Goal: Task Accomplishment & Management: Manage account settings

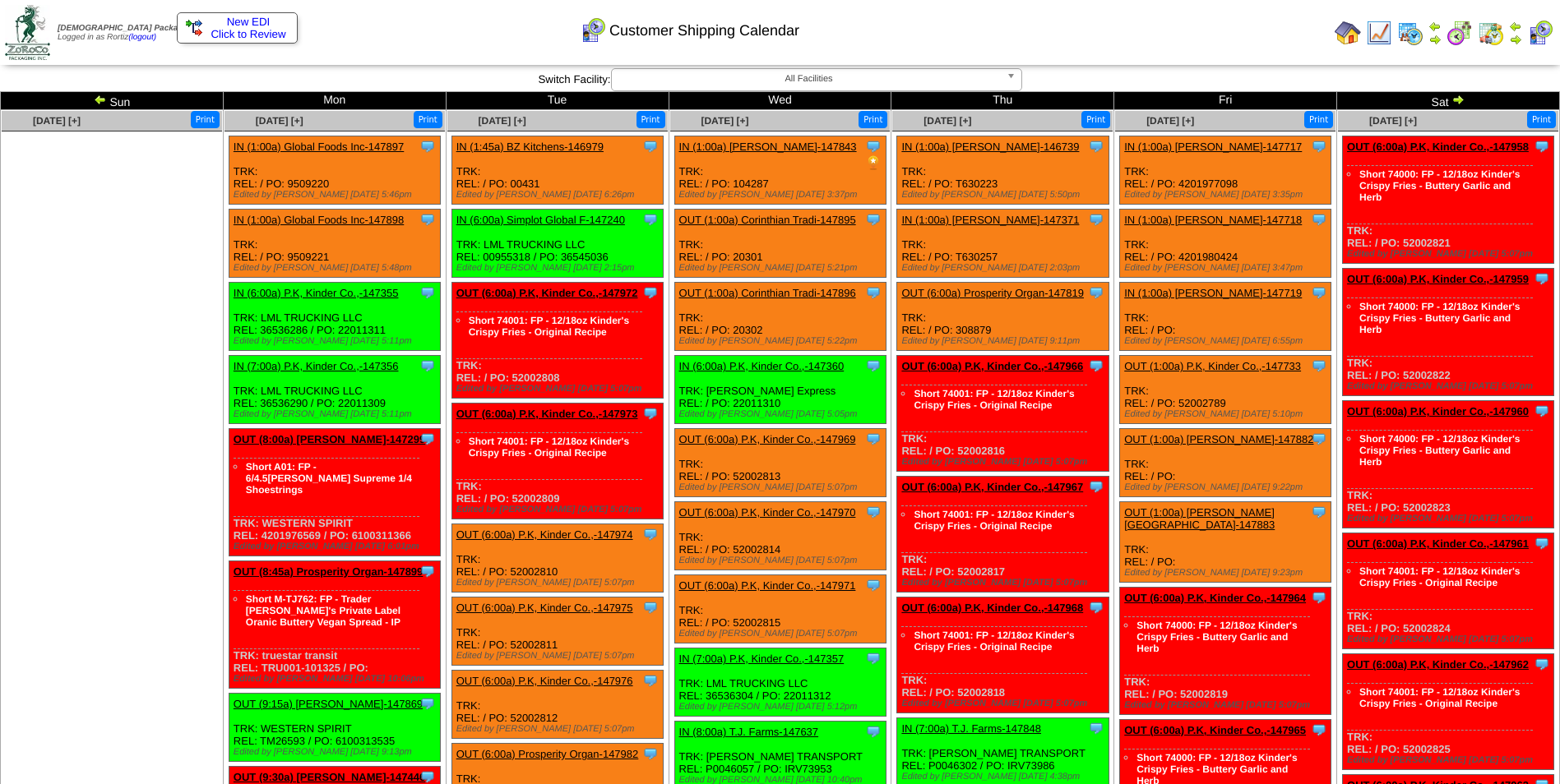
click at [1147, 49] on td "Print All" at bounding box center [863, 32] width 928 height 62
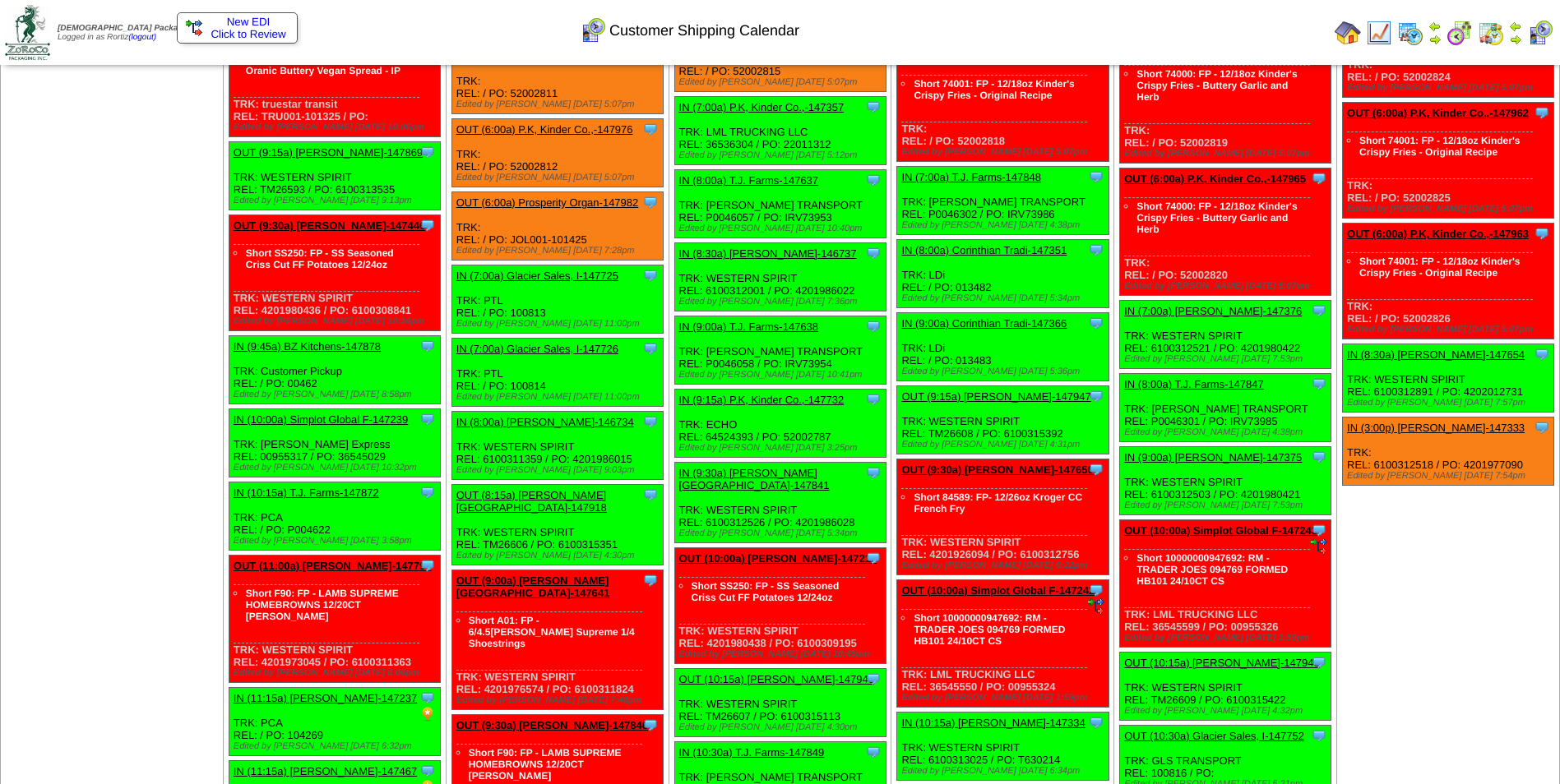
scroll to position [1816, 0]
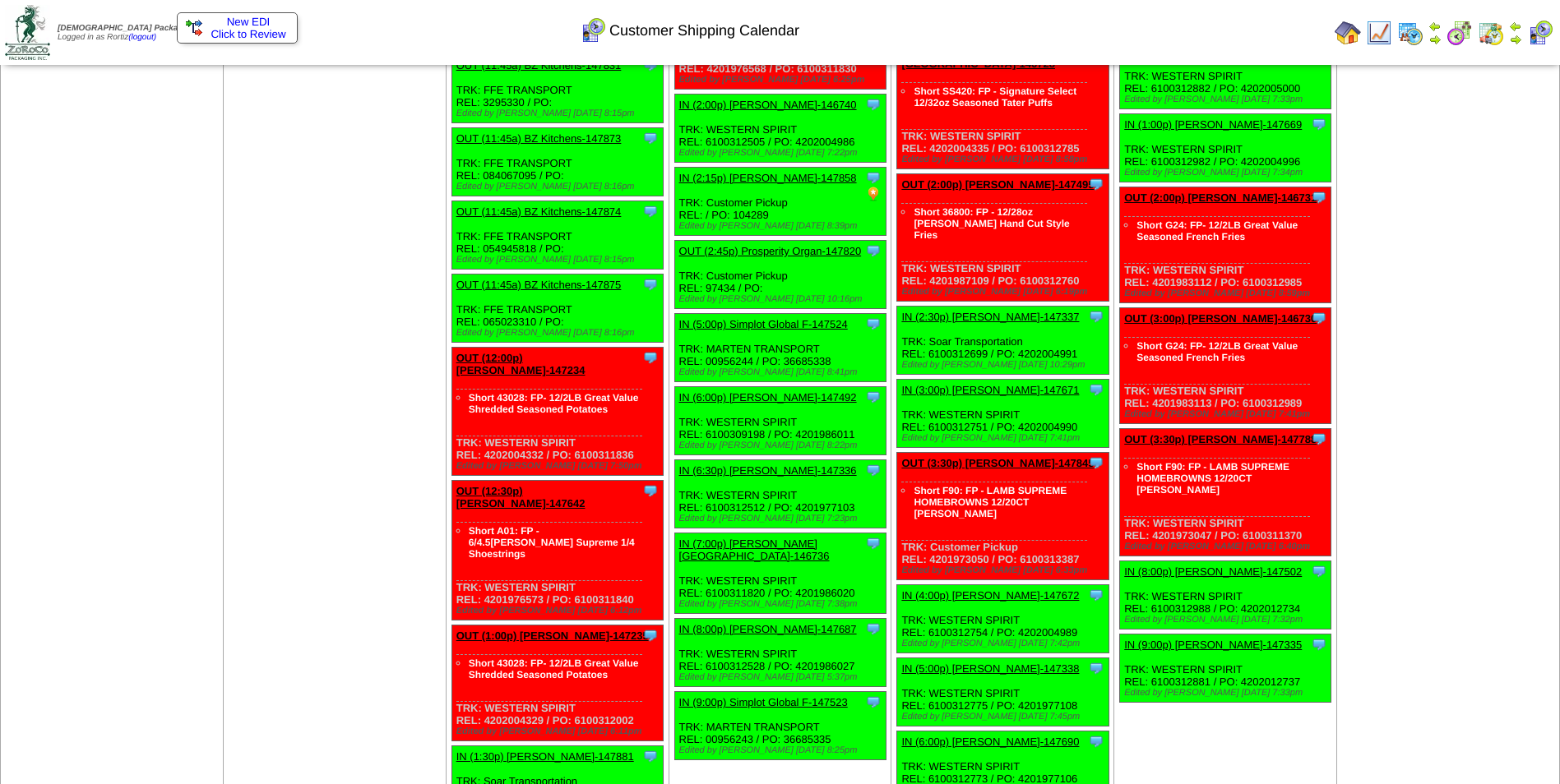
click at [1000, 384] on link "IN (3:00p) Lamb-Weston-147671" at bounding box center [989, 390] width 177 height 12
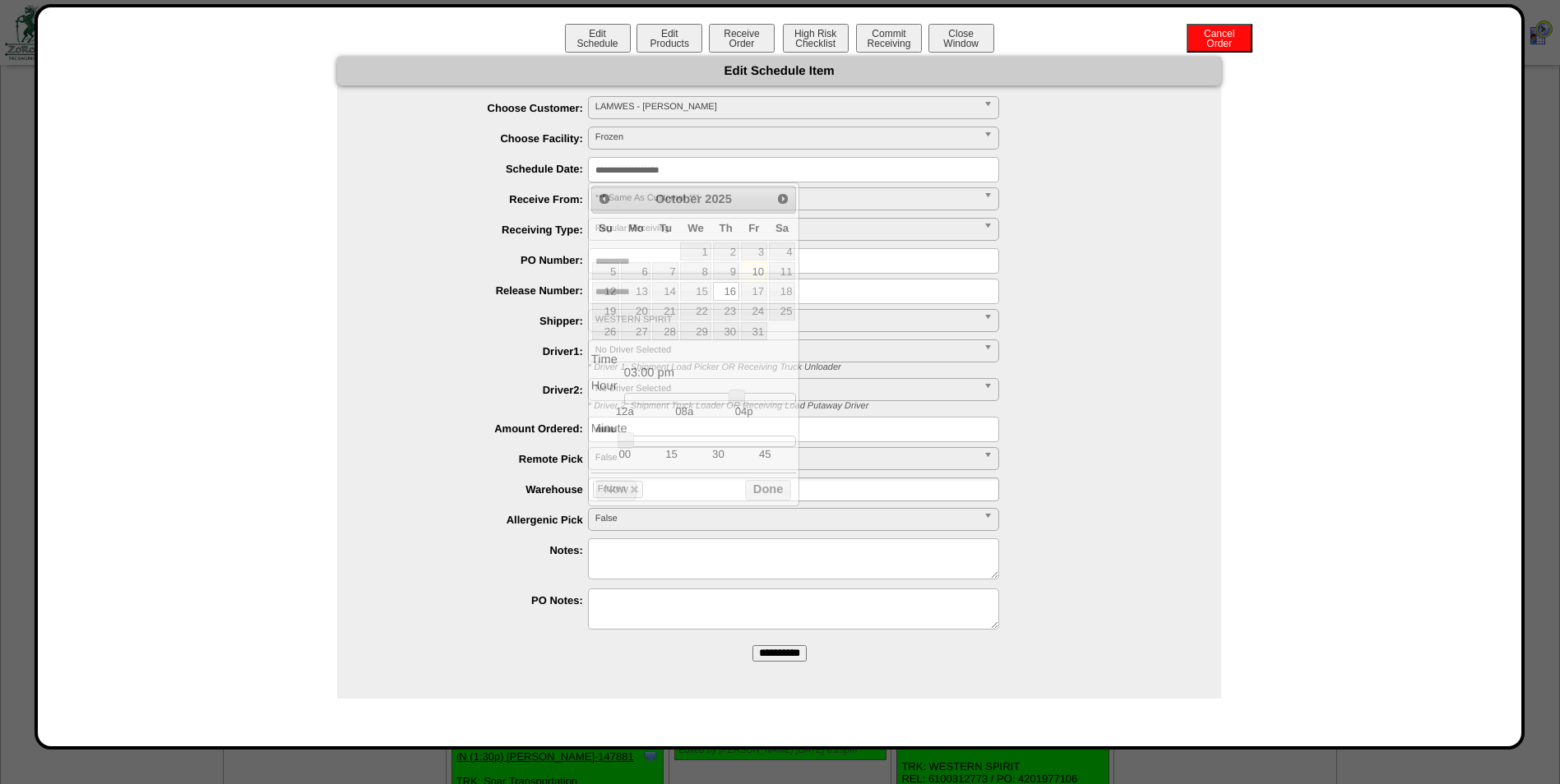
click at [737, 160] on input "**********" at bounding box center [794, 170] width 412 height 26
click at [784, 291] on link "18" at bounding box center [782, 290] width 27 height 18
drag, startPoint x: 738, startPoint y: 401, endPoint x: 695, endPoint y: 401, distance: 43.0
click at [695, 401] on link at bounding box center [694, 397] width 16 height 16
click at [715, 457] on td "30" at bounding box center [718, 454] width 46 height 14
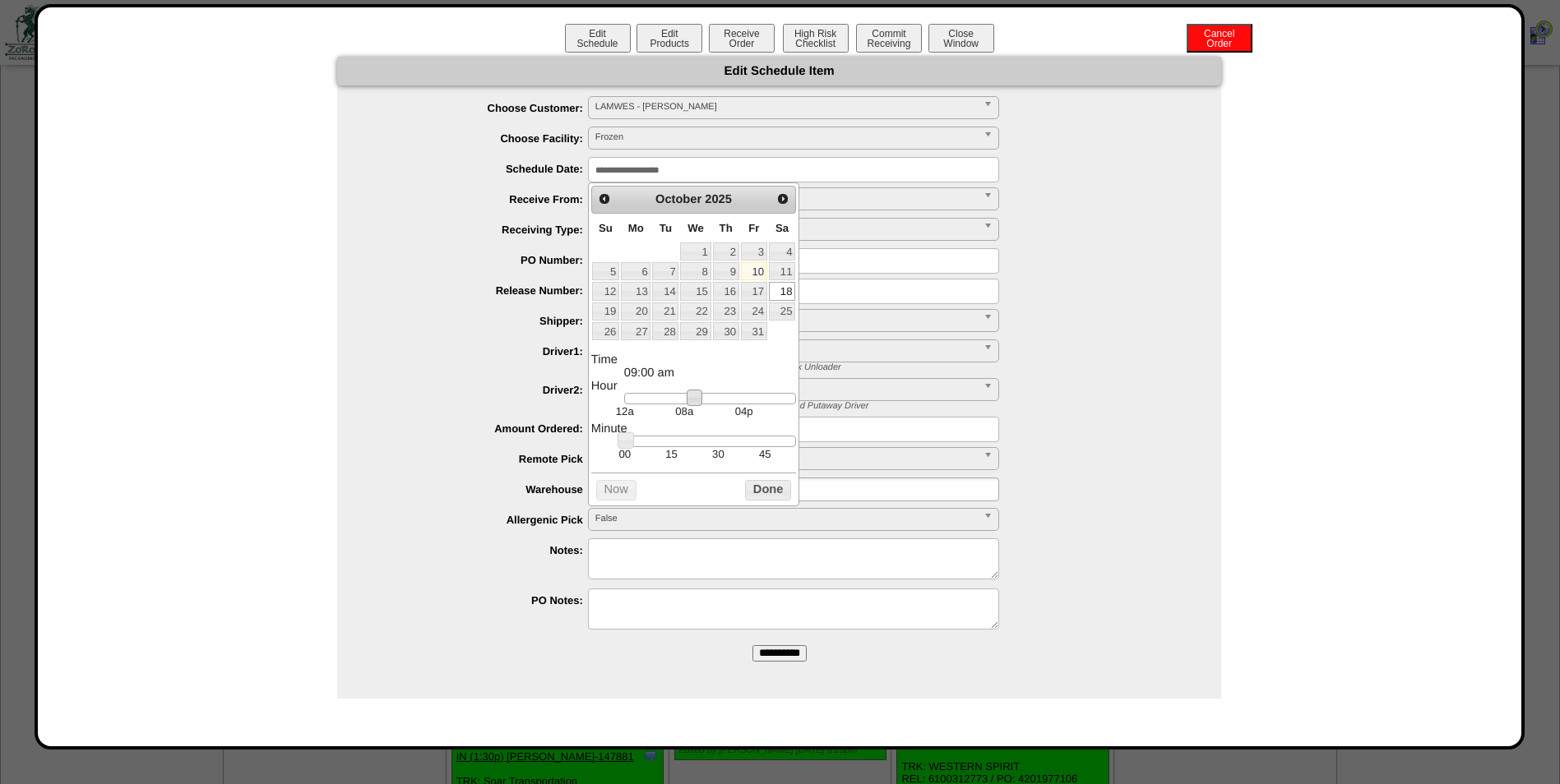
type input "**********"
click at [752, 496] on button "Done" at bounding box center [768, 490] width 46 height 21
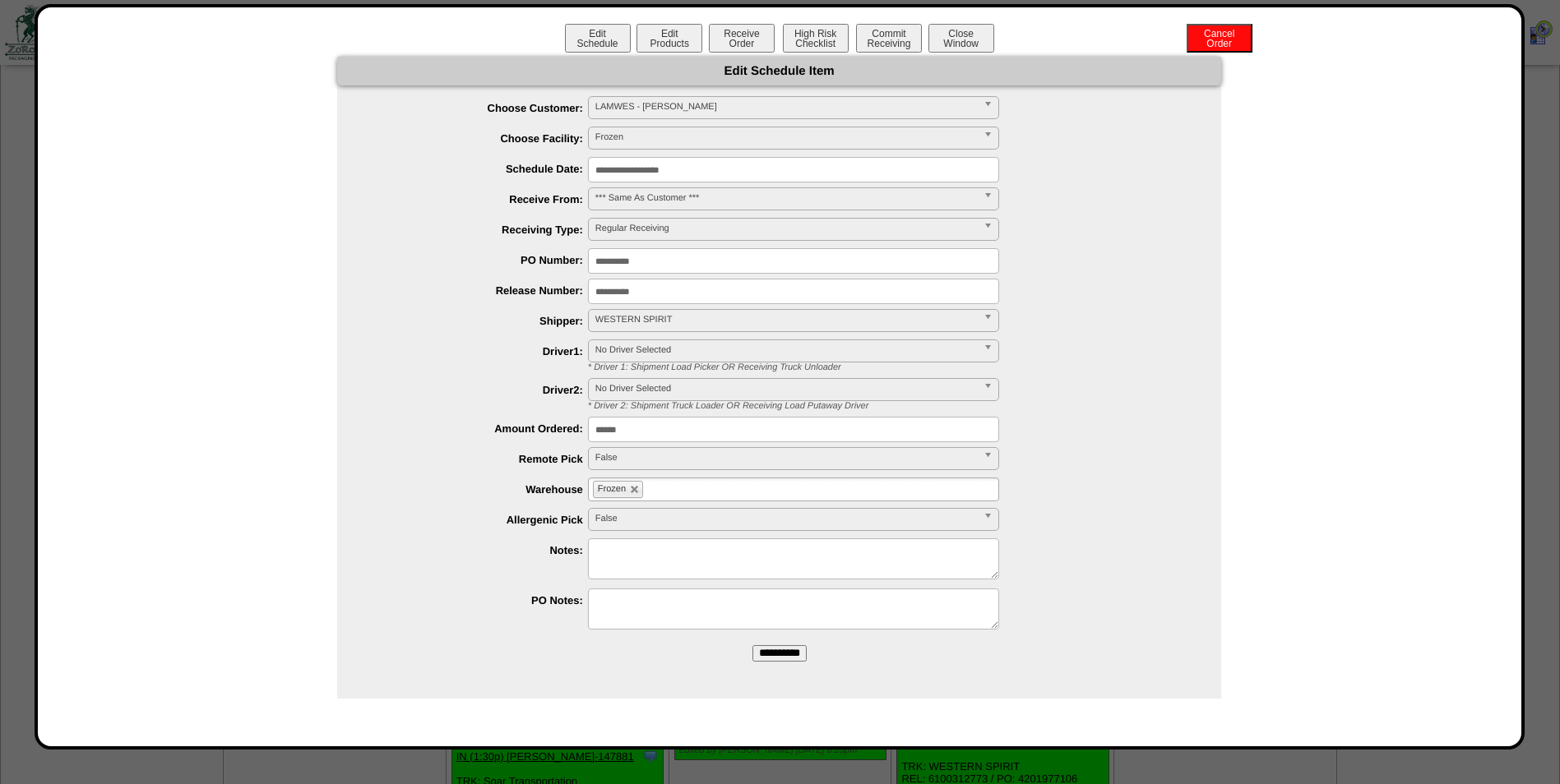
click at [770, 646] on input "**********" at bounding box center [779, 653] width 54 height 16
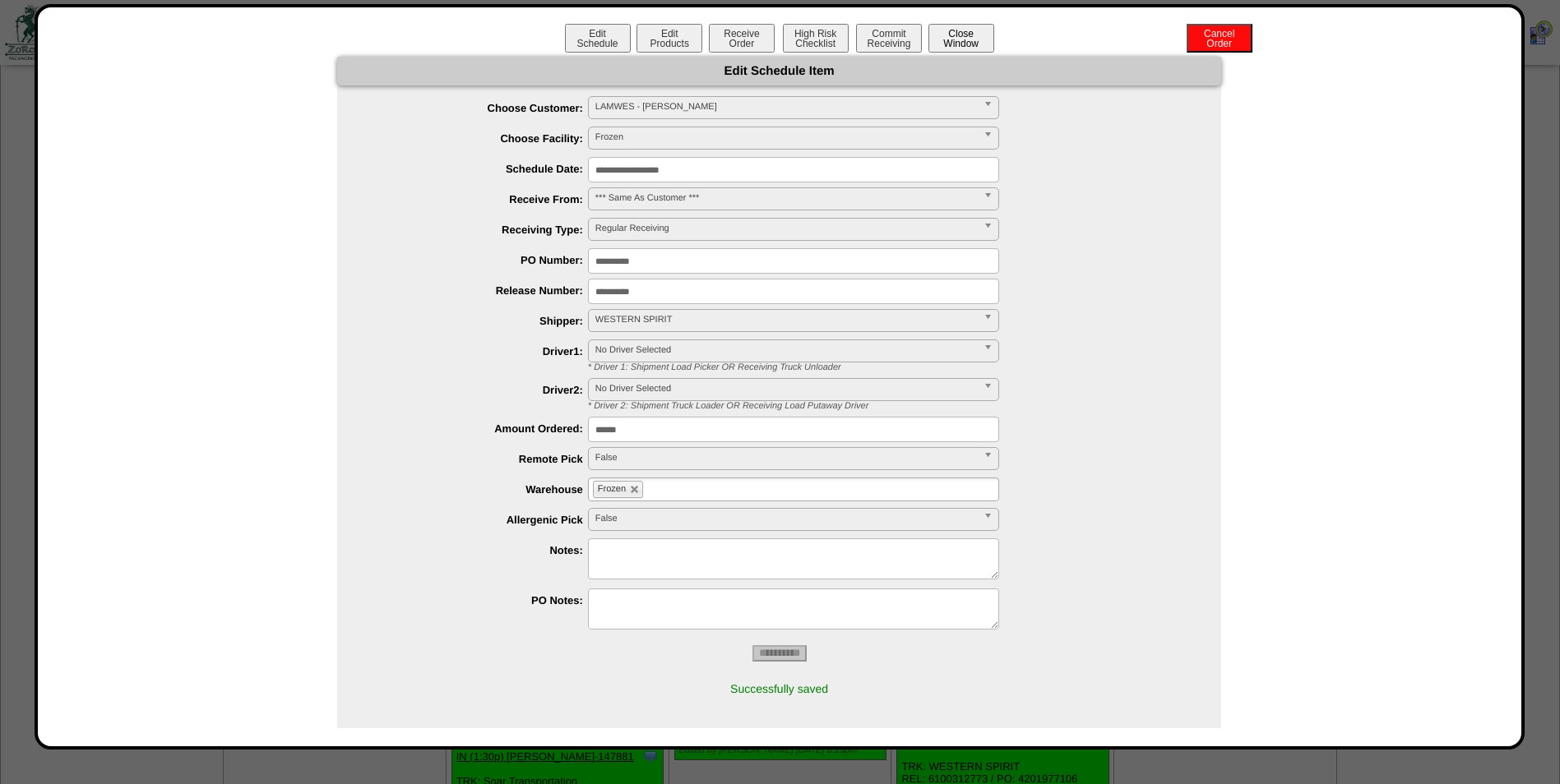
click at [955, 34] on button "Close Window" at bounding box center [961, 38] width 65 height 28
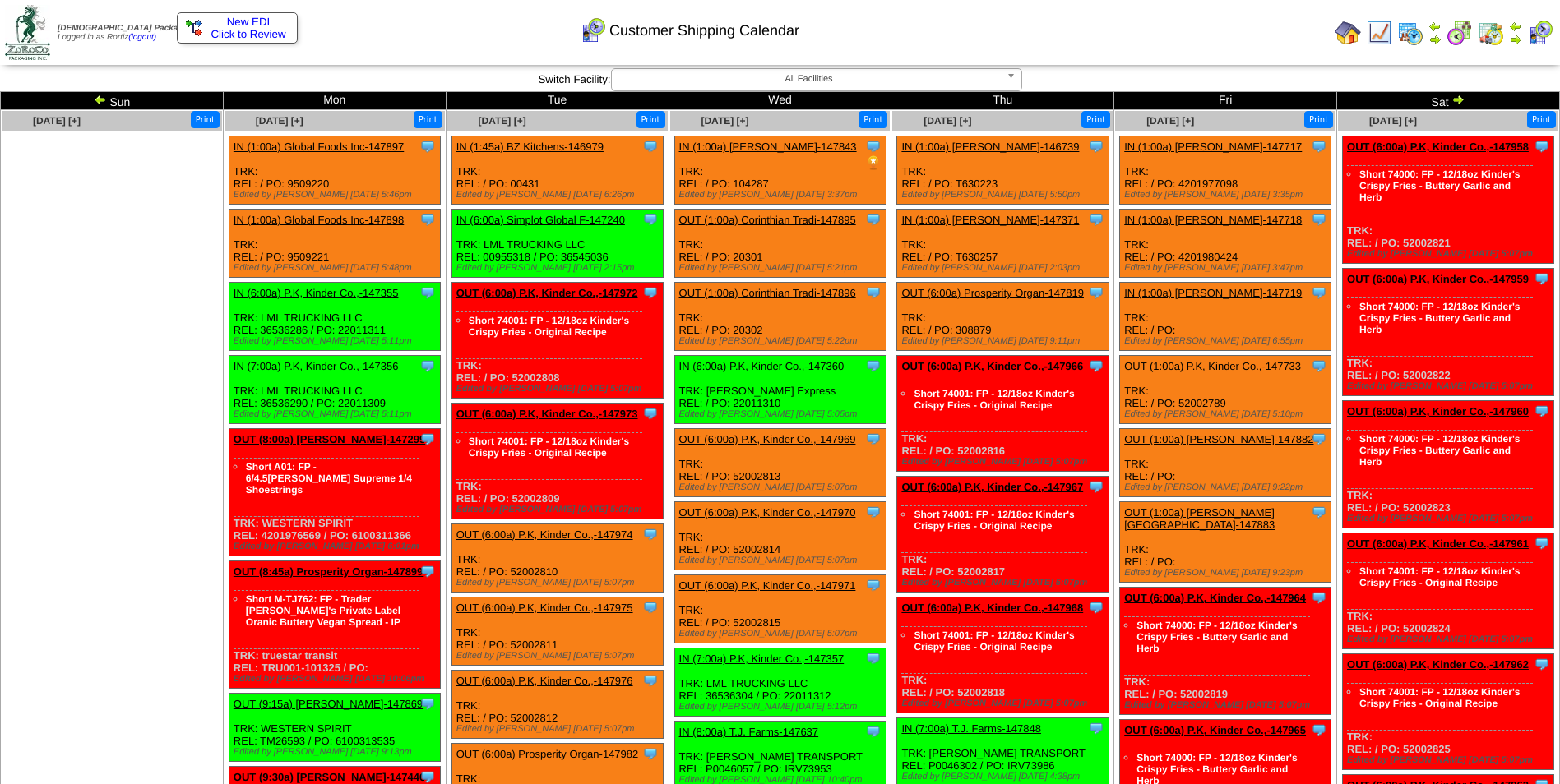
click at [1110, 26] on td "Print All" at bounding box center [863, 32] width 928 height 62
click at [1211, 146] on link "IN (1:00a) Lamb-Weston-147717" at bounding box center [1212, 146] width 177 height 12
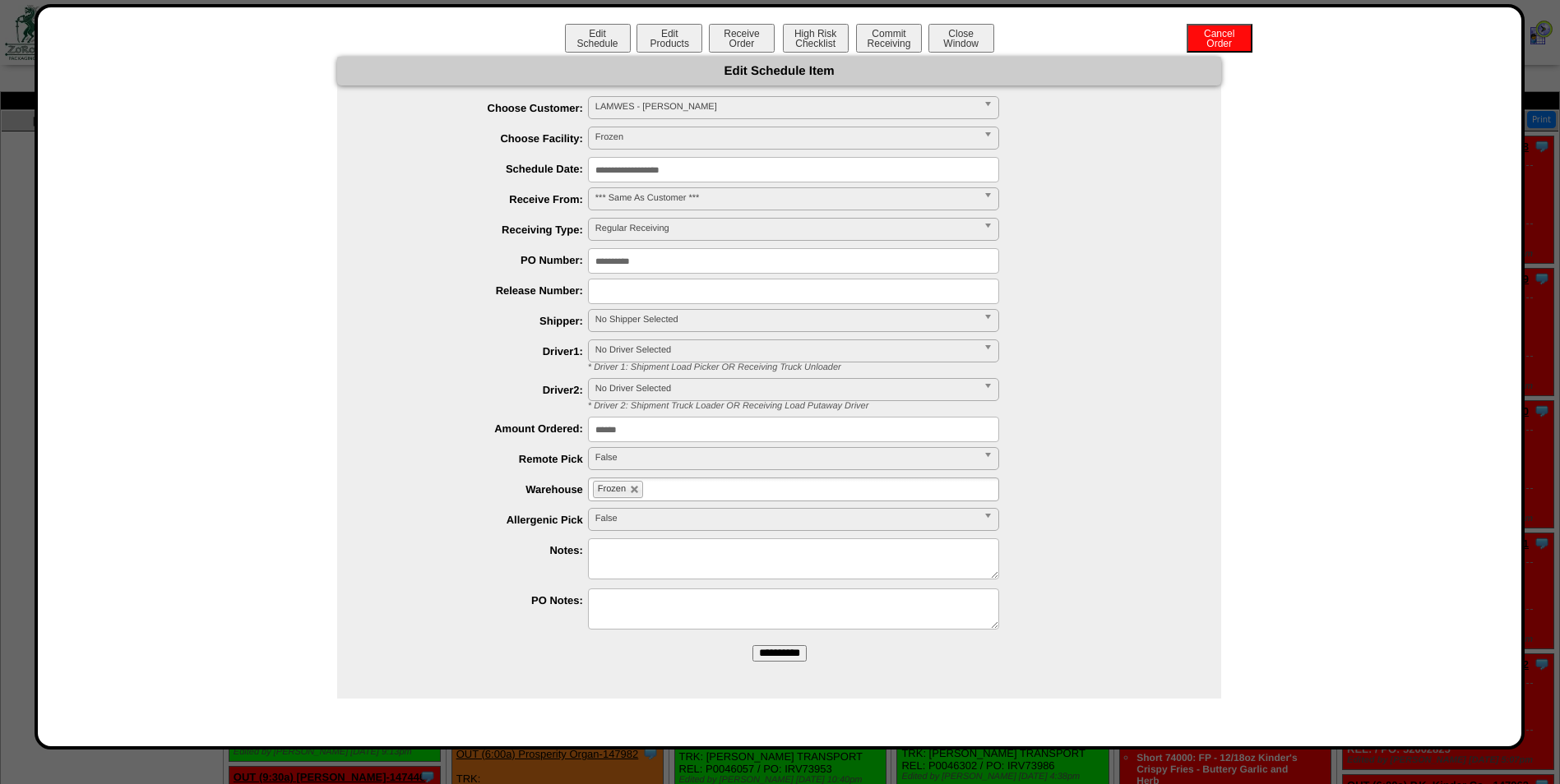
click at [745, 171] on input "**********" at bounding box center [794, 170] width 412 height 26
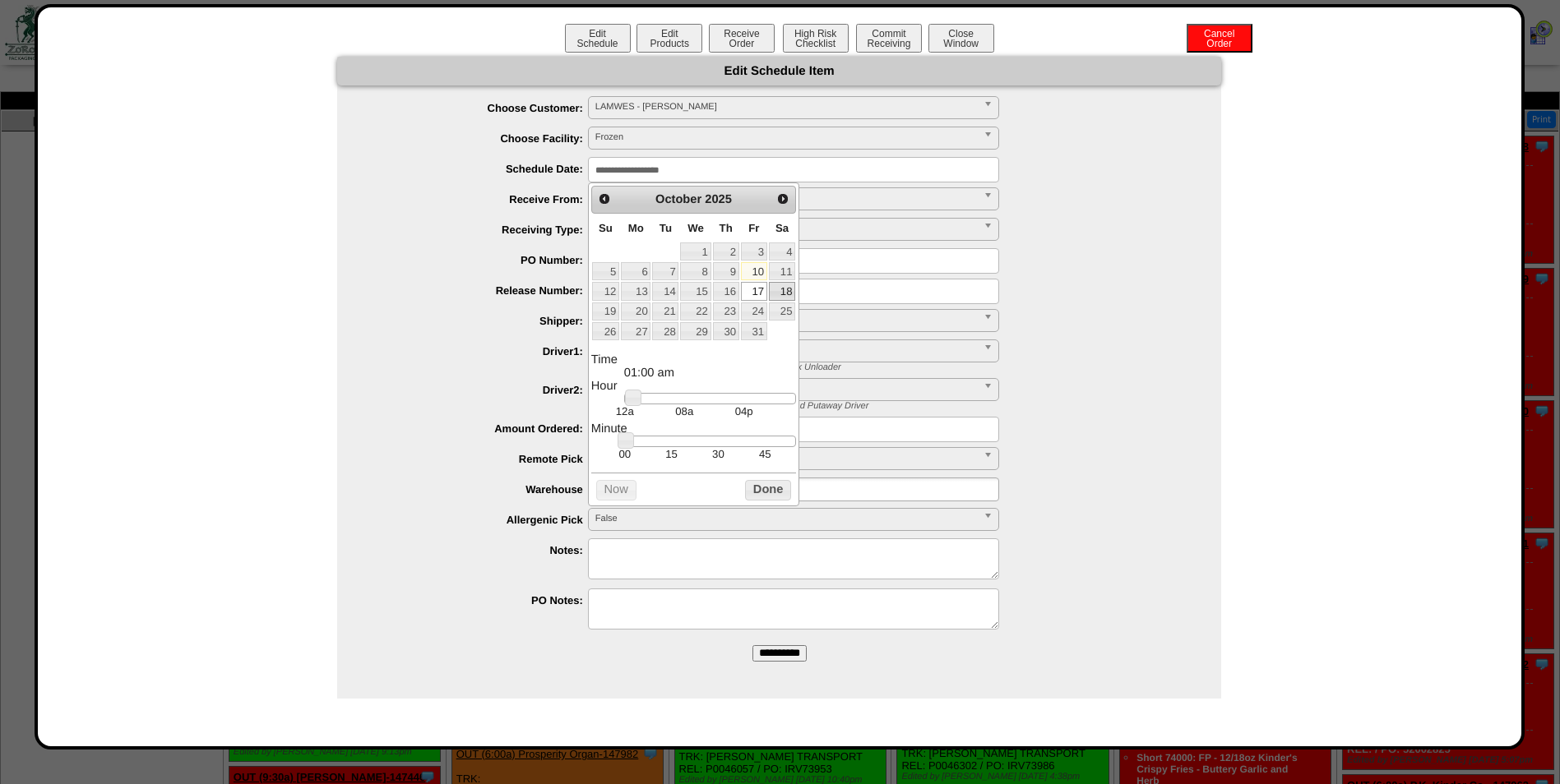
click at [784, 288] on link "18" at bounding box center [782, 290] width 27 height 18
click at [719, 461] on td "30" at bounding box center [718, 454] width 46 height 14
type input "**********"
drag, startPoint x: 630, startPoint y: 403, endPoint x: 698, endPoint y: 399, distance: 68.1
click at [698, 399] on link at bounding box center [701, 397] width 16 height 16
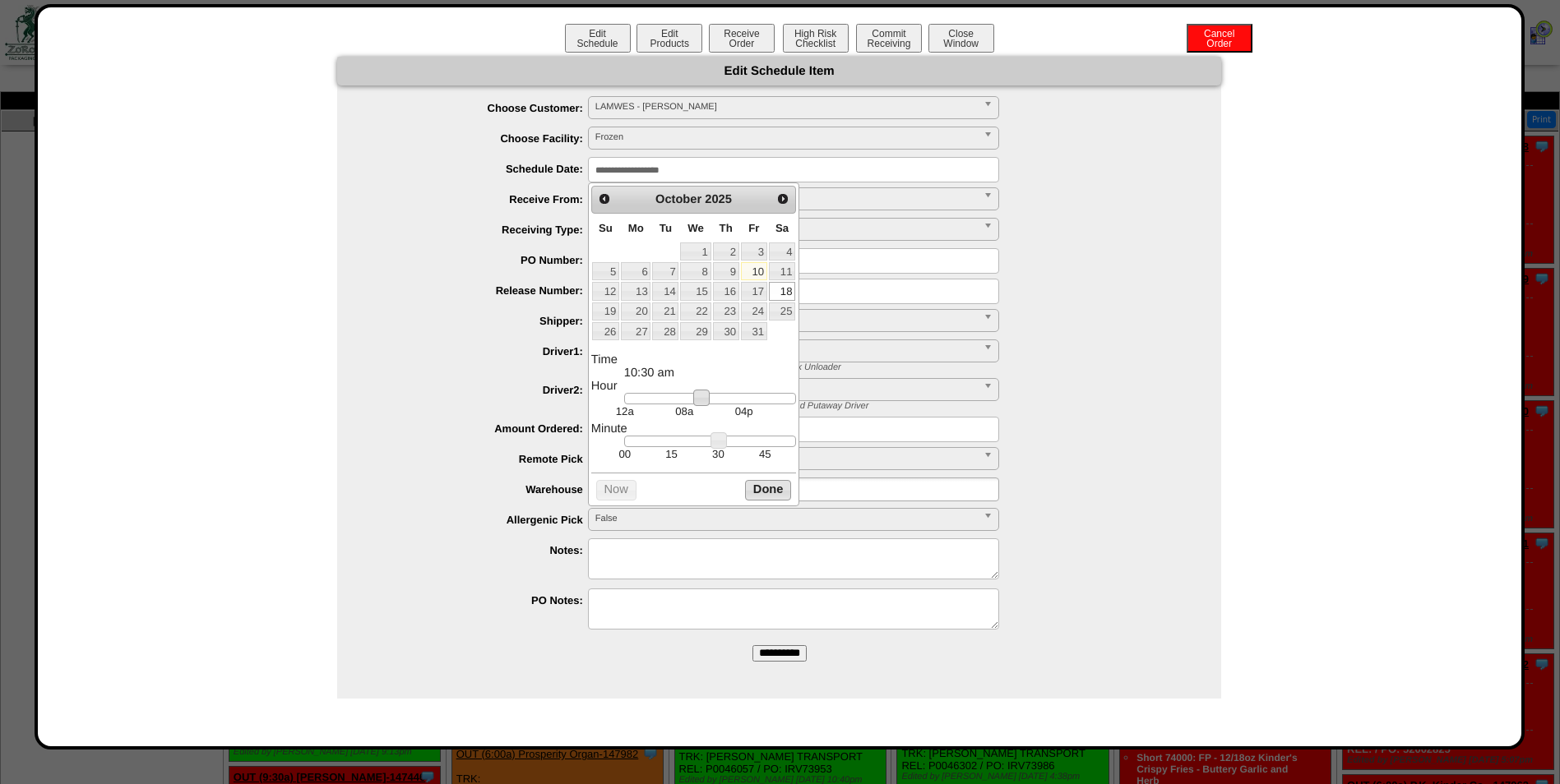
click at [762, 496] on button "Done" at bounding box center [768, 490] width 46 height 21
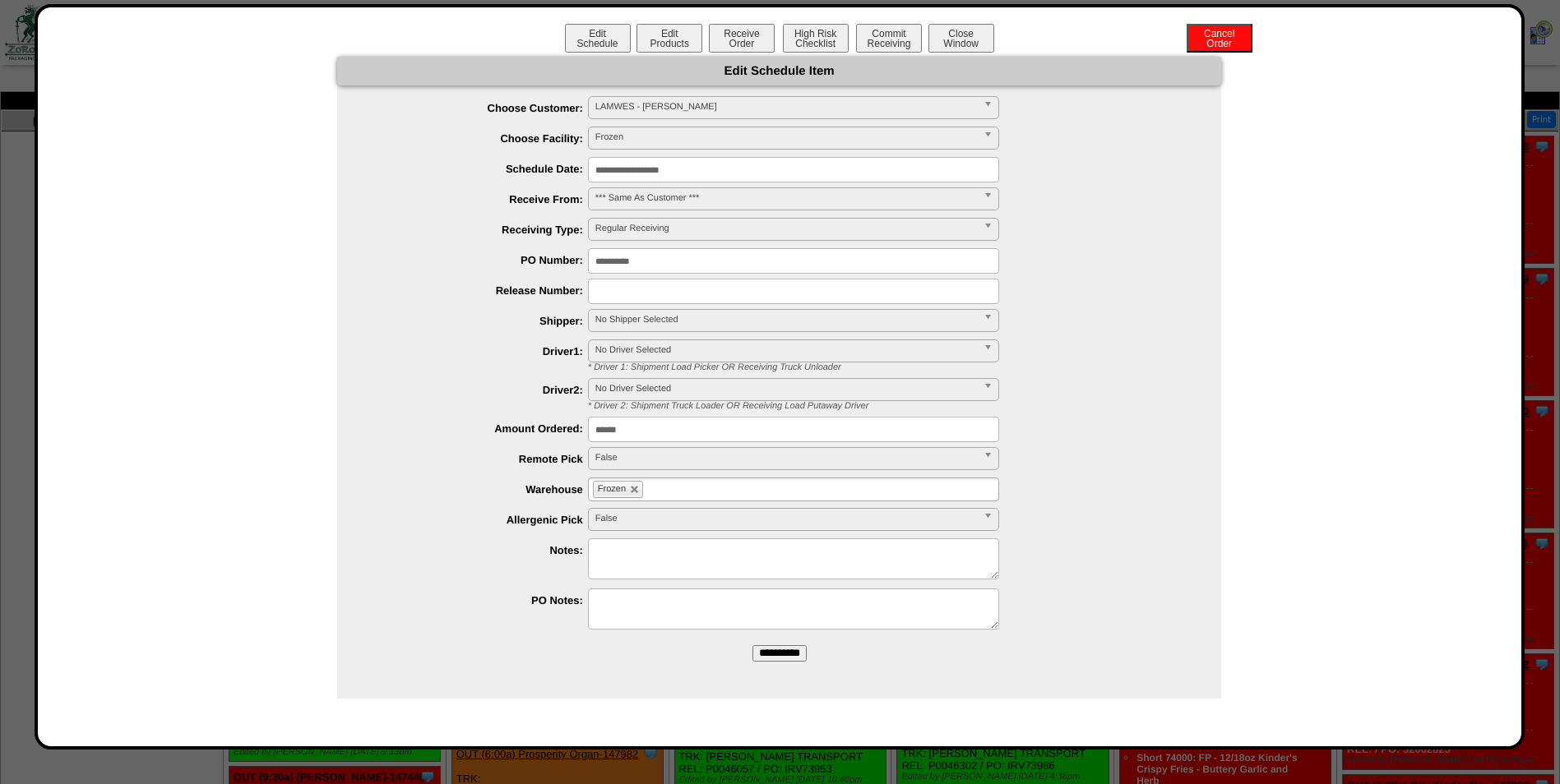
click at [692, 285] on input "text" at bounding box center [794, 291] width 412 height 26
paste input "**********"
type input "**********"
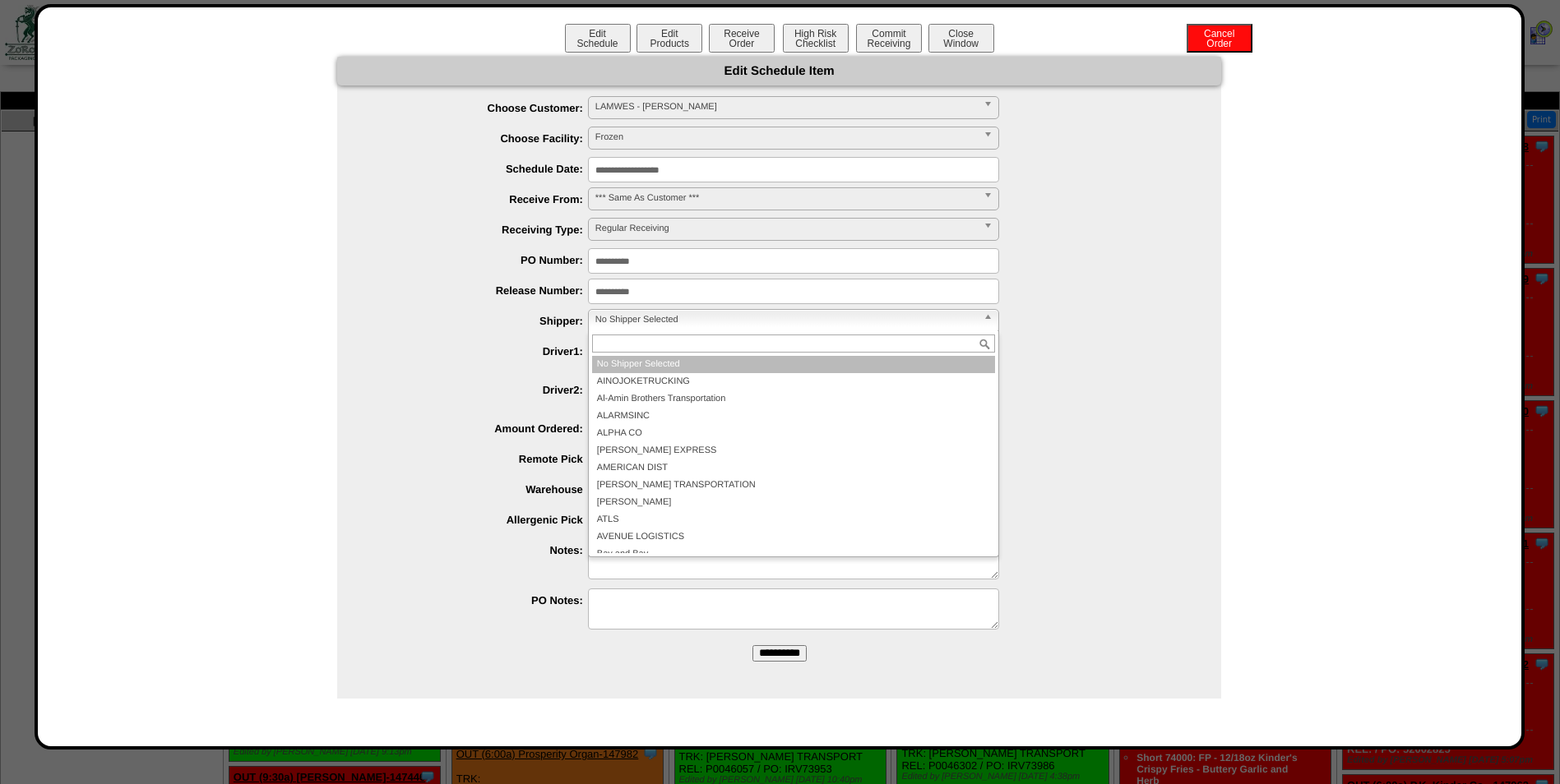
click at [721, 322] on span "No Shipper Selected" at bounding box center [786, 319] width 381 height 20
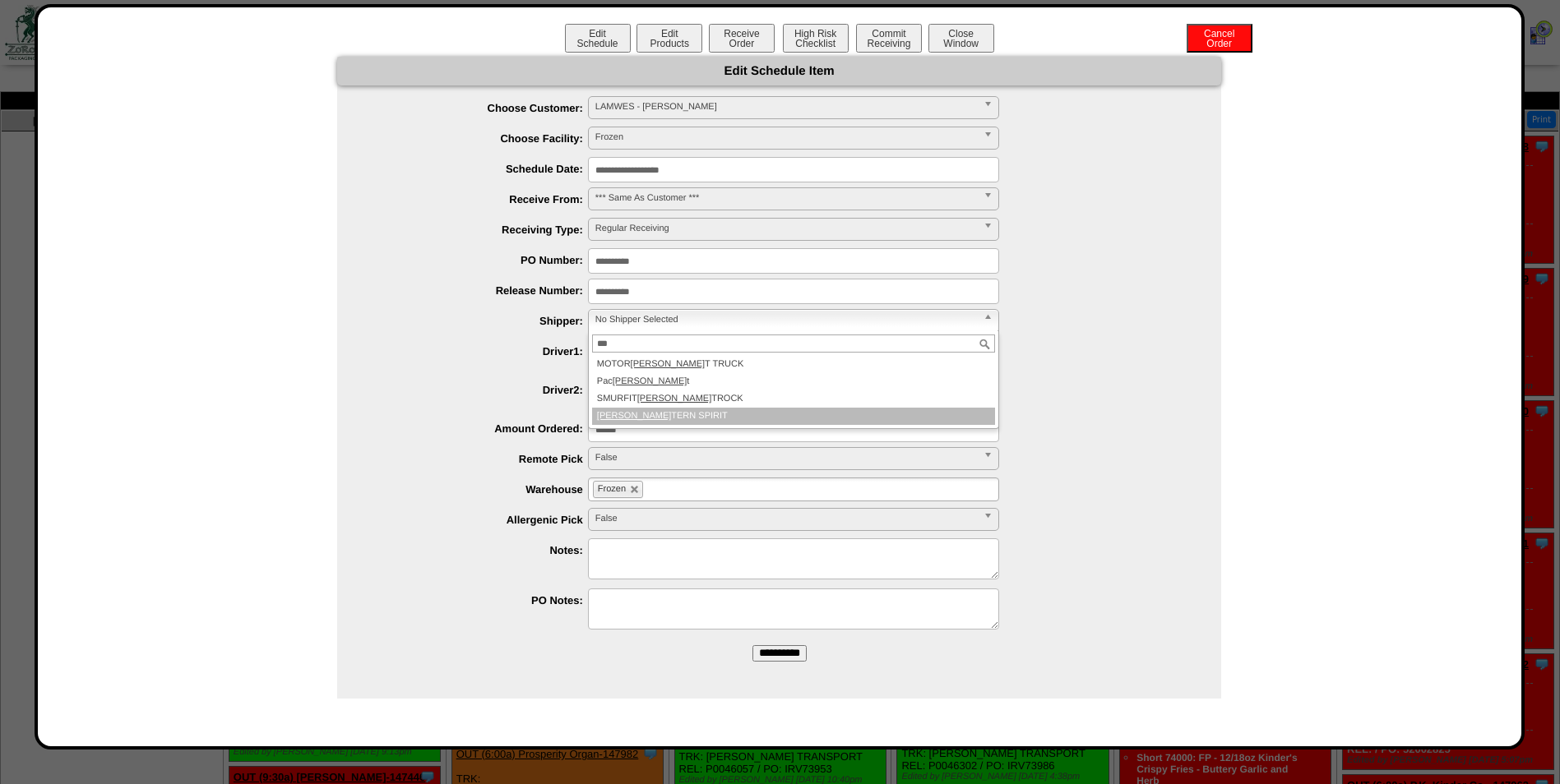
type input "***"
click at [703, 413] on li "WES TERN SPIRIT" at bounding box center [793, 416] width 403 height 17
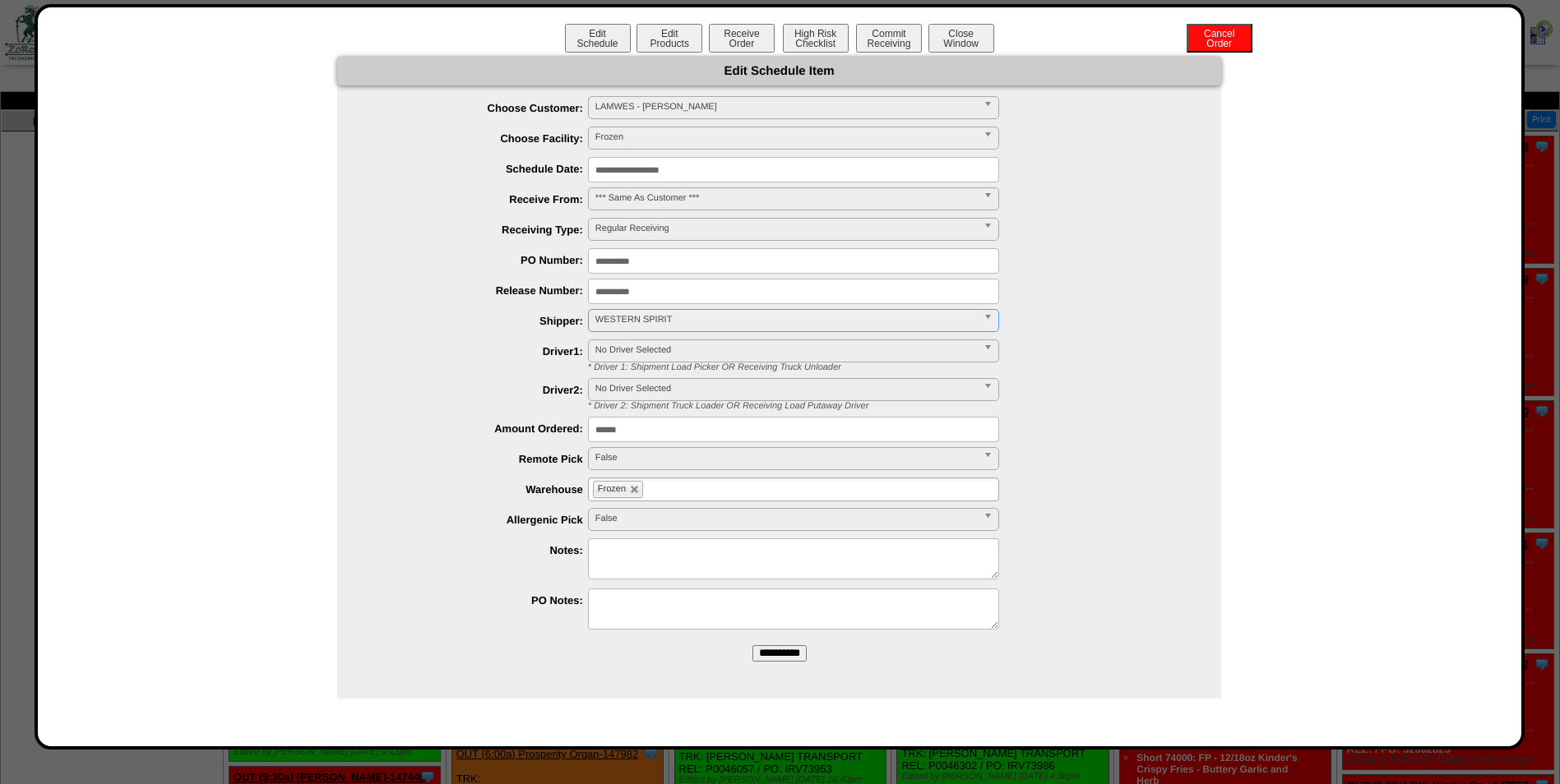
click at [767, 649] on input "**********" at bounding box center [779, 653] width 54 height 16
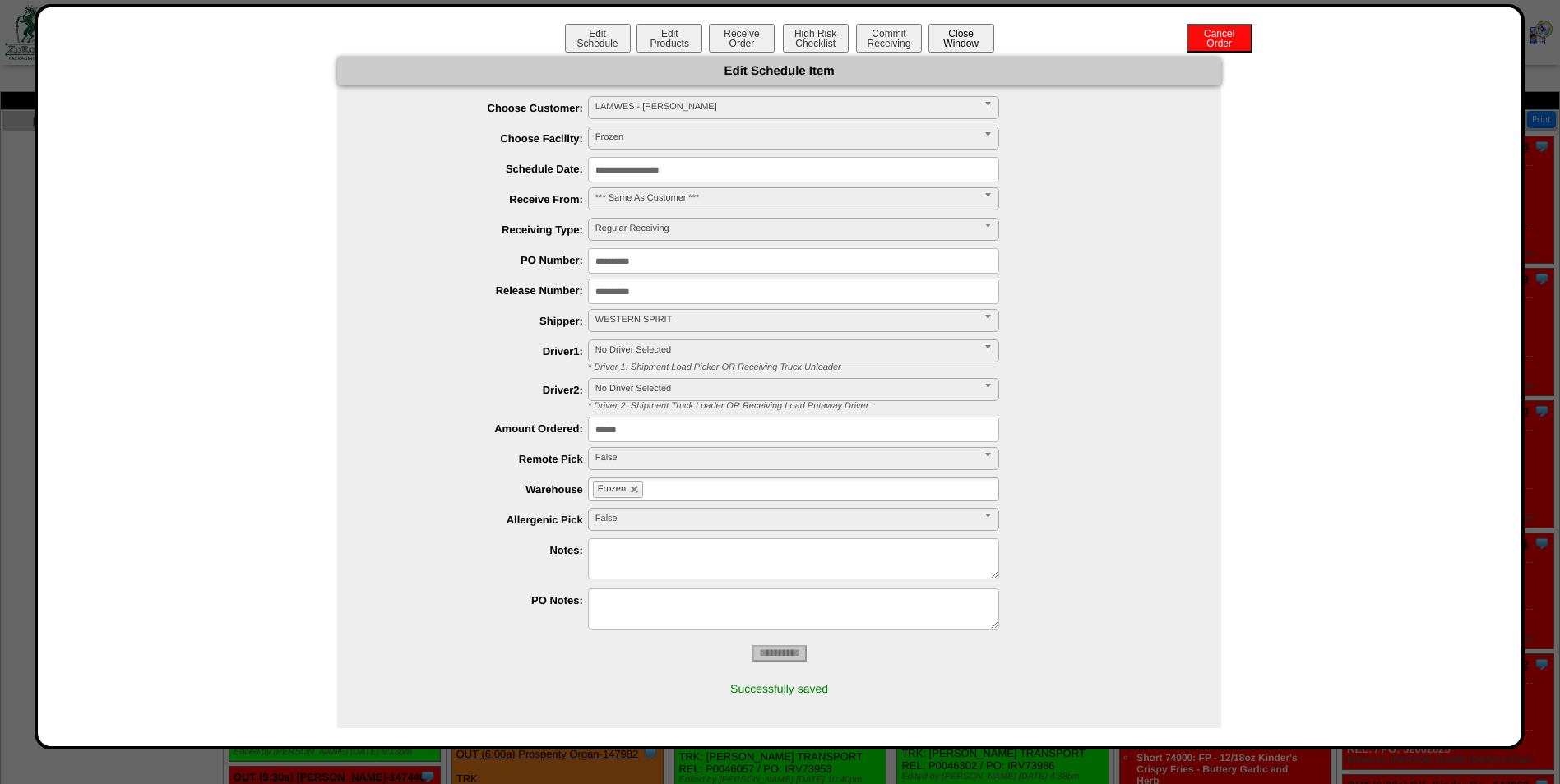
click at [953, 40] on button "Close Window" at bounding box center [961, 38] width 65 height 28
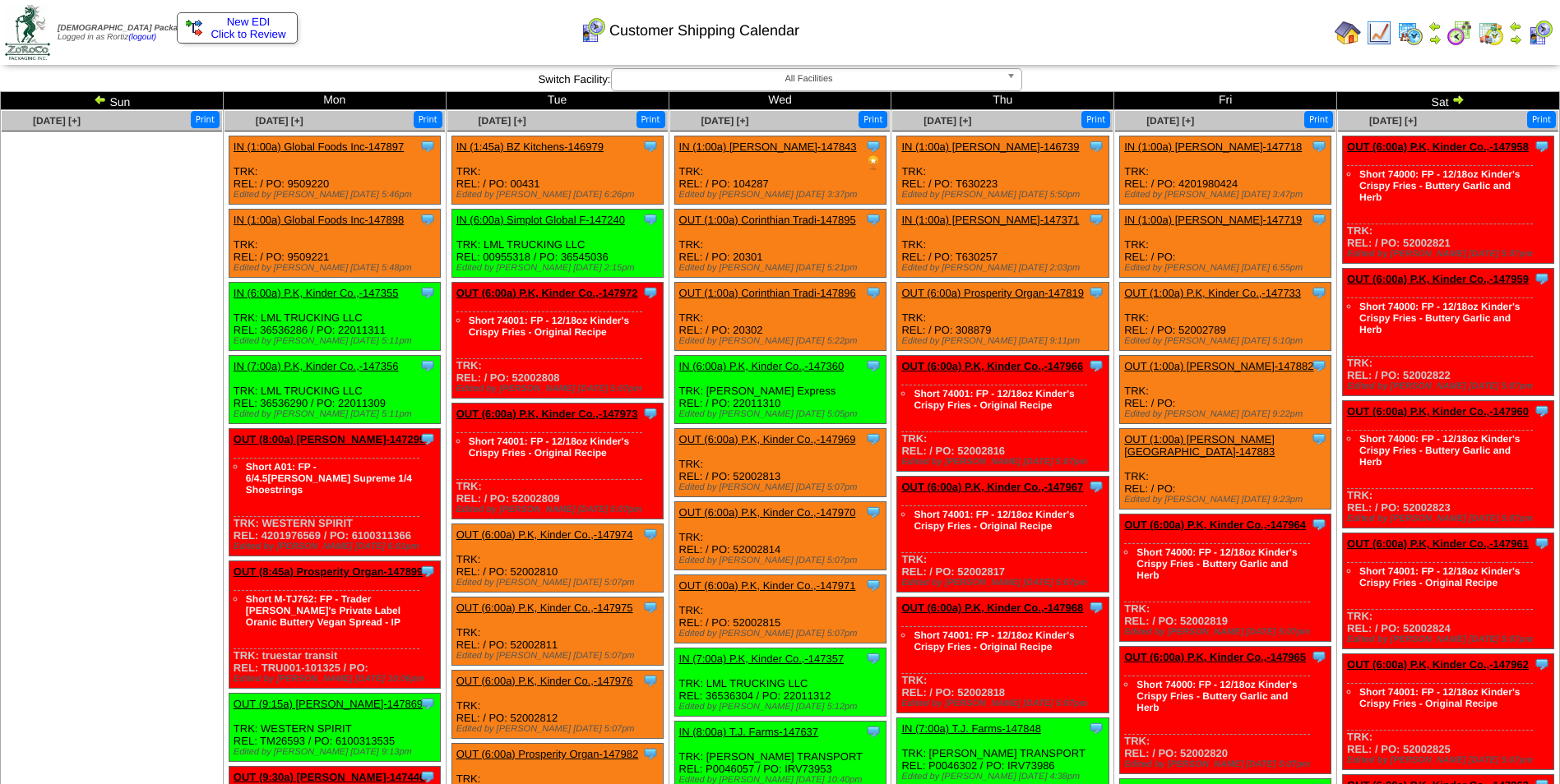
click at [1221, 42] on td "Print All" at bounding box center [863, 32] width 928 height 62
click at [1216, 146] on link "IN (1:00a) Lamb-Weston-147718" at bounding box center [1212, 146] width 177 height 12
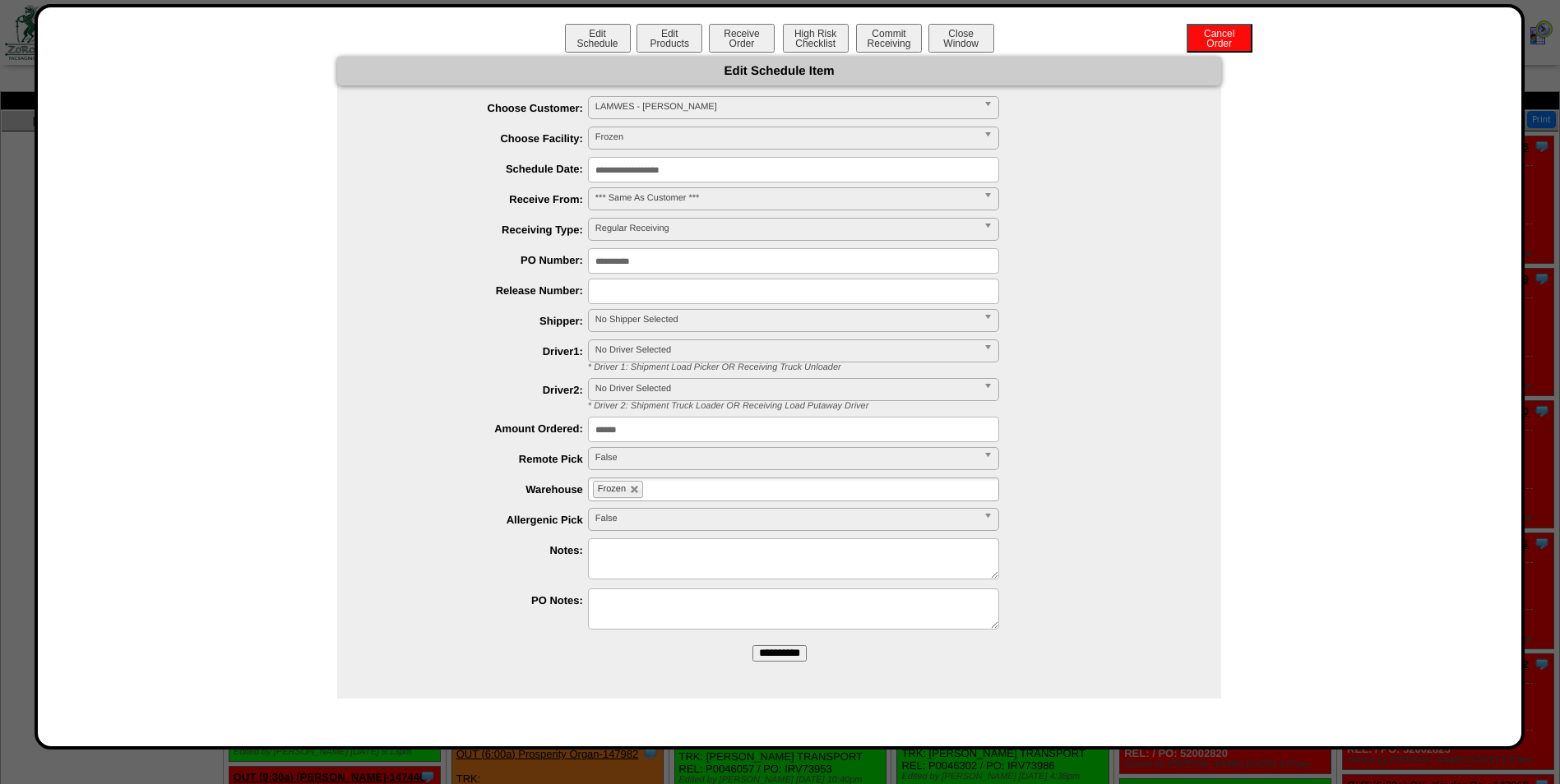
click at [727, 175] on input "**********" at bounding box center [794, 170] width 412 height 26
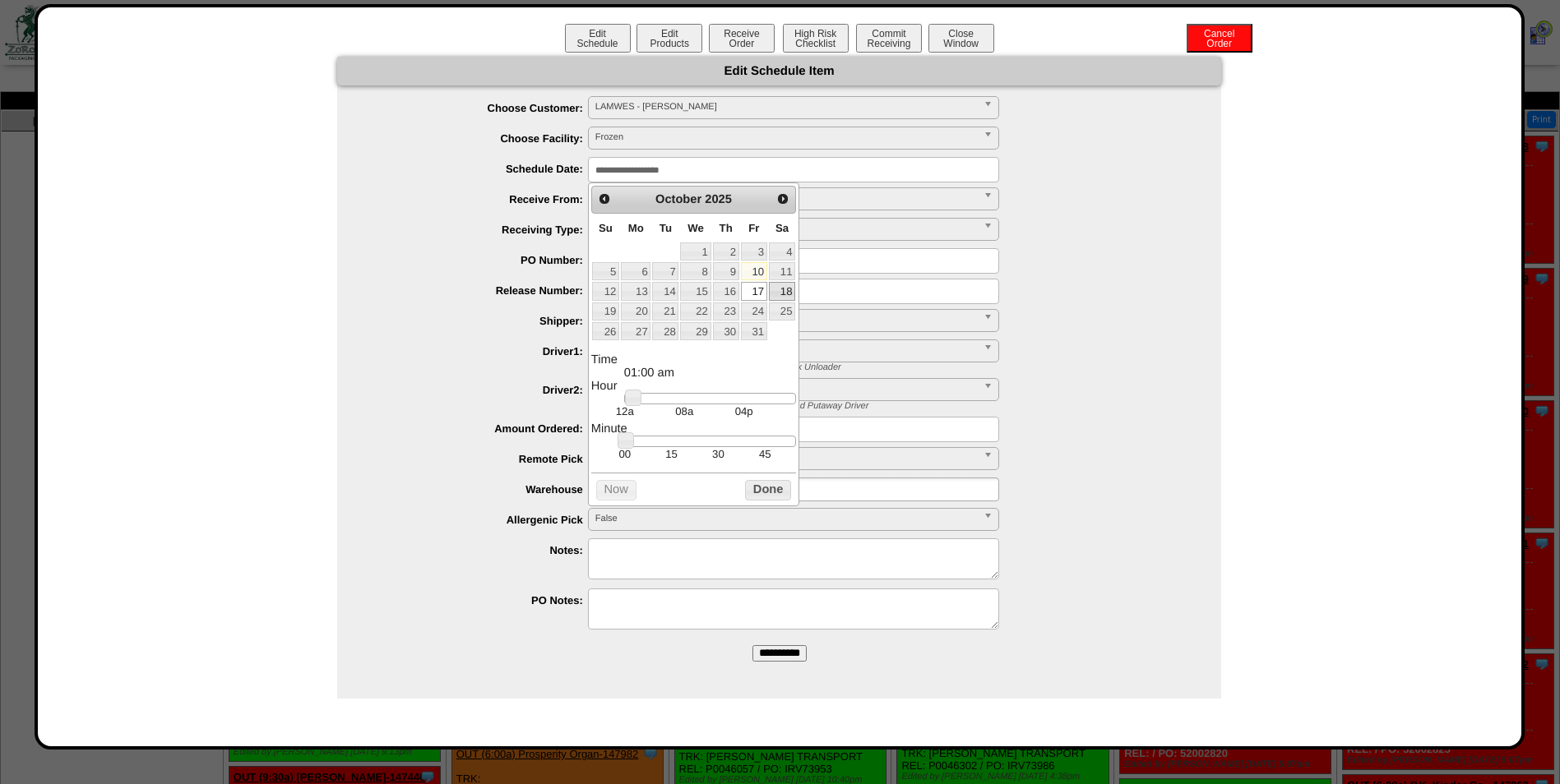
click at [785, 285] on link "18" at bounding box center [782, 290] width 27 height 18
drag, startPoint x: 716, startPoint y: 458, endPoint x: 675, endPoint y: 436, distance: 46.5
click at [715, 459] on td "30" at bounding box center [718, 454] width 46 height 14
type input "**********"
drag, startPoint x: 631, startPoint y: 401, endPoint x: 706, endPoint y: 406, distance: 75.2
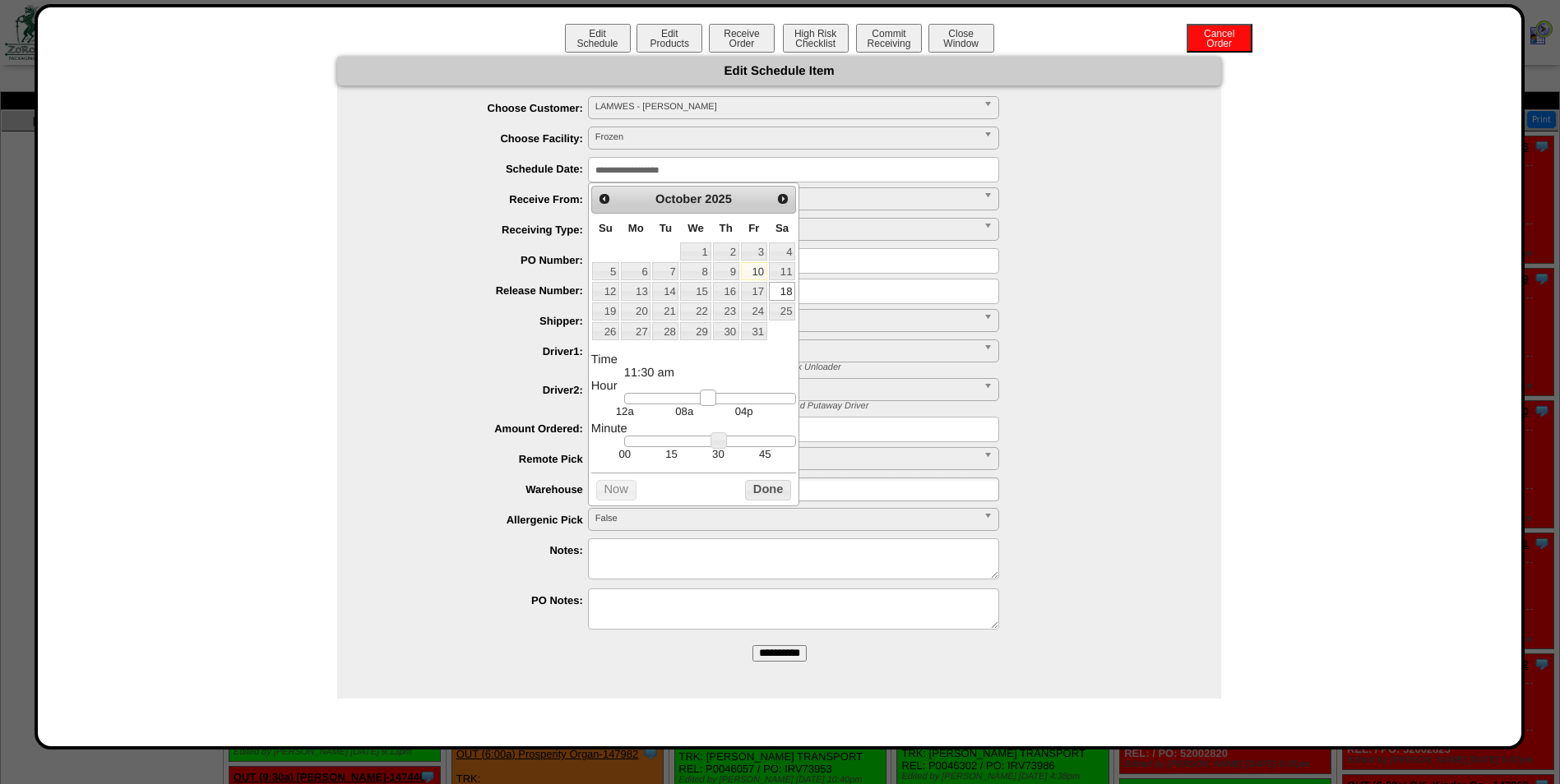
click at [706, 406] on link at bounding box center [707, 397] width 16 height 16
click at [767, 501] on button "Done" at bounding box center [768, 490] width 46 height 21
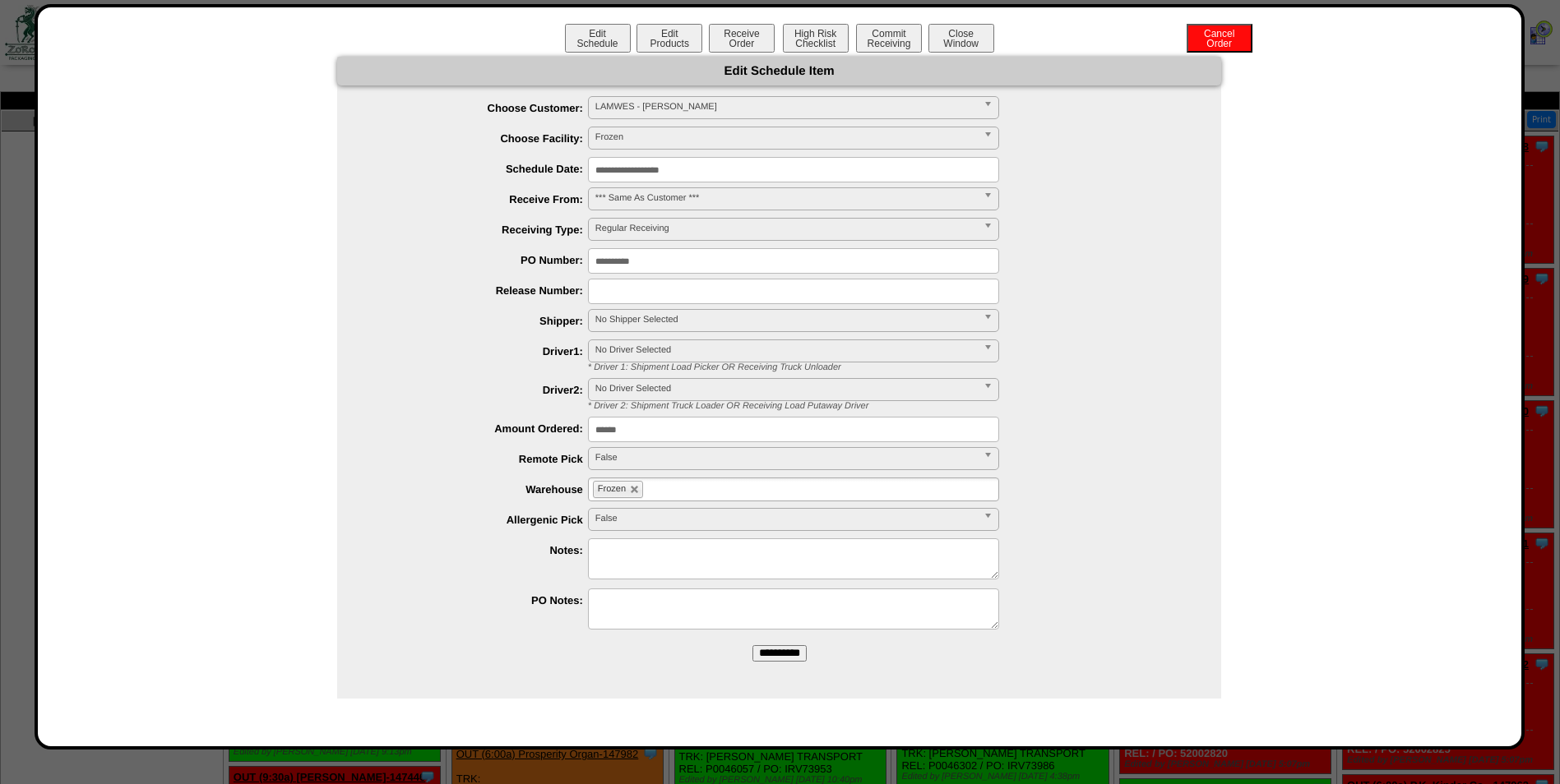
click at [702, 294] on input "text" at bounding box center [794, 291] width 412 height 26
paste input "**********"
type input "**********"
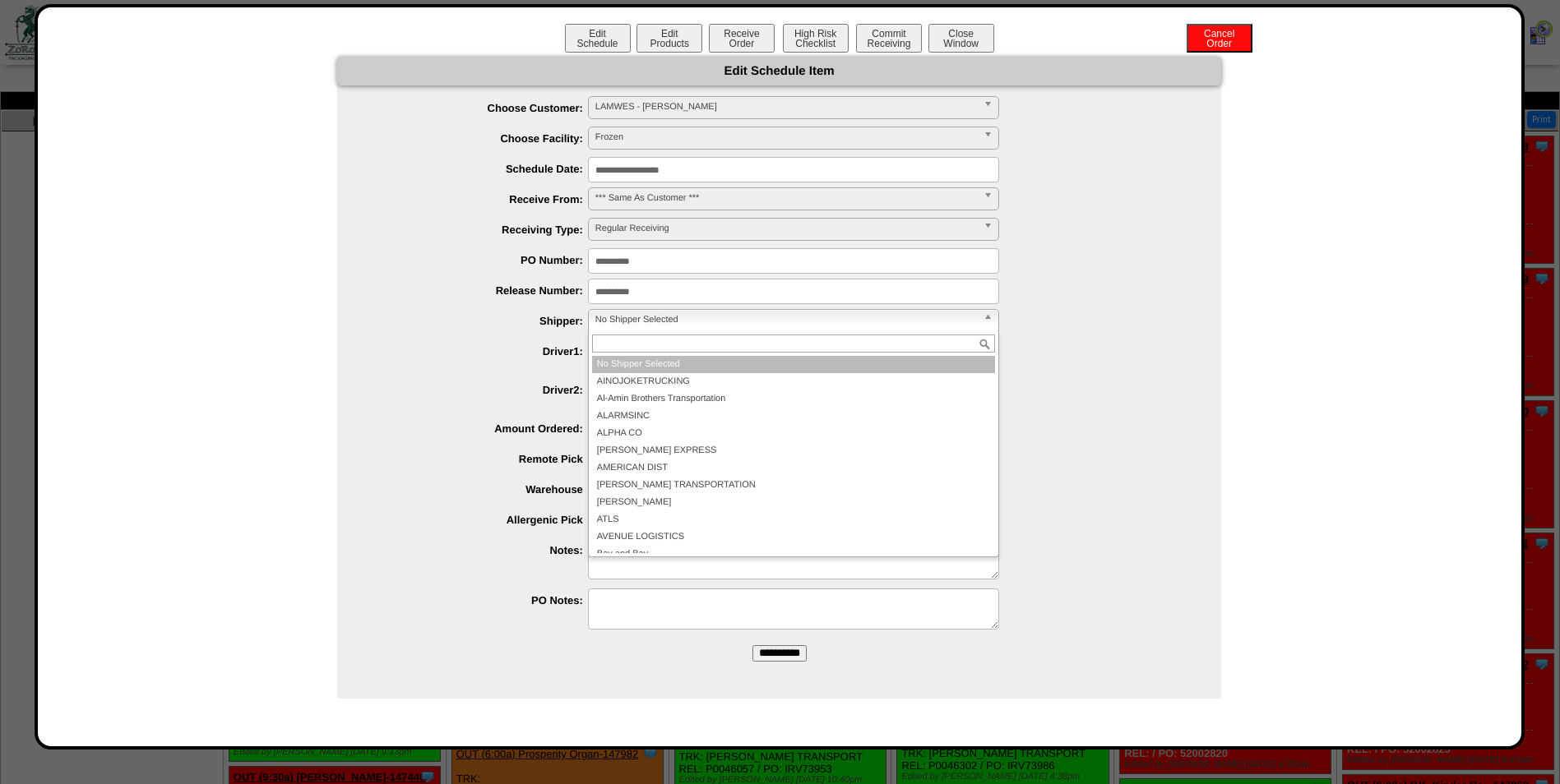
click at [672, 311] on span "No Shipper Selected" at bounding box center [786, 319] width 381 height 20
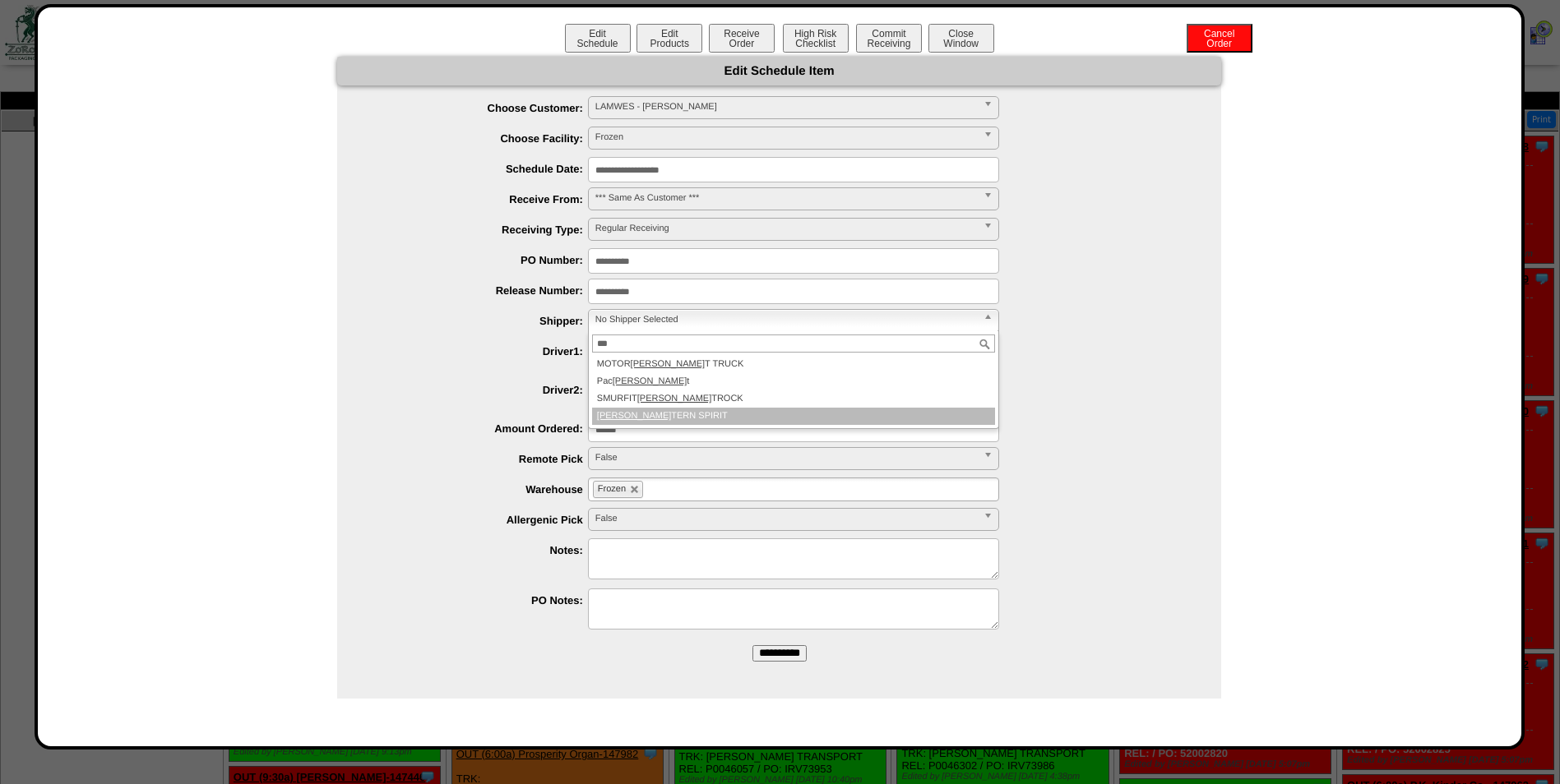
type input "***"
click at [675, 424] on li "WES TERN SPIRIT" at bounding box center [793, 416] width 403 height 17
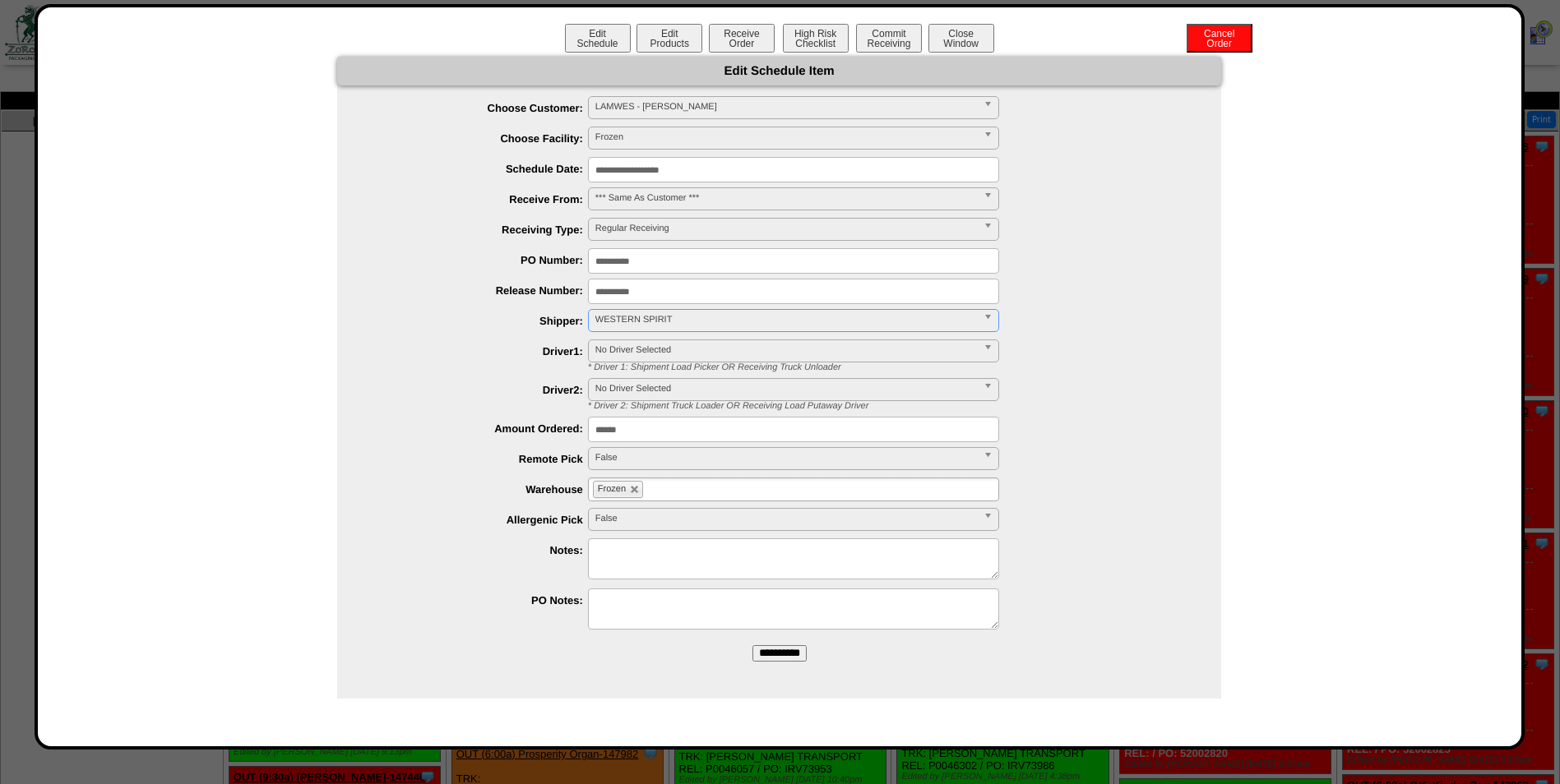
click at [768, 653] on input "**********" at bounding box center [779, 653] width 54 height 16
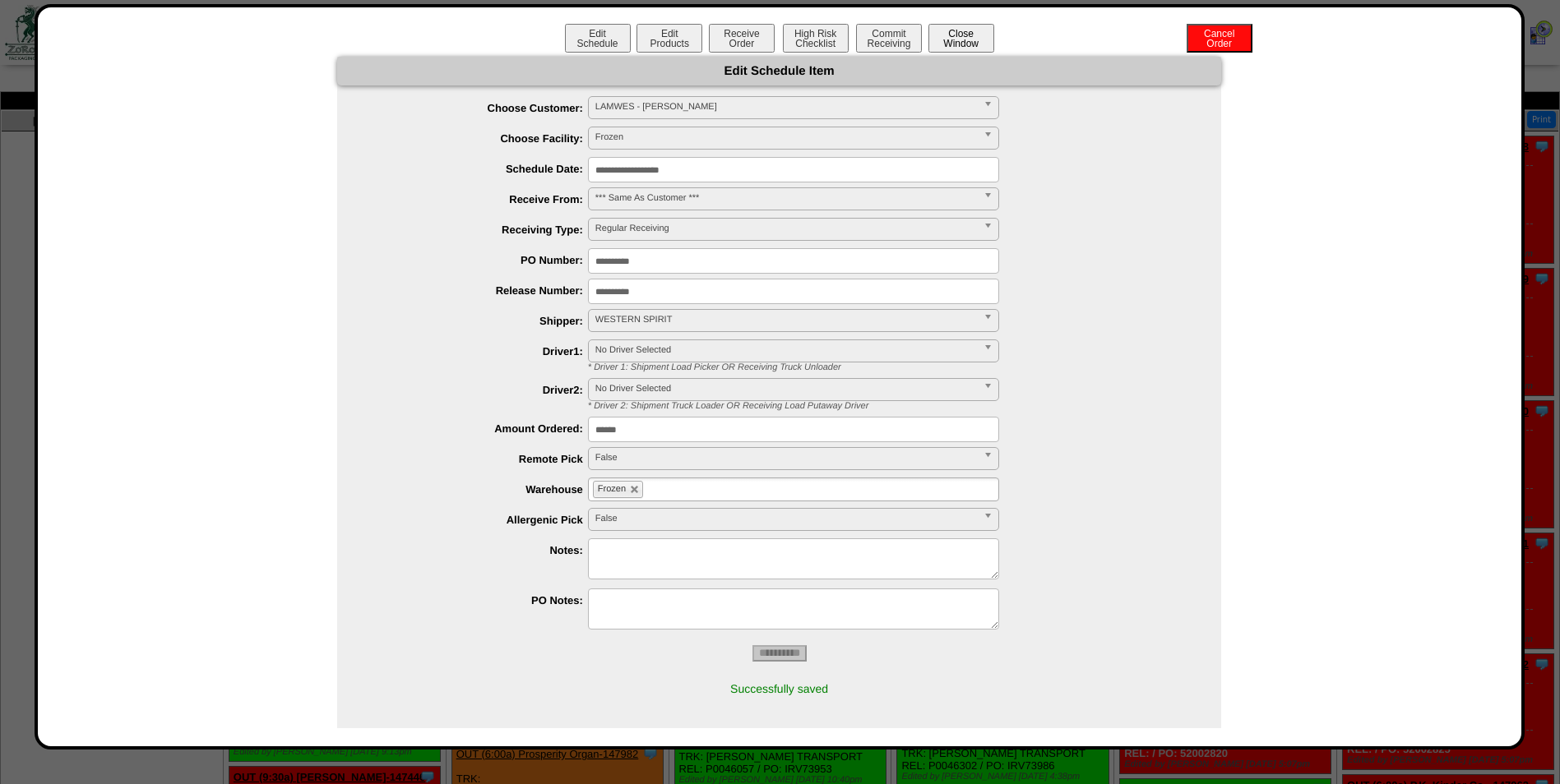
click at [955, 40] on button "Close Window" at bounding box center [961, 38] width 65 height 28
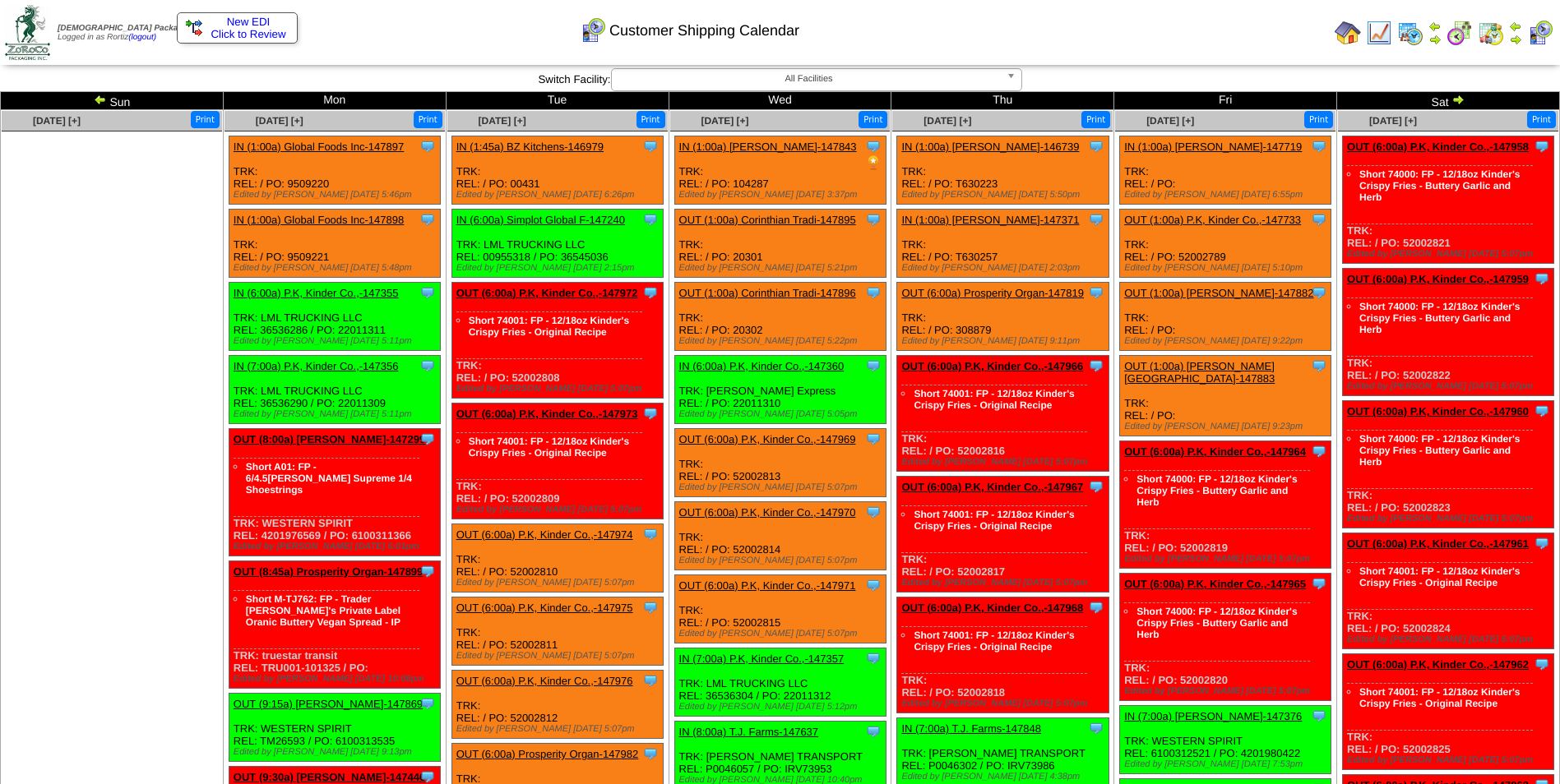
click at [100, 96] on img at bounding box center [101, 100] width 13 height 13
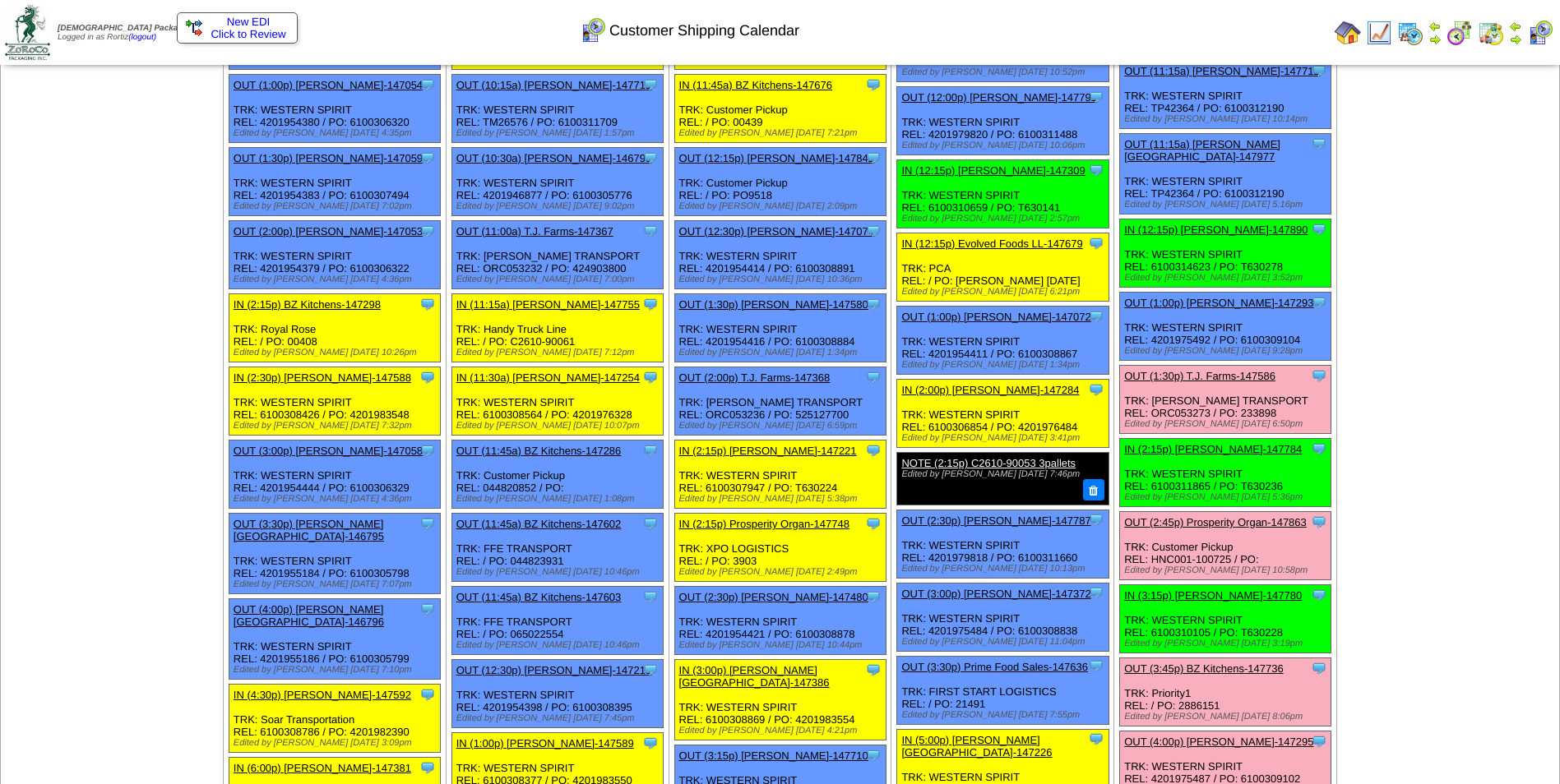
scroll to position [822, 0]
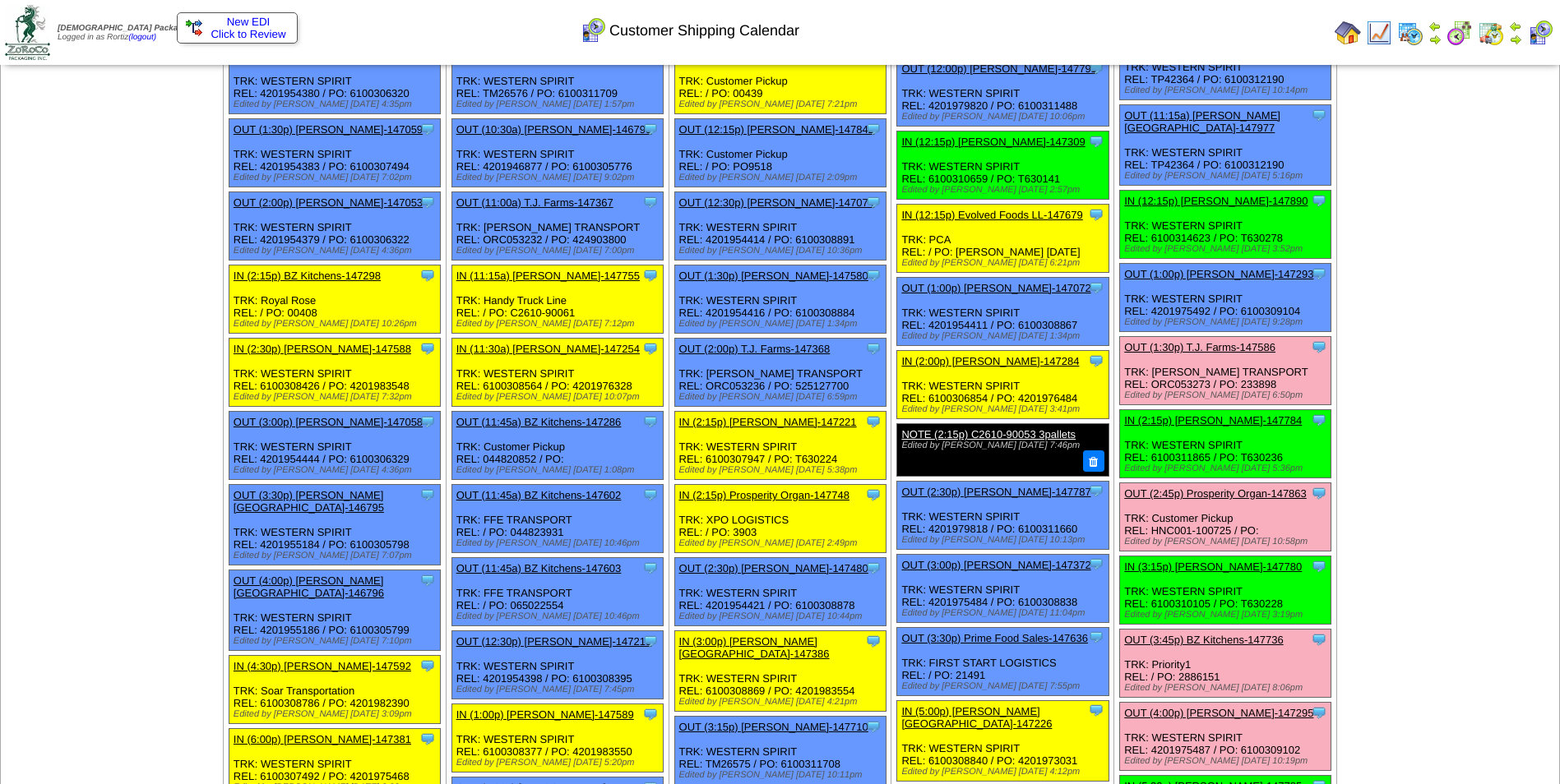
click at [992, 25] on div "Customer Shipping Calendar" at bounding box center [633, 26] width 896 height 46
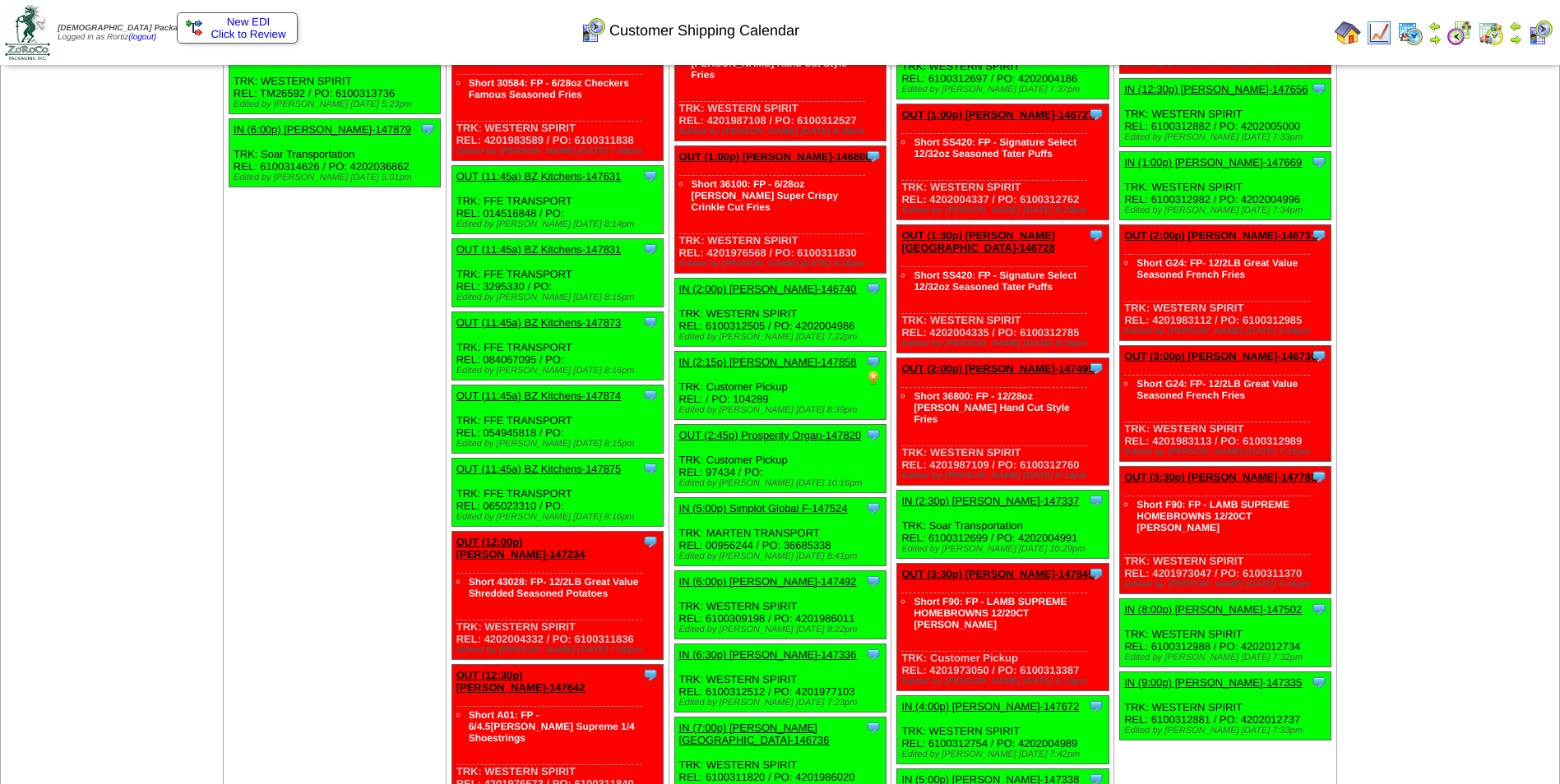
scroll to position [231, 0]
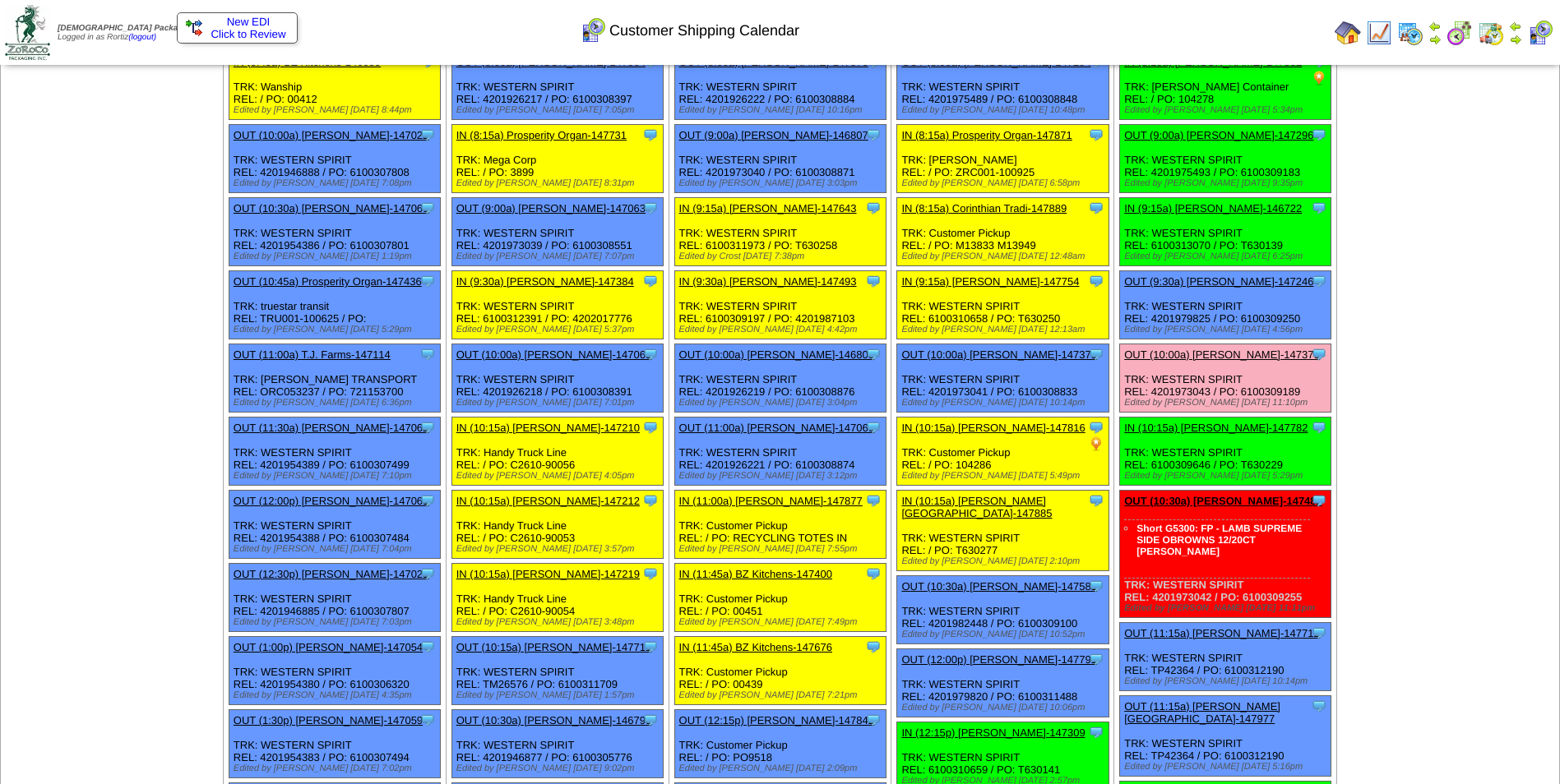
click at [1260, 357] on link "OUT (10:00a) [PERSON_NAME]-147379" at bounding box center [1221, 355] width 195 height 12
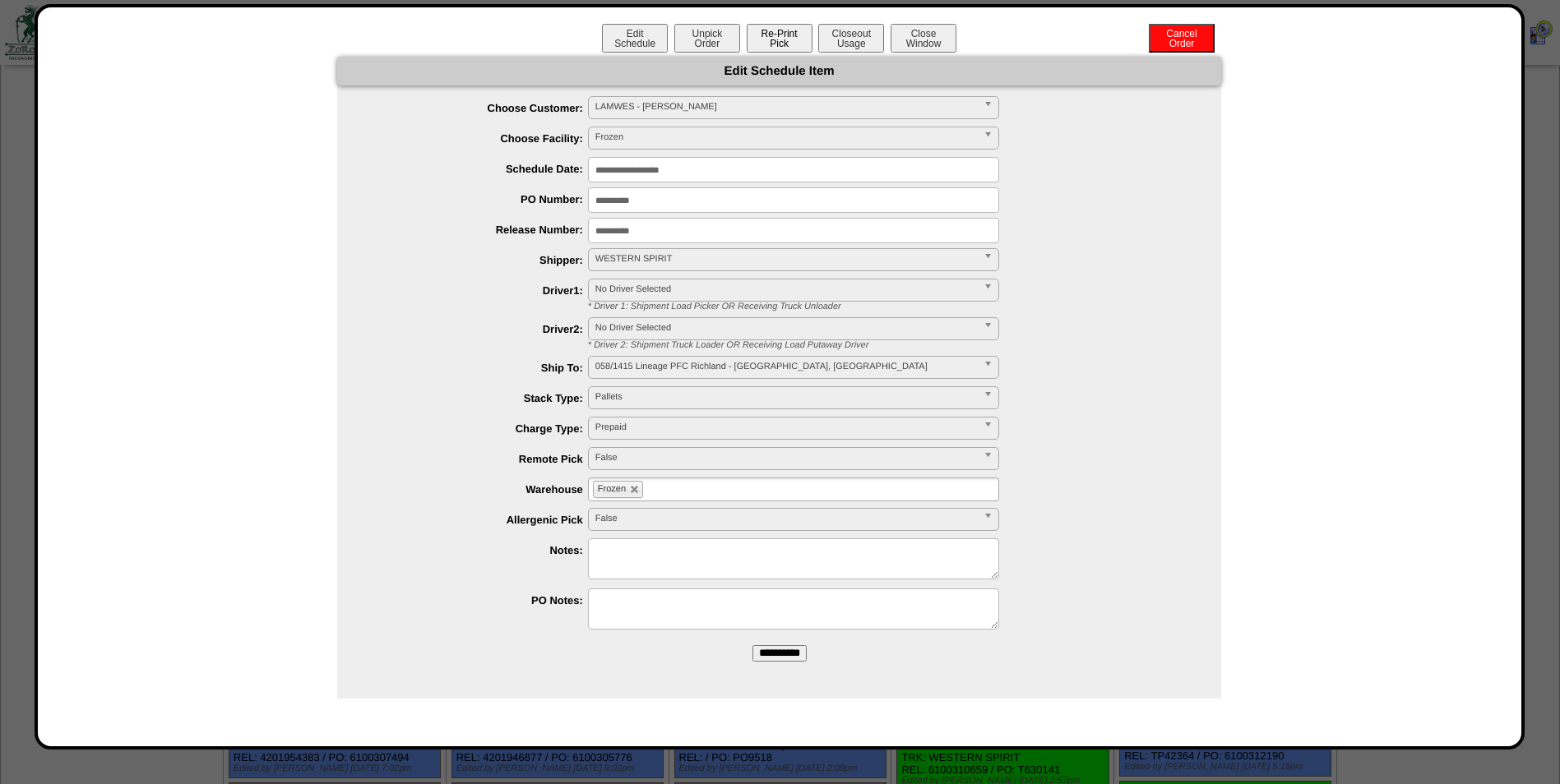
click at [796, 42] on button "Re-Print Pick" at bounding box center [779, 38] width 65 height 28
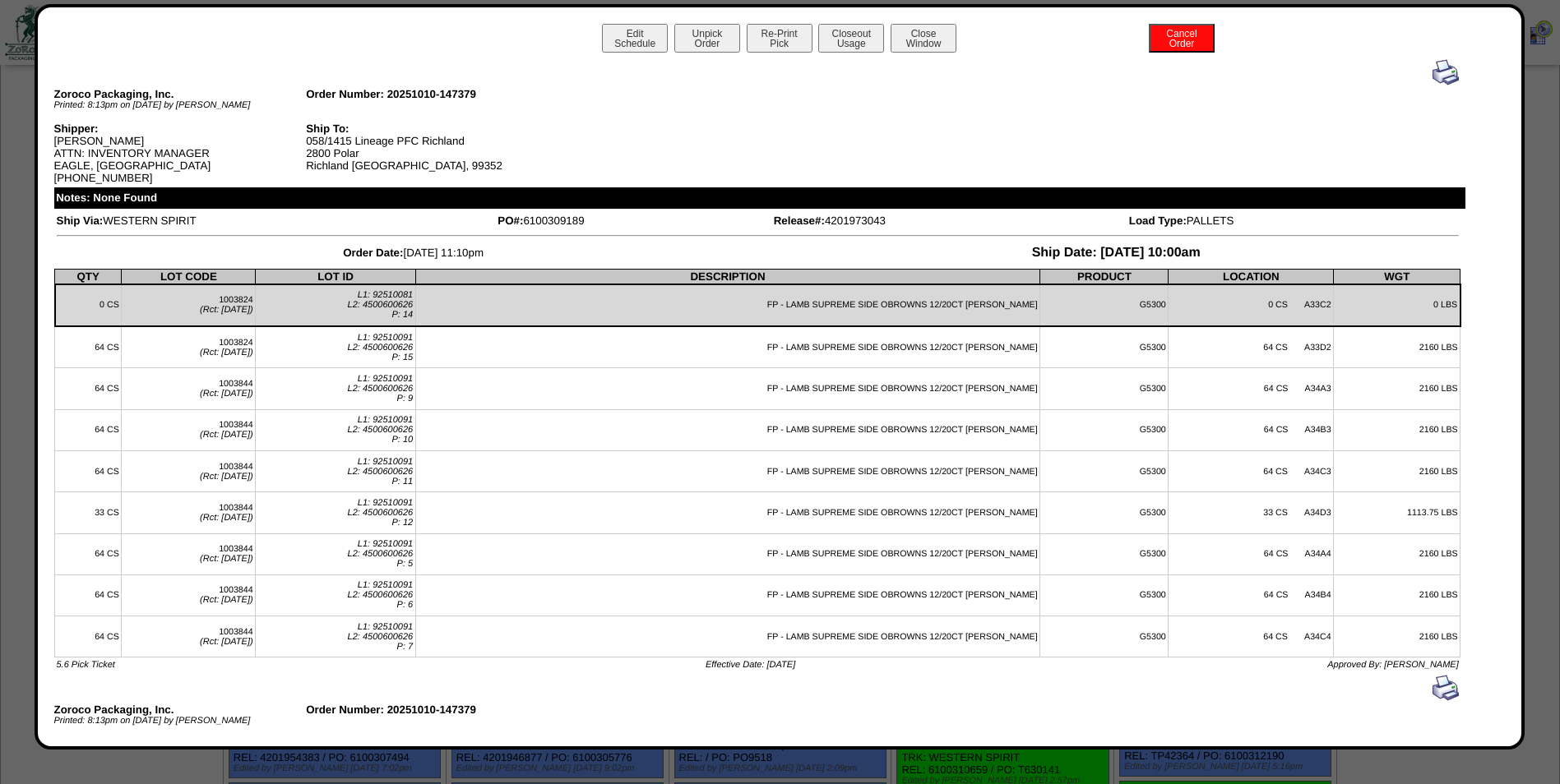
click at [1433, 71] on img at bounding box center [1446, 72] width 27 height 27
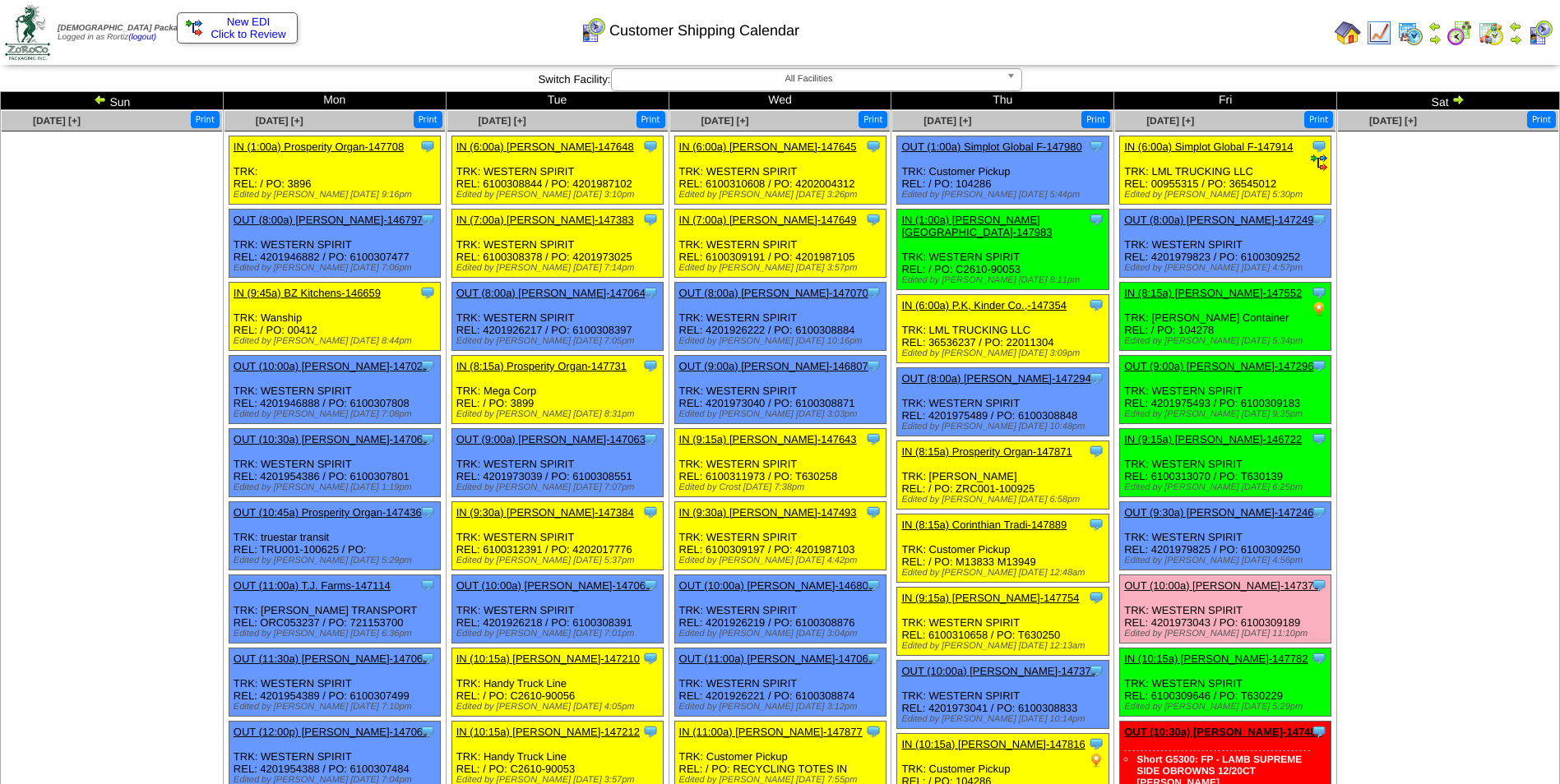
click at [1231, 586] on link "OUT (10:00a) [PERSON_NAME]-147379" at bounding box center [1221, 585] width 195 height 12
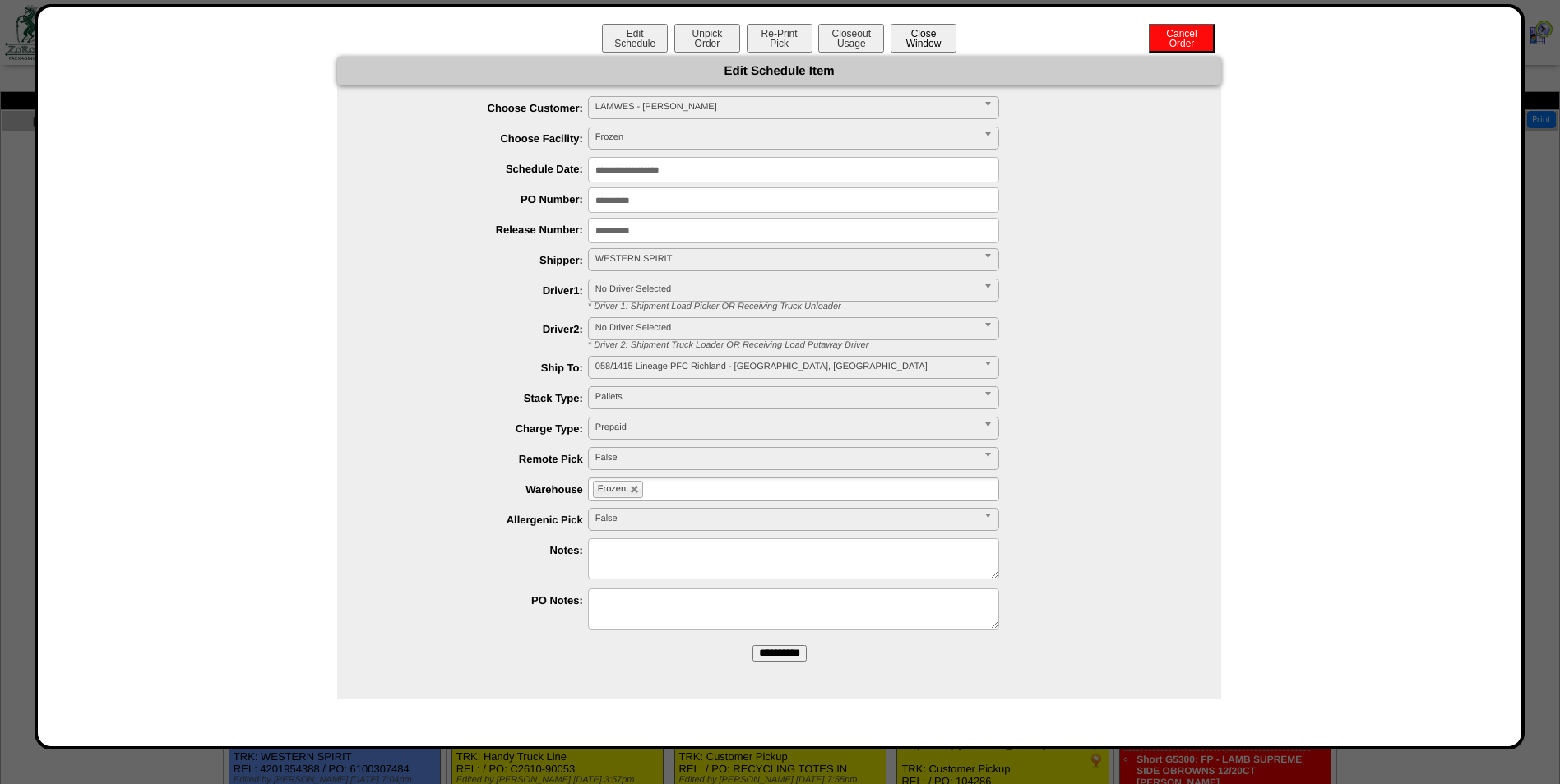
click at [922, 39] on button "Close Window" at bounding box center [923, 38] width 65 height 28
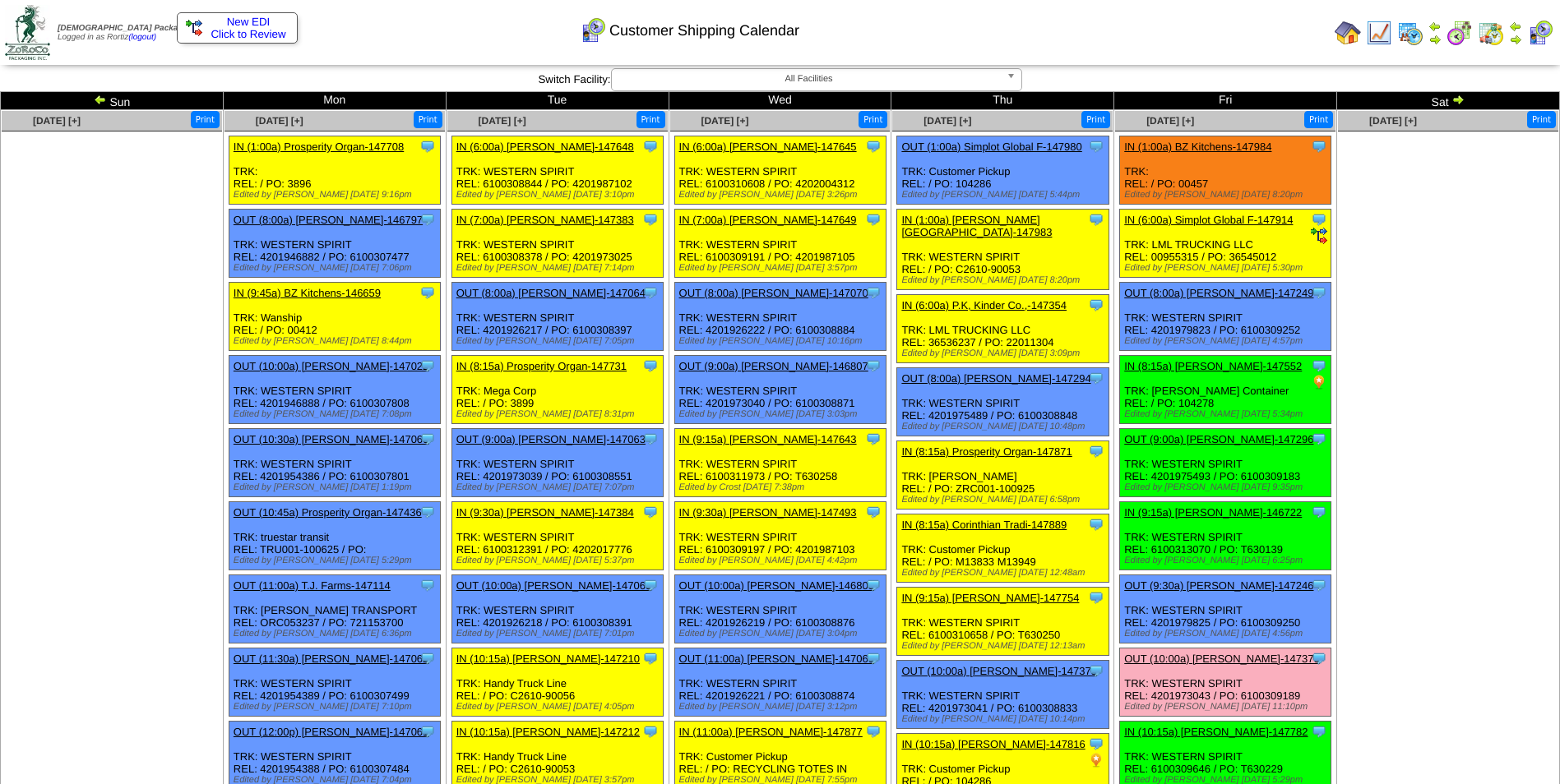
click at [1242, 655] on link "OUT (10:00a) [PERSON_NAME]-147379" at bounding box center [1221, 659] width 195 height 12
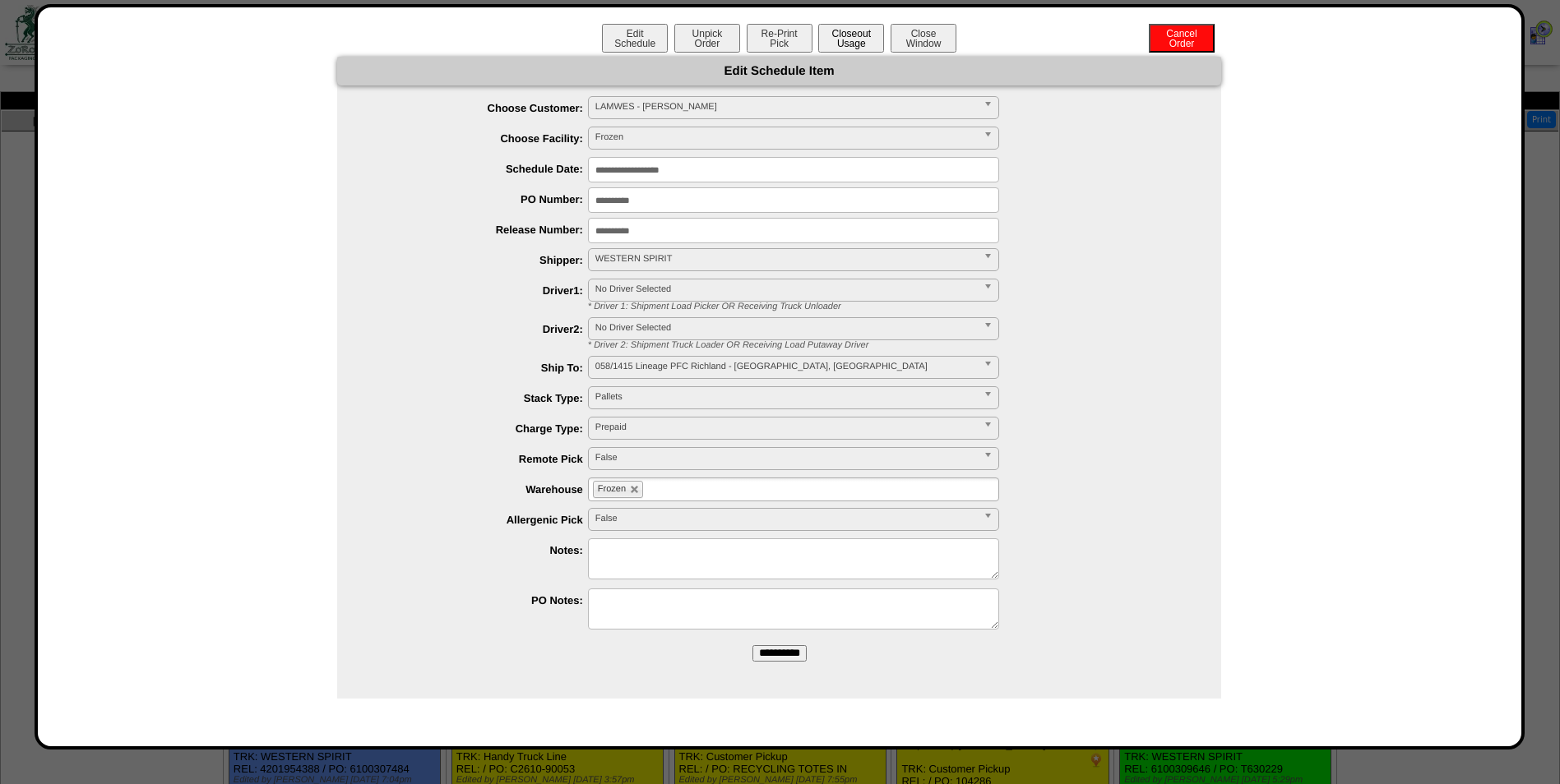
click at [864, 37] on button "Closeout Usage" at bounding box center [851, 38] width 65 height 28
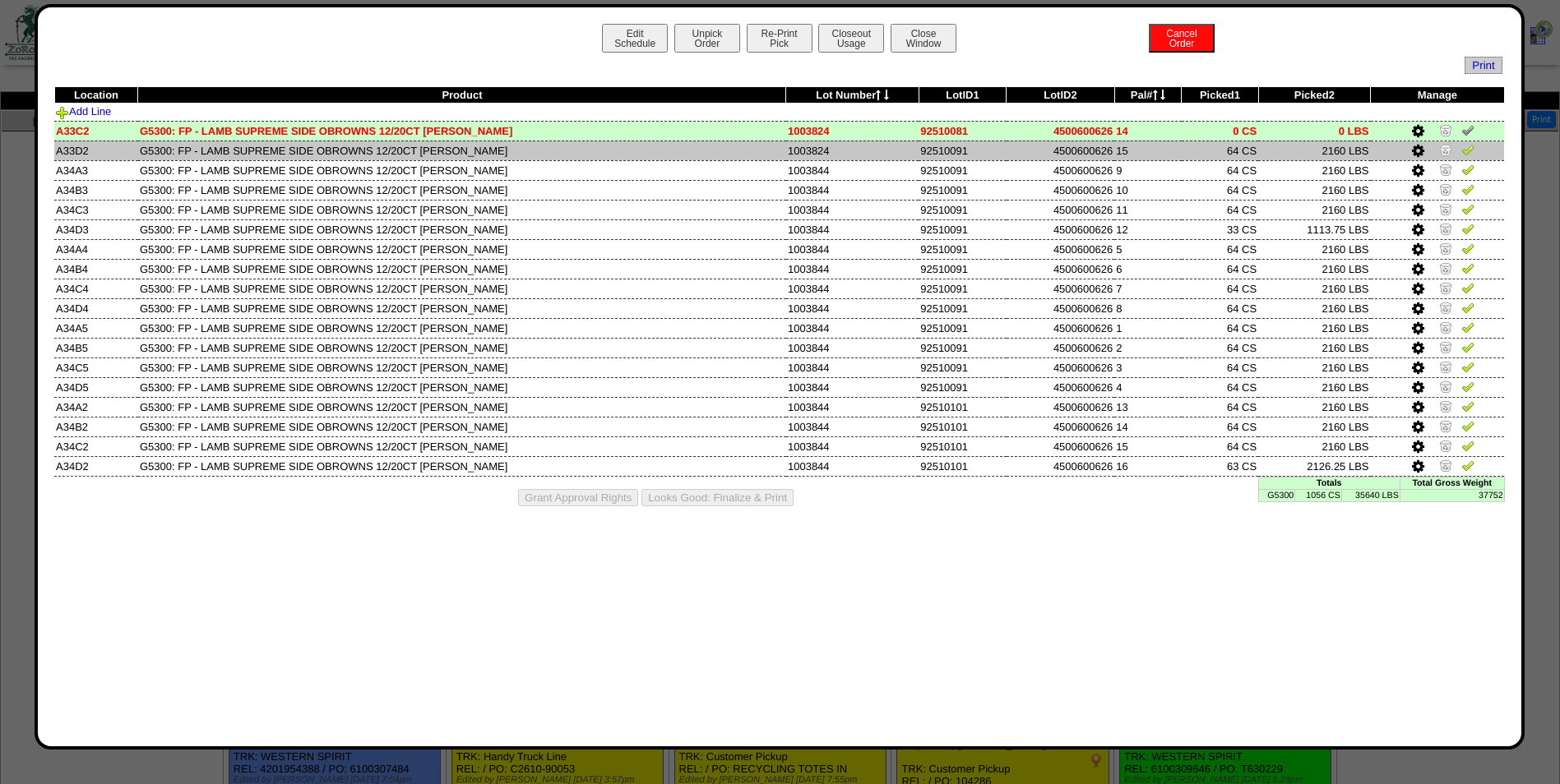
click at [1462, 152] on img at bounding box center [1468, 150] width 13 height 13
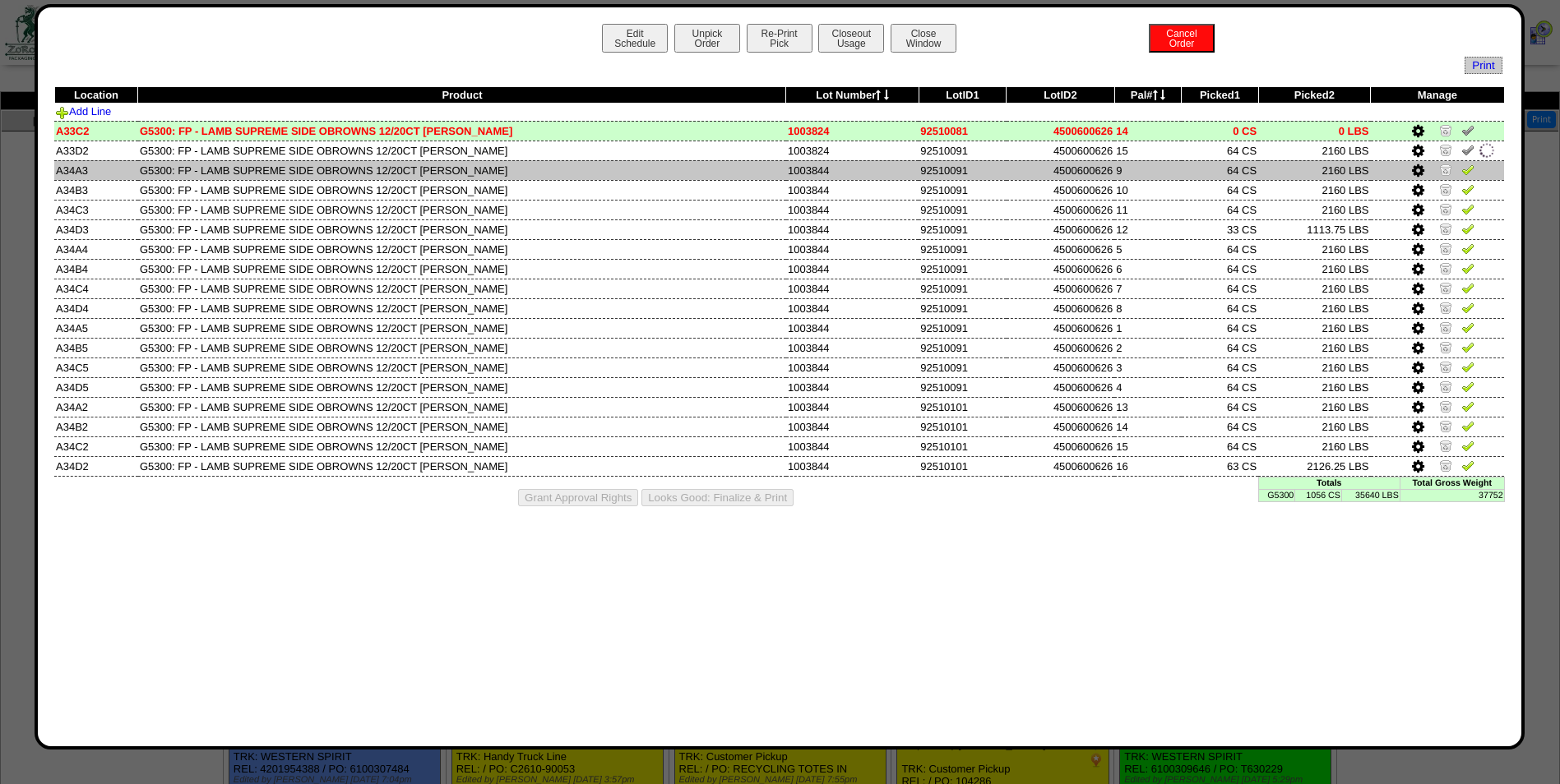
click at [1463, 170] on img at bounding box center [1468, 170] width 13 height 13
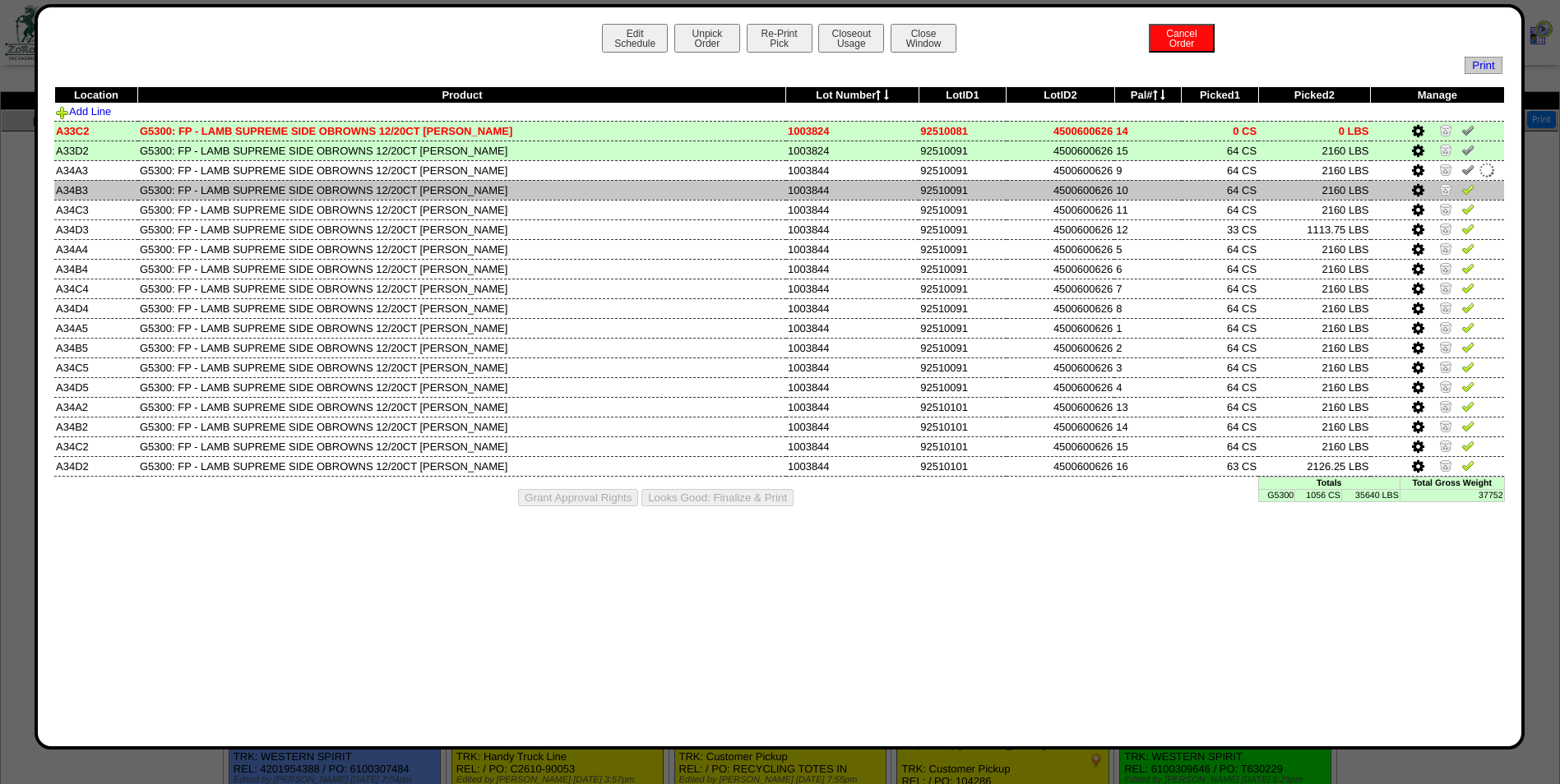
click at [1469, 183] on img at bounding box center [1468, 190] width 13 height 13
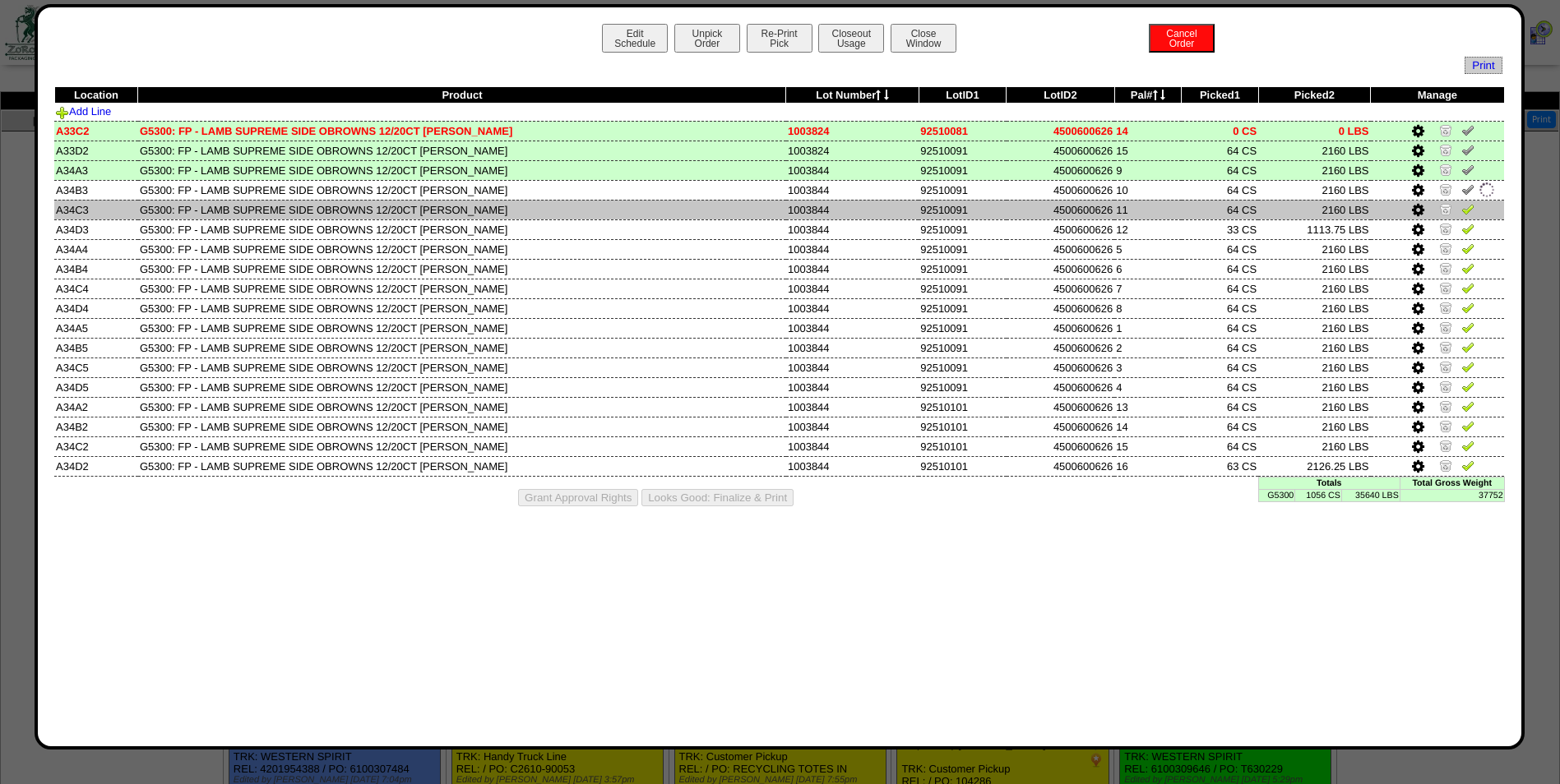
click at [1464, 210] on img at bounding box center [1468, 209] width 13 height 13
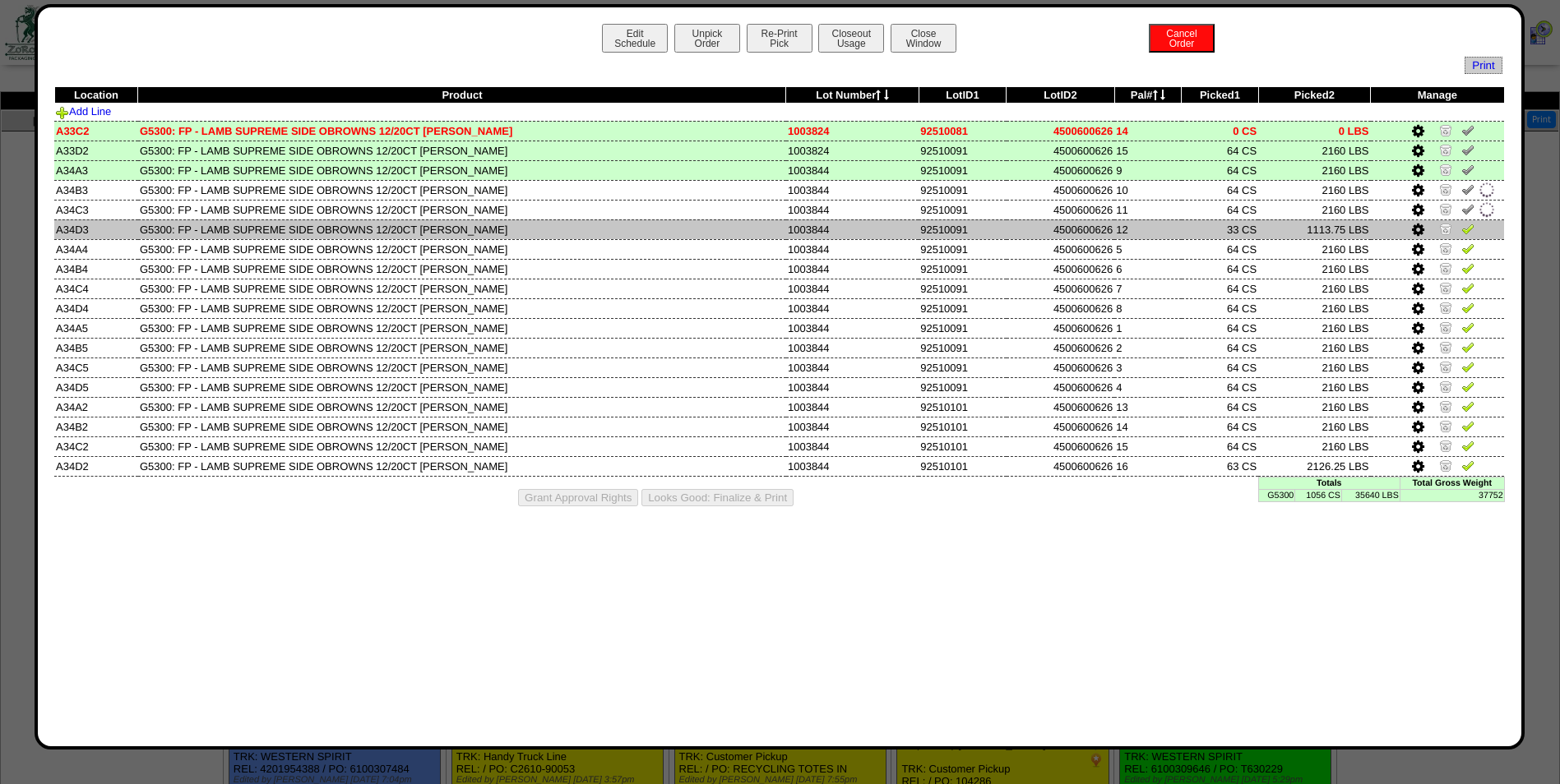
click at [1466, 230] on img at bounding box center [1468, 228] width 13 height 13
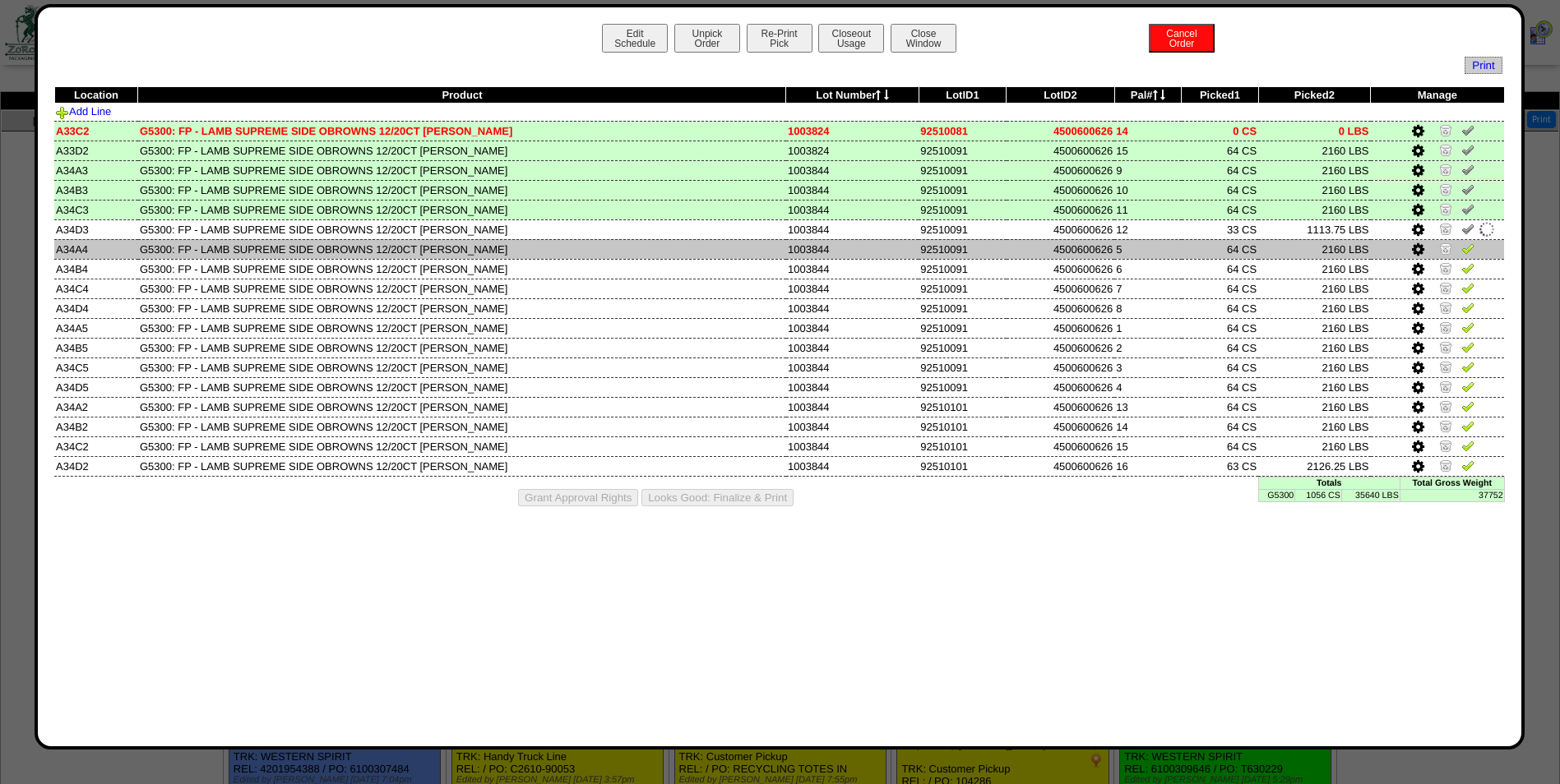
click at [1468, 244] on img at bounding box center [1468, 248] width 13 height 13
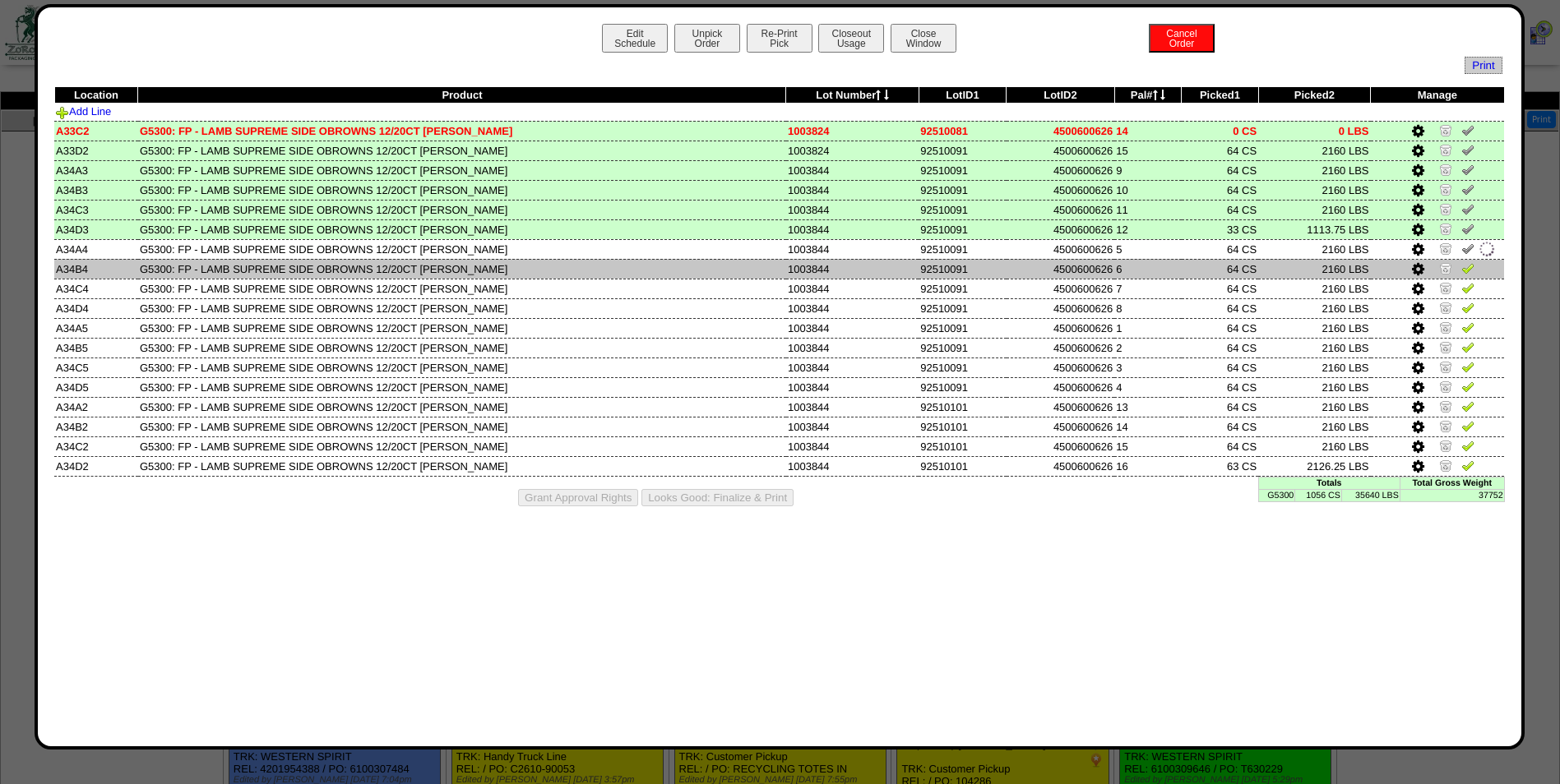
click at [1469, 264] on img at bounding box center [1468, 268] width 13 height 13
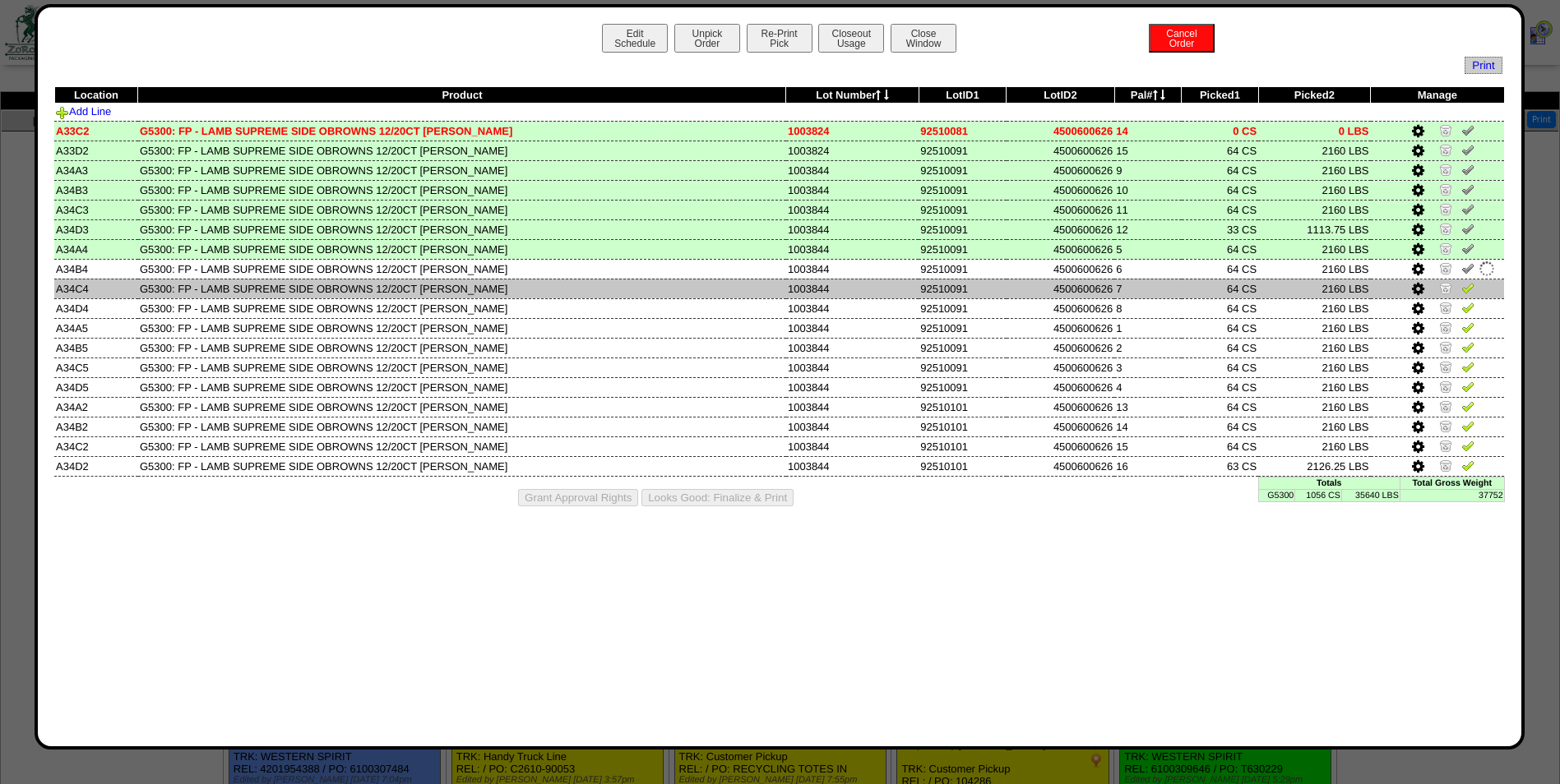
click at [1470, 288] on img at bounding box center [1468, 288] width 13 height 13
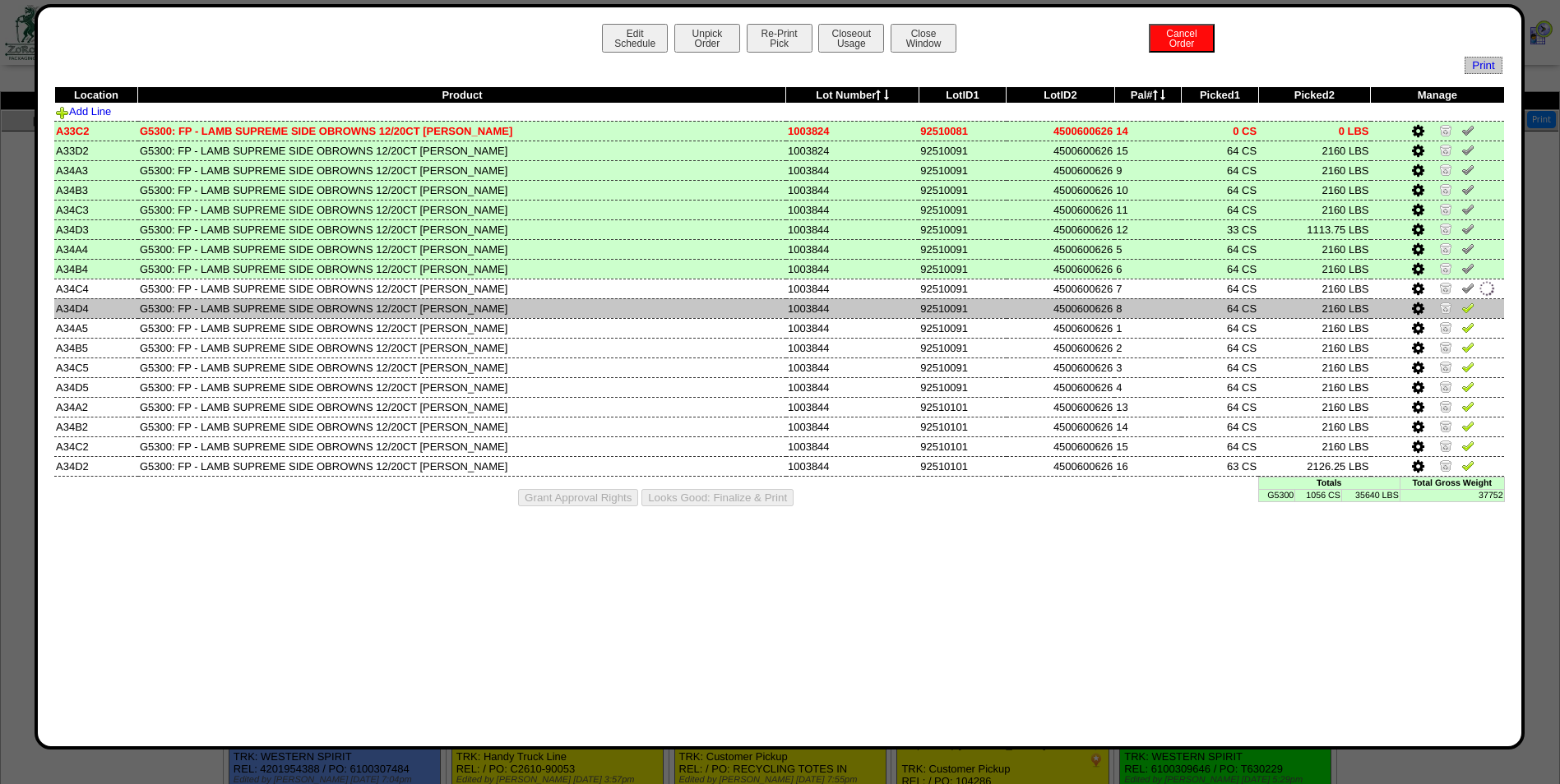
click at [1471, 306] on img at bounding box center [1468, 307] width 13 height 13
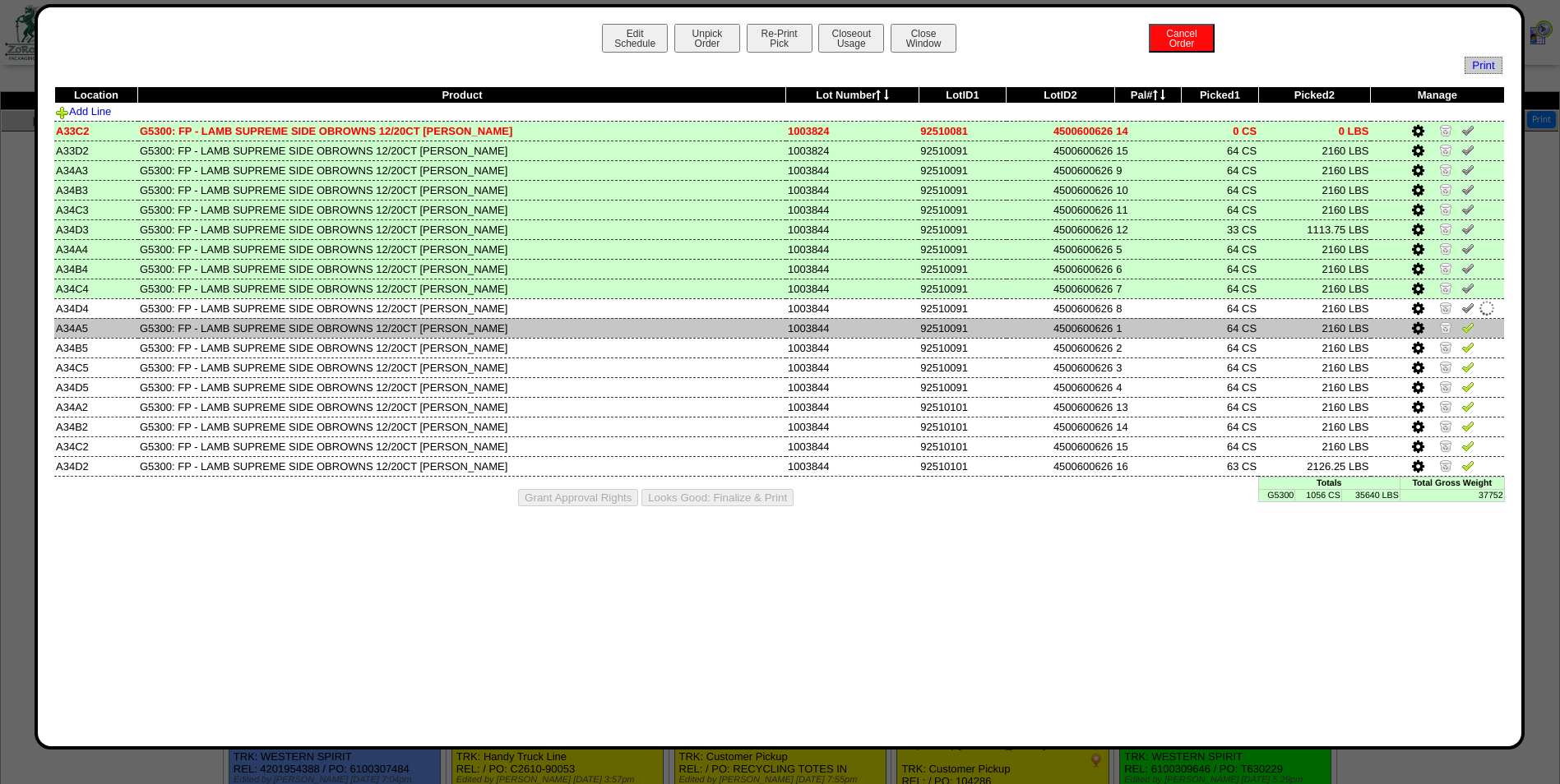
click at [1471, 321] on img at bounding box center [1468, 327] width 13 height 13
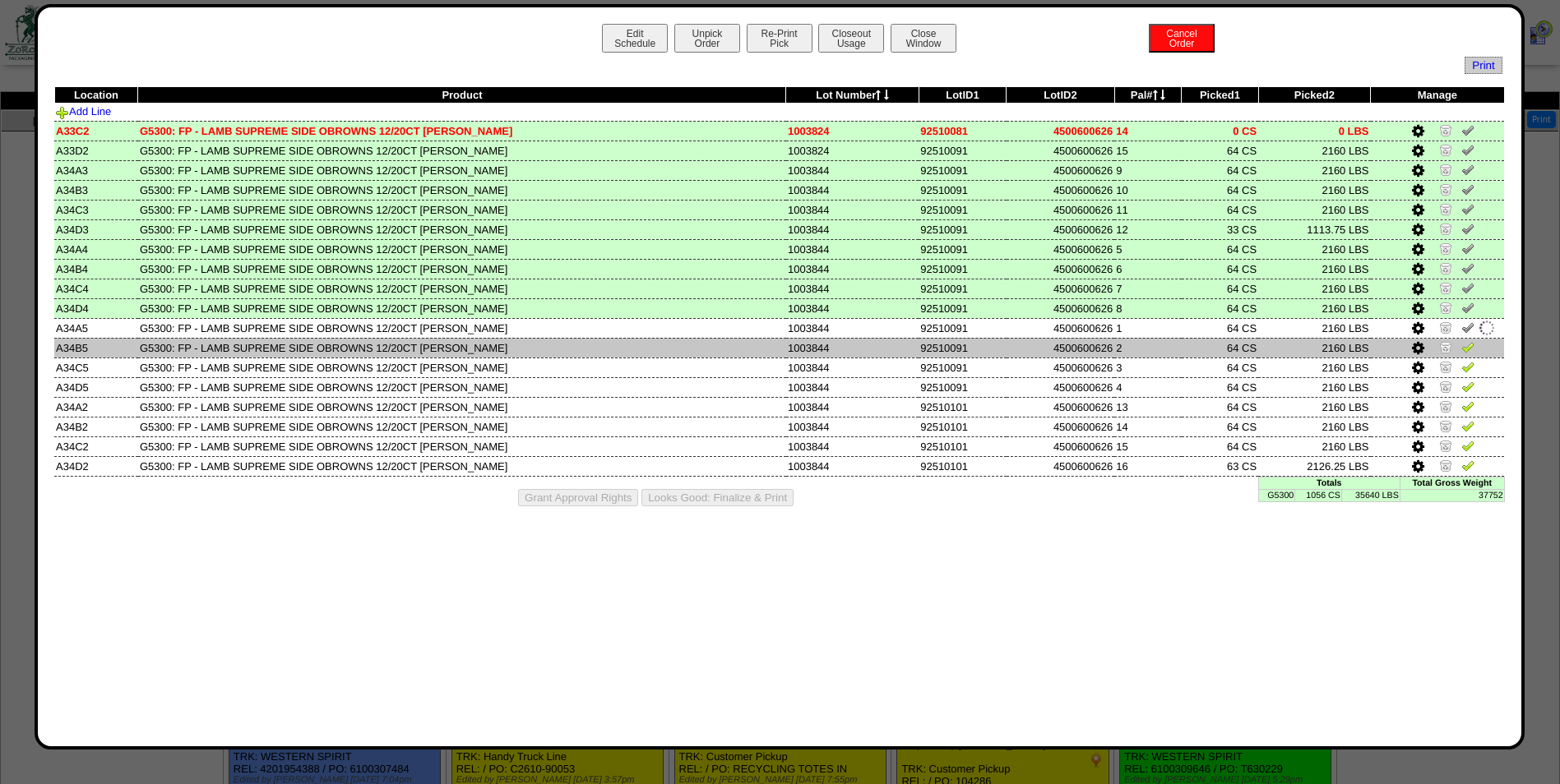
click at [1471, 350] on img at bounding box center [1468, 347] width 13 height 13
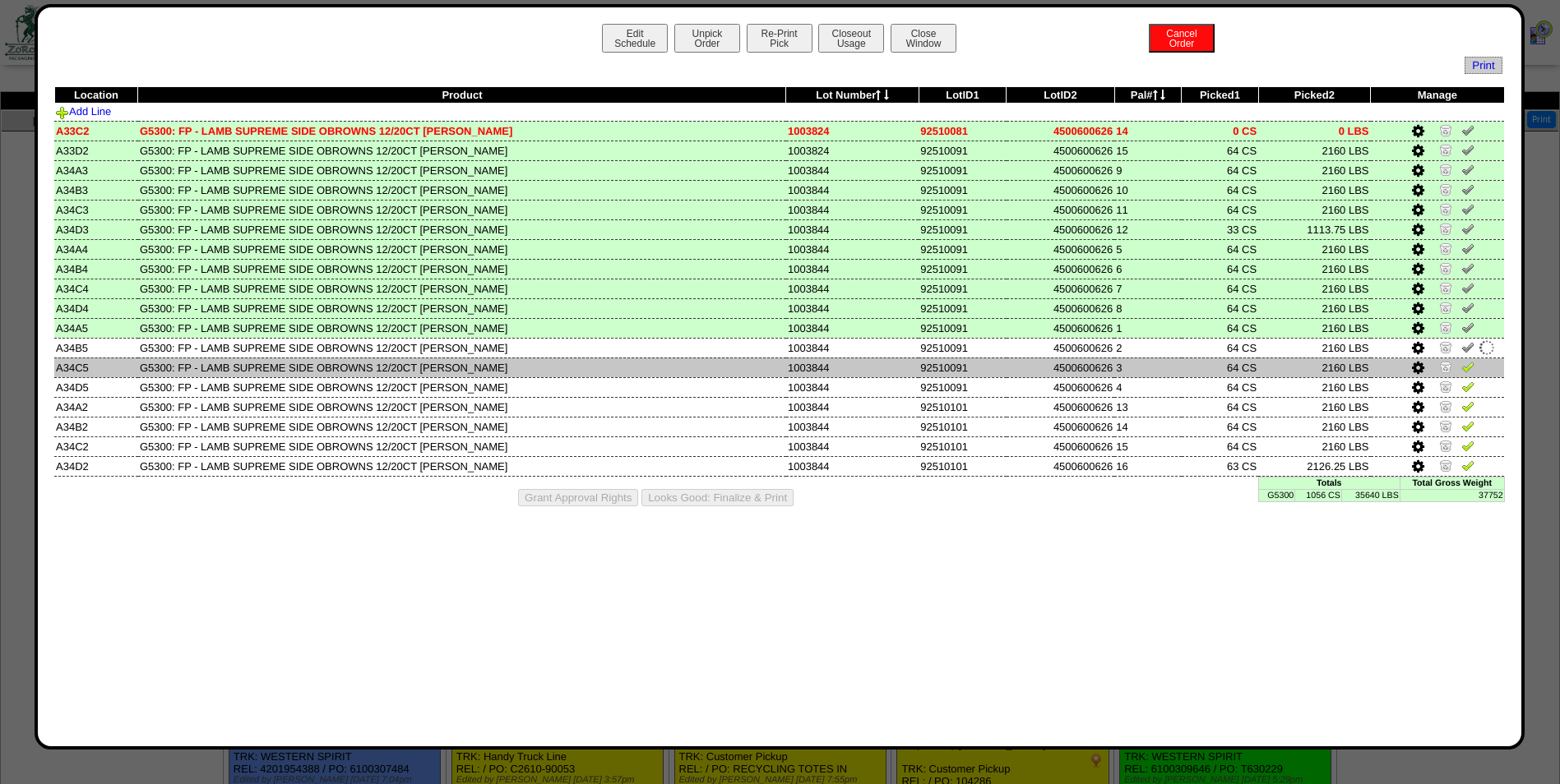
click at [1470, 365] on img at bounding box center [1468, 367] width 13 height 13
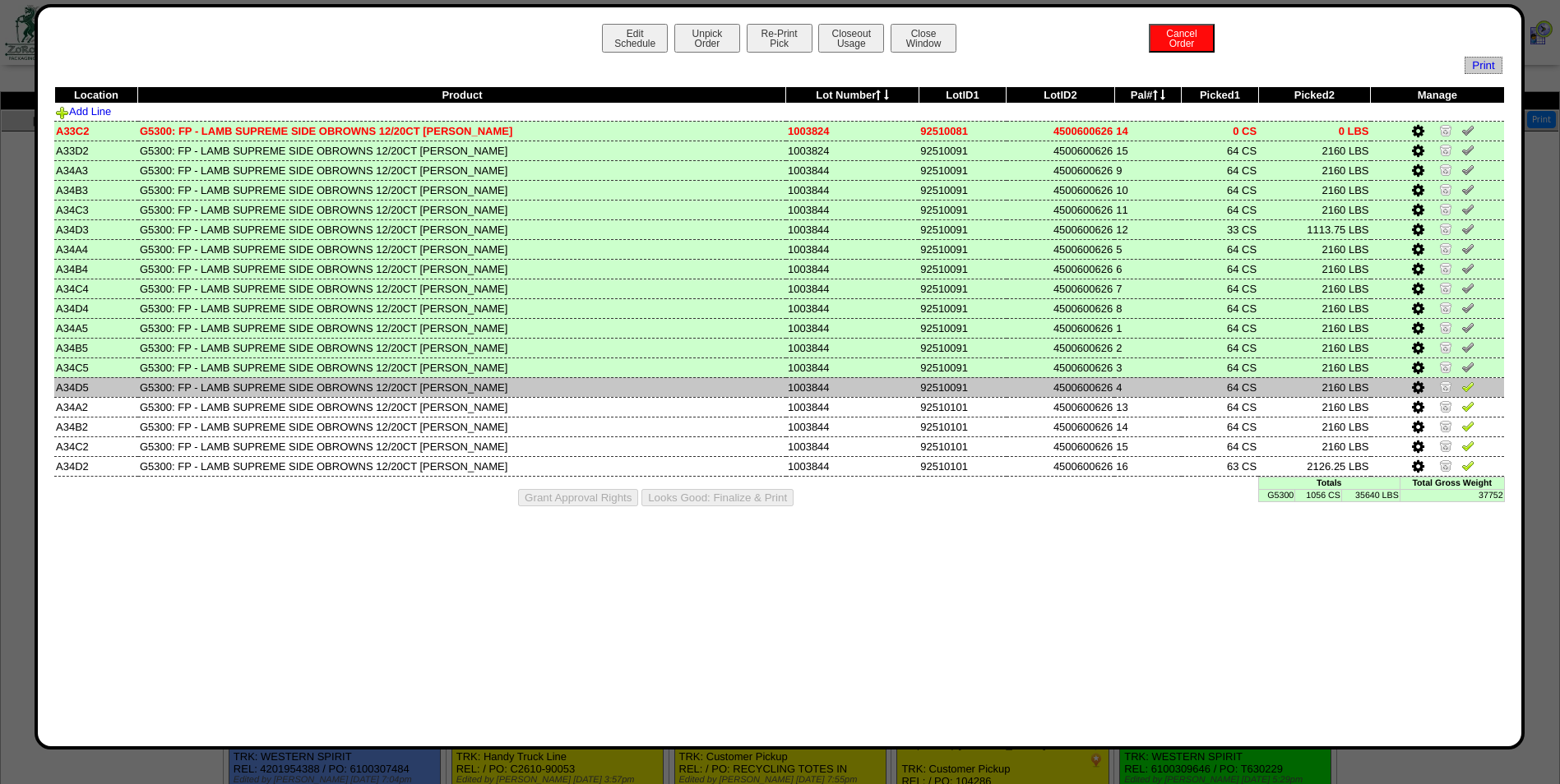
click at [1464, 392] on img at bounding box center [1468, 387] width 13 height 13
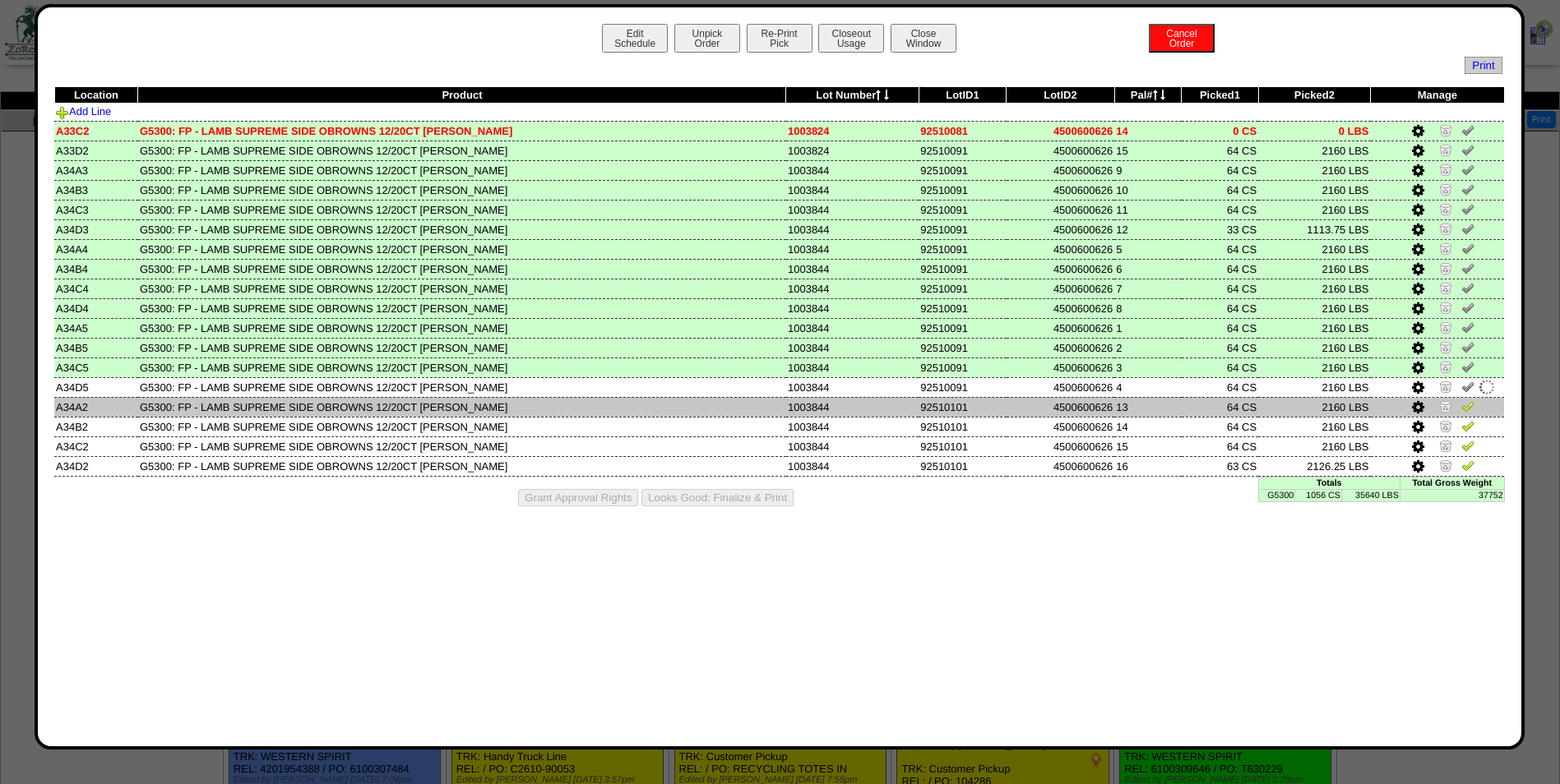
click at [1463, 411] on img at bounding box center [1468, 406] width 13 height 13
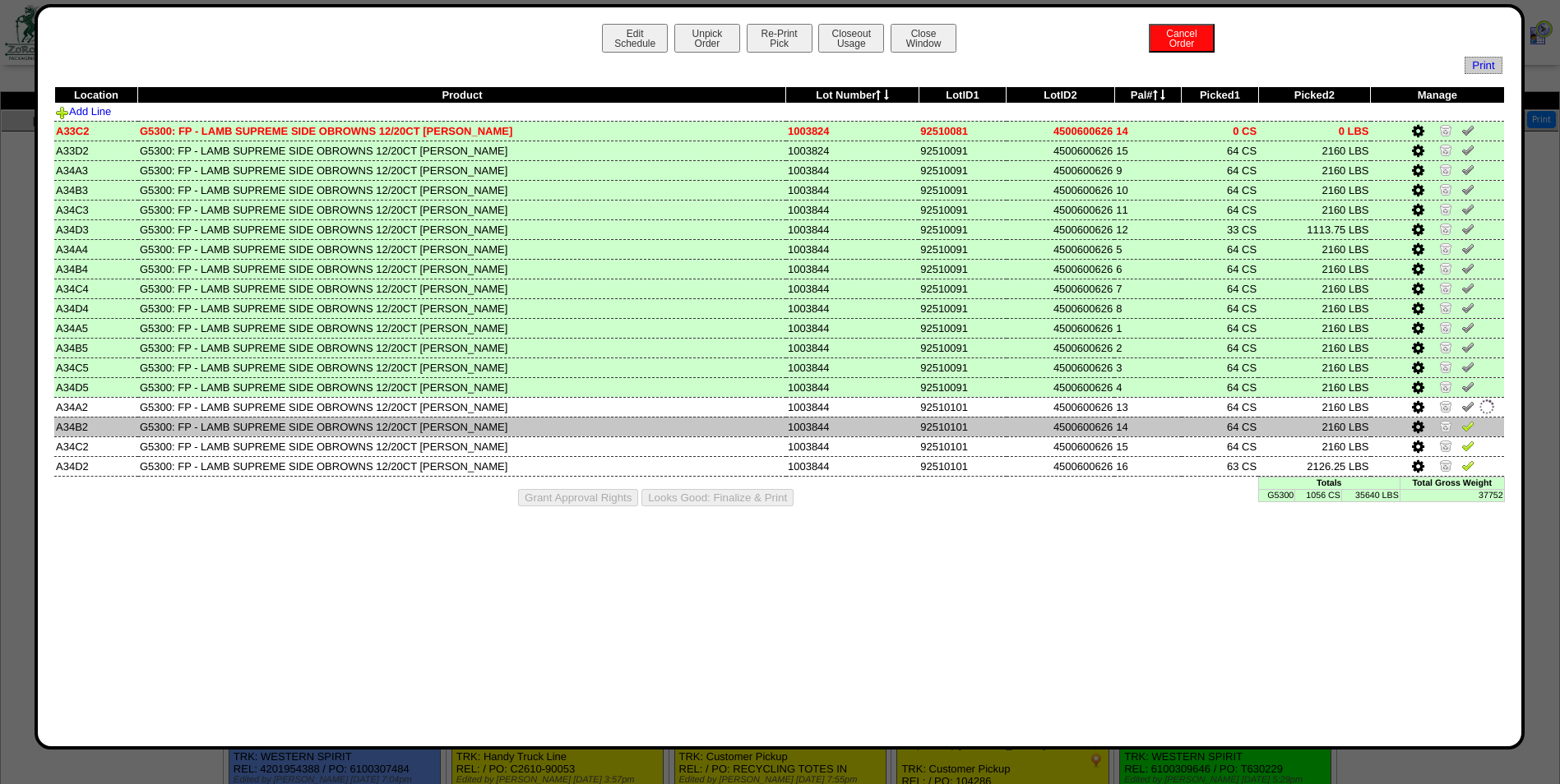
click at [1465, 429] on img at bounding box center [1468, 426] width 13 height 13
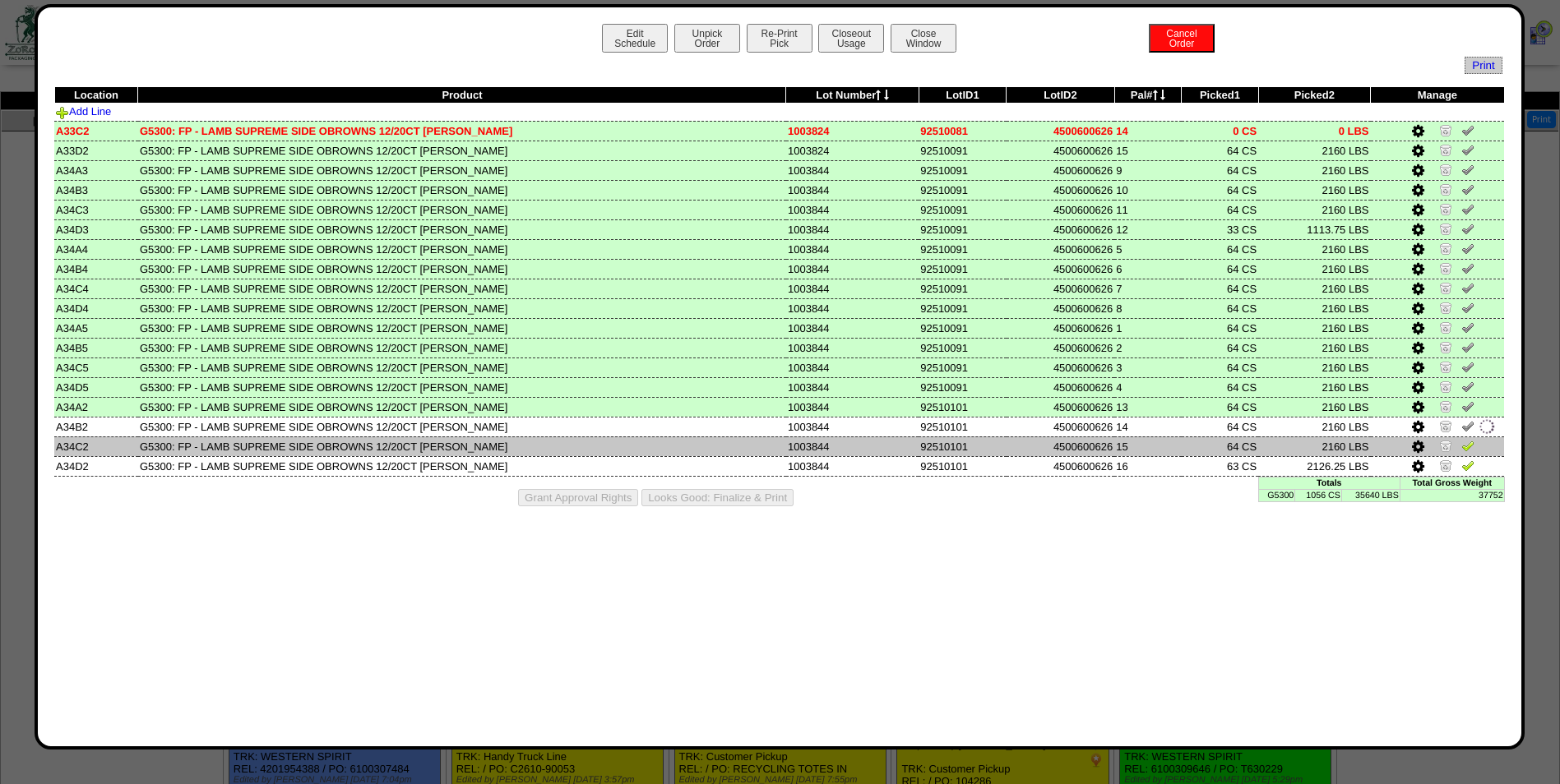
click at [1466, 443] on img at bounding box center [1468, 446] width 13 height 13
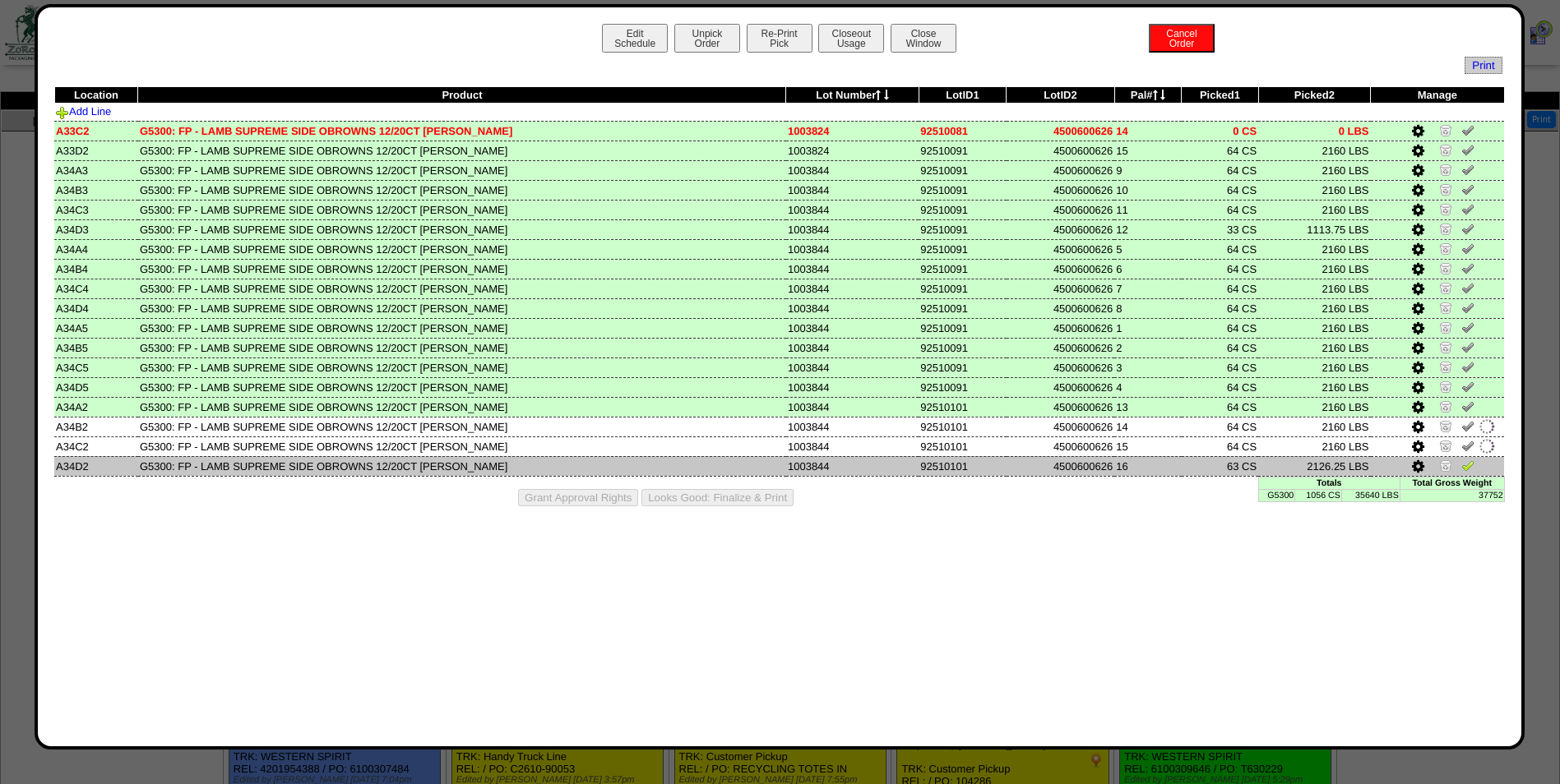
click at [1466, 465] on img at bounding box center [1468, 465] width 13 height 13
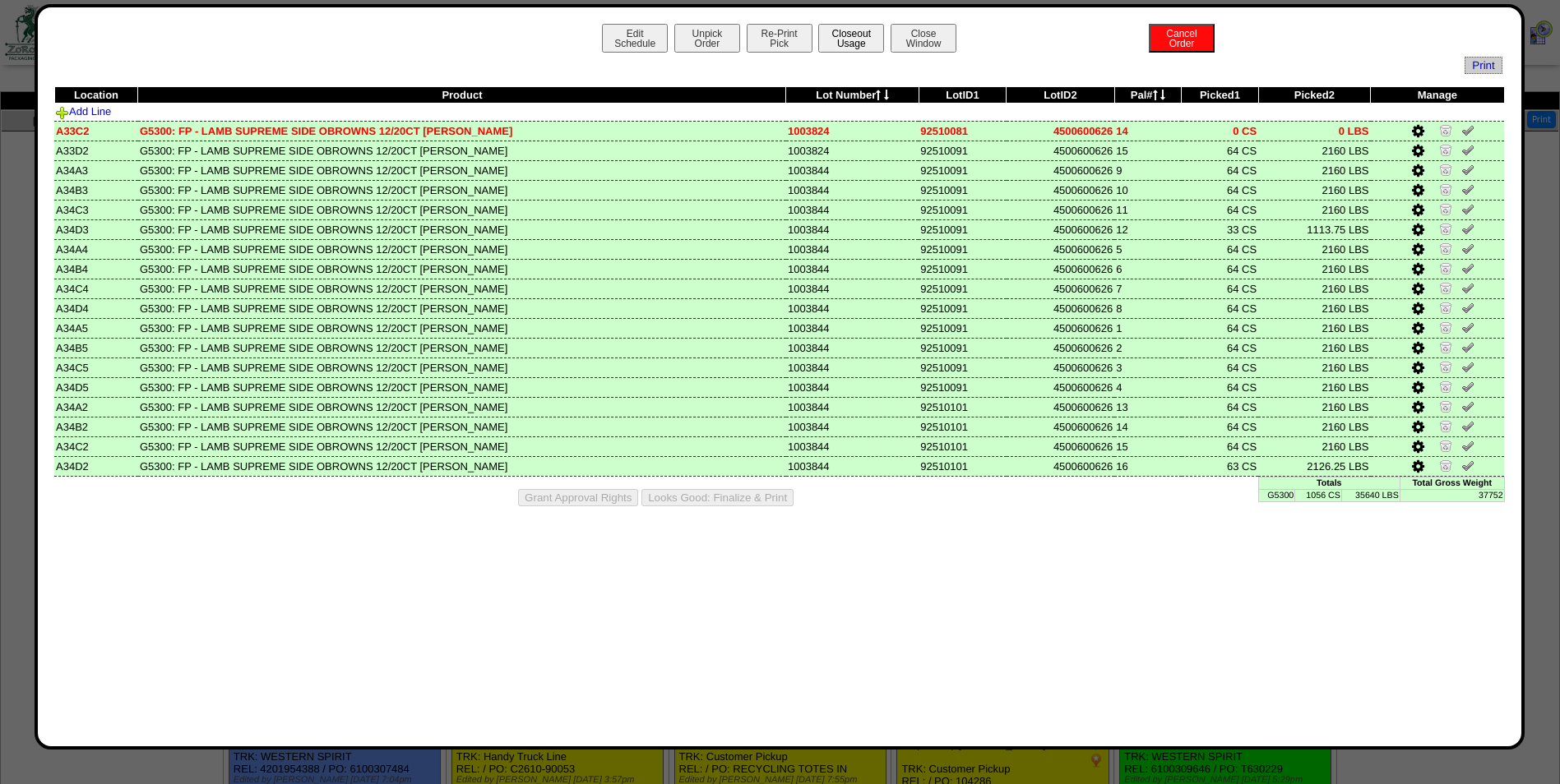
click at [849, 40] on button "Closeout Usage" at bounding box center [851, 38] width 65 height 28
click at [746, 496] on button "Looks Good: Finalize & Print" at bounding box center [717, 498] width 152 height 17
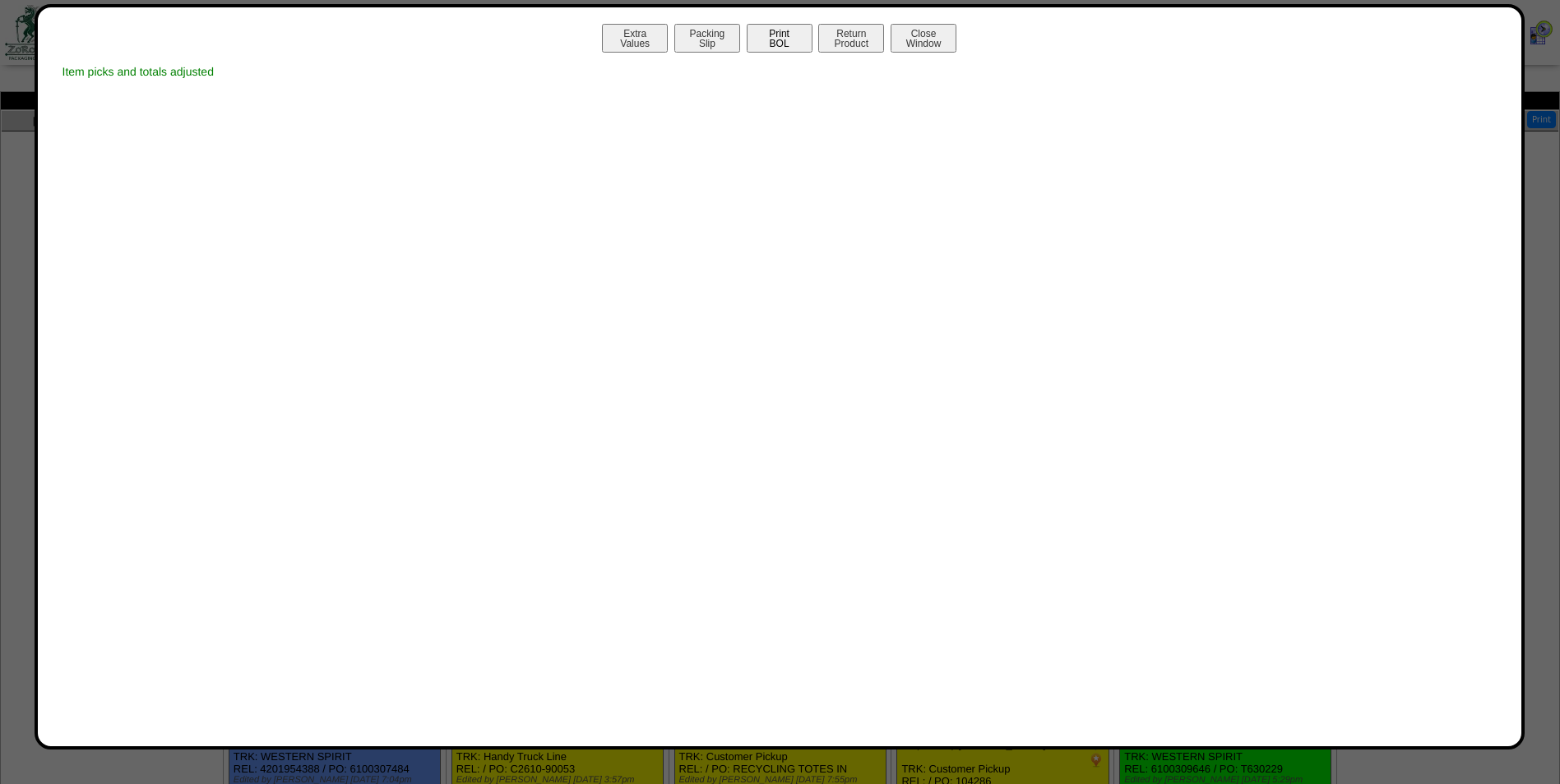
click at [772, 43] on button "Print BOL" at bounding box center [779, 38] width 65 height 28
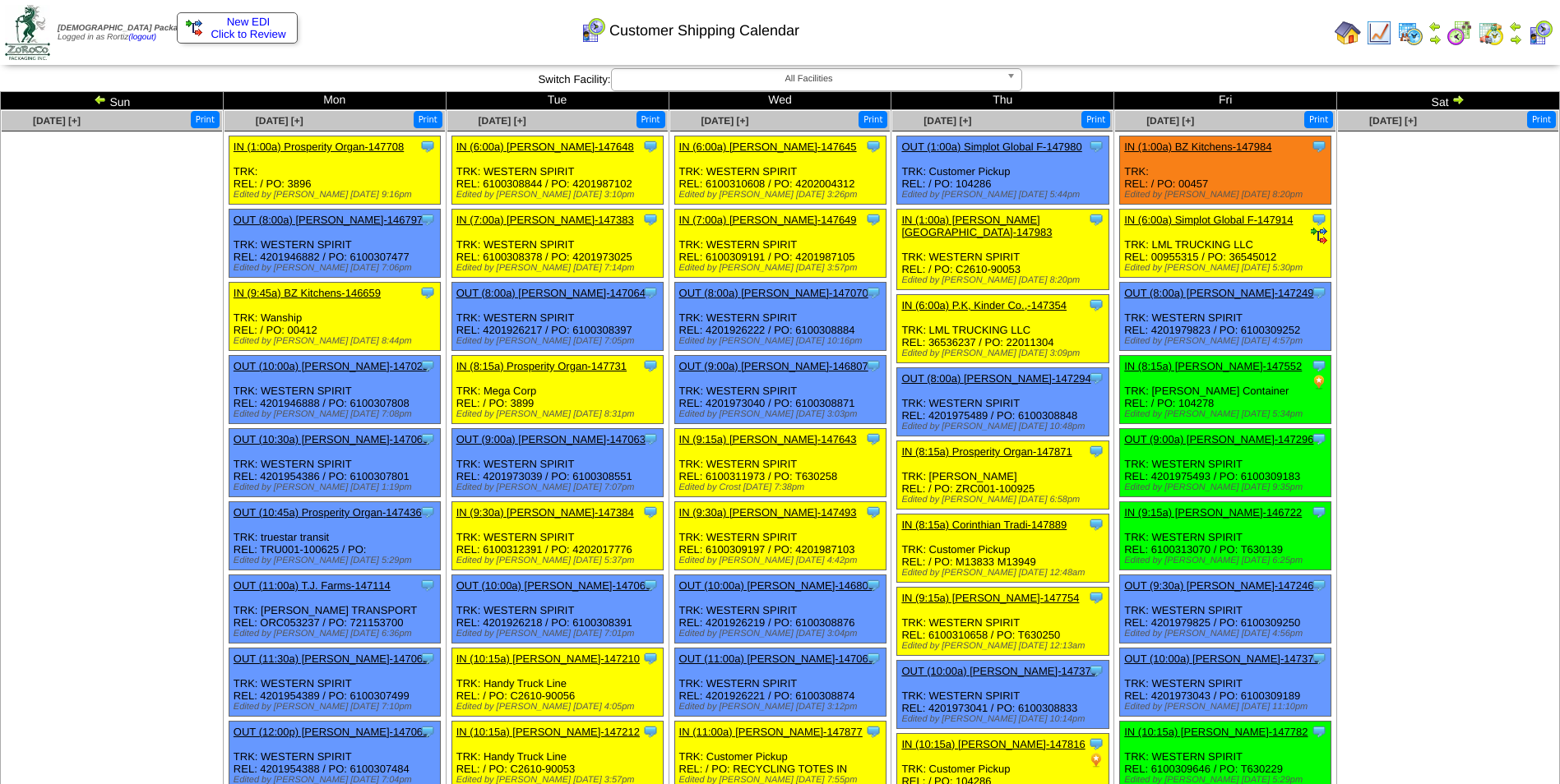
click at [1195, 186] on div "Clone Item IN (1:00a) BZ Kitchens-147984 BZ Kitchens ScheduleID: 147984 88 LBS:…" at bounding box center [1225, 171] width 211 height 68
click at [1248, 142] on link "IN (1:00a) BZ Kitchens-147984" at bounding box center [1197, 146] width 147 height 12
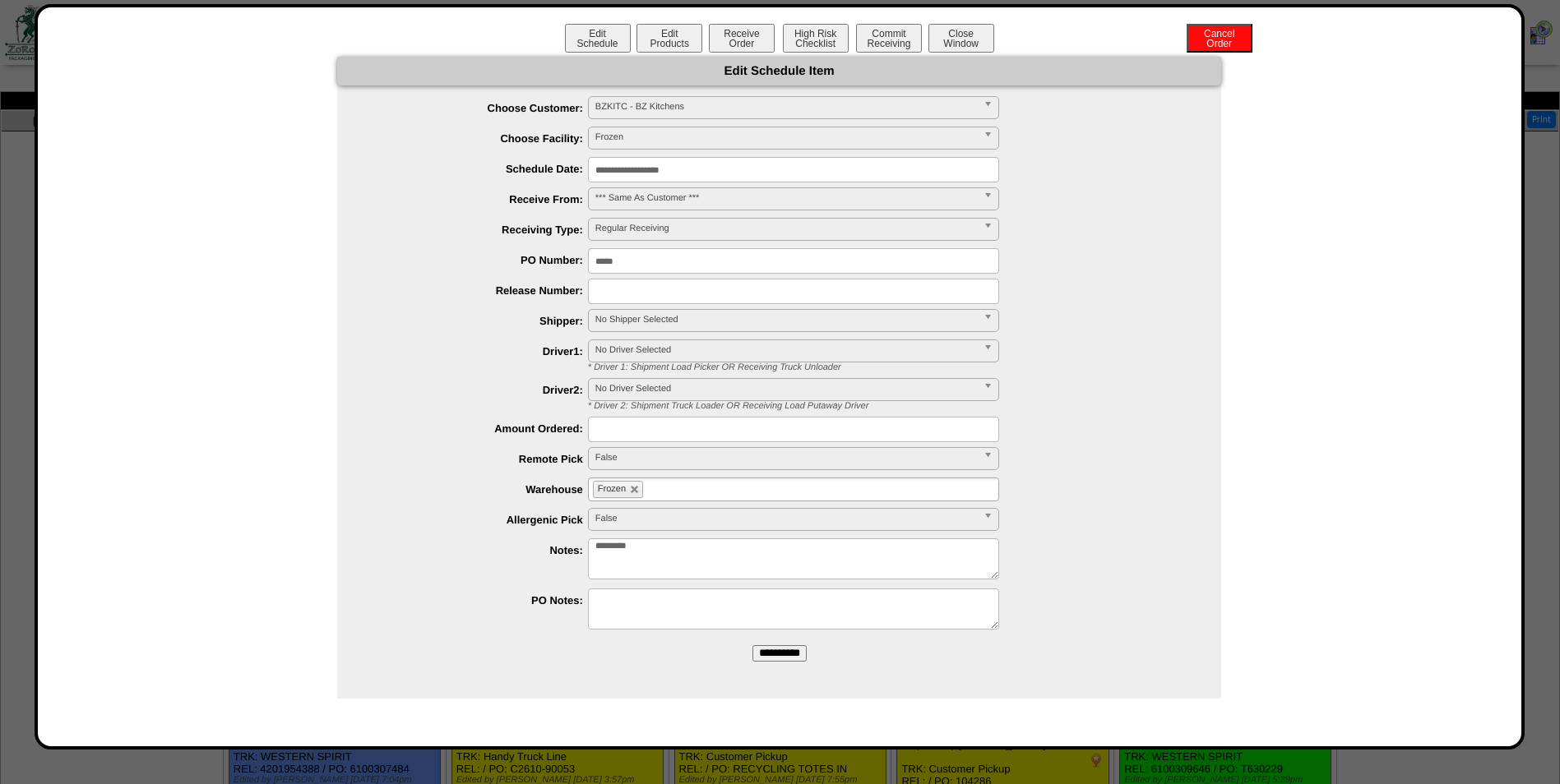
click at [774, 165] on input "**********" at bounding box center [794, 170] width 412 height 26
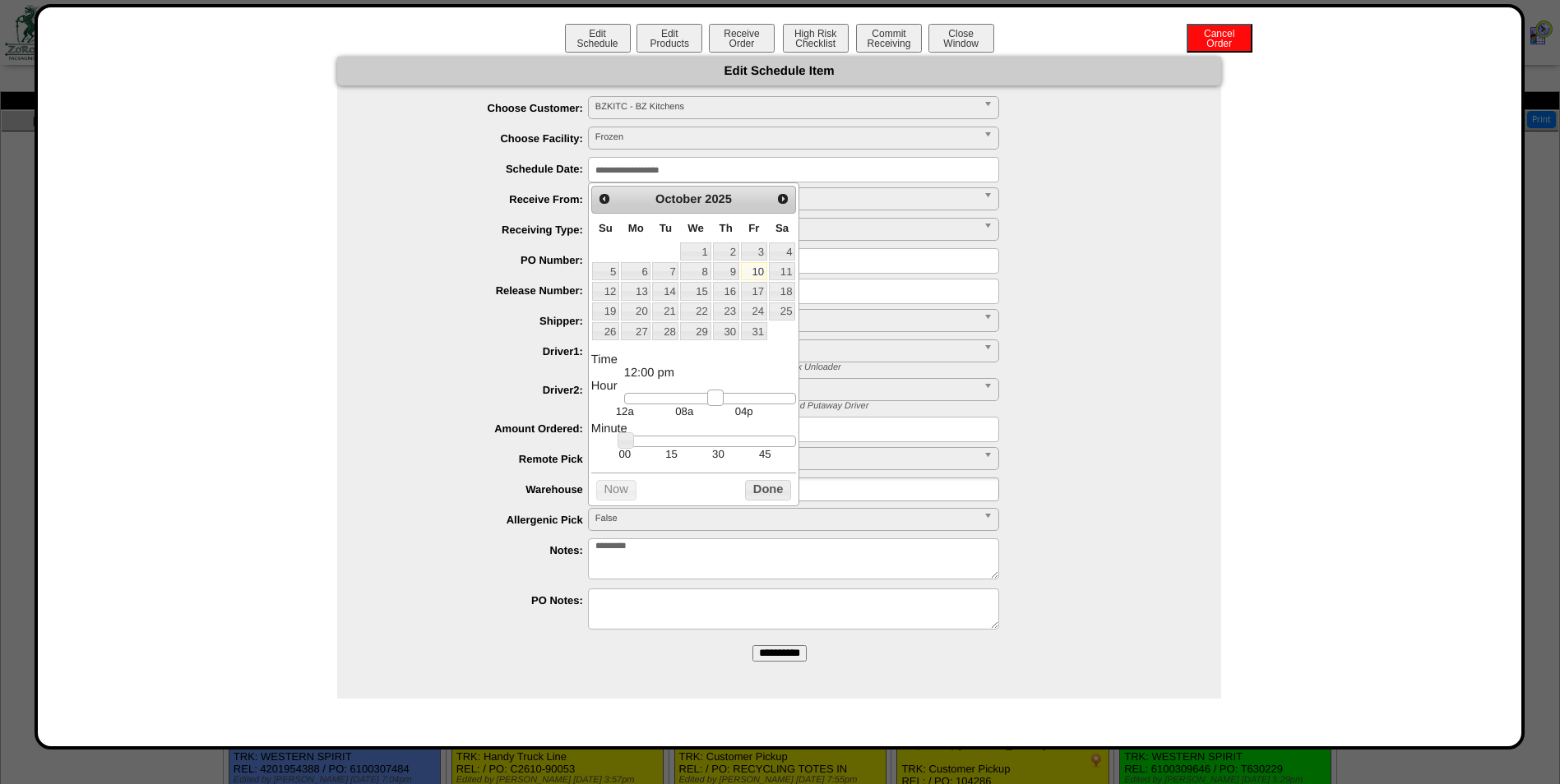
drag, startPoint x: 632, startPoint y: 405, endPoint x: 714, endPoint y: 408, distance: 82.1
click at [714, 406] on link at bounding box center [715, 397] width 16 height 16
click at [765, 459] on td "45" at bounding box center [764, 454] width 46 height 14
type input "**********"
click at [762, 501] on button "Done" at bounding box center [768, 490] width 46 height 21
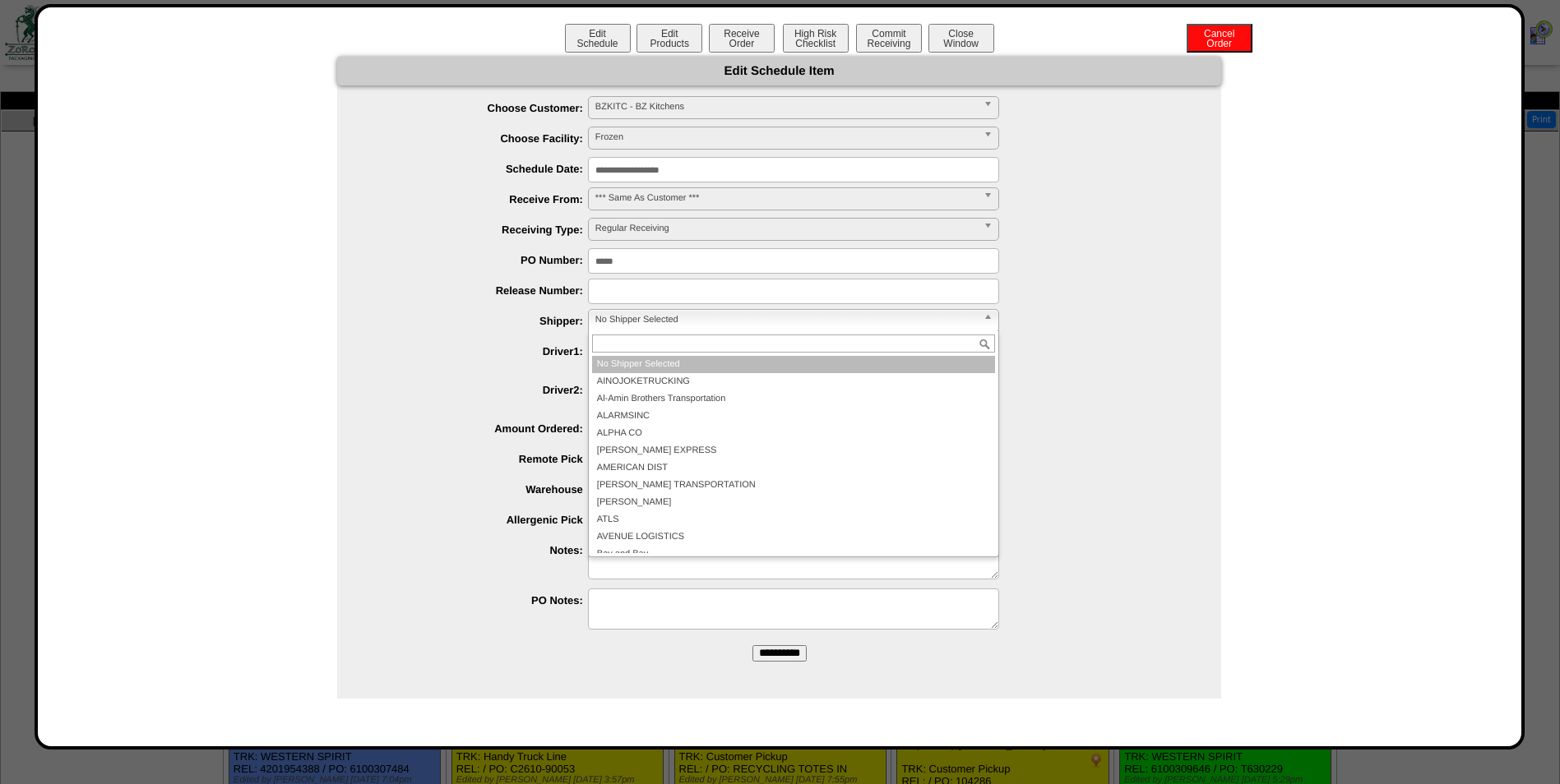
click at [664, 316] on span "No Shipper Selected" at bounding box center [786, 319] width 381 height 20
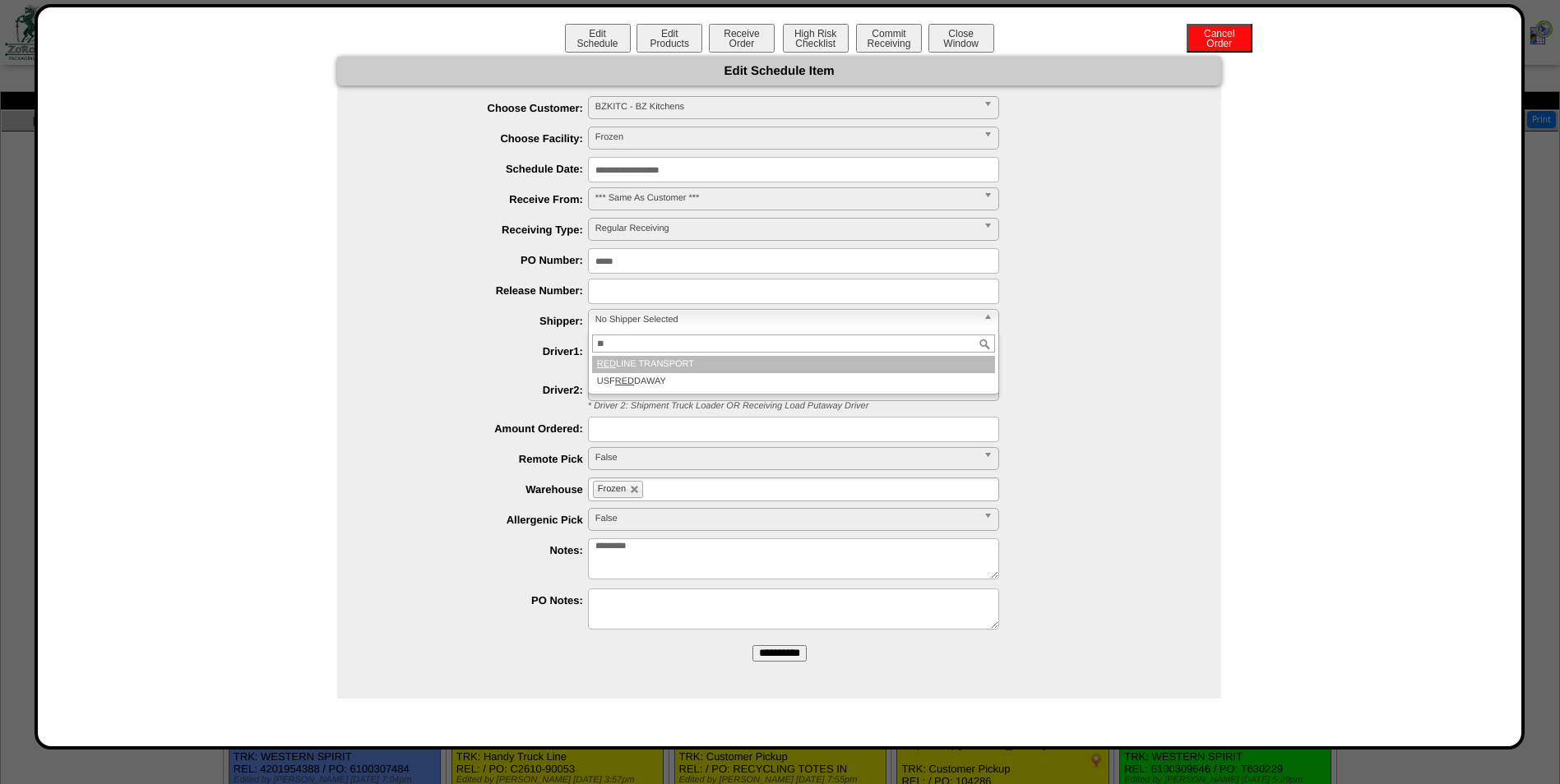
type input "*"
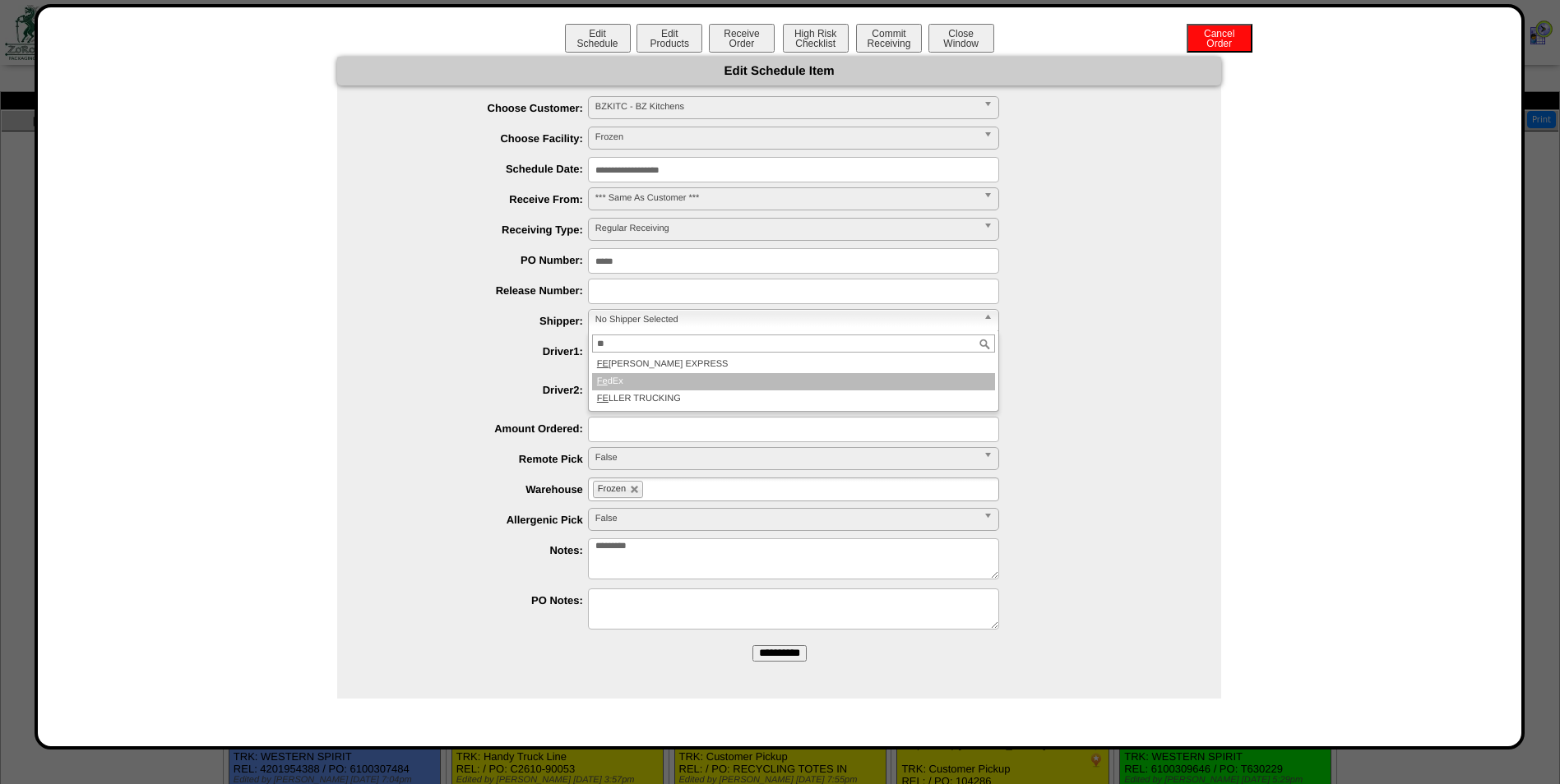
type input "**"
click at [610, 374] on li "Fe dEx" at bounding box center [793, 382] width 403 height 17
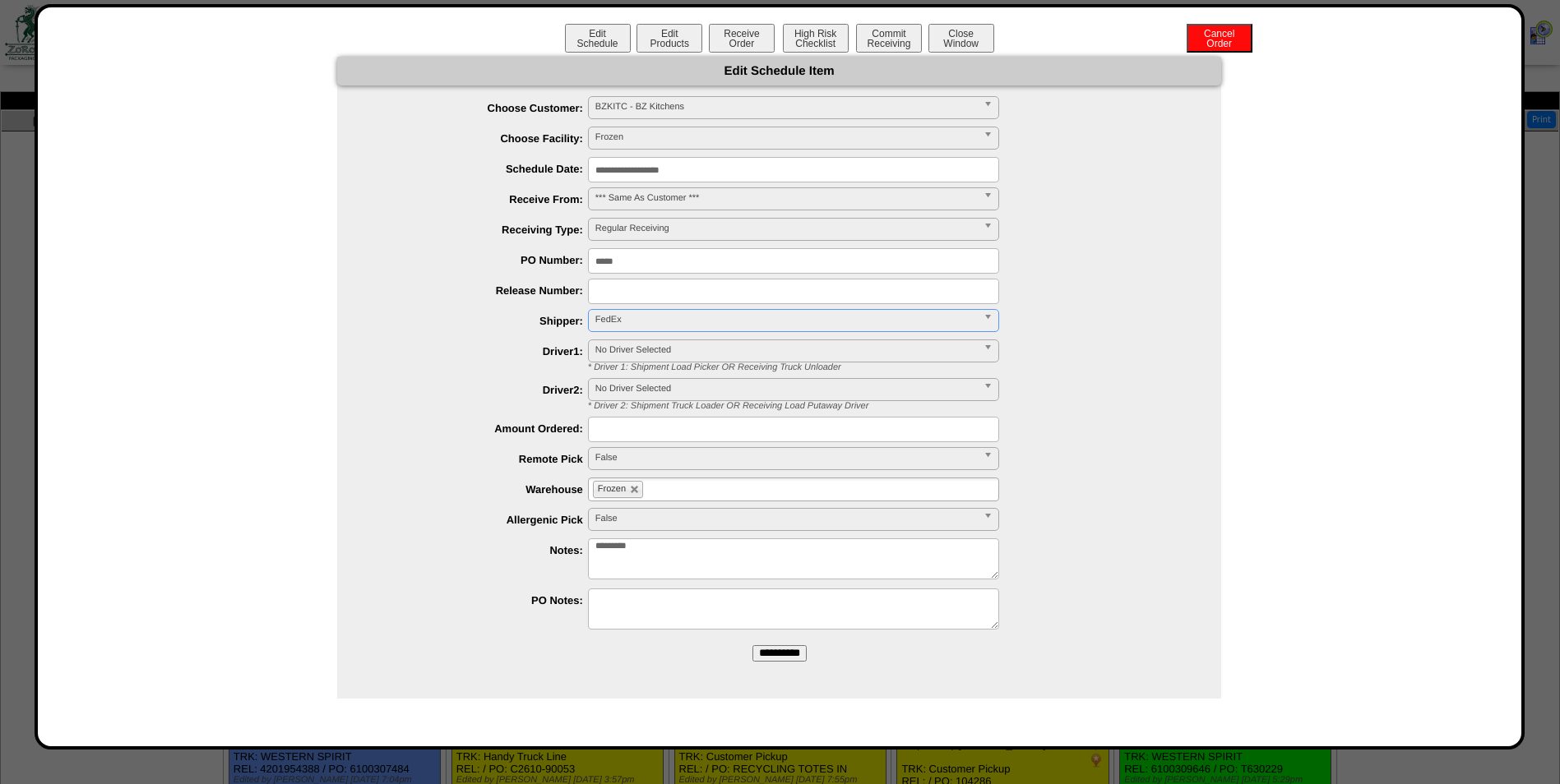
click at [773, 659] on input "**********" at bounding box center [779, 653] width 54 height 16
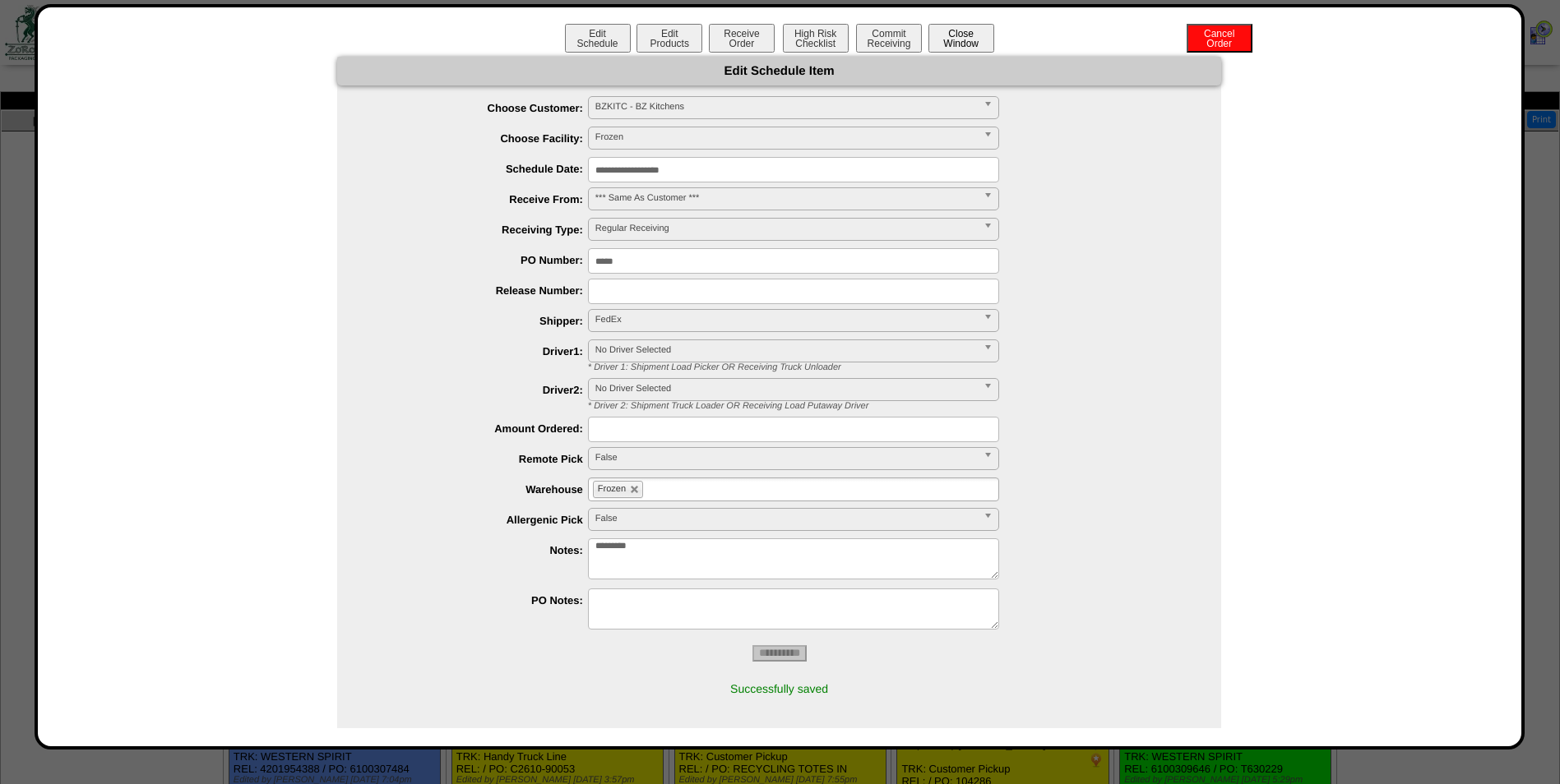
click at [960, 41] on button "Close Window" at bounding box center [961, 38] width 65 height 28
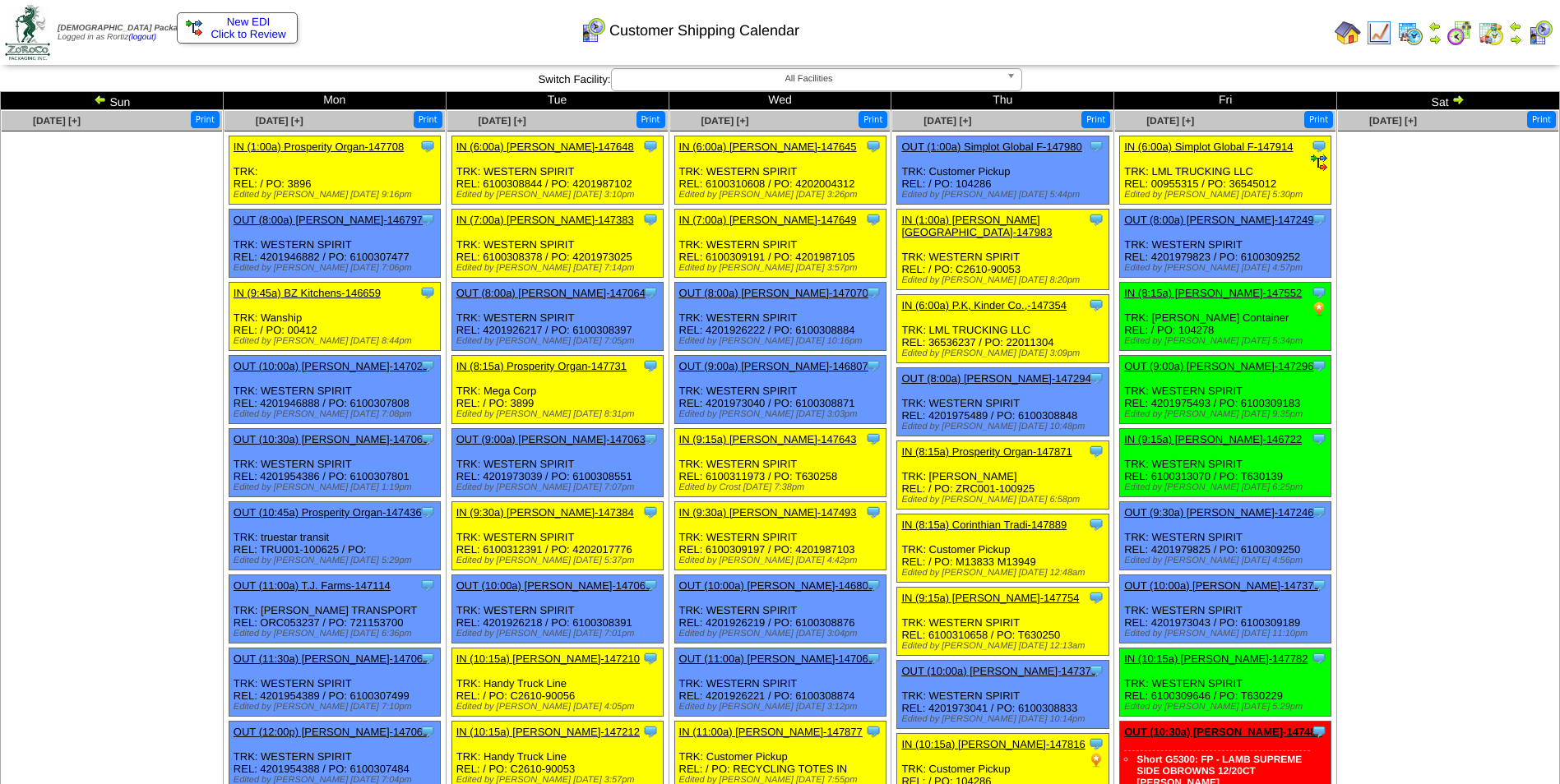
click at [1027, 38] on div "Customer Shipping Calendar" at bounding box center [633, 26] width 896 height 46
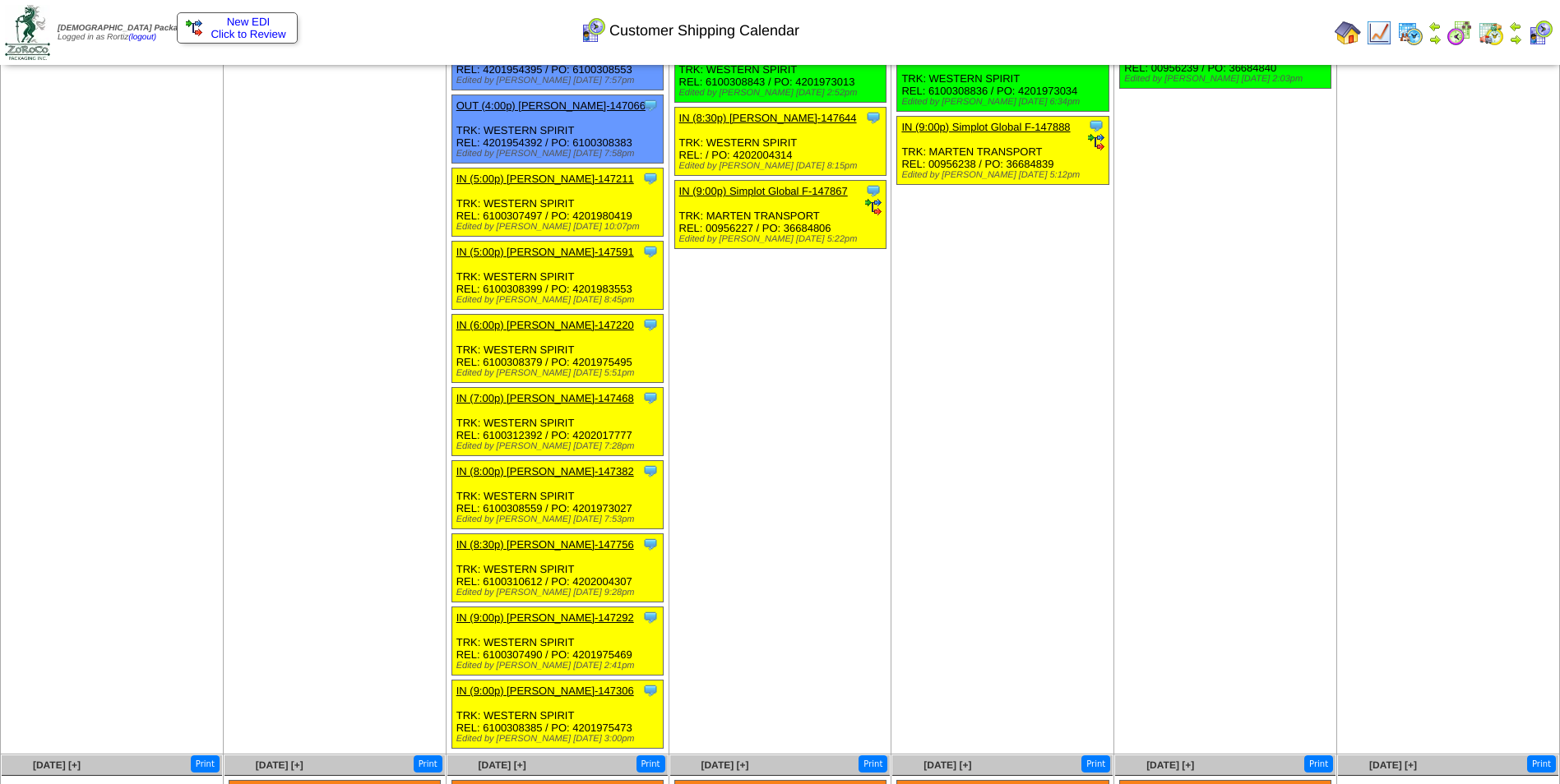
scroll to position [2302, 0]
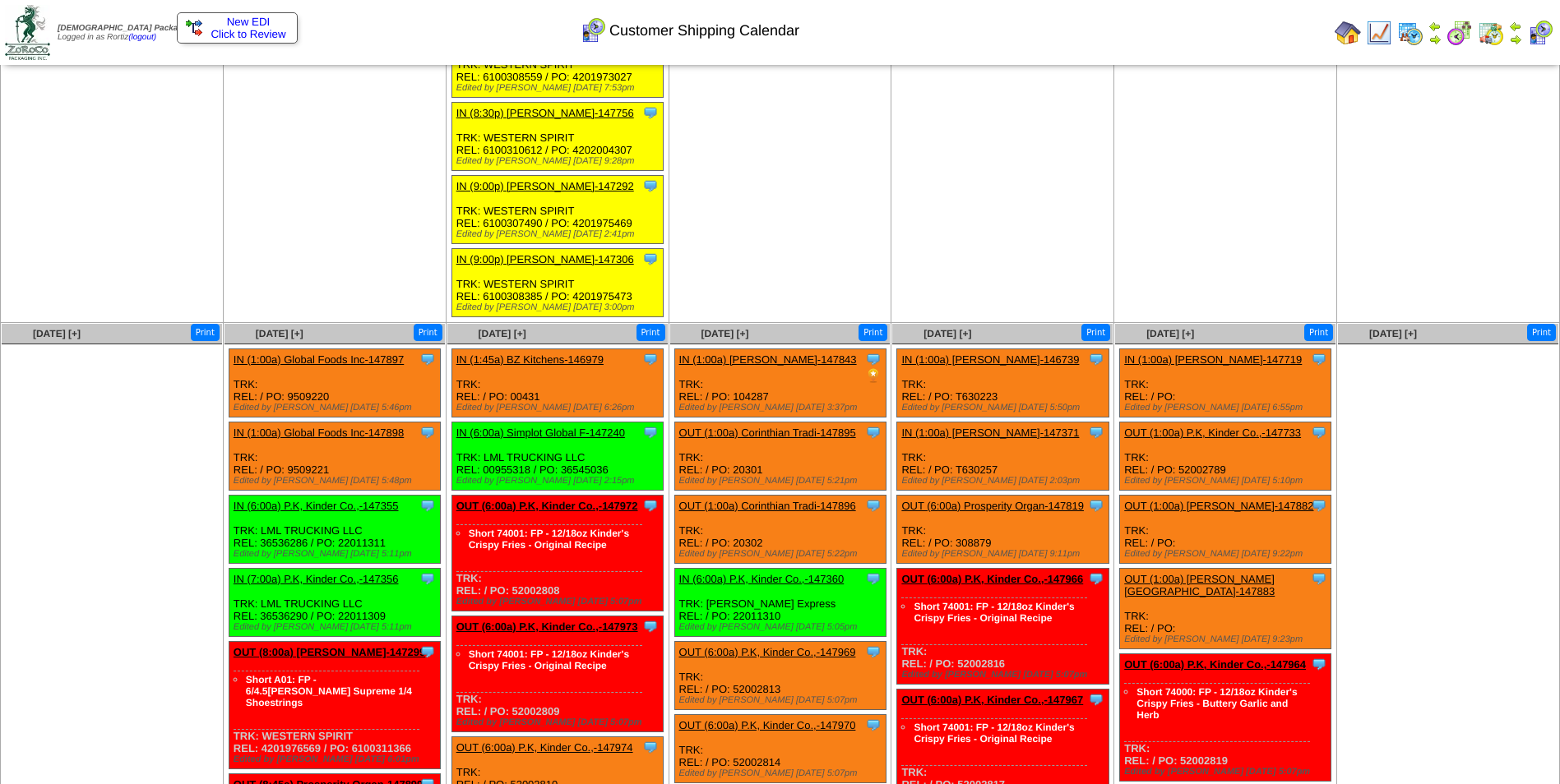
click at [321, 396] on div "Clone Item IN (1:00a) Global Foods Inc-147897 Global Foods Inc ScheduleID: 1478…" at bounding box center [334, 384] width 211 height 68
copy div "9509220"
click at [319, 395] on div "Clone Item IN (1:00a) Global Foods Inc-147897 Global Foods Inc ScheduleID: 1478…" at bounding box center [334, 384] width 211 height 68
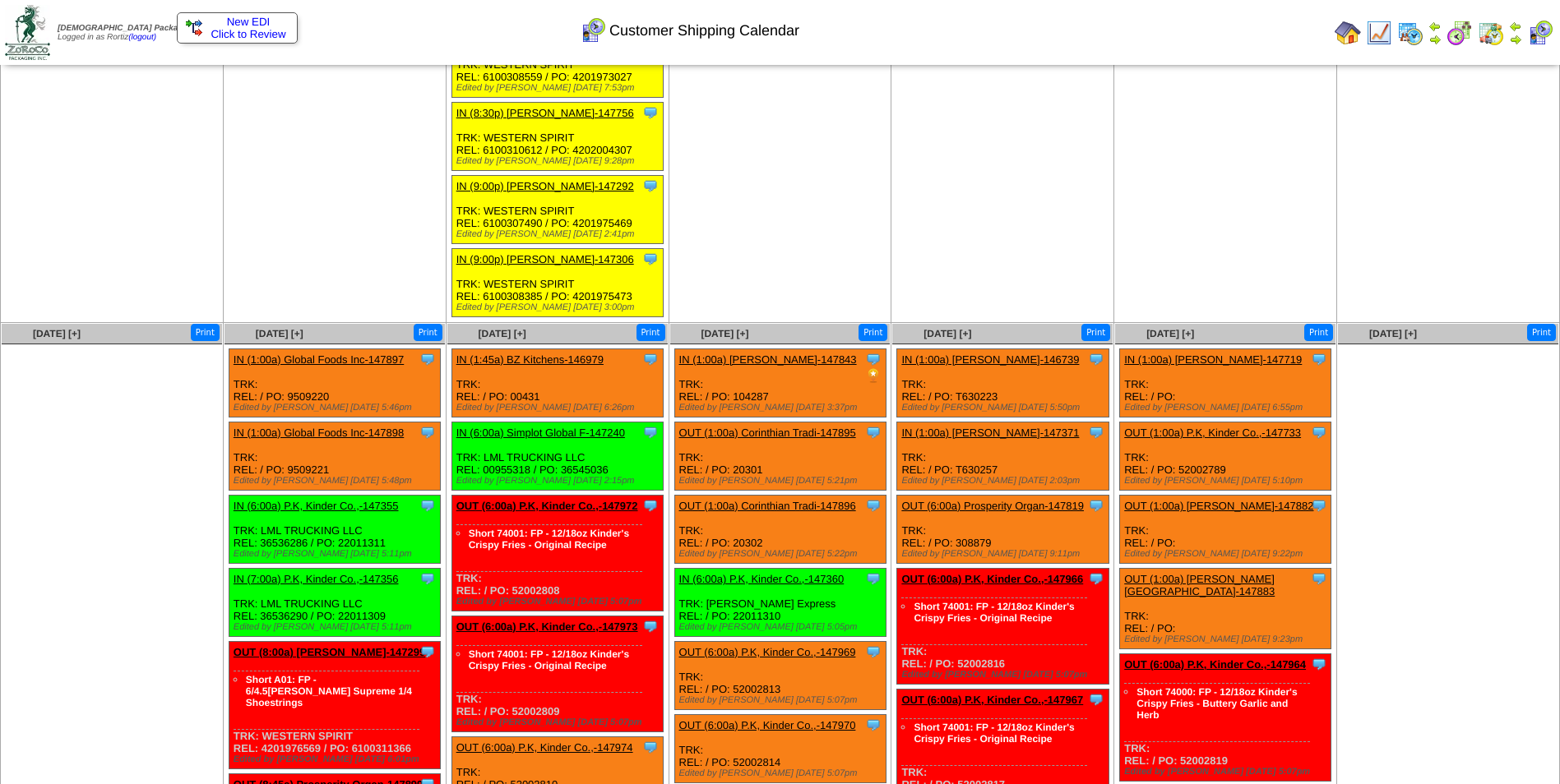
click at [306, 465] on div "Clone Item IN (1:00a) Global Foods Inc-147898 Global Foods Inc ScheduleID: 1478…" at bounding box center [334, 457] width 211 height 68
copy div "9509221"
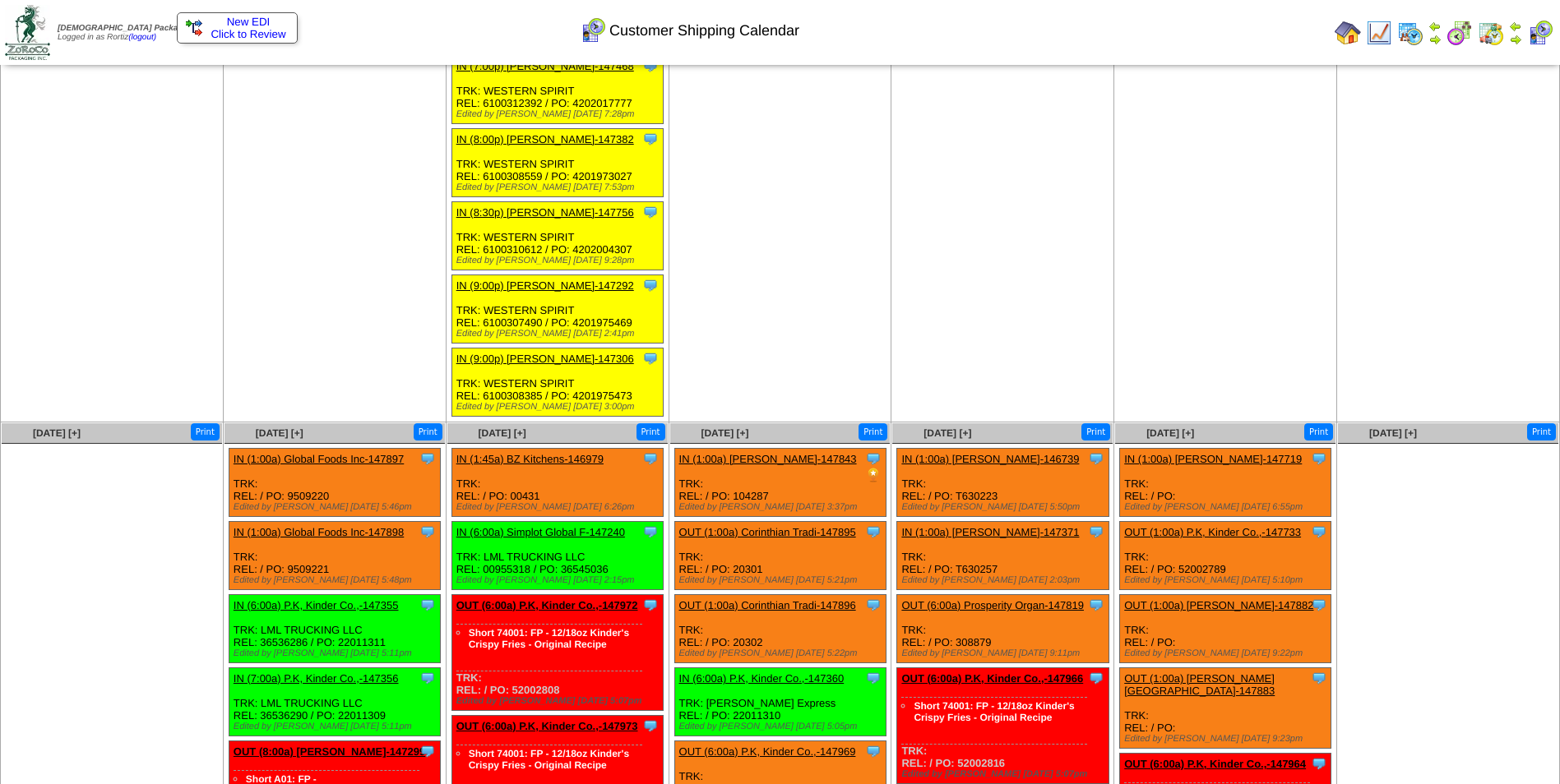
scroll to position [2138, 0]
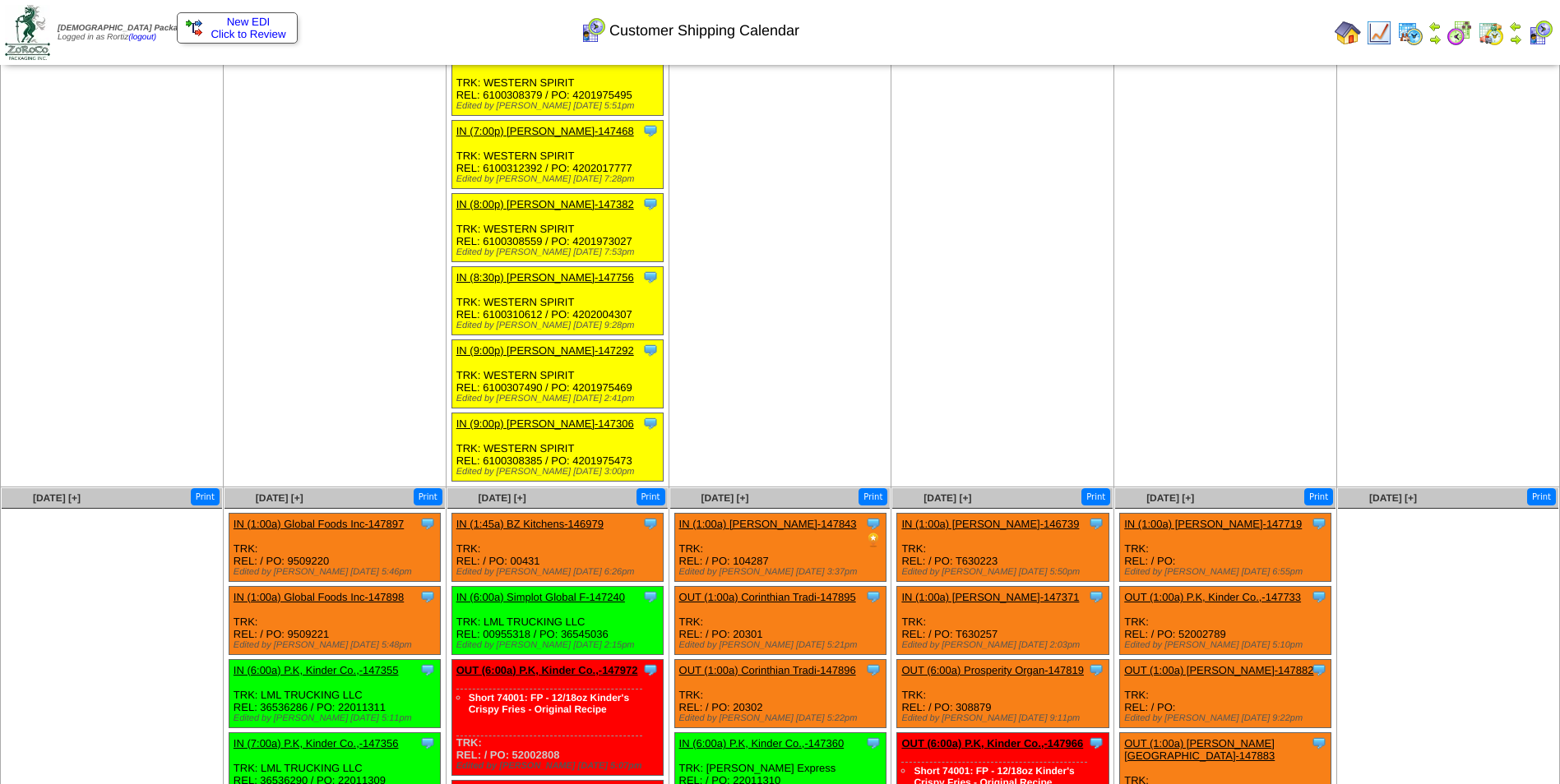
click at [331, 523] on link "IN (1:00a) Global Foods Inc-147897" at bounding box center [319, 523] width 171 height 12
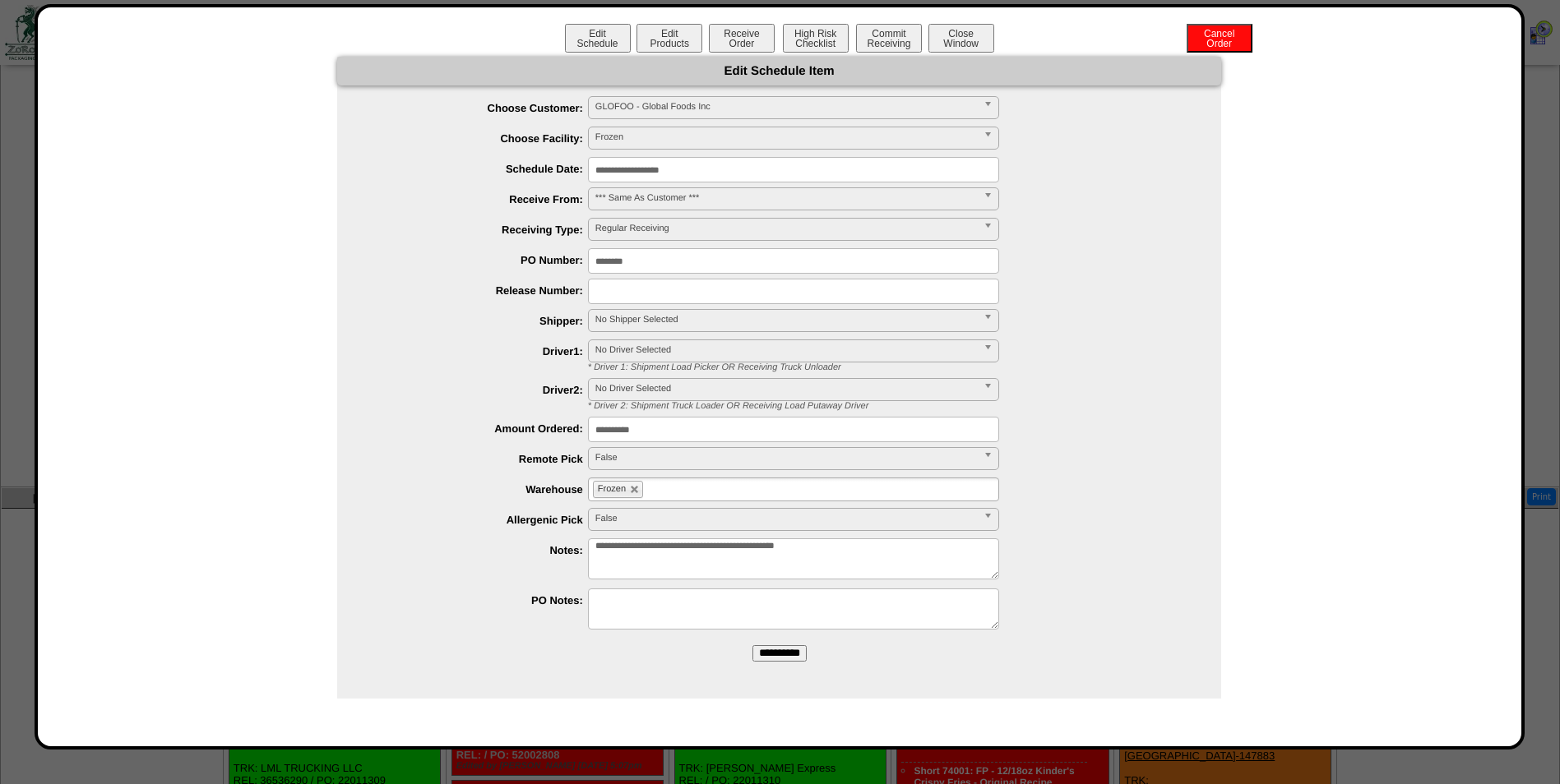
click at [755, 167] on input "**********" at bounding box center [794, 170] width 412 height 26
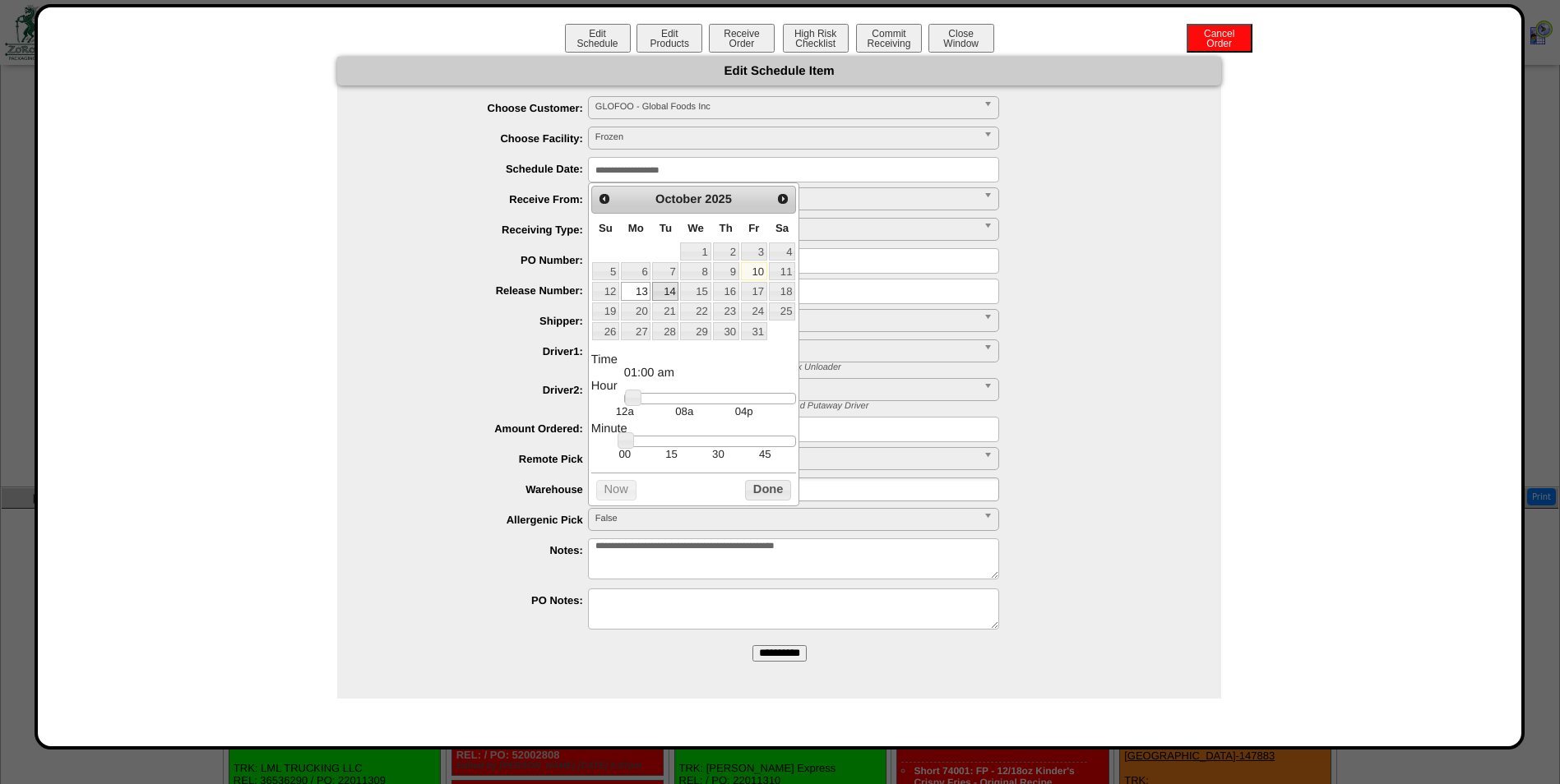
click at [667, 283] on link "14" at bounding box center [666, 290] width 27 height 18
drag, startPoint x: 634, startPoint y: 406, endPoint x: 742, endPoint y: 412, distance: 108.2
click at [742, 412] on dd "12a 08a 04p" at bounding box center [709, 406] width 172 height 26
click at [718, 460] on td "30" at bounding box center [718, 454] width 46 height 14
type input "**********"
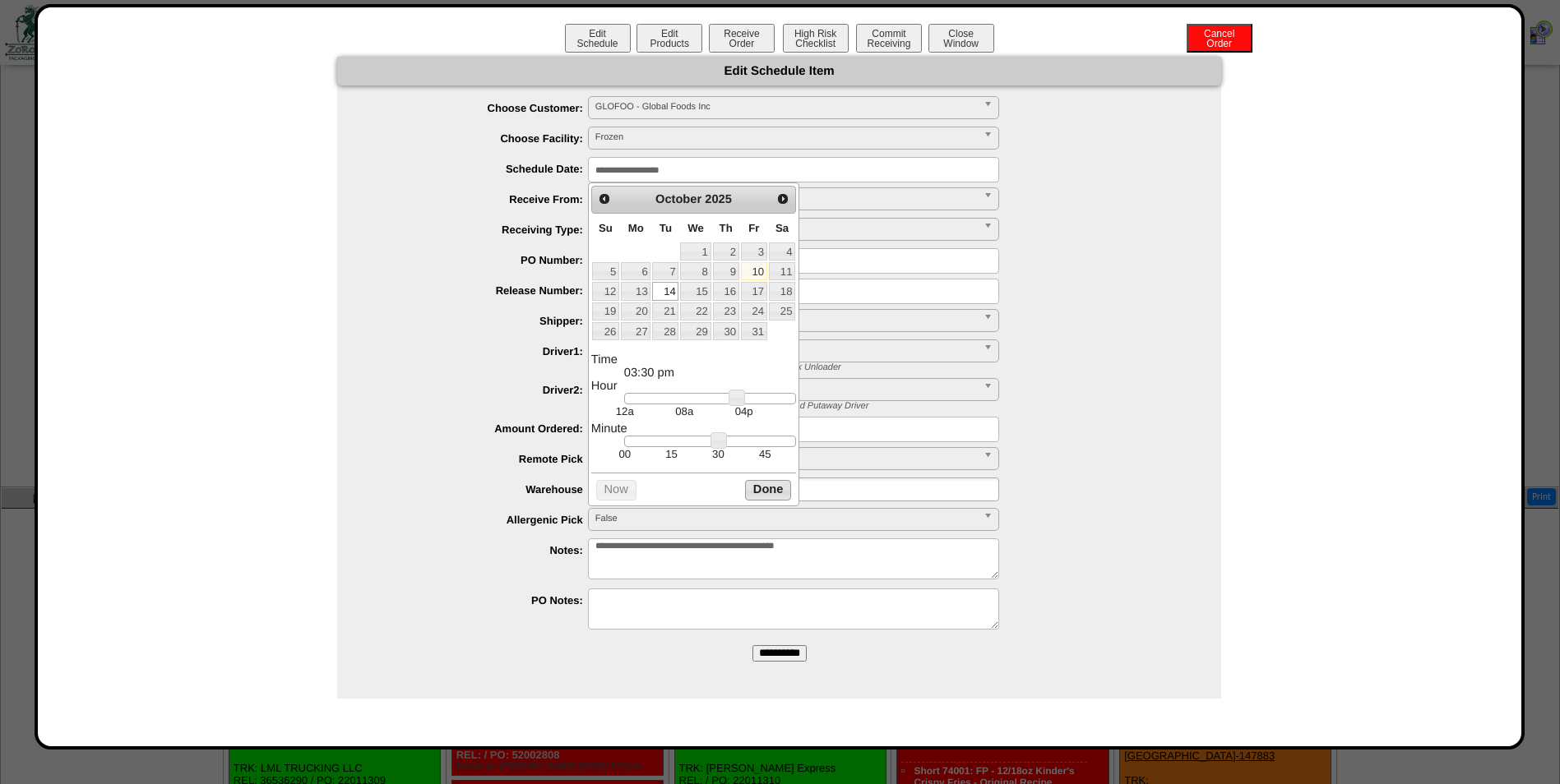
click at [764, 499] on button "Done" at bounding box center [768, 490] width 46 height 21
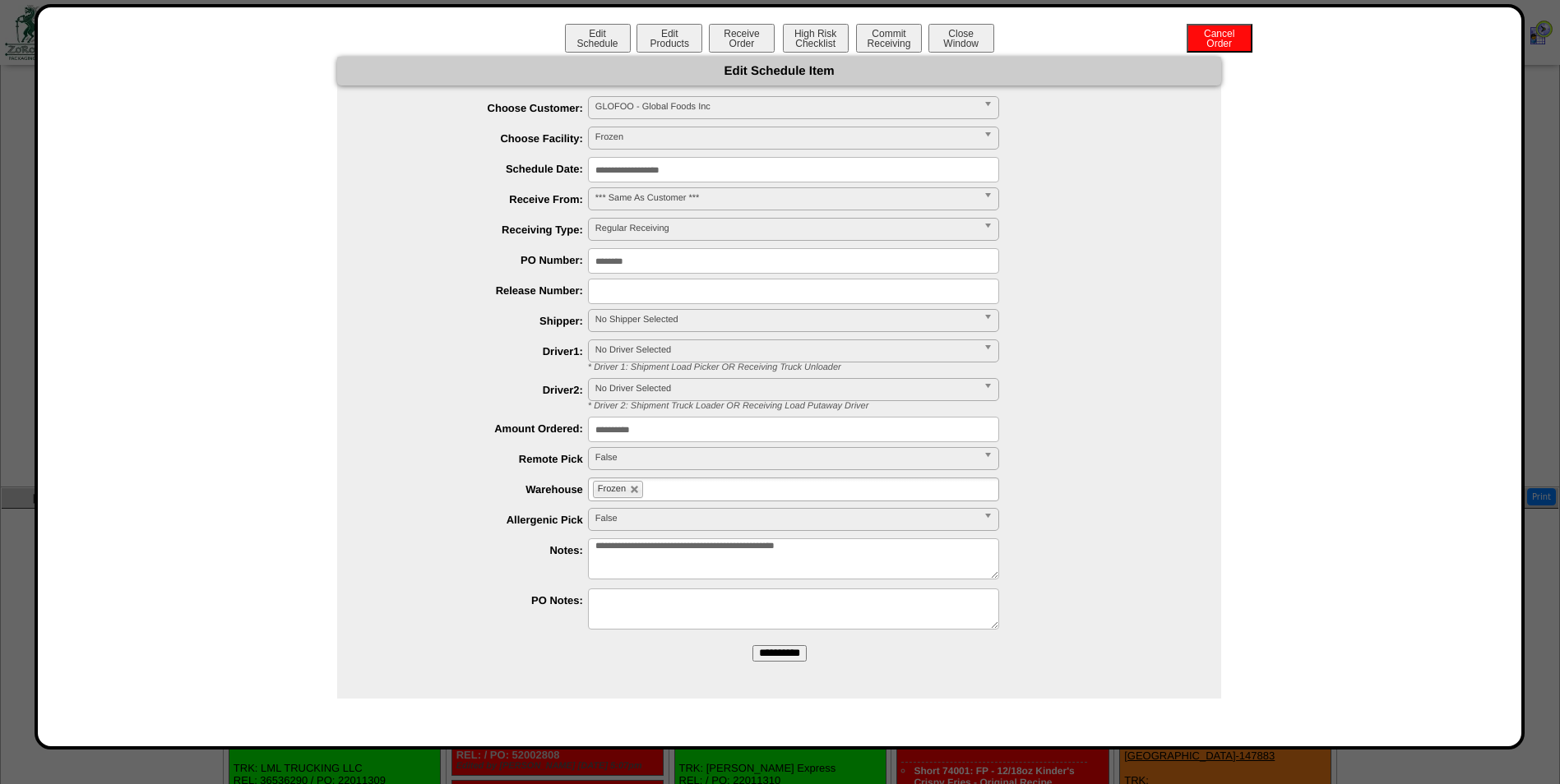
click at [656, 321] on span "No Shipper Selected" at bounding box center [786, 319] width 381 height 20
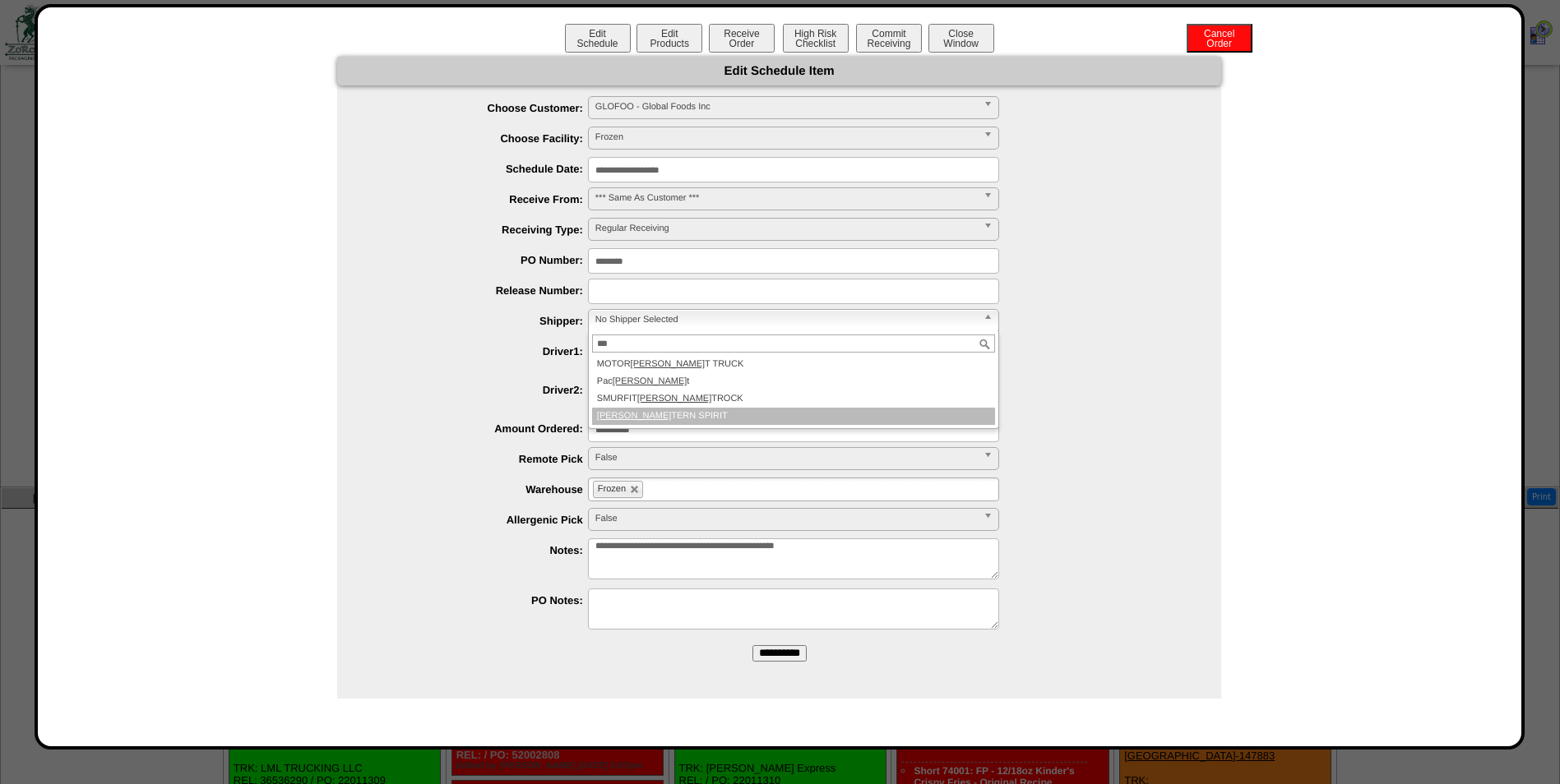
type input "***"
click at [665, 413] on li "[PERSON_NAME] TERN SPIRIT" at bounding box center [793, 416] width 403 height 17
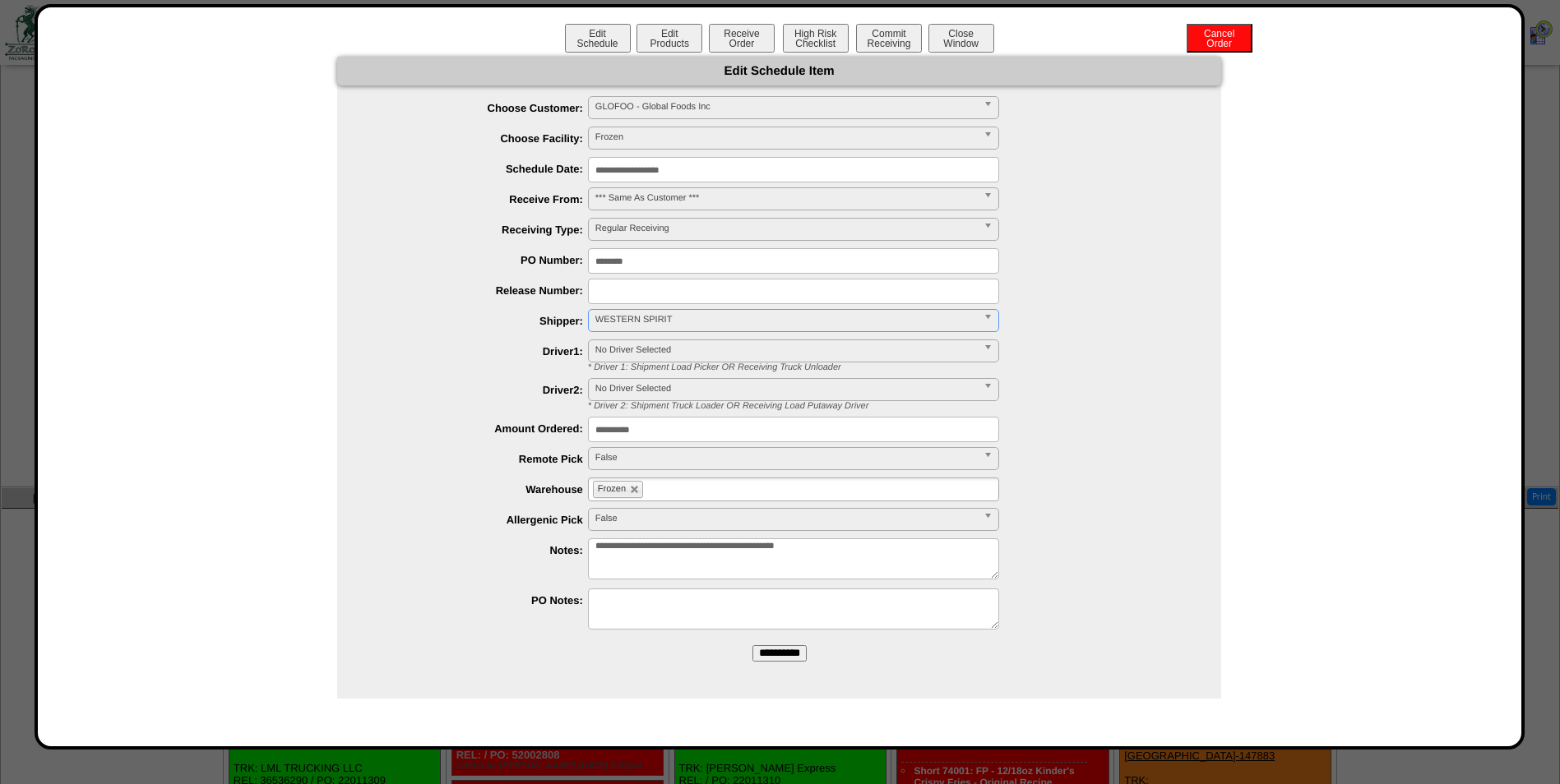
click at [760, 657] on input "**********" at bounding box center [779, 653] width 54 height 16
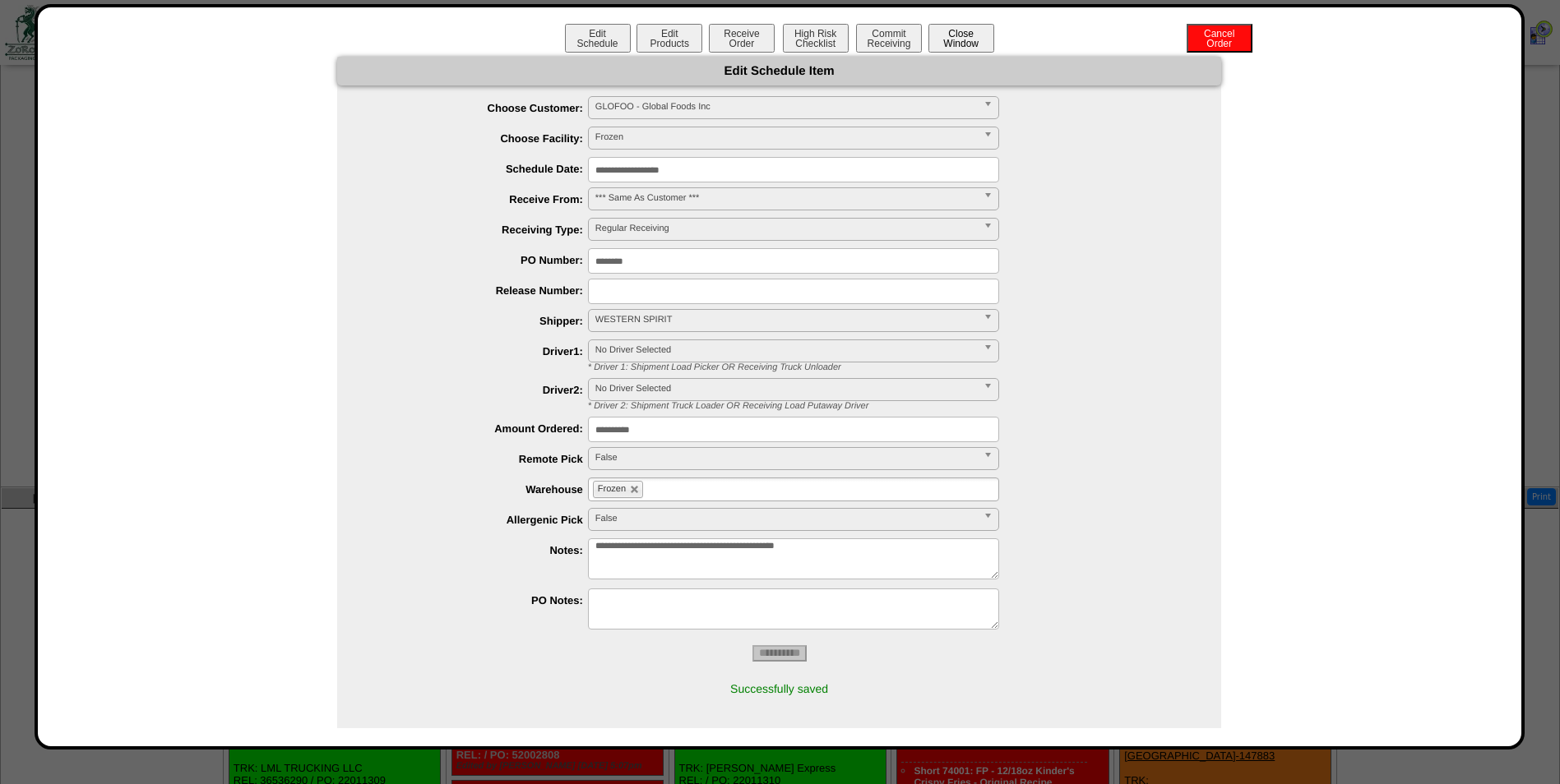
click at [969, 41] on button "Close Window" at bounding box center [961, 38] width 65 height 28
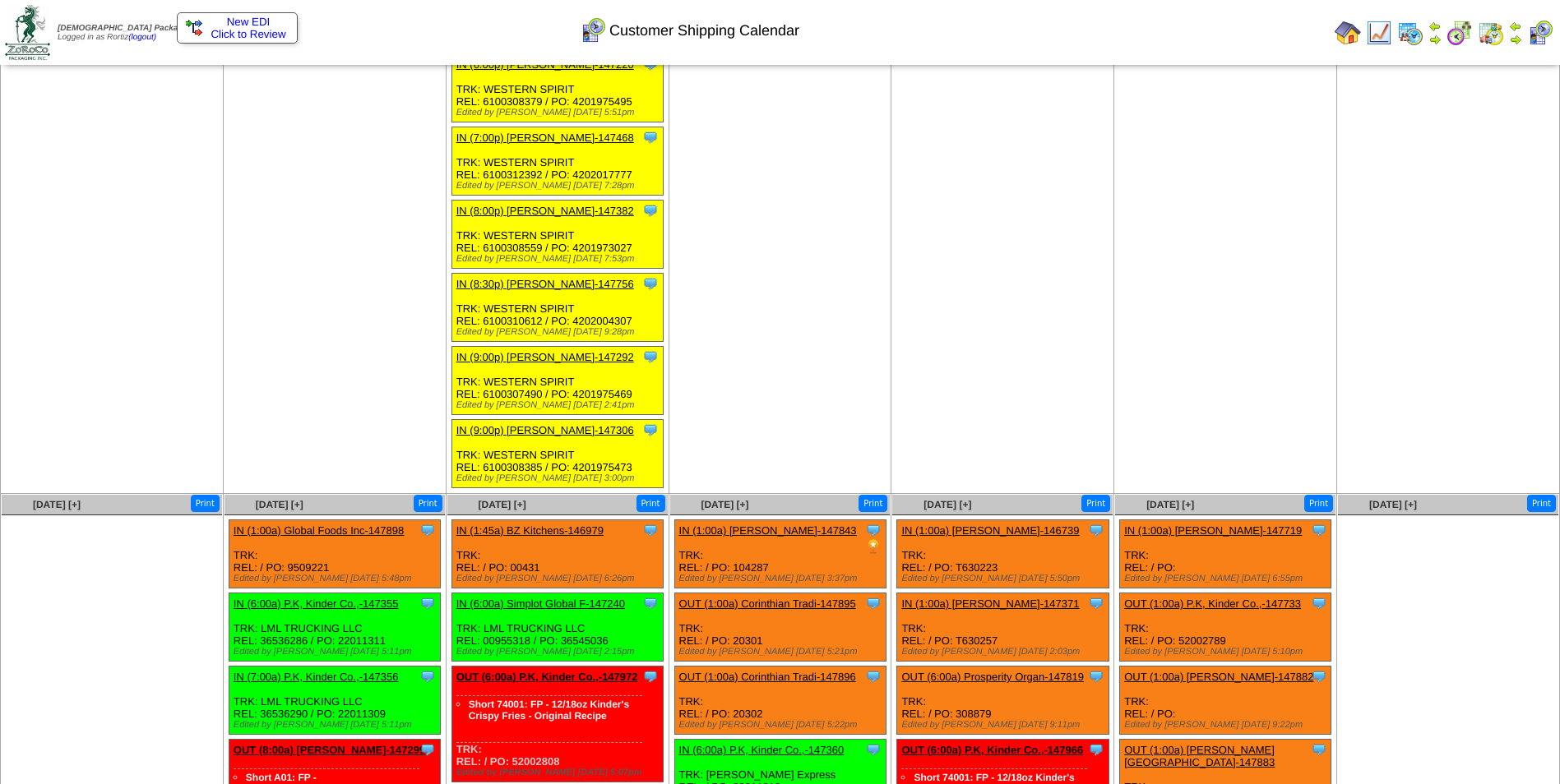
scroll to position [2302, 0]
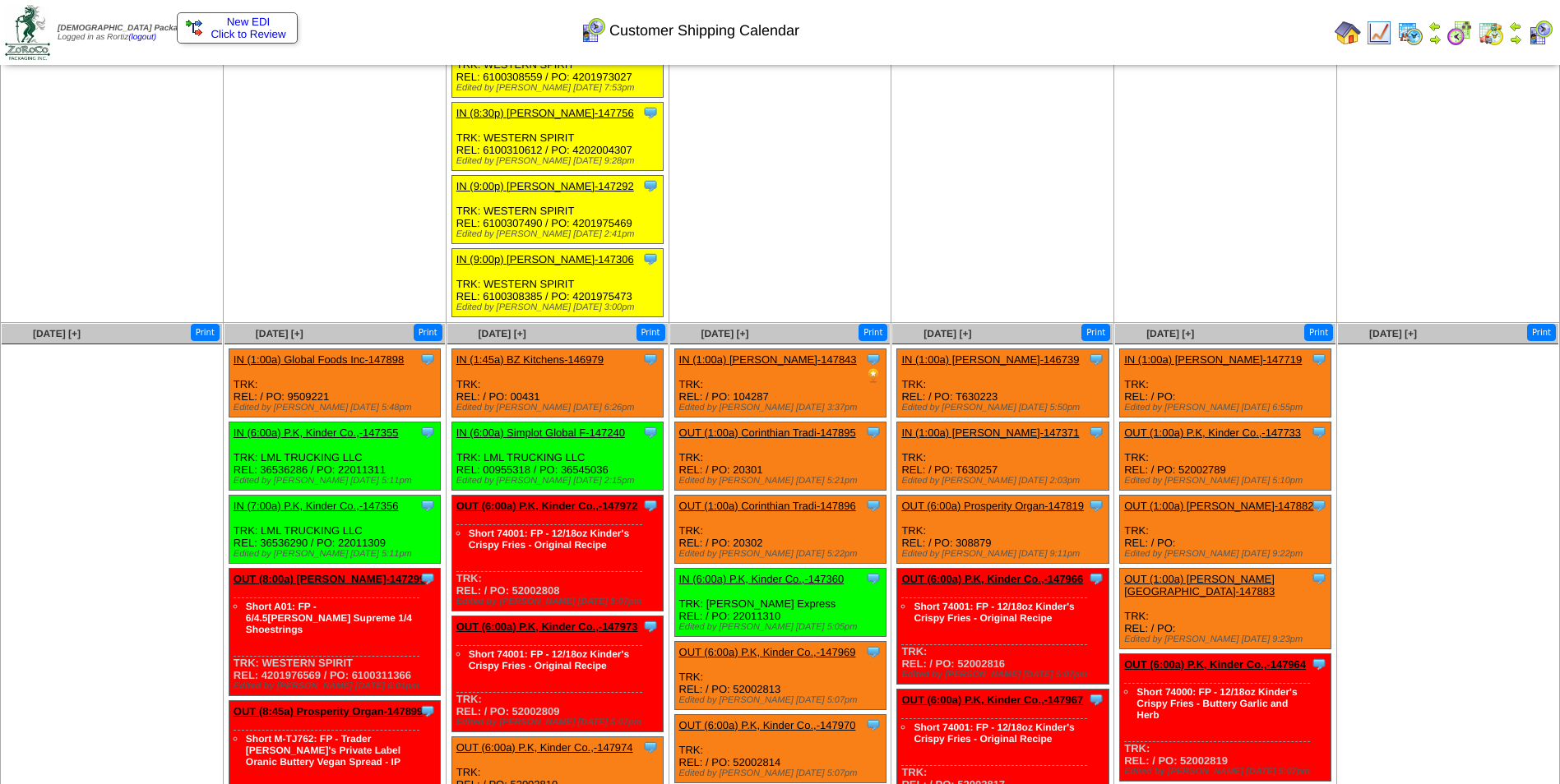
click at [368, 358] on link "IN (1:00a) Global Foods Inc-147898" at bounding box center [319, 359] width 171 height 12
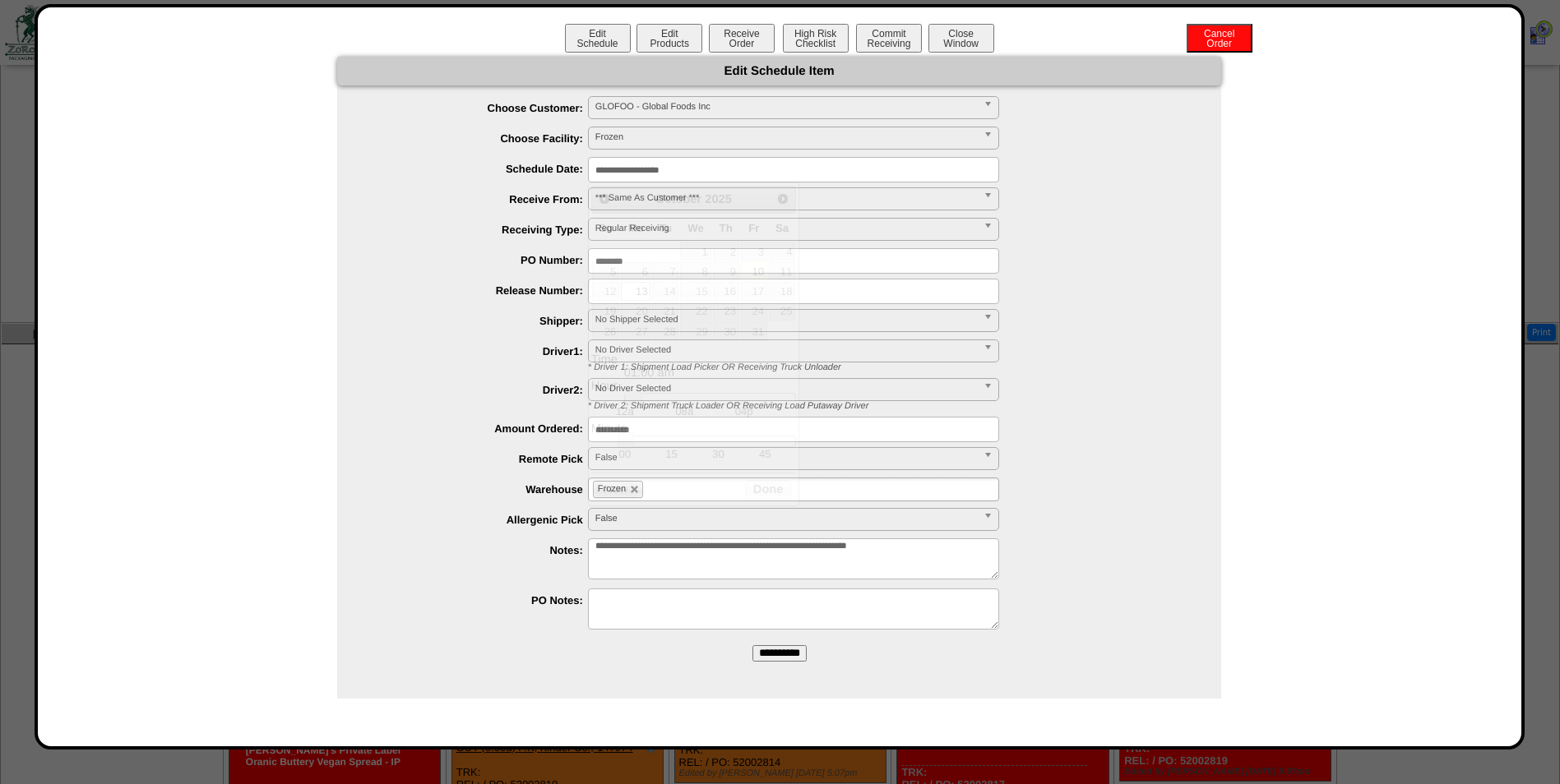
click at [722, 170] on input "**********" at bounding box center [794, 170] width 412 height 26
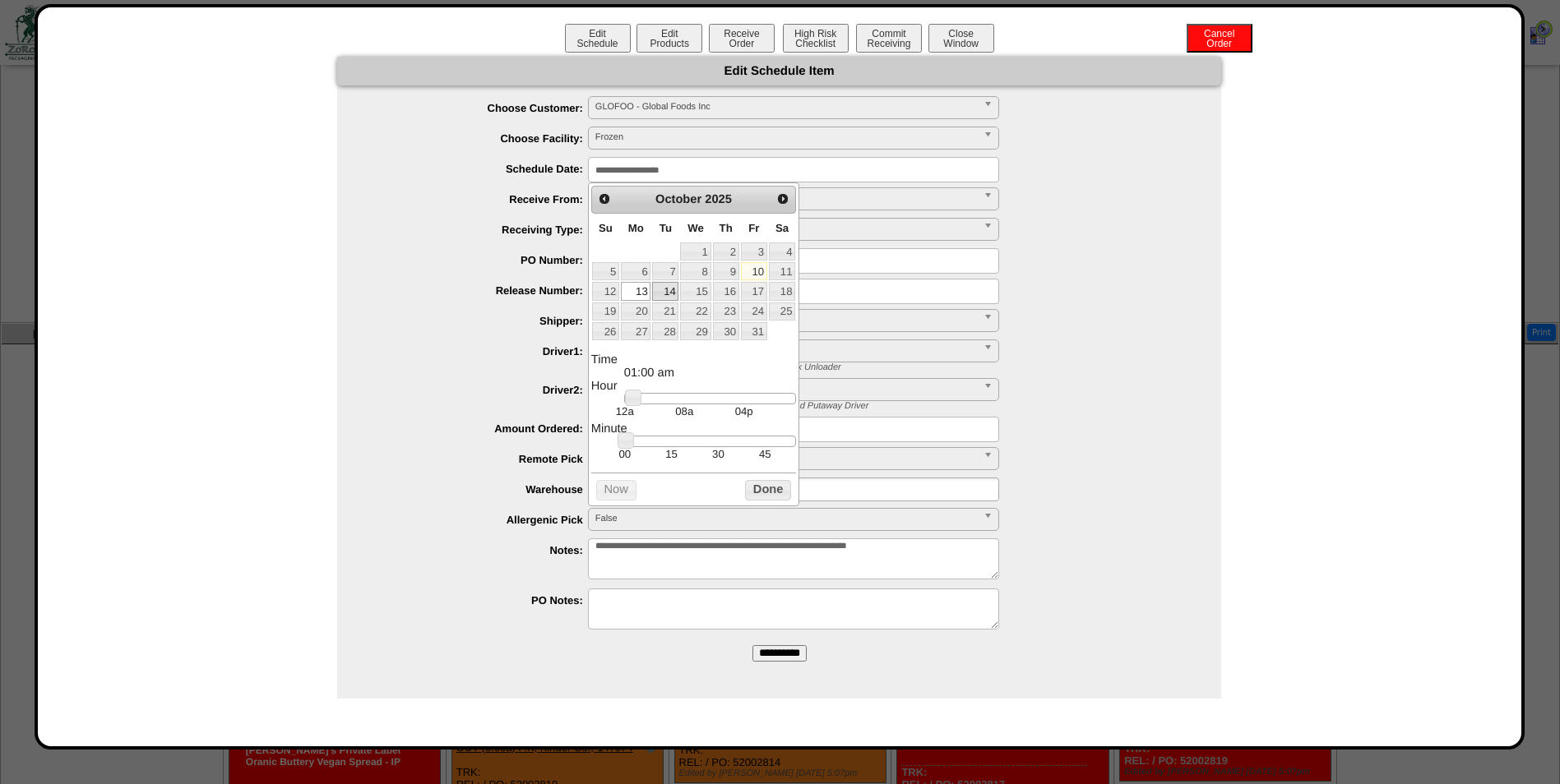
click at [671, 294] on link "14" at bounding box center [666, 290] width 27 height 18
click at [716, 461] on td "30" at bounding box center [718, 454] width 46 height 14
type input "**********"
drag, startPoint x: 631, startPoint y: 404, endPoint x: 743, endPoint y: 407, distance: 112.0
click at [743, 406] on link at bounding box center [743, 397] width 16 height 16
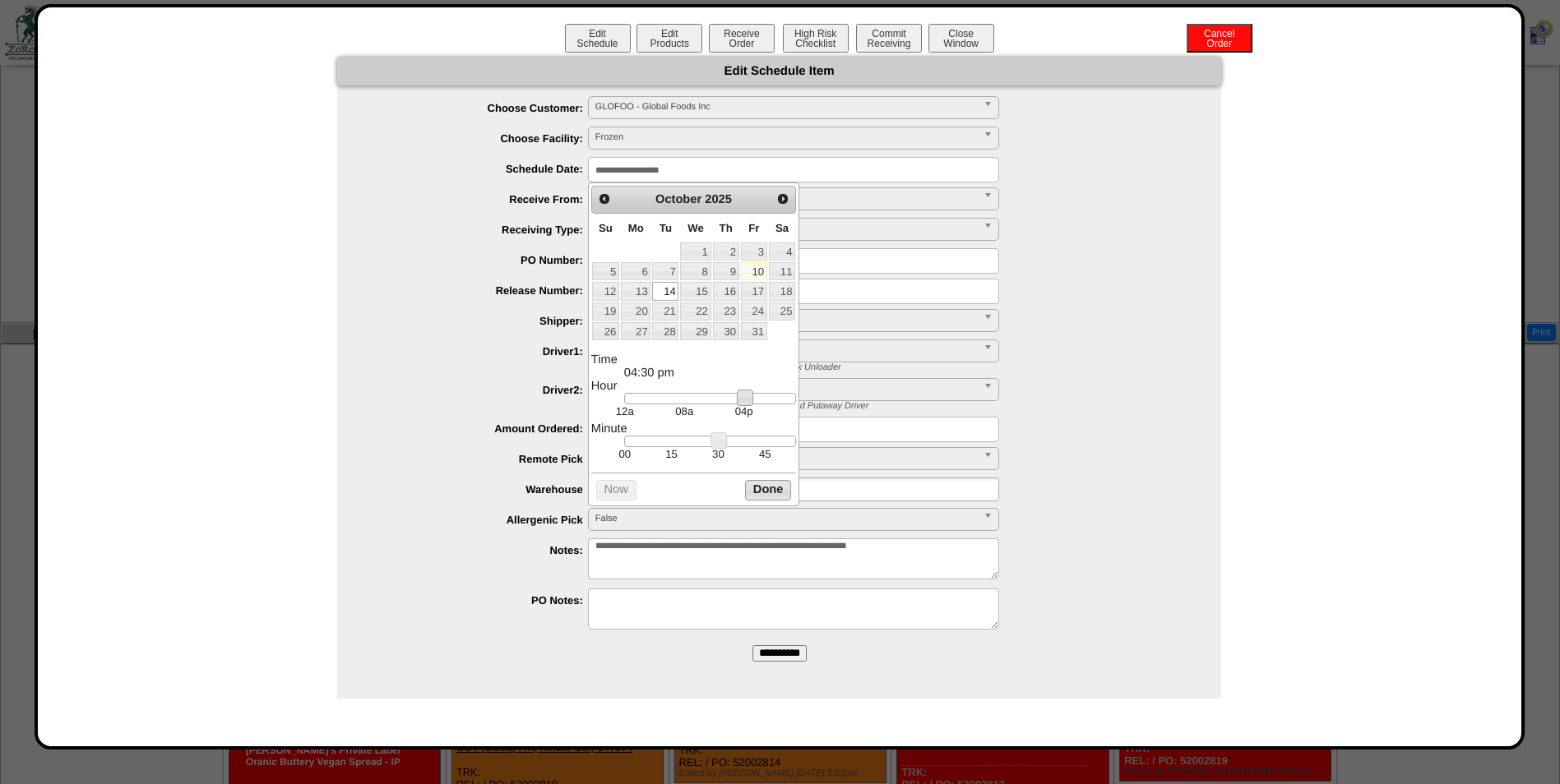
click at [770, 499] on button "Done" at bounding box center [768, 490] width 46 height 21
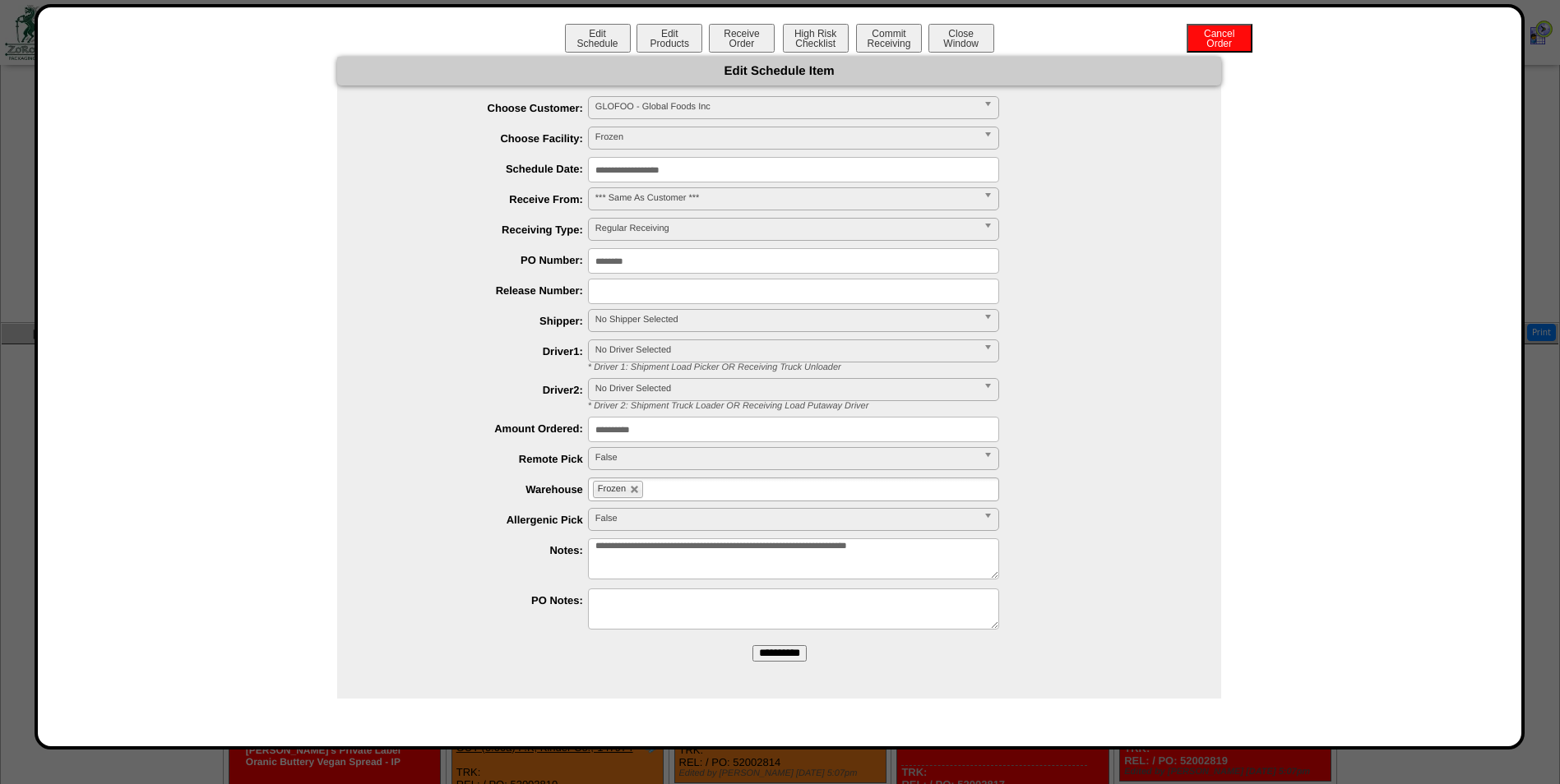
click at [790, 659] on input "**********" at bounding box center [779, 653] width 54 height 16
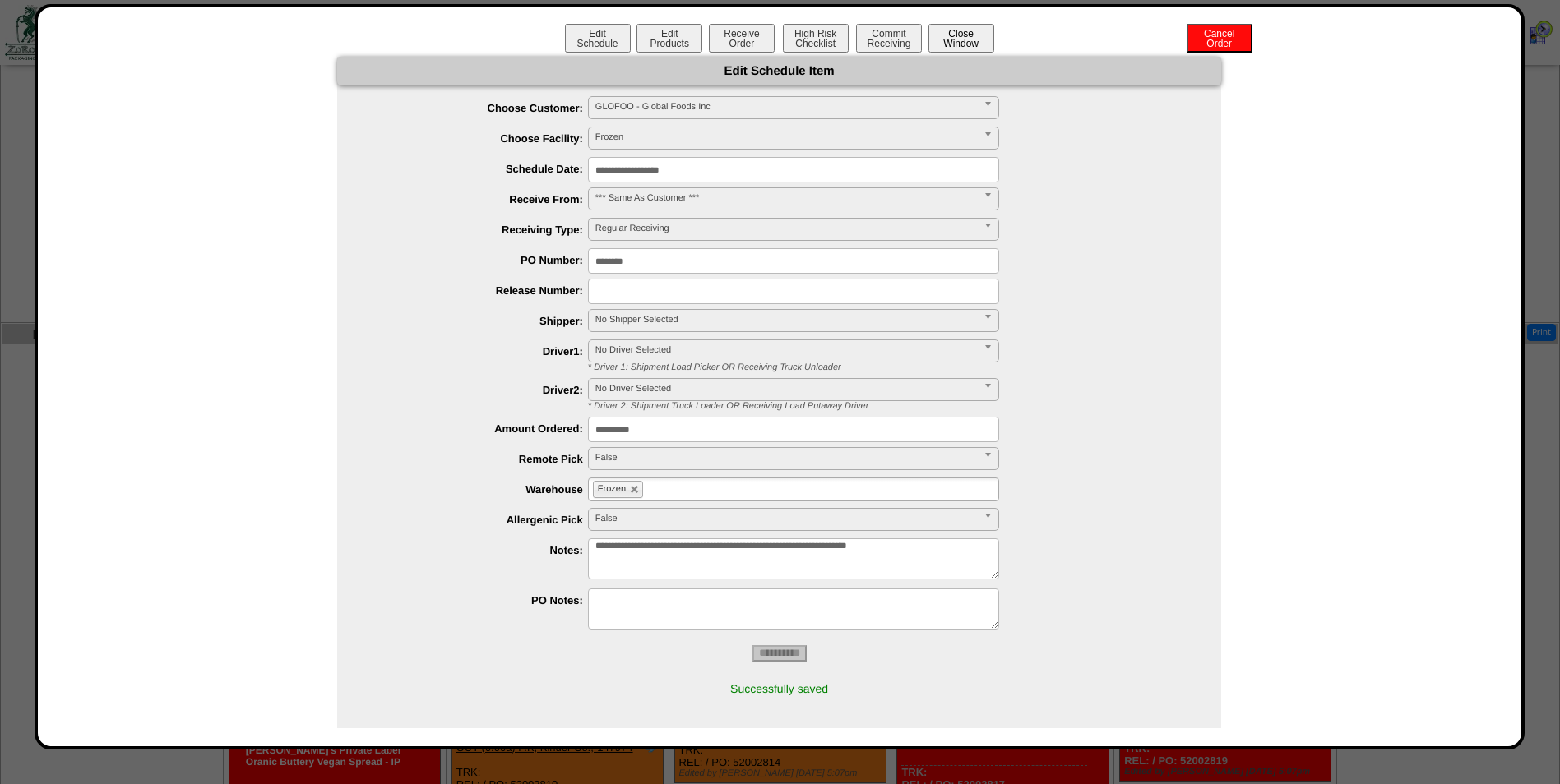
click at [964, 36] on button "Close Window" at bounding box center [961, 38] width 65 height 28
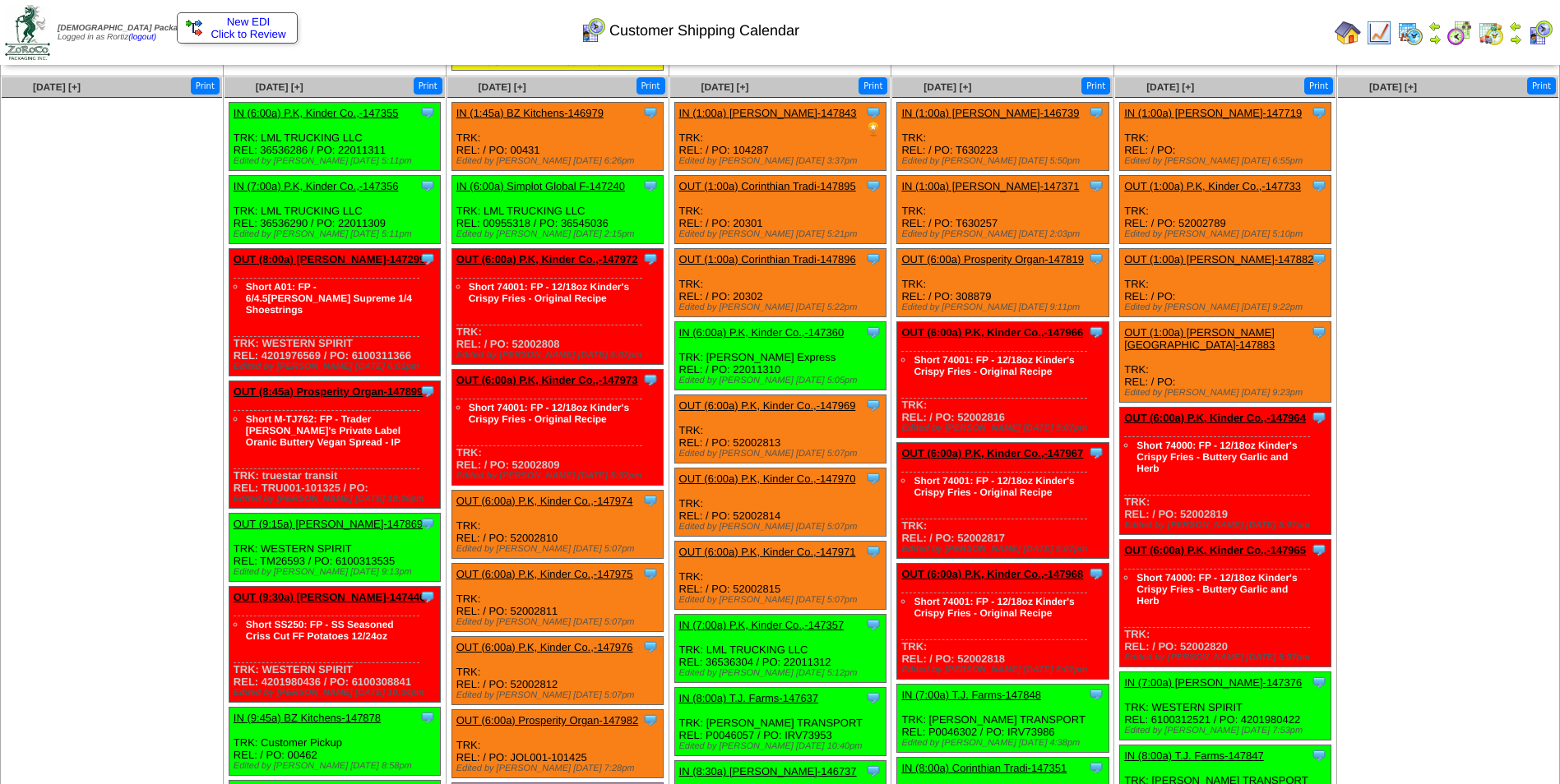
scroll to position [2631, 0]
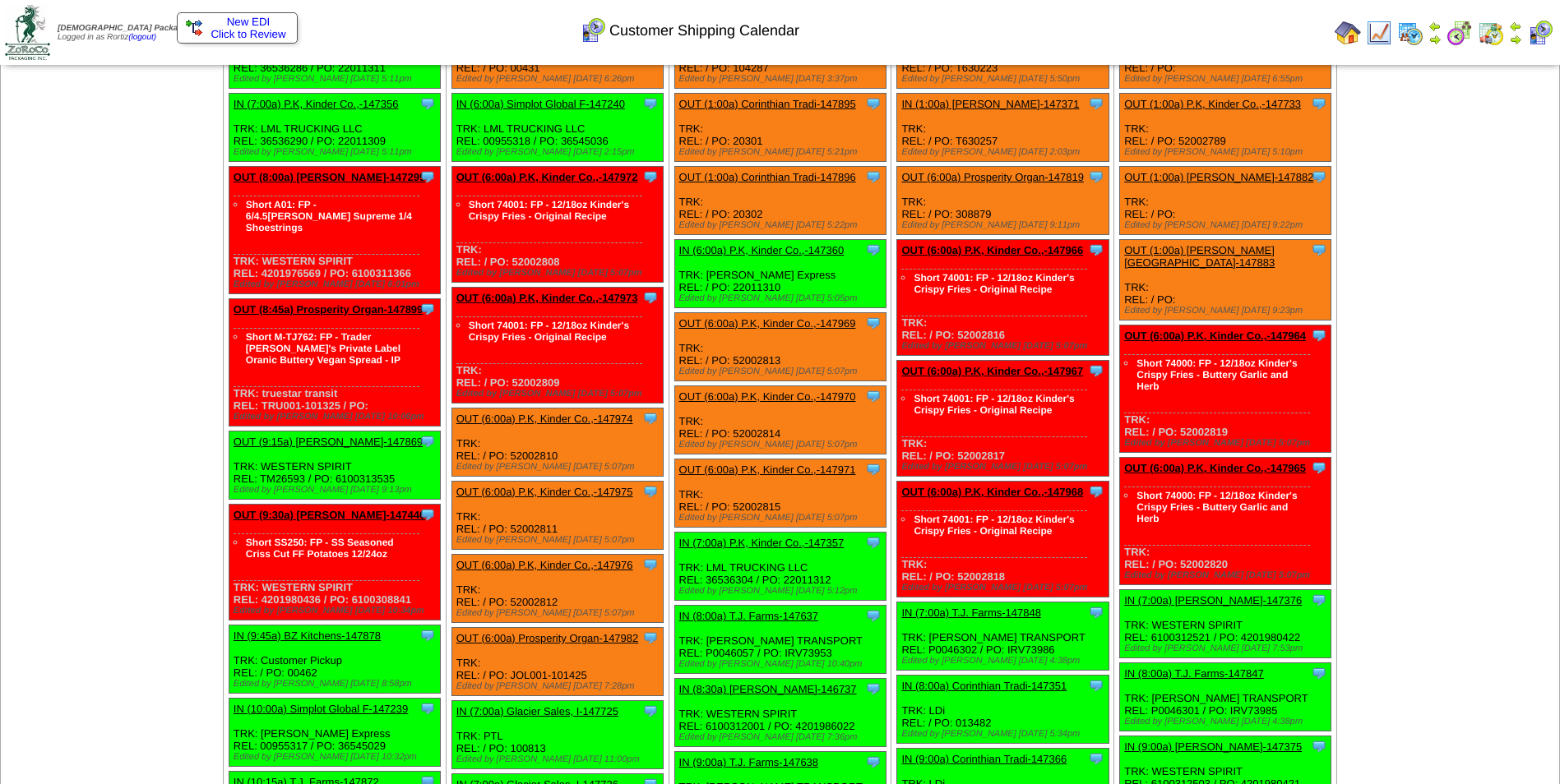
click at [1213, 34] on td "Print All" at bounding box center [863, 32] width 928 height 62
click at [519, 641] on link "OUT (6:00a) Prosperity Organ-147982" at bounding box center [547, 638] width 183 height 12
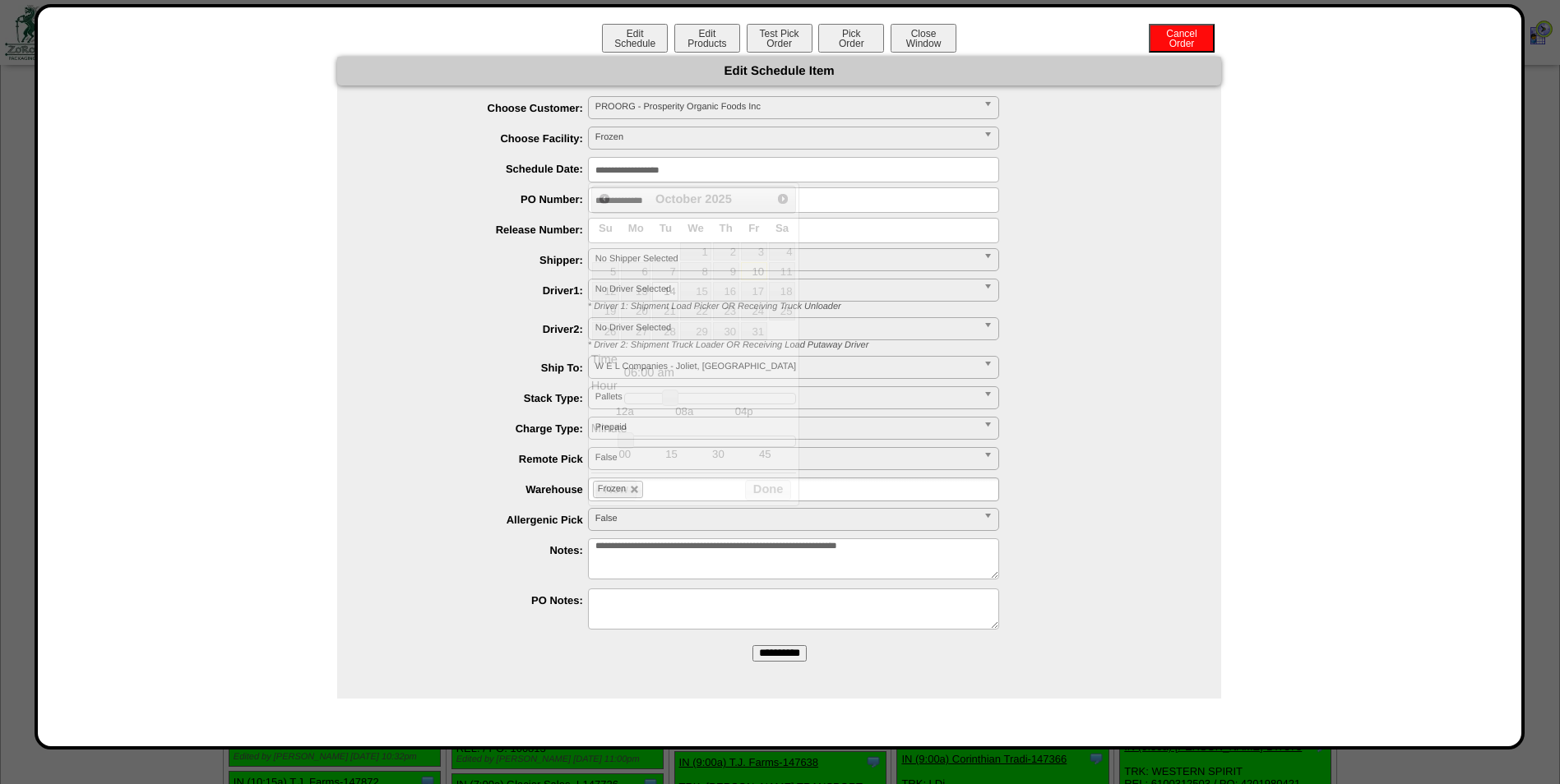
click at [713, 168] on input "**********" at bounding box center [794, 170] width 412 height 26
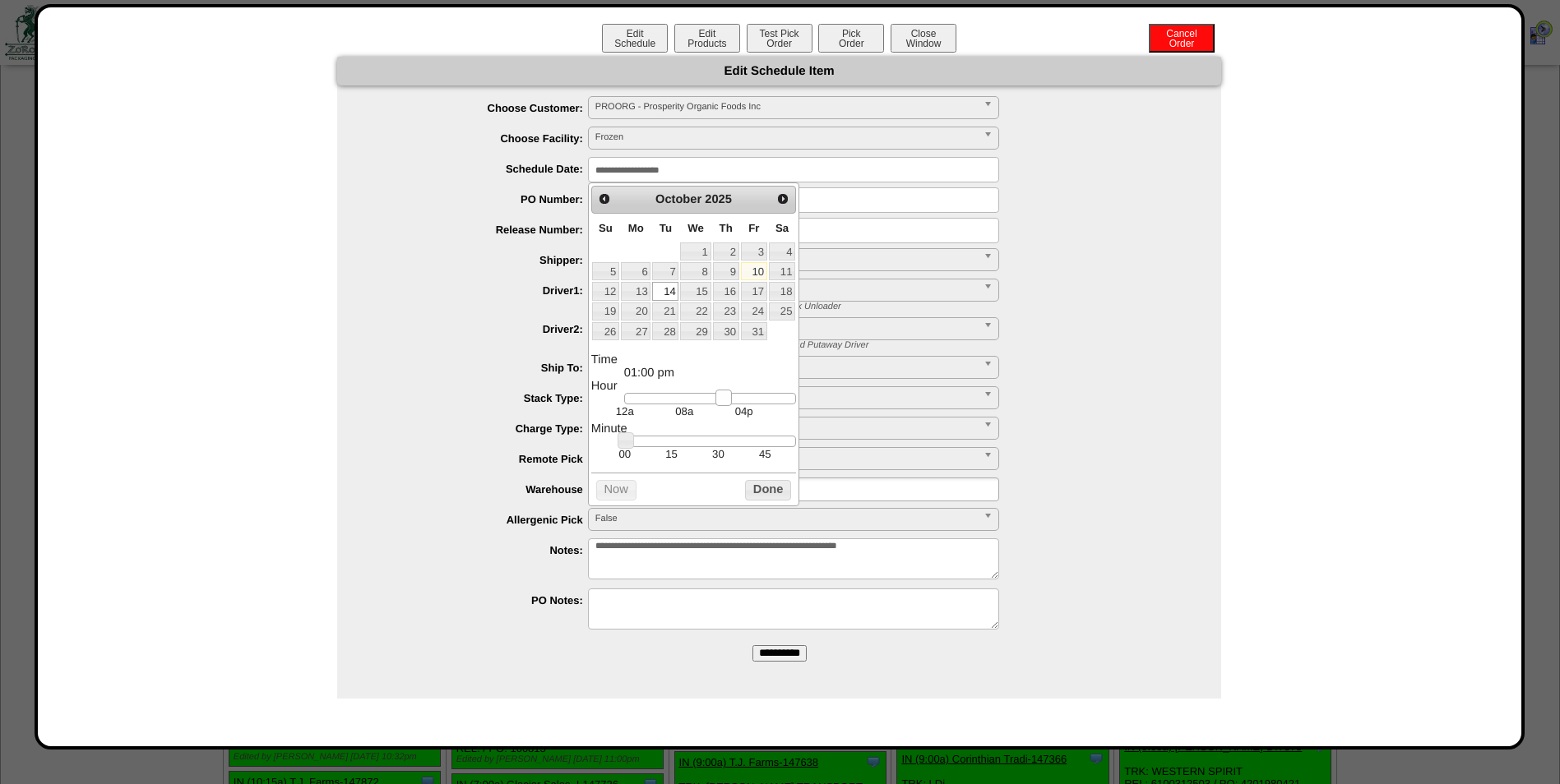
drag, startPoint x: 670, startPoint y: 403, endPoint x: 723, endPoint y: 411, distance: 53.6
click at [723, 406] on link at bounding box center [723, 397] width 16 height 16
click at [767, 457] on td "45" at bounding box center [764, 454] width 46 height 14
type input "**********"
click at [769, 499] on button "Done" at bounding box center [768, 490] width 46 height 21
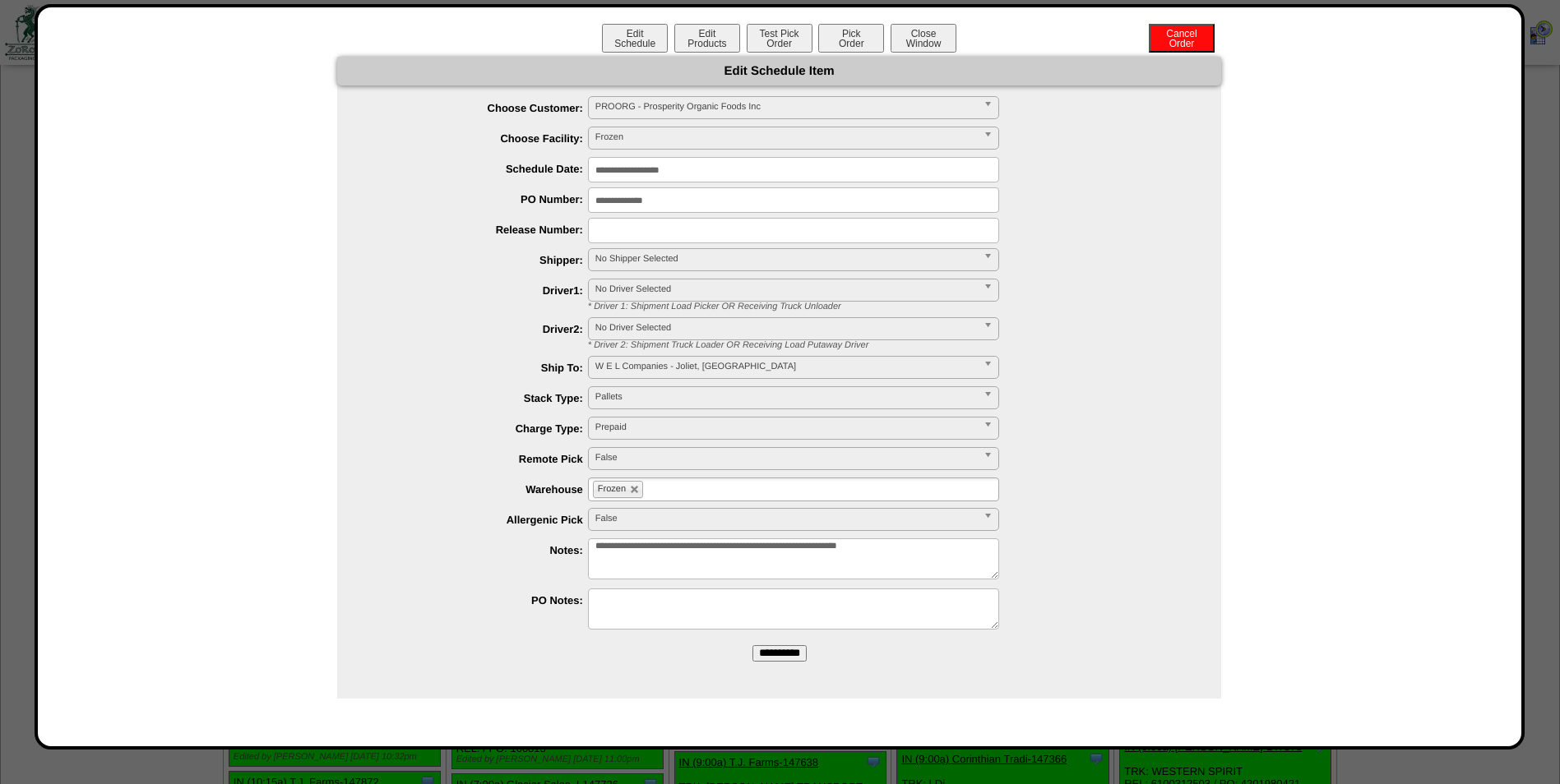
click at [647, 232] on input "text" at bounding box center [794, 230] width 412 height 26
paste input "**********"
type input "**********"
drag, startPoint x: 673, startPoint y: 207, endPoint x: 516, endPoint y: 195, distance: 157.5
click at [516, 195] on li "**********" at bounding box center [796, 200] width 852 height 26
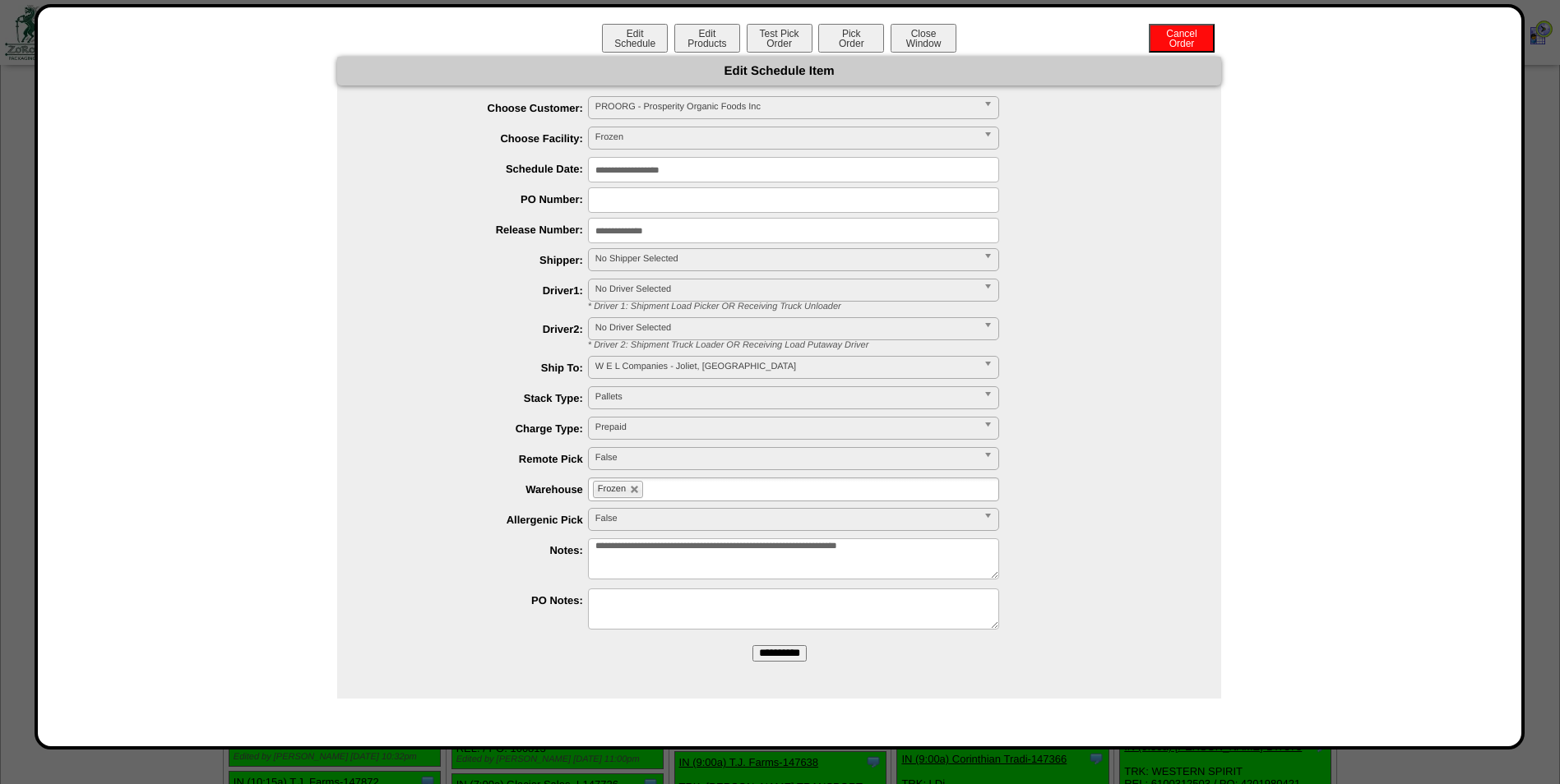
click at [711, 256] on span "No Shipper Selected" at bounding box center [786, 259] width 381 height 20
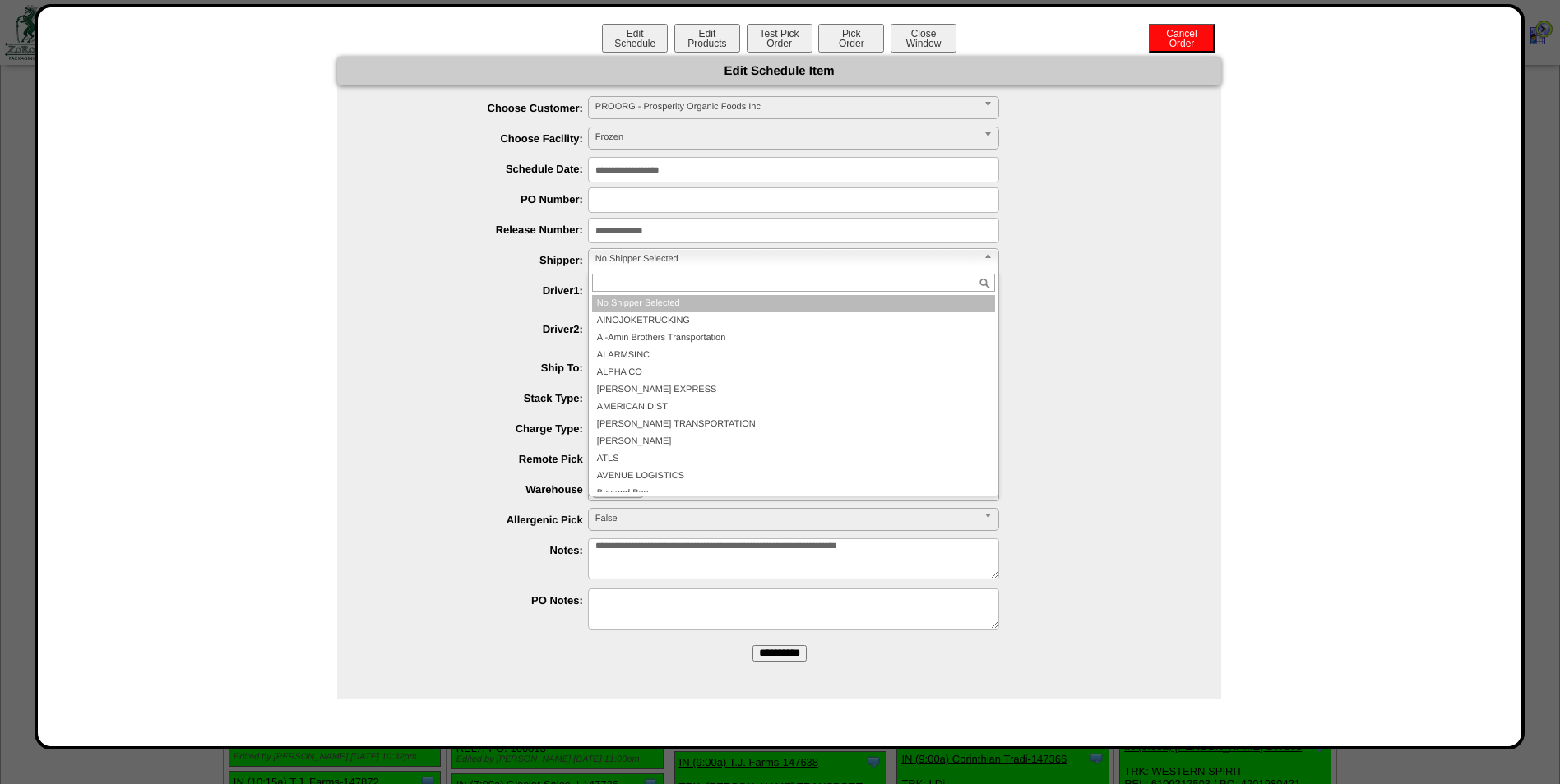
scroll to position [9, 0]
click at [1129, 278] on ul "**********" at bounding box center [780, 364] width 884 height 538
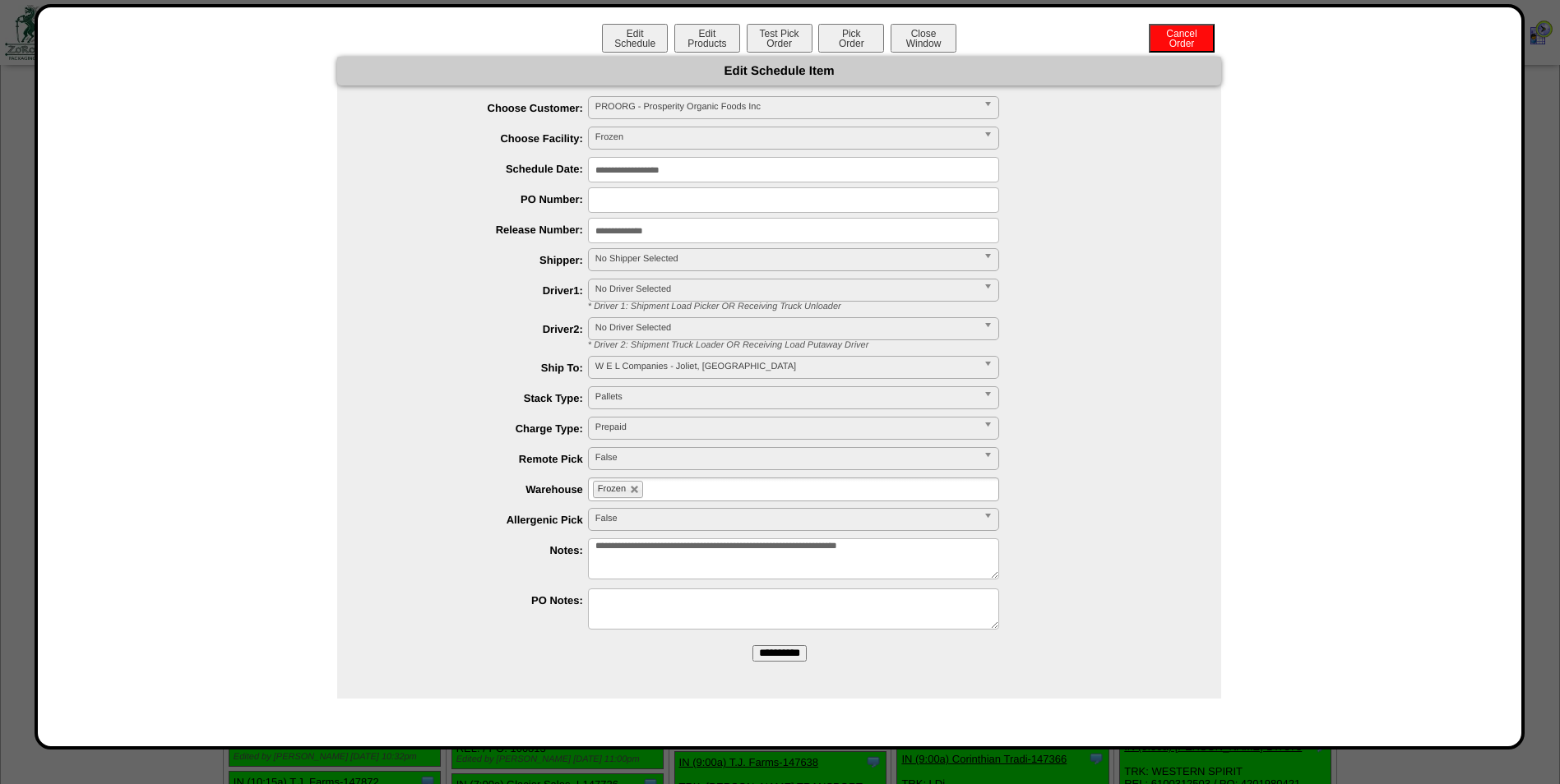
scroll to position [0, 0]
click at [688, 257] on span "No Shipper Selected" at bounding box center [786, 259] width 381 height 20
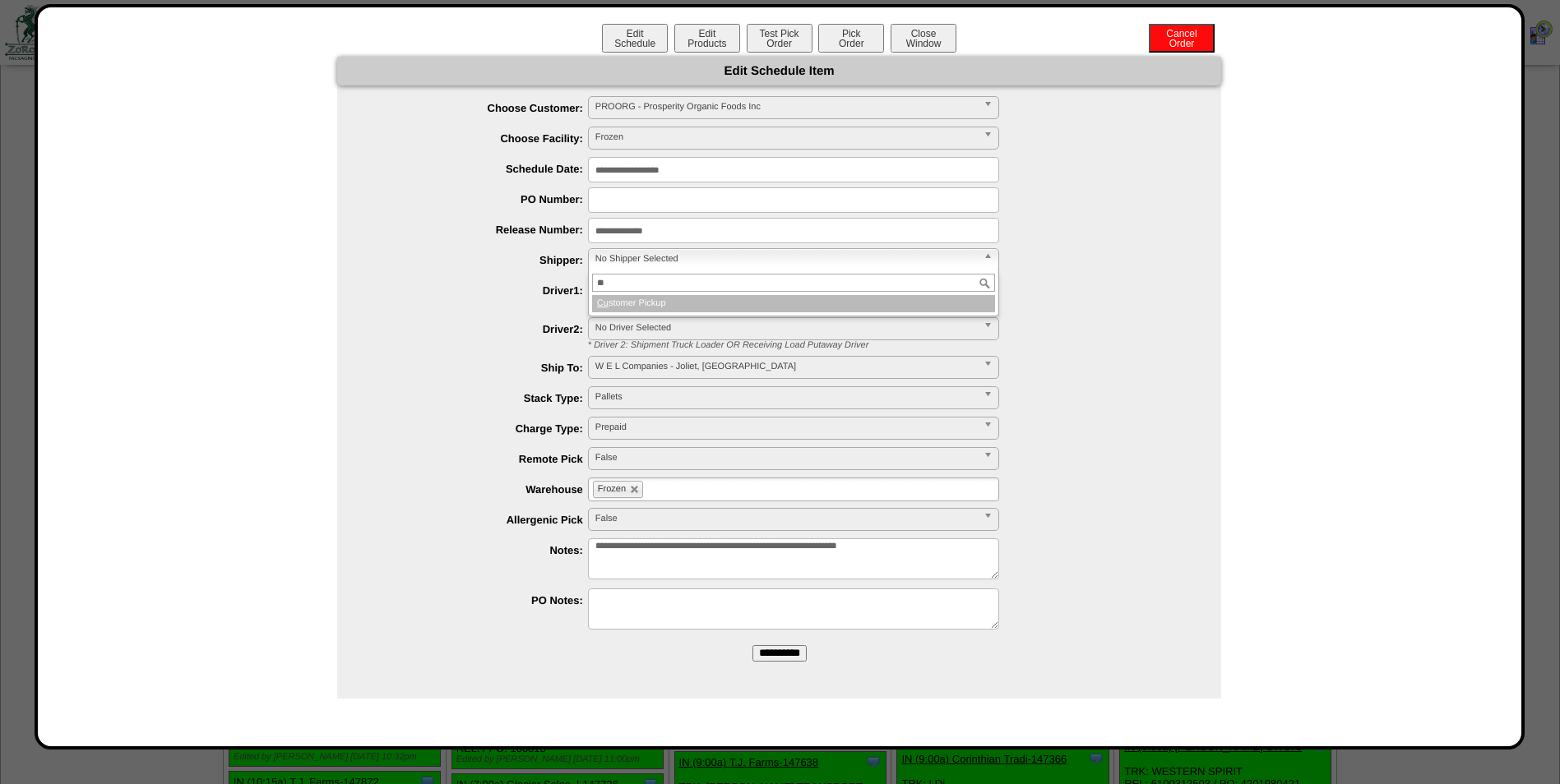
type input "*"
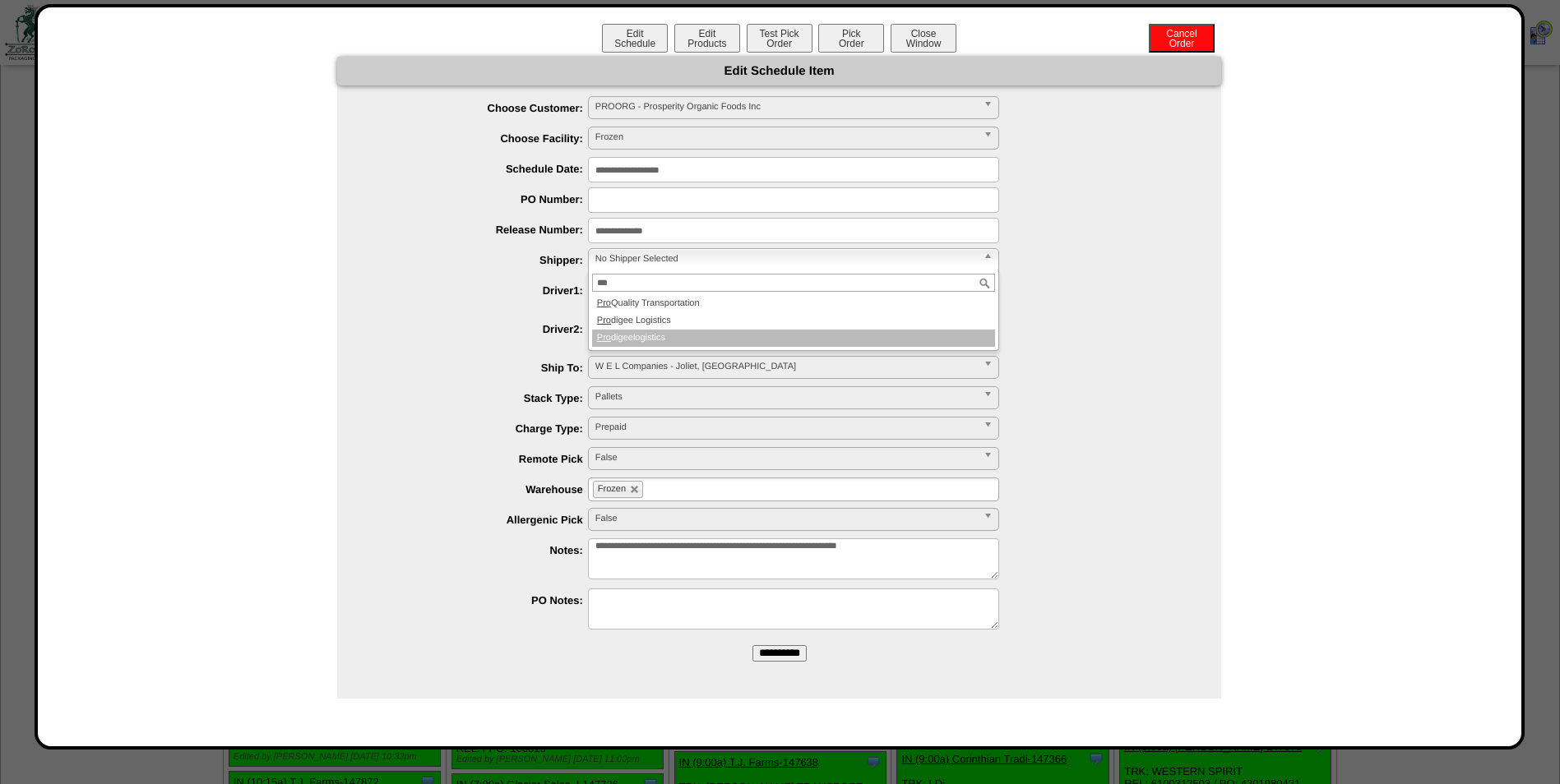
type input "***"
click at [628, 341] on li "Pro digeelogistics" at bounding box center [793, 338] width 403 height 17
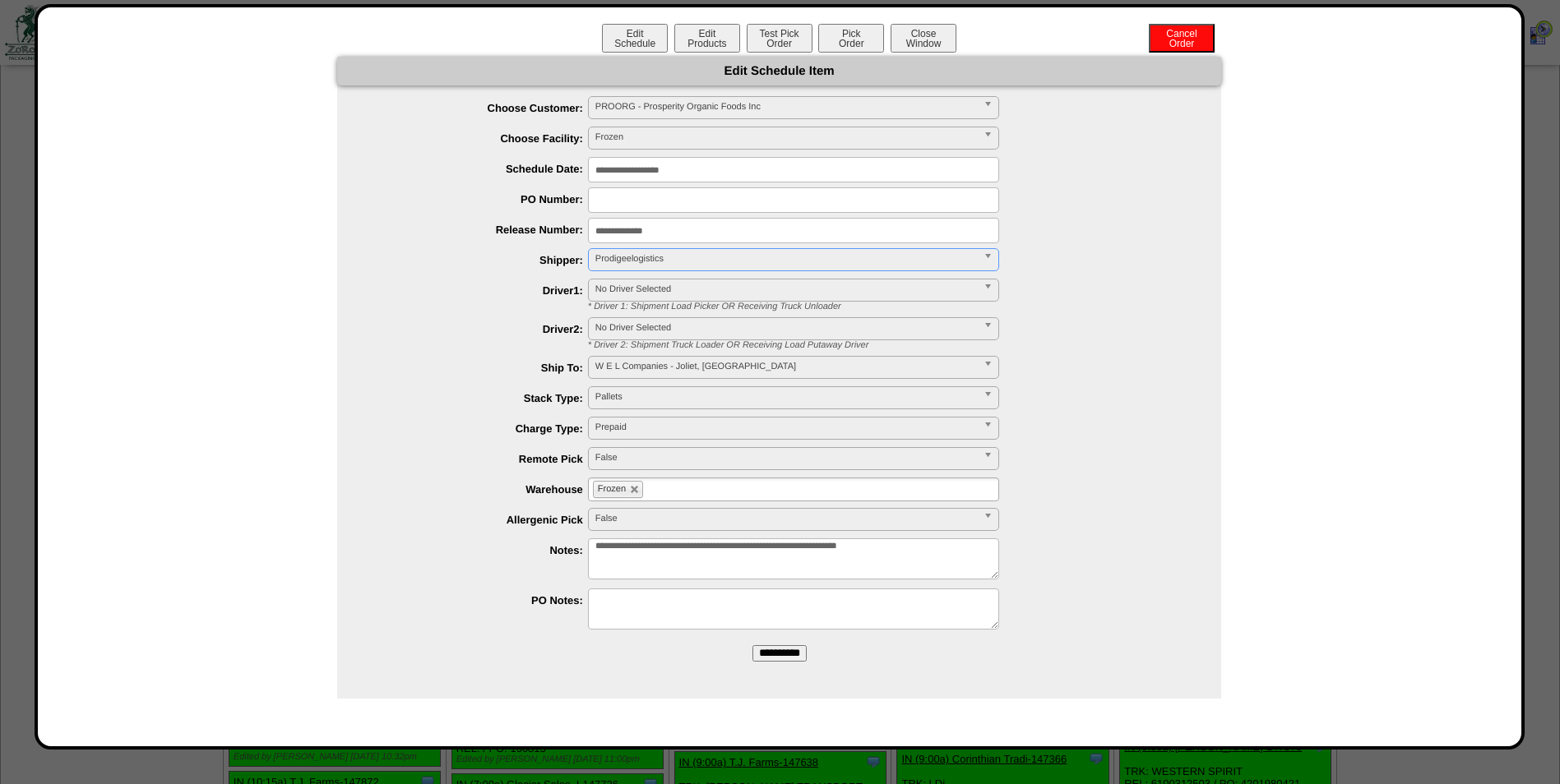
click at [779, 656] on input "**********" at bounding box center [779, 653] width 54 height 16
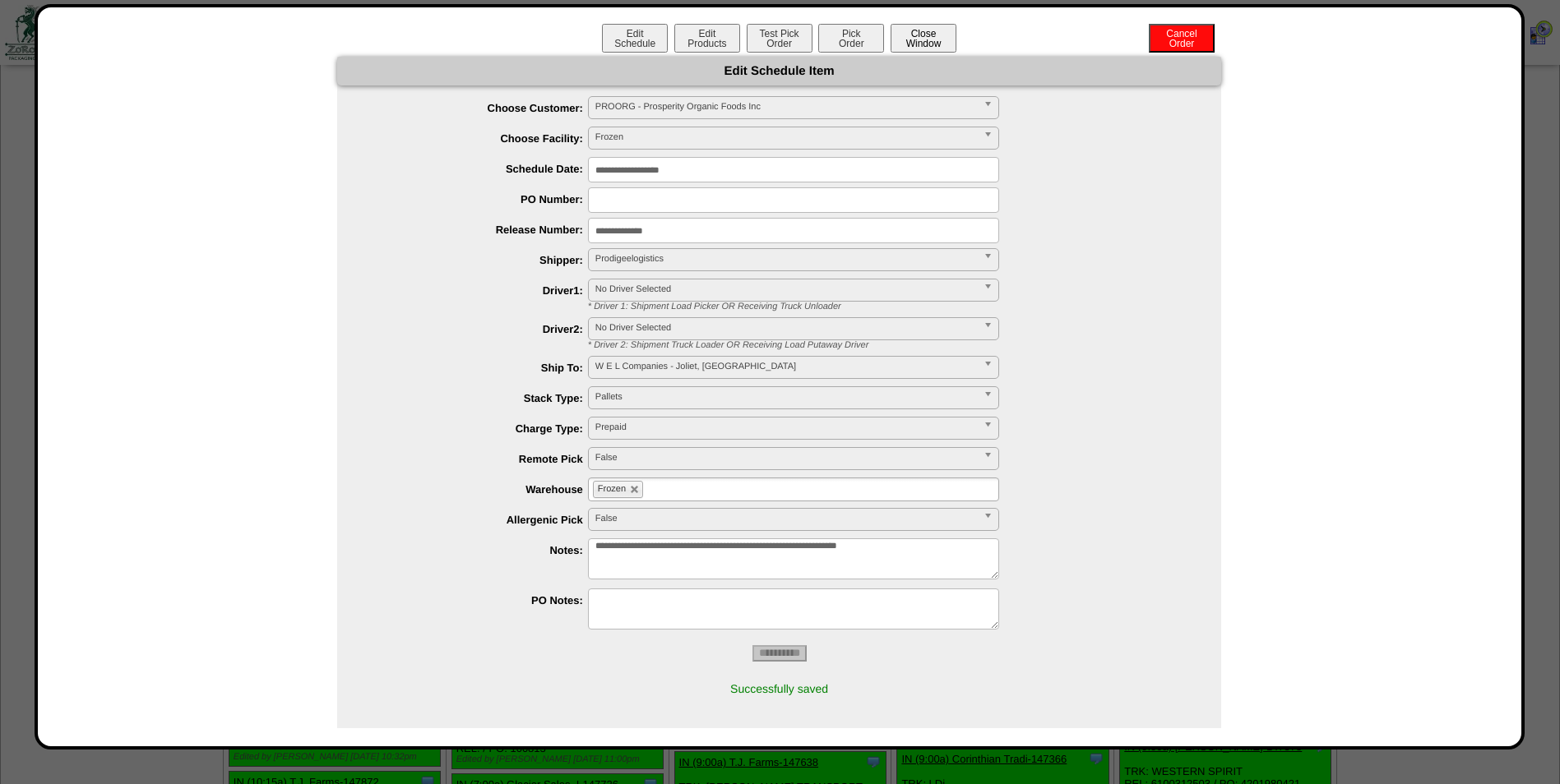
click at [926, 43] on button "Close Window" at bounding box center [923, 38] width 65 height 28
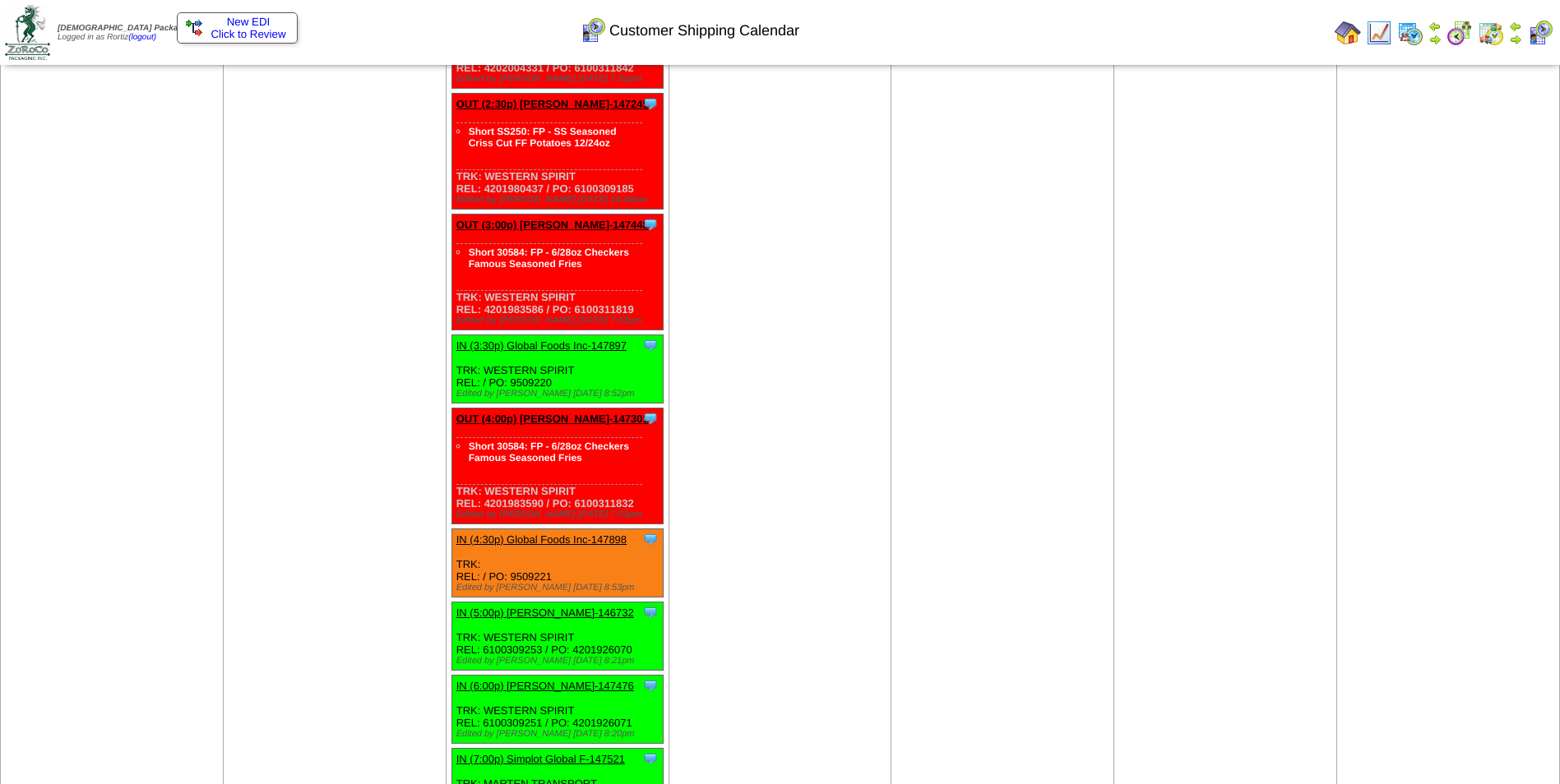
scroll to position [5179, 0]
click at [555, 533] on link "IN (4:30p) Global Foods Inc-147898" at bounding box center [541, 538] width 171 height 12
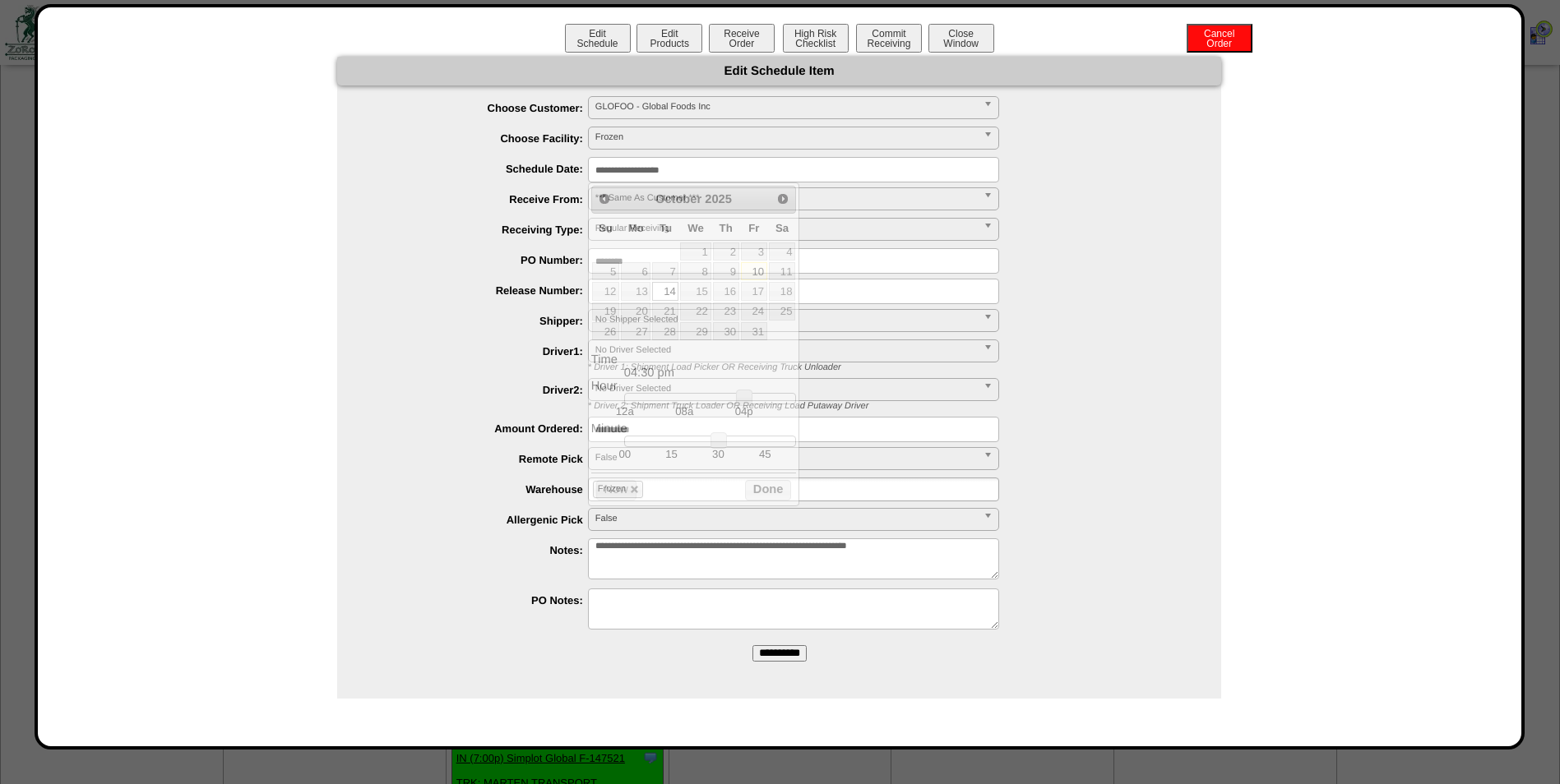
click at [740, 171] on input "**********" at bounding box center [794, 170] width 412 height 26
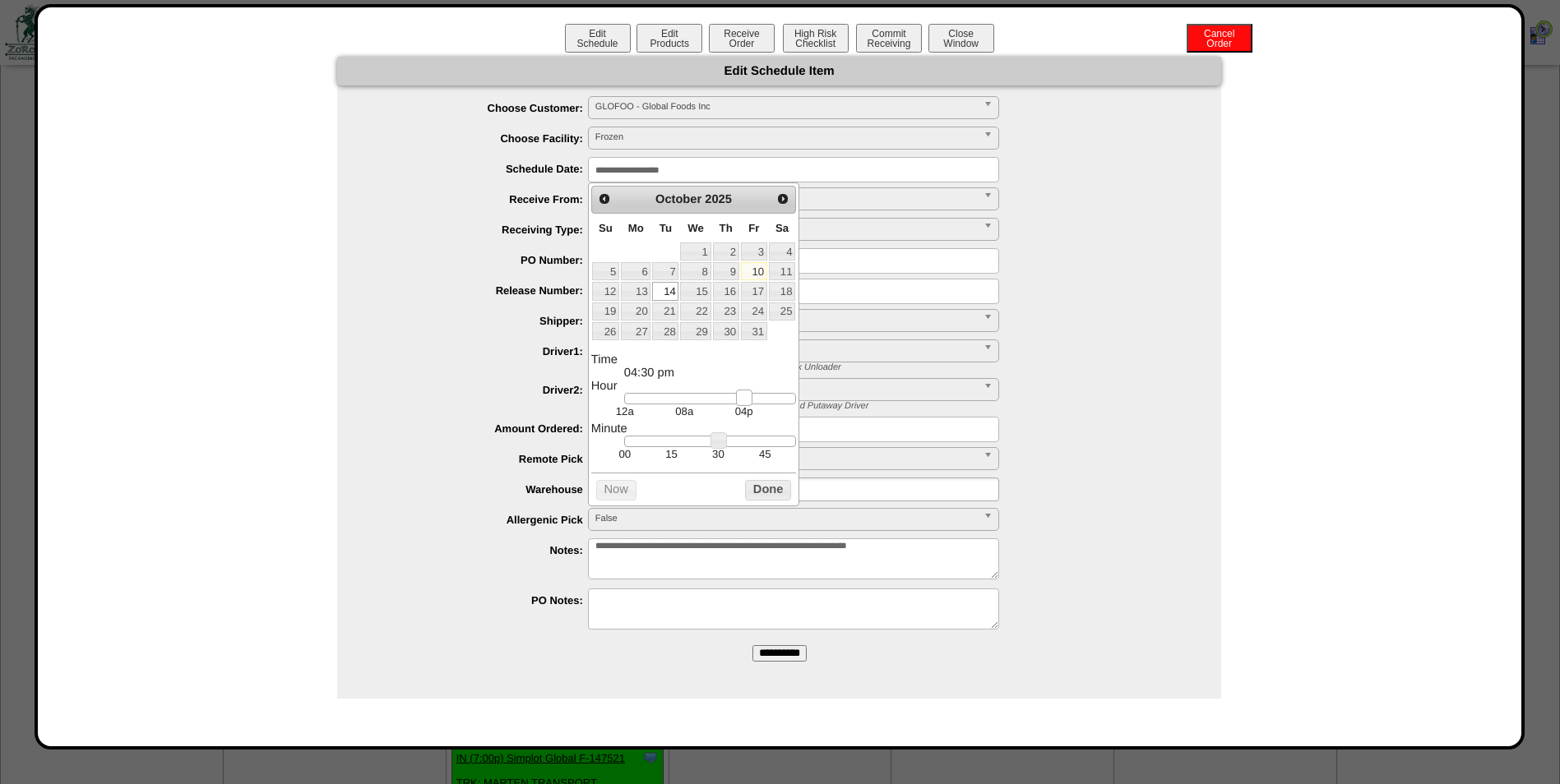
type input "**********"
click at [746, 406] on link at bounding box center [743, 397] width 16 height 16
click at [783, 496] on button "Done" at bounding box center [768, 490] width 46 height 21
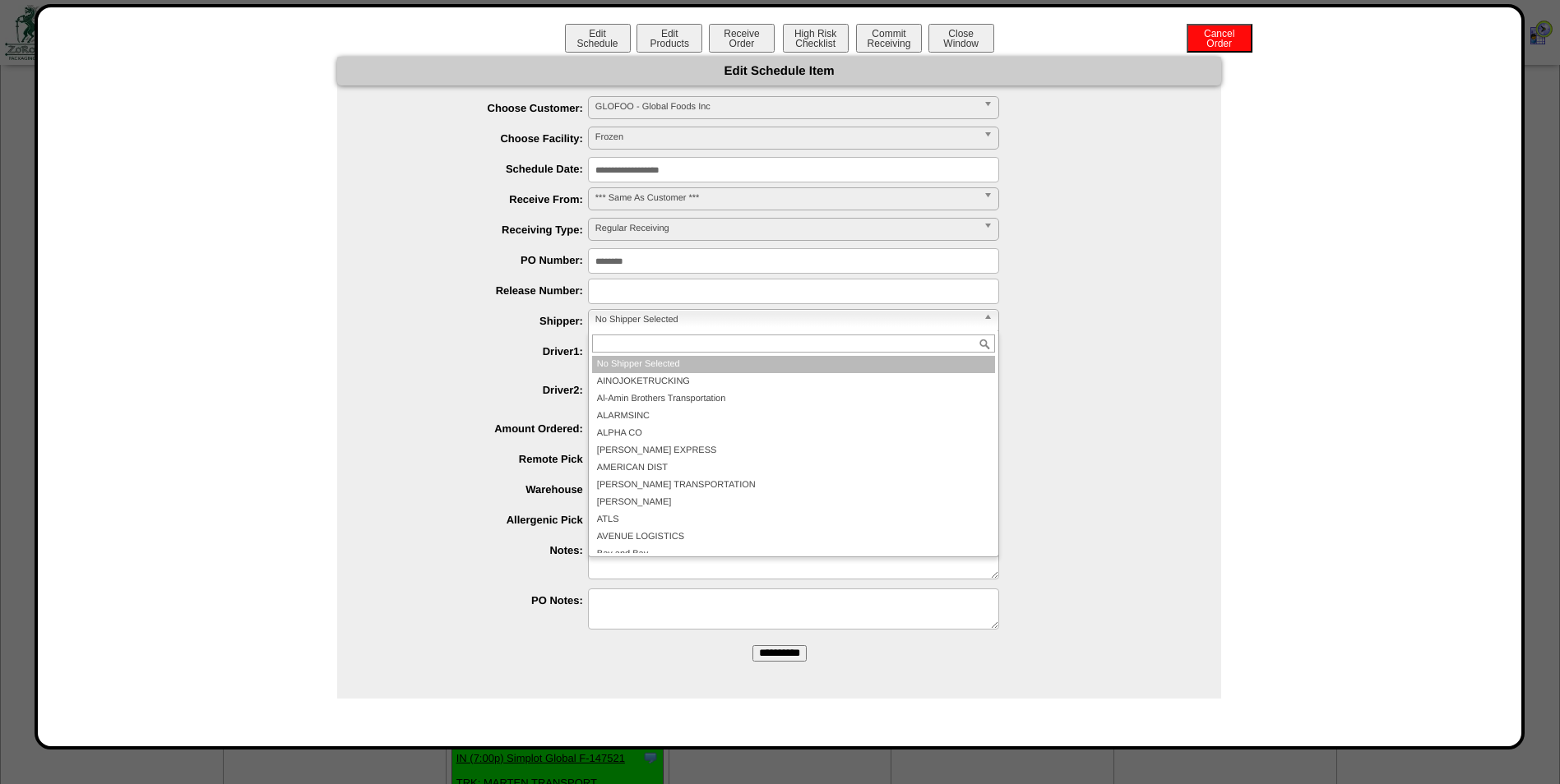
click at [654, 314] on span "No Shipper Selected" at bounding box center [786, 319] width 381 height 20
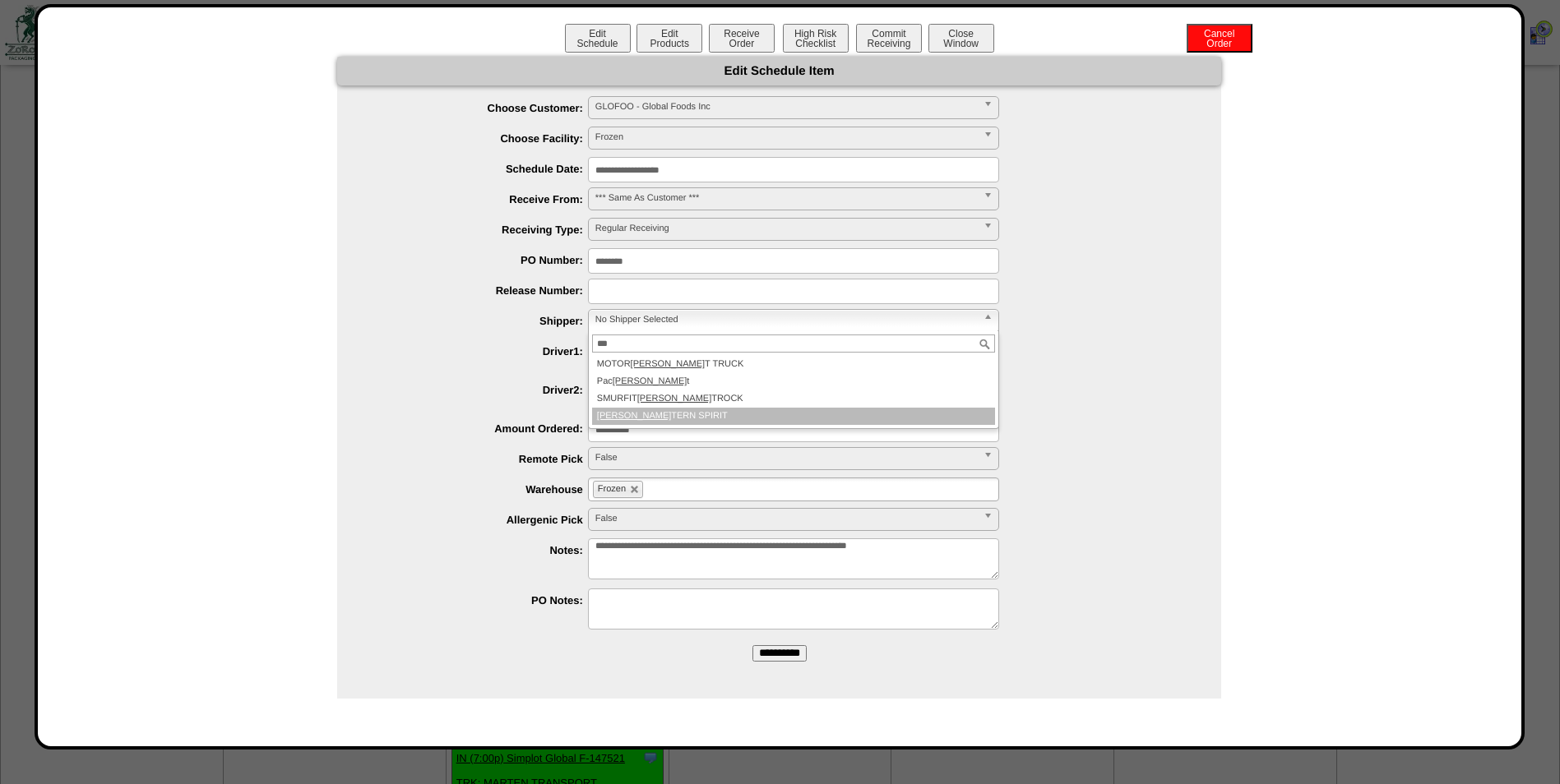
type input "***"
click at [666, 414] on li "WES TERN SPIRIT" at bounding box center [793, 416] width 403 height 17
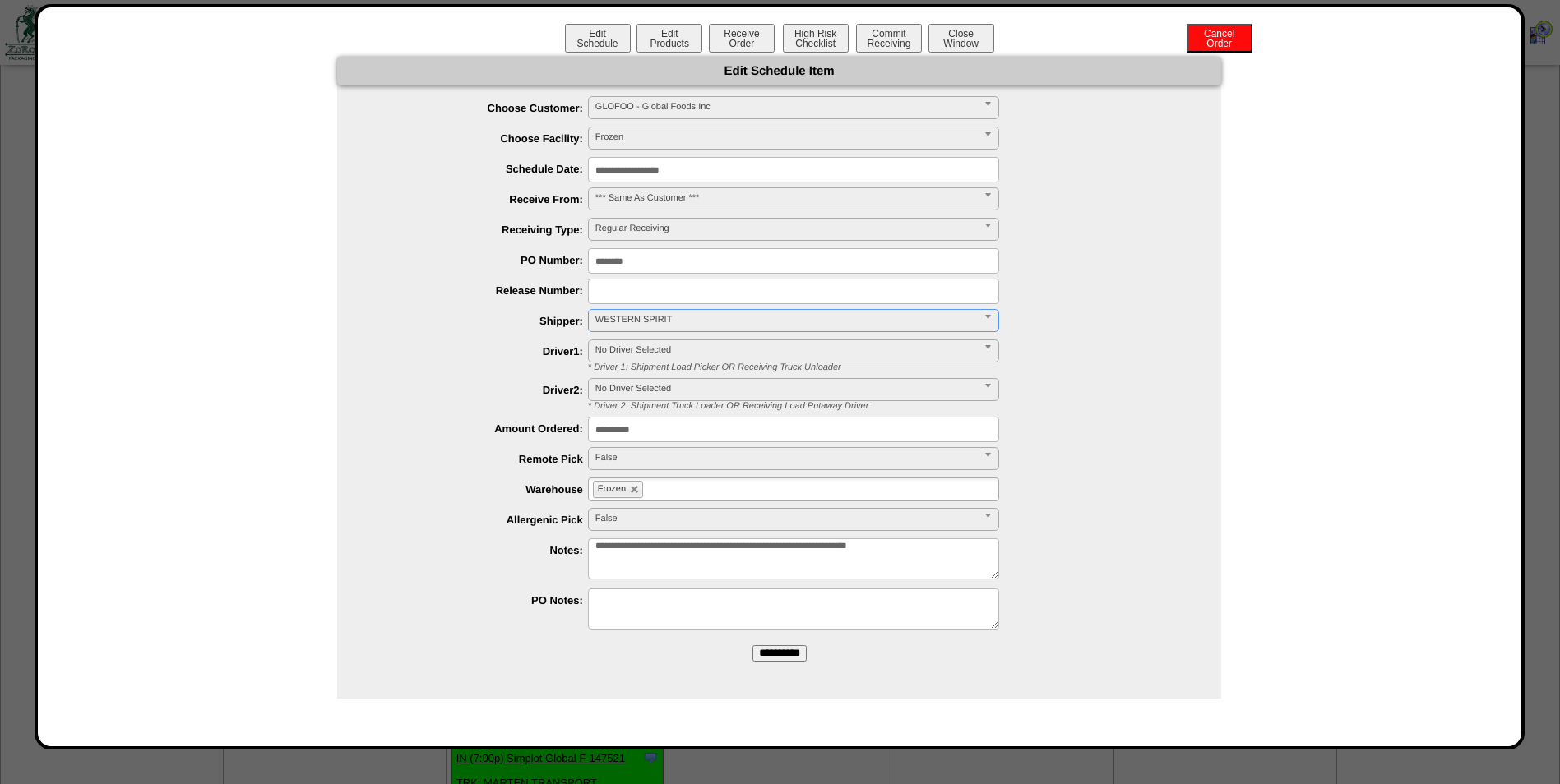
click at [789, 656] on input "**********" at bounding box center [779, 653] width 54 height 16
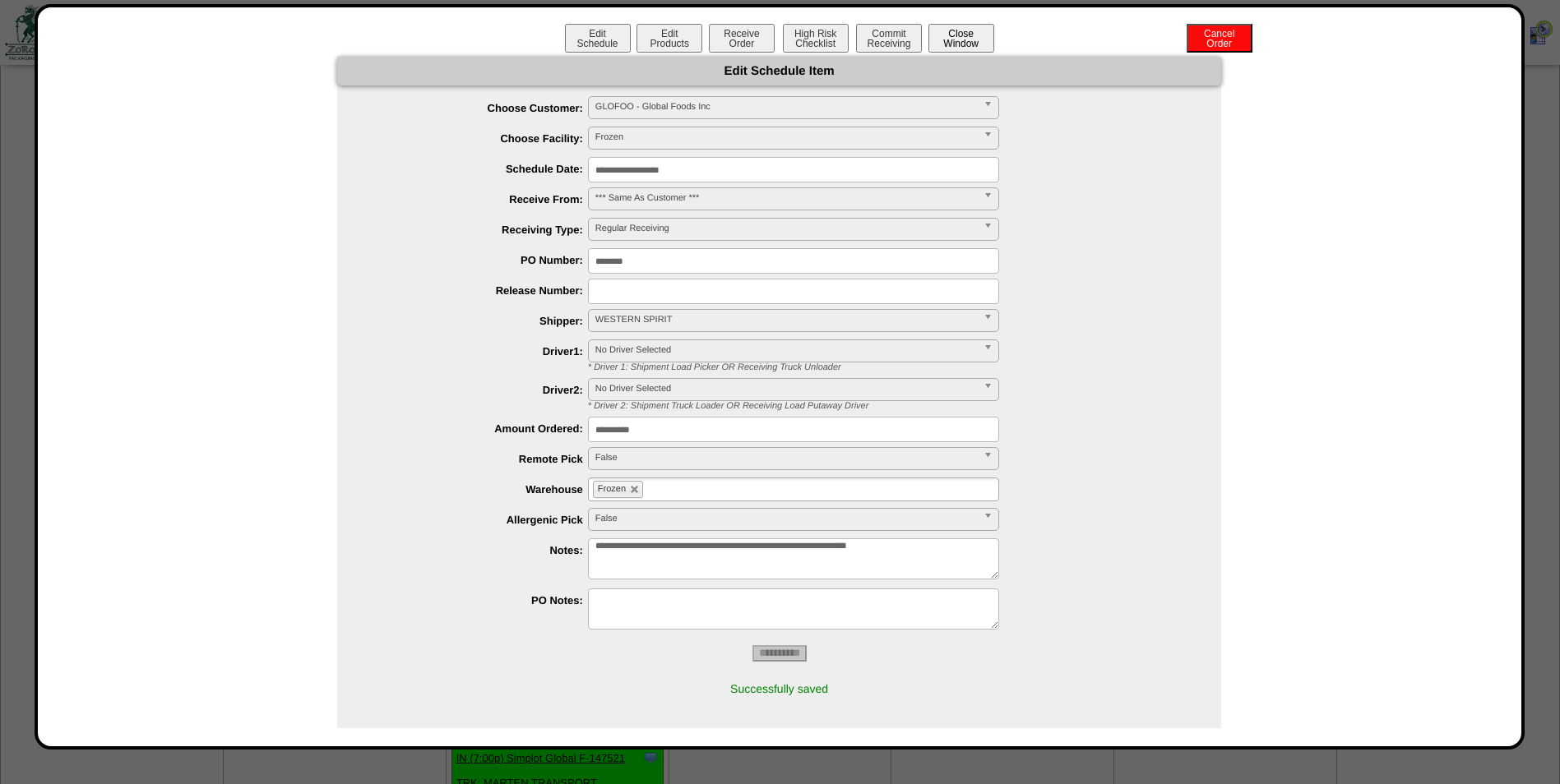
drag, startPoint x: 944, startPoint y: 42, endPoint x: 954, endPoint y: 42, distance: 10.0
click at [954, 42] on button "Close Window" at bounding box center [961, 38] width 65 height 28
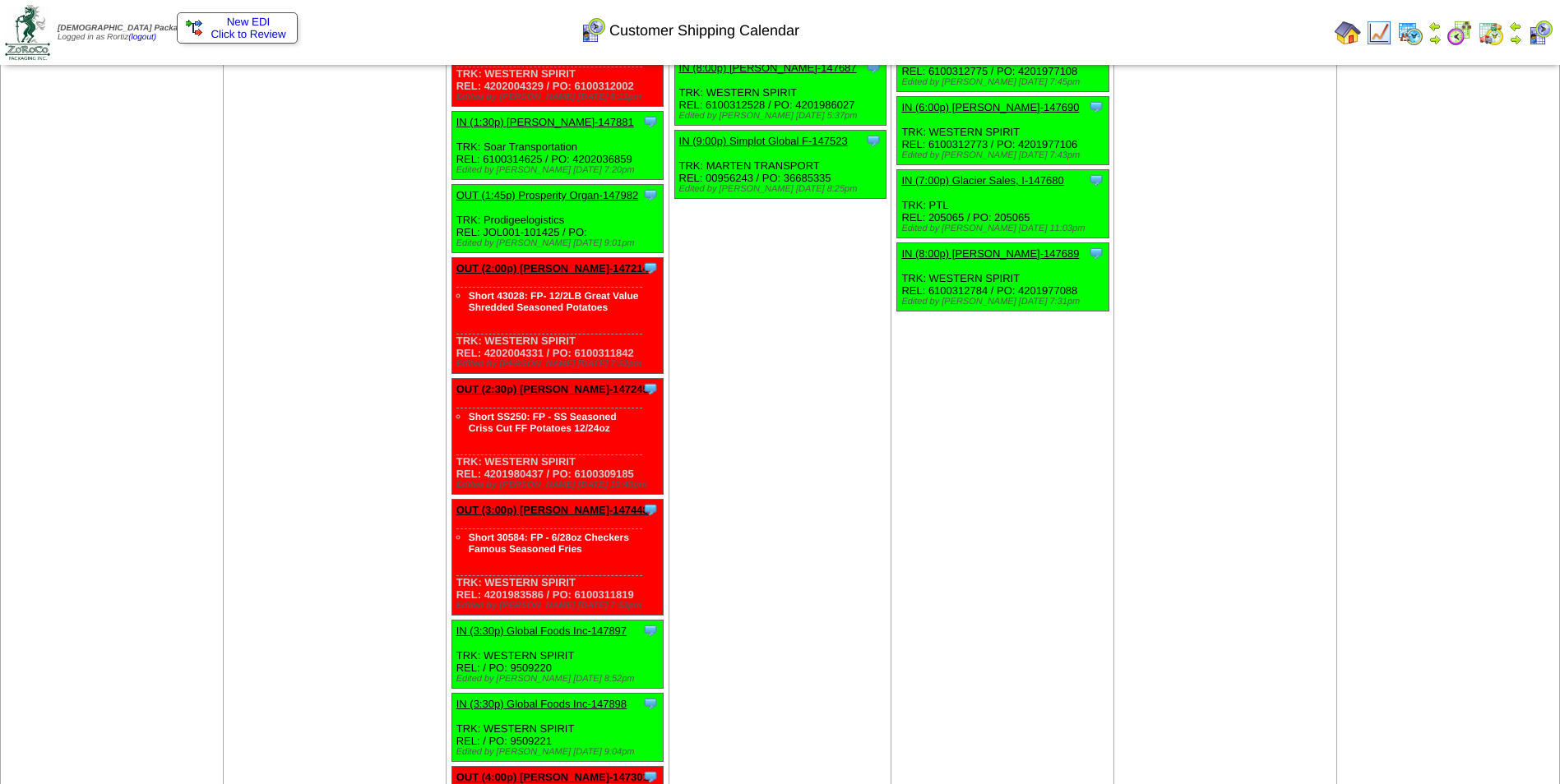
scroll to position [5015, 0]
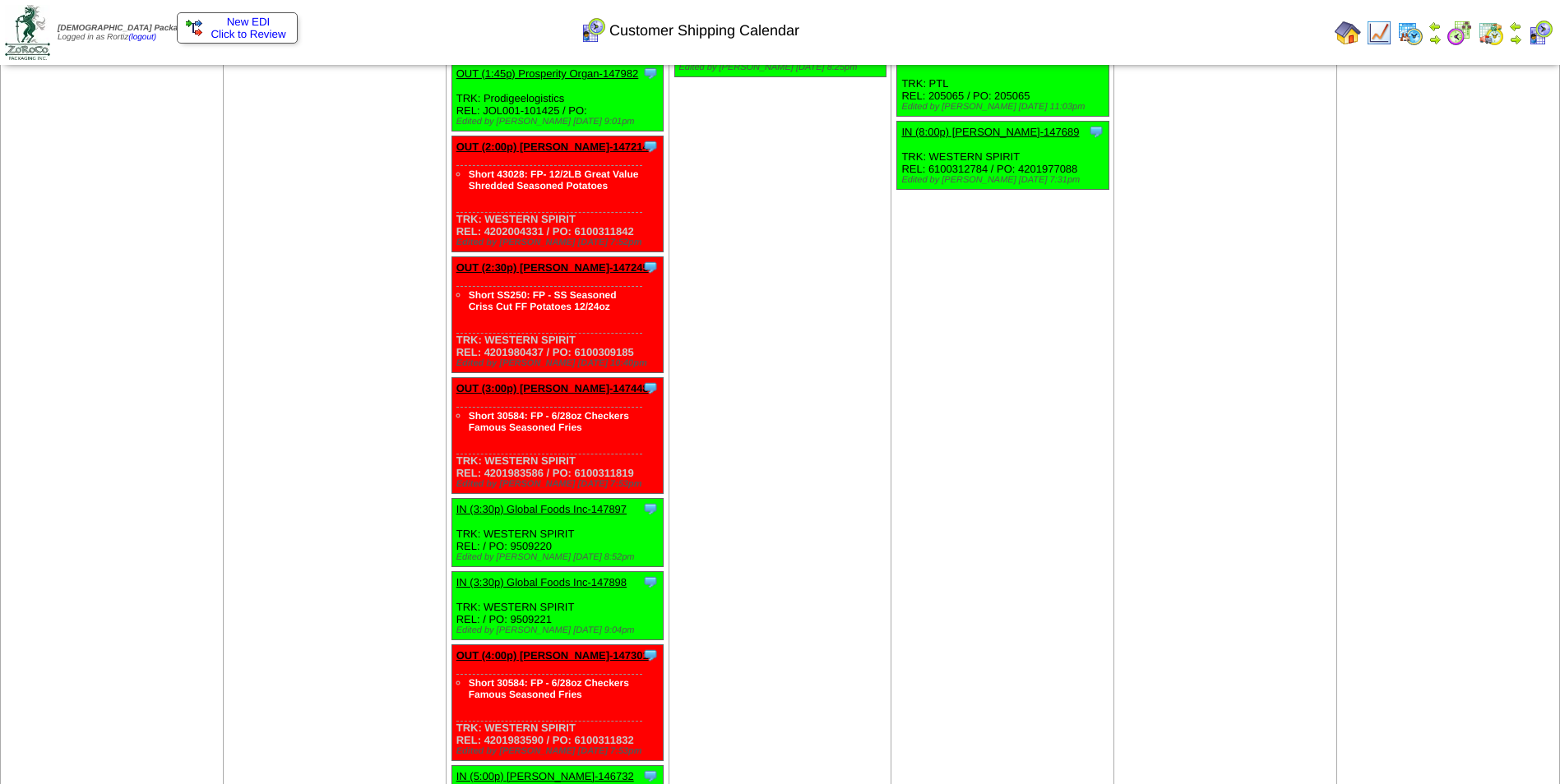
click at [566, 503] on link "IN (3:30p) Global Foods Inc-147897" at bounding box center [541, 509] width 171 height 12
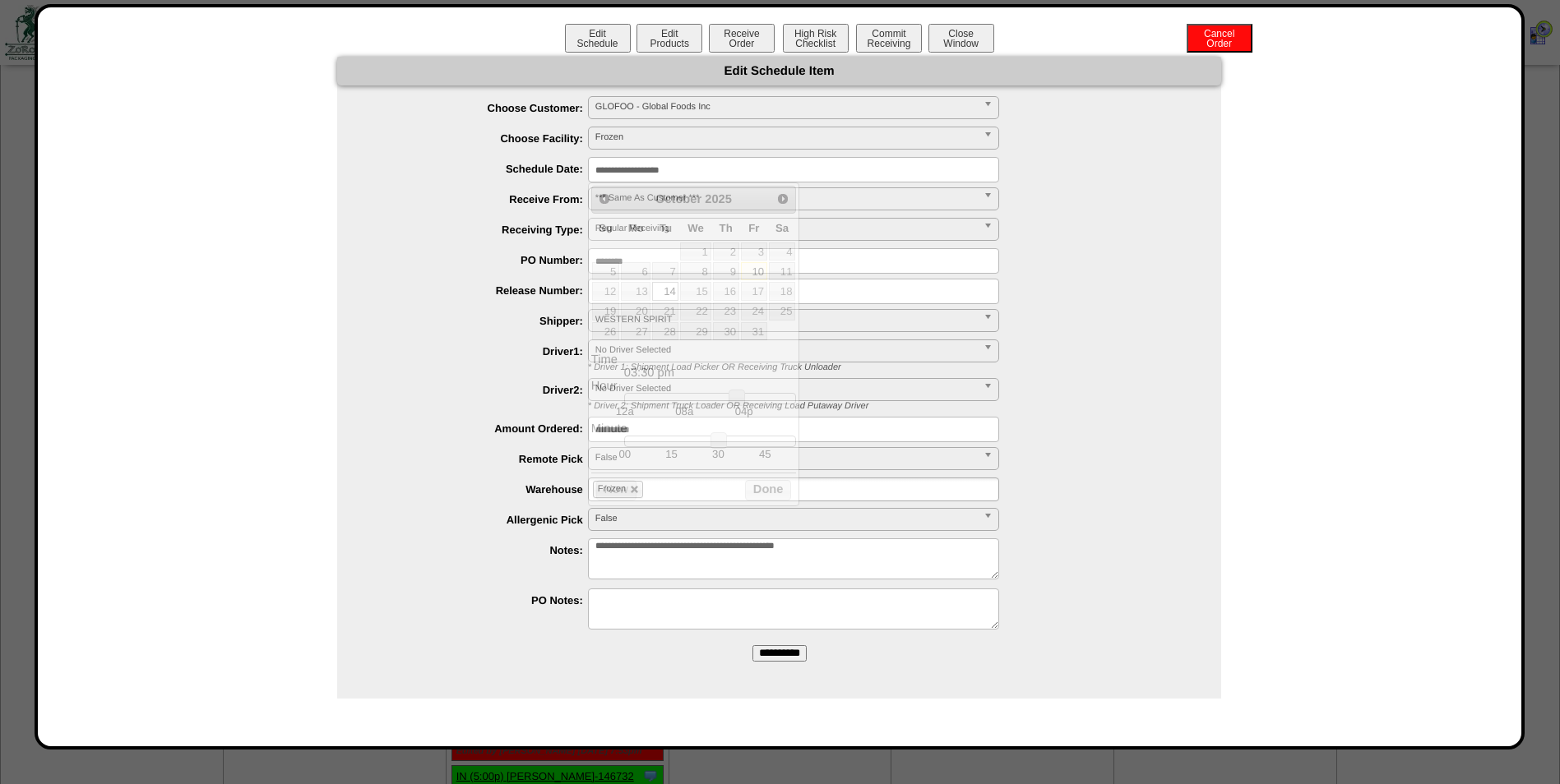
click at [720, 167] on input "**********" at bounding box center [794, 170] width 412 height 26
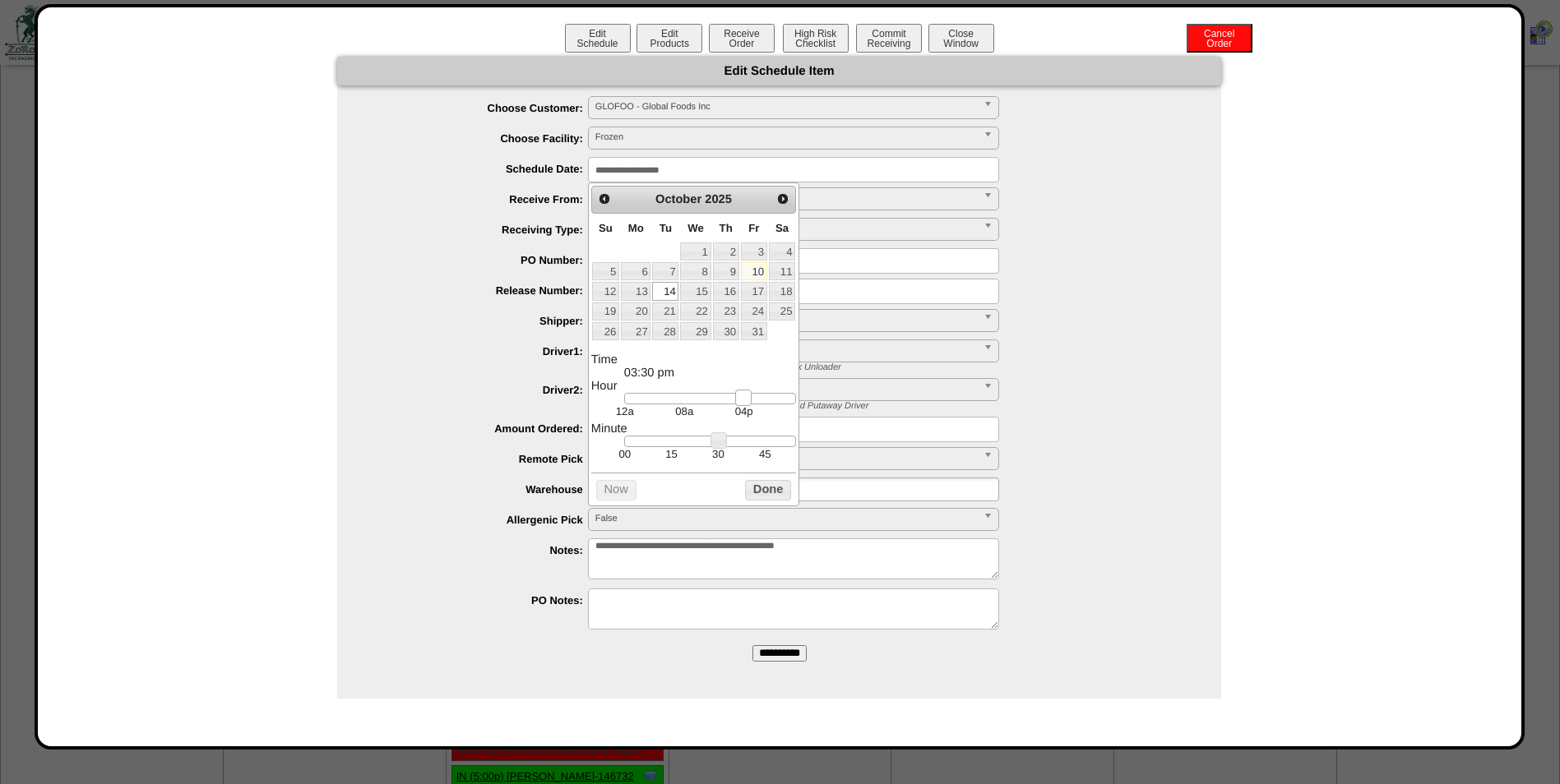
type input "**********"
drag, startPoint x: 735, startPoint y: 401, endPoint x: 746, endPoint y: 401, distance: 11.0
click at [746, 401] on link at bounding box center [747, 397] width 16 height 16
click at [773, 496] on button "Done" at bounding box center [768, 490] width 46 height 21
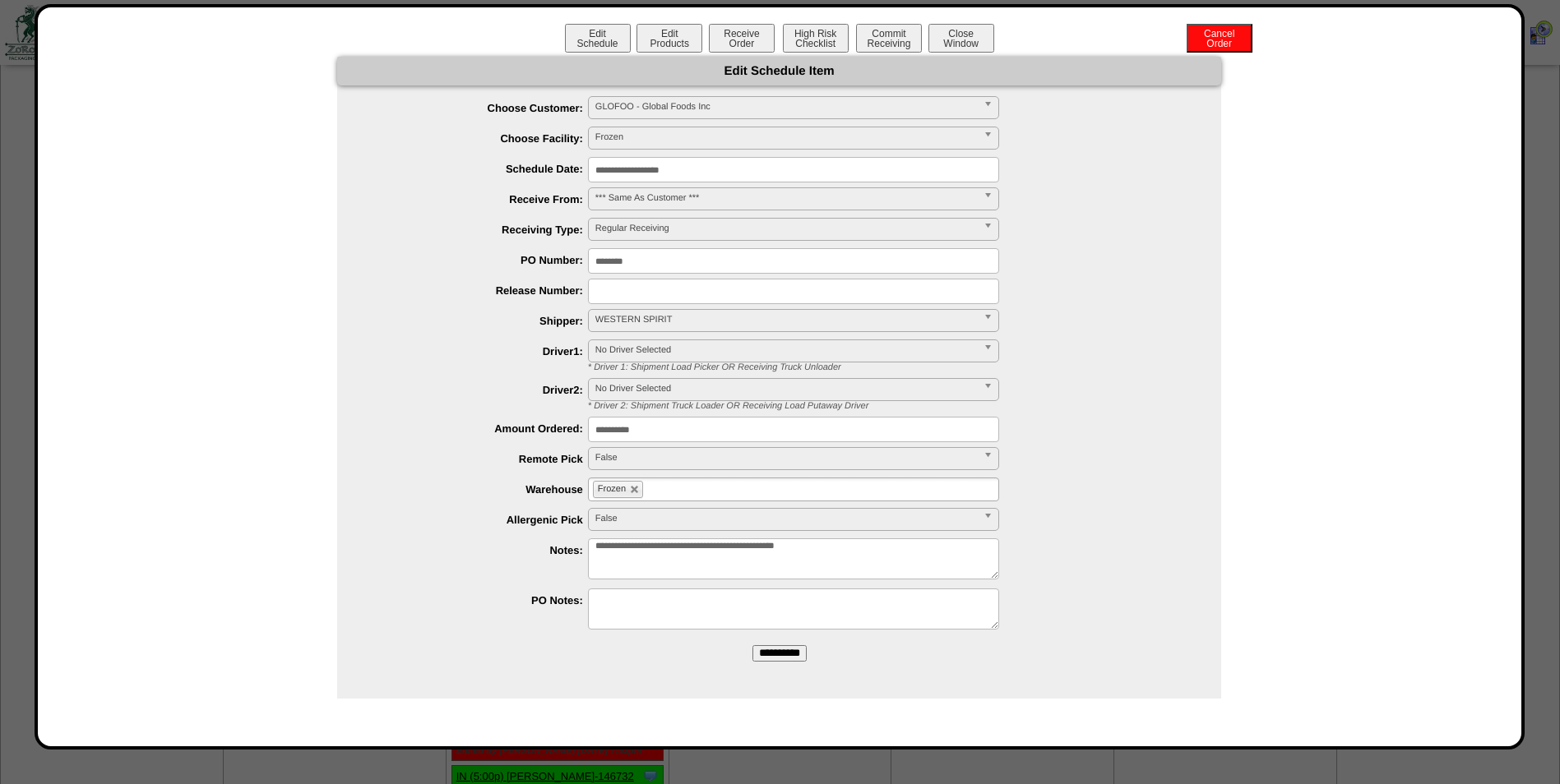
click at [758, 651] on input "**********" at bounding box center [779, 653] width 54 height 16
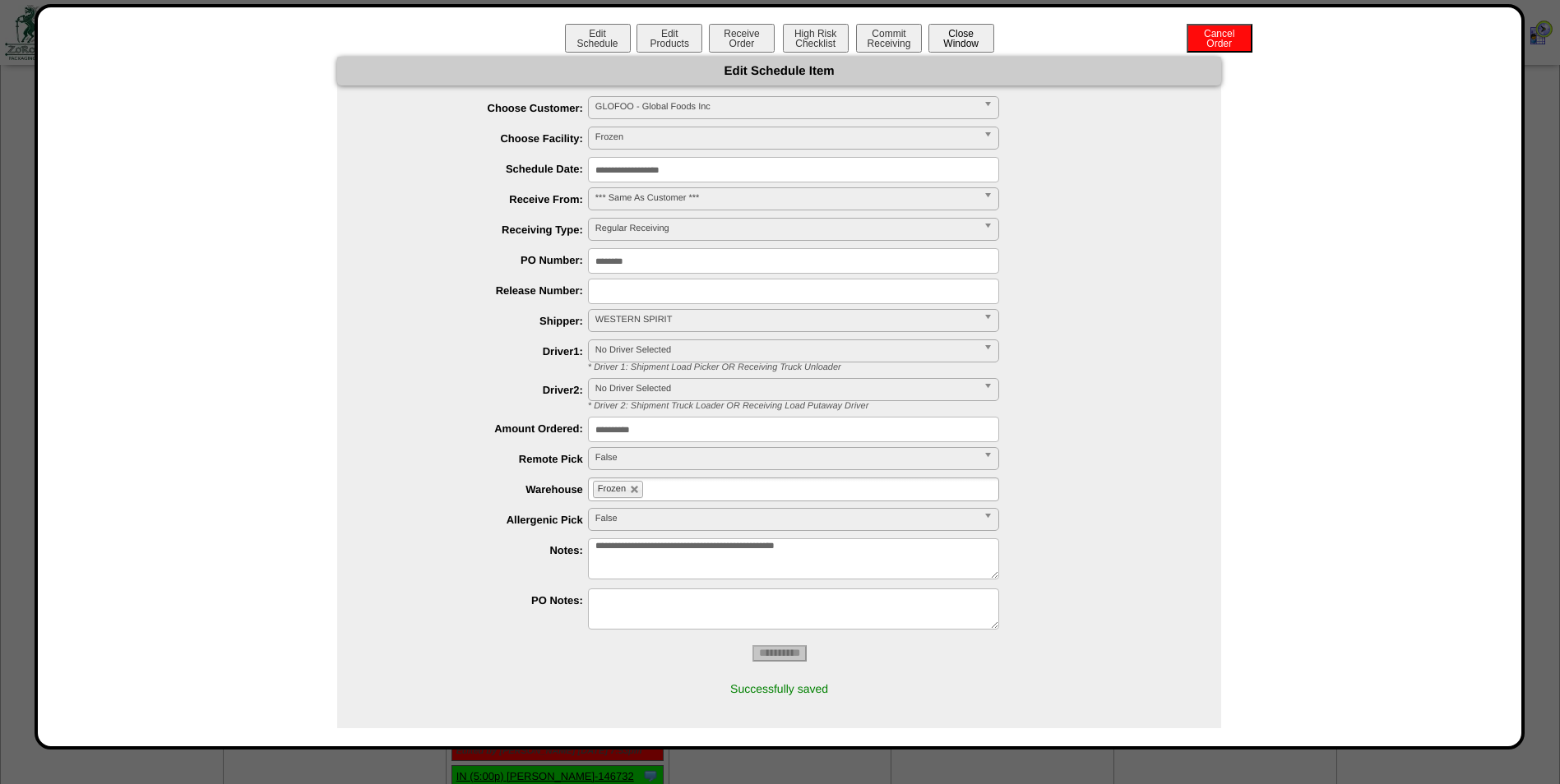
click at [952, 38] on button "Close Window" at bounding box center [961, 38] width 65 height 28
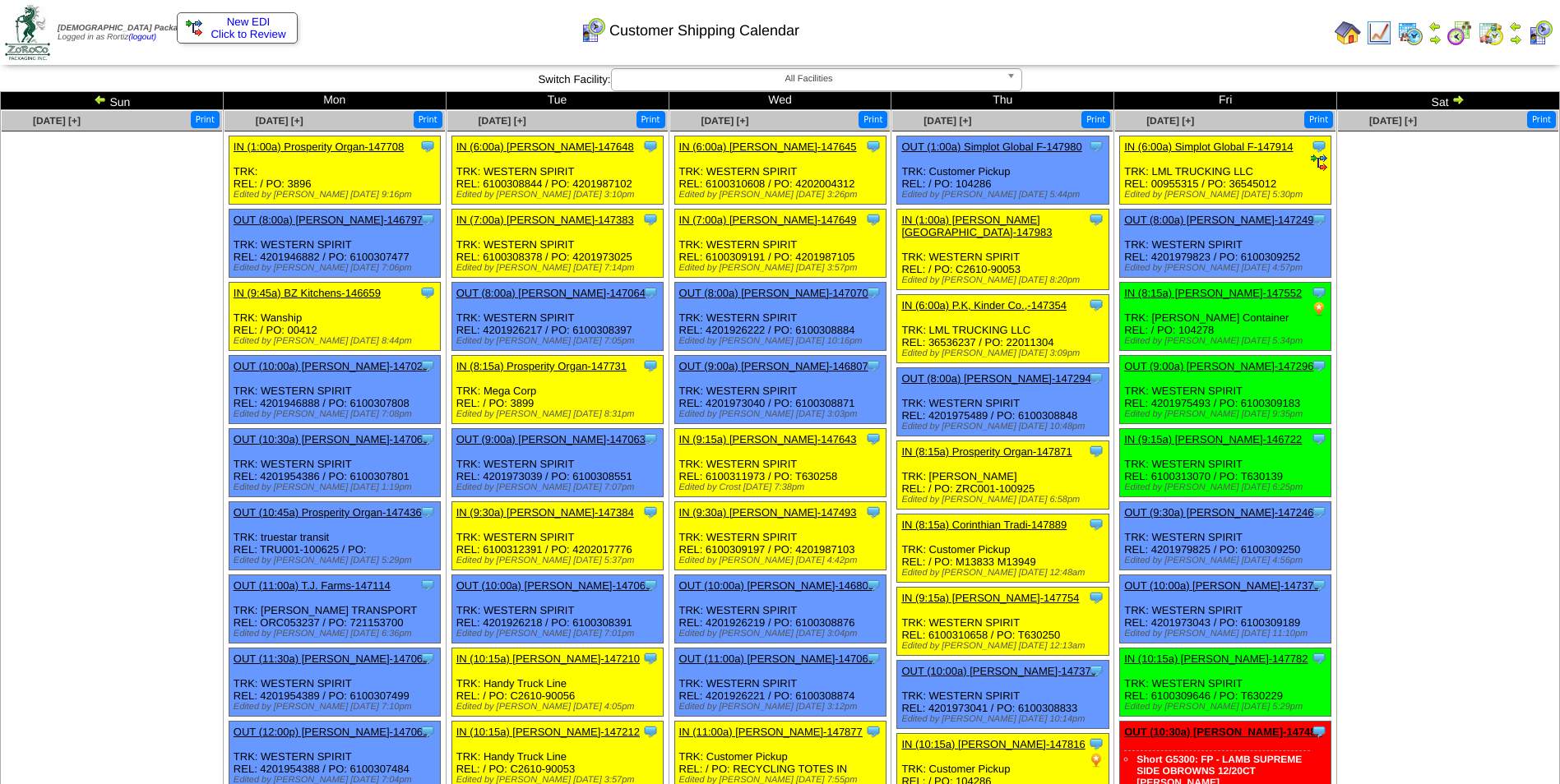
click at [1210, 365] on link "OUT (9:00a) [PERSON_NAME]-147296" at bounding box center [1218, 366] width 189 height 12
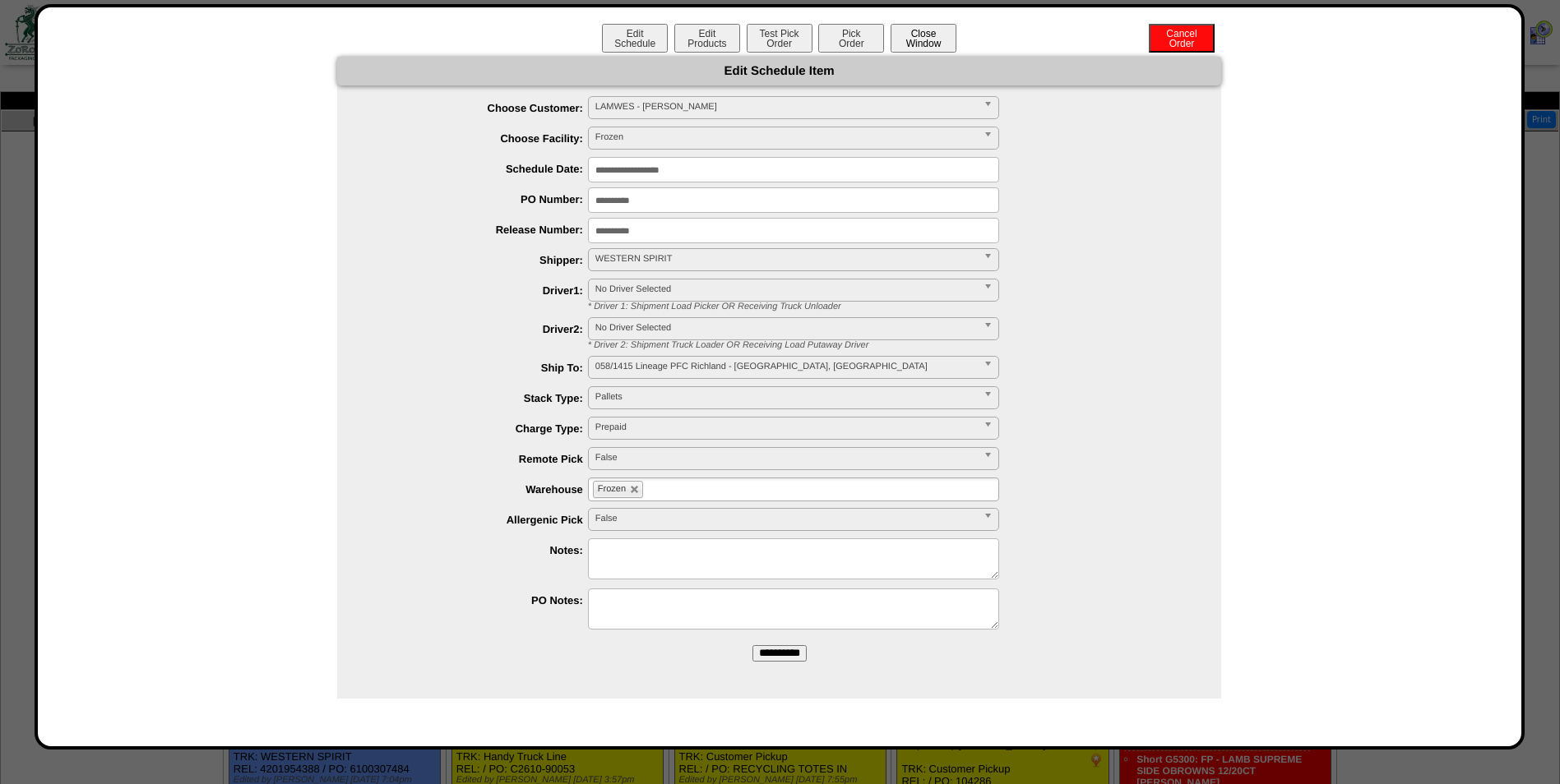
click at [918, 36] on button "Close Window" at bounding box center [923, 38] width 65 height 28
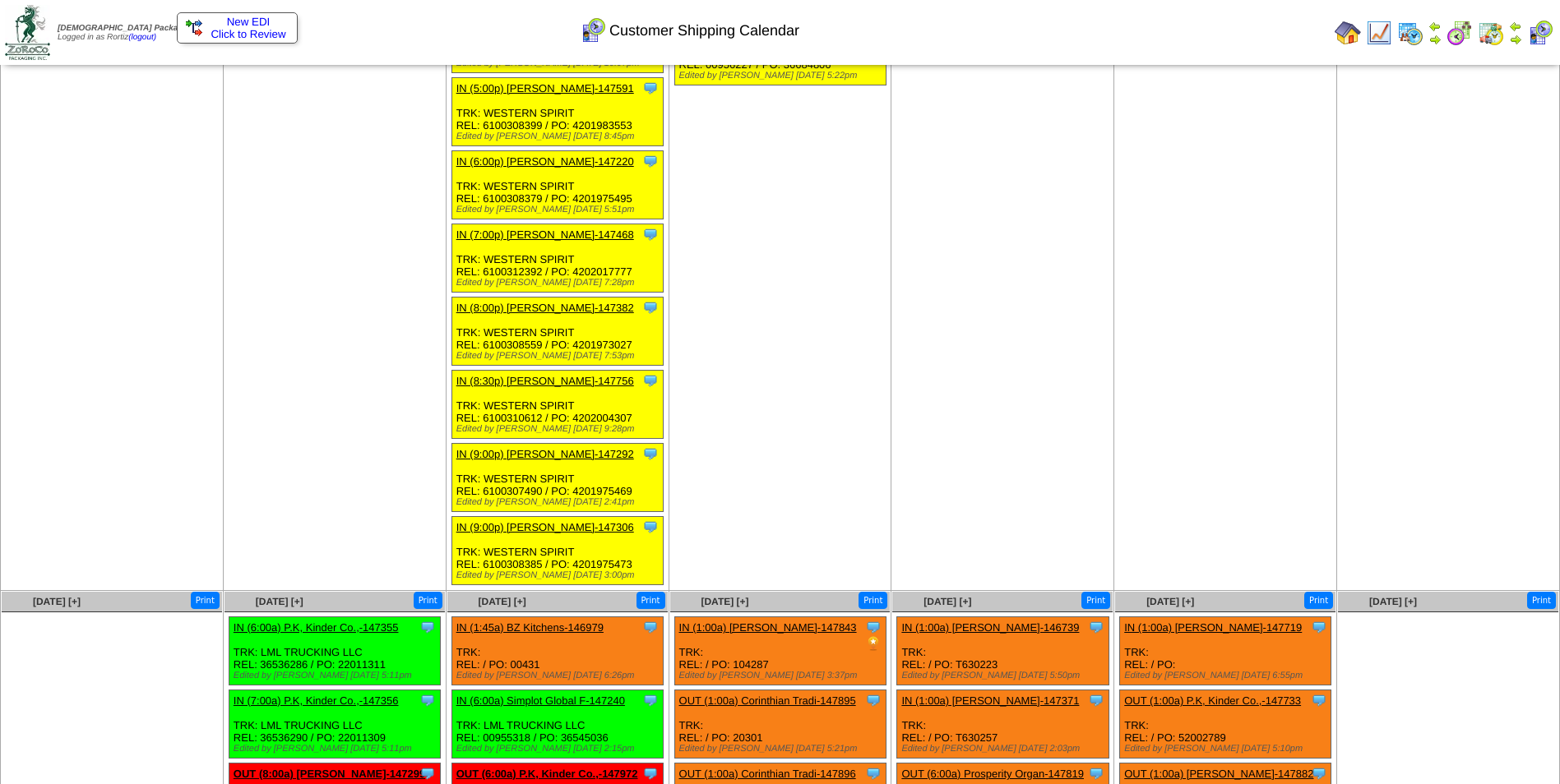
scroll to position [2384, 0]
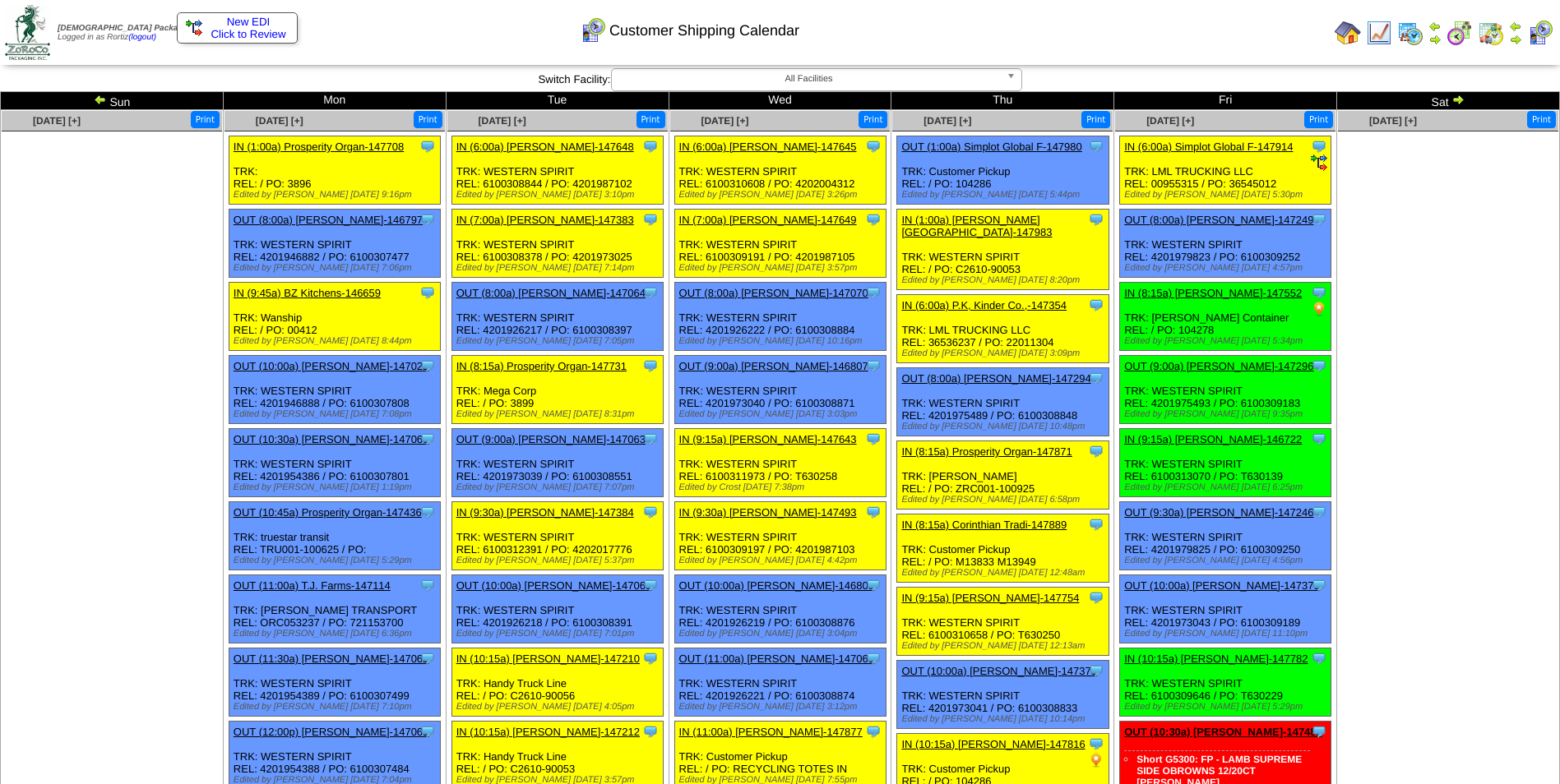
click at [267, 34] on span "Click to Review" at bounding box center [237, 33] width 102 height 12
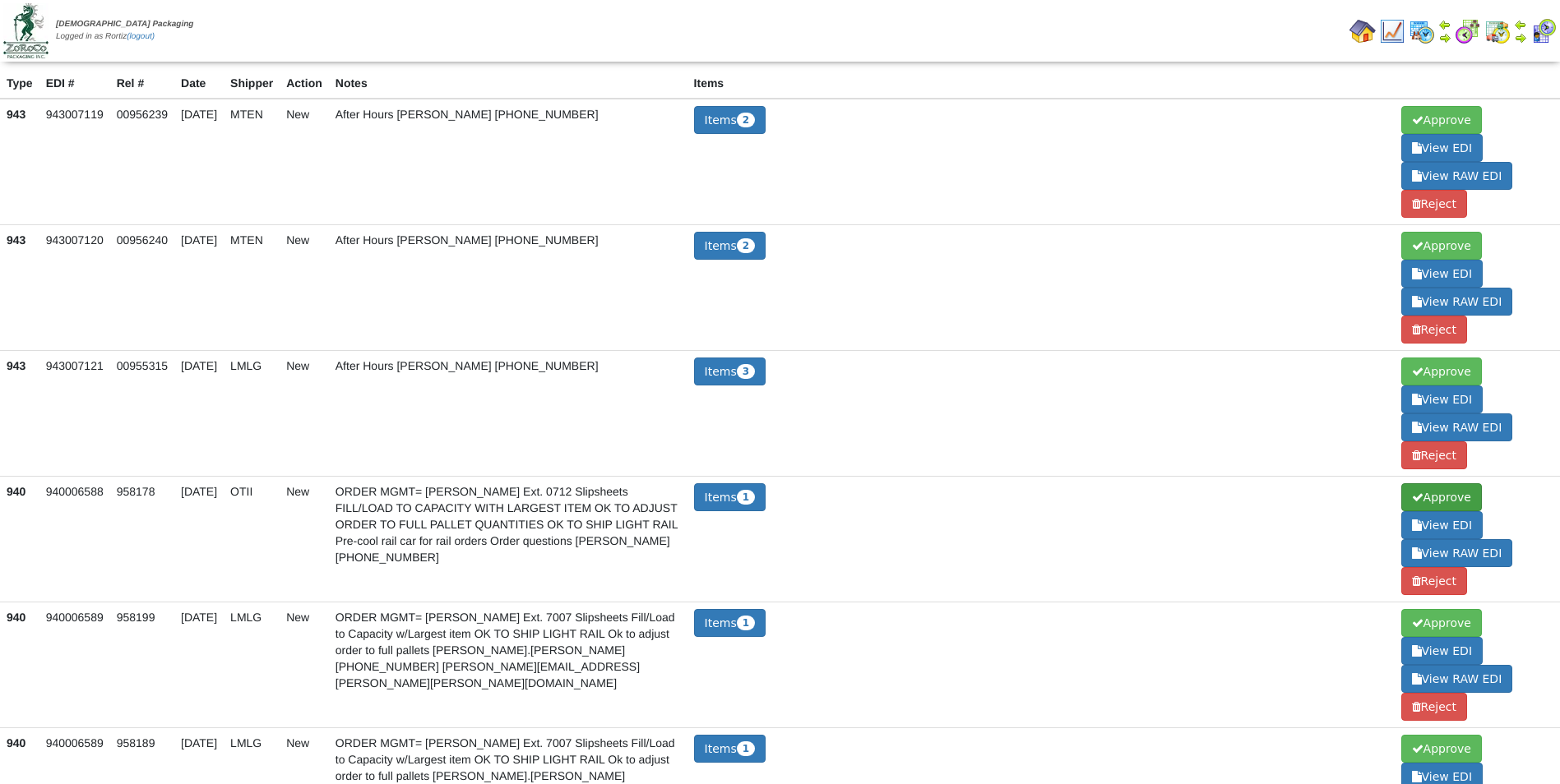
click at [1467, 499] on span "Approve" at bounding box center [1441, 497] width 81 height 27
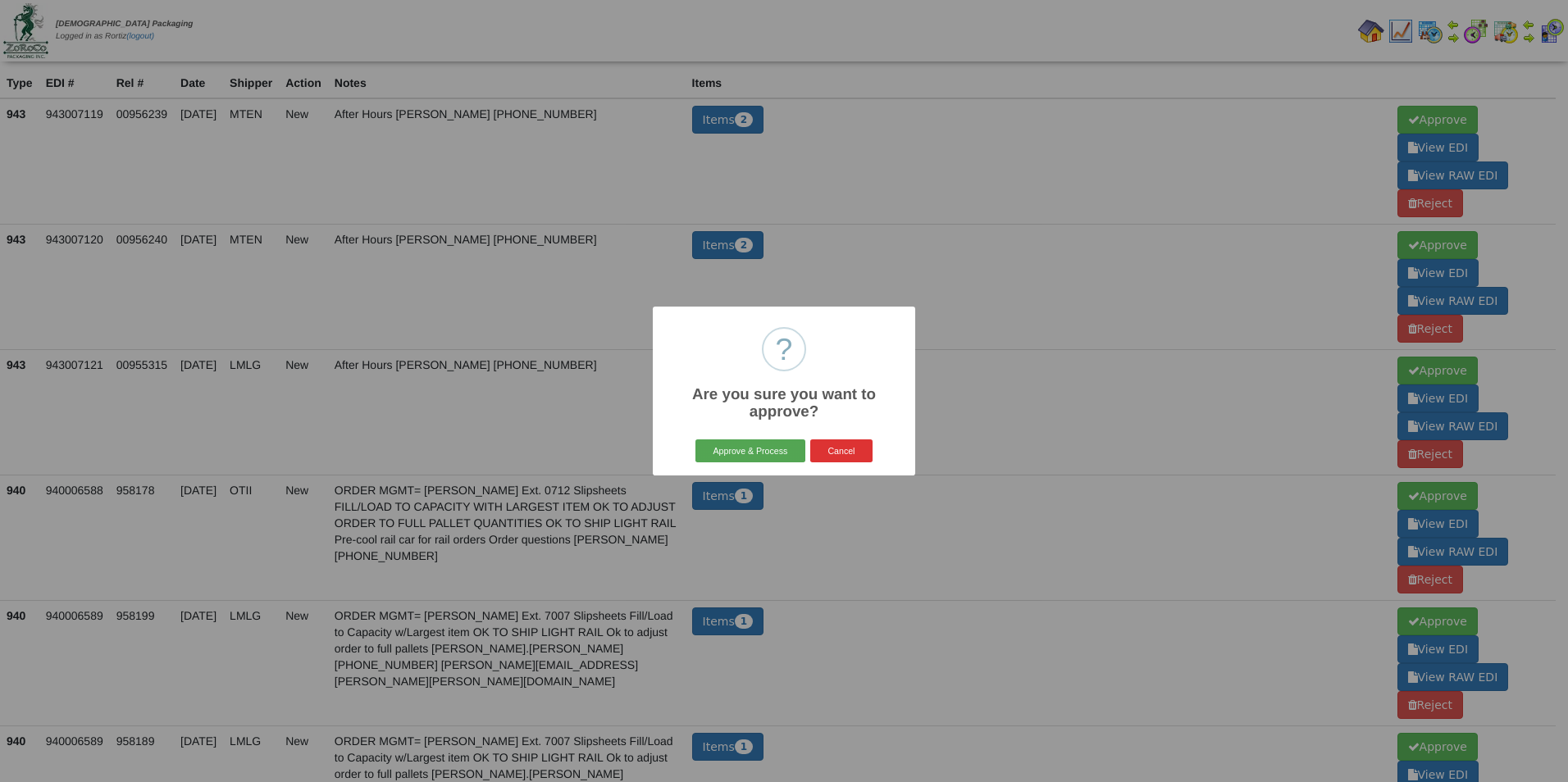
click at [742, 451] on button "Approve & Process" at bounding box center [749, 451] width 109 height 23
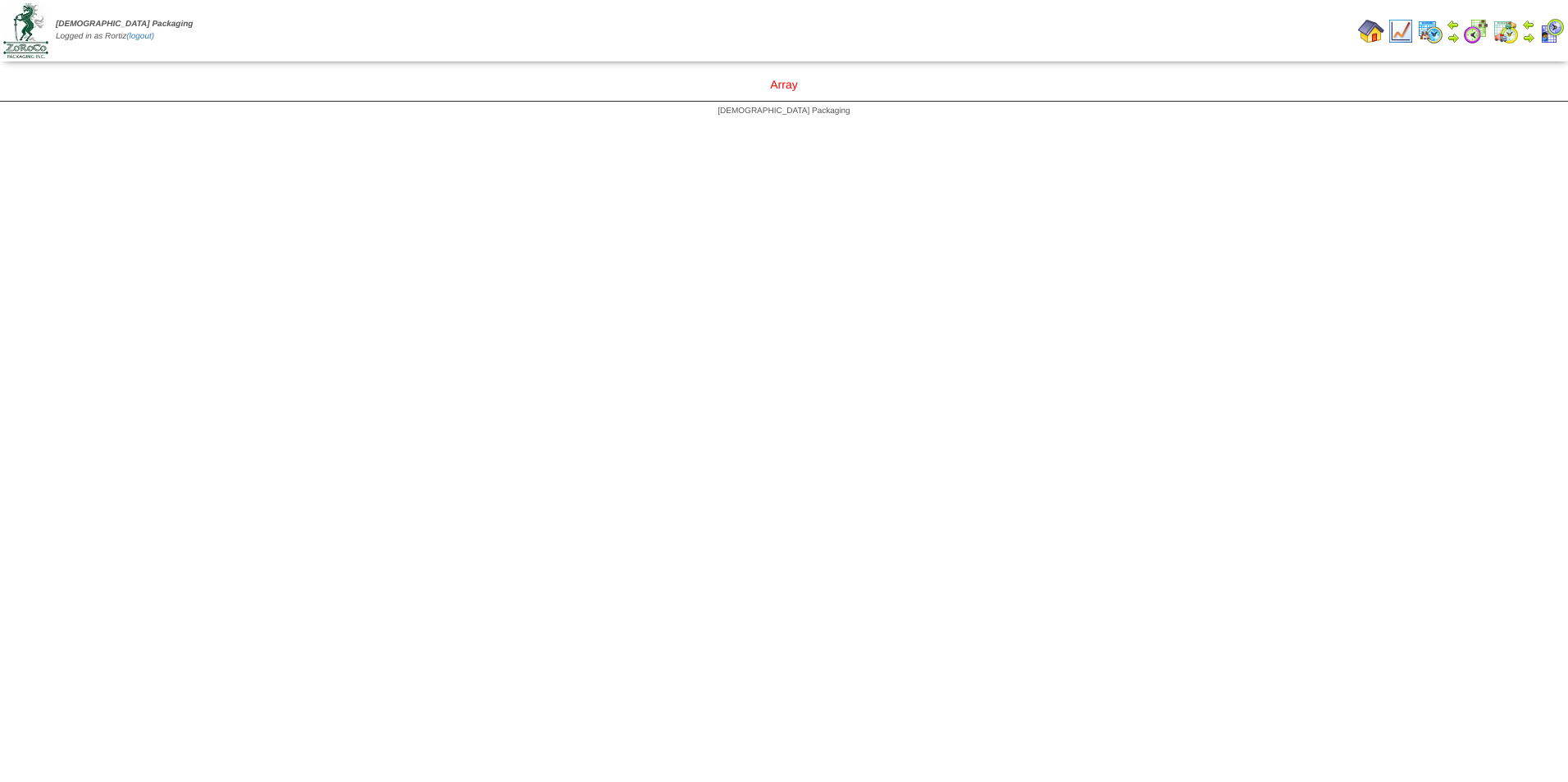
click at [783, 81] on div "Array" at bounding box center [784, 84] width 1568 height 33
drag, startPoint x: 783, startPoint y: 81, endPoint x: 885, endPoint y: 34, distance: 112.3
click at [885, 34] on td "Print All" at bounding box center [879, 30] width 952 height 61
click at [1368, 28] on img at bounding box center [1371, 31] width 26 height 26
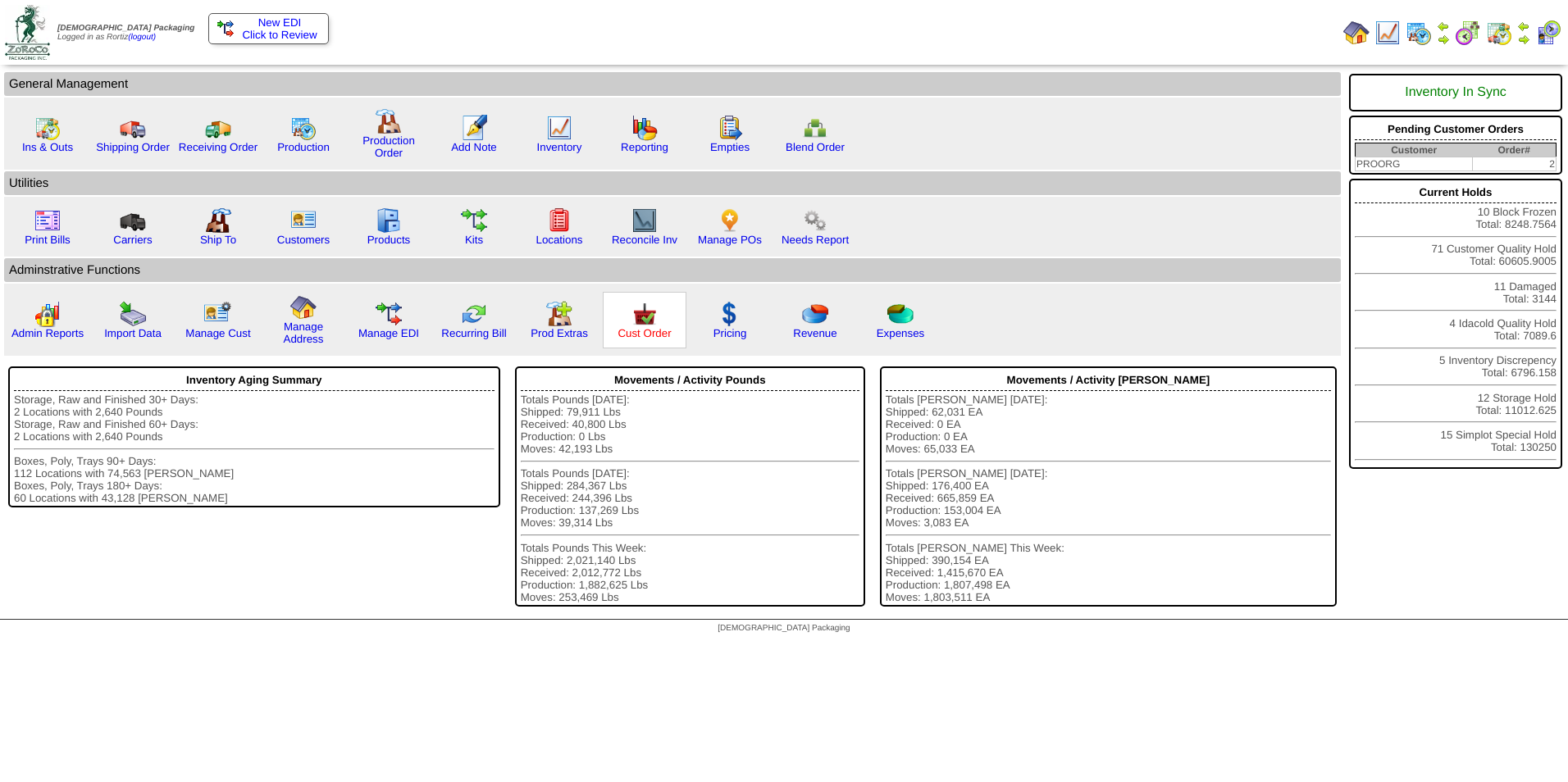
click at [632, 335] on link "Cust Order" at bounding box center [644, 333] width 53 height 12
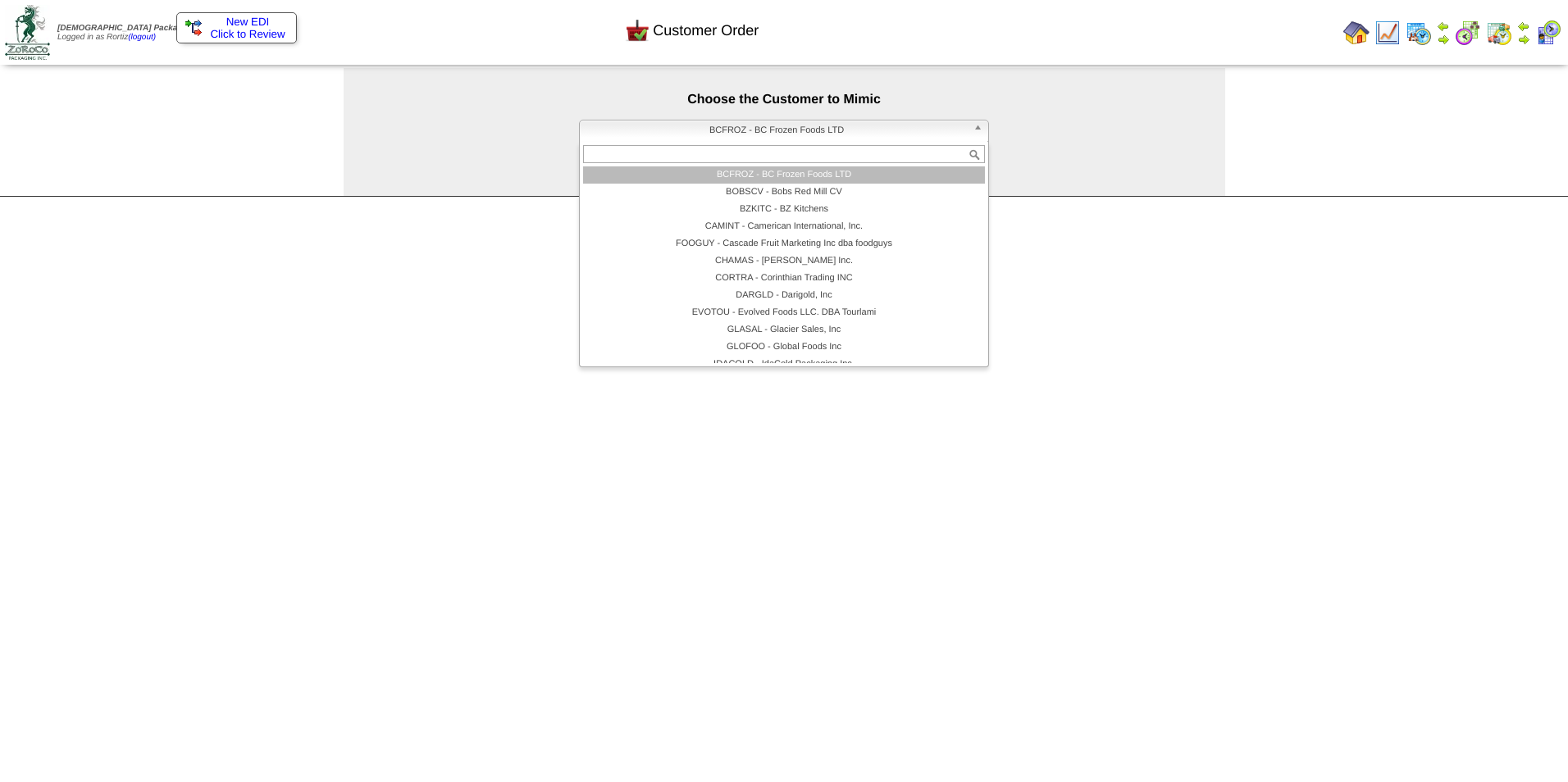
click at [767, 121] on span "BCFROZ - BC Frozen Foods LTD" at bounding box center [776, 130] width 380 height 20
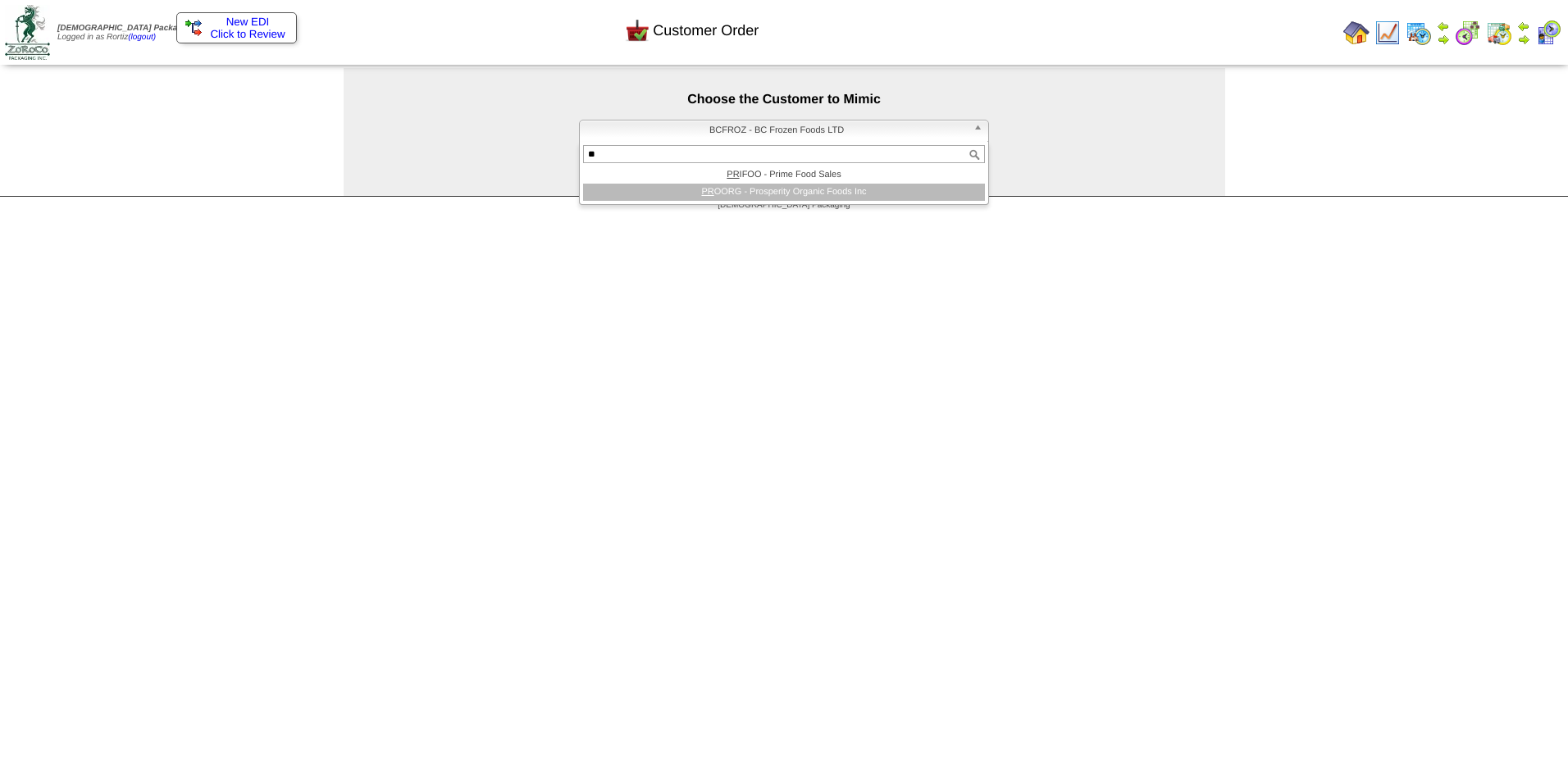
type input "**"
click at [809, 187] on li "PR OORG - Prosperity Organic Foods Inc" at bounding box center [784, 192] width 402 height 17
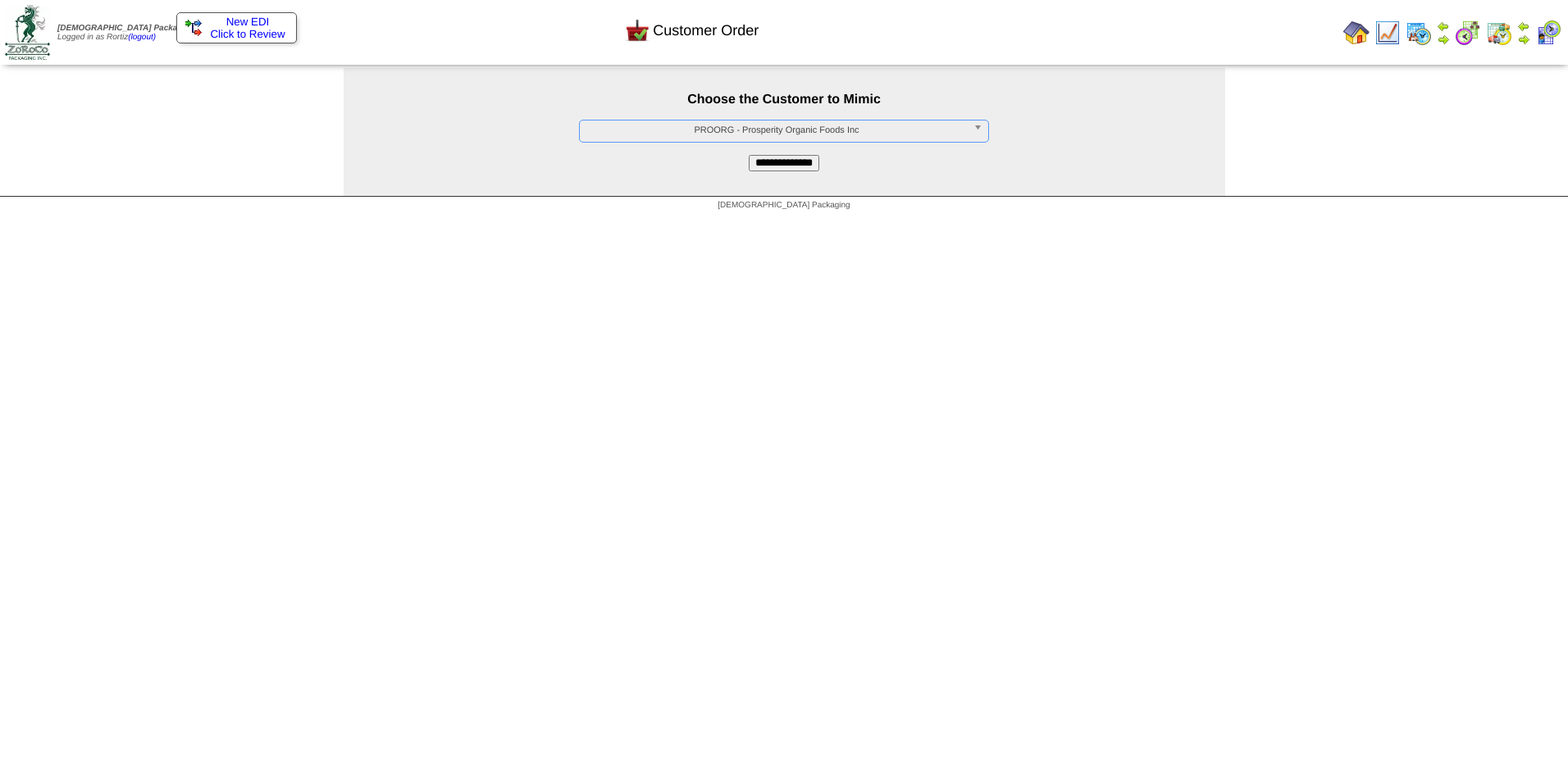
click at [803, 160] on input "**********" at bounding box center [784, 163] width 71 height 16
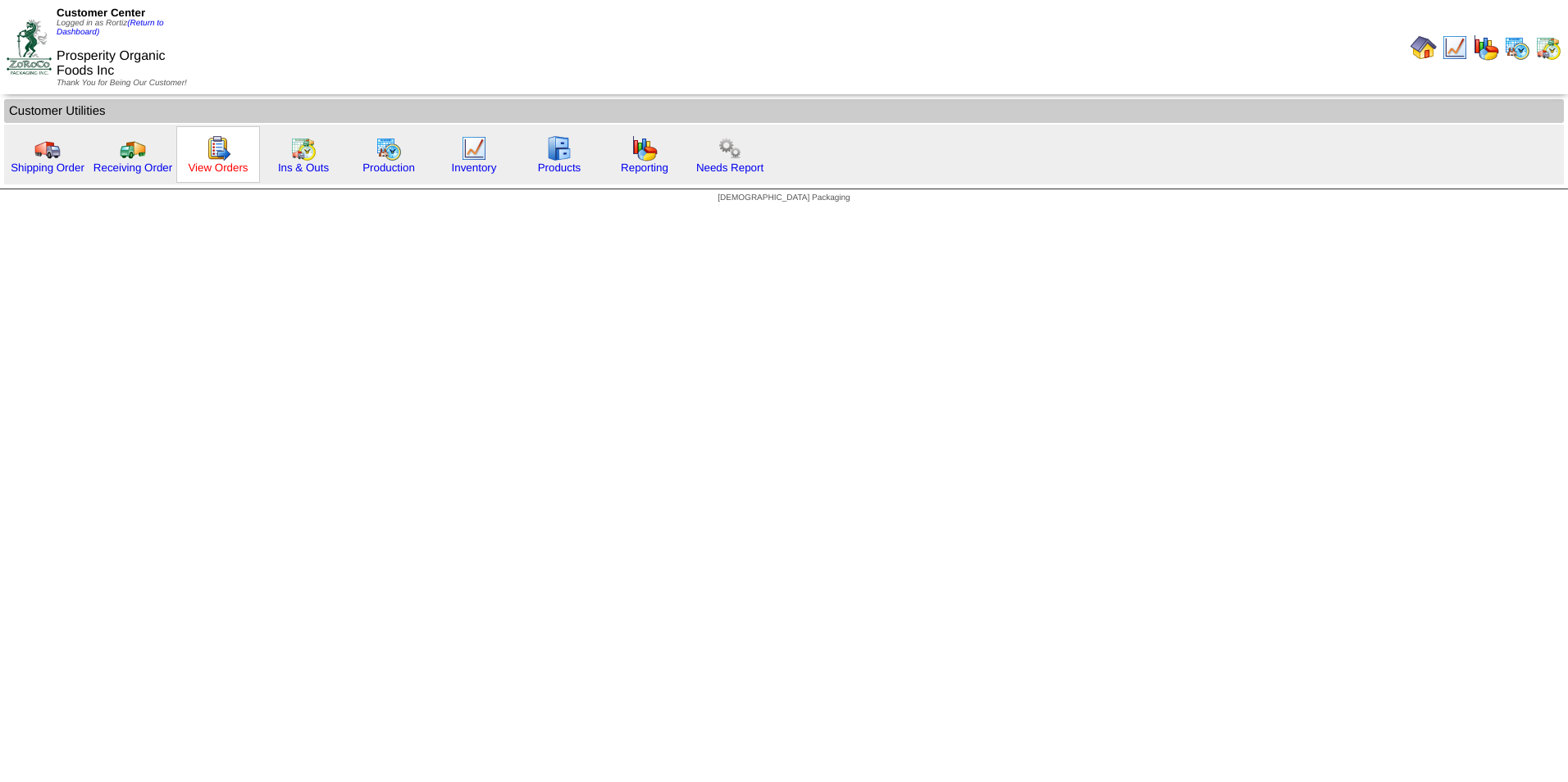
click at [244, 169] on link "View Orders" at bounding box center [218, 167] width 60 height 12
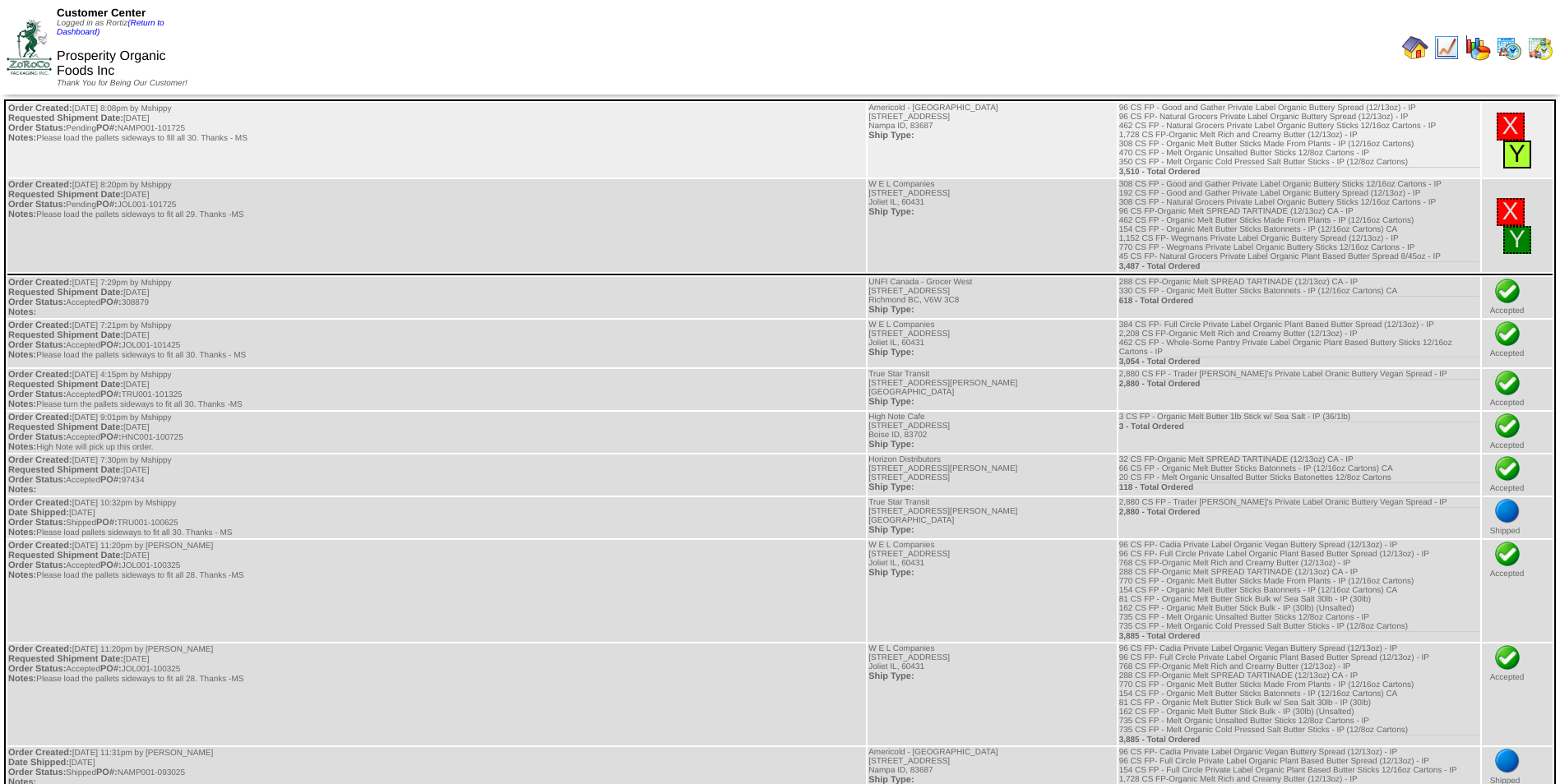
click at [1514, 156] on link "Y" at bounding box center [1516, 154] width 16 height 27
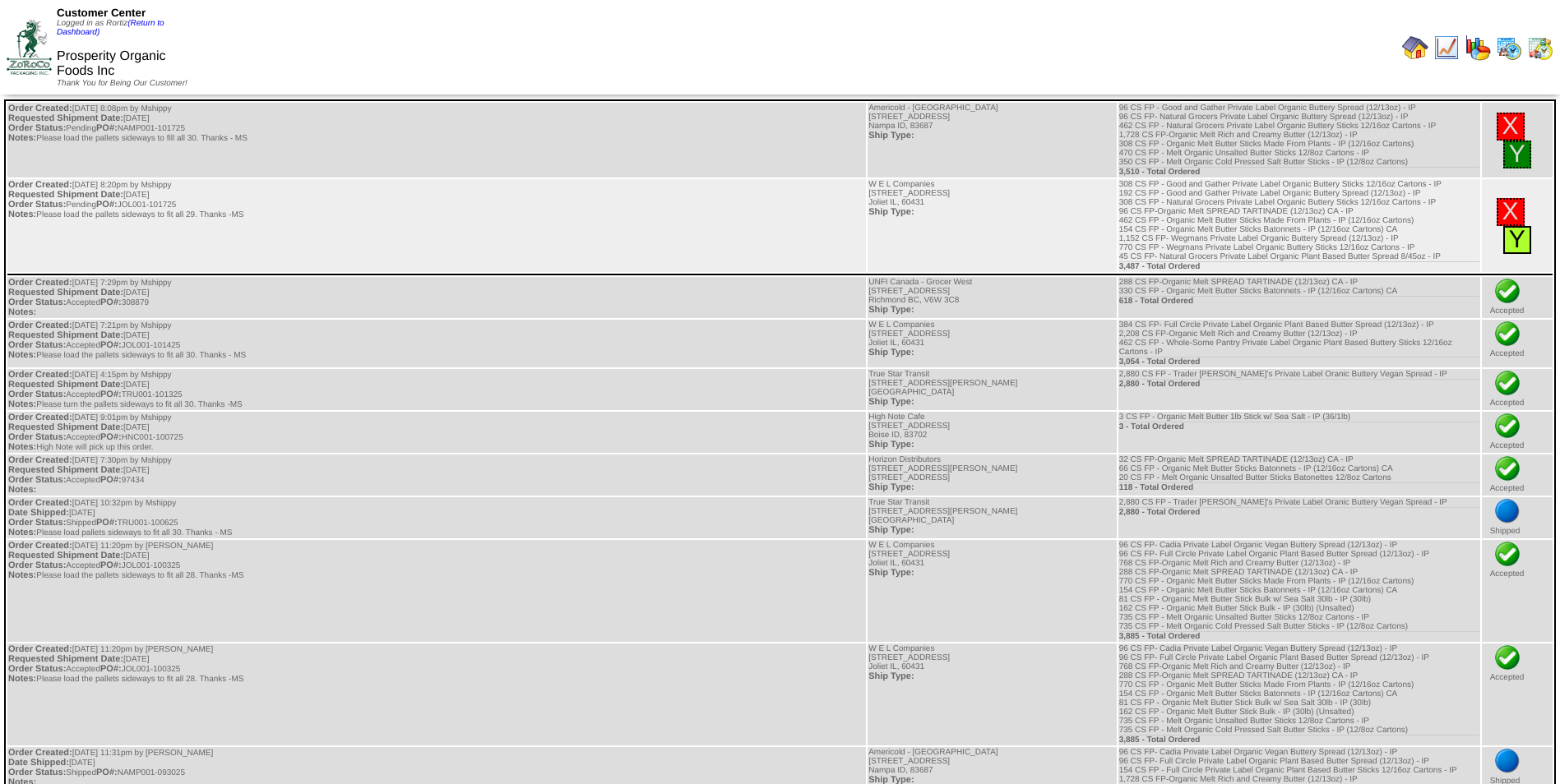
click at [1515, 243] on link "Y" at bounding box center [1516, 239] width 16 height 27
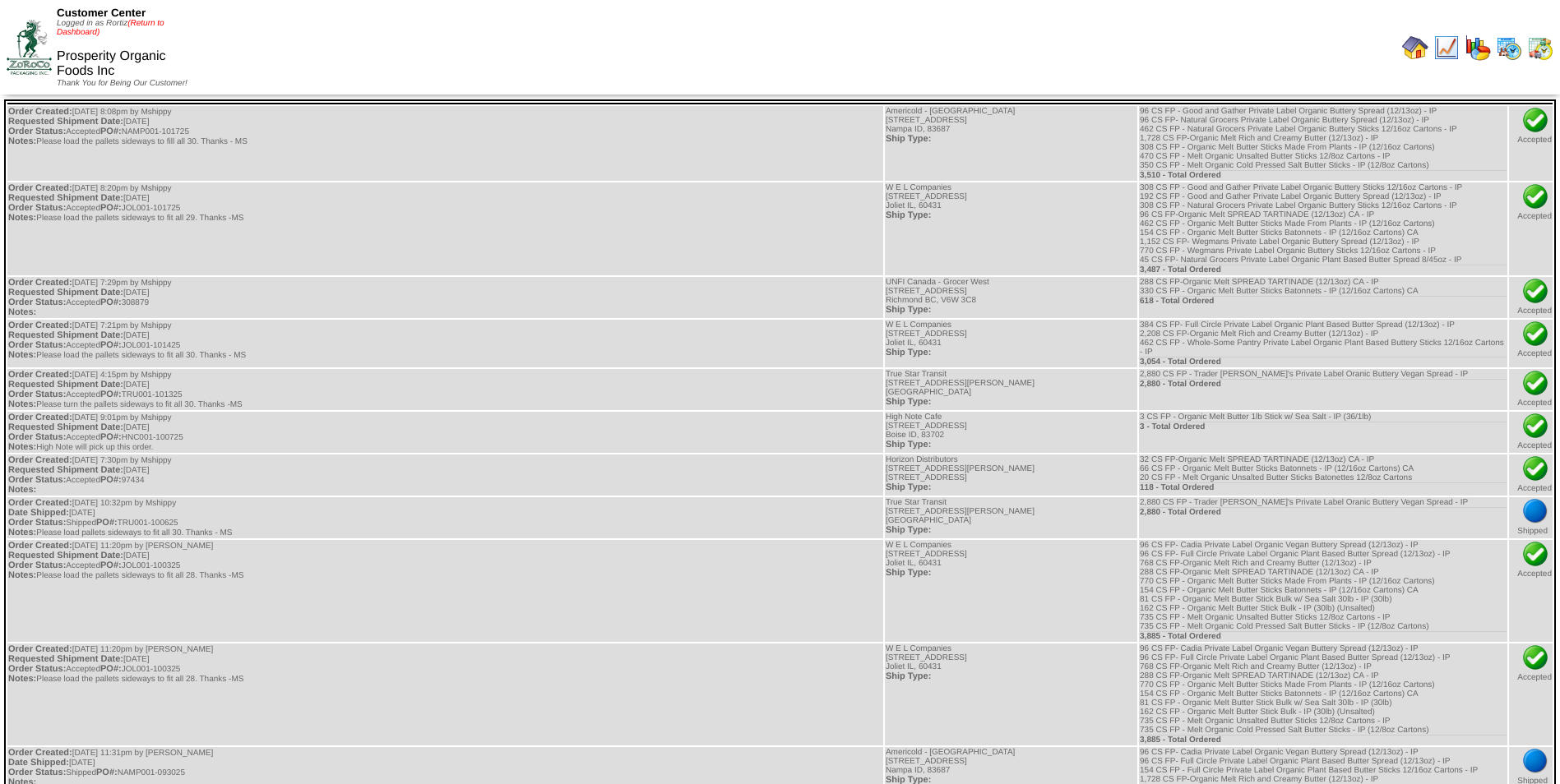
click at [146, 22] on link "(Return to Dashboard)" at bounding box center [111, 27] width 108 height 18
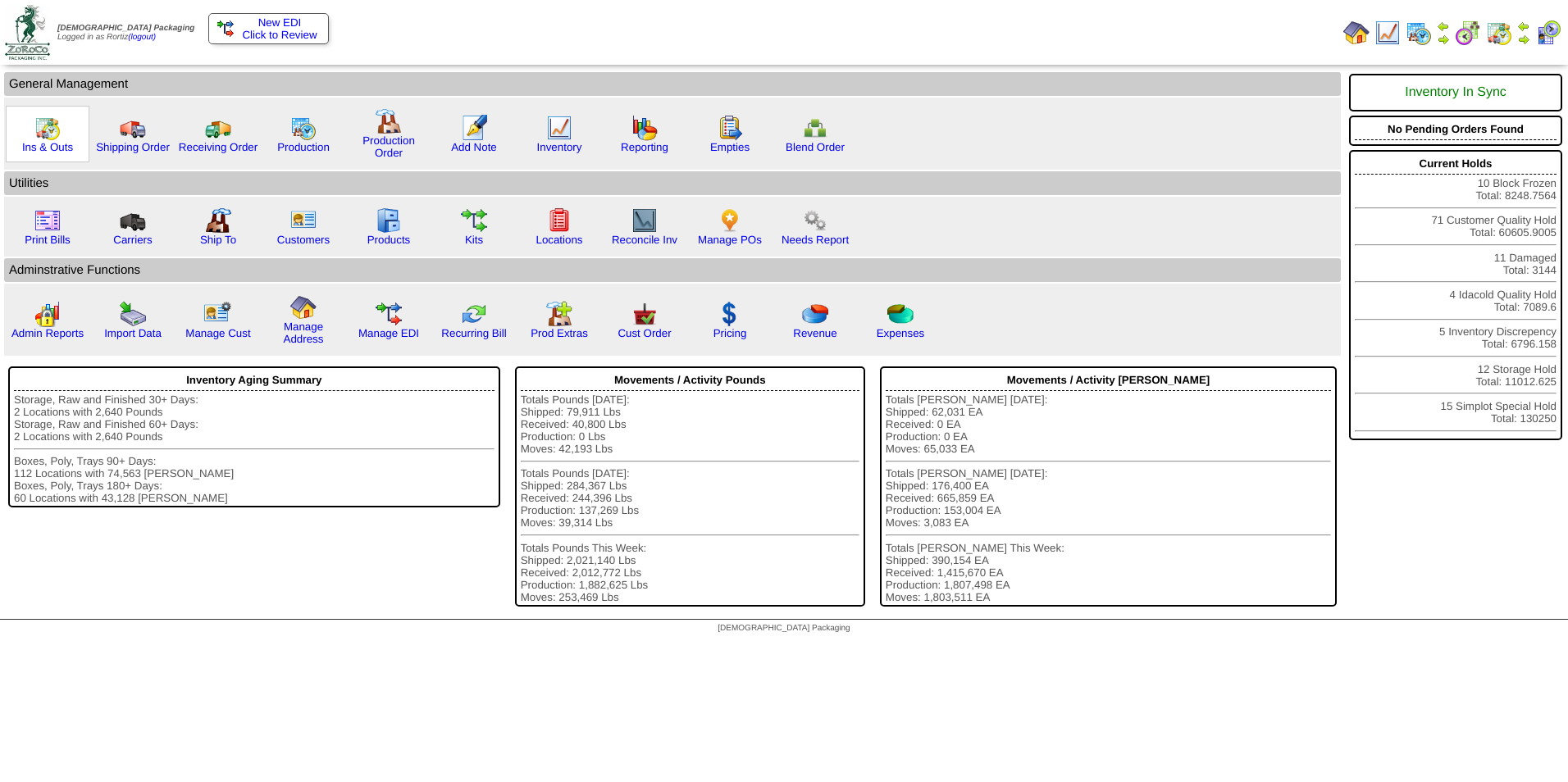
click at [65, 132] on div "Ins & Outs" at bounding box center [47, 134] width 83 height 57
click at [65, 145] on link "Ins & Outs" at bounding box center [47, 147] width 51 height 12
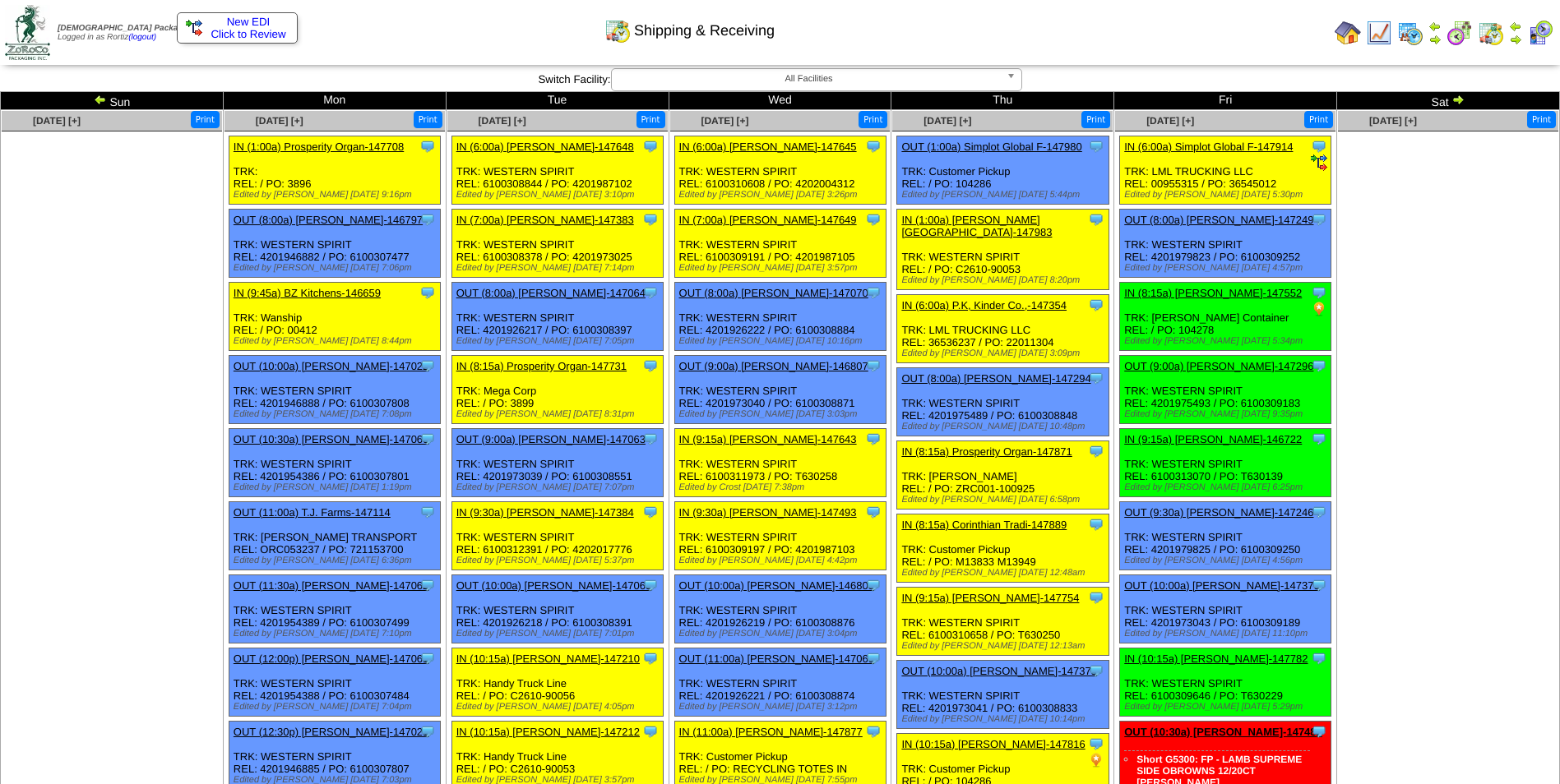
click at [269, 29] on span "Click to Review" at bounding box center [237, 33] width 102 height 12
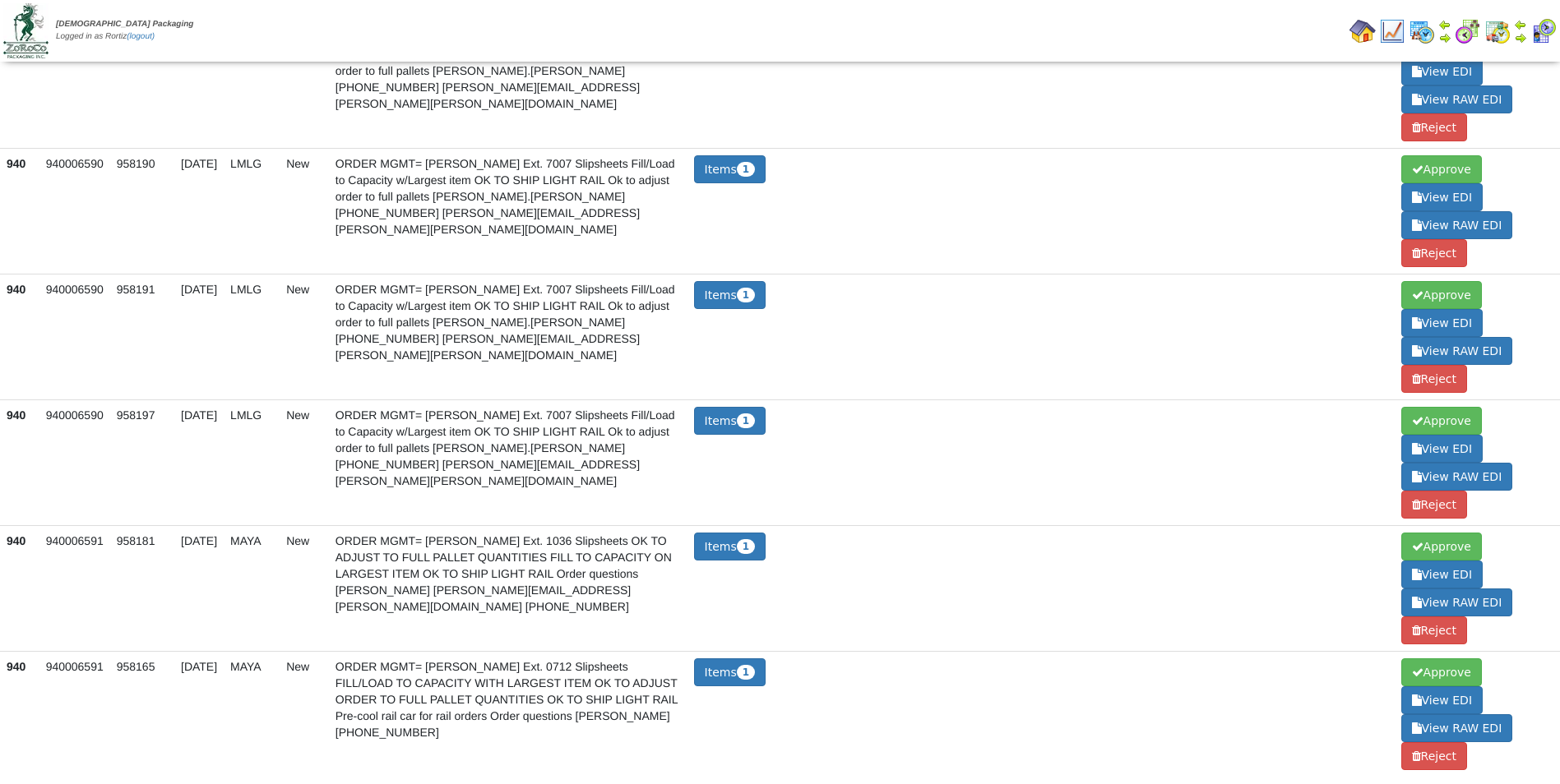
scroll to position [1514, 0]
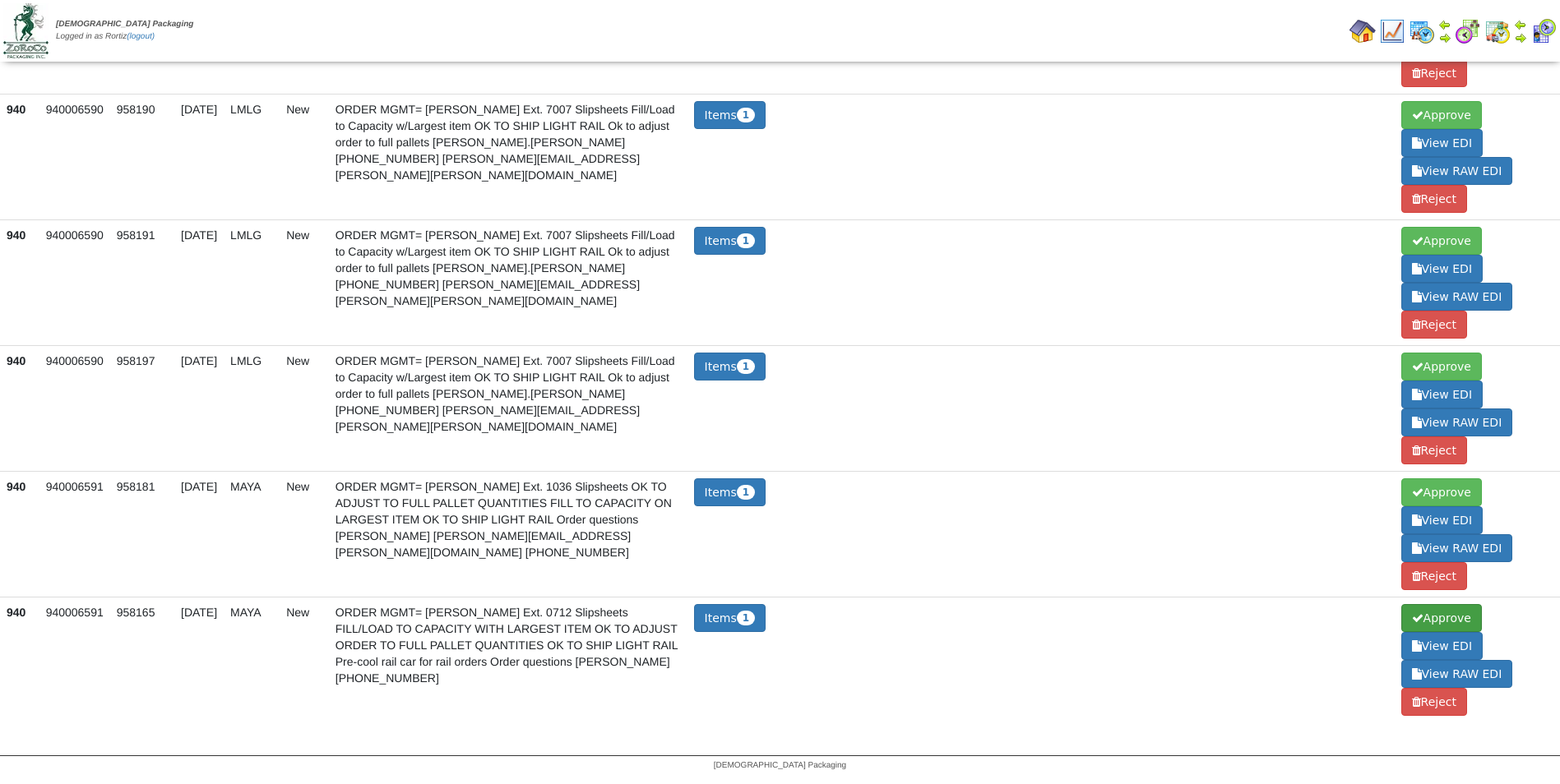
click at [1444, 618] on span "Approve" at bounding box center [1441, 617] width 81 height 27
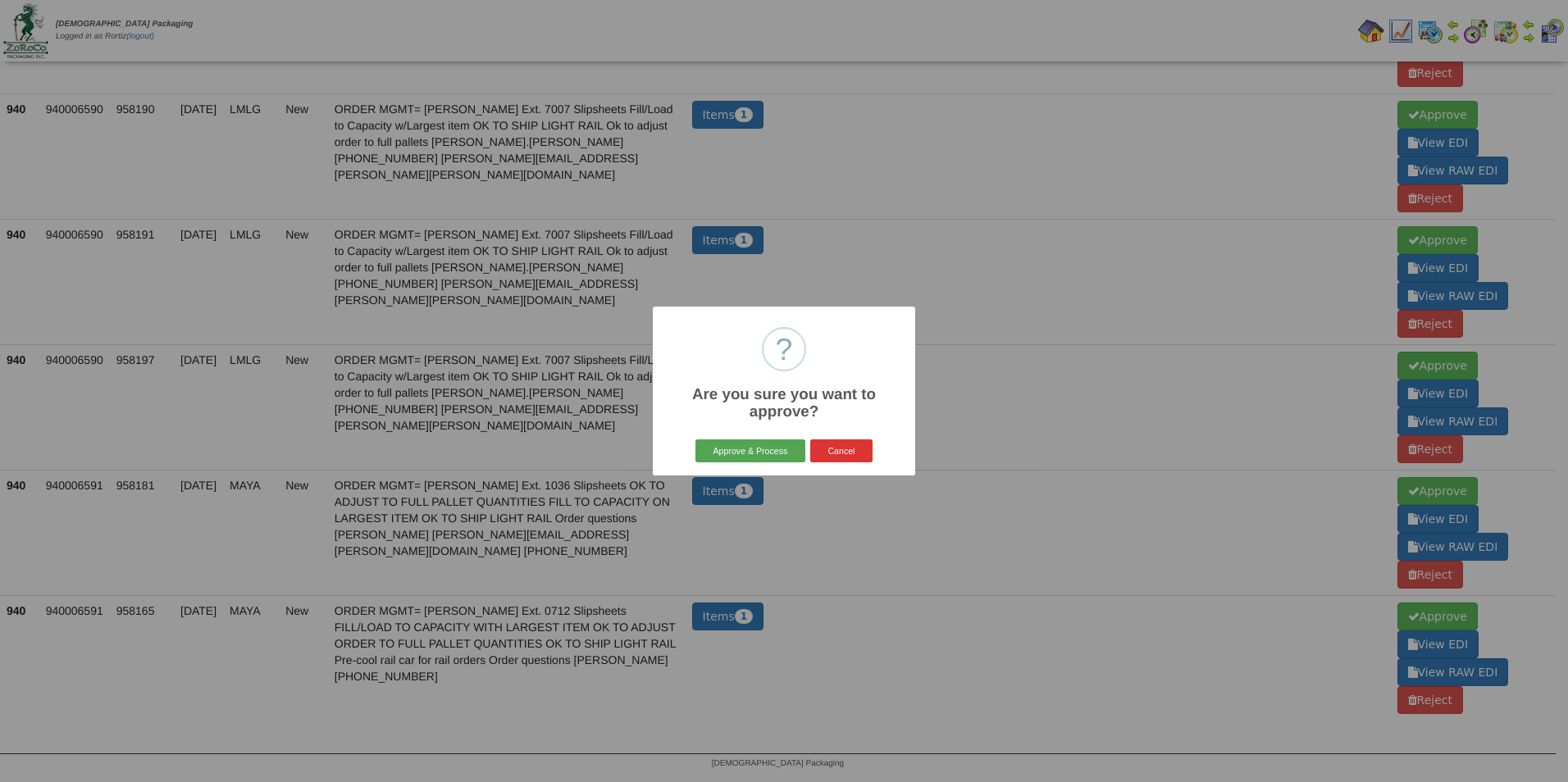
click at [760, 447] on button "Approve & Process" at bounding box center [749, 451] width 109 height 23
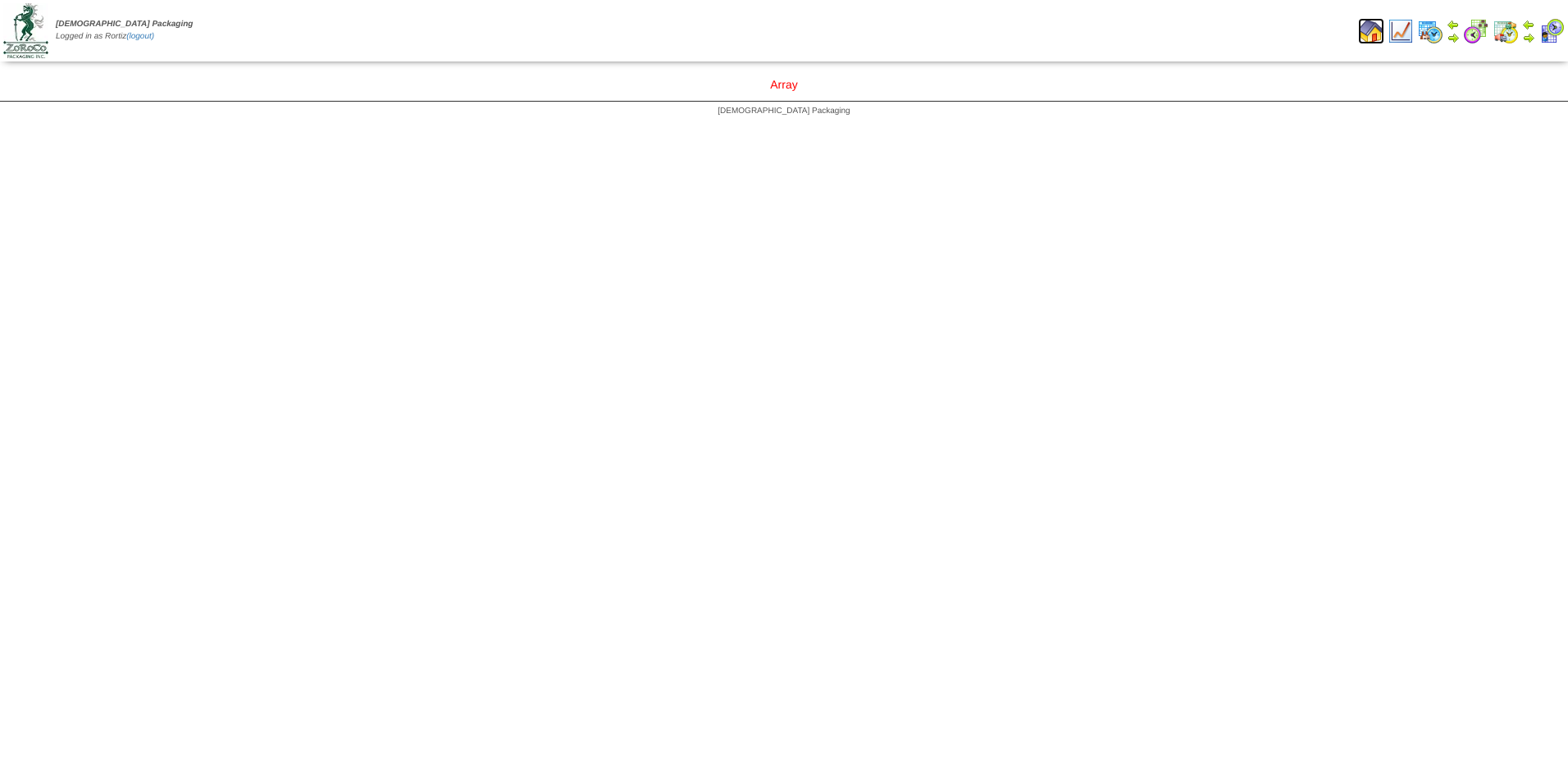
click at [1370, 37] on img at bounding box center [1371, 31] width 26 height 26
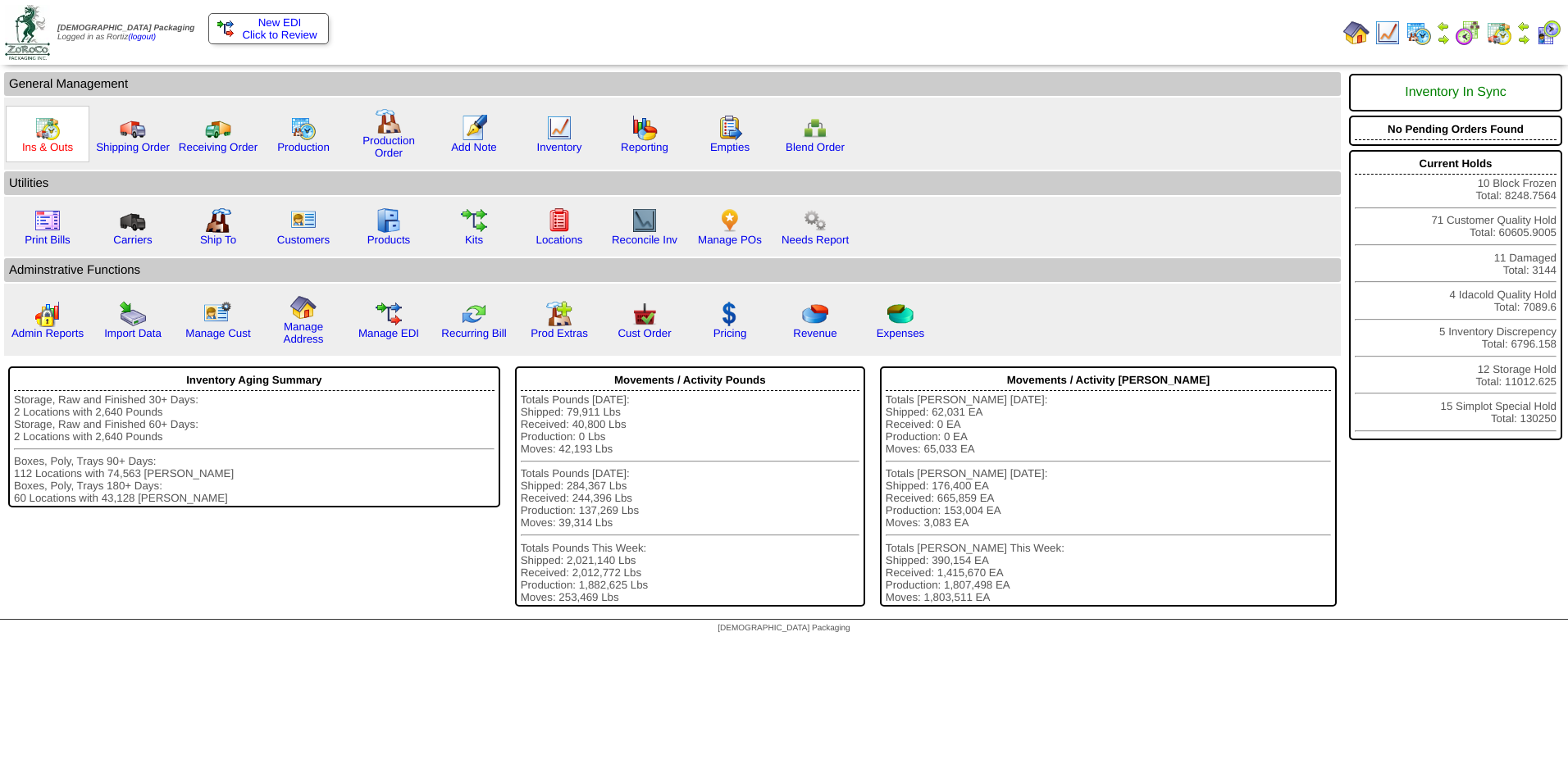
click at [60, 145] on link "Ins & Outs" at bounding box center [47, 147] width 51 height 12
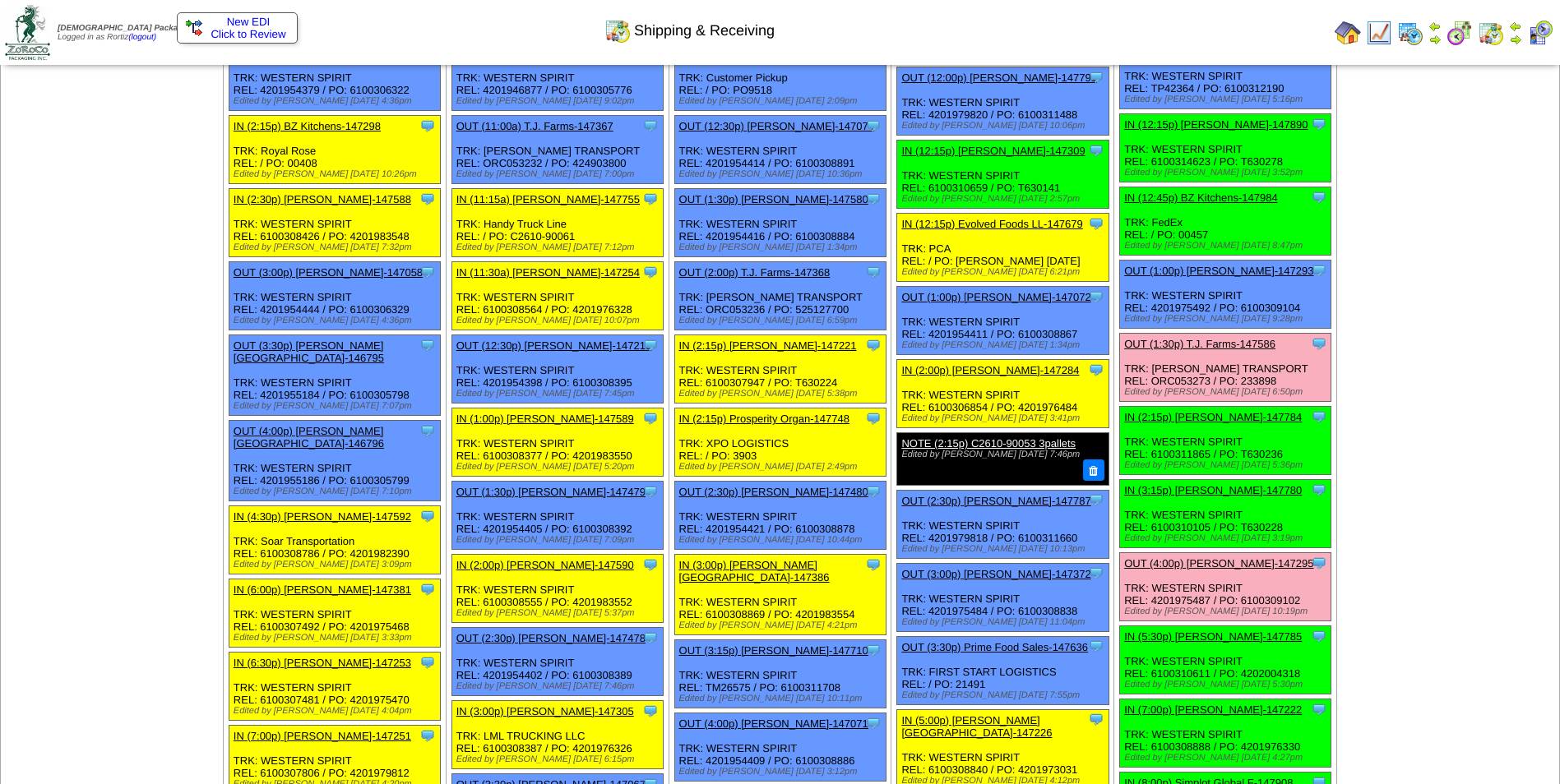
scroll to position [904, 0]
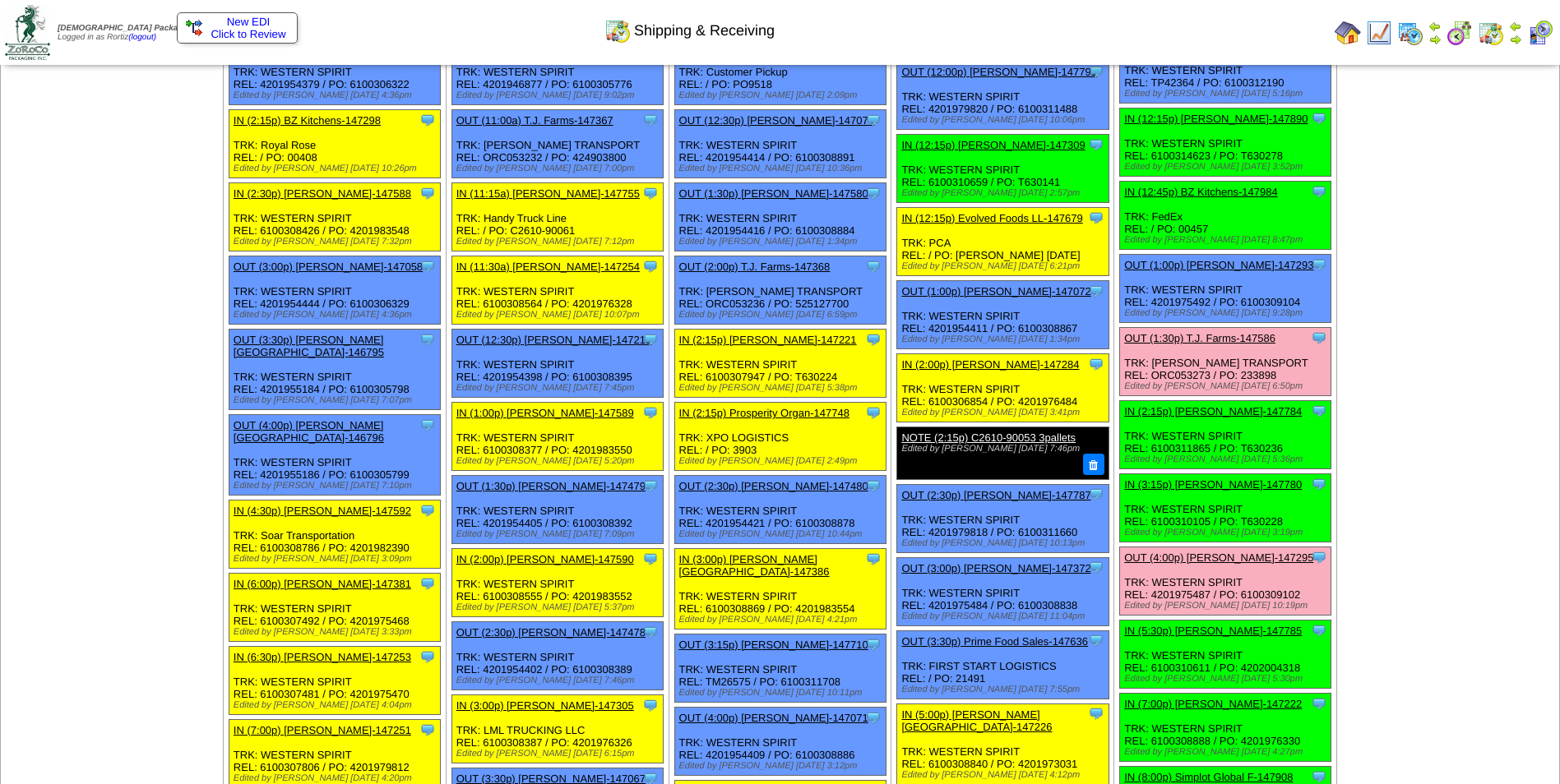
click at [1519, 37] on img at bounding box center [1515, 40] width 13 height 13
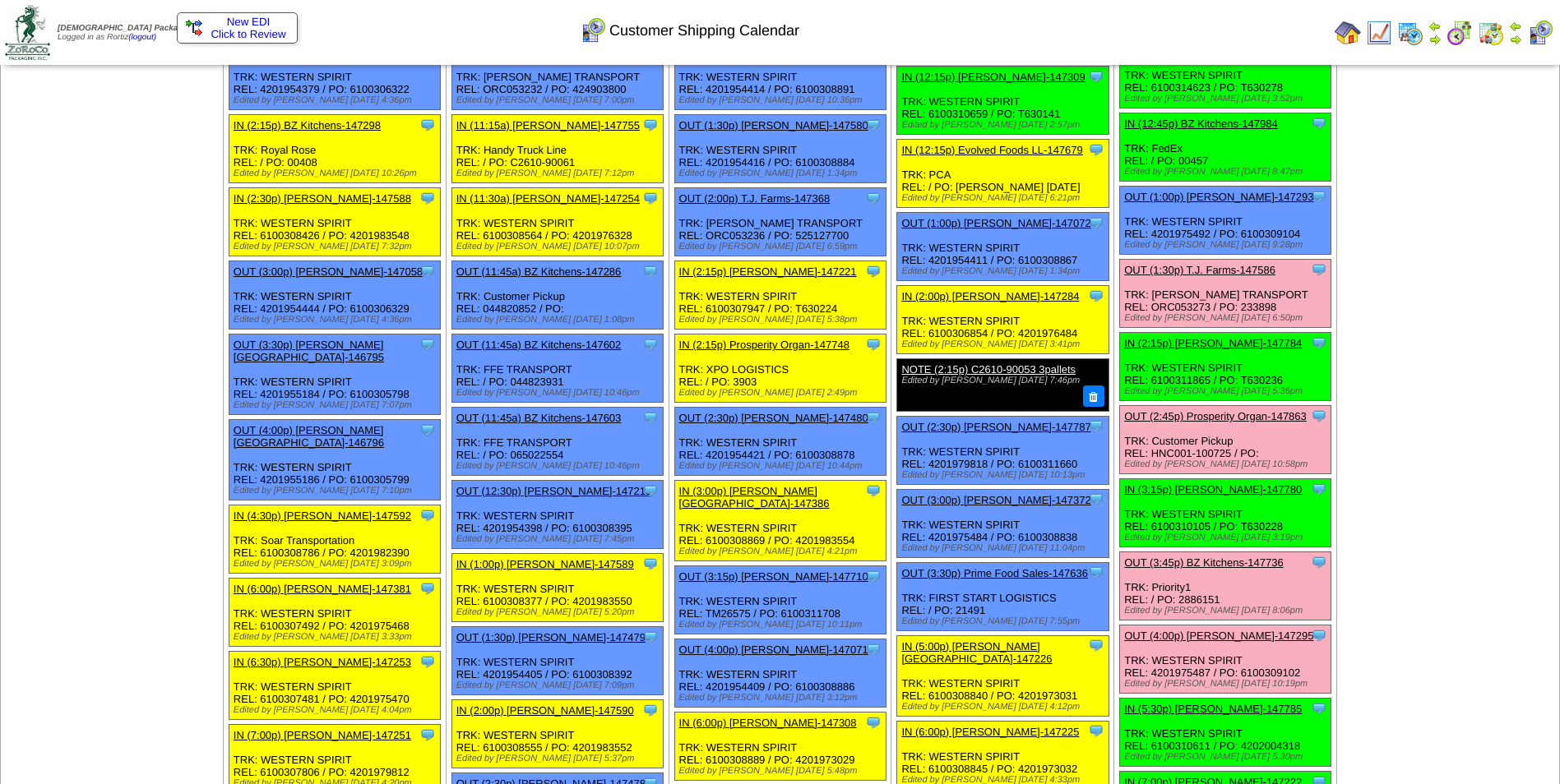
scroll to position [987, 0]
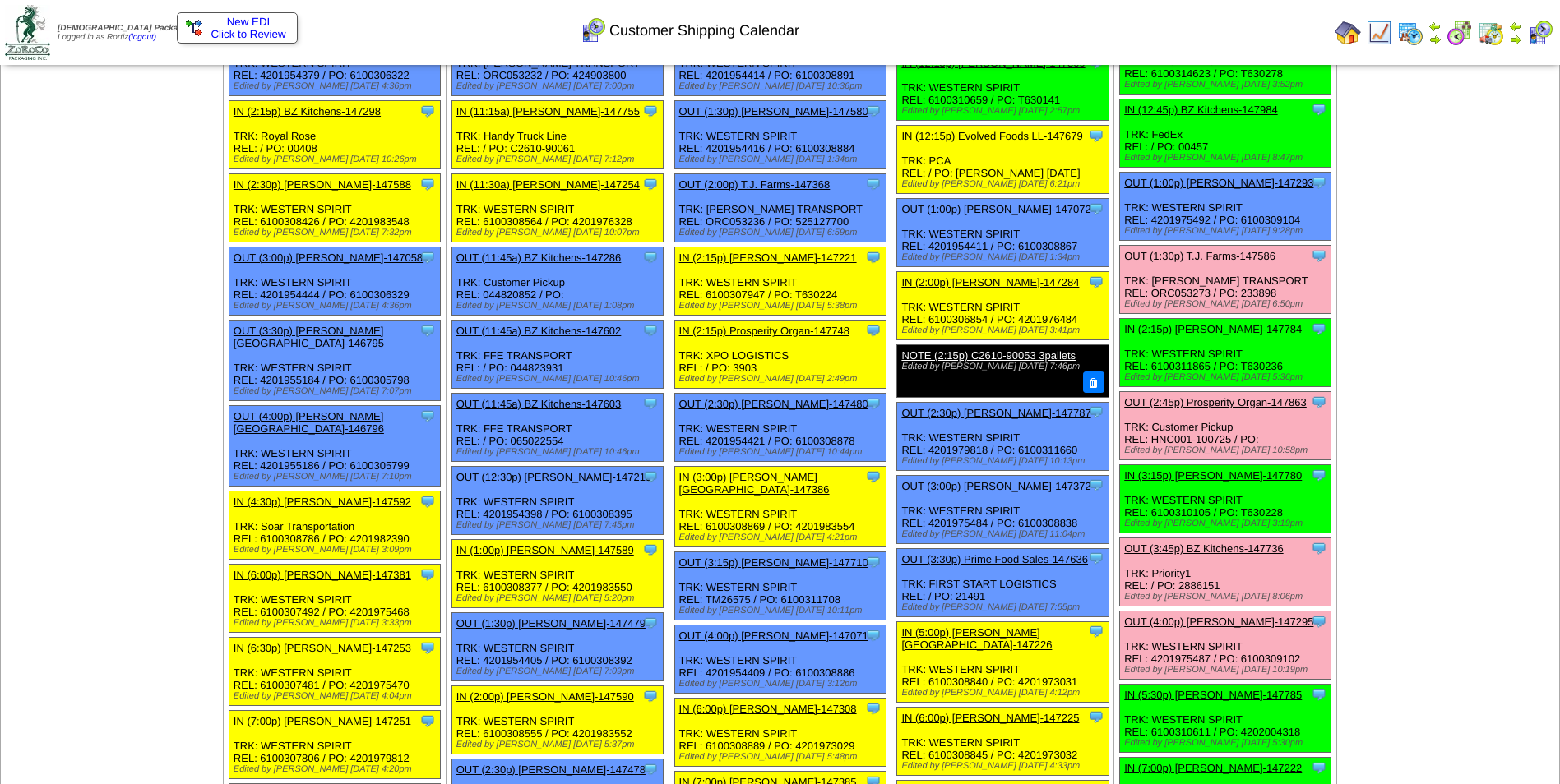
click at [1210, 396] on link "OUT (2:45p) Prosperity Organ-147863" at bounding box center [1215, 402] width 183 height 12
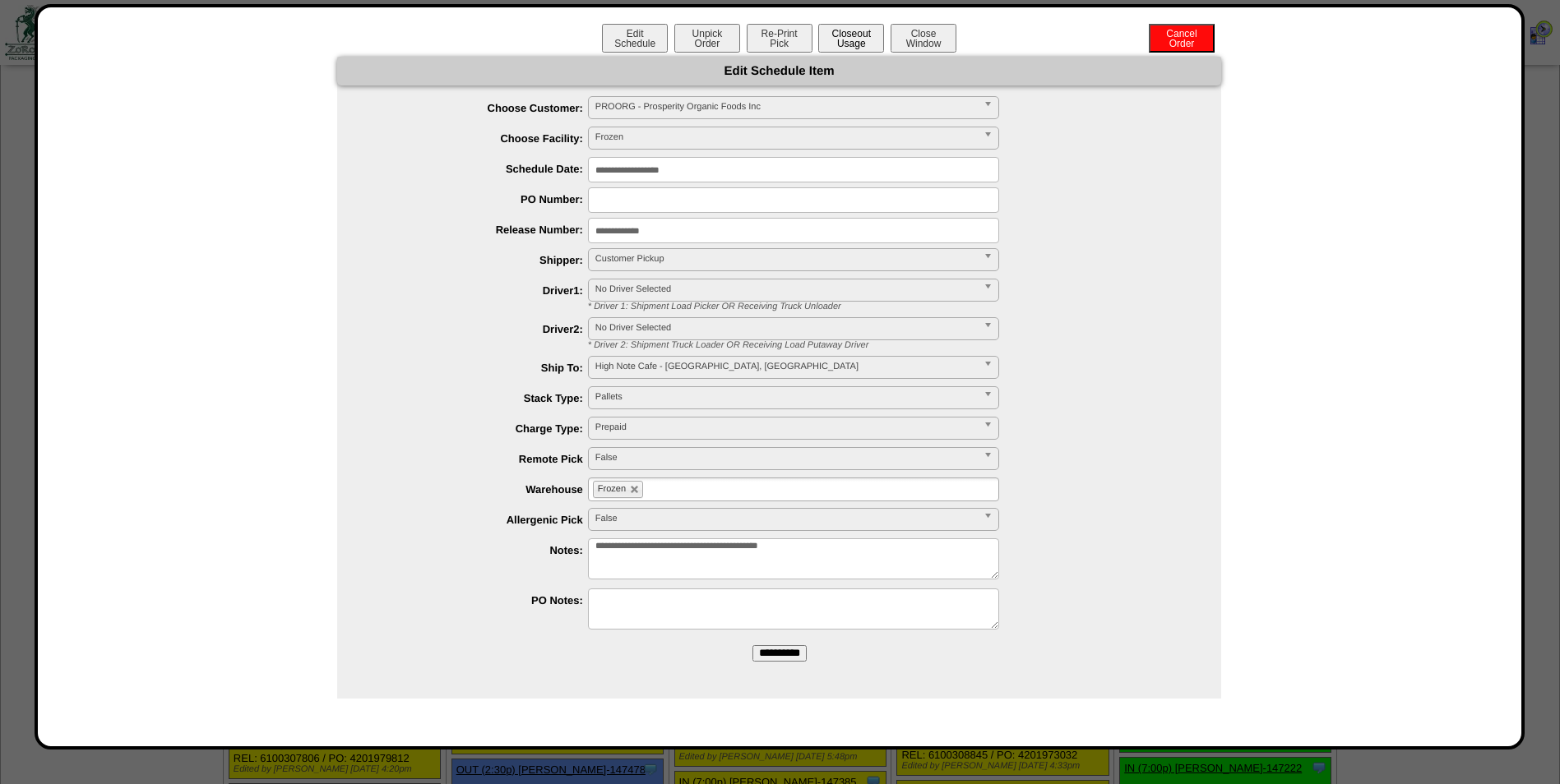
click at [853, 44] on button "Closeout Usage" at bounding box center [851, 38] width 65 height 28
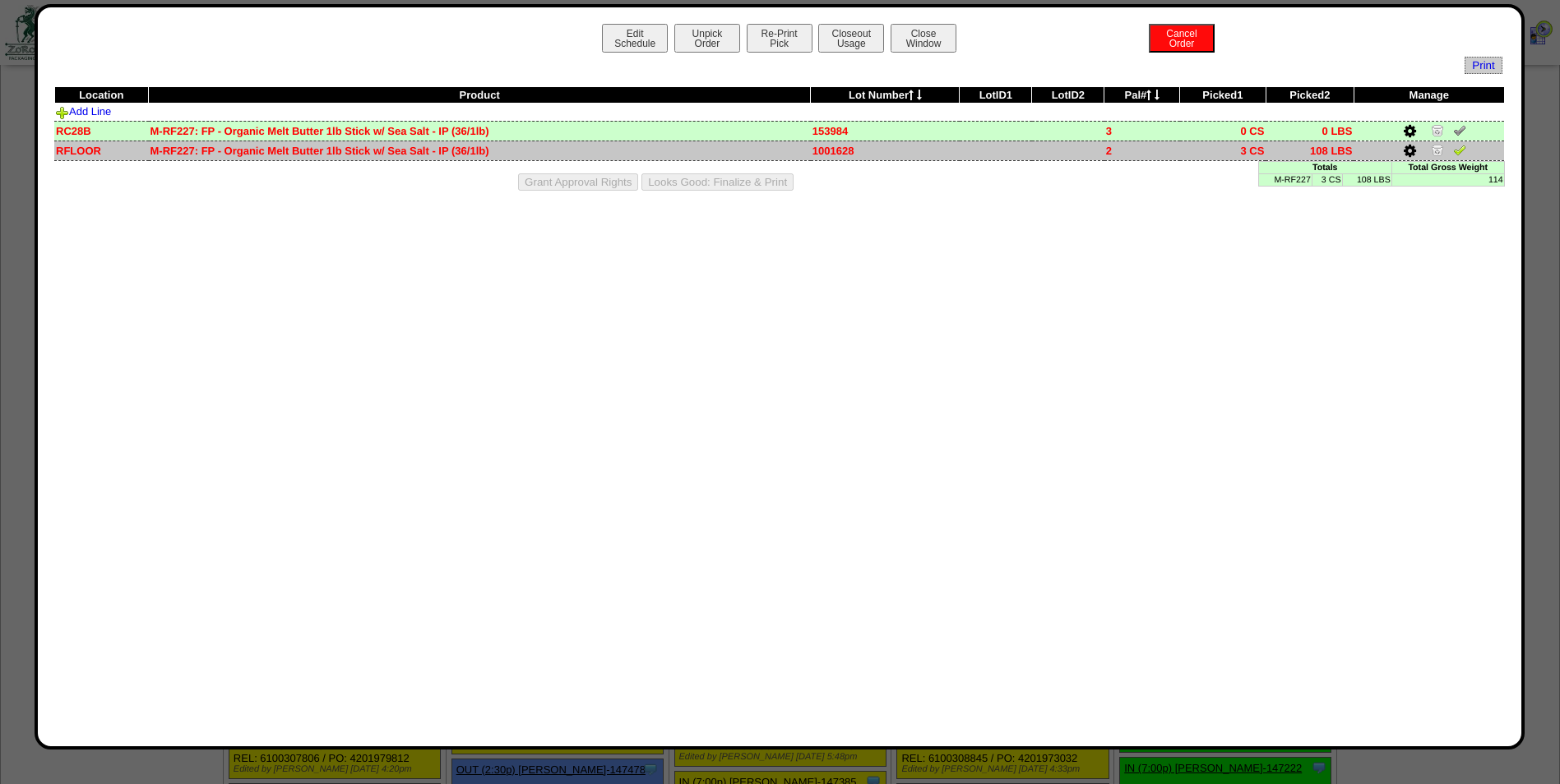
click at [1463, 147] on img at bounding box center [1459, 150] width 13 height 13
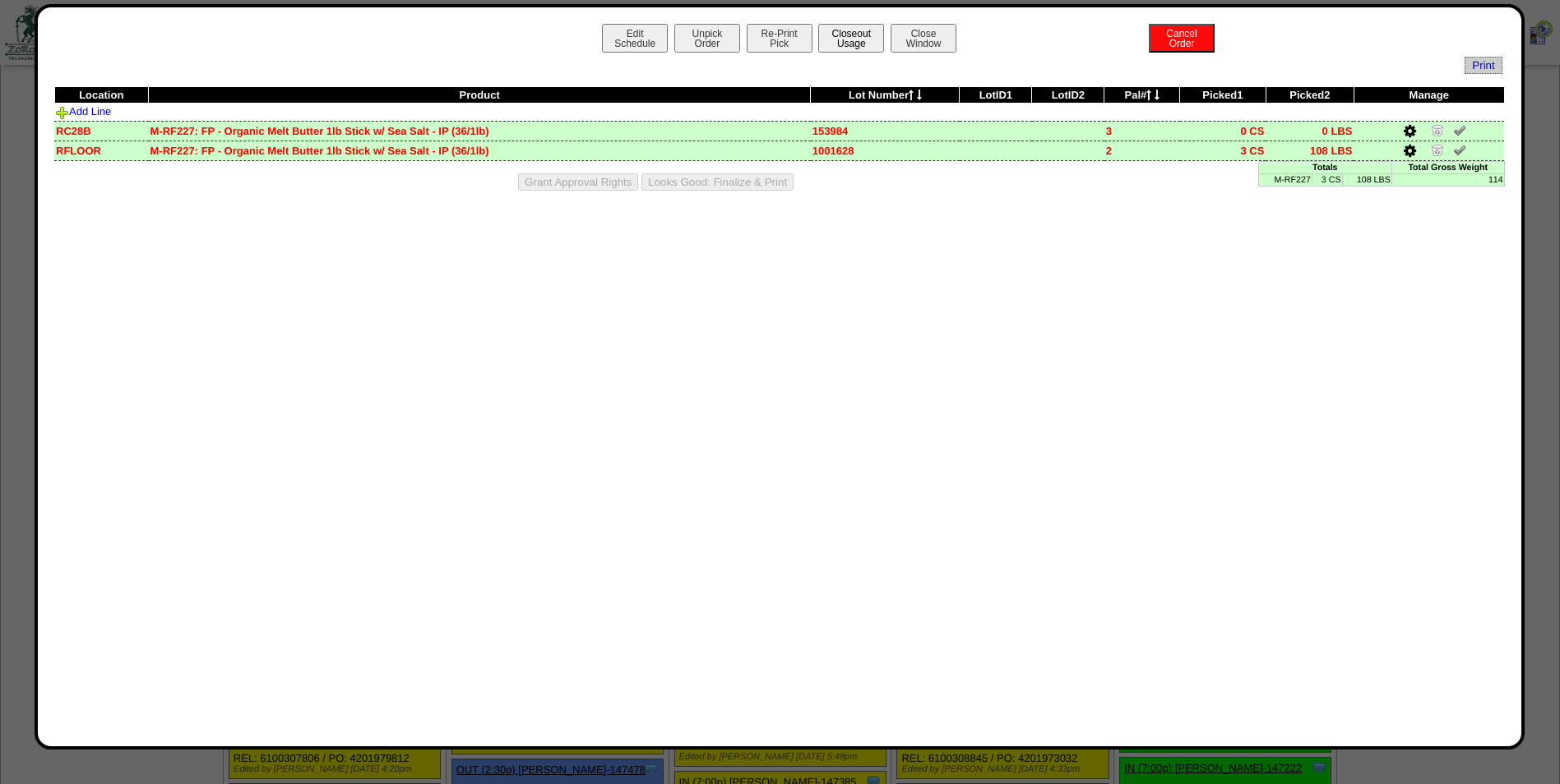
click at [852, 44] on button "Closeout Usage" at bounding box center [851, 38] width 65 height 28
click at [718, 184] on button "Looks Good: Finalize & Print" at bounding box center [717, 182] width 152 height 17
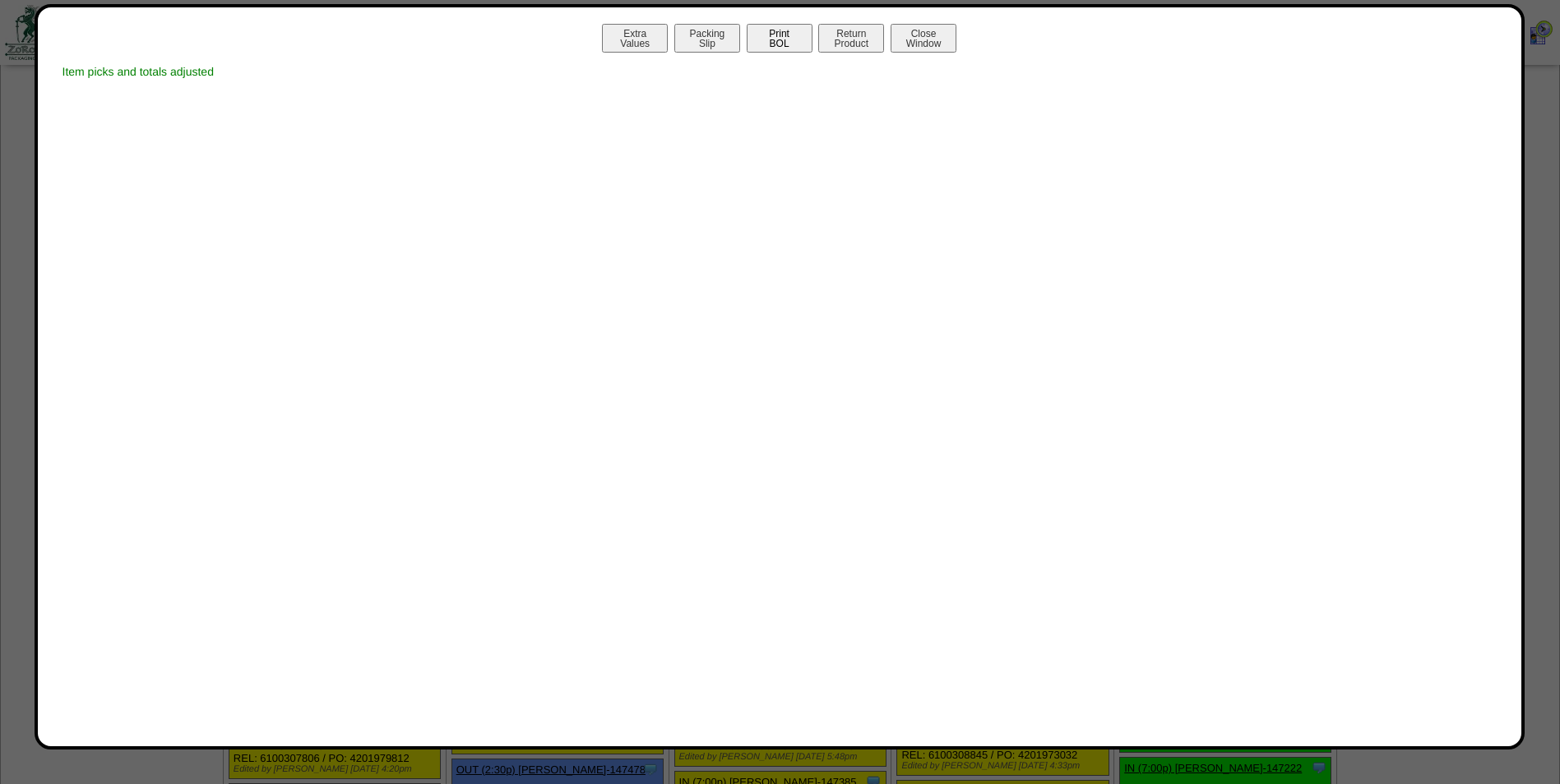
click at [789, 36] on button "Print BOL" at bounding box center [779, 38] width 65 height 28
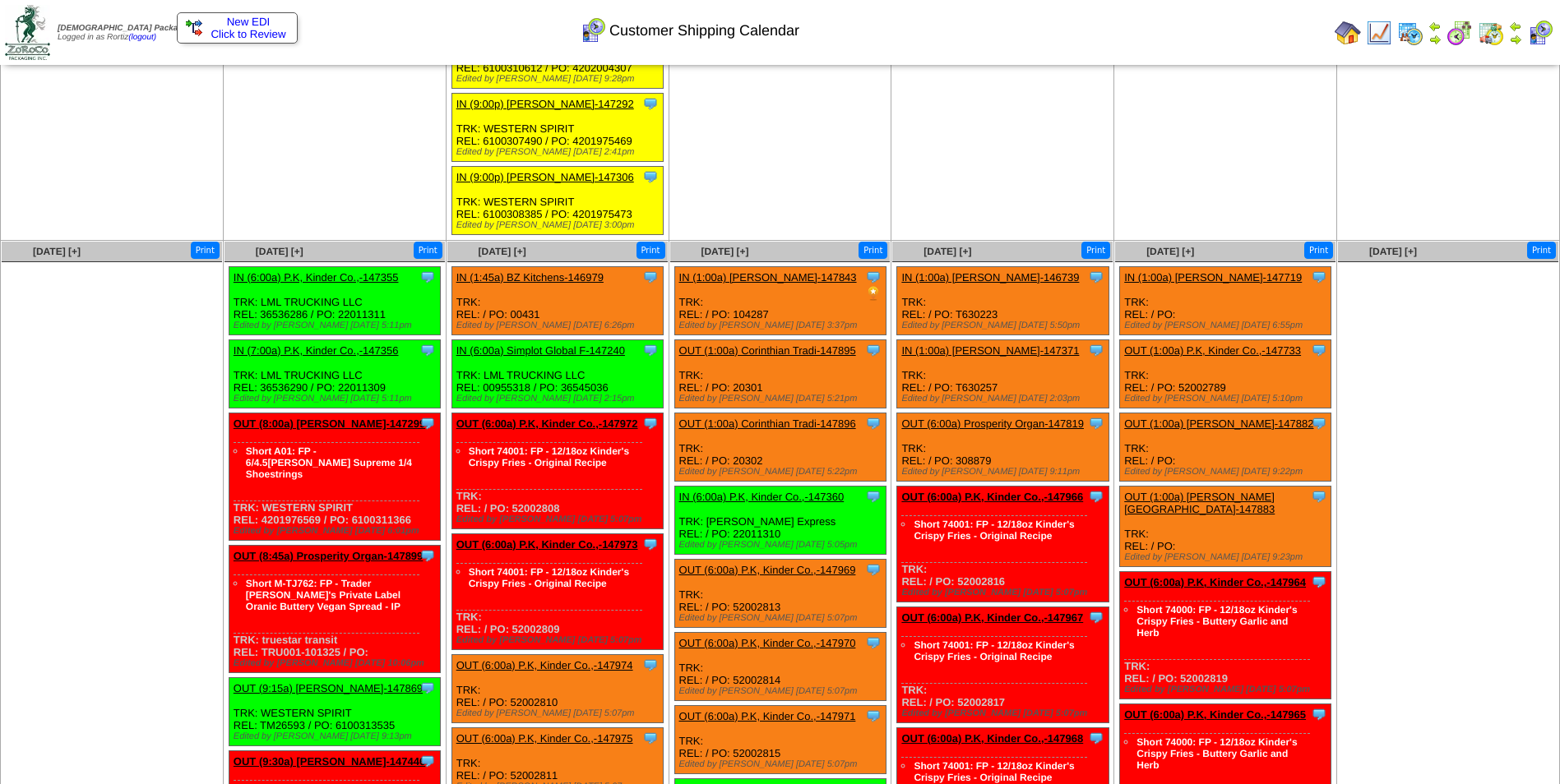
scroll to position [2467, 0]
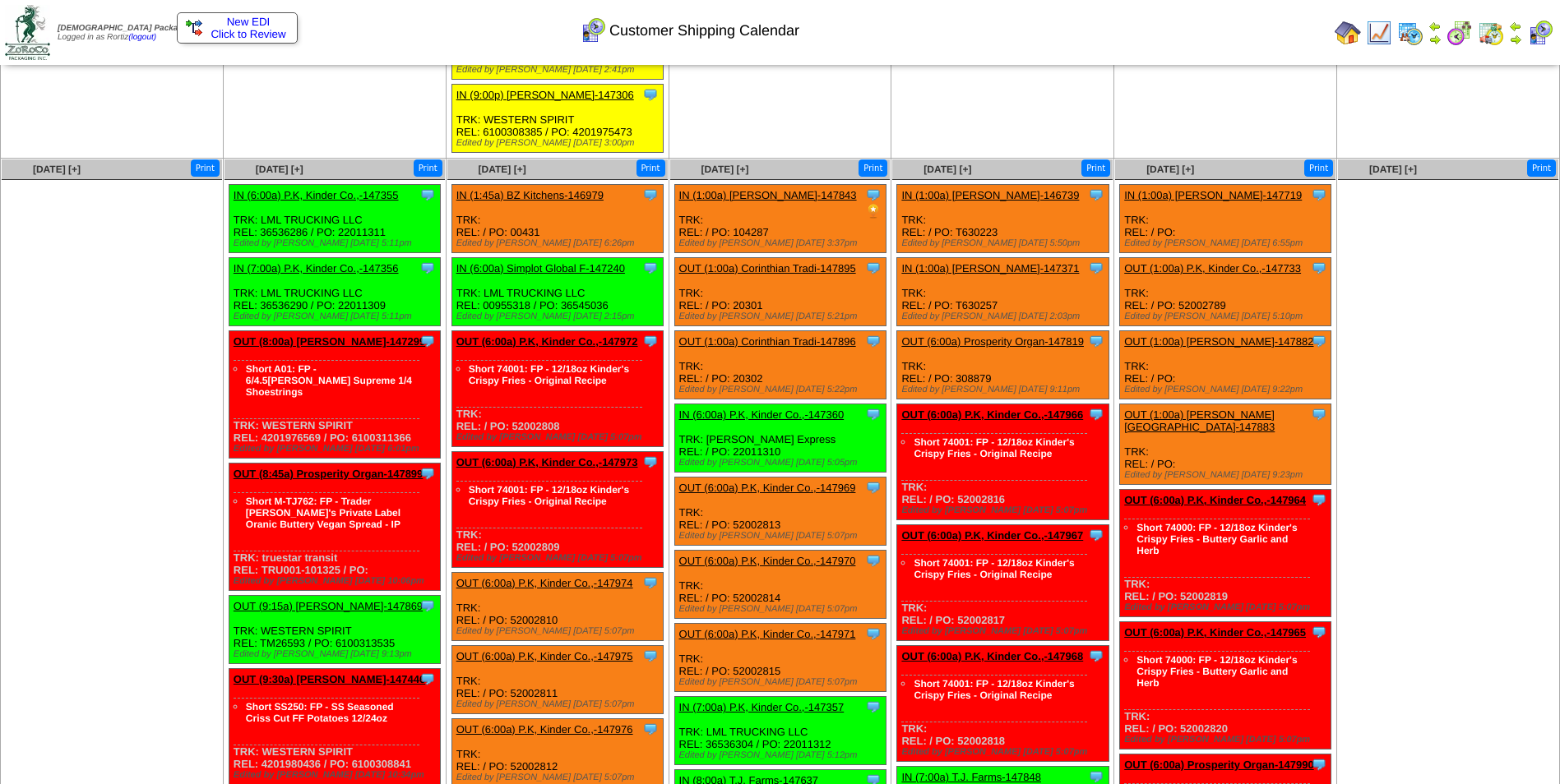
click at [308, 342] on link "OUT (8:00a) [PERSON_NAME]-147299" at bounding box center [329, 341] width 192 height 12
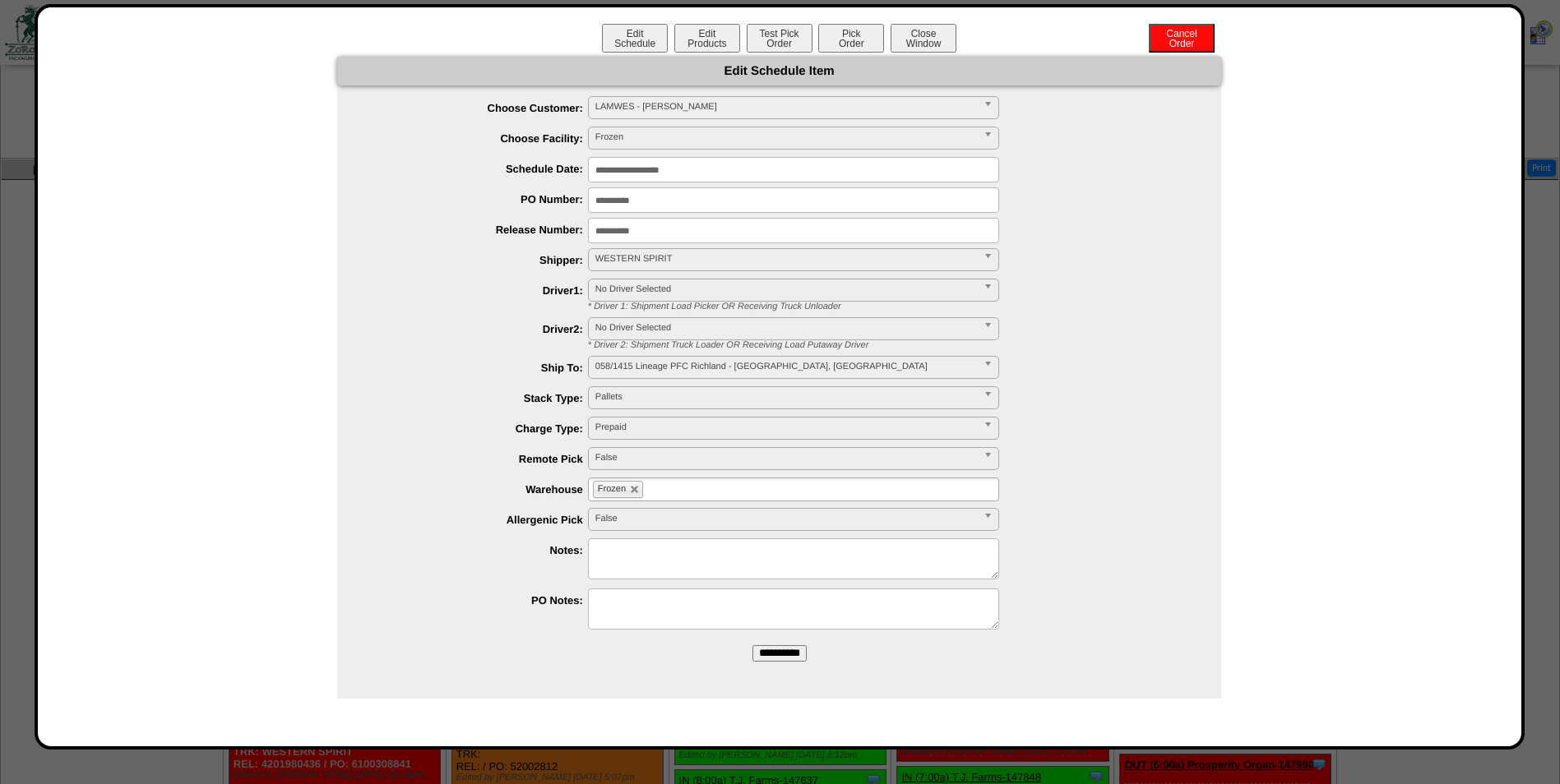
click at [737, 173] on input "**********" at bounding box center [794, 170] width 412 height 26
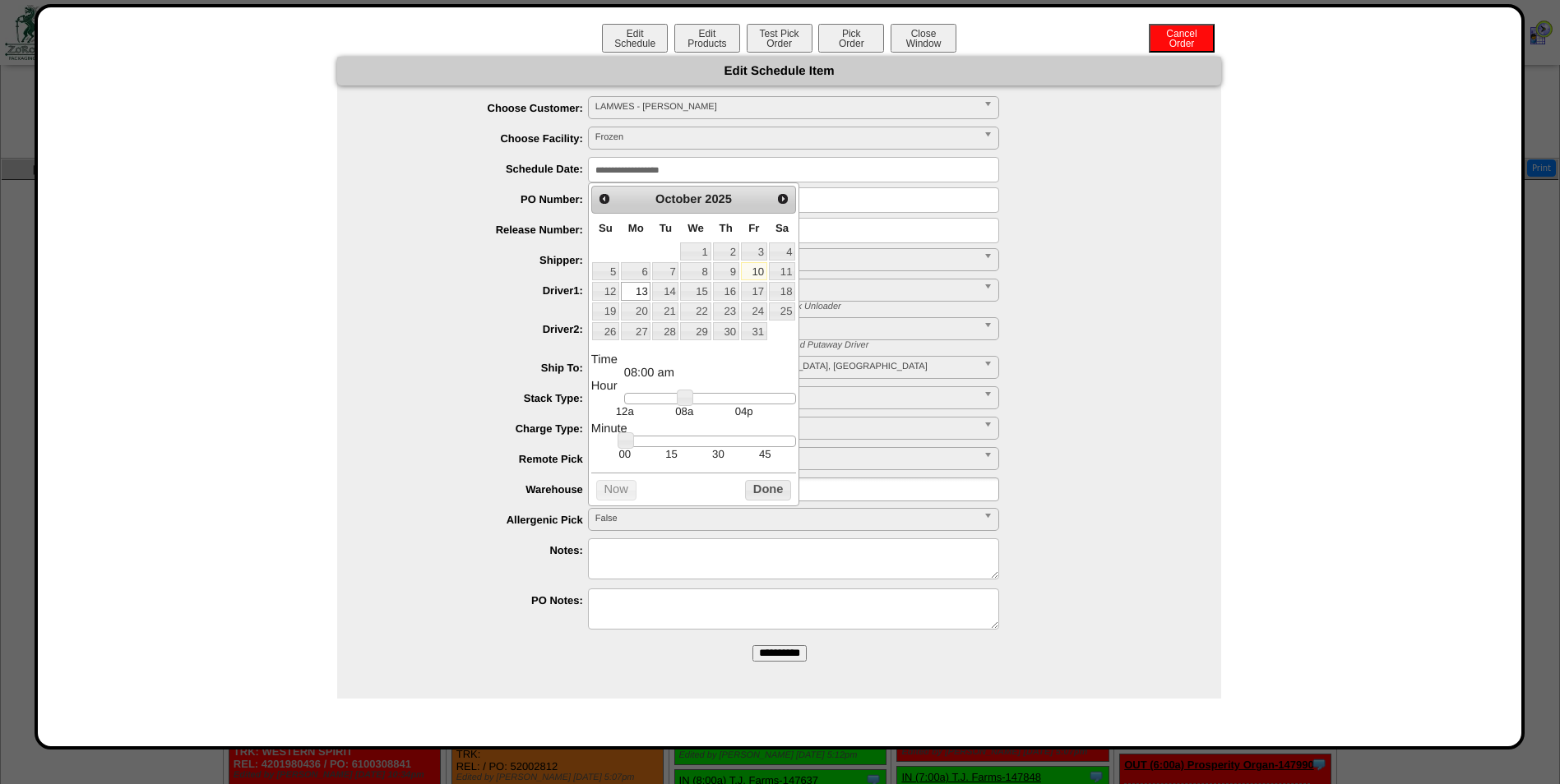
click at [765, 461] on td "45" at bounding box center [764, 454] width 46 height 14
type input "**********"
click at [766, 498] on button "Done" at bounding box center [768, 490] width 46 height 21
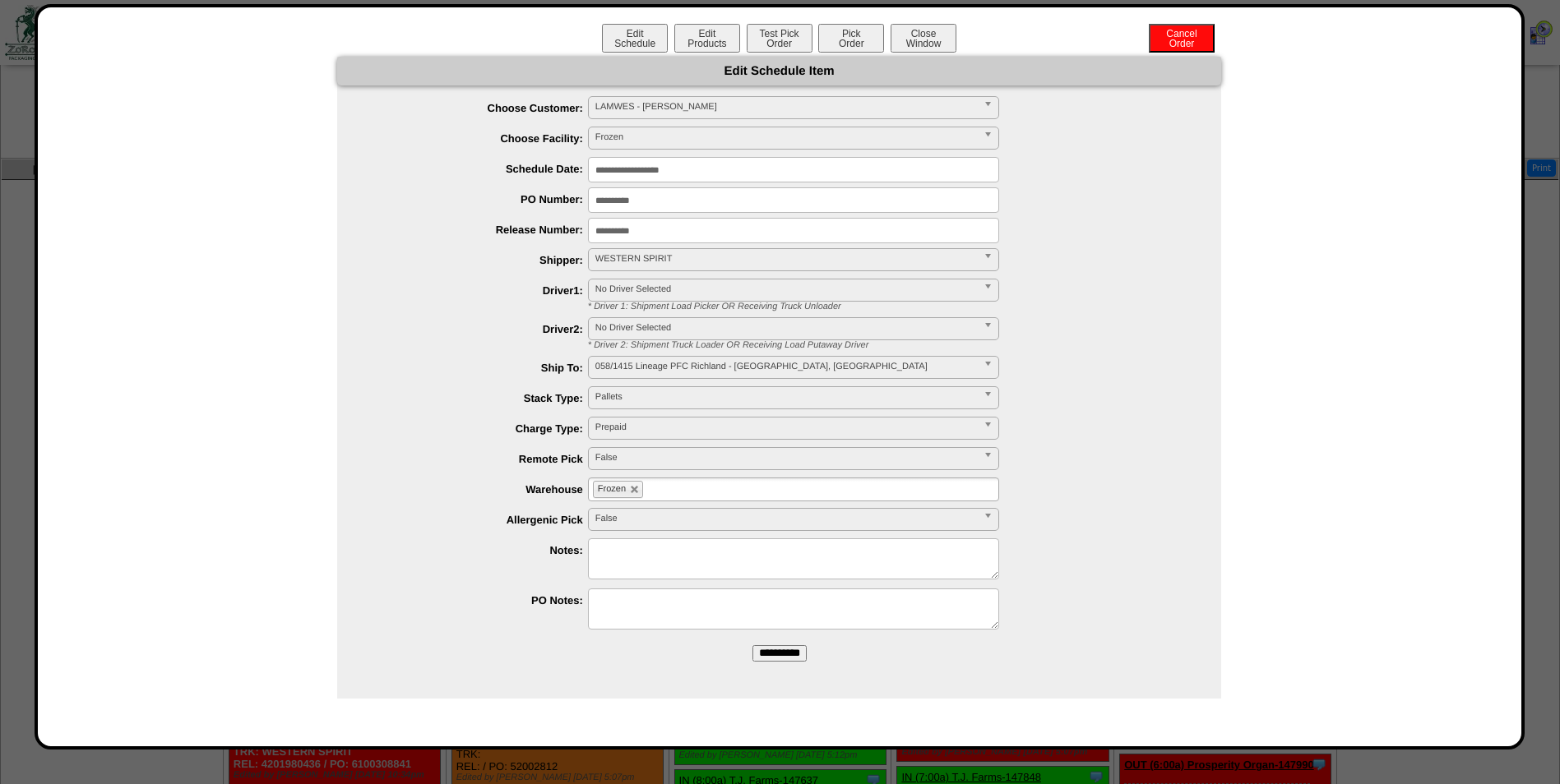
click at [777, 656] on input "**********" at bounding box center [779, 653] width 54 height 16
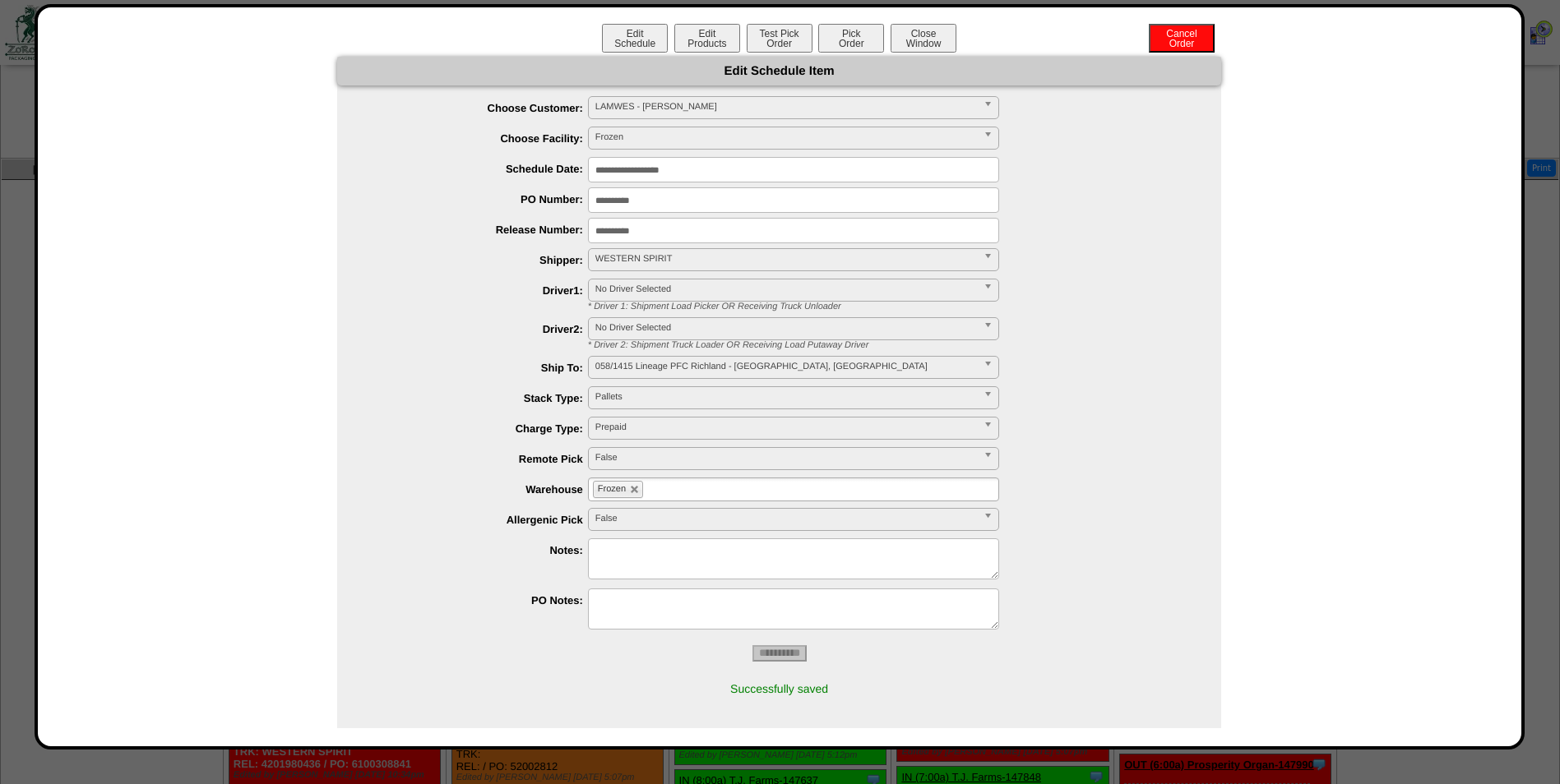
click at [934, 43] on button "Close Window" at bounding box center [923, 38] width 65 height 28
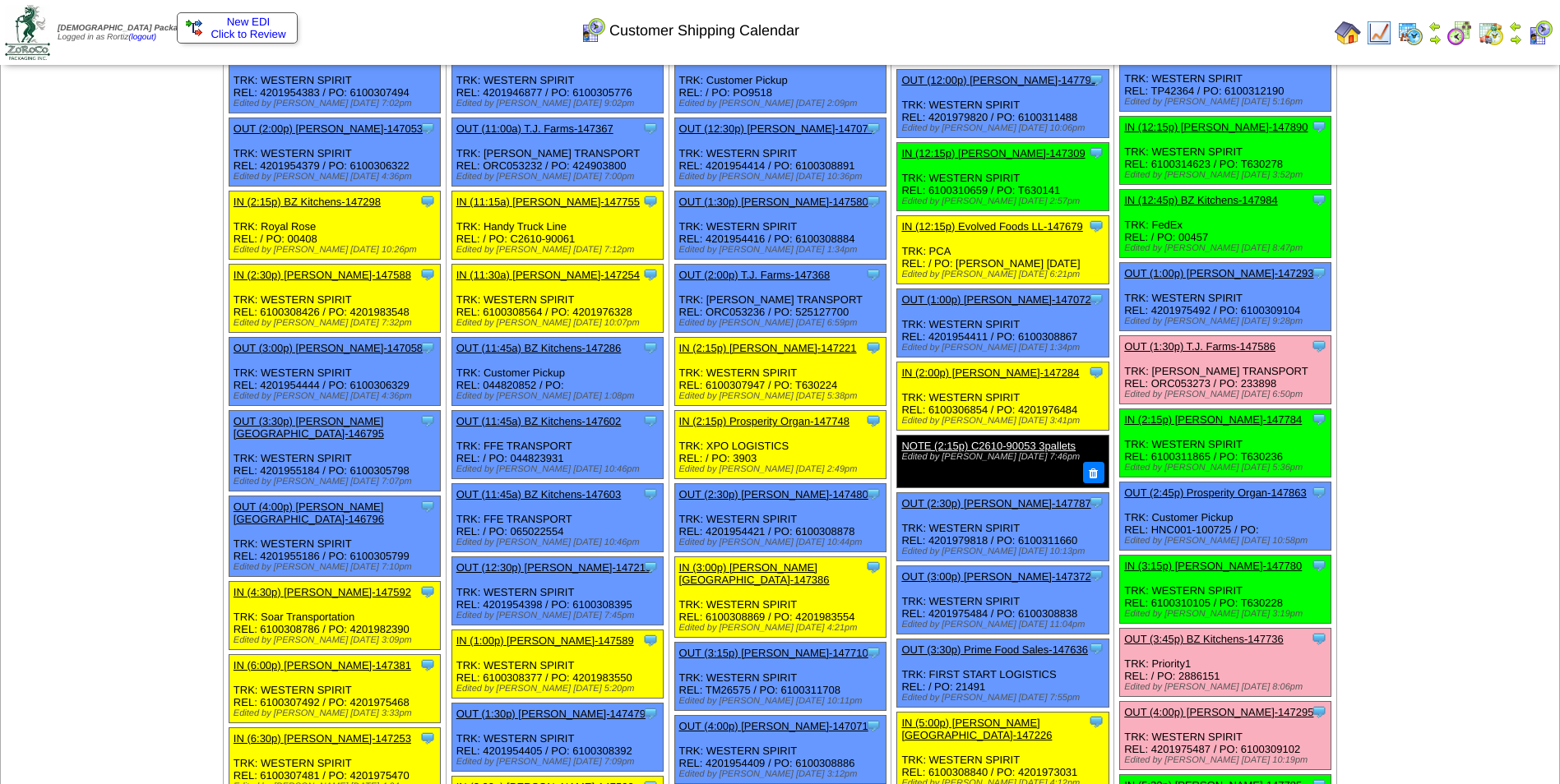
scroll to position [739, 0]
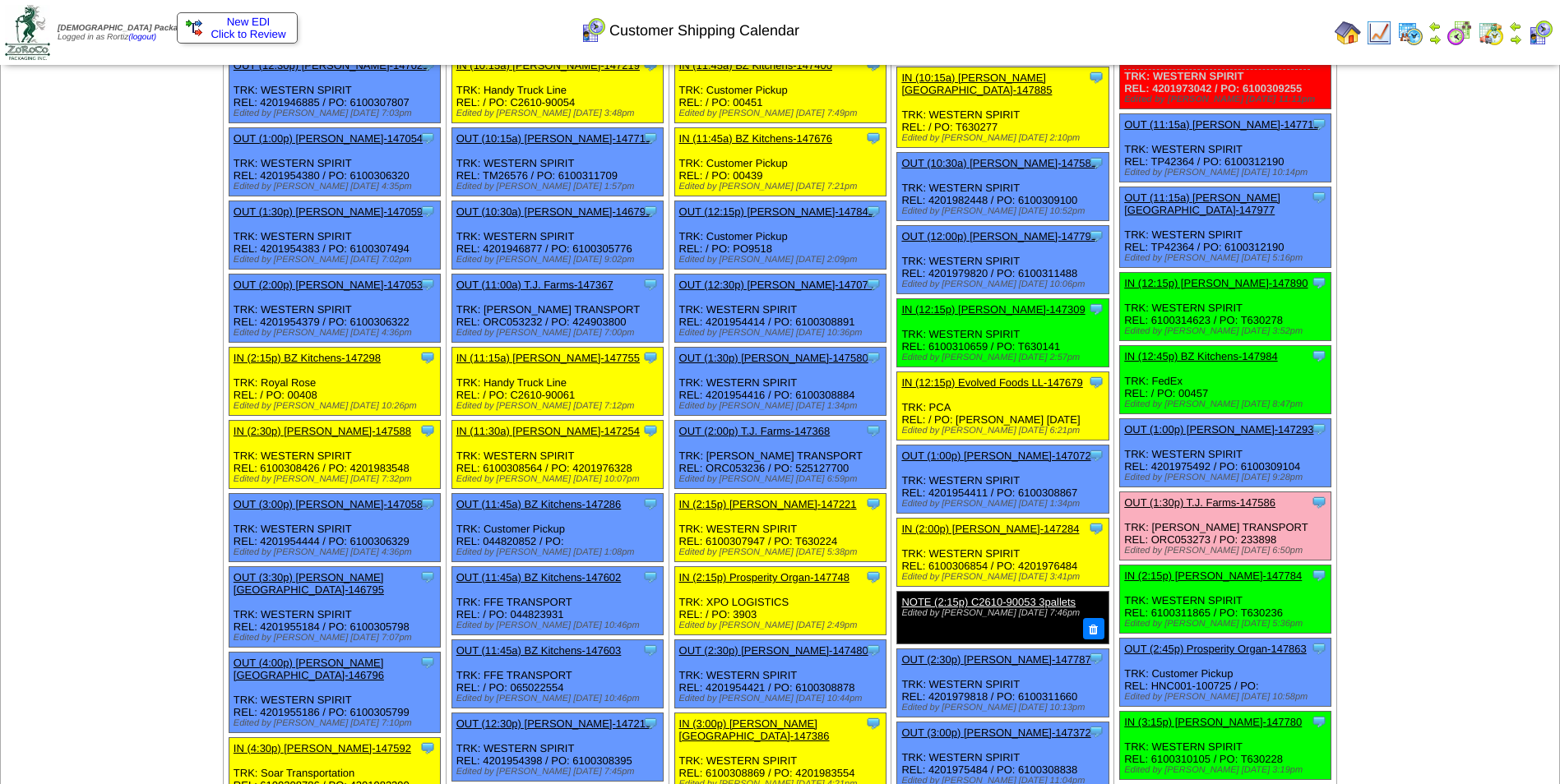
drag, startPoint x: 1197, startPoint y: 46, endPoint x: 1173, endPoint y: 9, distance: 44.1
click at [1177, 13] on td "Print All" at bounding box center [863, 32] width 928 height 62
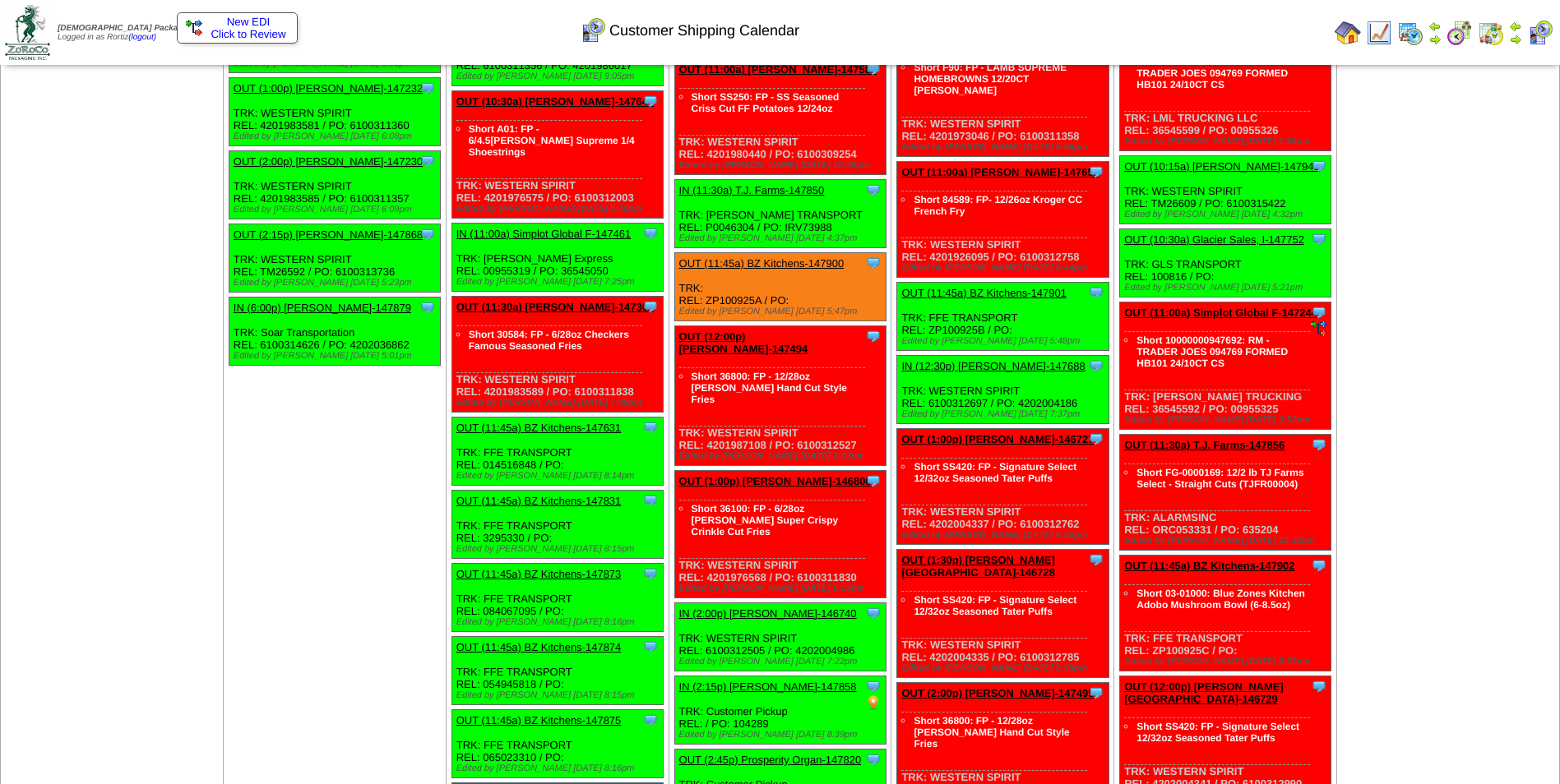
click at [975, 360] on link "IN (12:30p) [PERSON_NAME]-147688" at bounding box center [992, 366] width 183 height 12
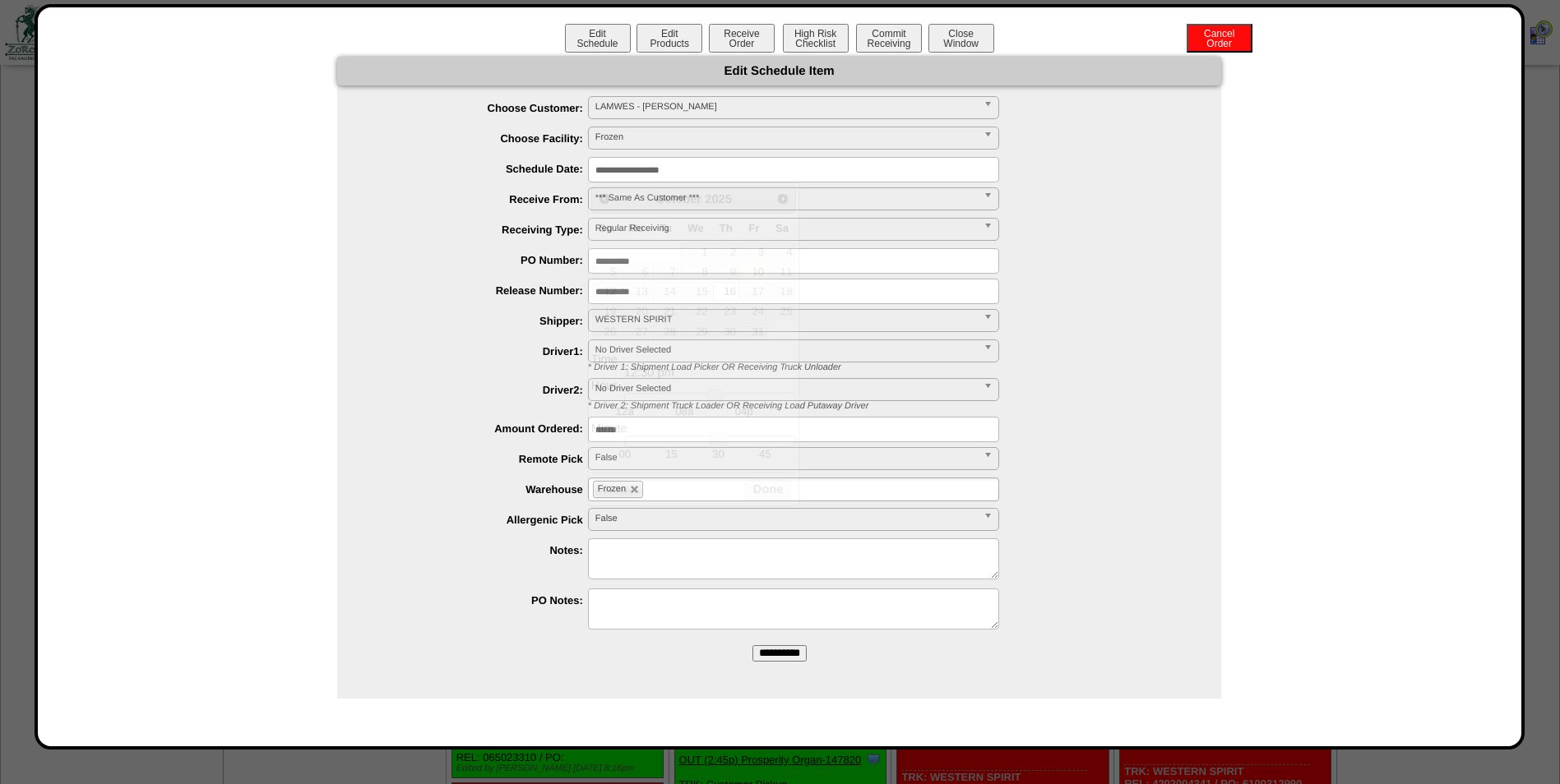
click at [754, 172] on input "**********" at bounding box center [794, 170] width 412 height 26
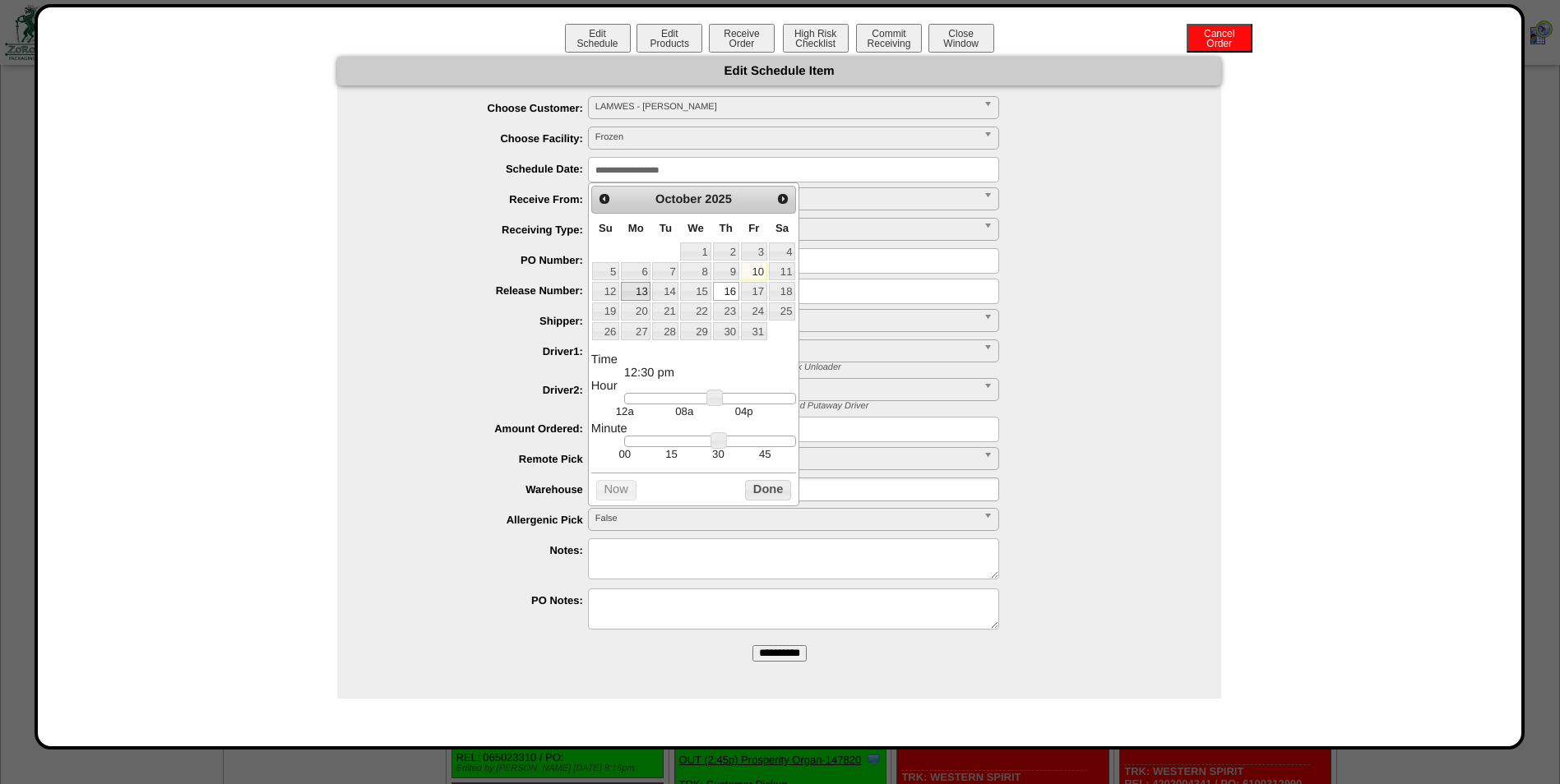
click at [640, 291] on link "13" at bounding box center [635, 290] width 29 height 18
type input "**********"
click at [777, 501] on button "Done" at bounding box center [768, 490] width 46 height 21
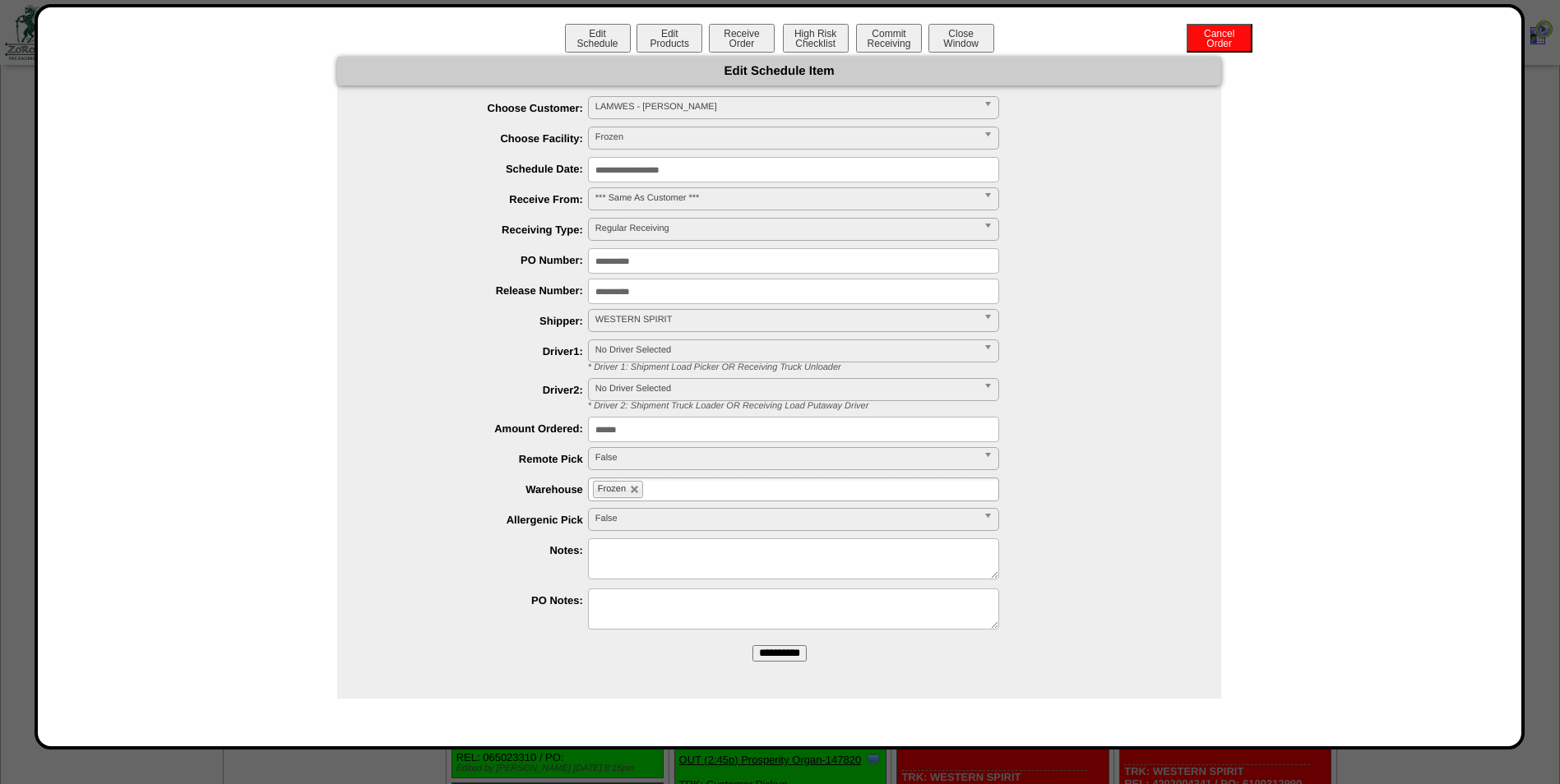
click at [779, 659] on input "**********" at bounding box center [779, 653] width 54 height 16
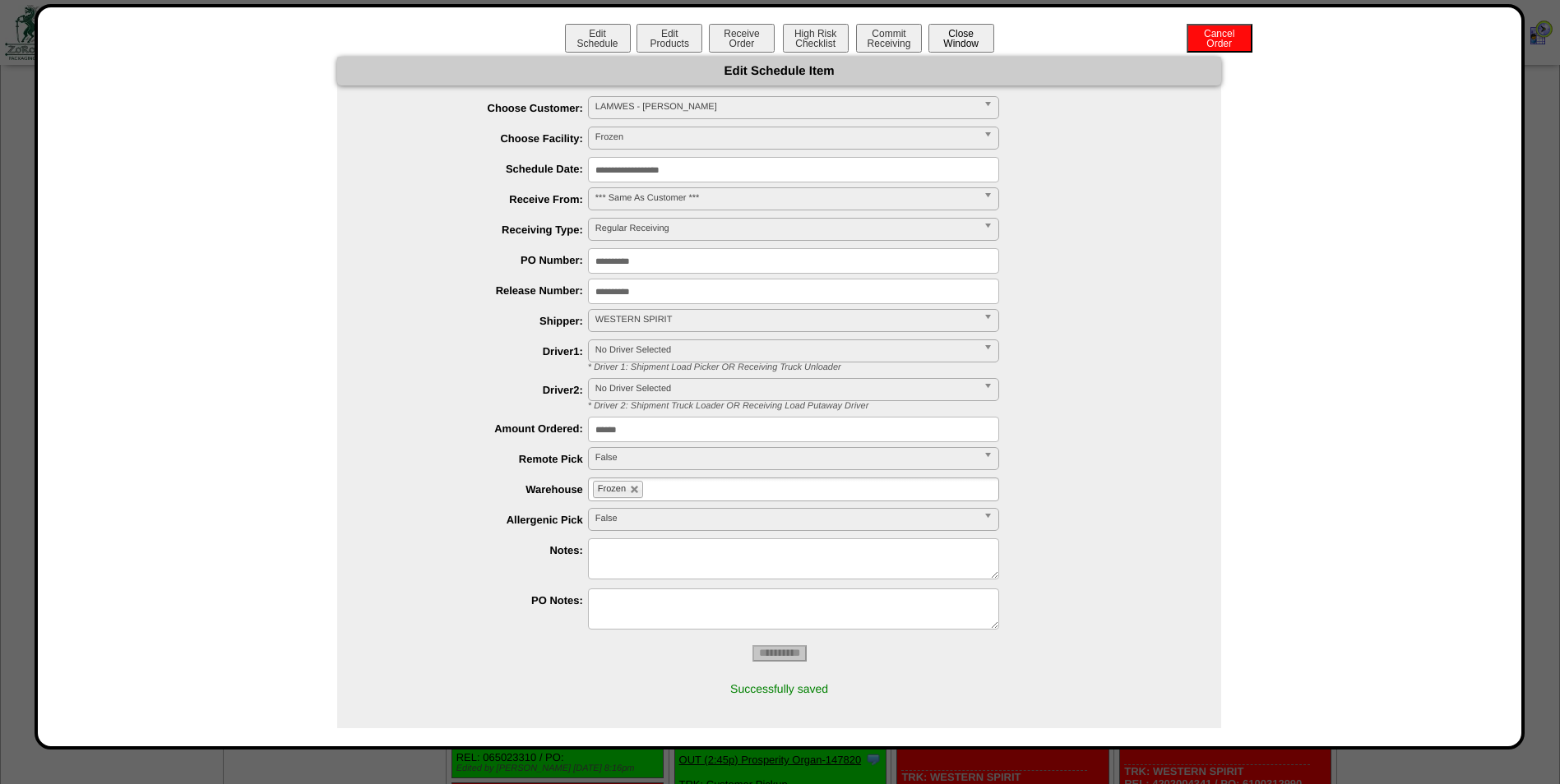
click at [945, 37] on button "Close Window" at bounding box center [961, 38] width 65 height 28
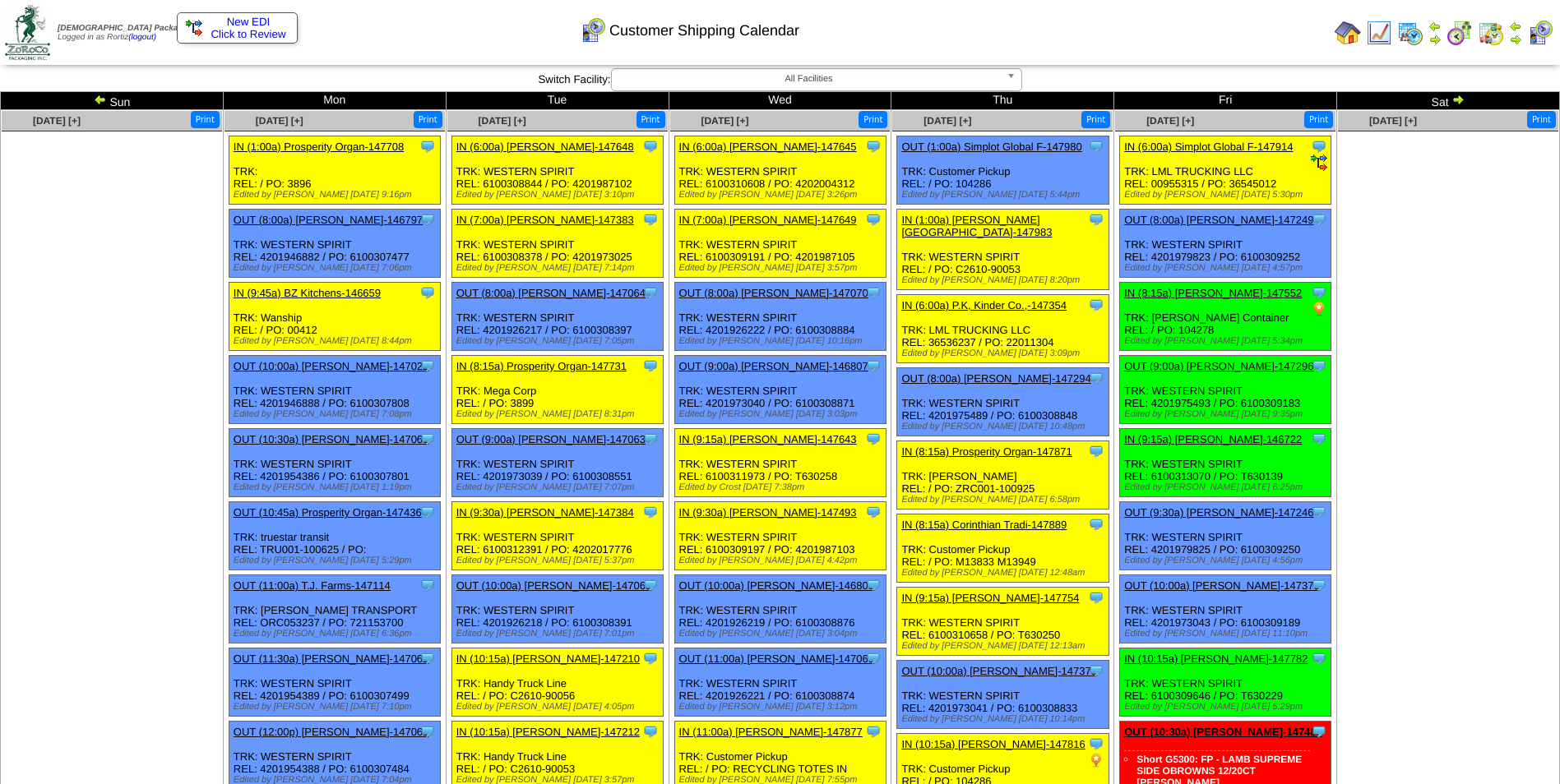
click at [1087, 30] on td "Print All" at bounding box center [863, 32] width 928 height 62
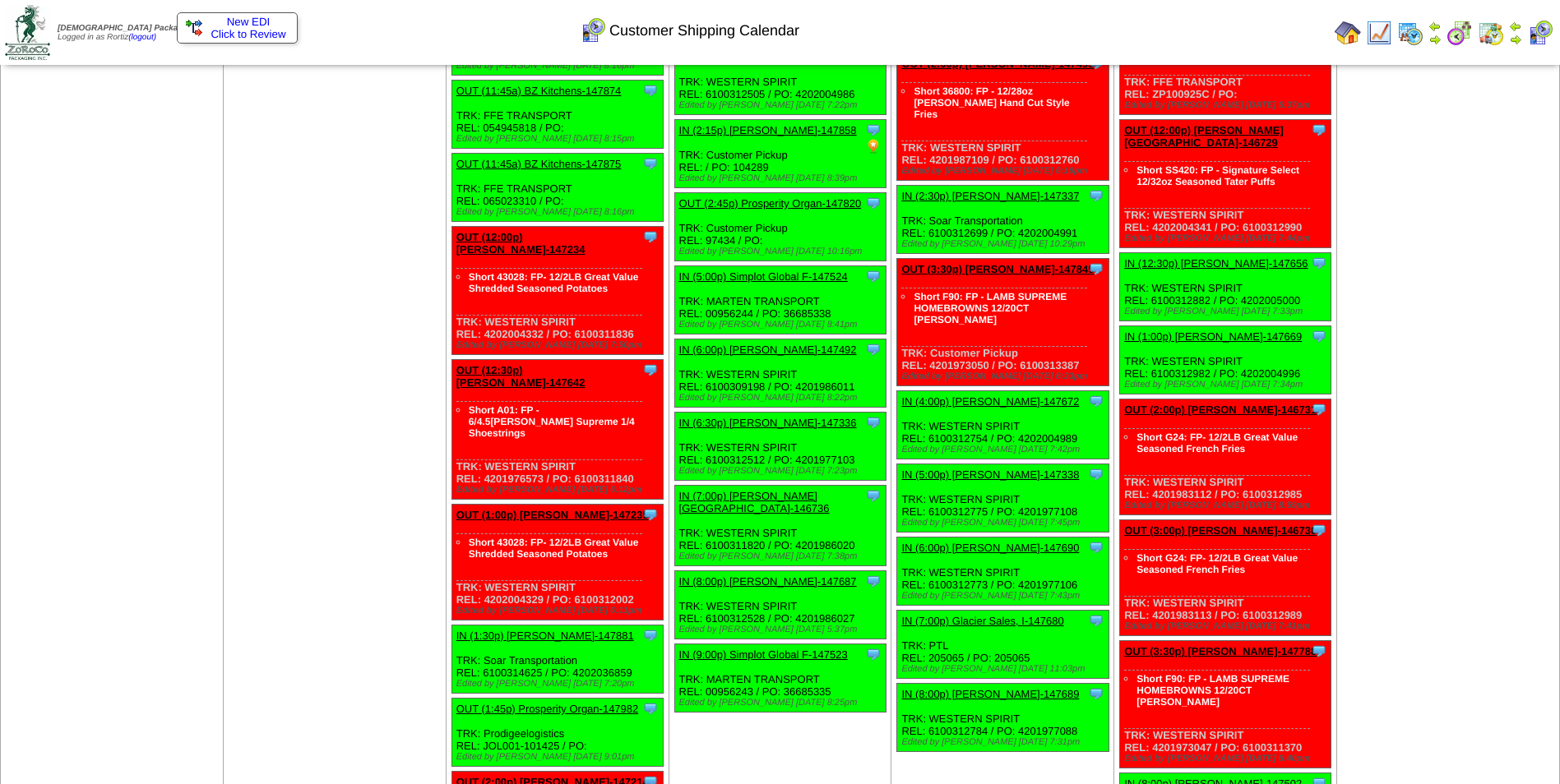
click at [1003, 395] on link "IN (4:00p) [PERSON_NAME]-147672" at bounding box center [989, 401] width 177 height 12
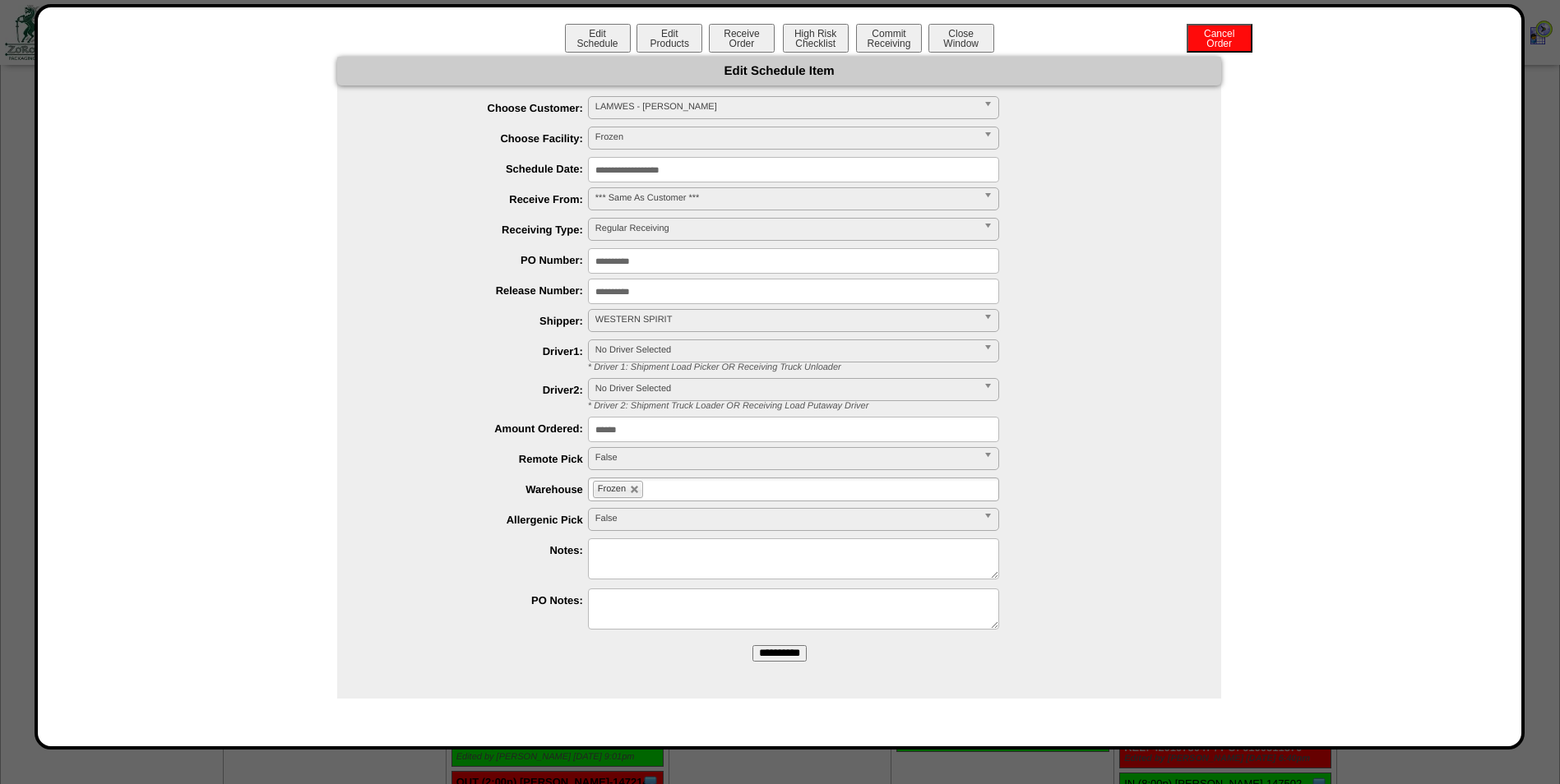
click at [766, 167] on input "**********" at bounding box center [794, 170] width 412 height 26
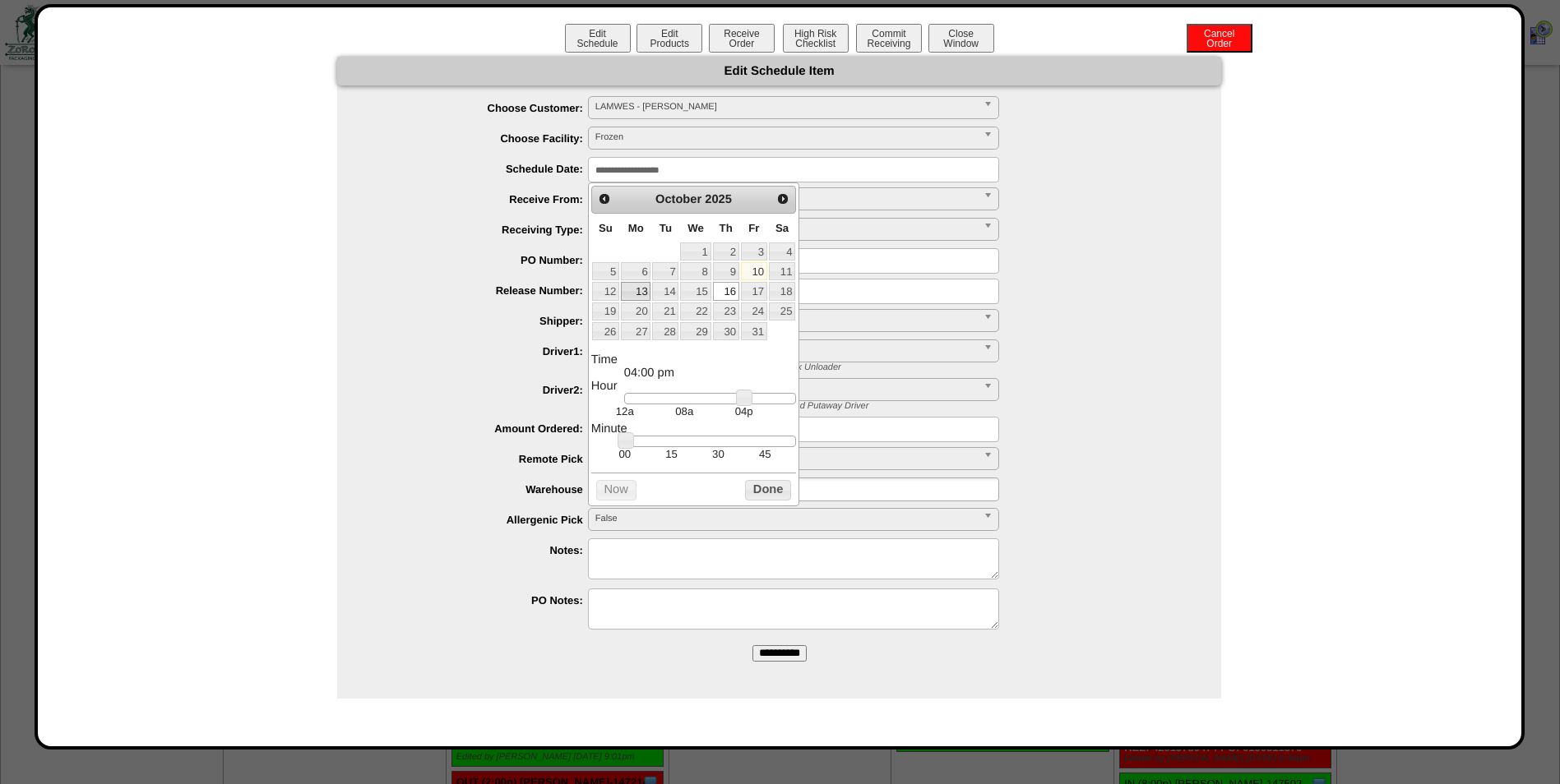
click at [644, 290] on link "13" at bounding box center [635, 290] width 29 height 18
drag, startPoint x: 745, startPoint y: 398, endPoint x: 725, endPoint y: 399, distance: 20.0
click at [725, 399] on link at bounding box center [723, 397] width 16 height 16
click at [719, 455] on td "30" at bounding box center [718, 454] width 46 height 14
type input "**********"
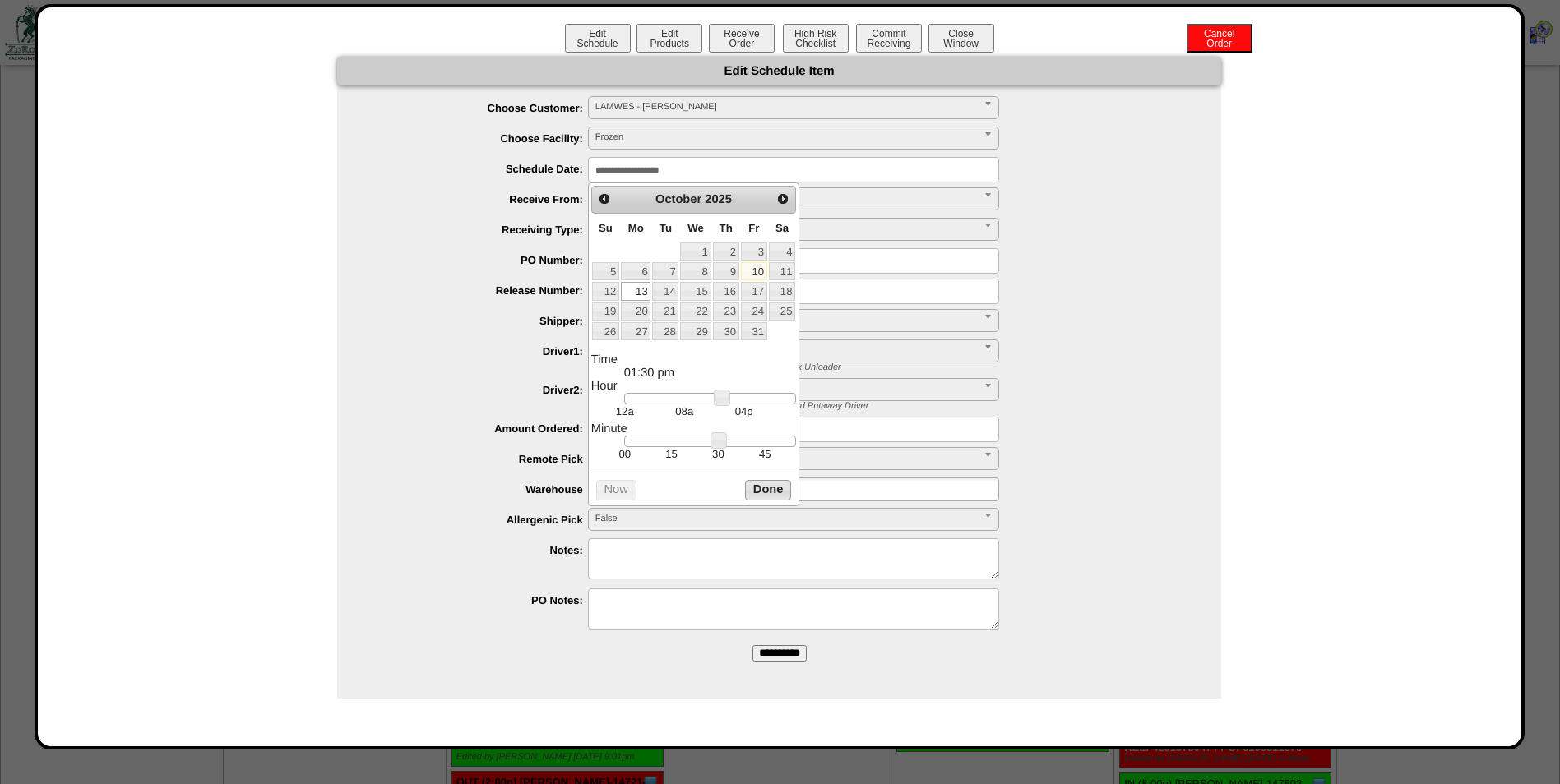
click at [753, 494] on button "Done" at bounding box center [768, 490] width 46 height 21
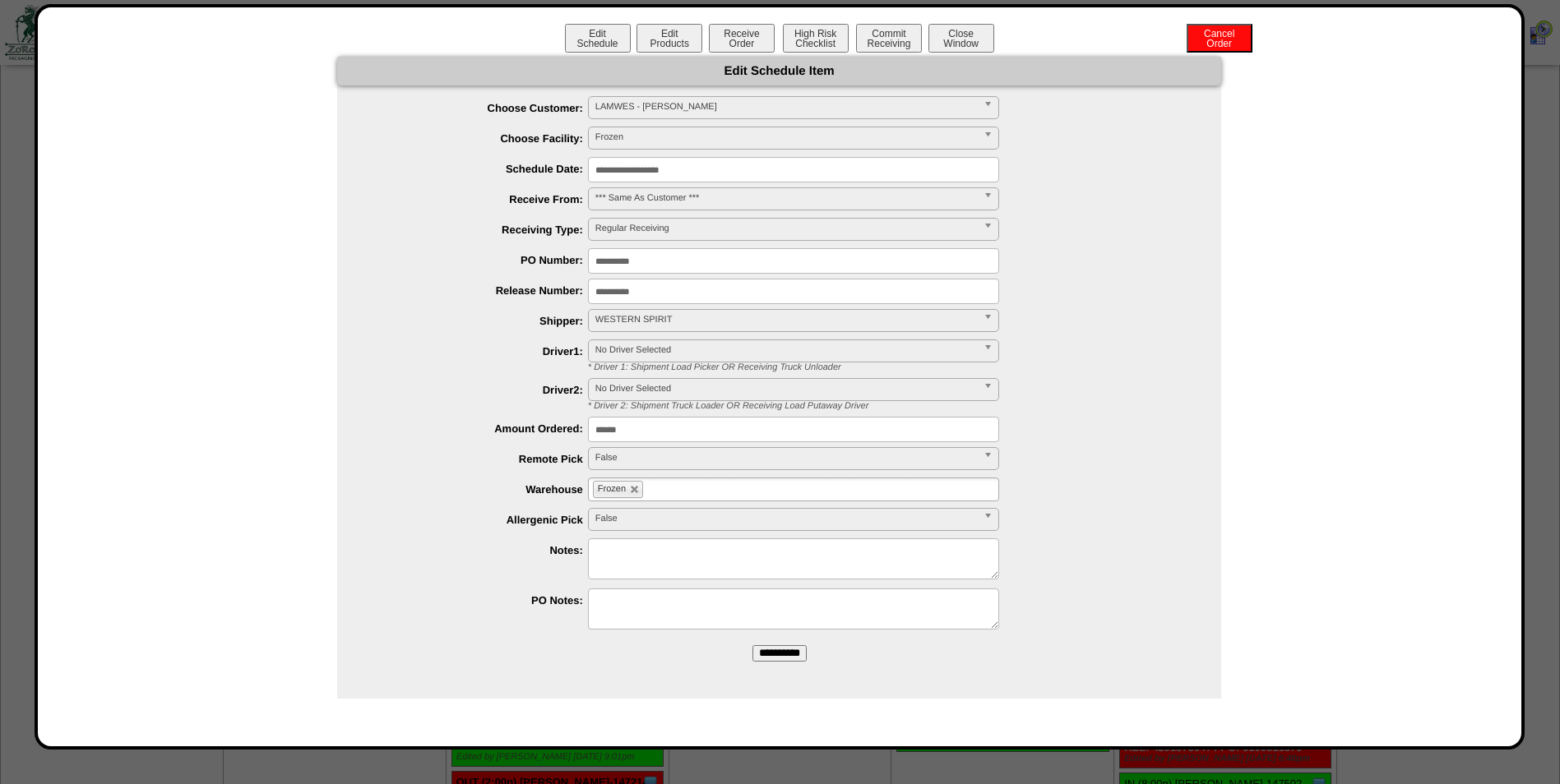
click at [772, 651] on input "**********" at bounding box center [779, 653] width 54 height 16
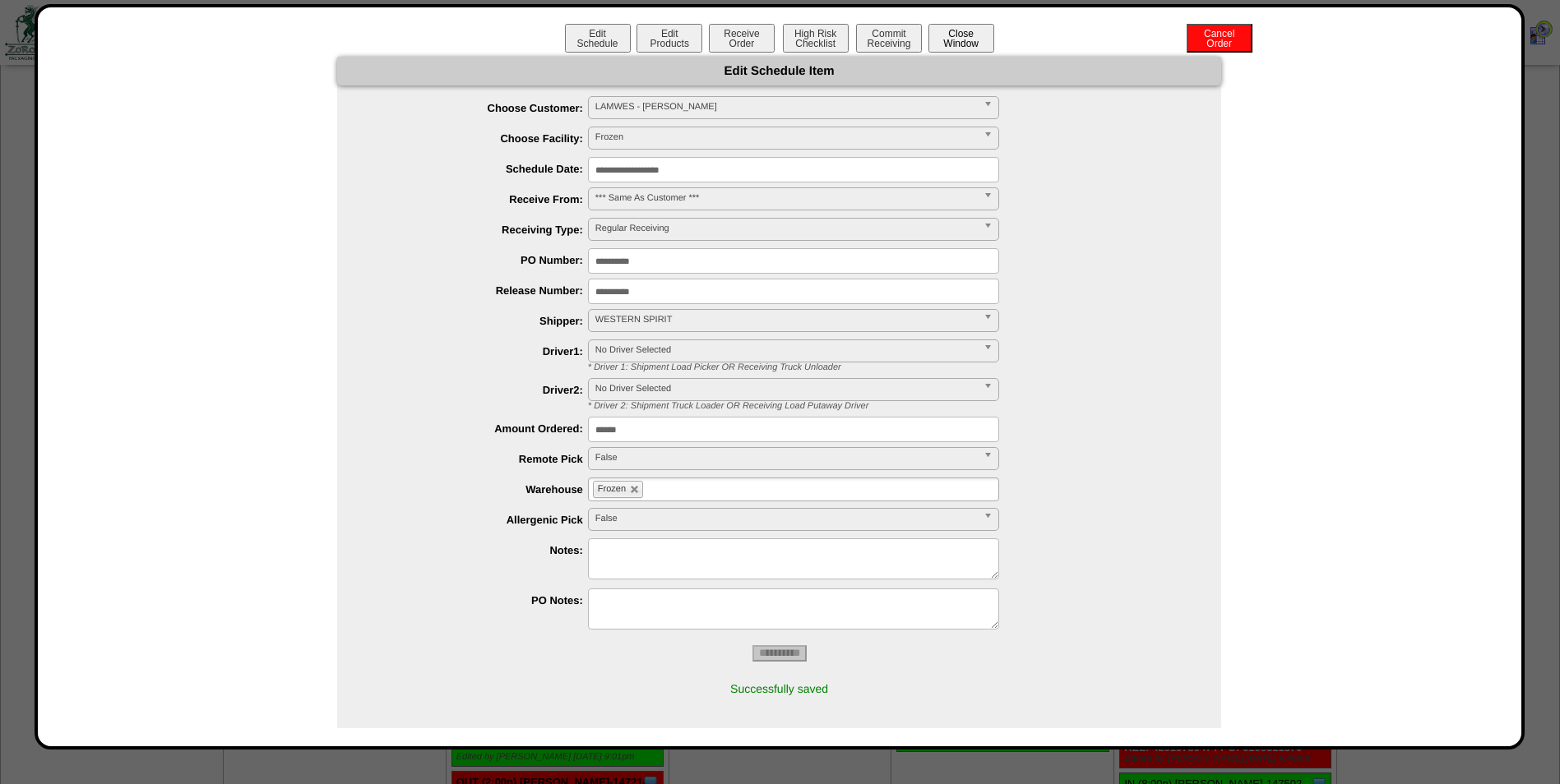
click at [972, 40] on button "Close Window" at bounding box center [961, 38] width 65 height 28
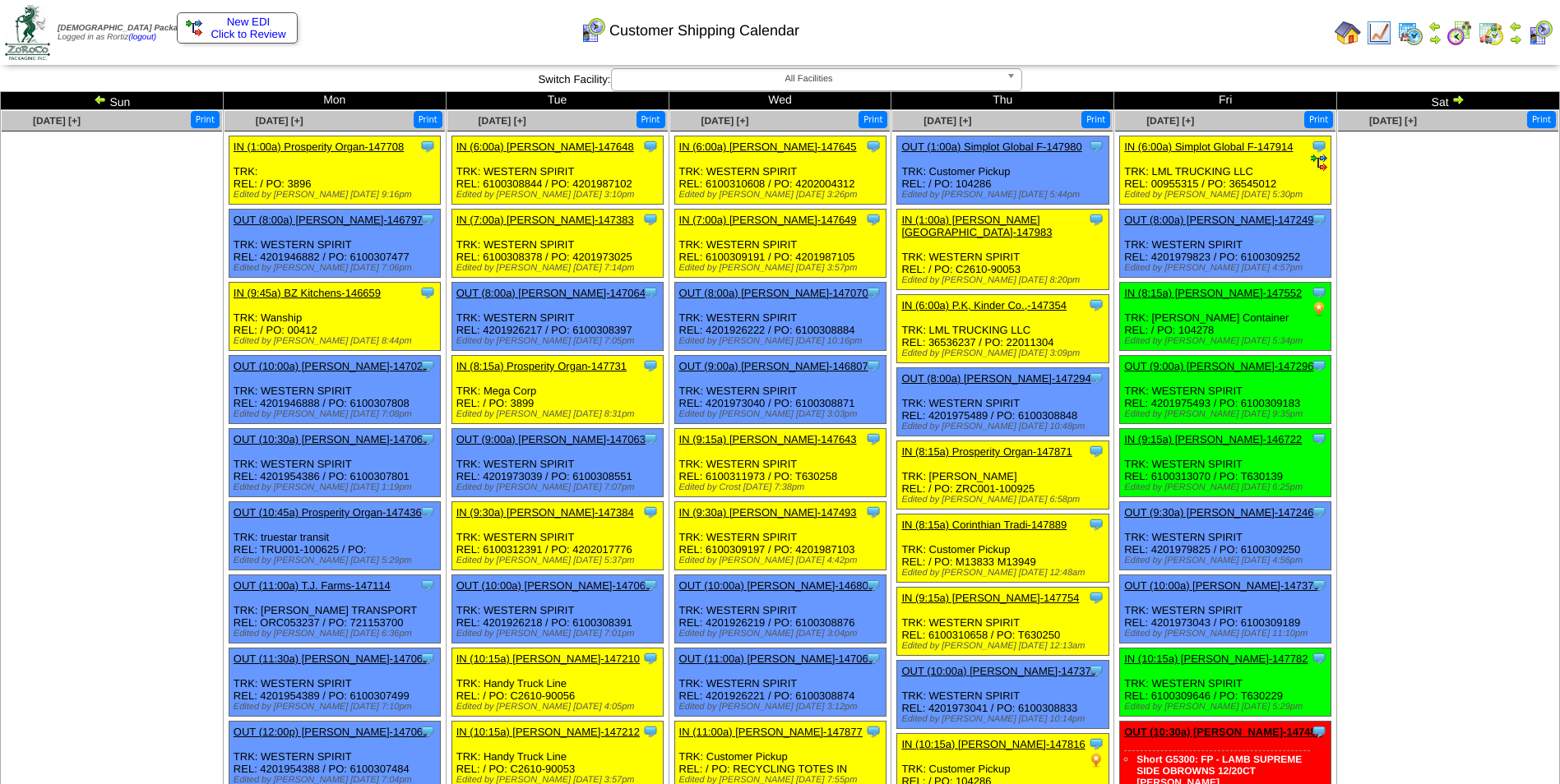
click at [1130, 55] on td "Print All" at bounding box center [863, 32] width 928 height 62
click at [1454, 99] on img at bounding box center [1459, 100] width 13 height 13
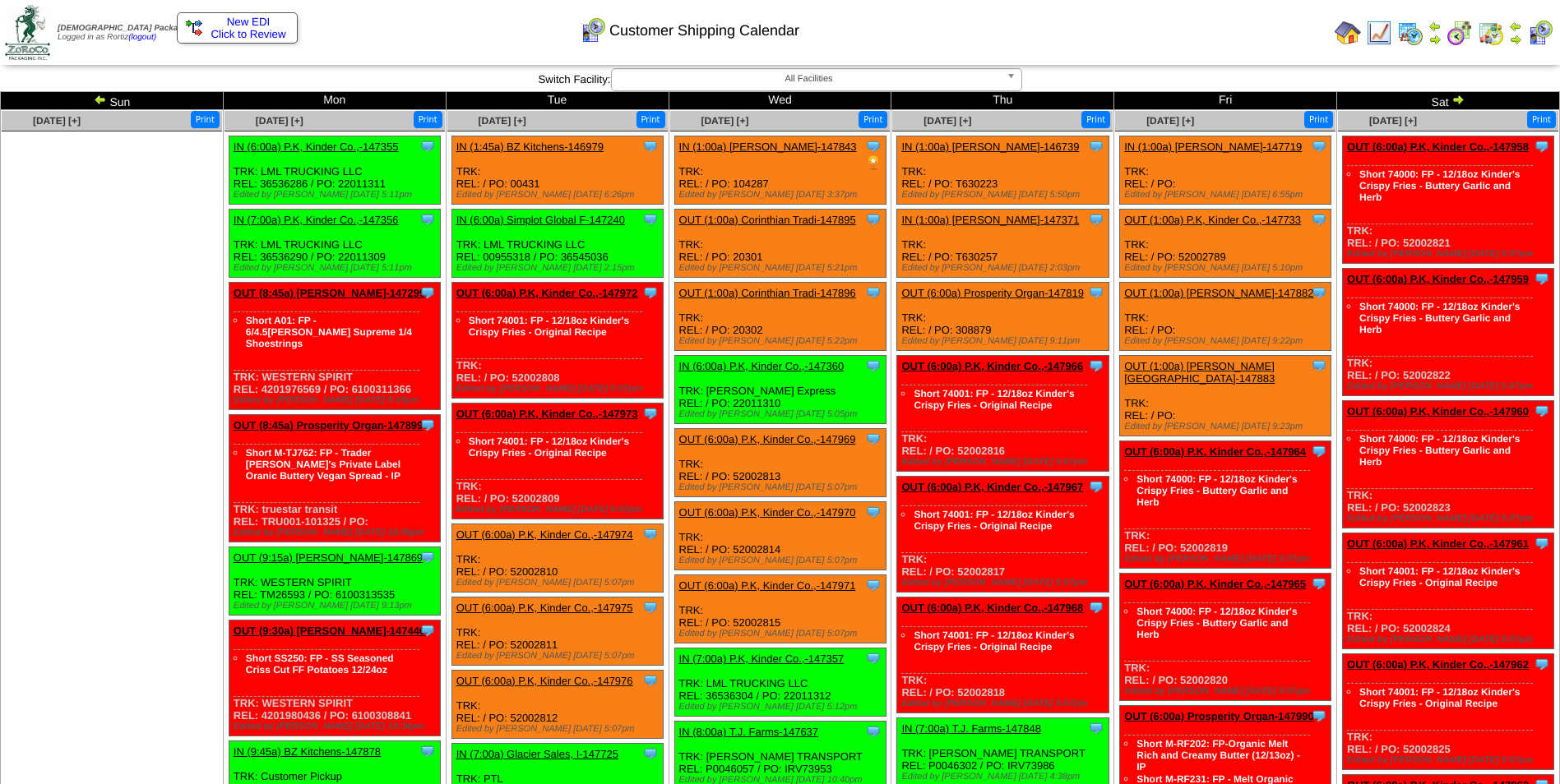
click at [1136, 53] on td "Print All" at bounding box center [863, 32] width 928 height 62
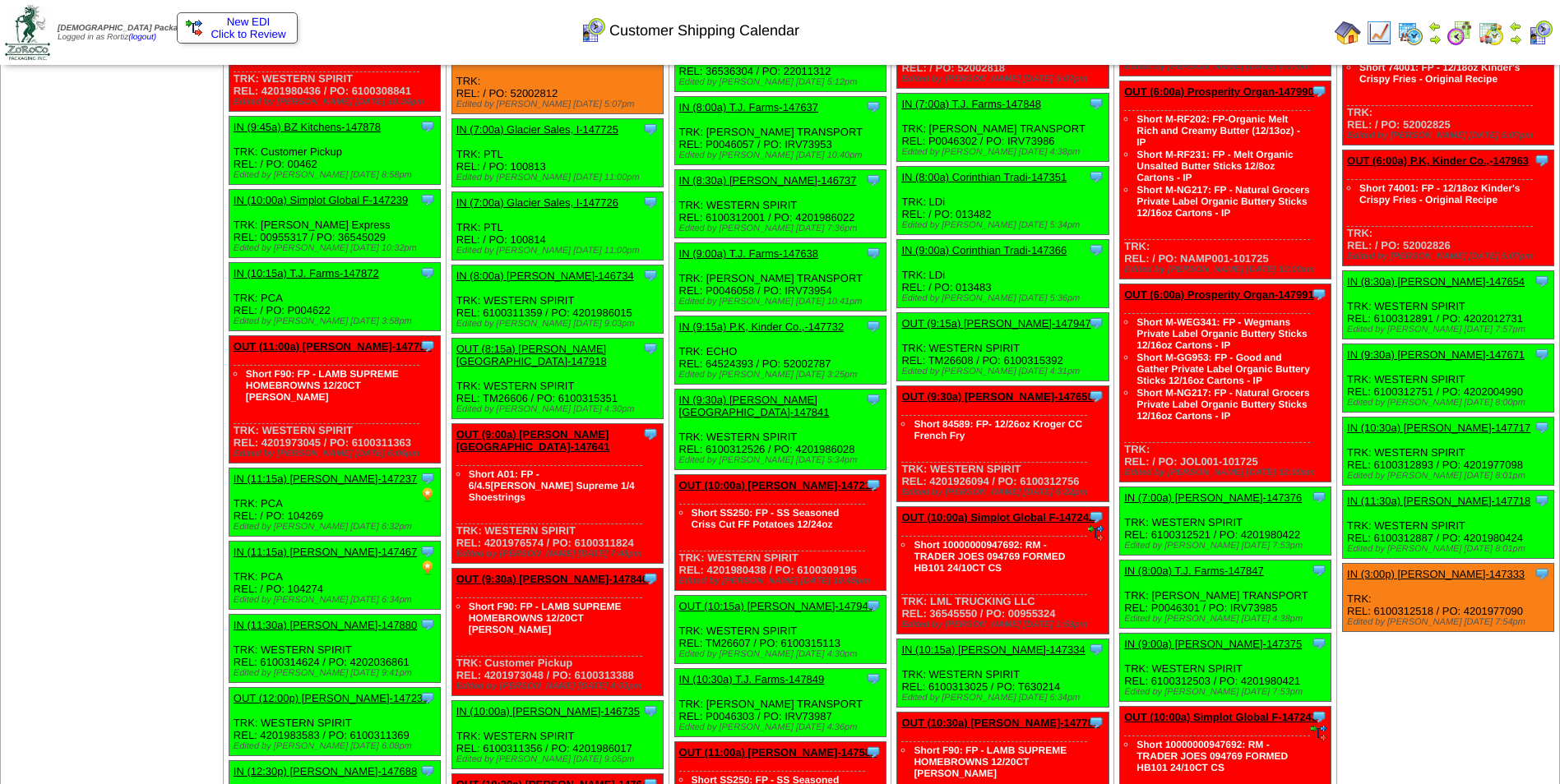
click at [1443, 358] on link "IN (9:30a) Lamb-Weston-147671" at bounding box center [1435, 355] width 177 height 12
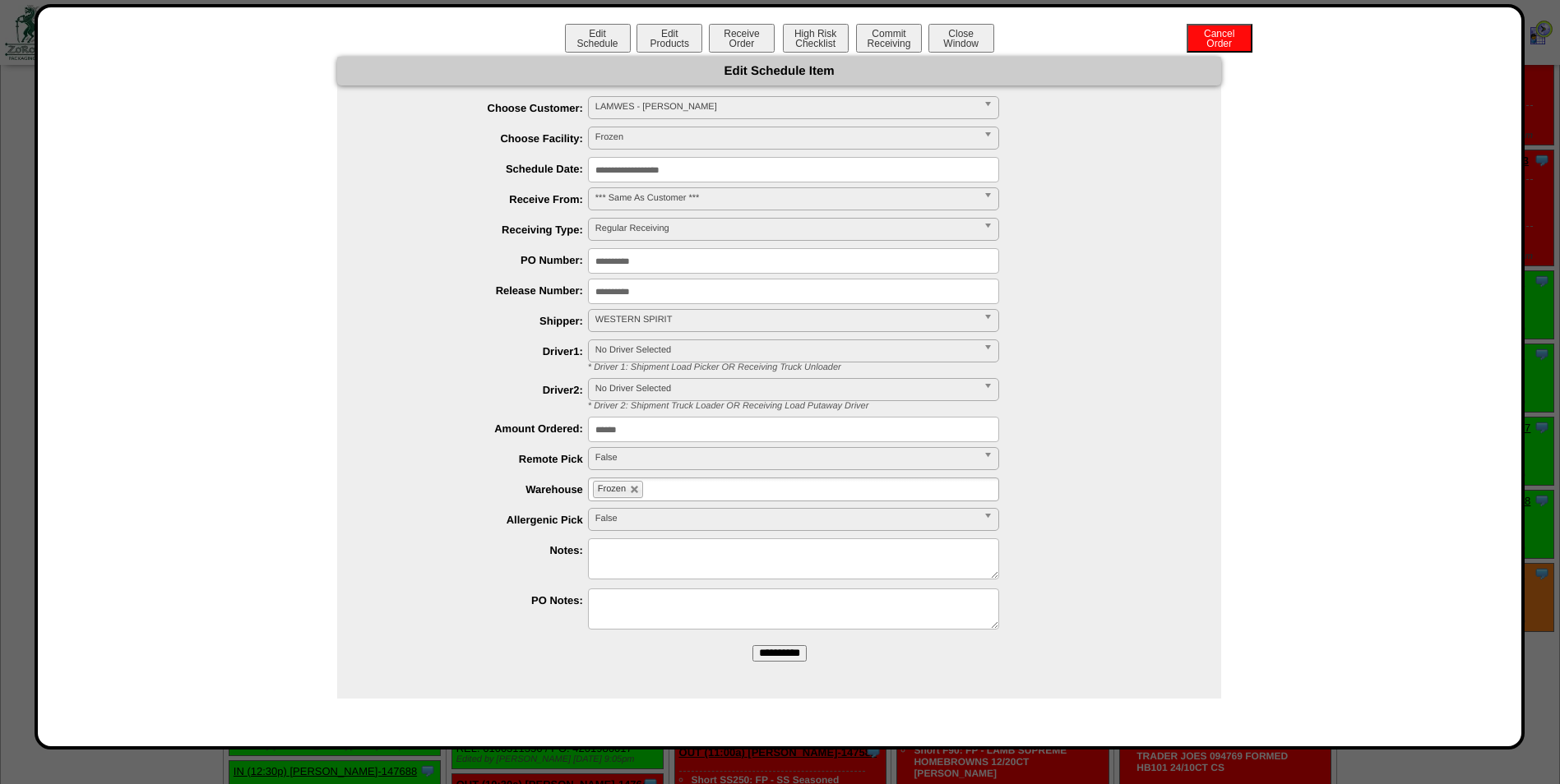
click at [771, 172] on input "**********" at bounding box center [794, 170] width 412 height 26
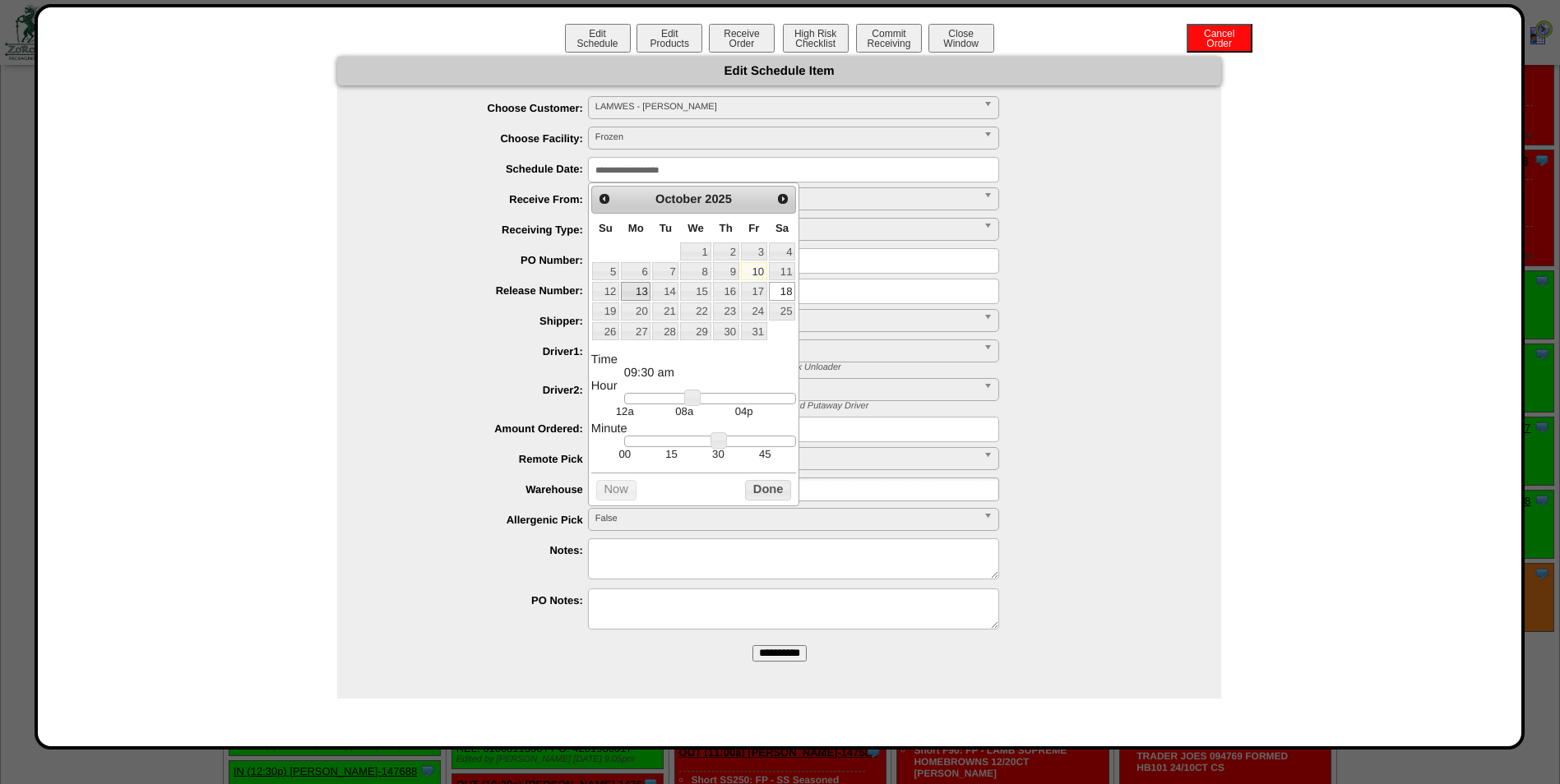
click at [645, 286] on link "13" at bounding box center [635, 290] width 29 height 18
type input "**********"
drag, startPoint x: 689, startPoint y: 403, endPoint x: 729, endPoint y: 405, distance: 40.0
click at [729, 405] on link at bounding box center [731, 397] width 16 height 16
click at [762, 494] on button "Done" at bounding box center [768, 490] width 46 height 21
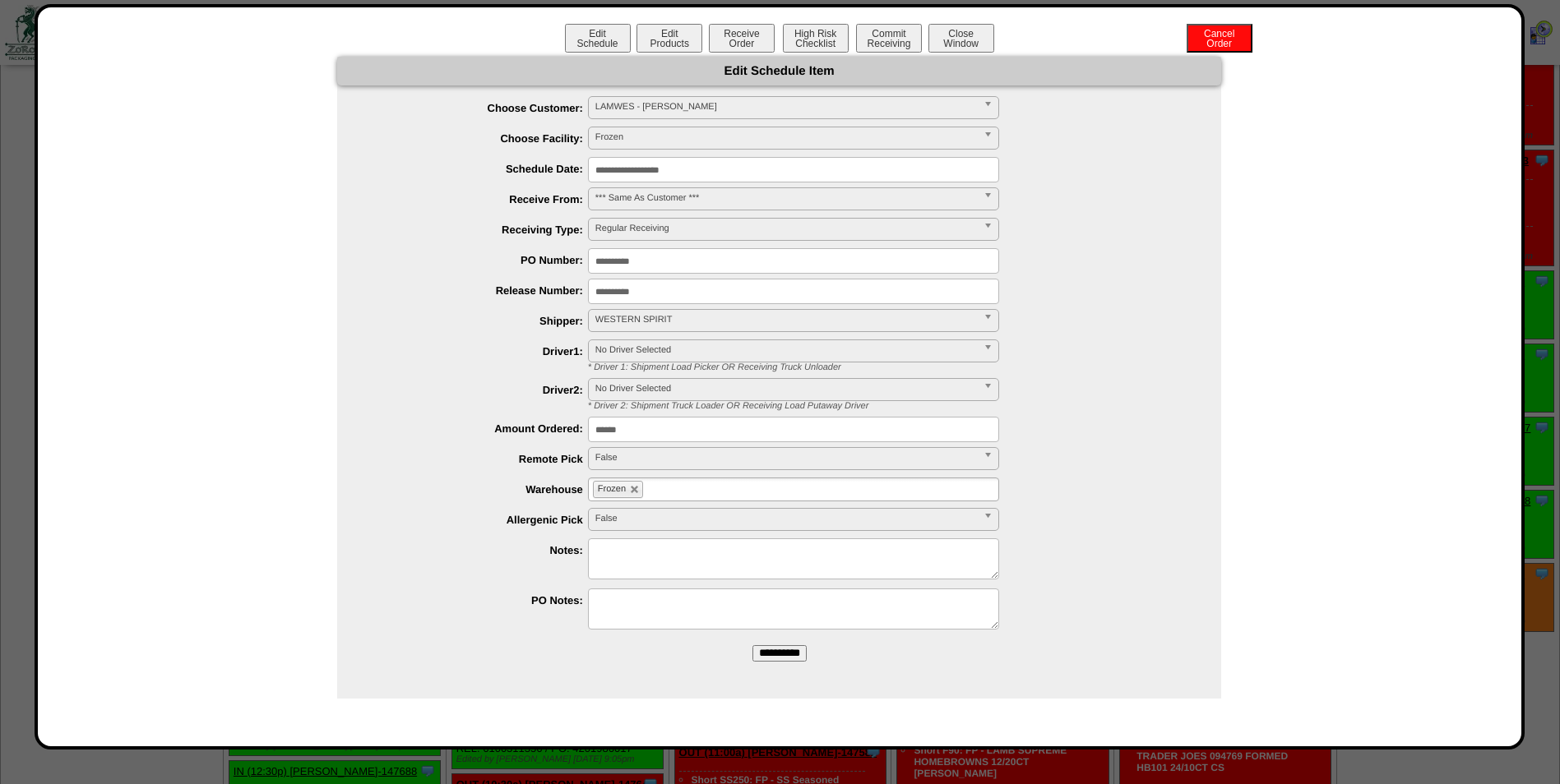
click at [757, 651] on input "**********" at bounding box center [779, 653] width 54 height 16
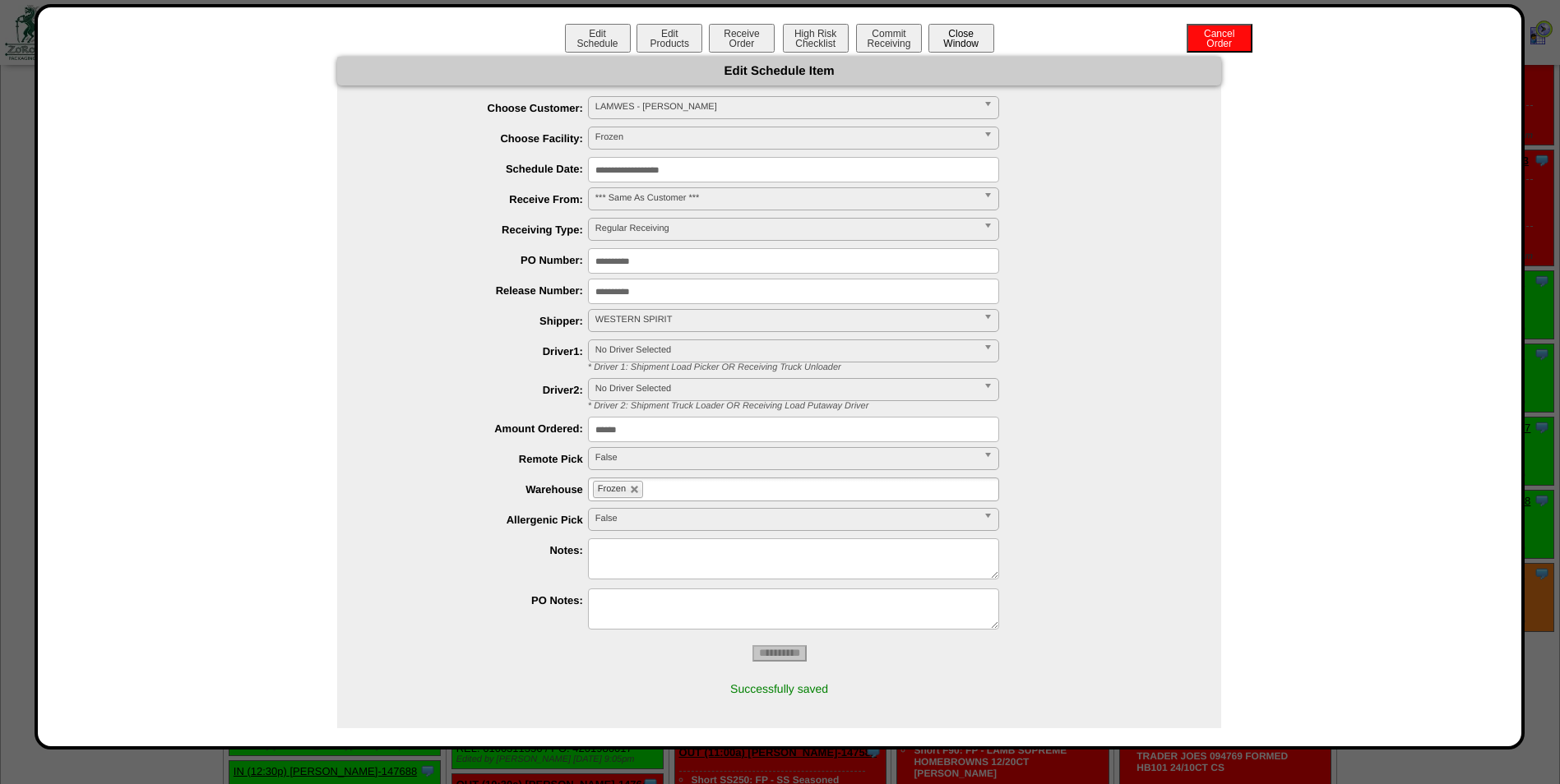
click at [949, 41] on button "Close Window" at bounding box center [961, 38] width 65 height 28
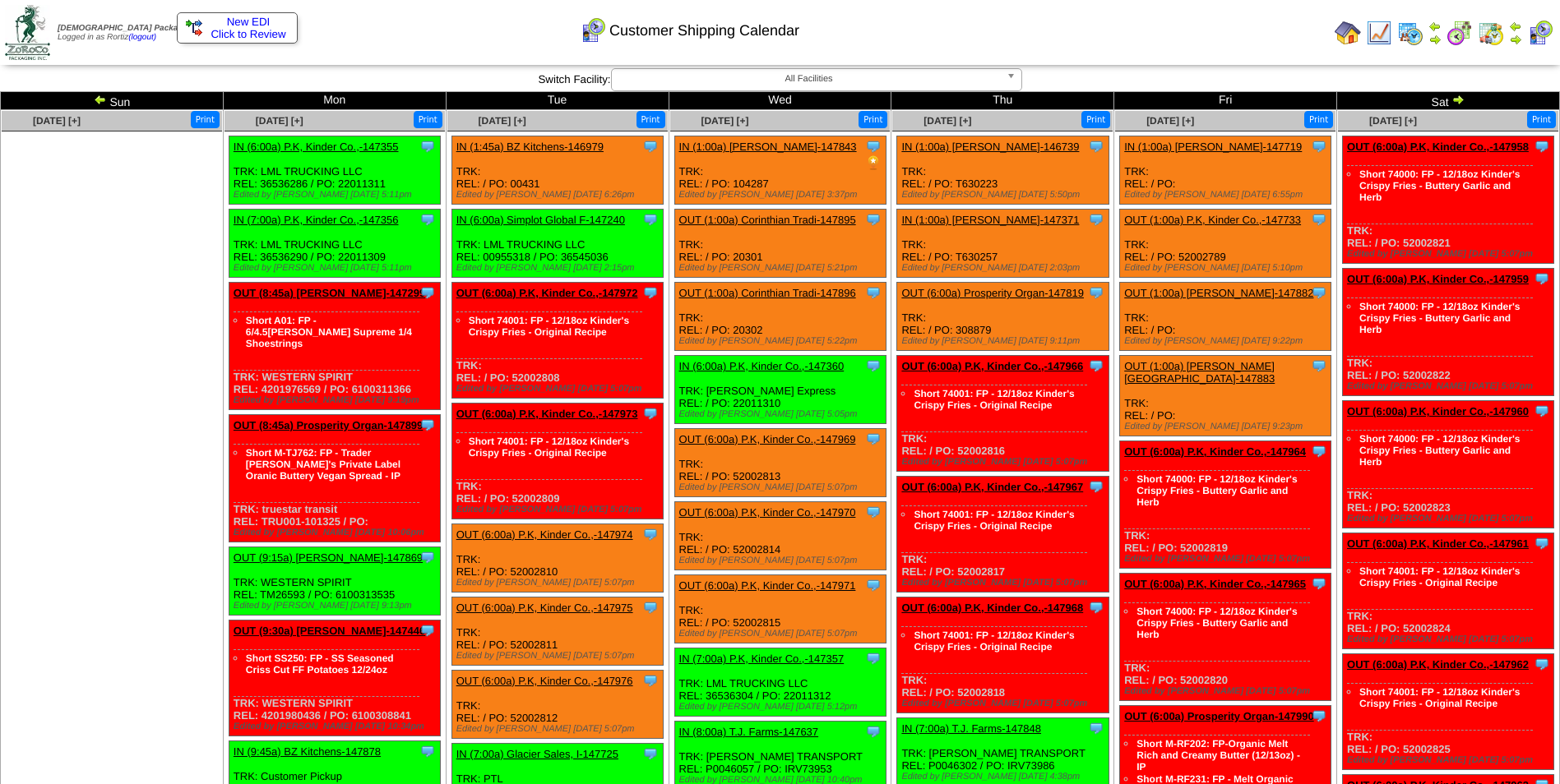
click at [1067, 27] on div "Customer Shipping Calendar" at bounding box center [633, 26] width 896 height 46
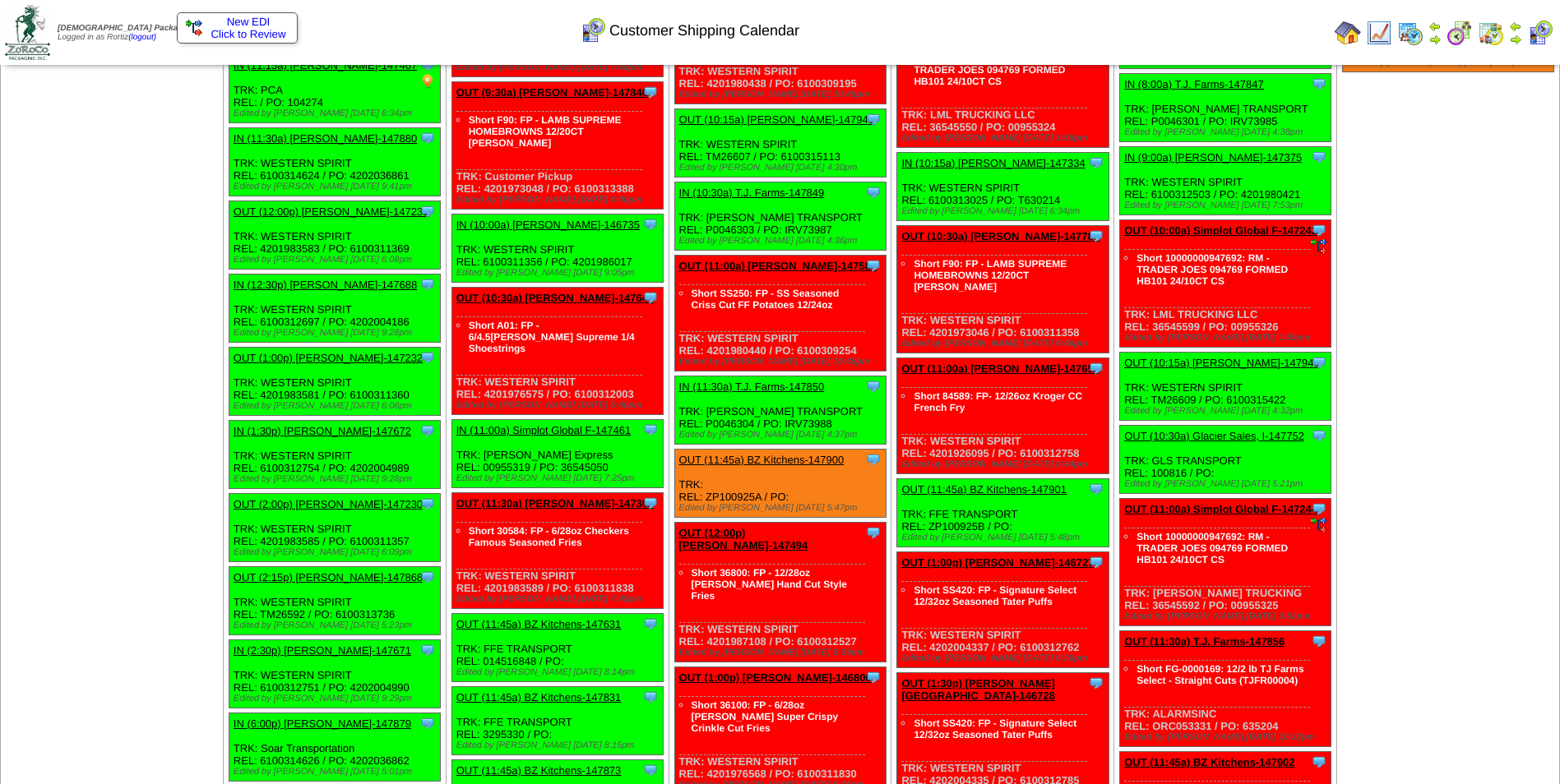
scroll to position [1151, 0]
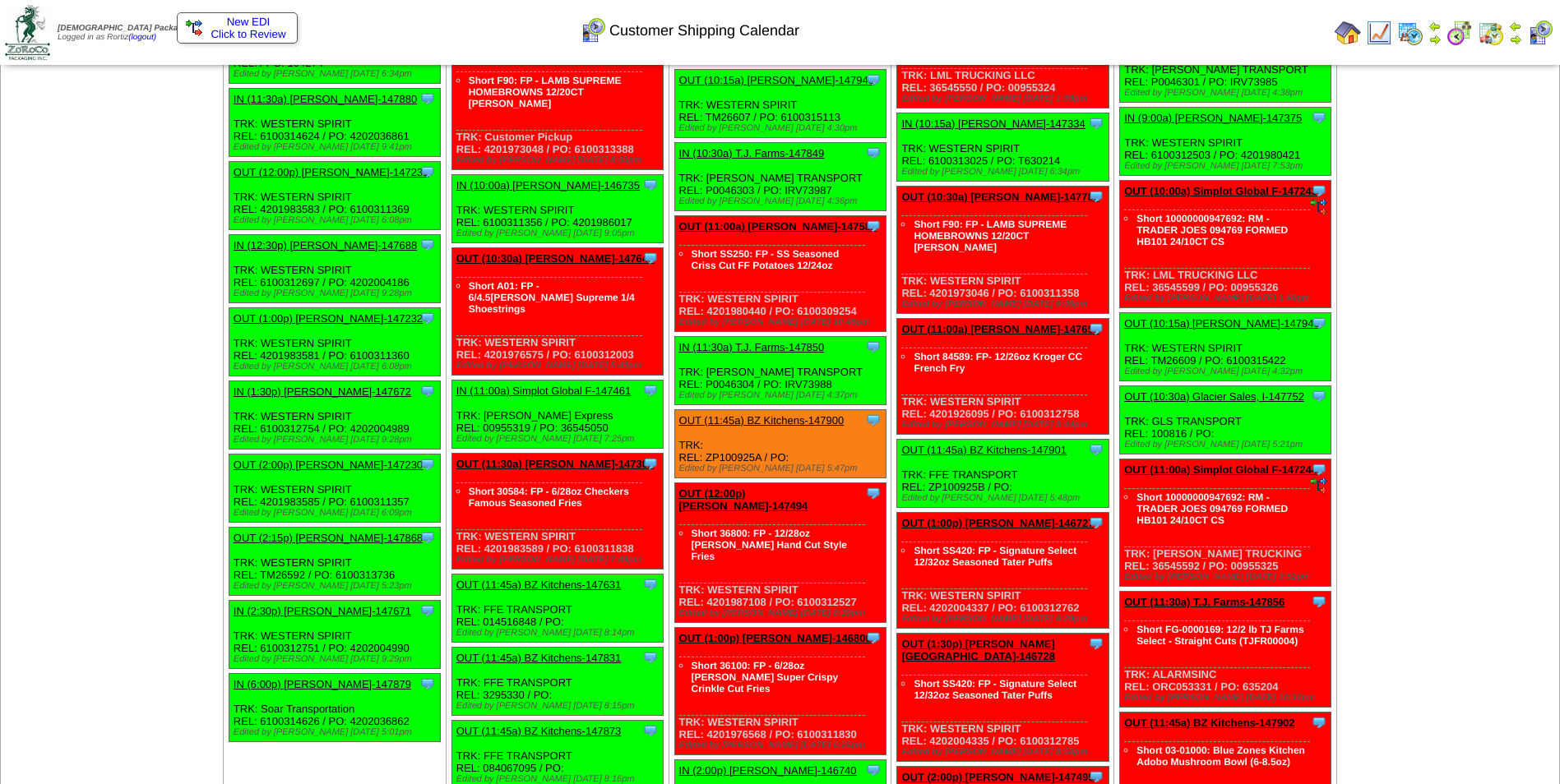
click at [780, 414] on link "OUT (11:45a) BZ Kitchens-147900" at bounding box center [762, 420] width 165 height 12
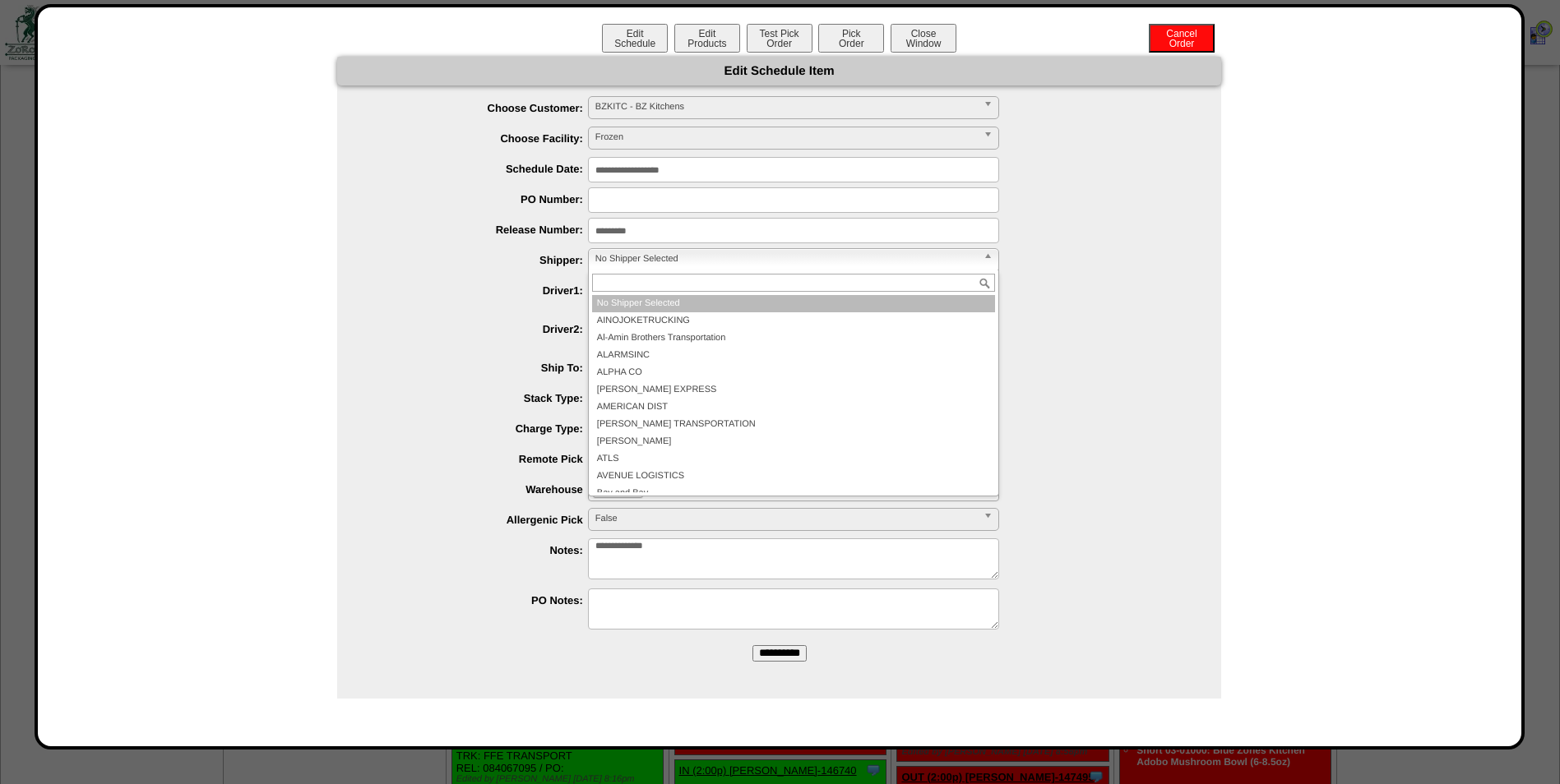
click at [623, 257] on span "No Shipper Selected" at bounding box center [786, 259] width 381 height 20
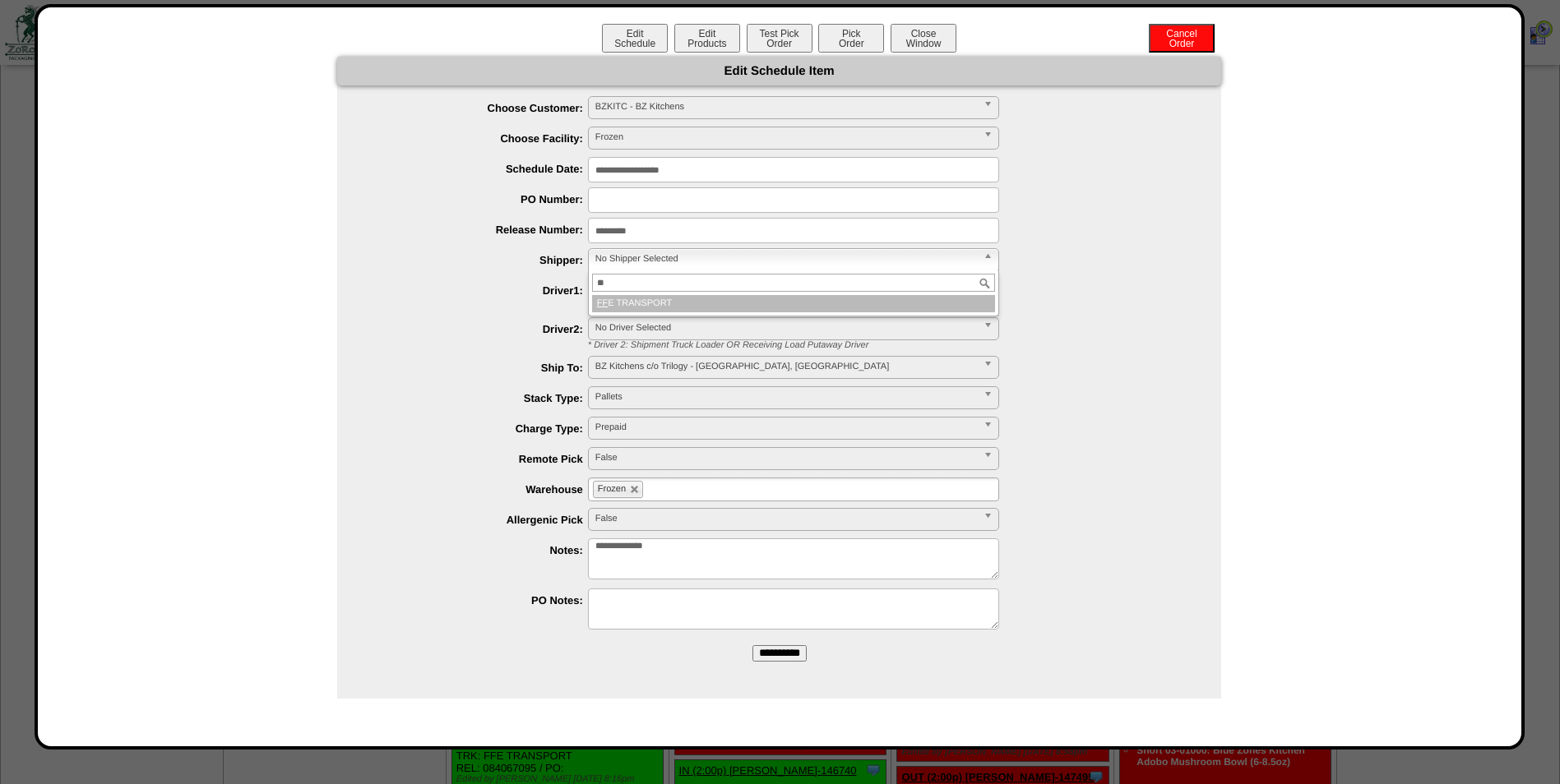
type input "**"
click at [623, 301] on li "FF E TRANSPORT" at bounding box center [793, 303] width 403 height 17
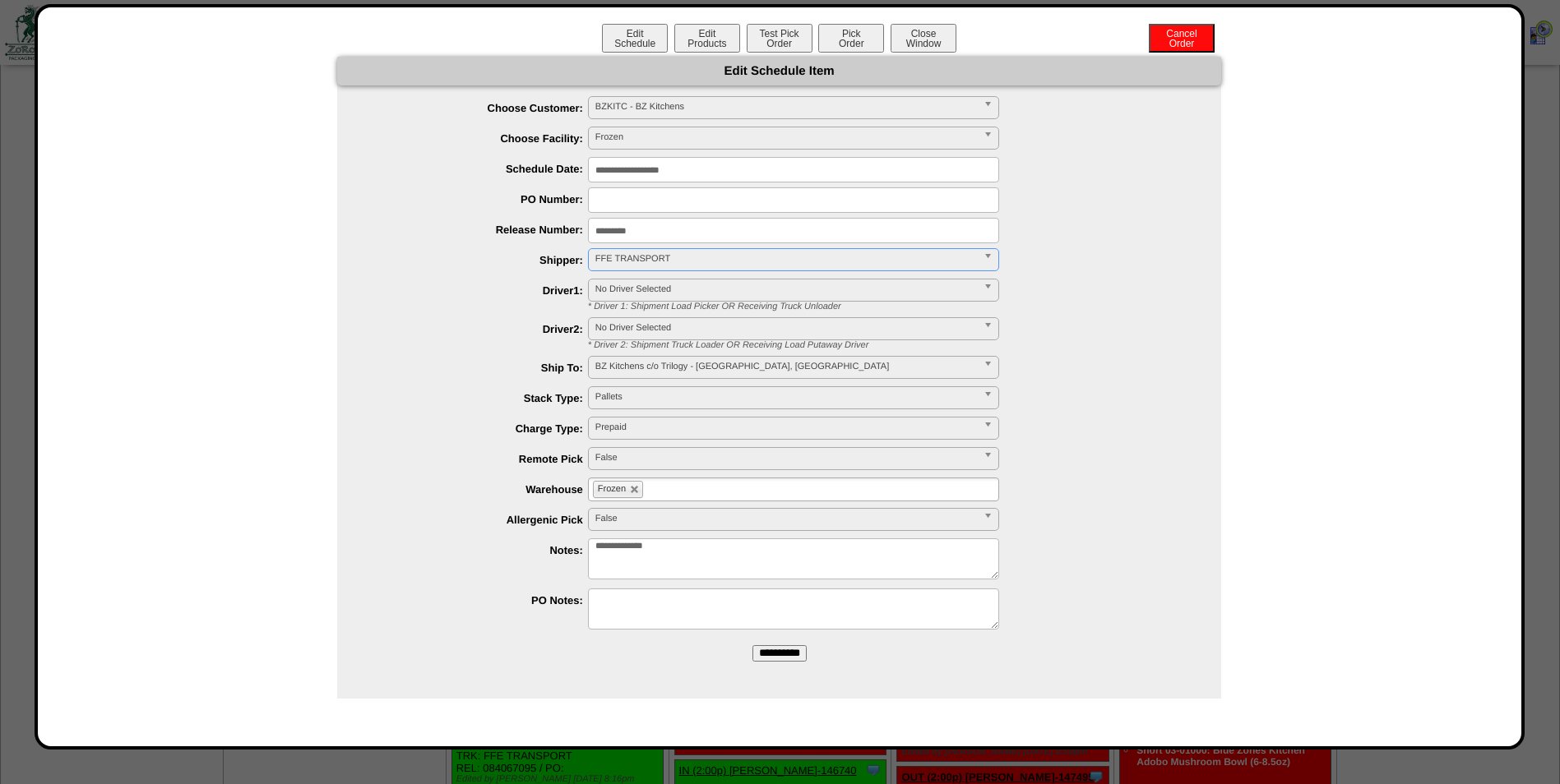
click at [779, 653] on input "**********" at bounding box center [779, 653] width 54 height 16
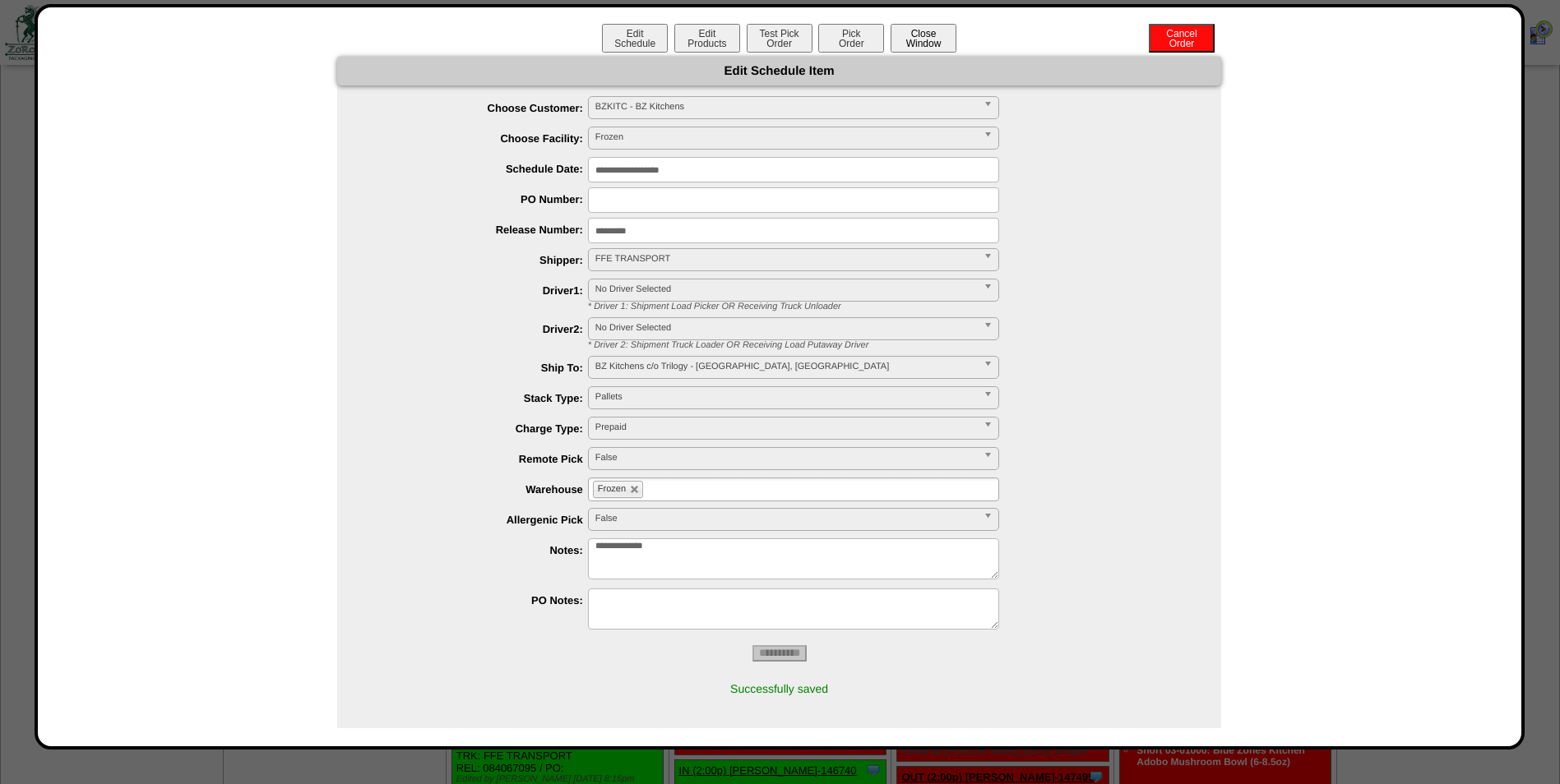
click at [937, 36] on button "Close Window" at bounding box center [923, 38] width 65 height 28
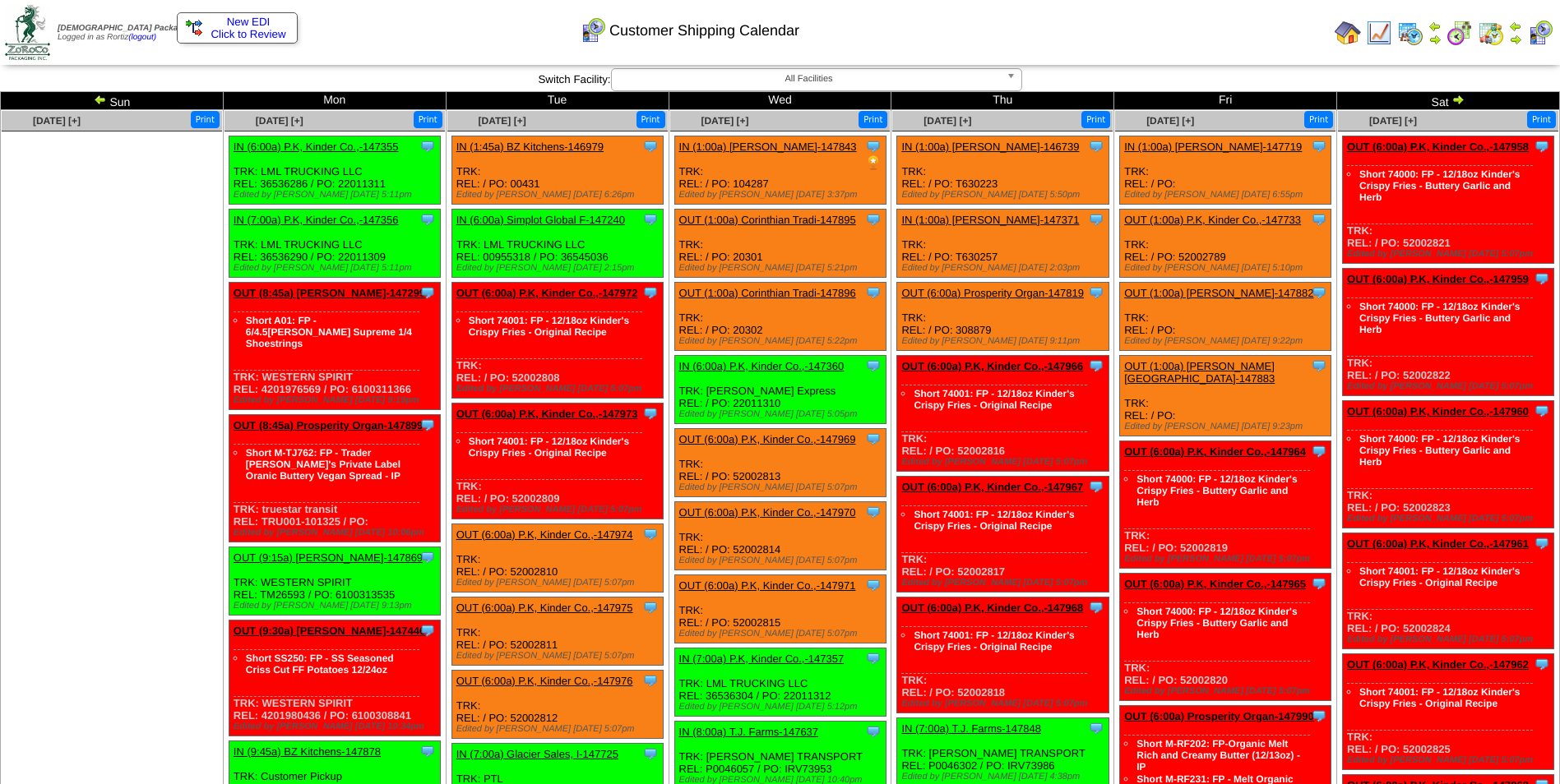
click at [1047, 43] on div "Customer Shipping Calendar" at bounding box center [633, 26] width 896 height 46
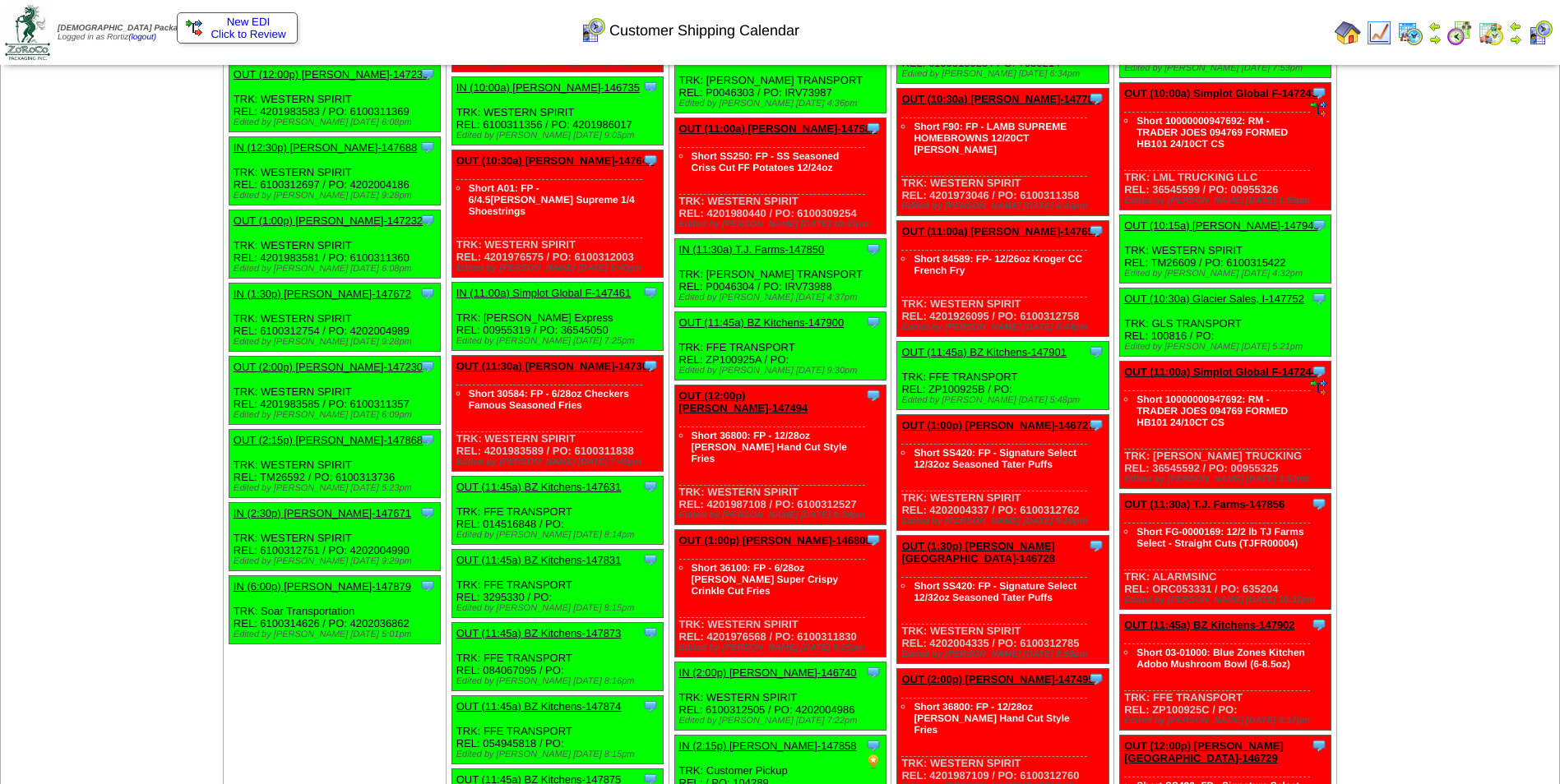
scroll to position [1202, 0]
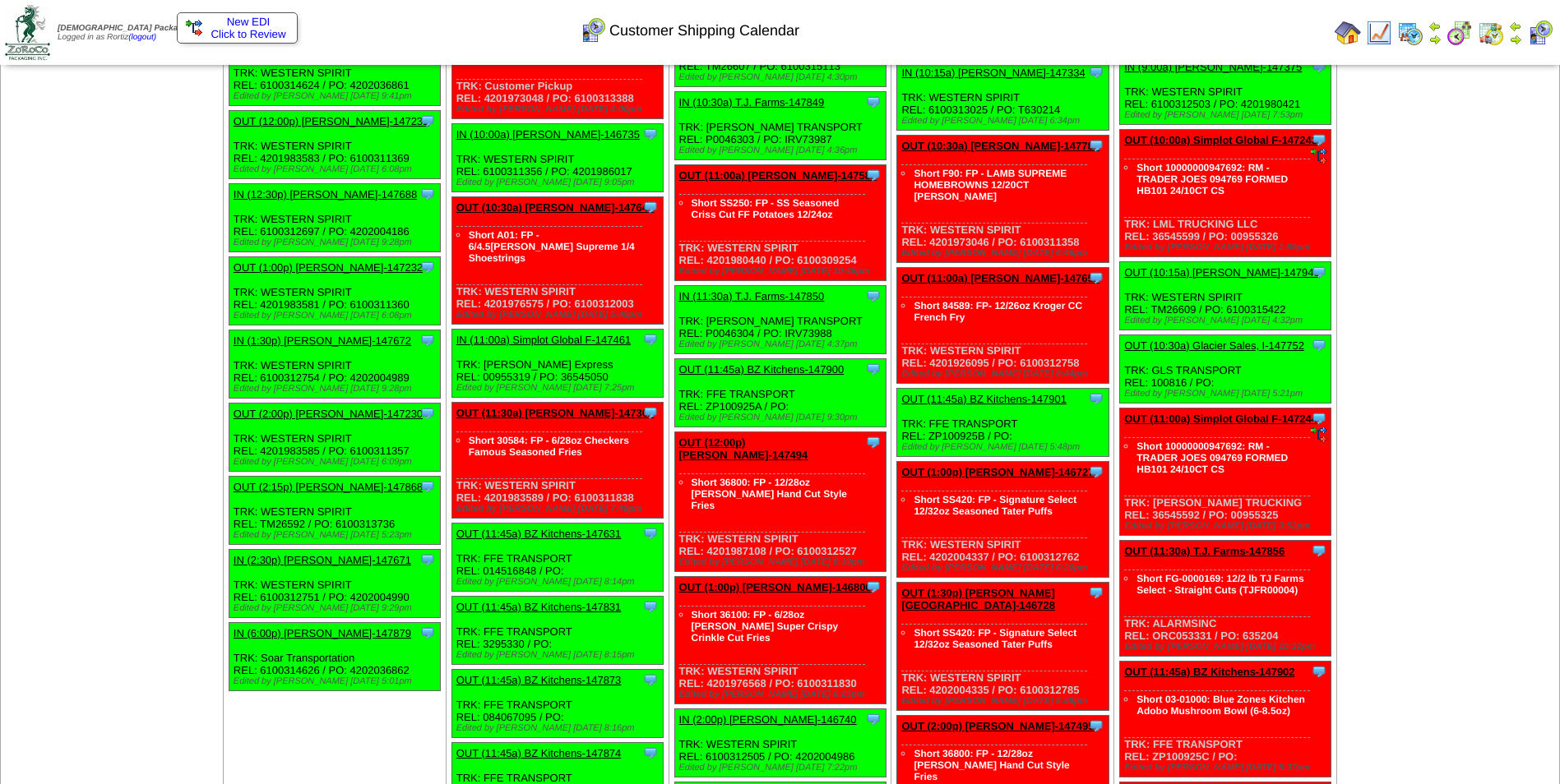
click at [695, 714] on link "IN (2:00p) Lamb-Weston-146740" at bounding box center [767, 720] width 177 height 12
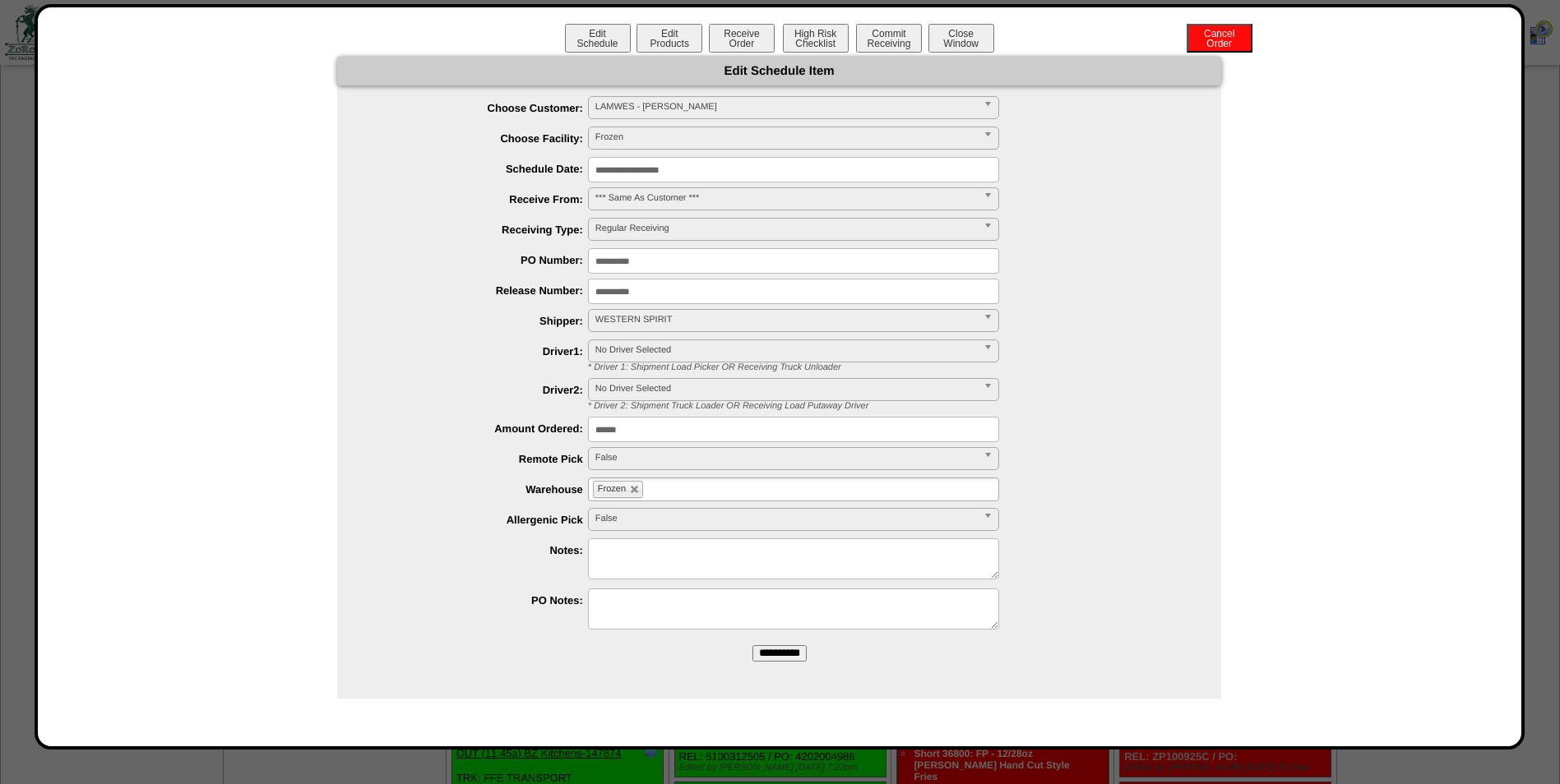
click at [712, 169] on input "**********" at bounding box center [794, 170] width 412 height 26
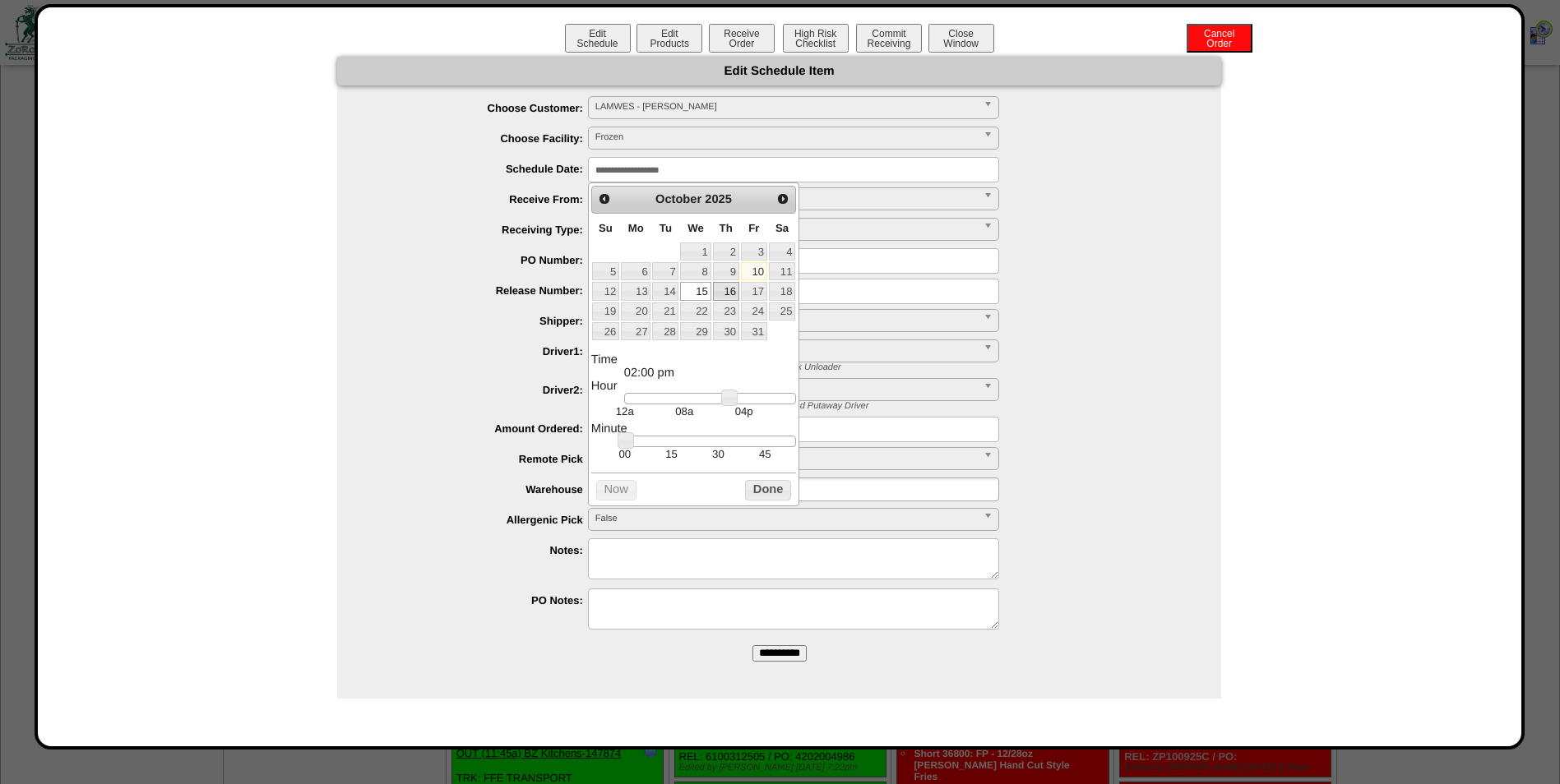
click at [726, 288] on link "16" at bounding box center [726, 290] width 27 height 18
type input "**********"
drag, startPoint x: 727, startPoint y: 406, endPoint x: 720, endPoint y: 402, distance: 8.1
click at [720, 402] on link at bounding box center [721, 397] width 16 height 16
click at [782, 501] on button "Done" at bounding box center [768, 490] width 46 height 21
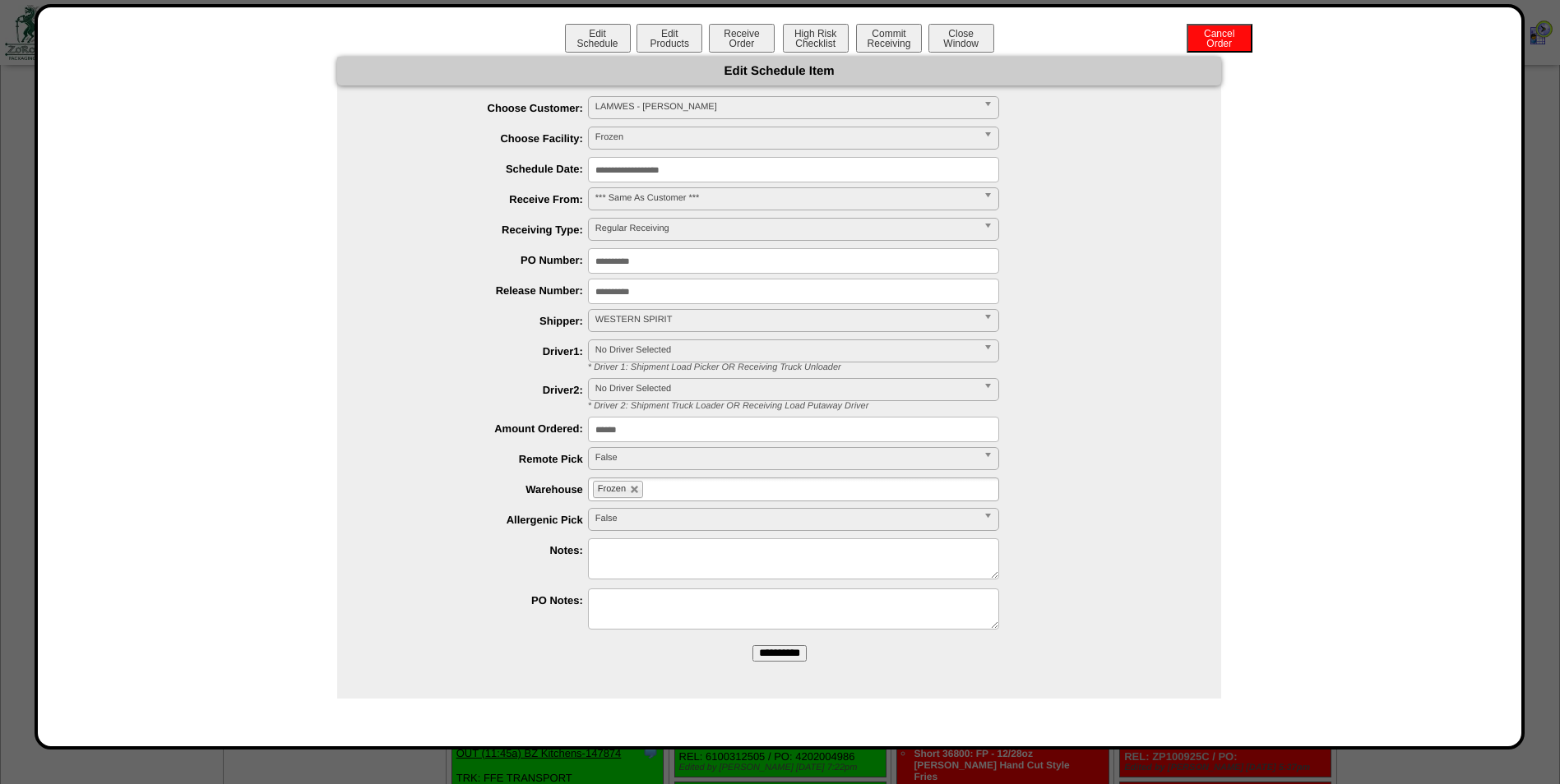
click at [771, 655] on input "**********" at bounding box center [779, 653] width 54 height 16
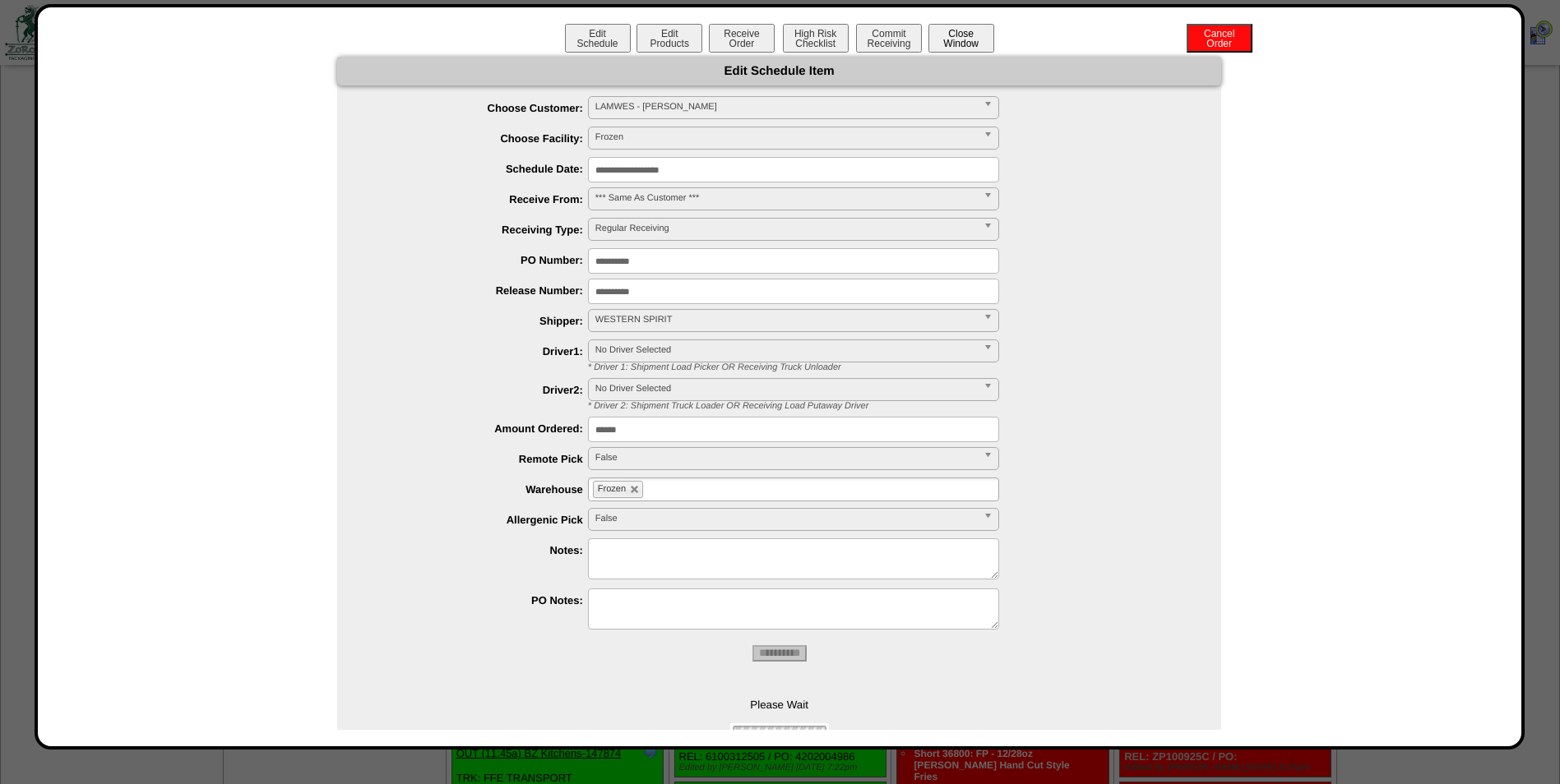
click at [967, 37] on button "Close Window" at bounding box center [961, 38] width 65 height 28
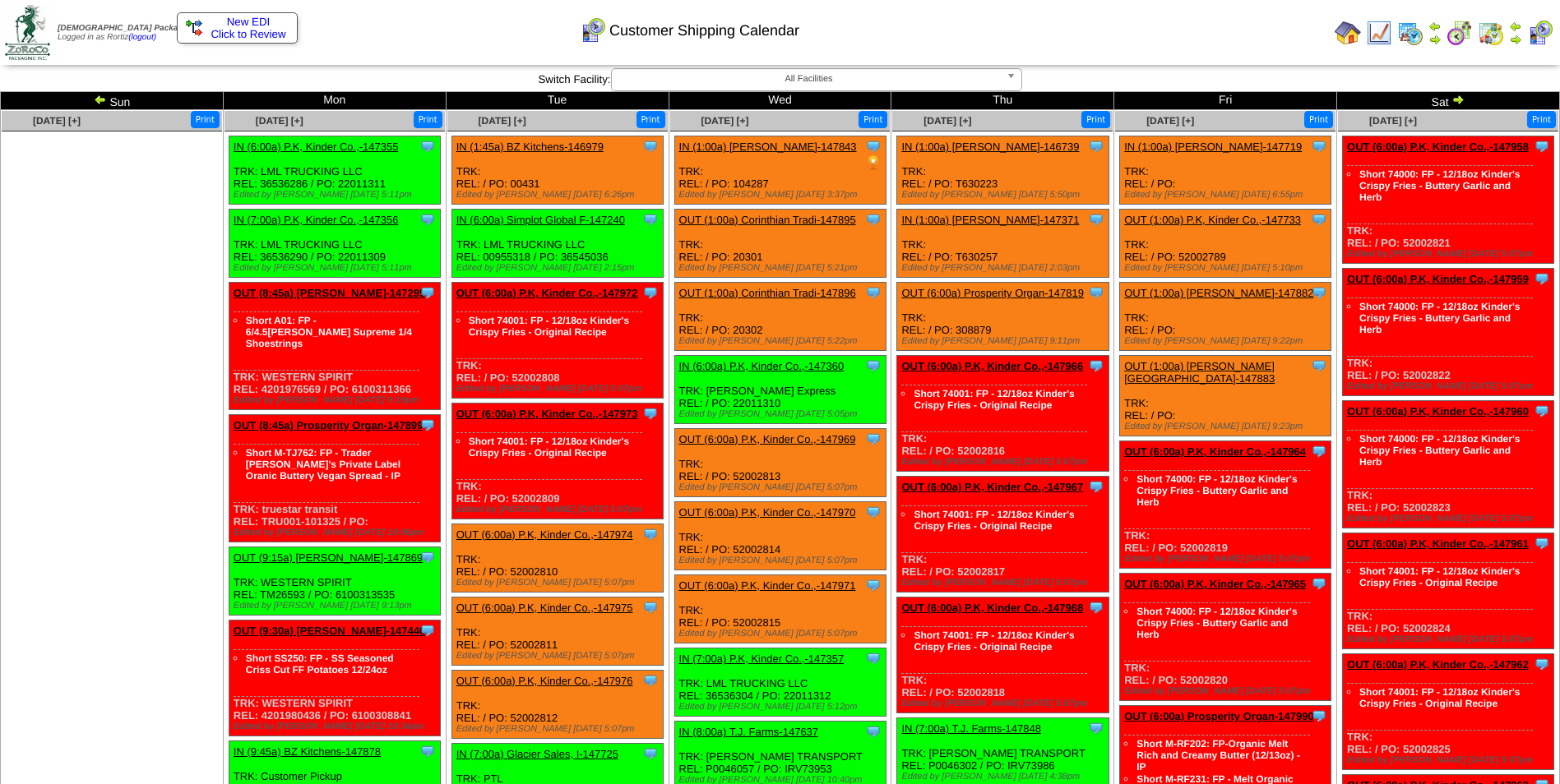
click at [104, 100] on img at bounding box center [101, 100] width 13 height 13
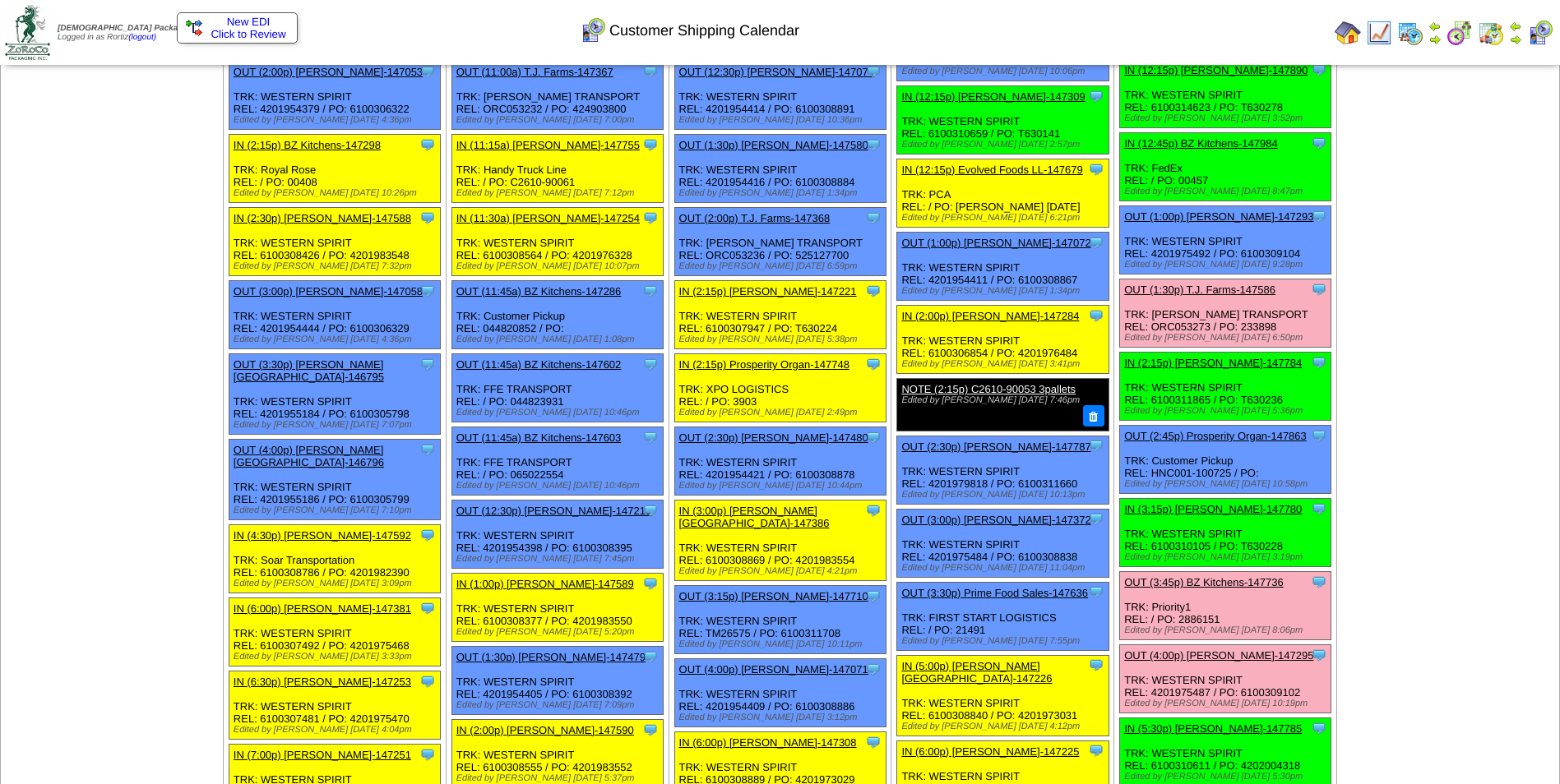
scroll to position [987, 0]
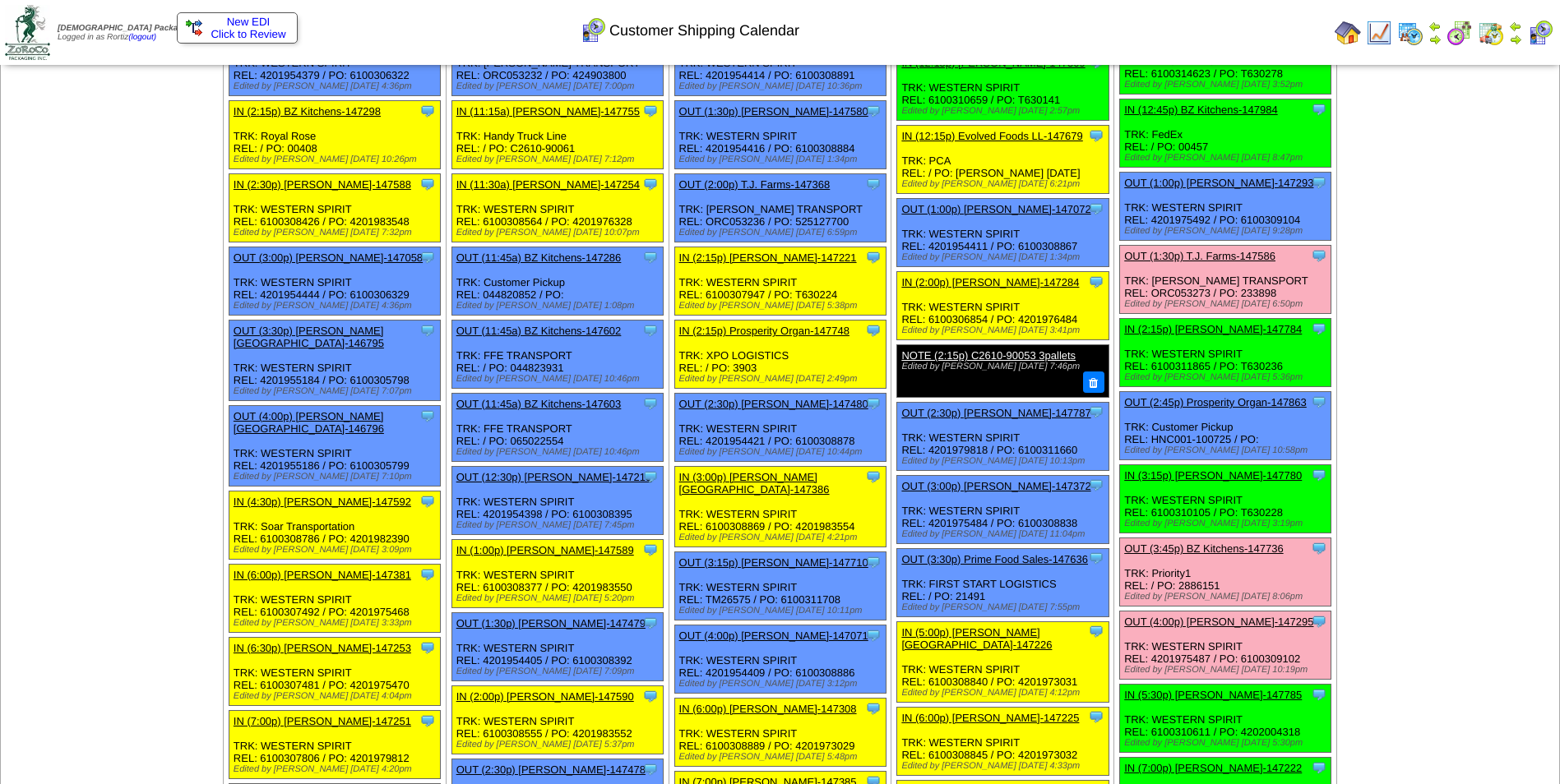
click at [1184, 269] on div "Clone Item OUT (1:30p) T.J. Farms-147586 T.J. Farms ScheduleID: 147586 120 CS: …" at bounding box center [1225, 280] width 211 height 68
copy div "ORC053273"
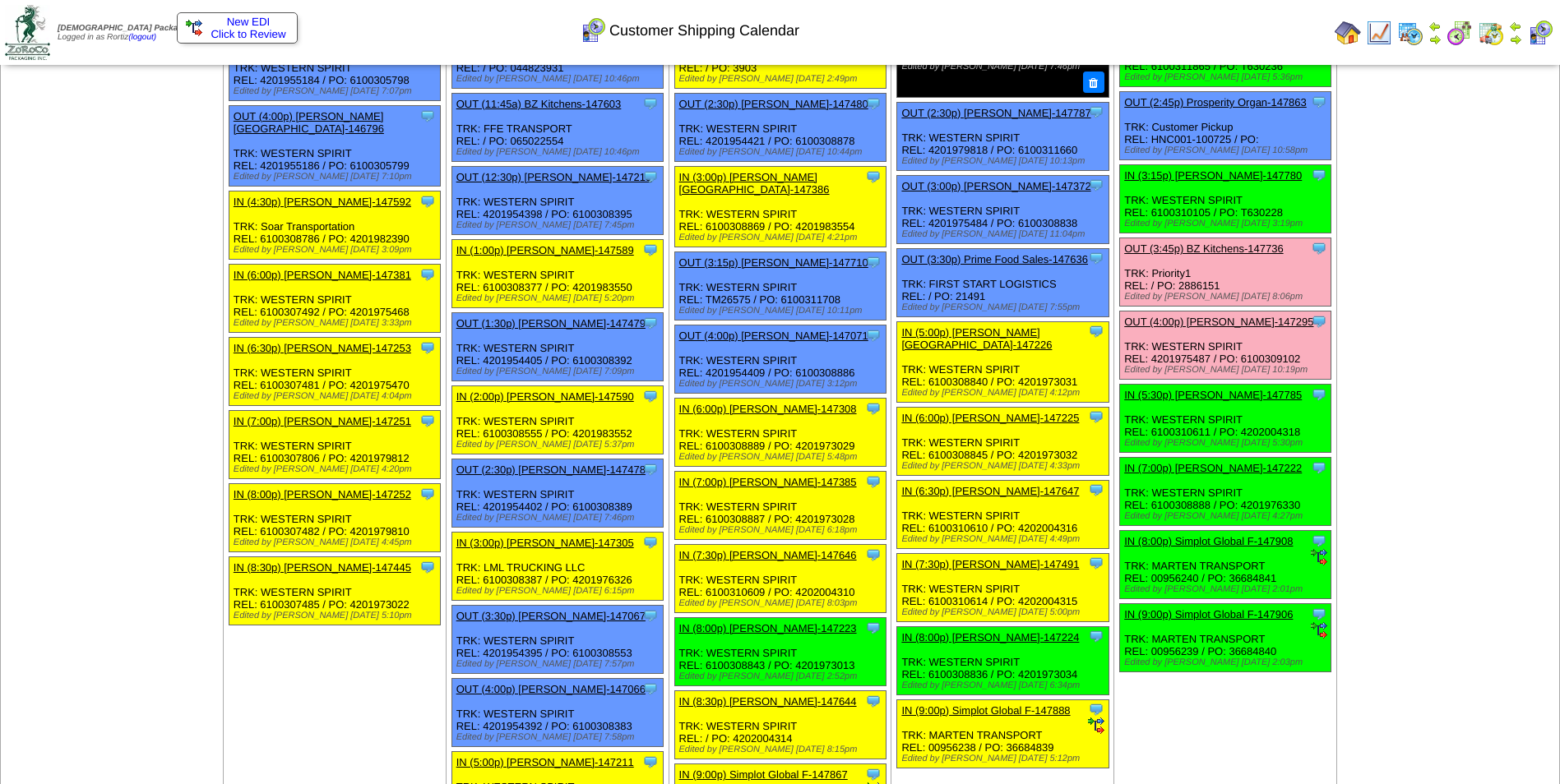
scroll to position [1315, 0]
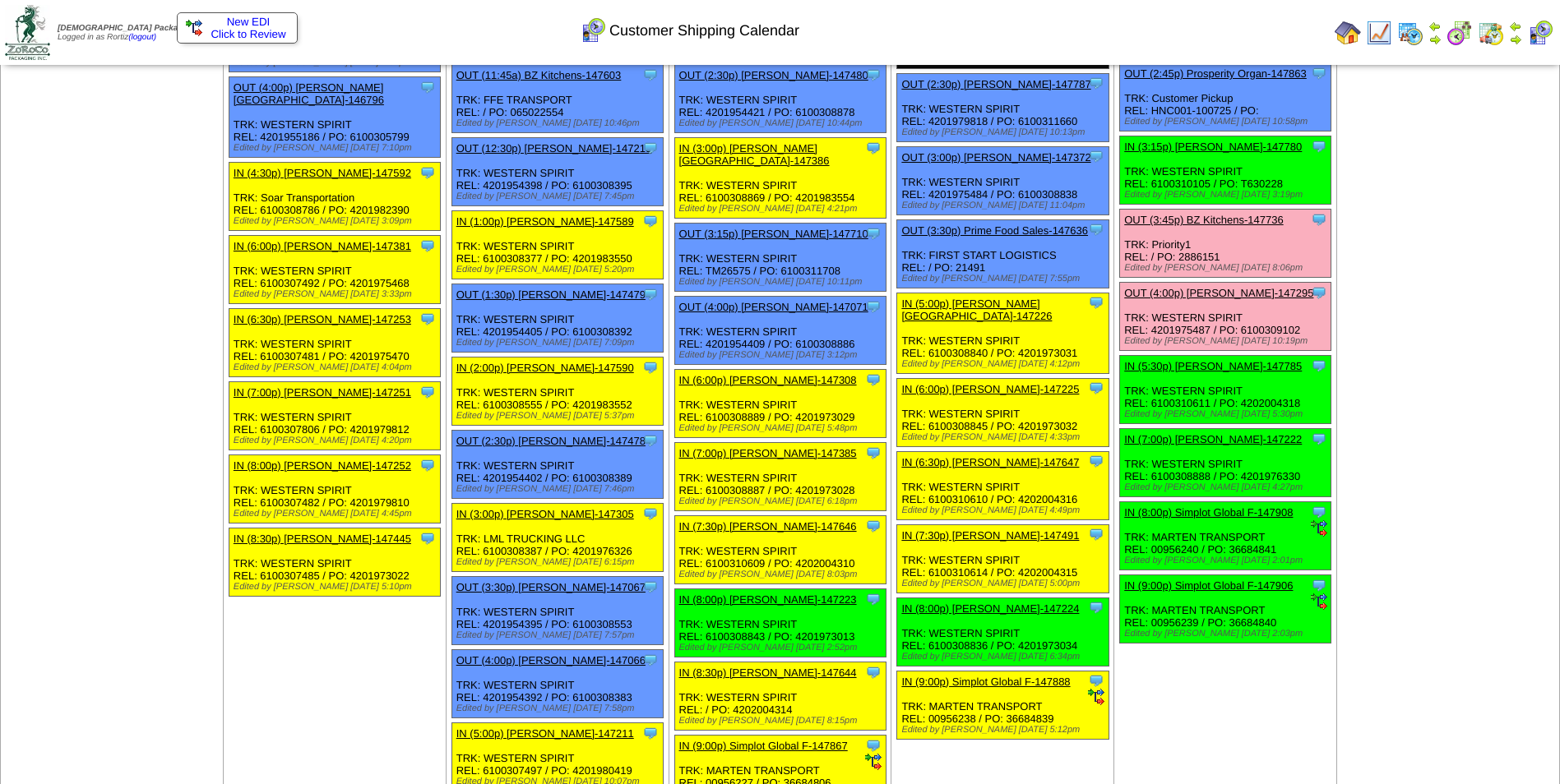
click at [1266, 452] on div "Clone Item IN (7:00p) Lamb-Weston-147222 Lamb-Weston ScheduleID: 147222 30 TOTE…" at bounding box center [1225, 464] width 211 height 68
copy div "4201976330"
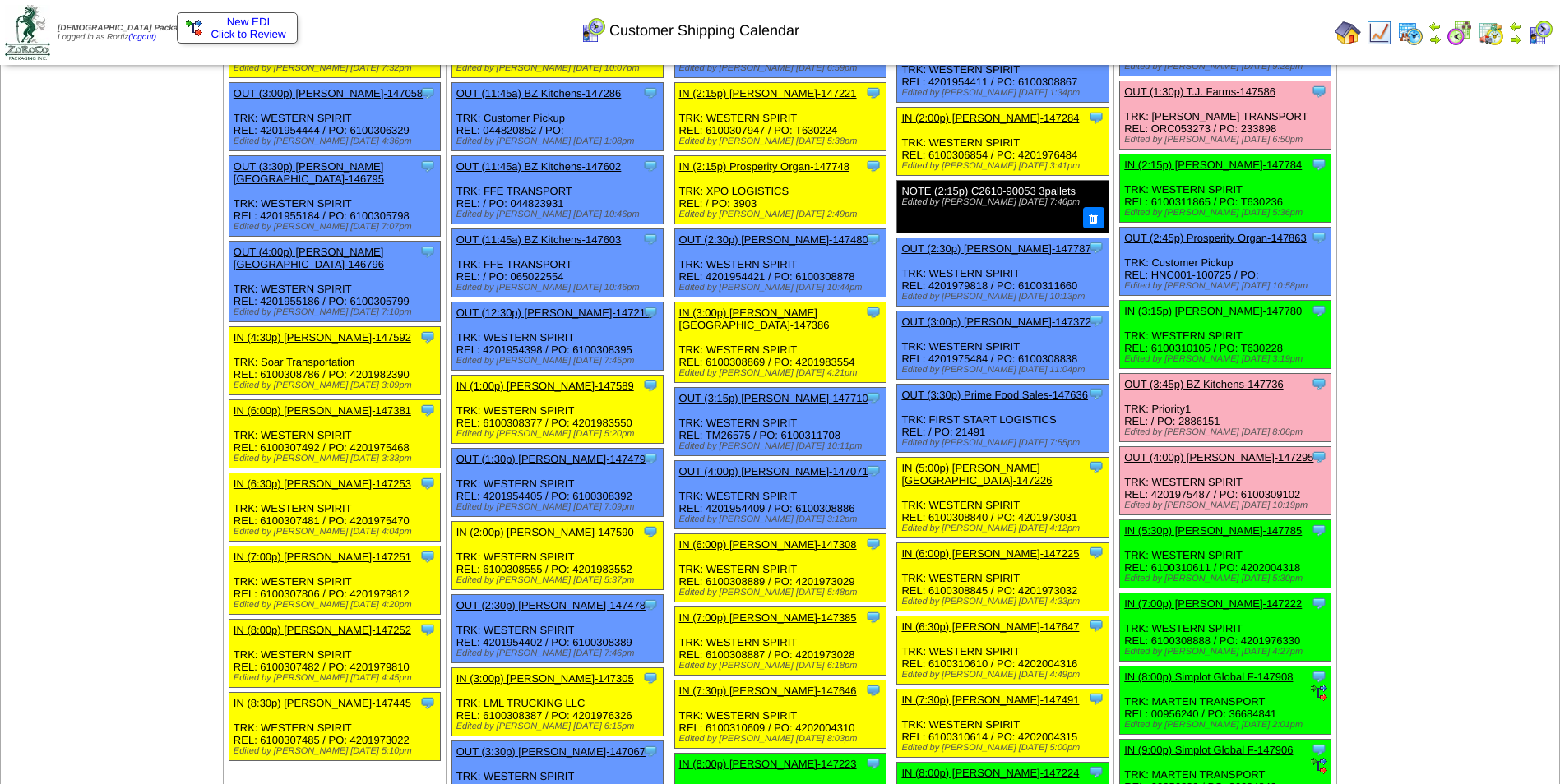
scroll to position [1480, 0]
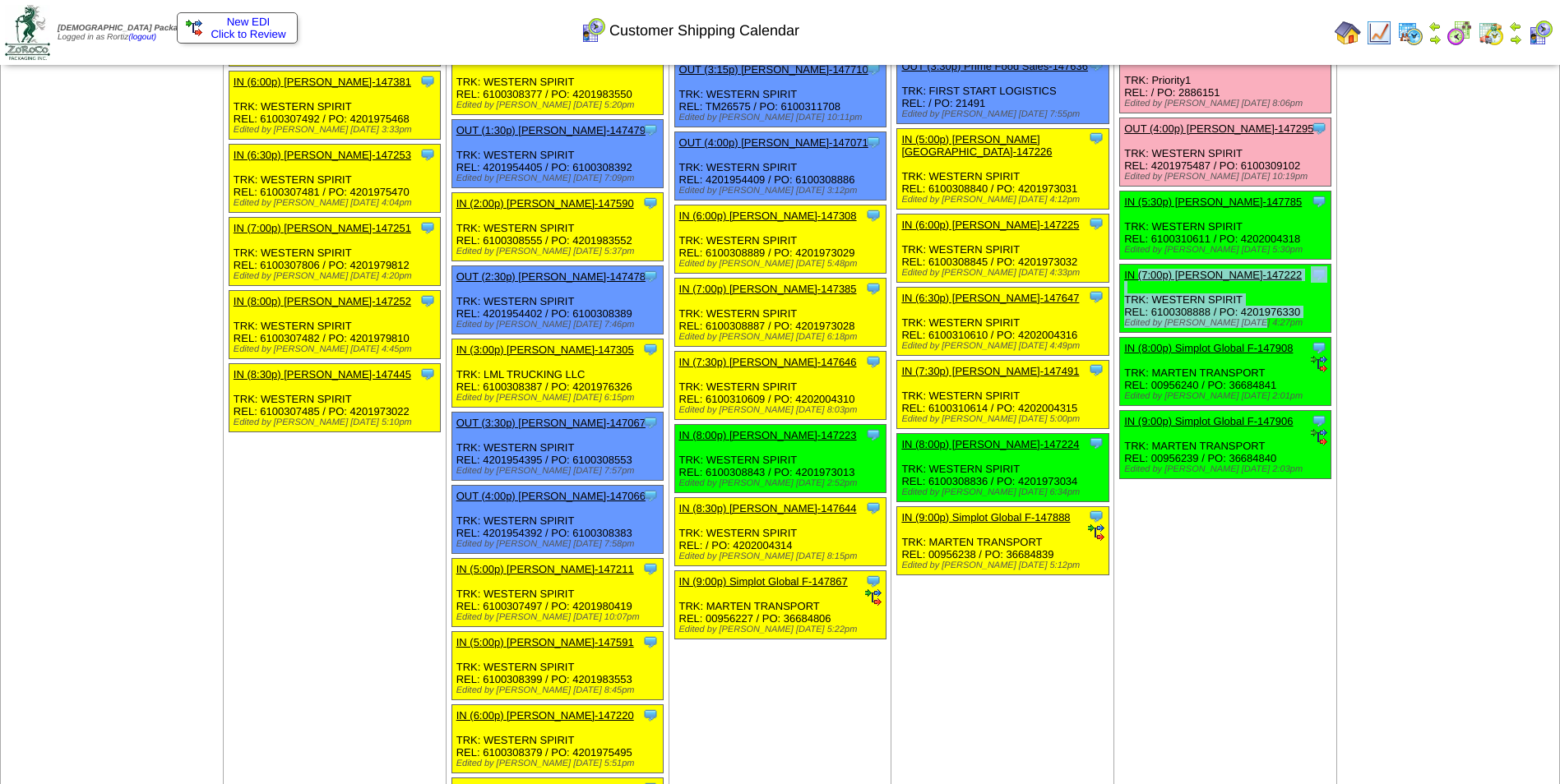
drag, startPoint x: 1123, startPoint y: 246, endPoint x: 1301, endPoint y: 300, distance: 186.0
click at [1301, 300] on div "Clone Item IN (7:00p) Lamb-Weston-147222 Lamb-Weston ScheduleID: 147222 30 TOTE…" at bounding box center [1225, 299] width 211 height 68
copy div "IN (7:00p) Lamb-Weston-147222 Lamb-Weston ScheduleID: 147222 30 TOTE: 5007 (RM …"
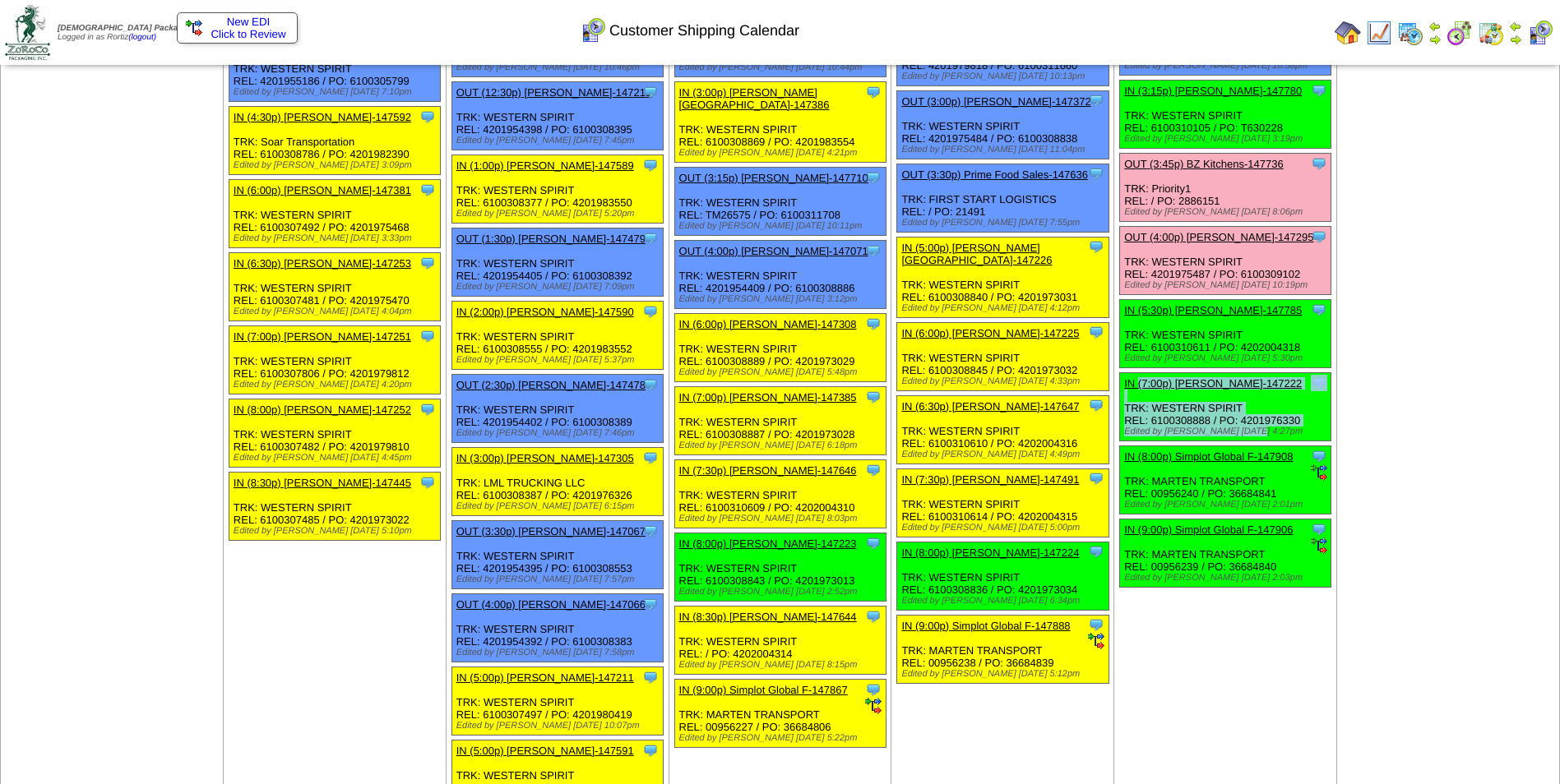
scroll to position [1233, 0]
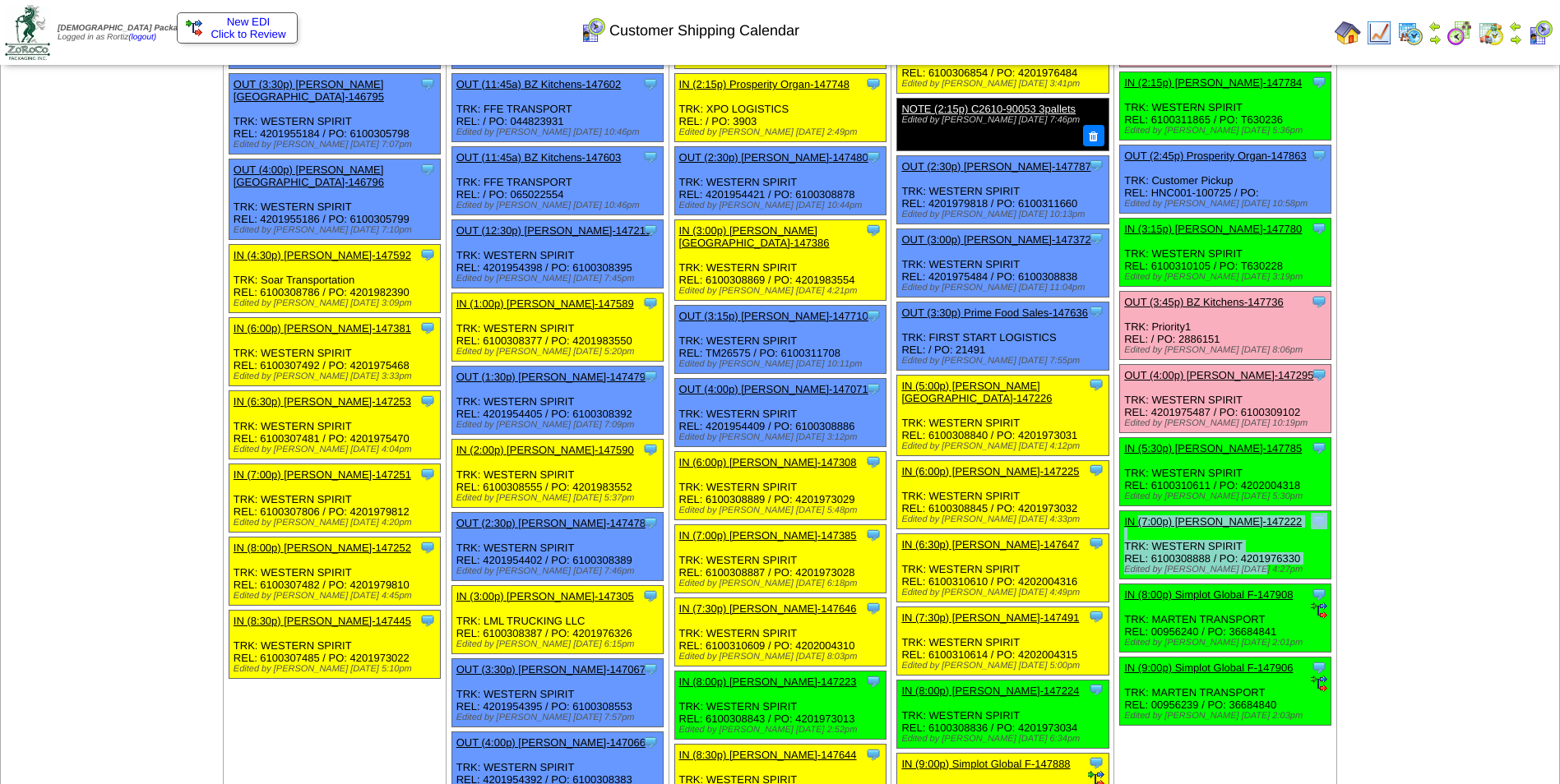
click at [1275, 369] on link "OUT (4:00p) Lamb-Weston-147295" at bounding box center [1218, 374] width 189 height 12
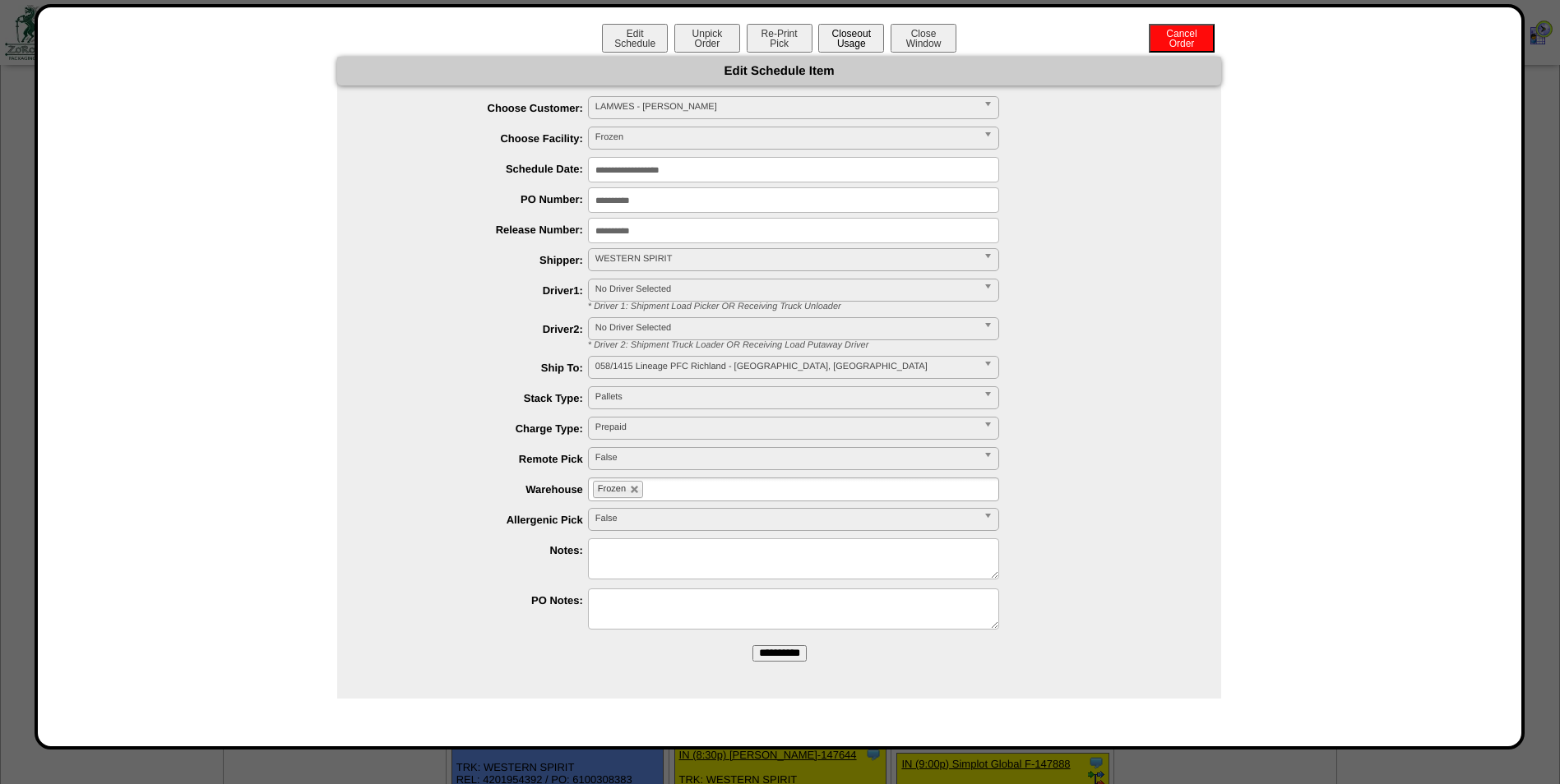
click at [861, 40] on button "Closeout Usage" at bounding box center [851, 38] width 65 height 28
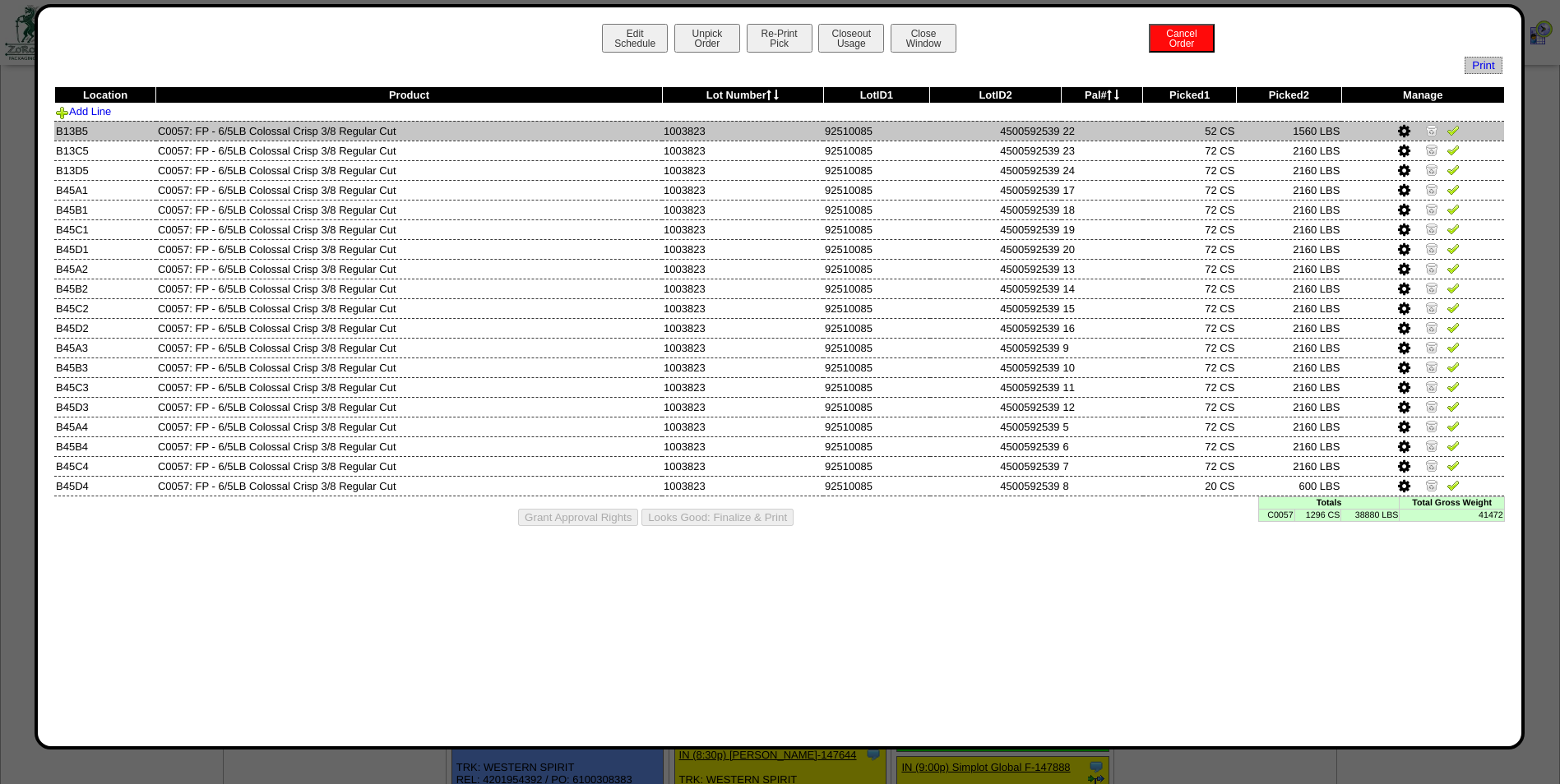
click at [1454, 131] on img at bounding box center [1453, 130] width 13 height 13
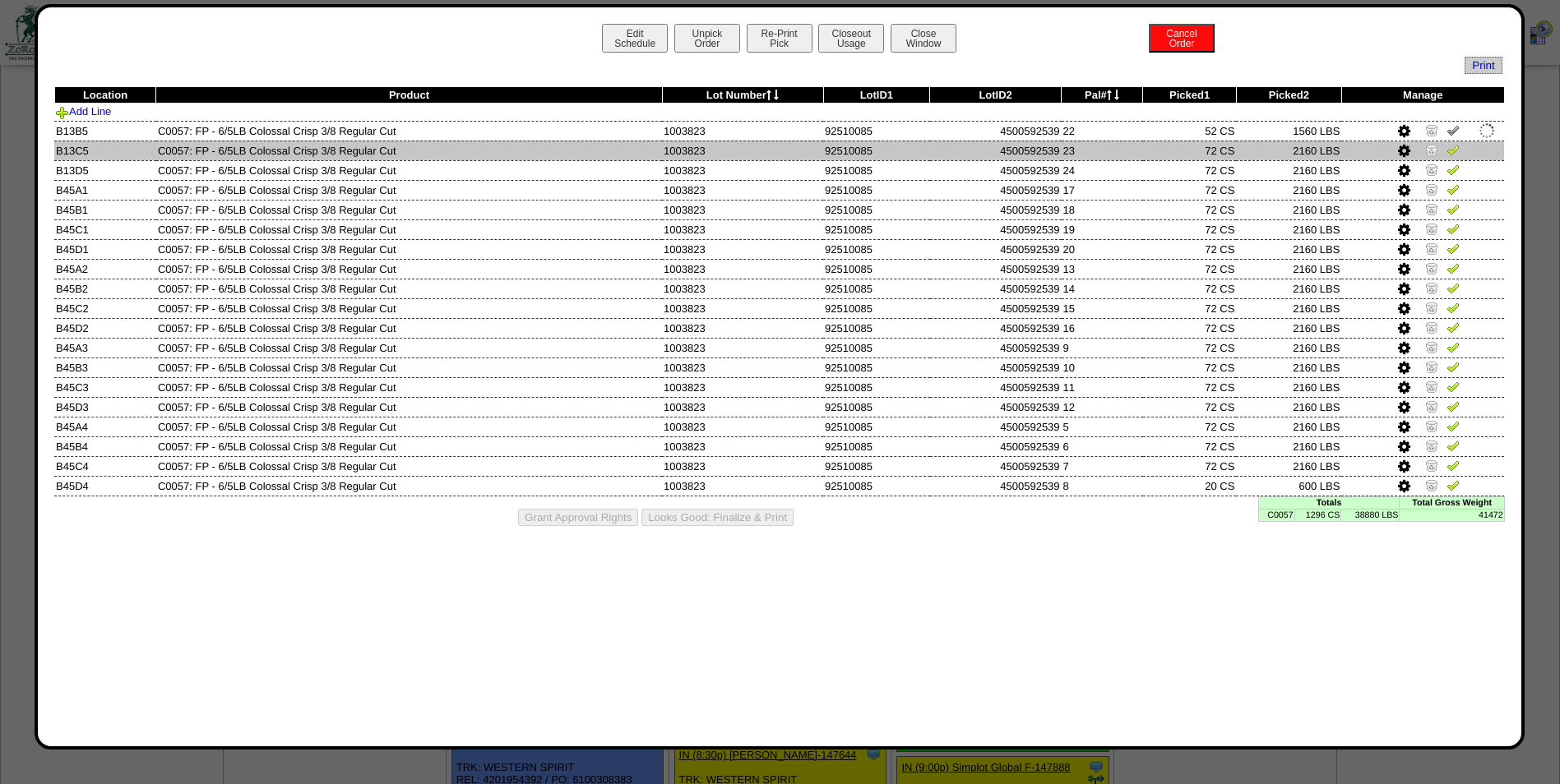
click at [1457, 149] on img at bounding box center [1453, 150] width 13 height 13
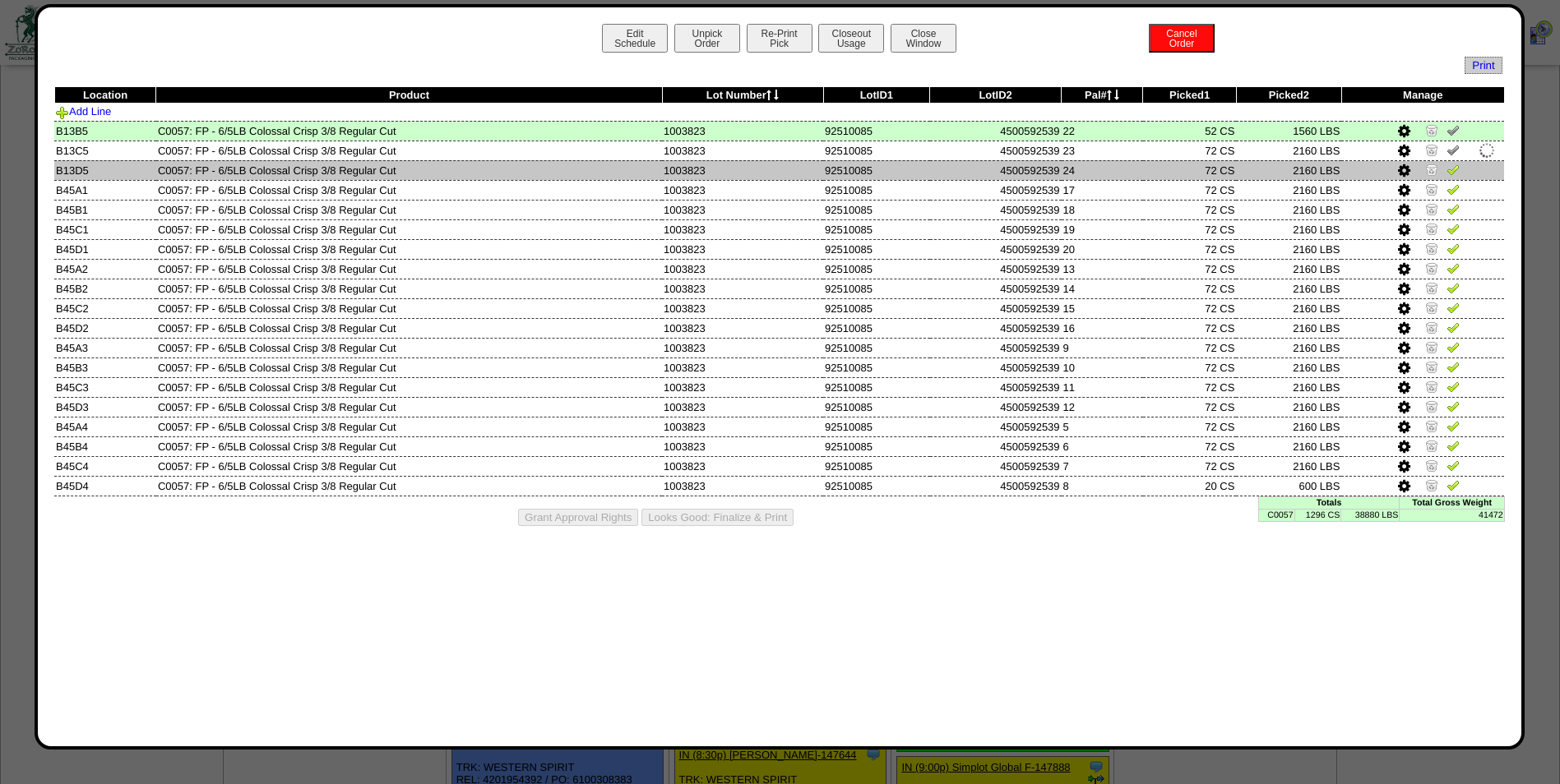
click at [1456, 173] on img at bounding box center [1453, 170] width 13 height 13
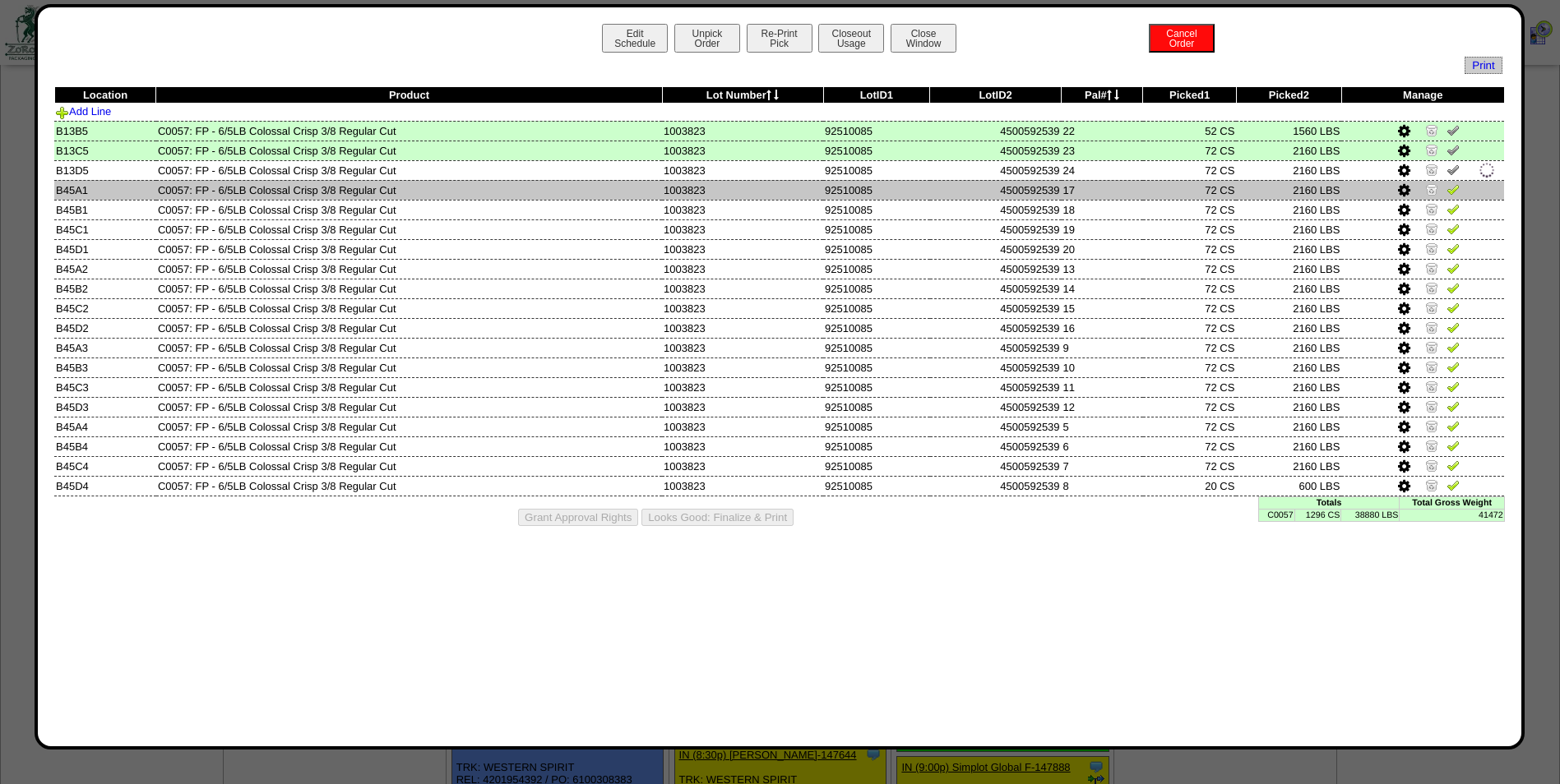
click at [1453, 186] on img at bounding box center [1453, 190] width 13 height 13
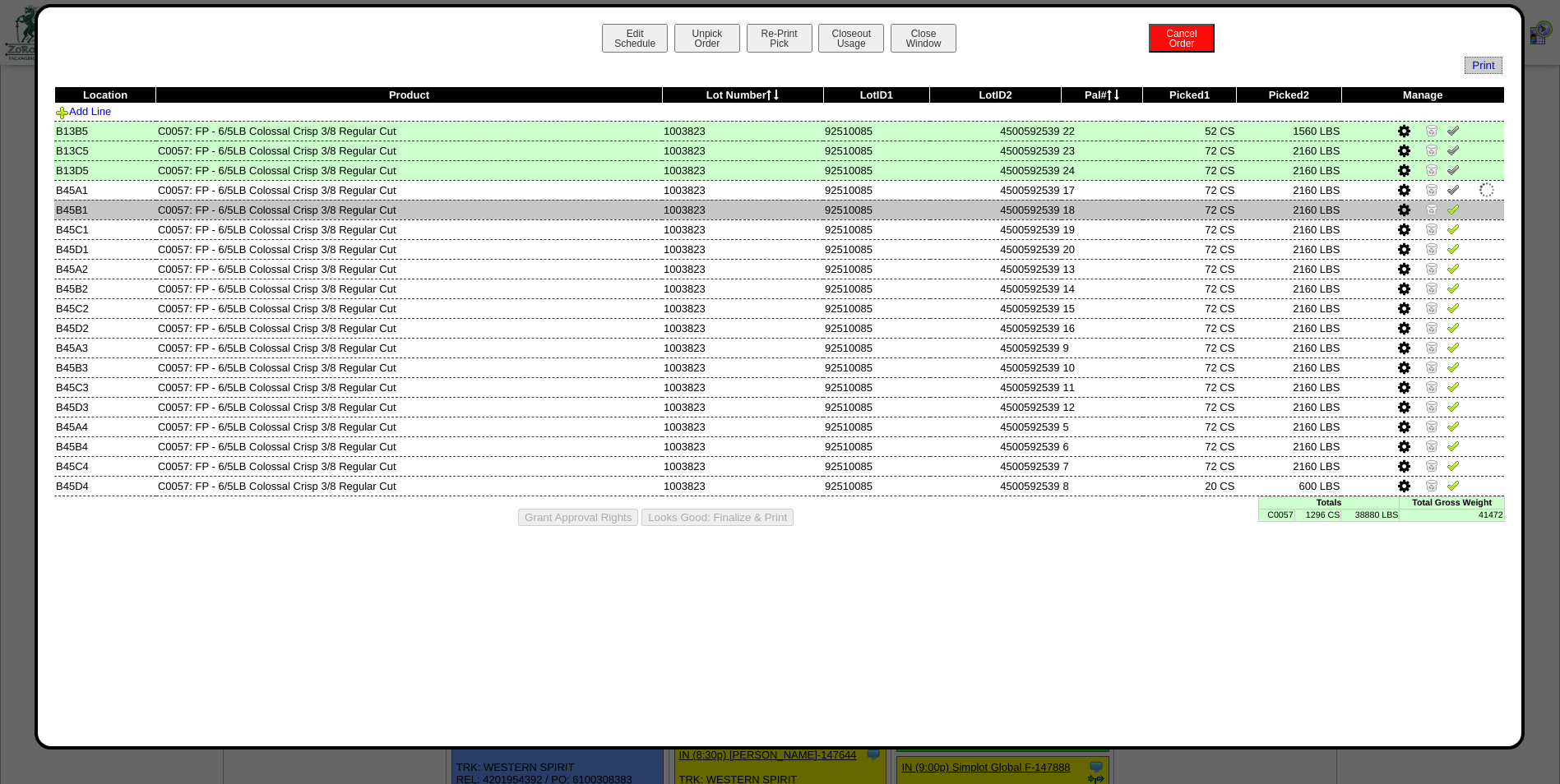
click at [1453, 208] on img at bounding box center [1453, 209] width 13 height 13
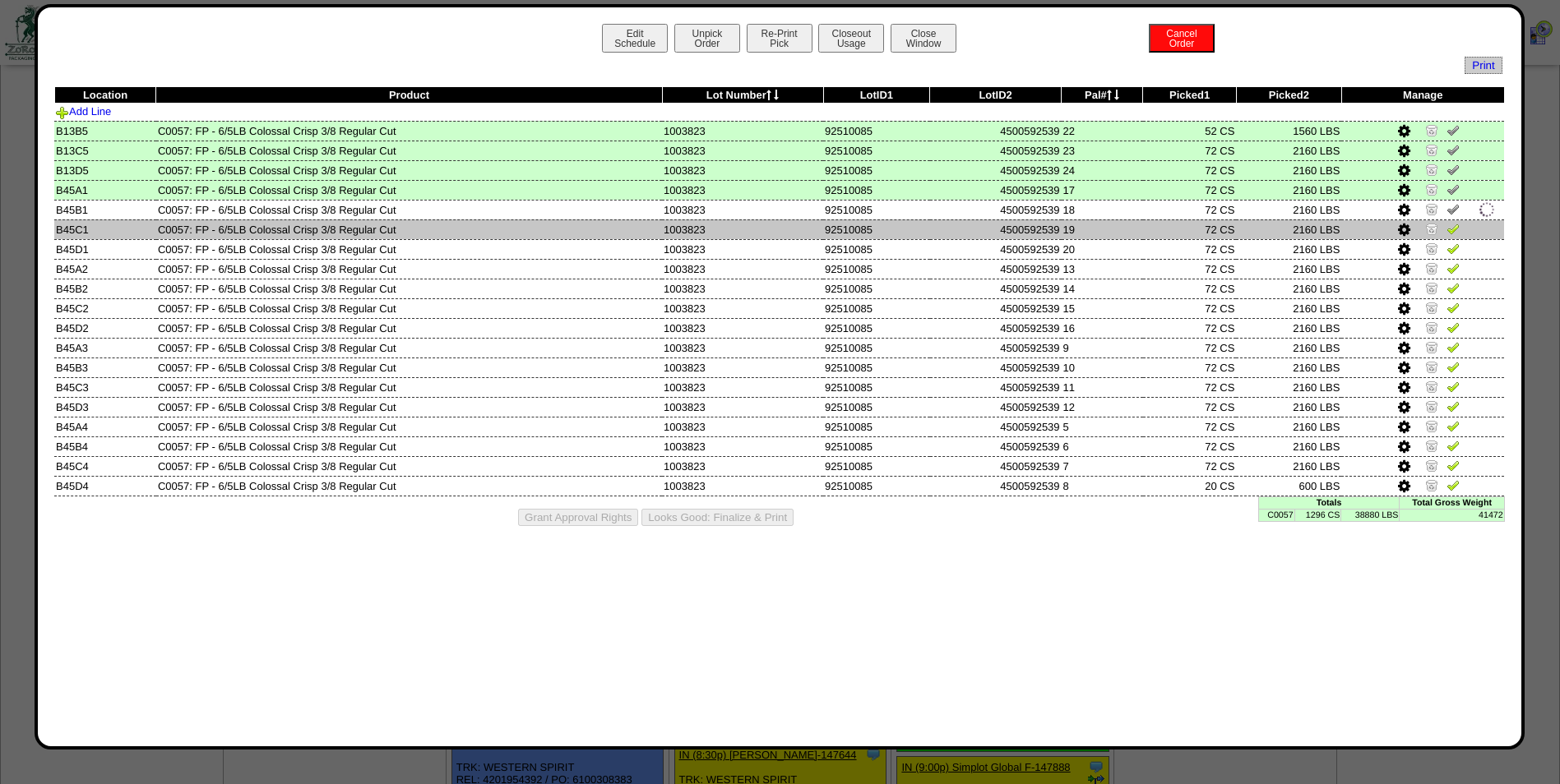
click at [1457, 227] on img at bounding box center [1453, 228] width 13 height 13
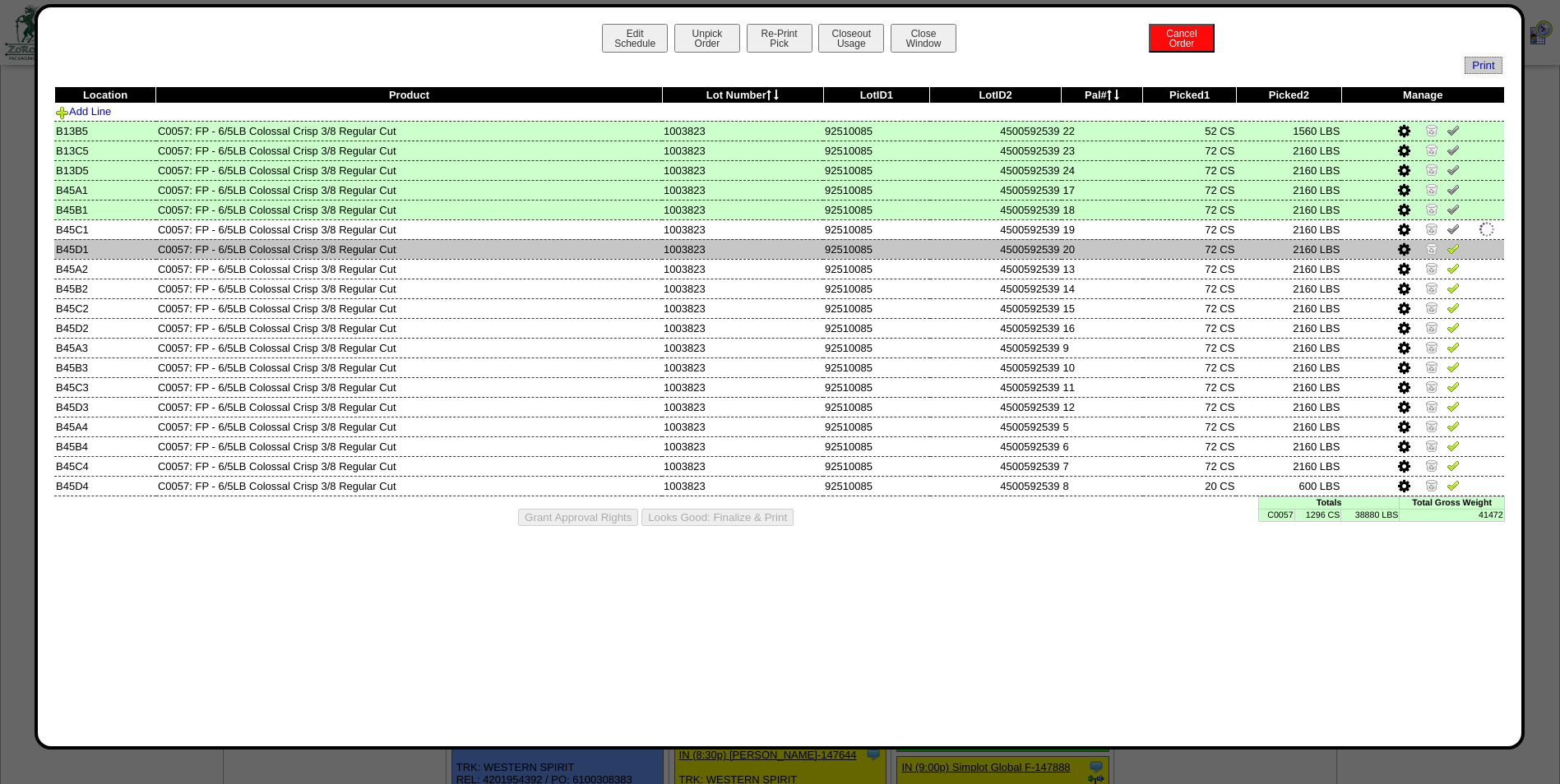
click at [1458, 251] on img at bounding box center [1453, 248] width 13 height 13
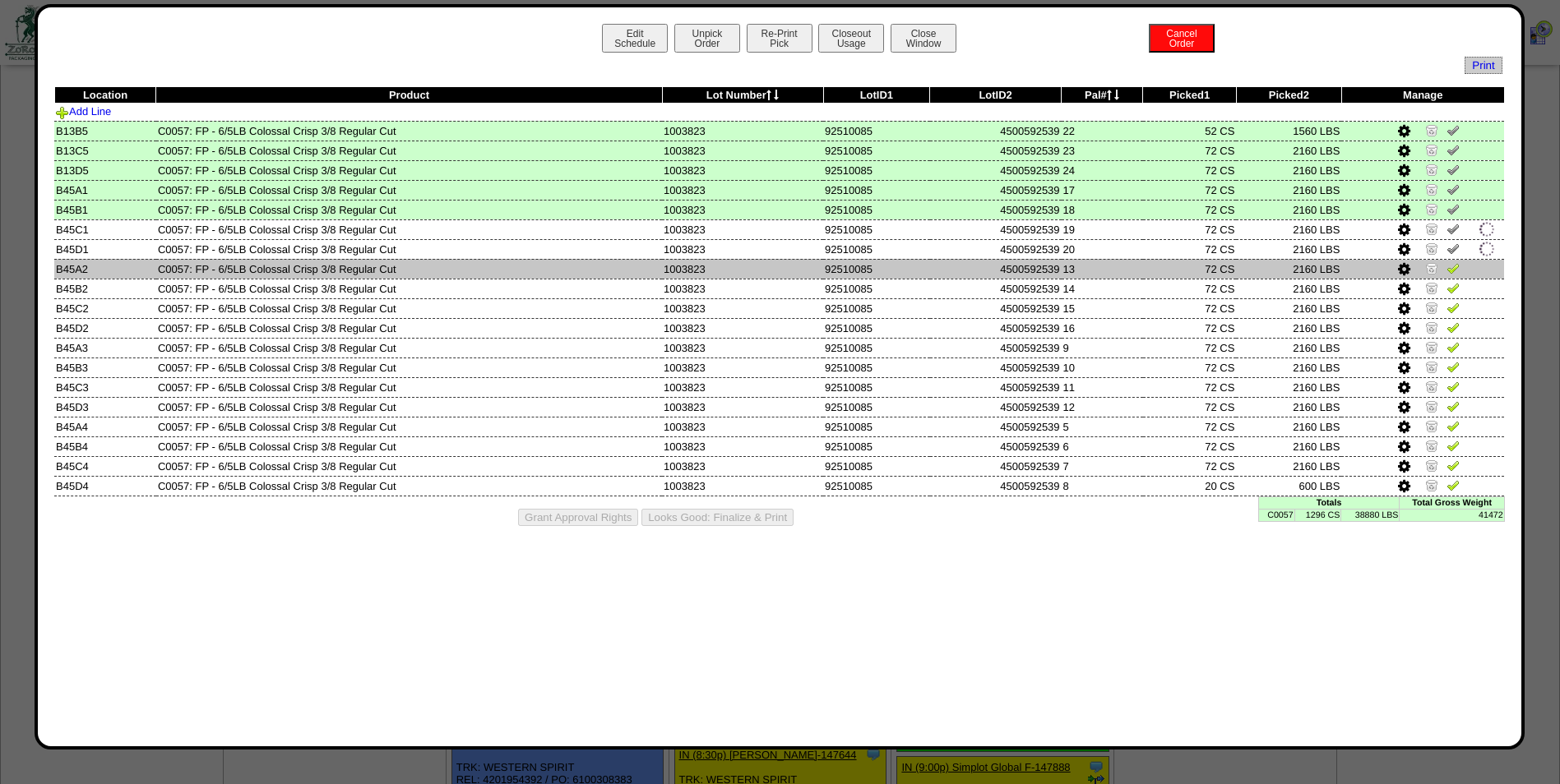
click at [1455, 269] on img at bounding box center [1453, 268] width 13 height 13
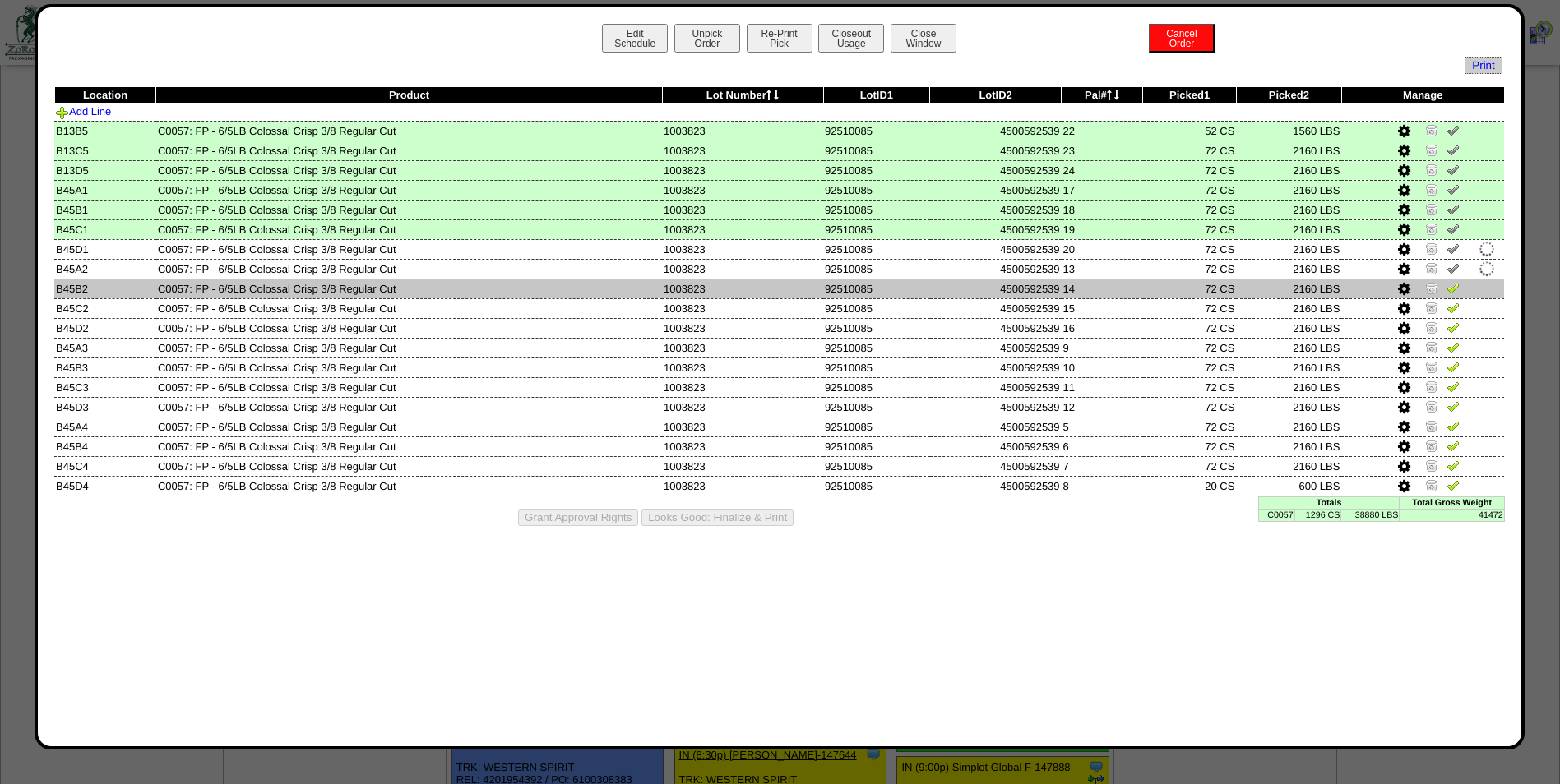
click at [1455, 289] on img at bounding box center [1453, 288] width 13 height 13
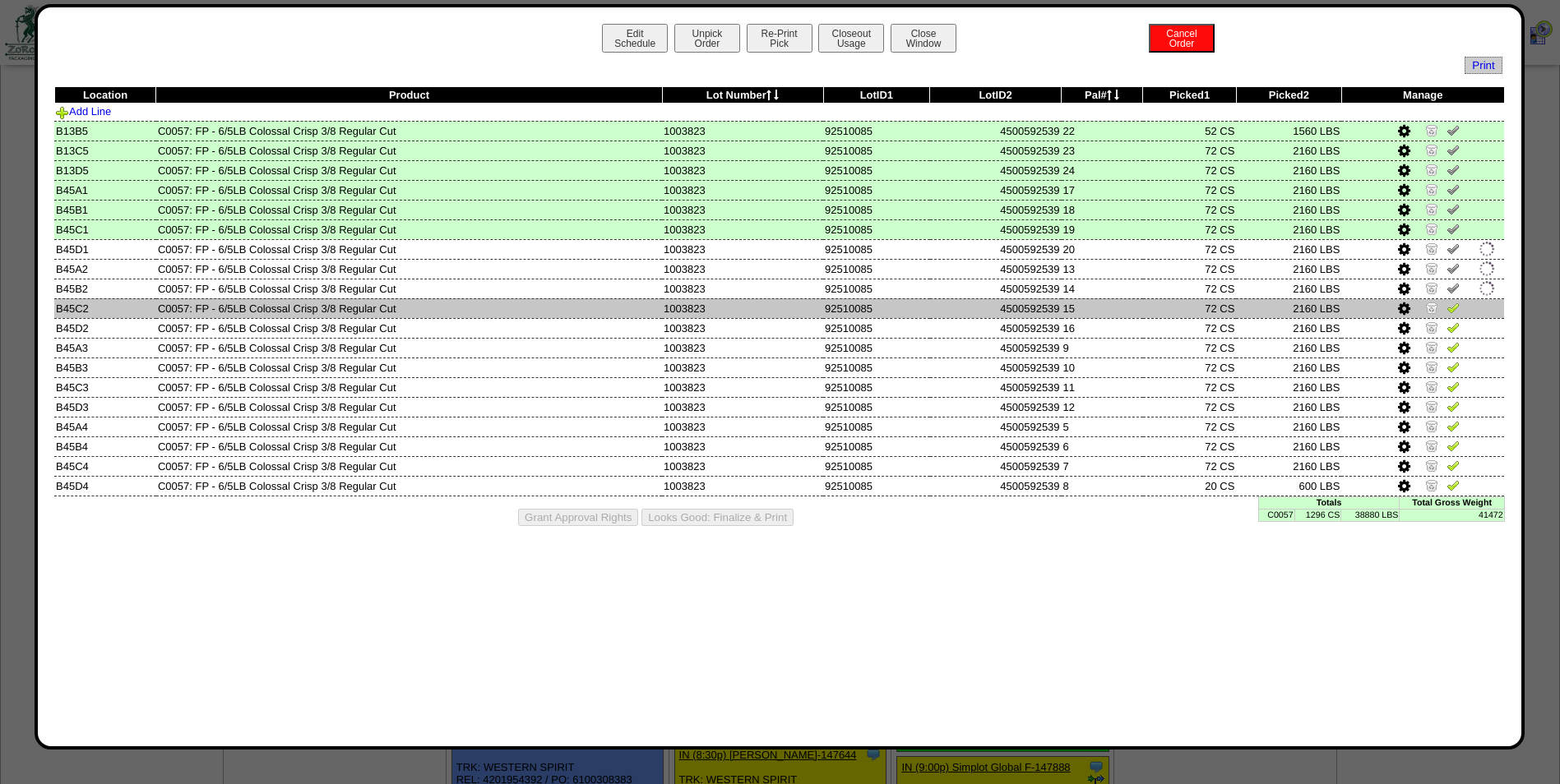
click at [1455, 301] on img at bounding box center [1453, 307] width 13 height 13
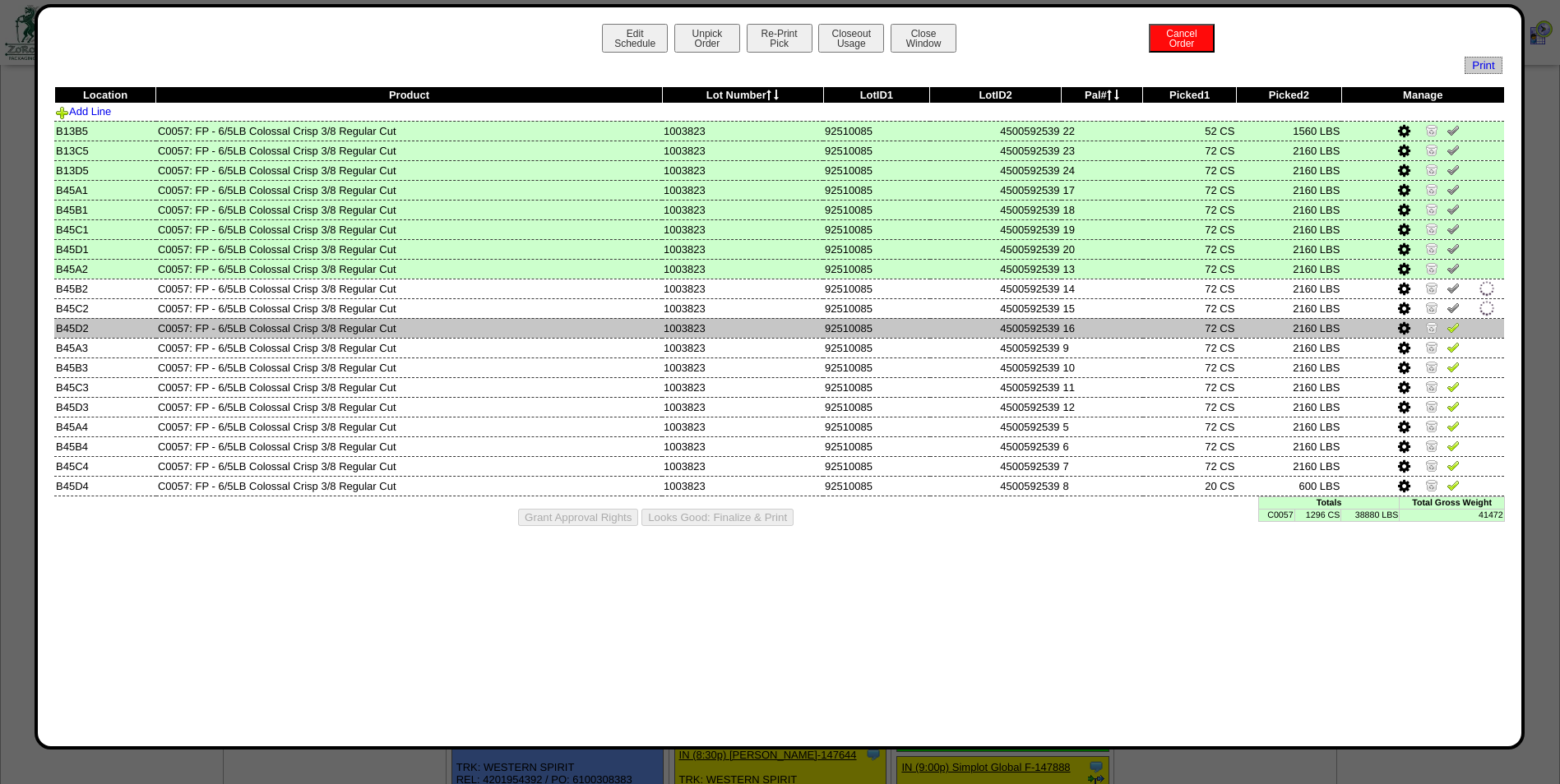
click at [1455, 325] on img at bounding box center [1453, 327] width 13 height 13
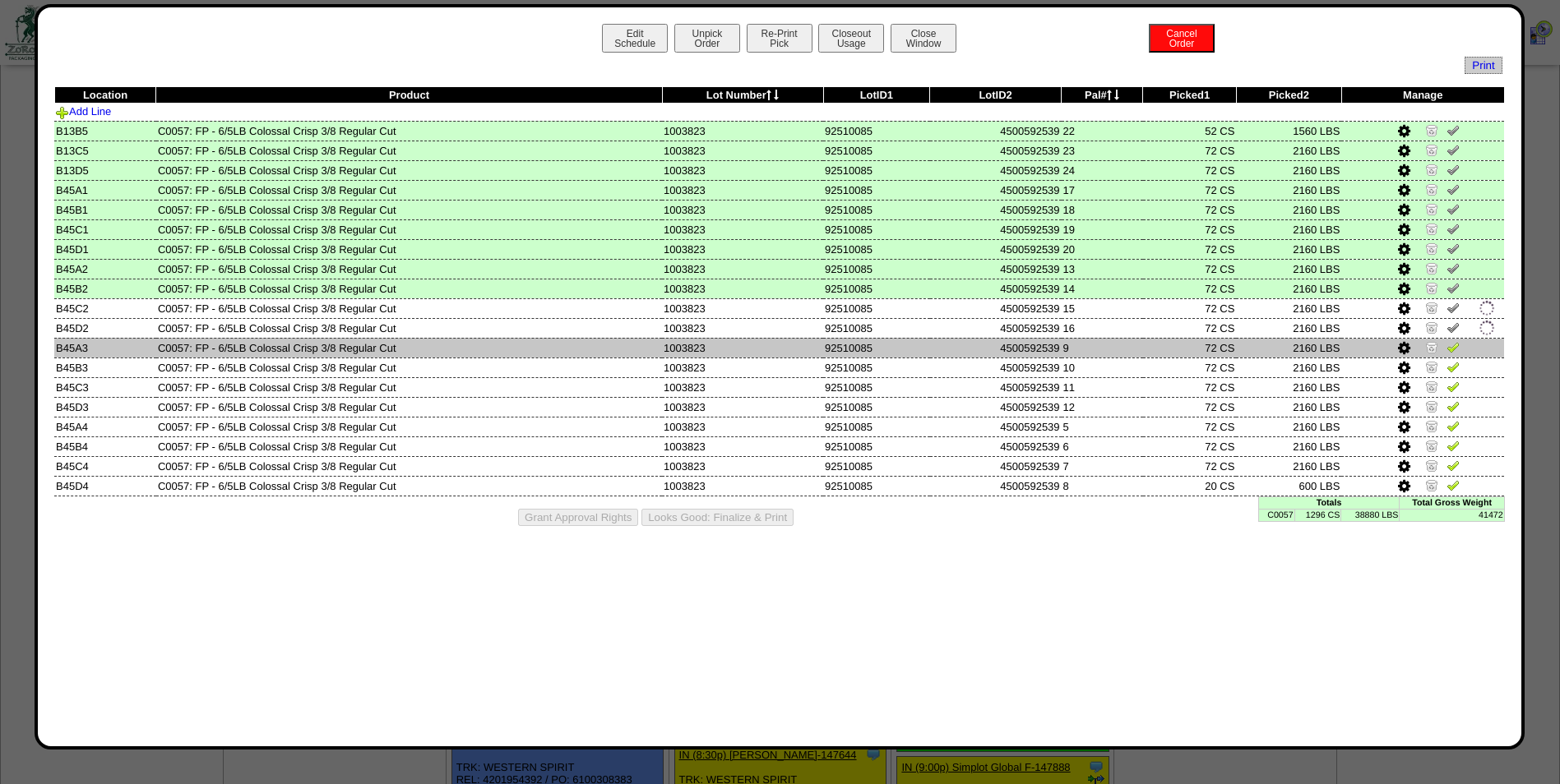
click at [1456, 345] on img at bounding box center [1453, 347] width 13 height 13
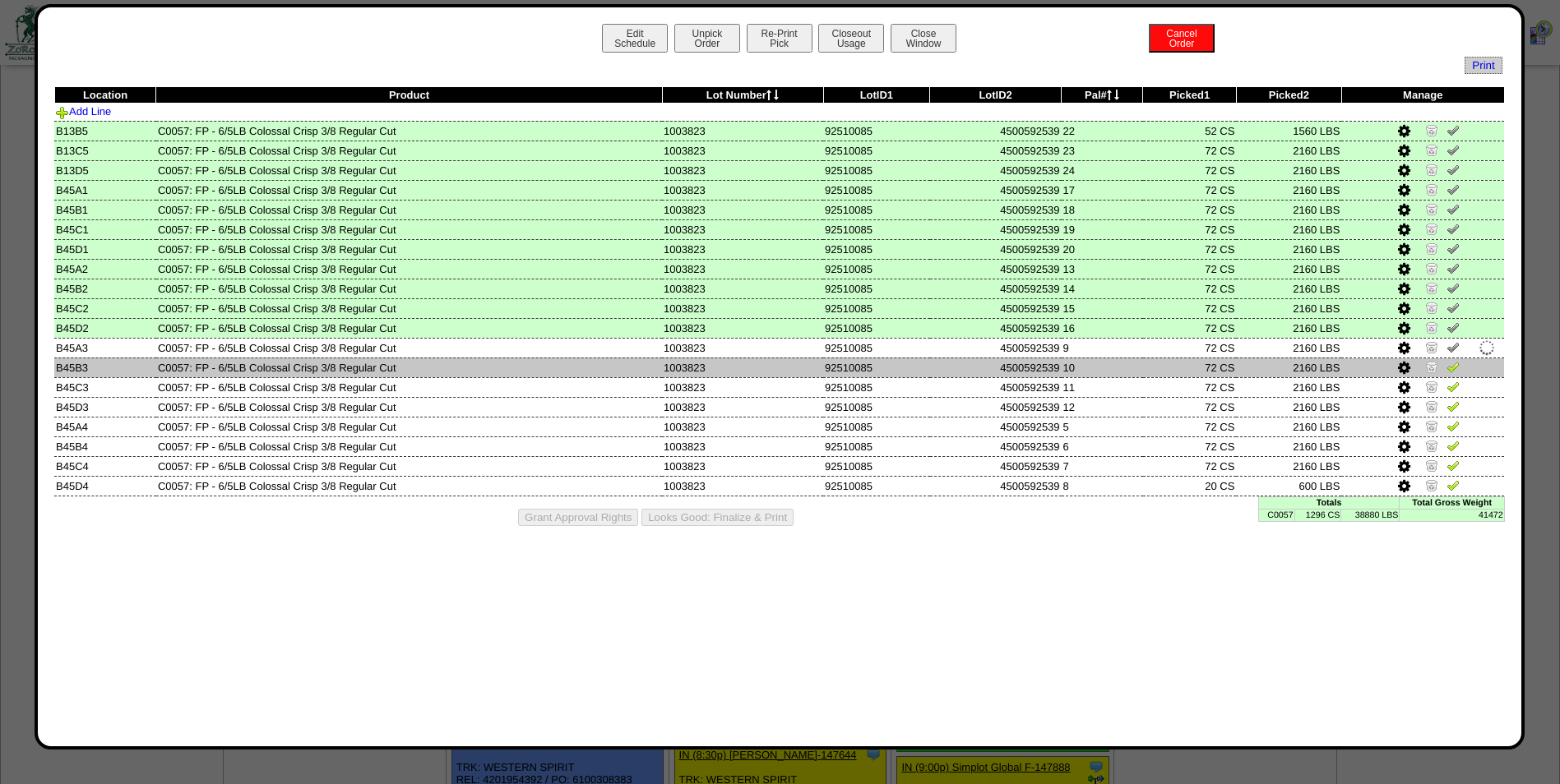
click at [1456, 369] on img at bounding box center [1453, 367] width 13 height 13
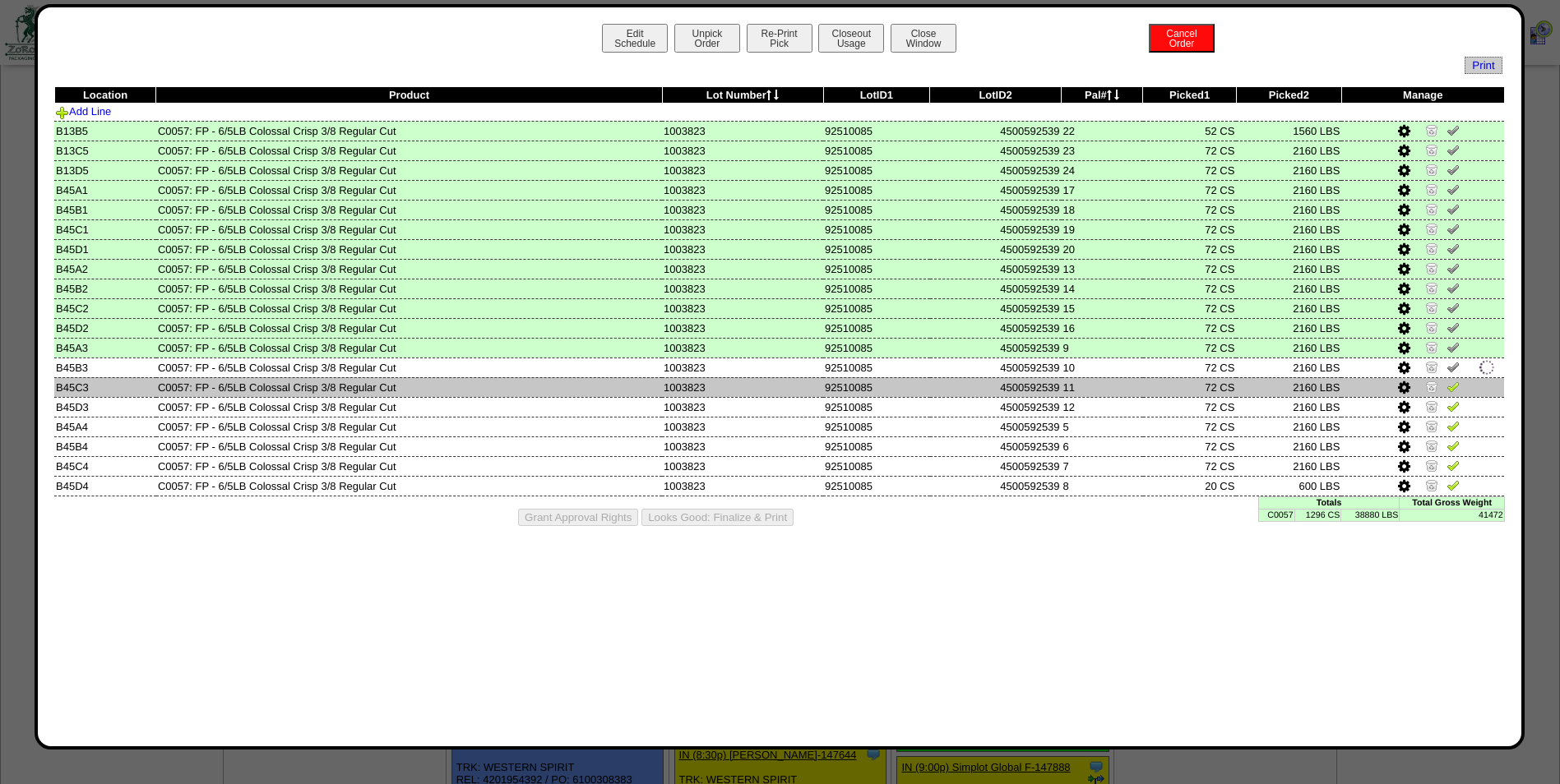
click at [1452, 387] on img at bounding box center [1453, 387] width 13 height 13
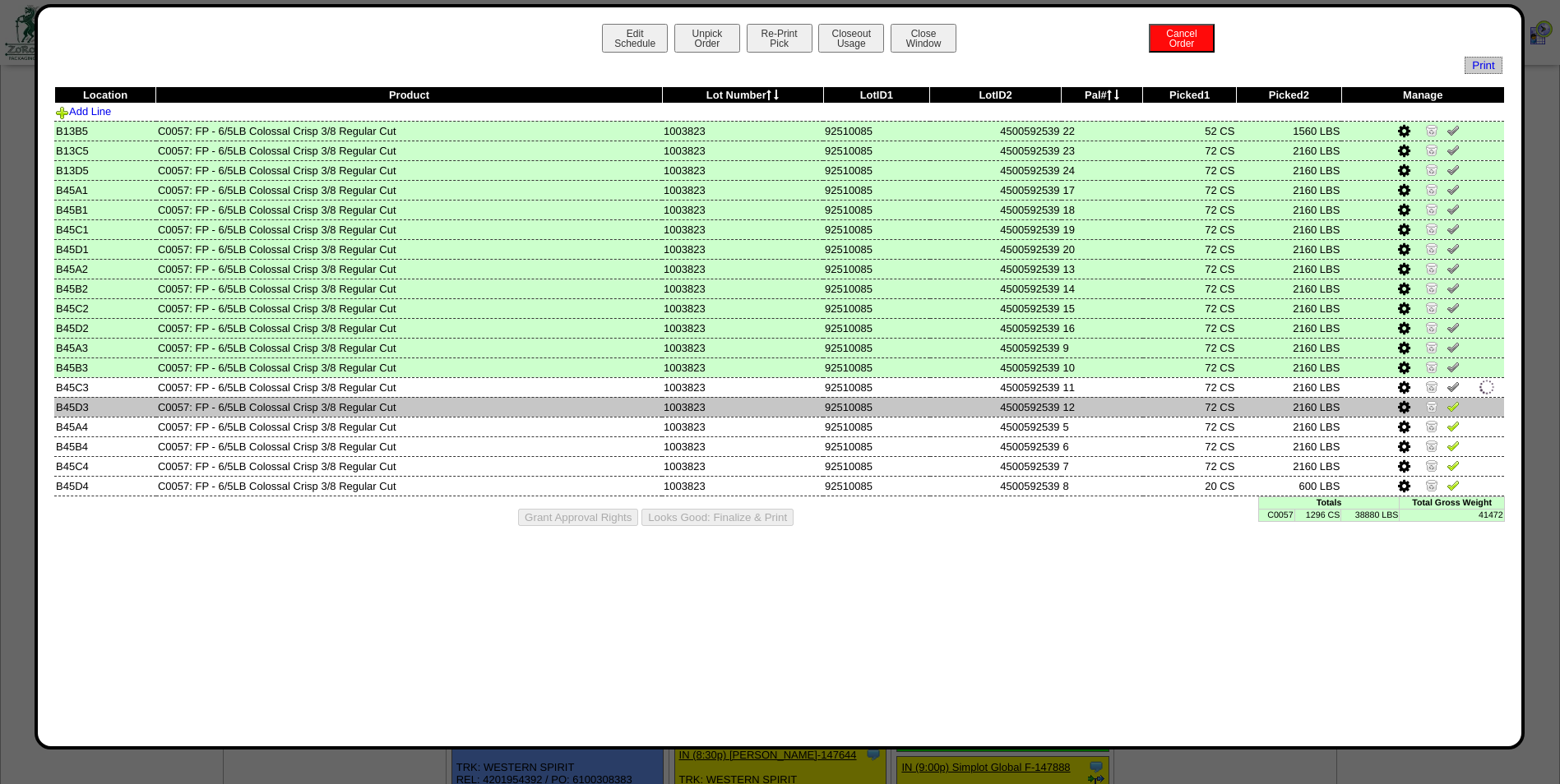
click at [1452, 406] on img at bounding box center [1453, 406] width 13 height 13
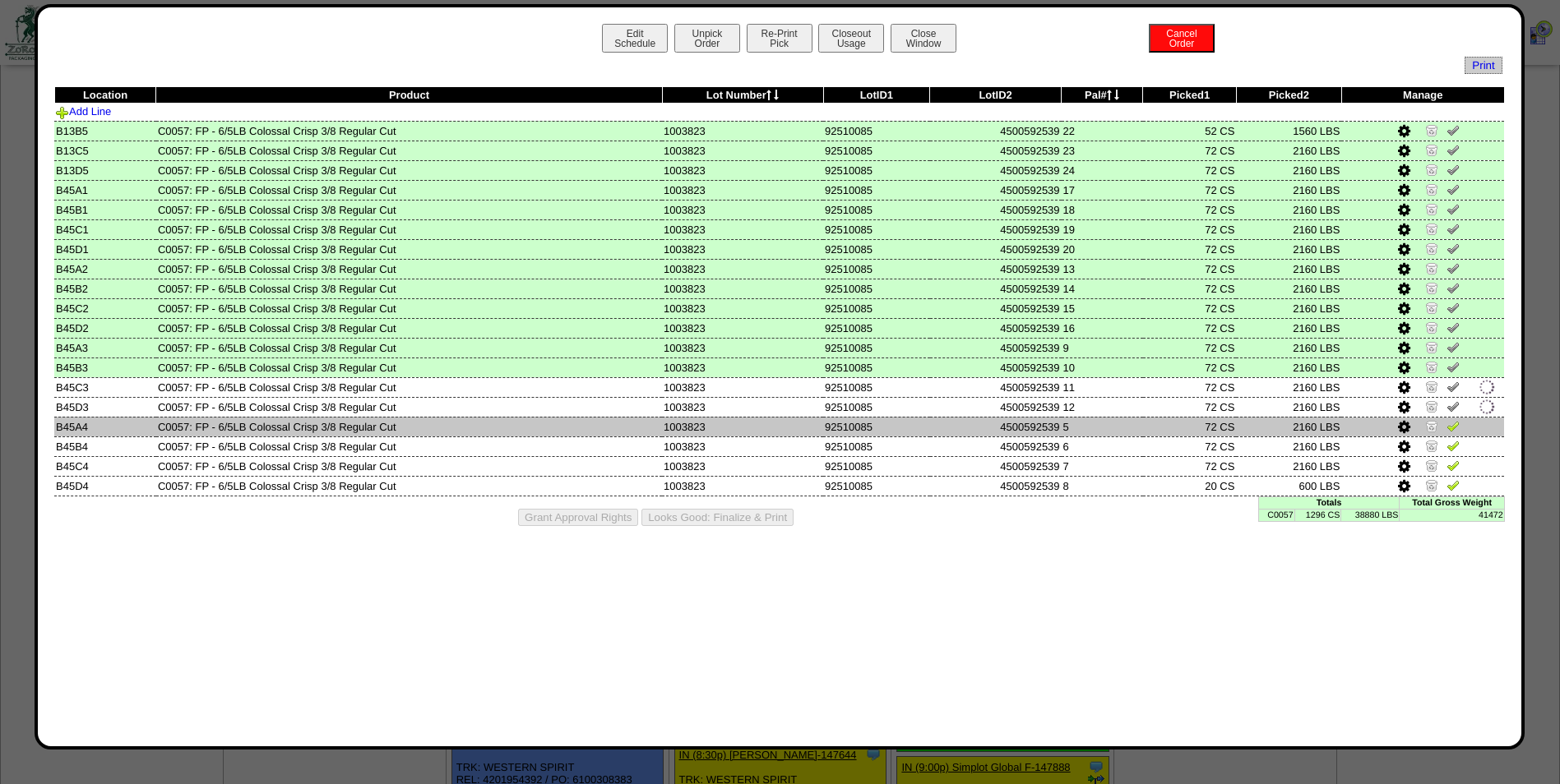
click at [1452, 424] on img at bounding box center [1453, 426] width 13 height 13
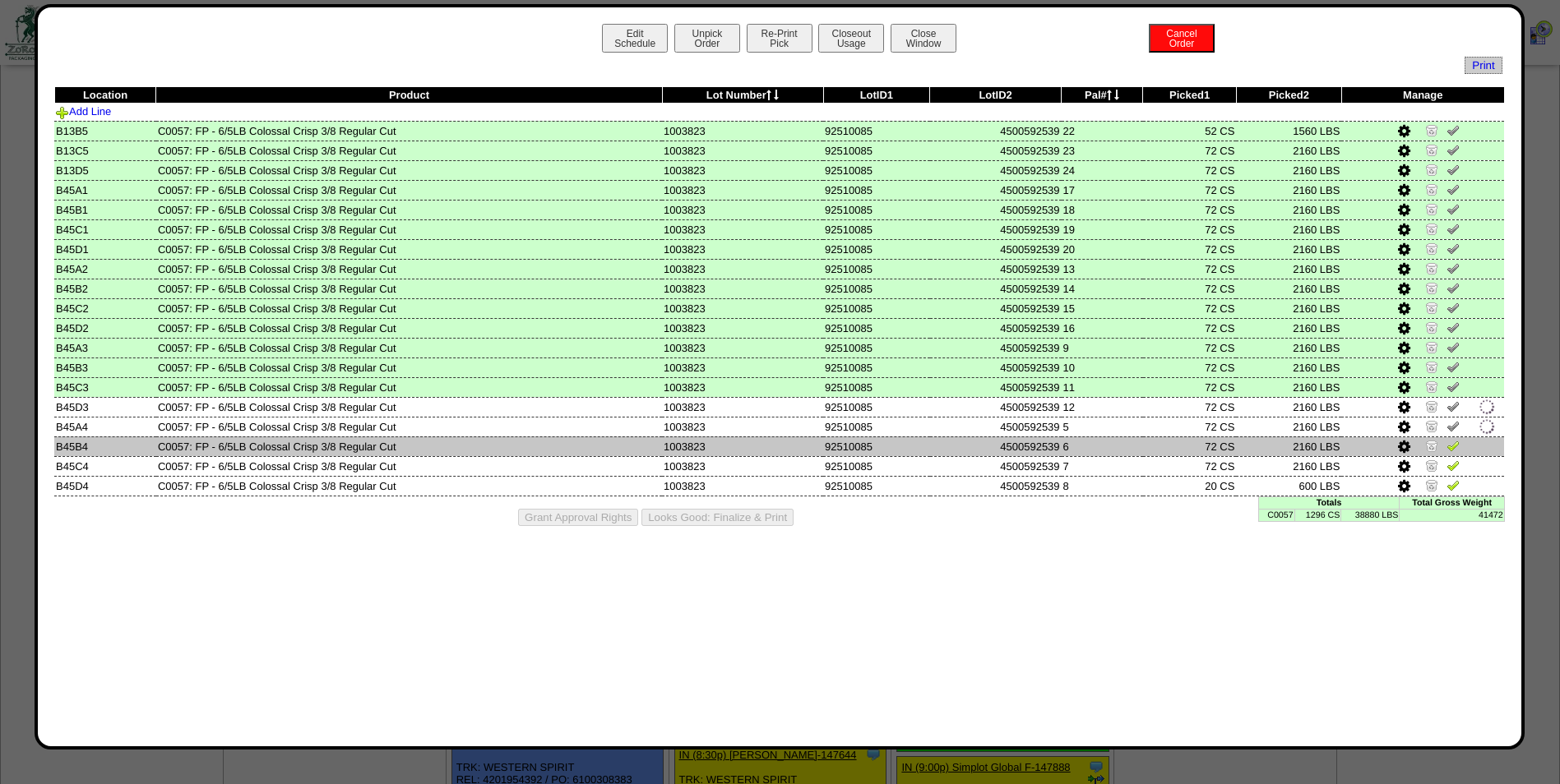
click at [1455, 443] on img at bounding box center [1453, 446] width 13 height 13
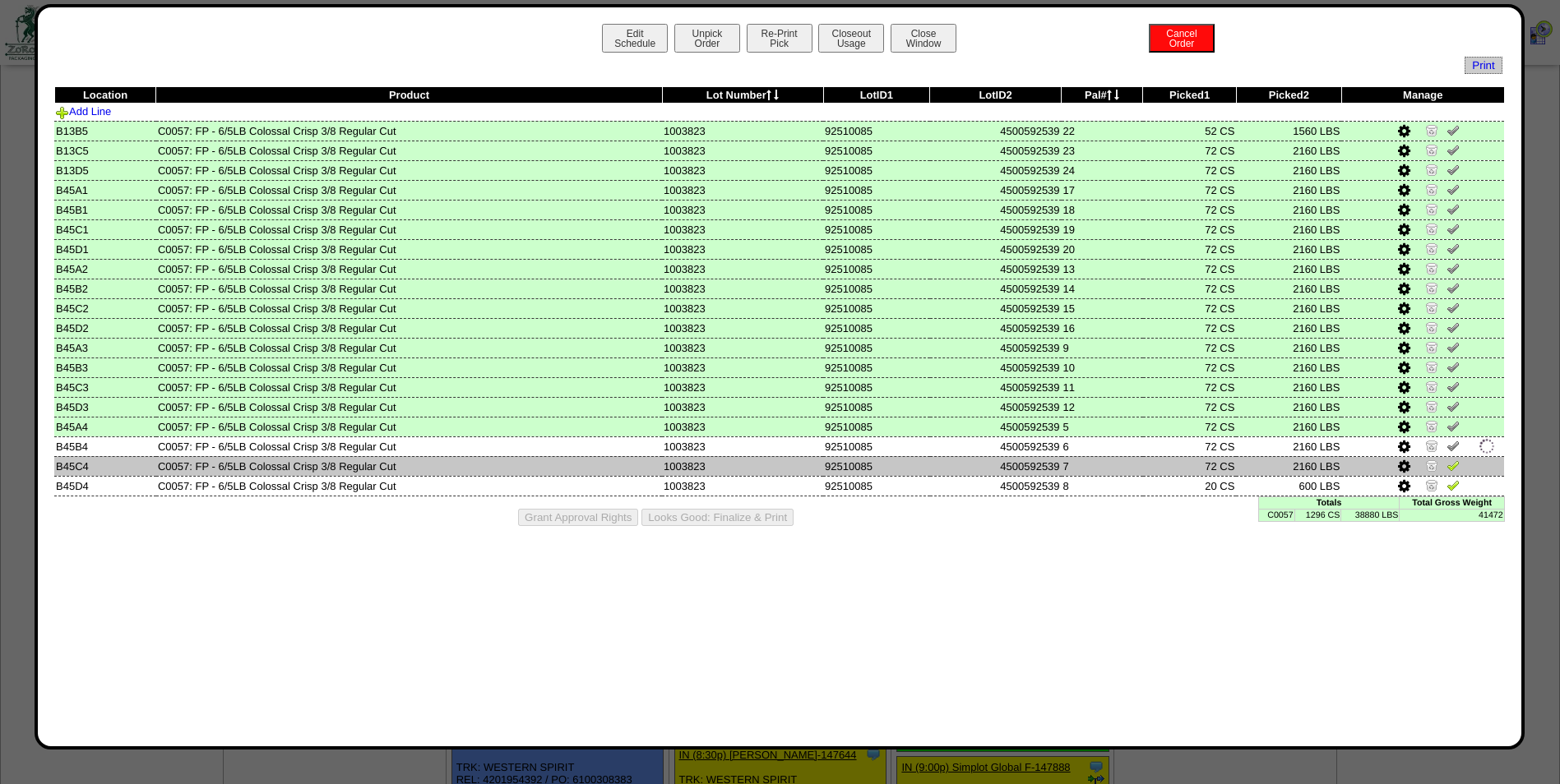
click at [1455, 462] on img at bounding box center [1453, 465] width 13 height 13
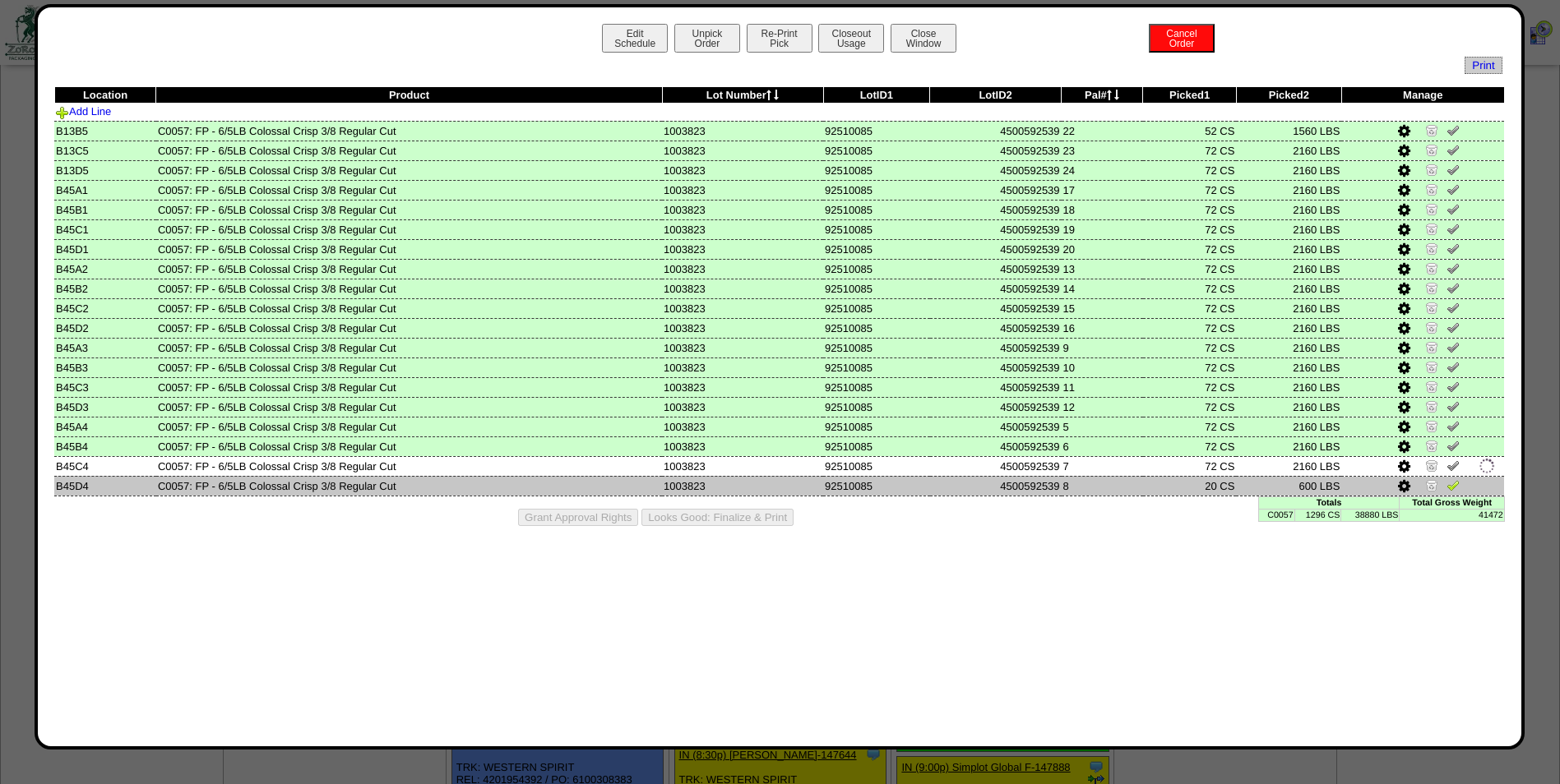
click at [1455, 484] on img at bounding box center [1453, 485] width 13 height 13
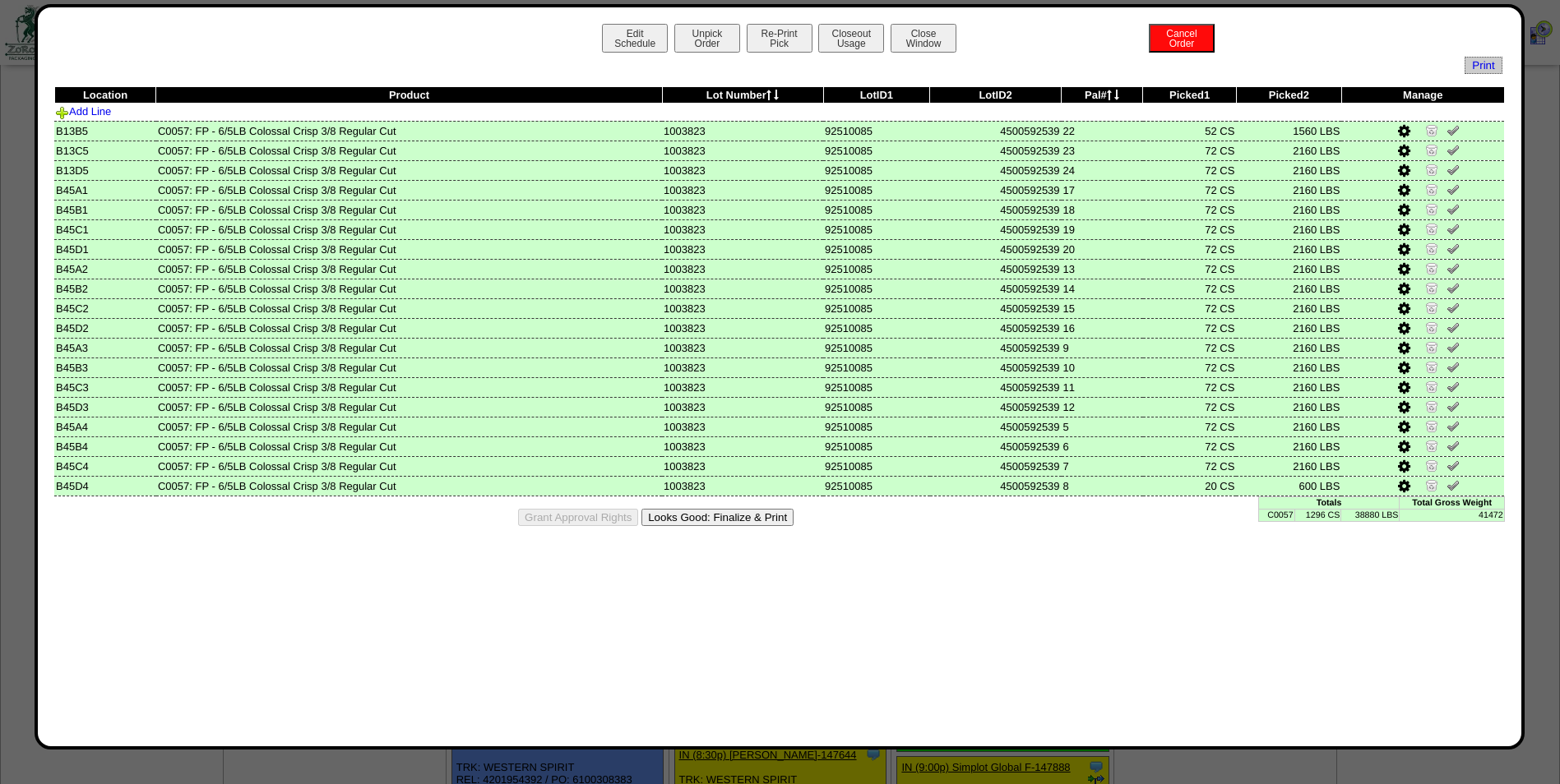
click at [752, 521] on button "Looks Good: Finalize & Print" at bounding box center [717, 518] width 152 height 17
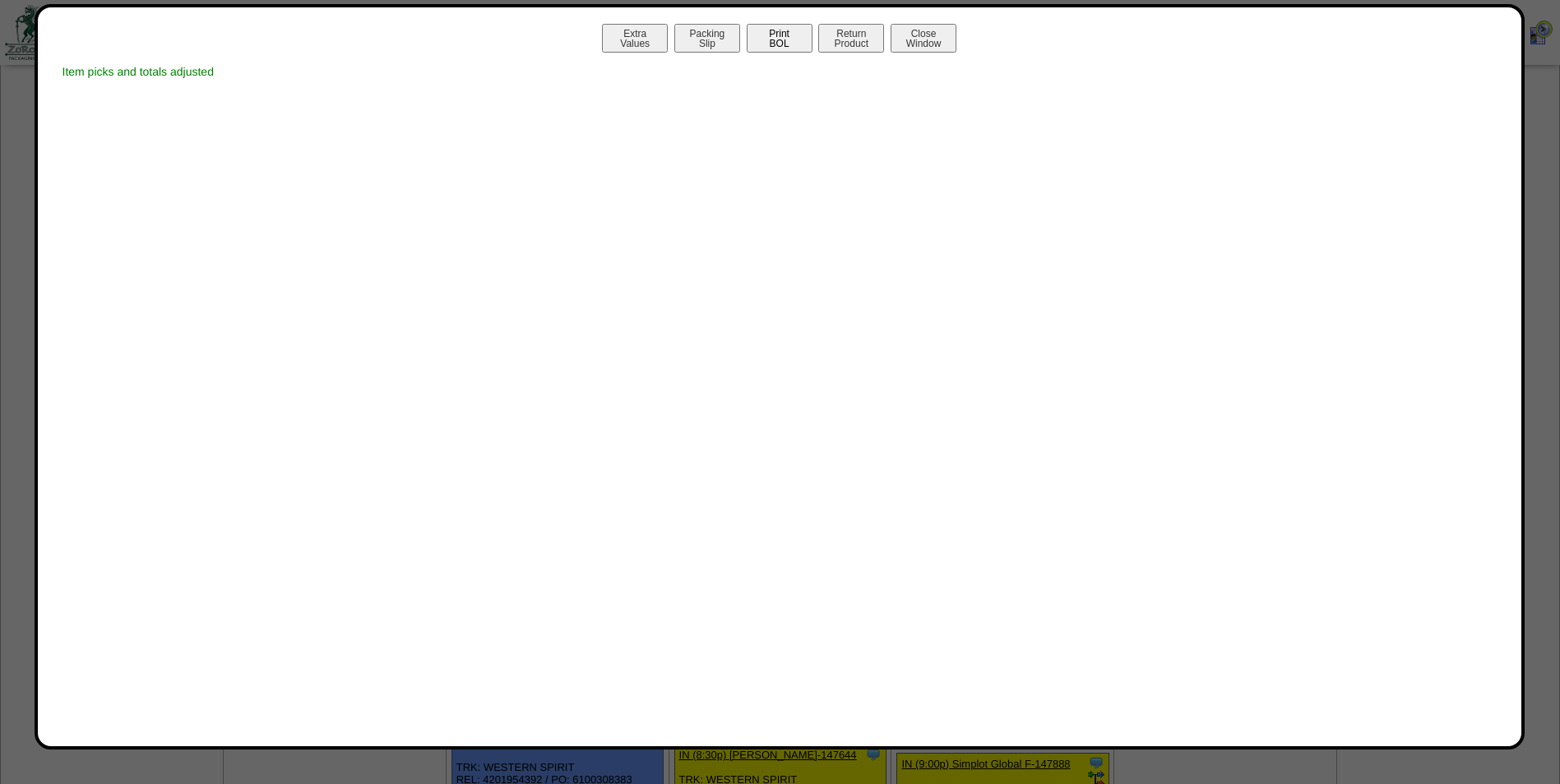
click at [777, 46] on button "Print BOL" at bounding box center [779, 38] width 65 height 28
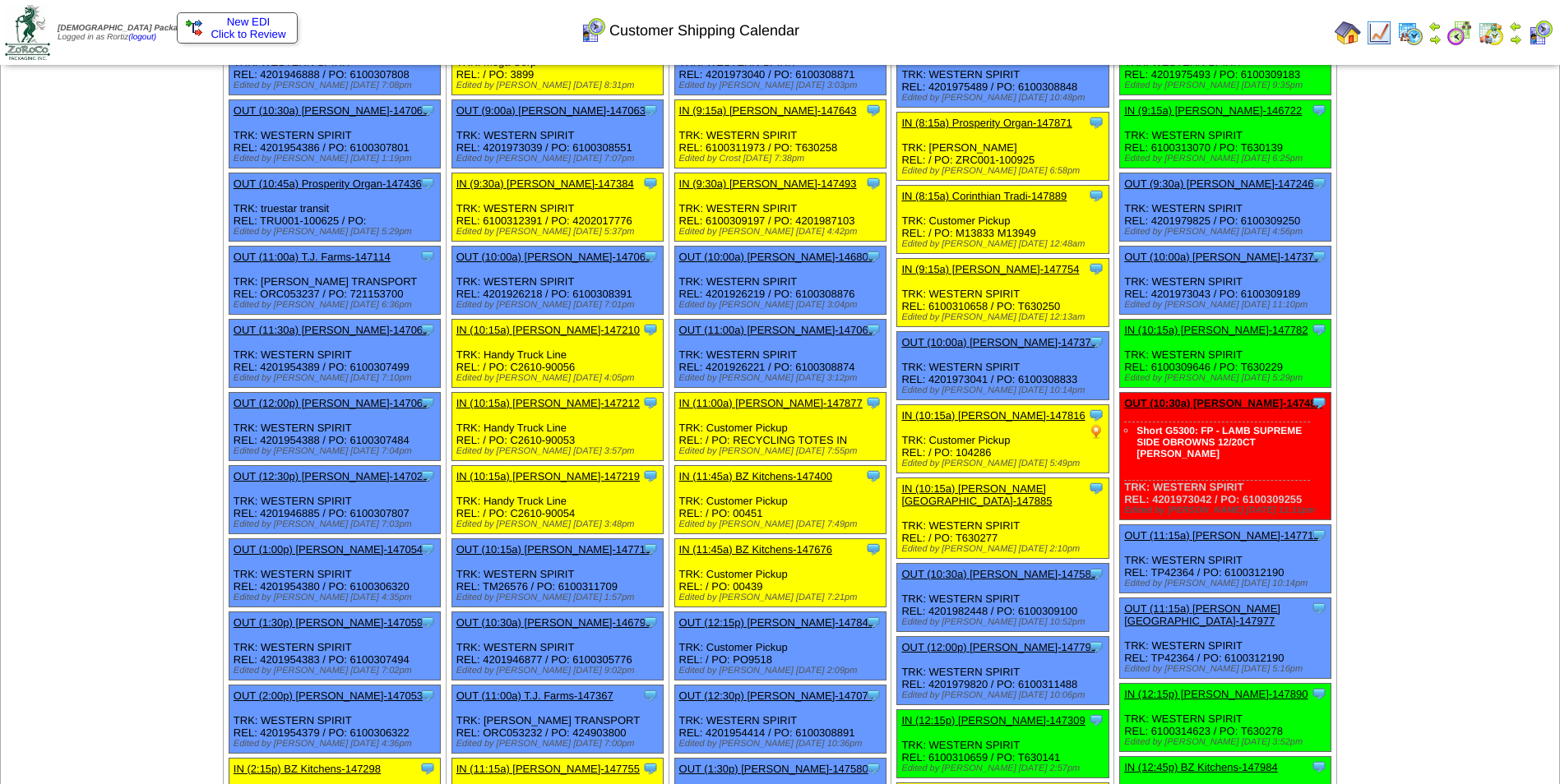
scroll to position [246, 0]
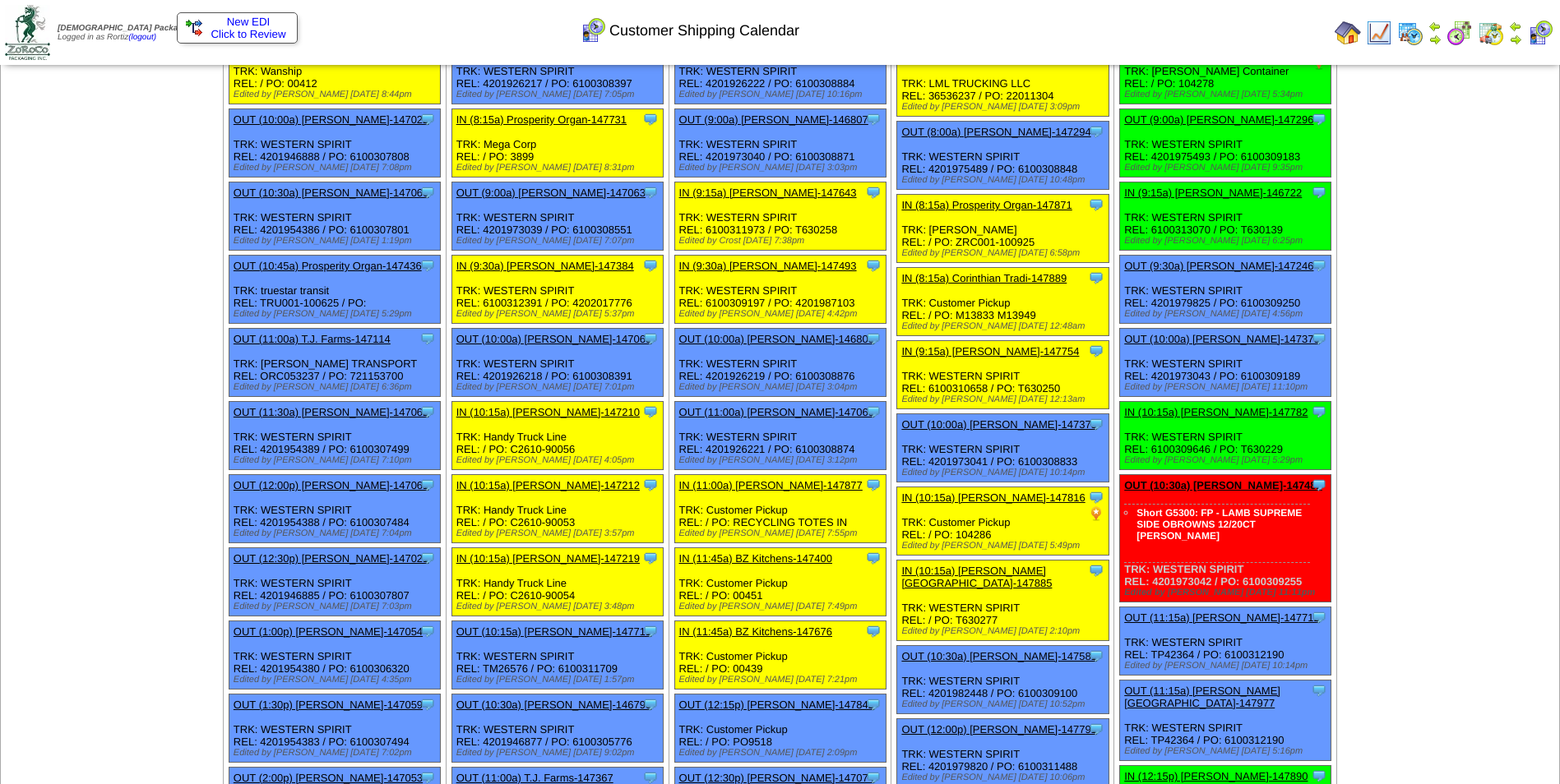
click at [1183, 119] on link "OUT (9:00a) [PERSON_NAME]-147296" at bounding box center [1218, 119] width 189 height 12
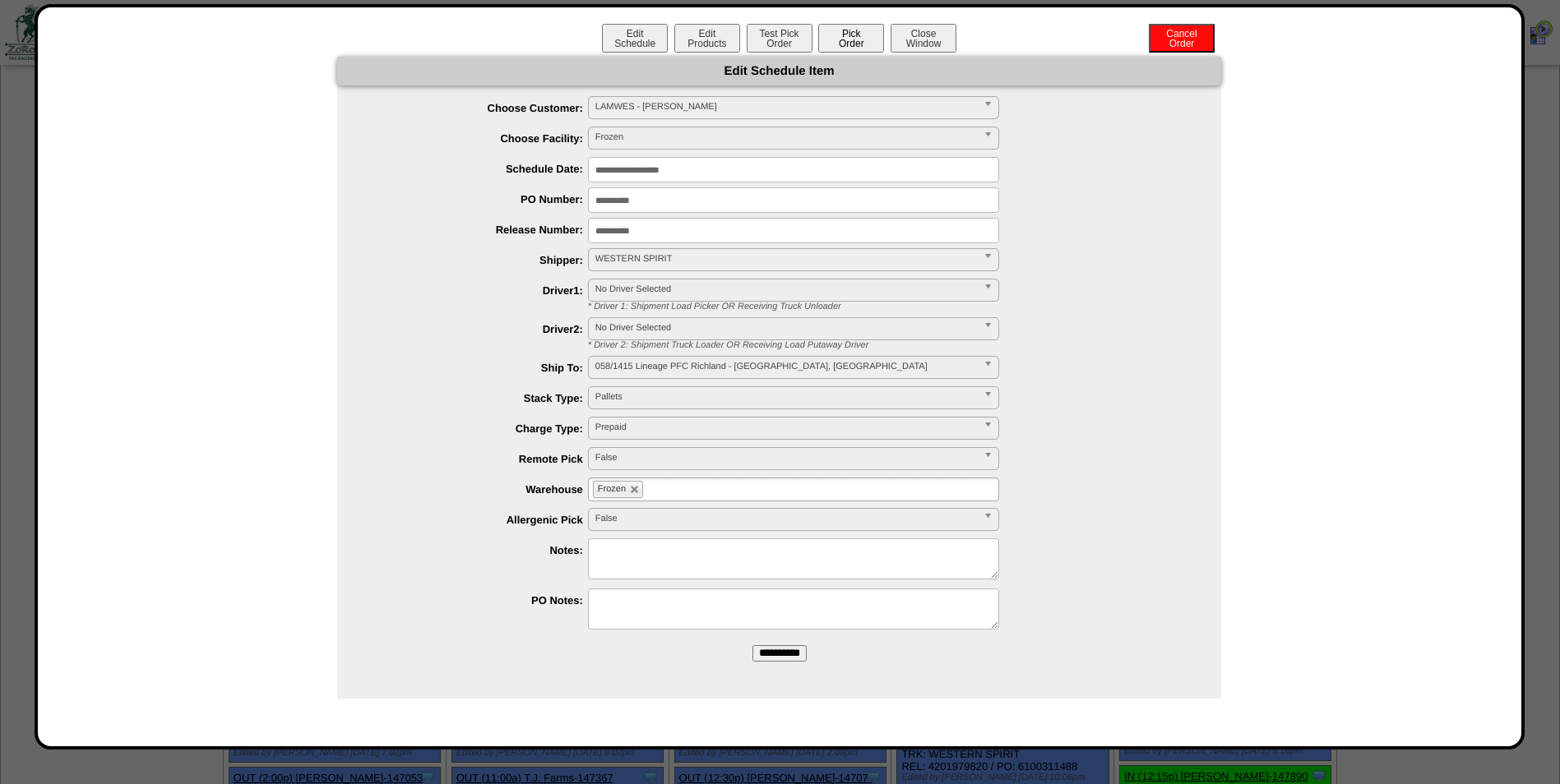
click at [836, 39] on button "Pick Order" at bounding box center [851, 38] width 65 height 28
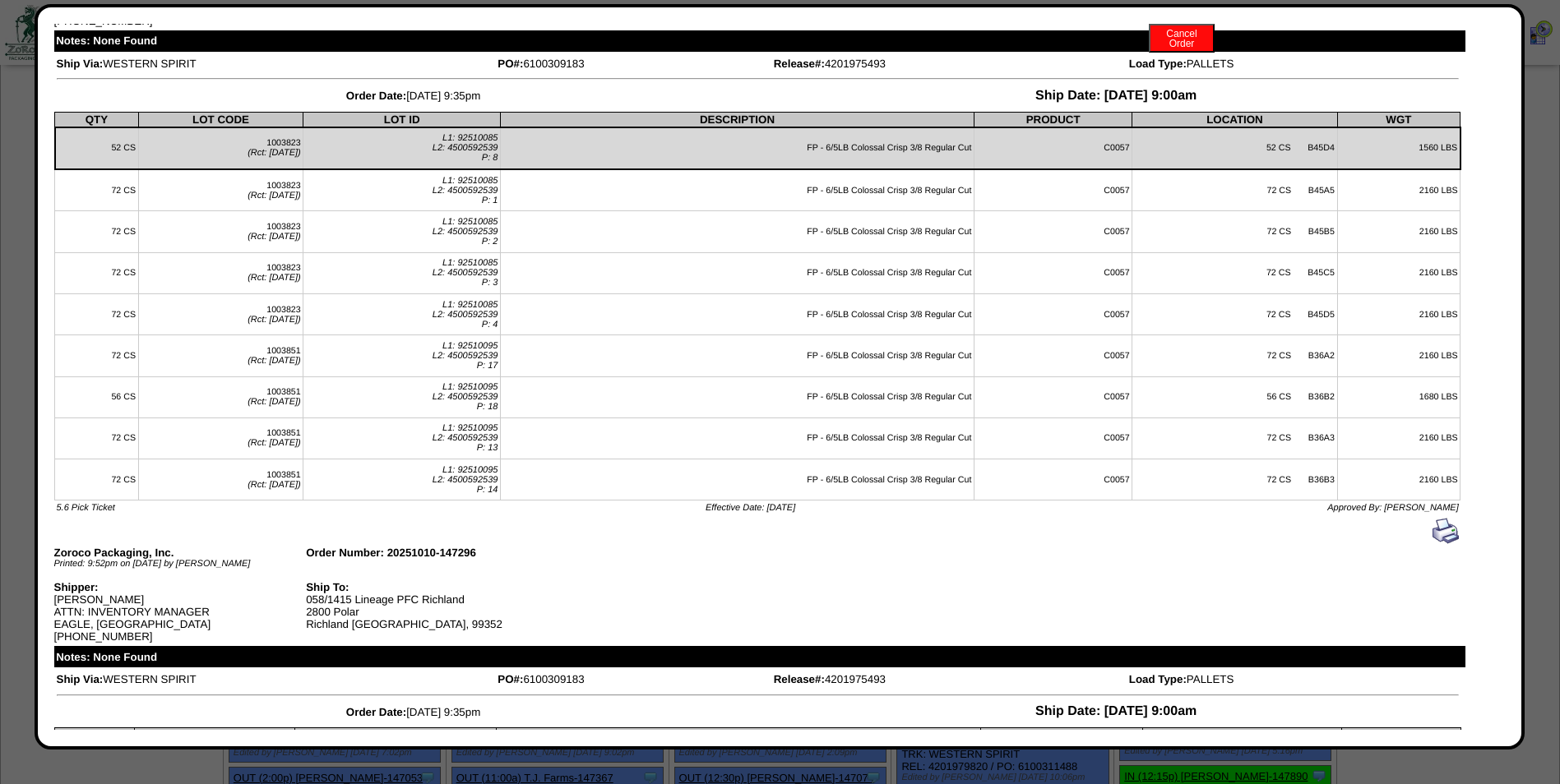
scroll to position [0, 0]
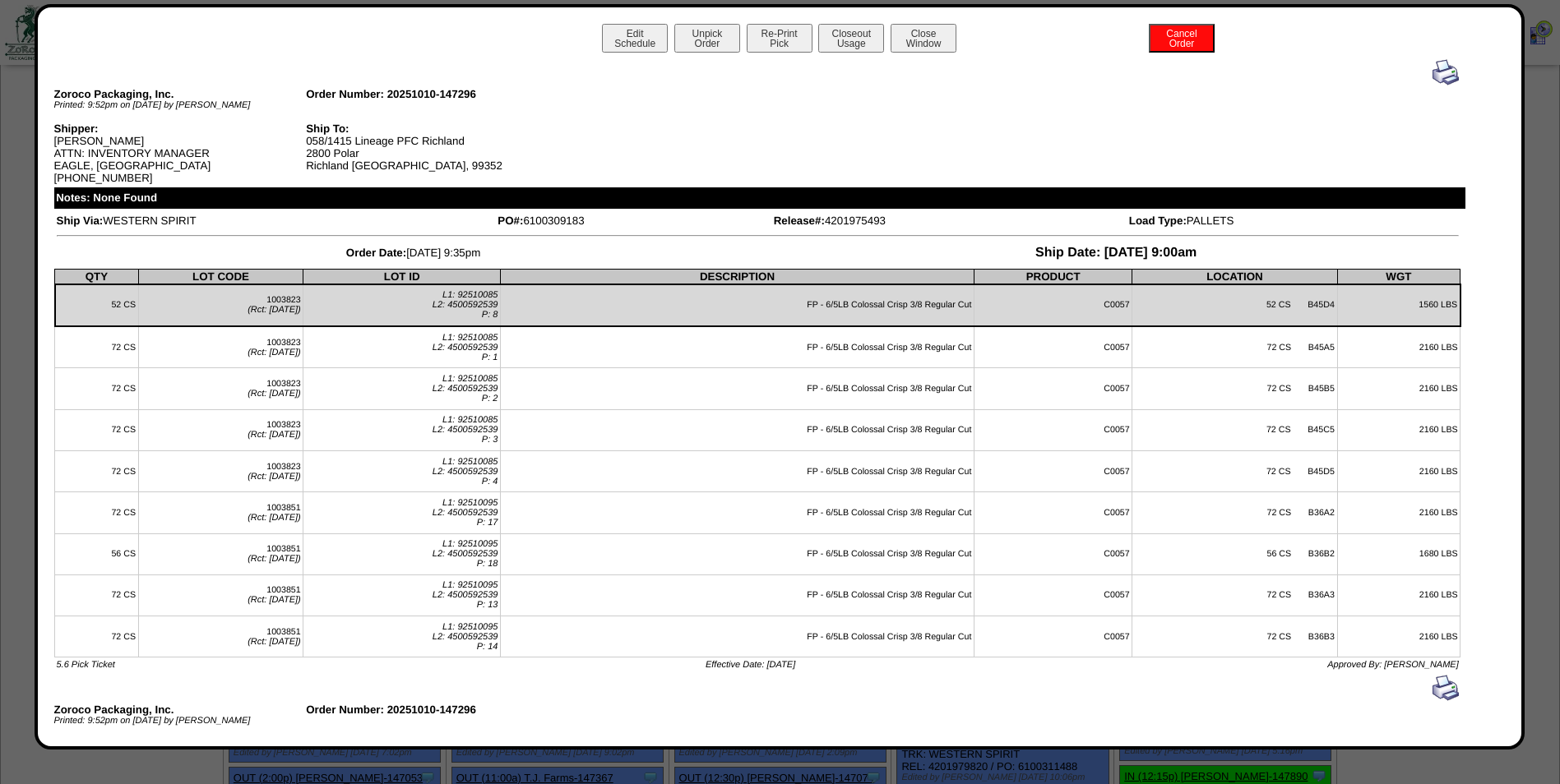
click at [1435, 80] on img at bounding box center [1446, 72] width 27 height 27
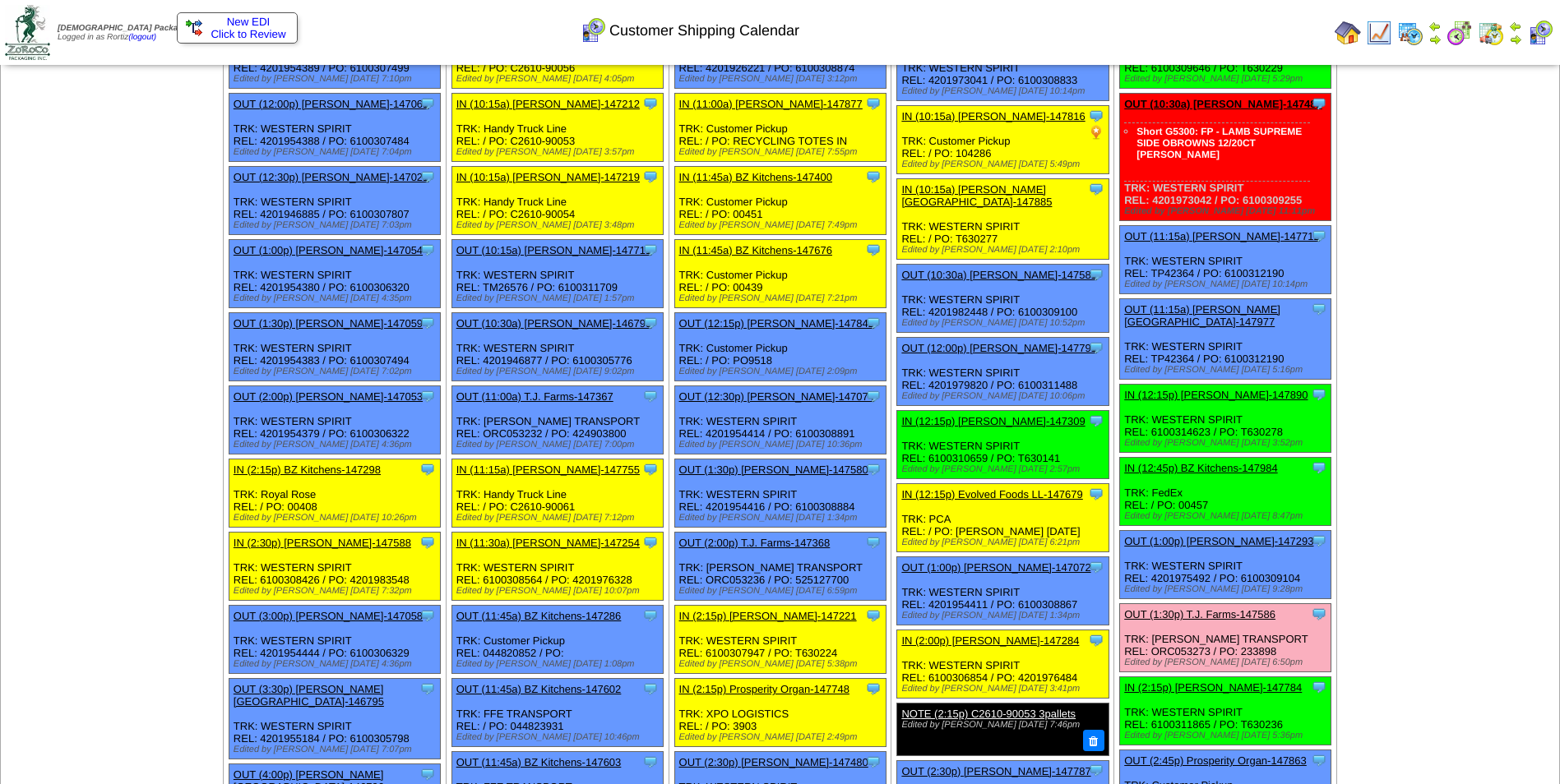
scroll to position [658, 0]
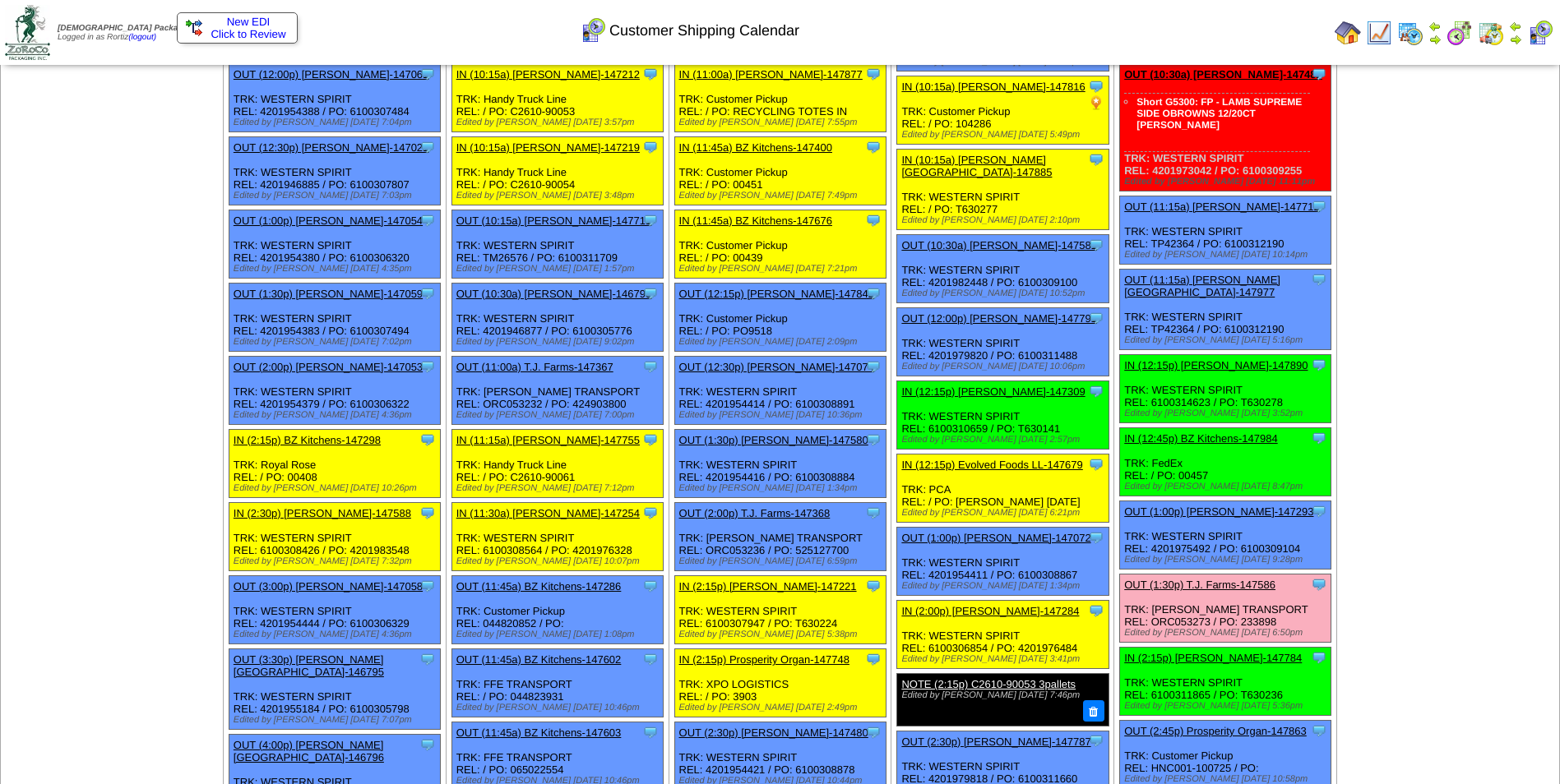
click at [1252, 578] on link "OUT (1:30p) T.J. Farms-147586" at bounding box center [1200, 584] width 152 height 12
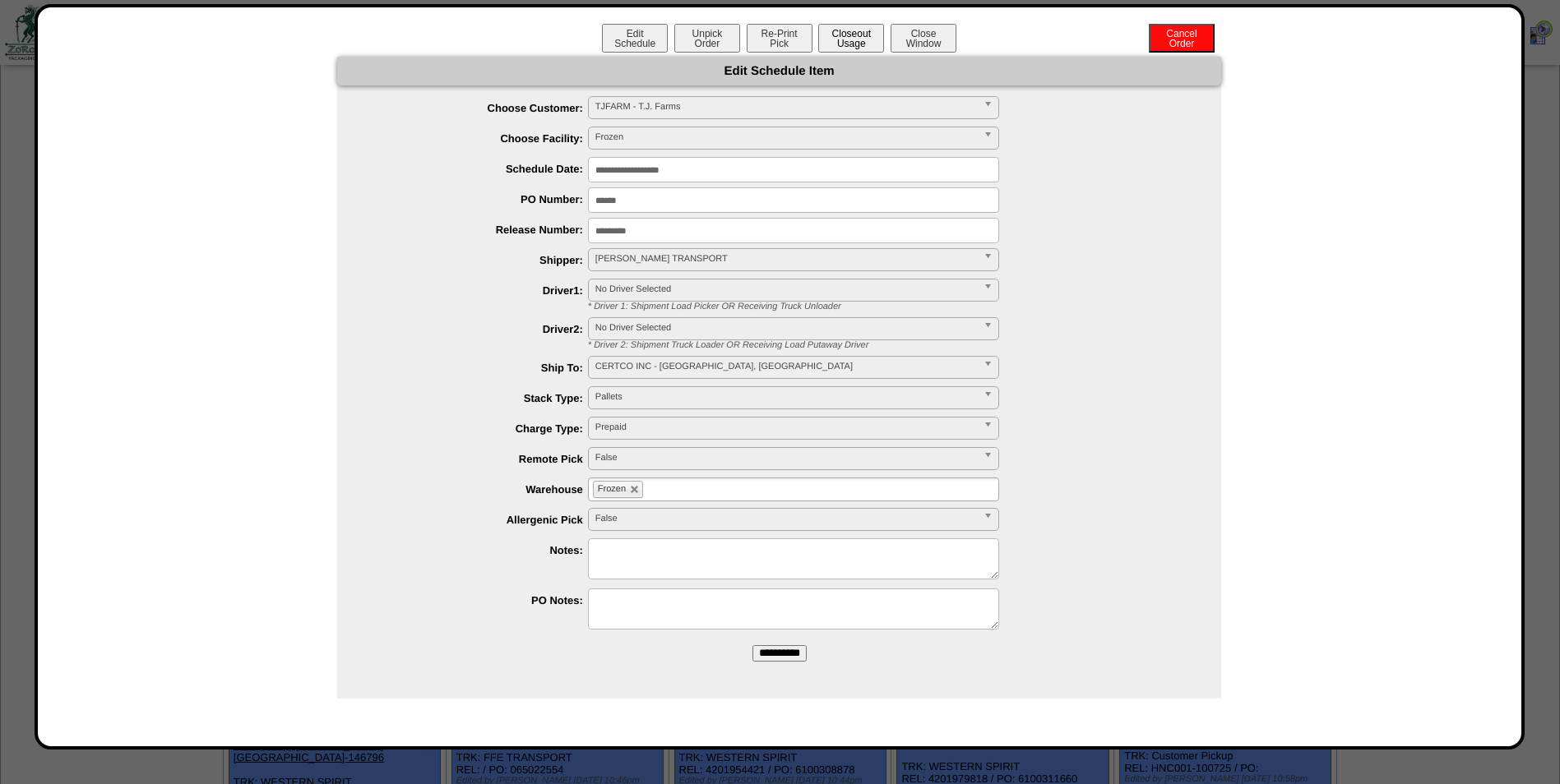
click at [845, 48] on button "Closeout Usage" at bounding box center [851, 38] width 65 height 28
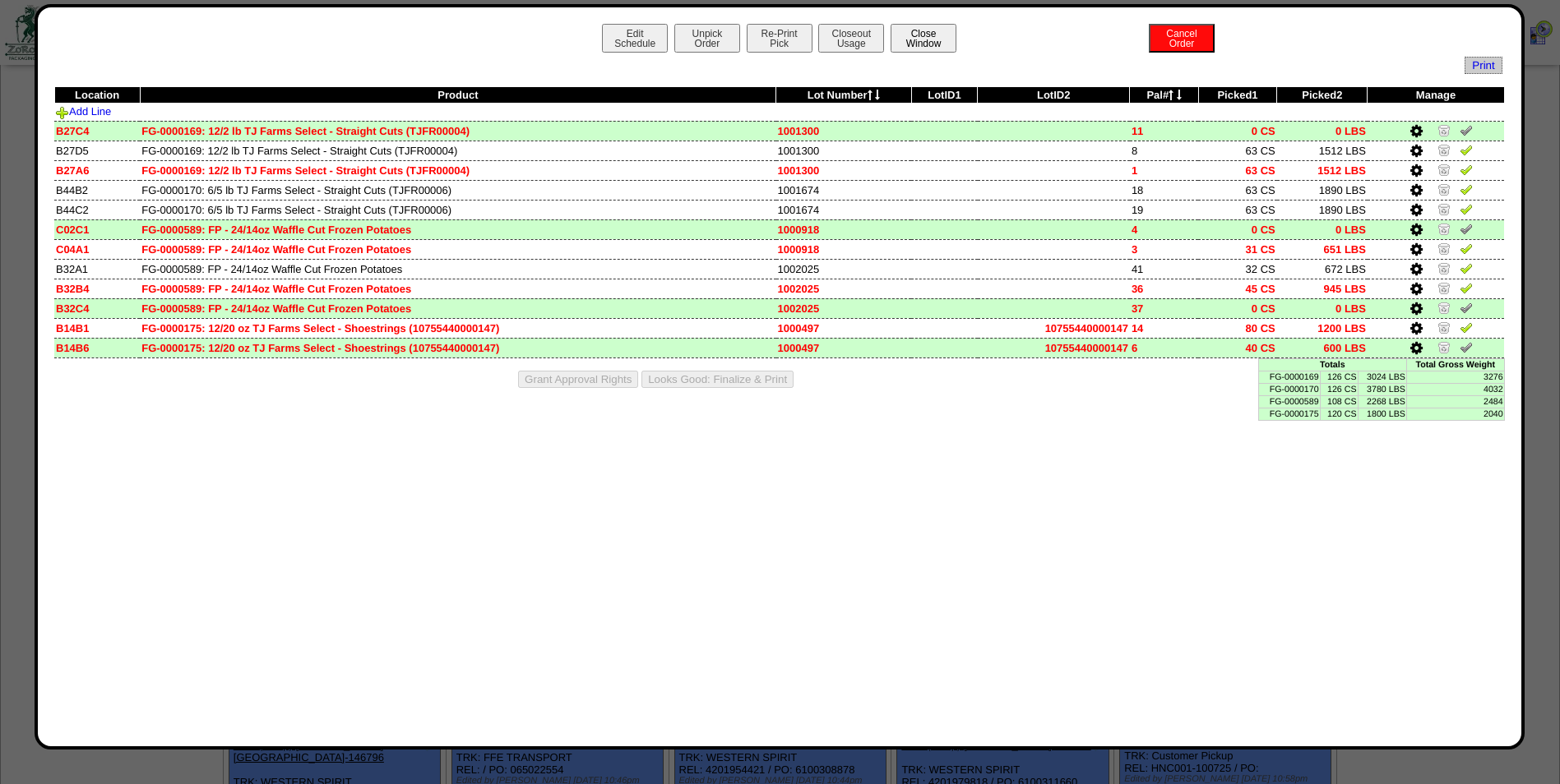
click at [939, 34] on button "Close Window" at bounding box center [923, 38] width 65 height 28
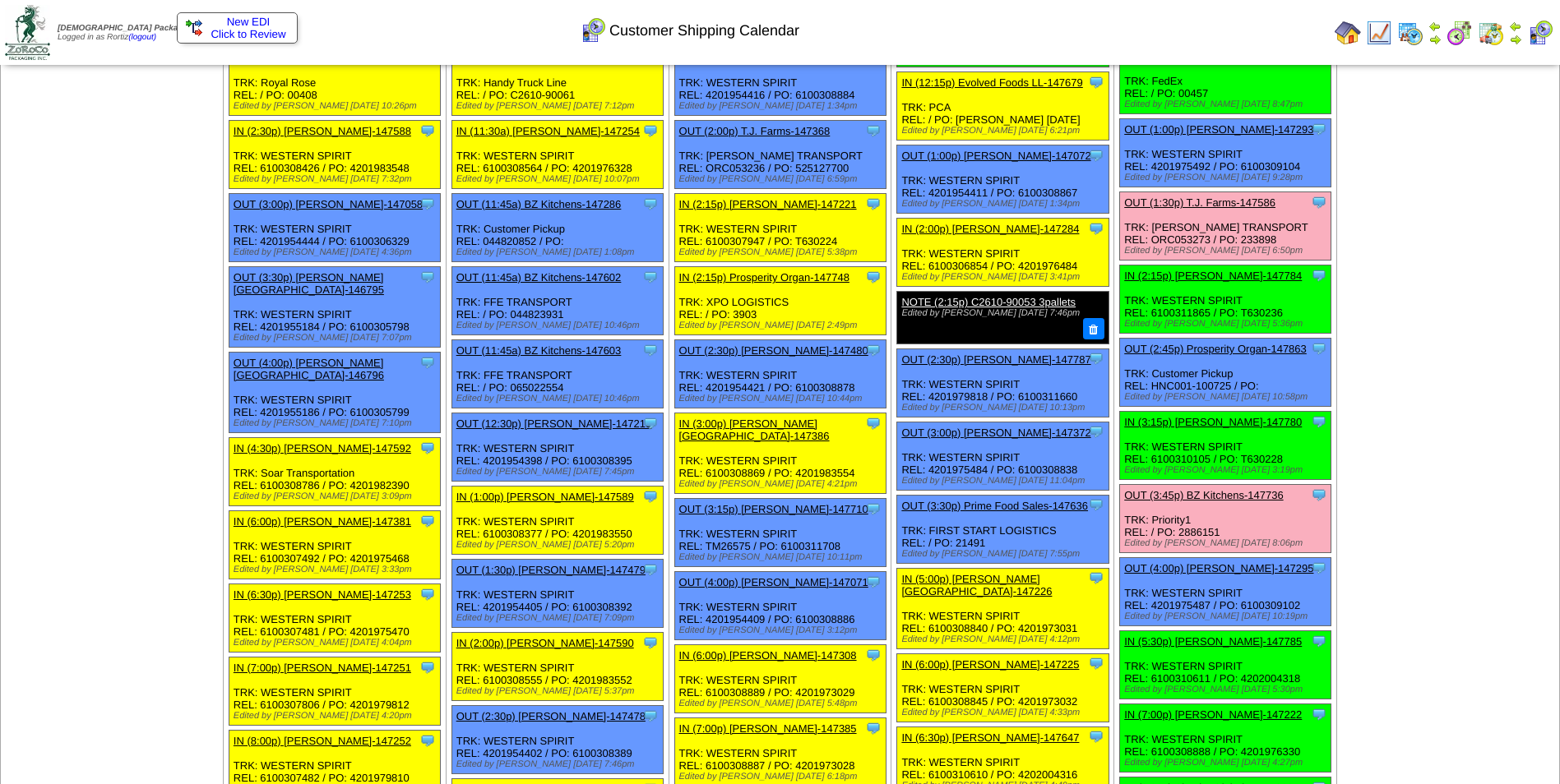
scroll to position [1151, 0]
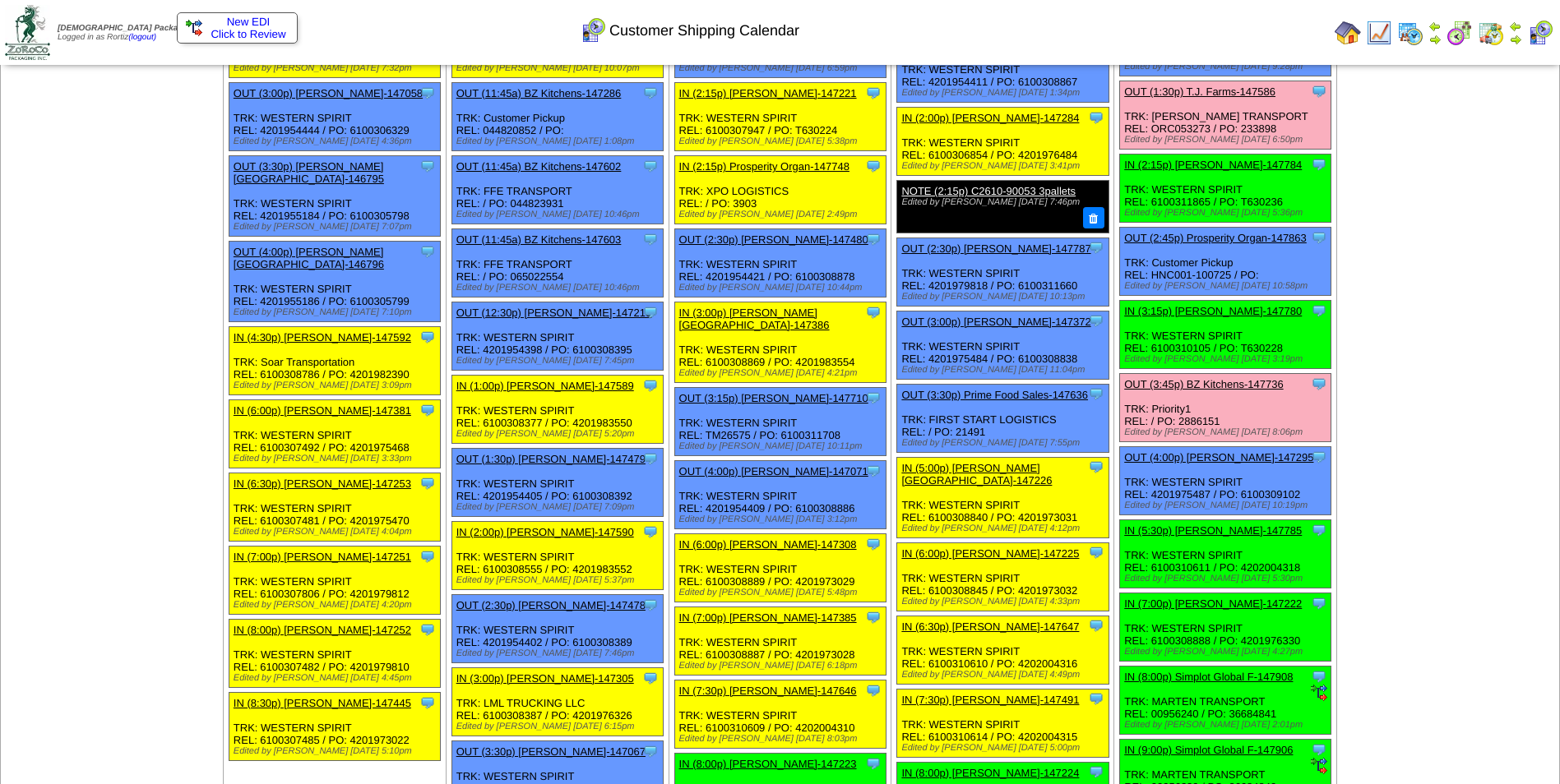
click at [1254, 378] on link "OUT (3:45p) BZ Kitchens-147736" at bounding box center [1202, 384] width 158 height 12
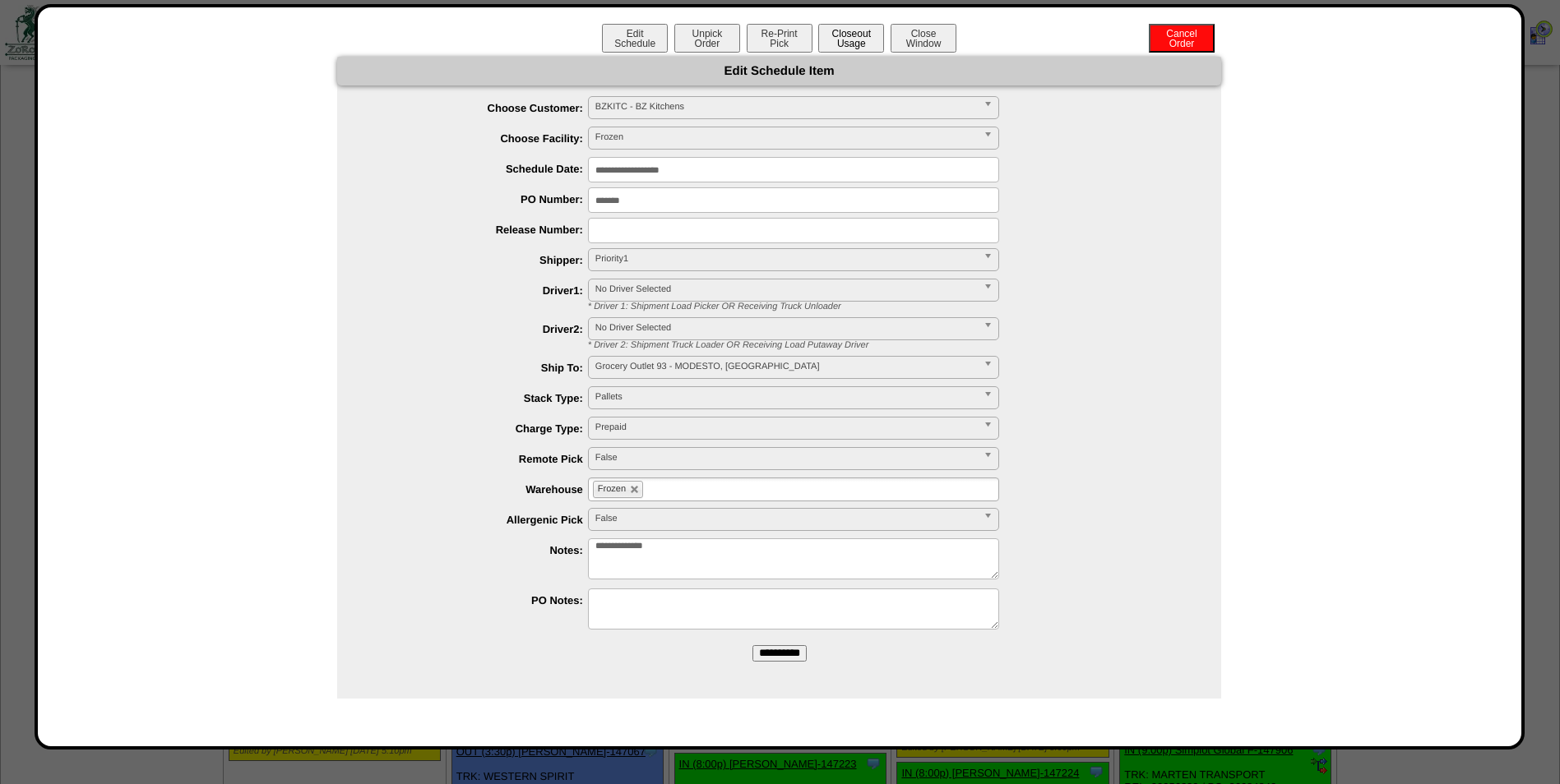
click at [849, 46] on button "Closeout Usage" at bounding box center [851, 38] width 65 height 28
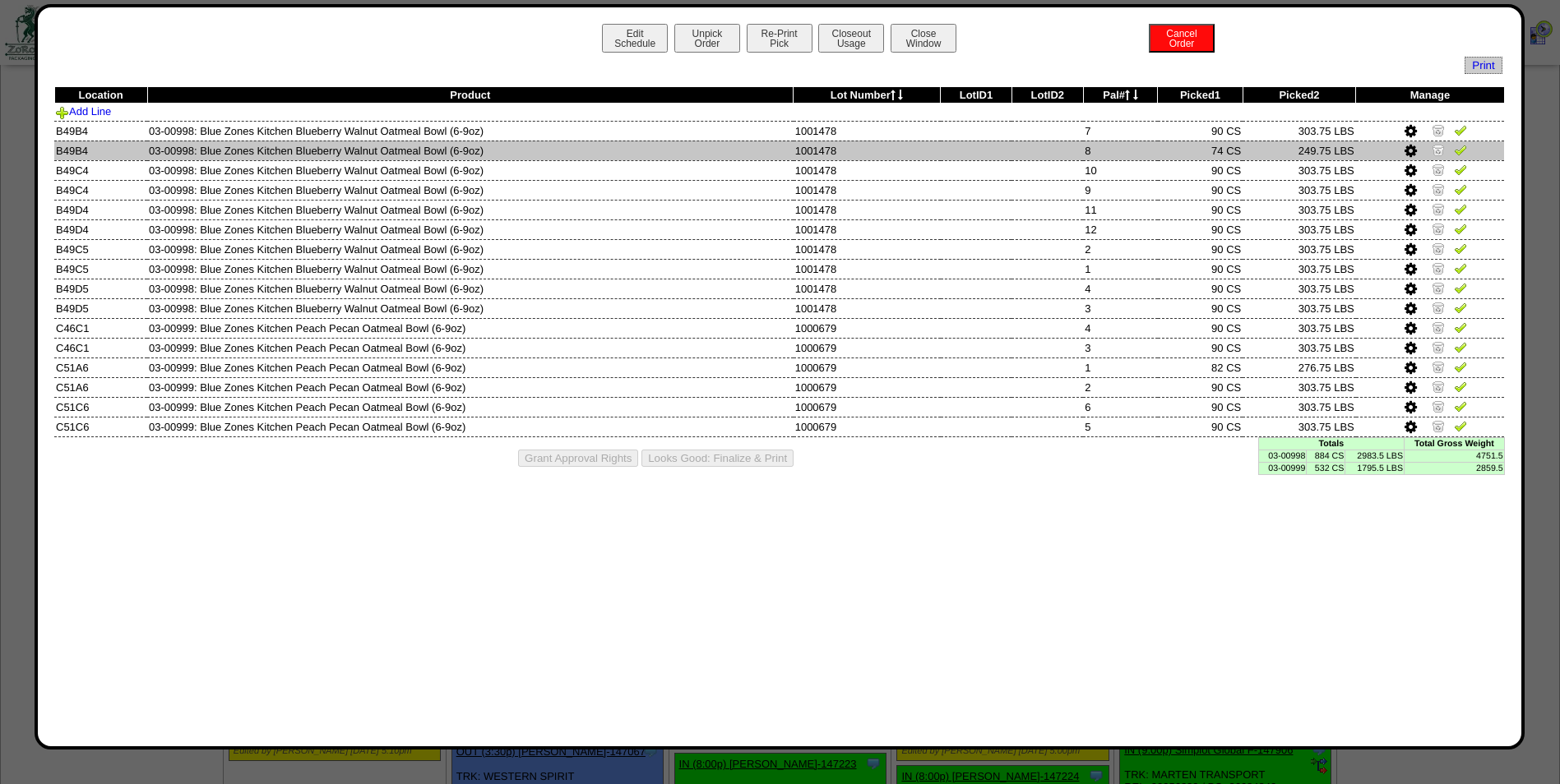
click at [1462, 148] on img at bounding box center [1460, 150] width 13 height 13
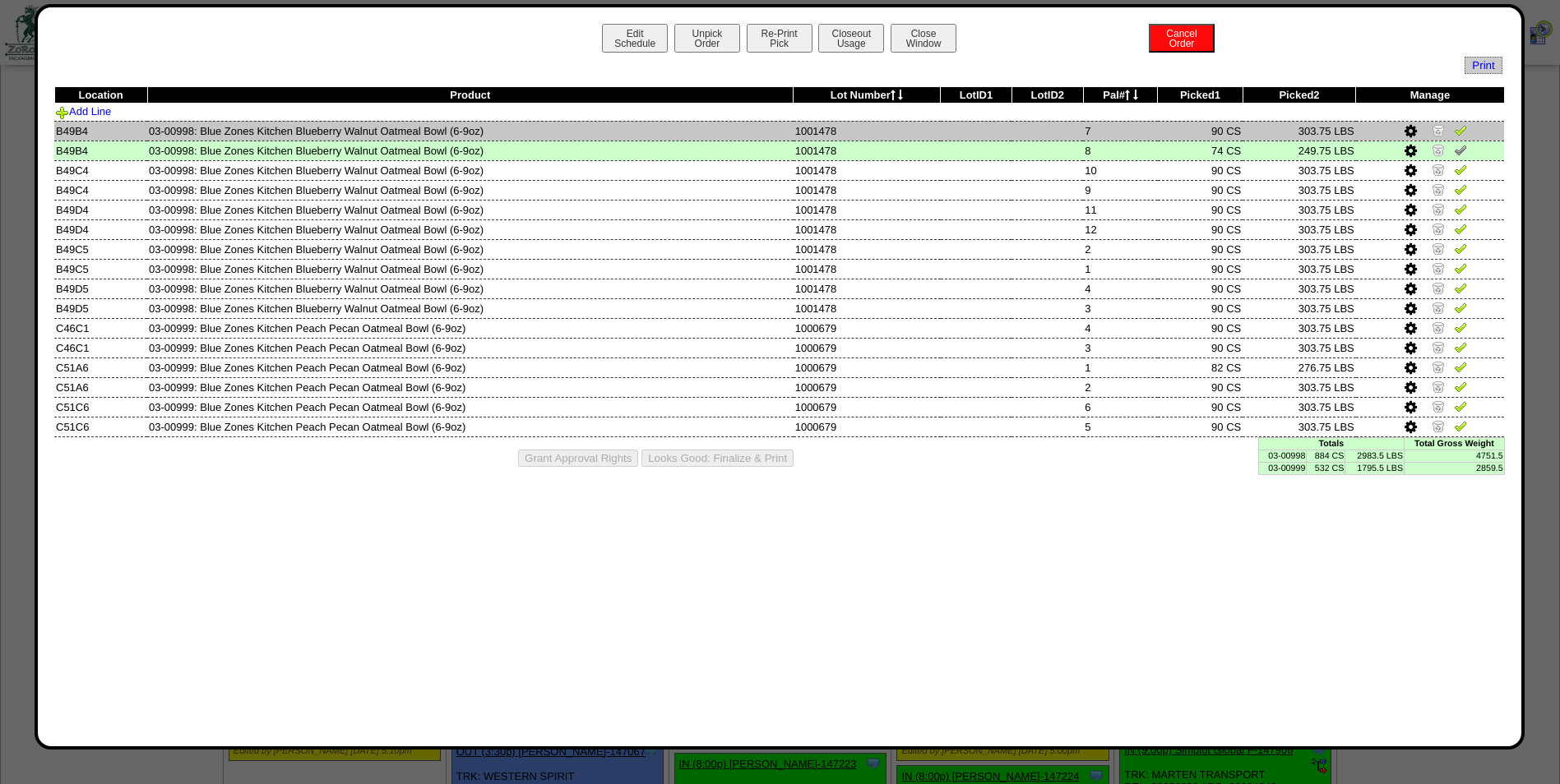
click at [1464, 135] on img at bounding box center [1460, 130] width 13 height 13
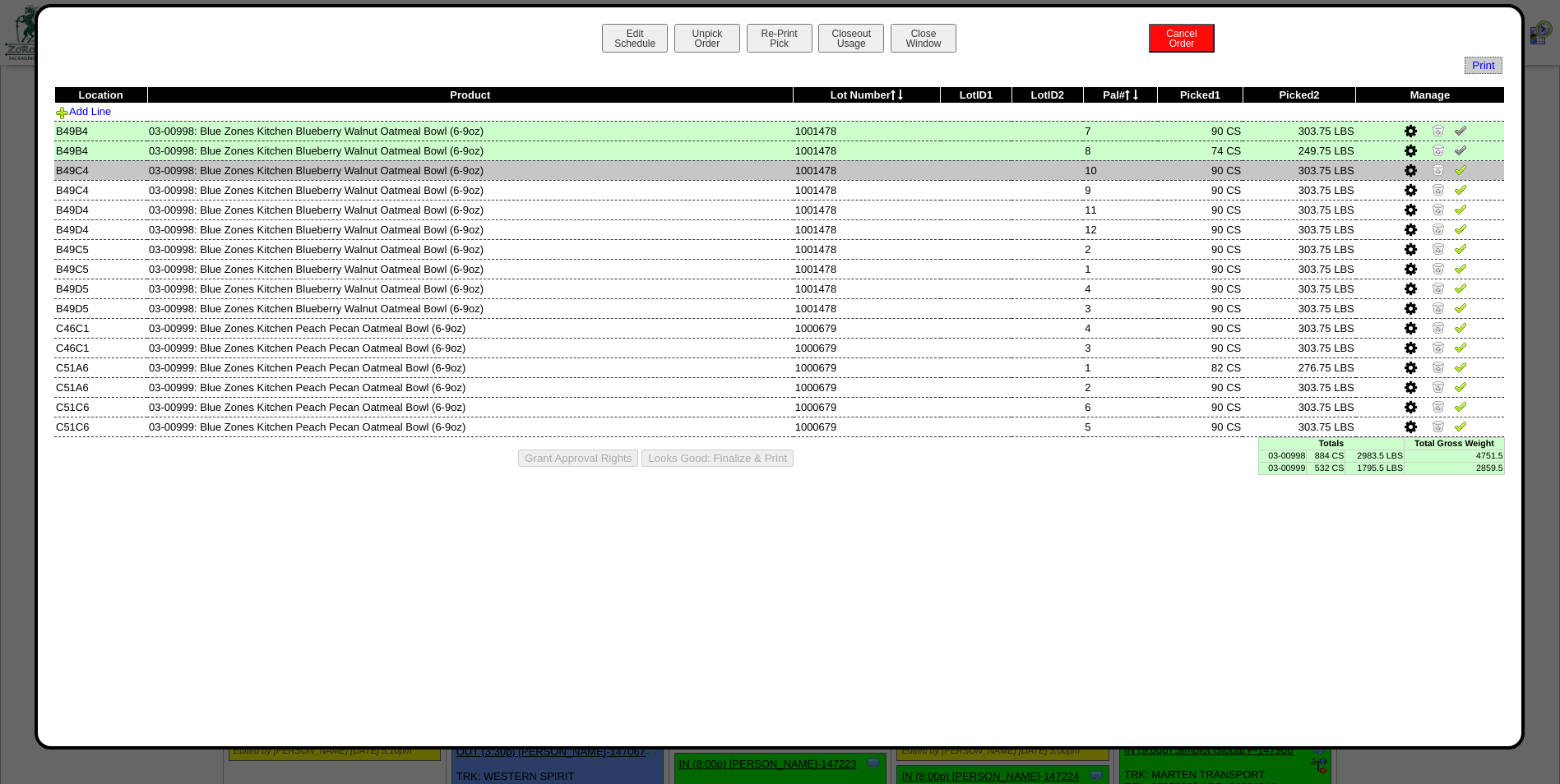
click at [1464, 166] on img at bounding box center [1460, 170] width 13 height 13
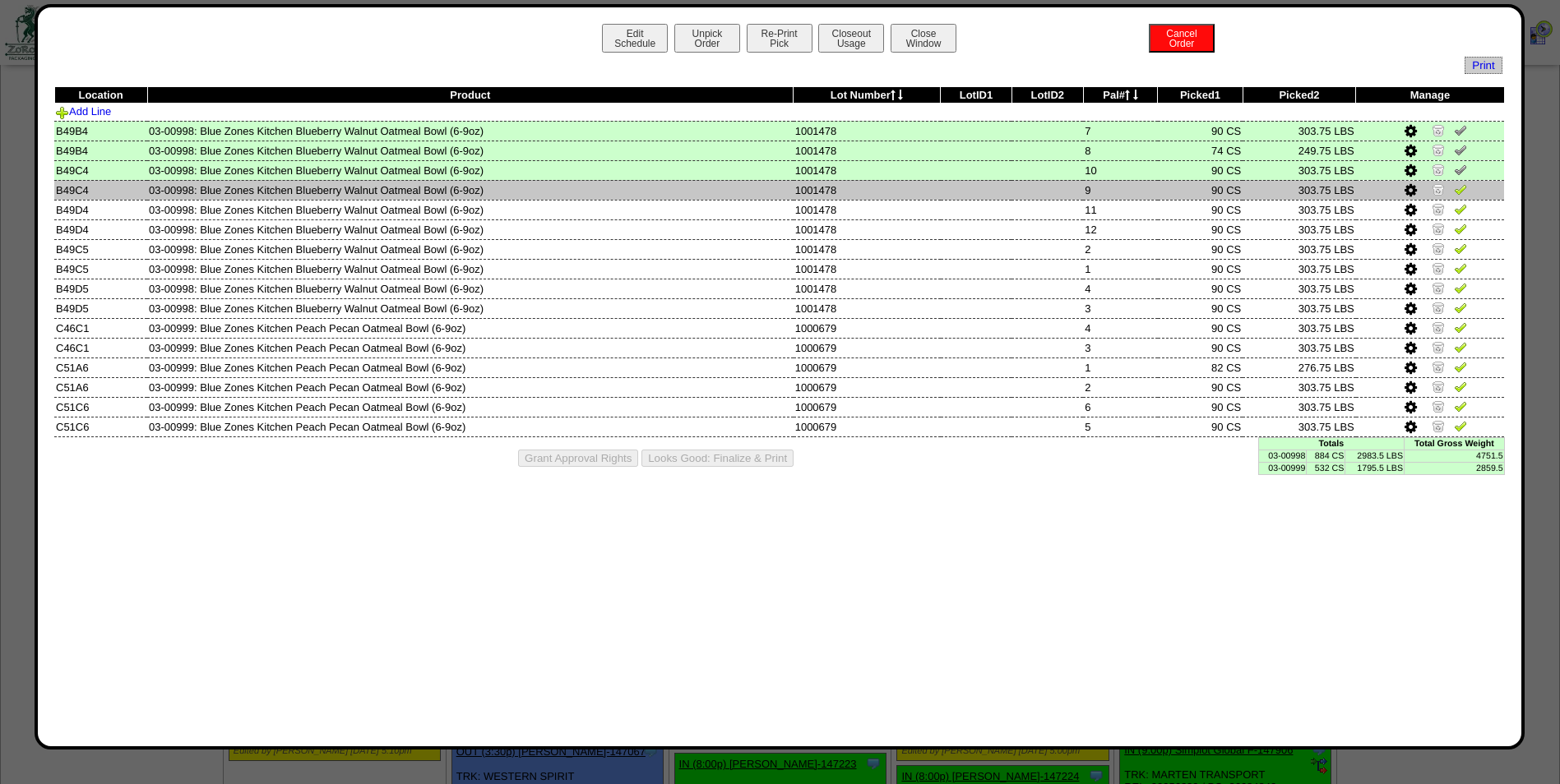
click at [1458, 192] on img at bounding box center [1460, 190] width 13 height 13
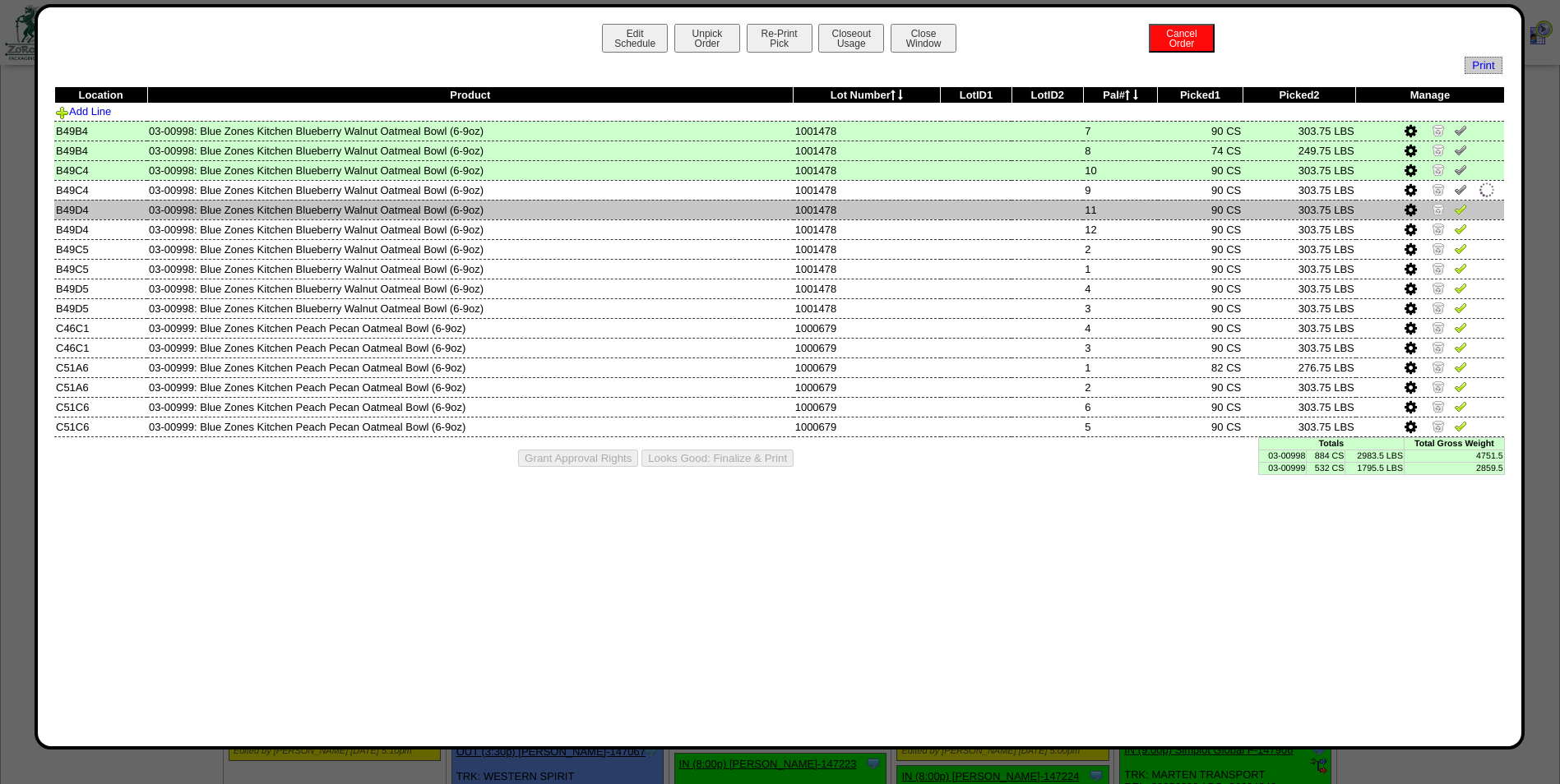
click at [1460, 209] on img at bounding box center [1460, 209] width 13 height 13
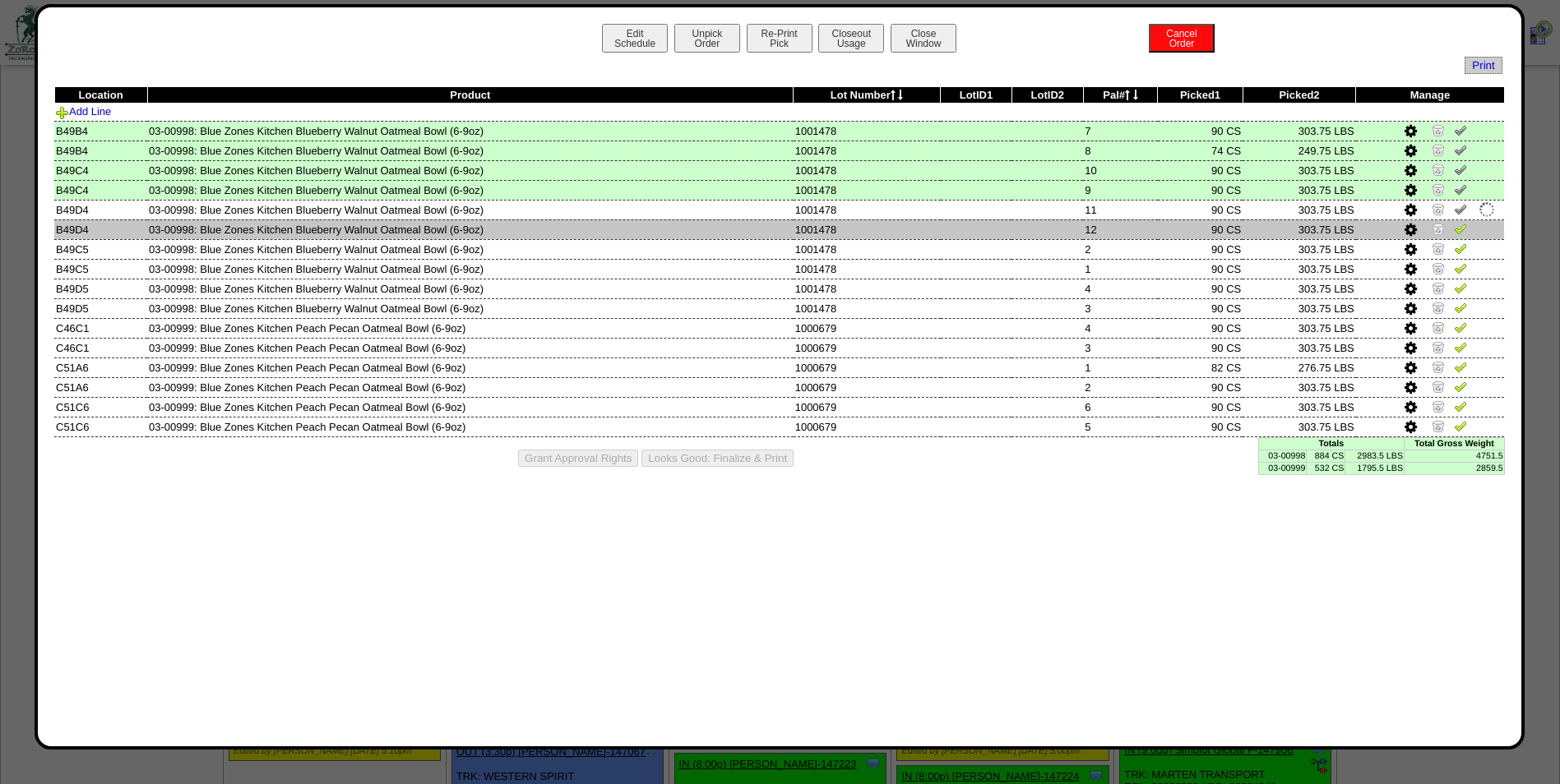
click at [1464, 232] on img at bounding box center [1460, 228] width 13 height 13
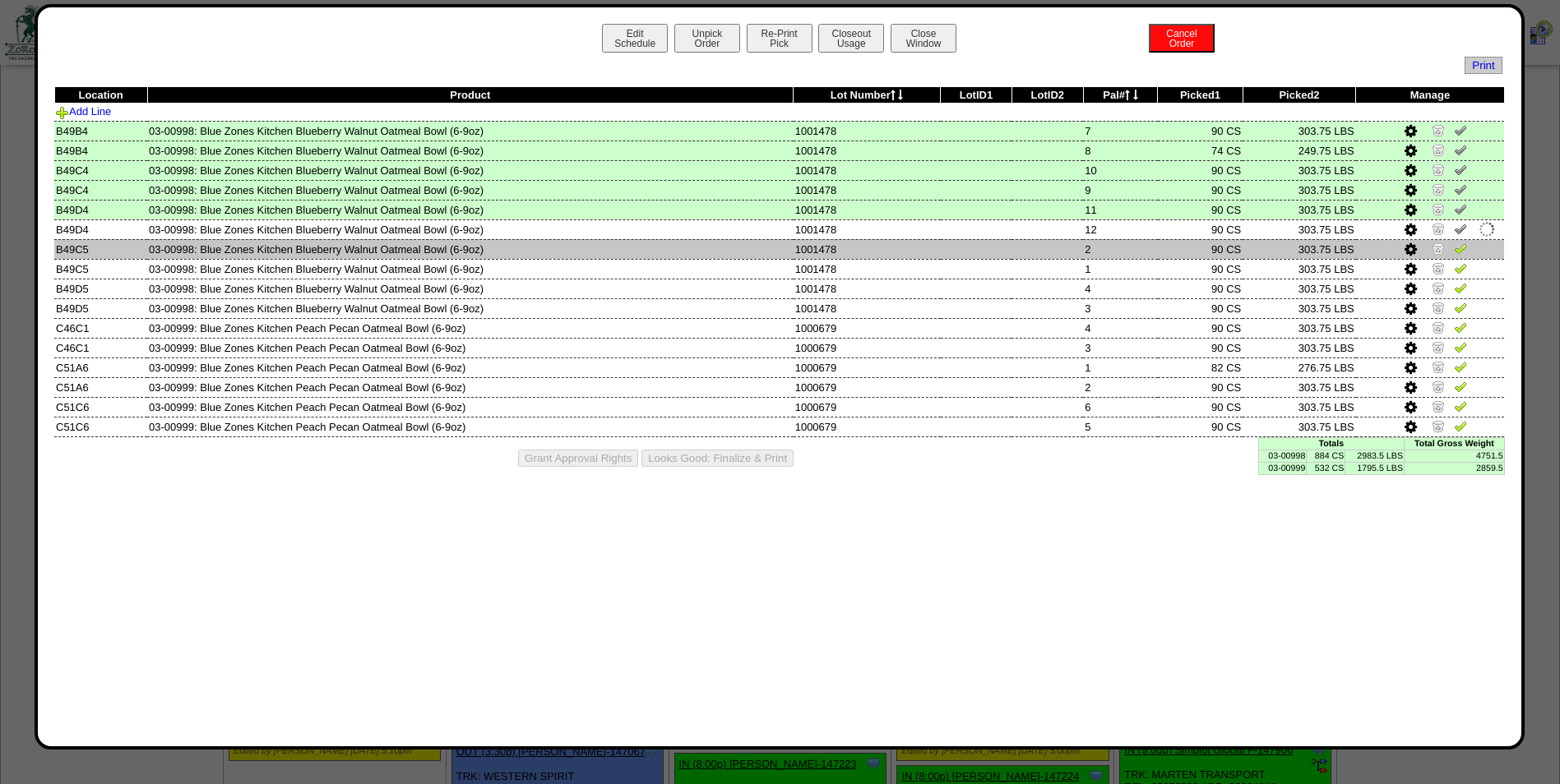
click at [1460, 250] on img at bounding box center [1460, 248] width 13 height 13
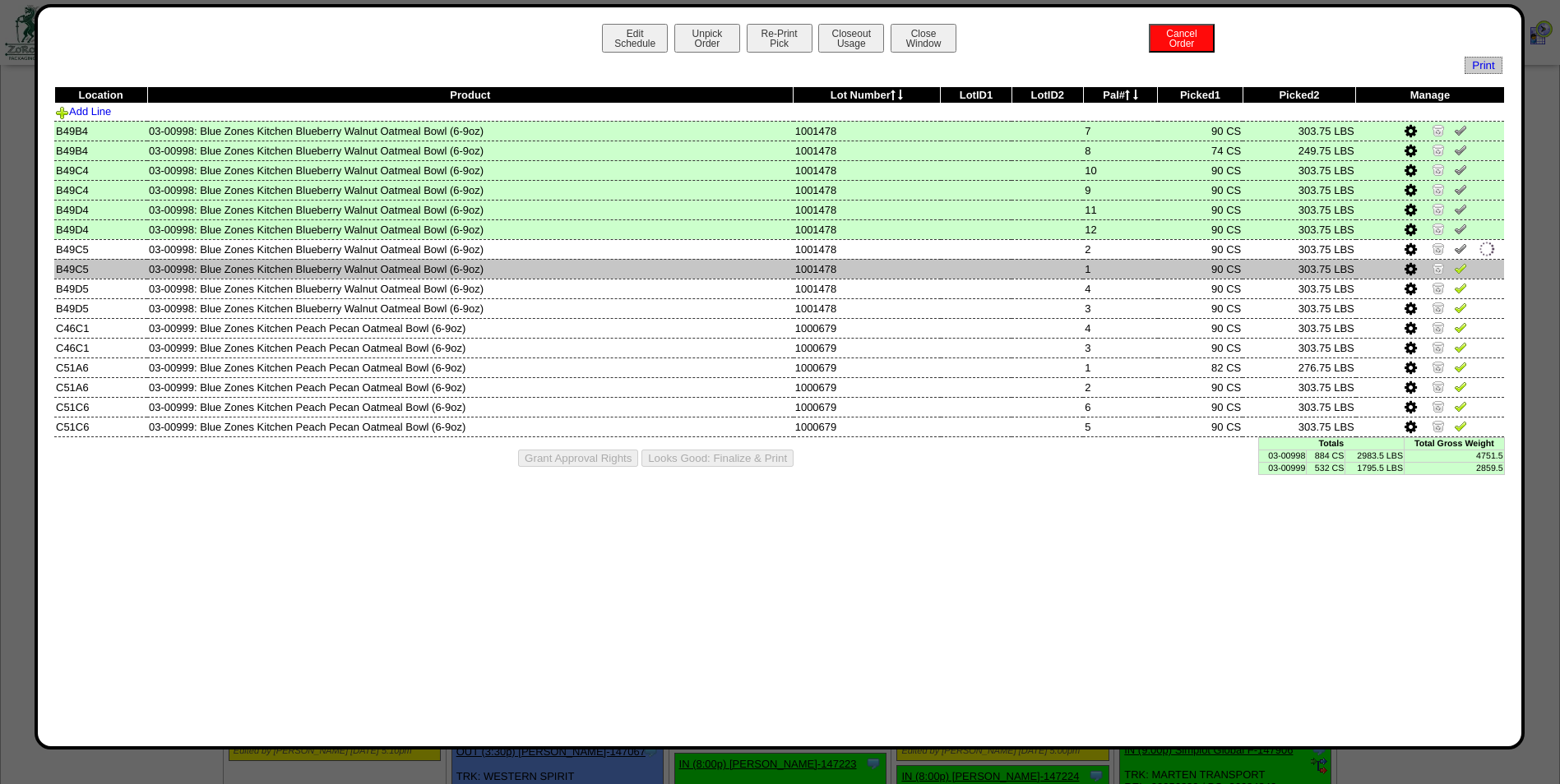
click at [1464, 267] on img at bounding box center [1460, 268] width 13 height 13
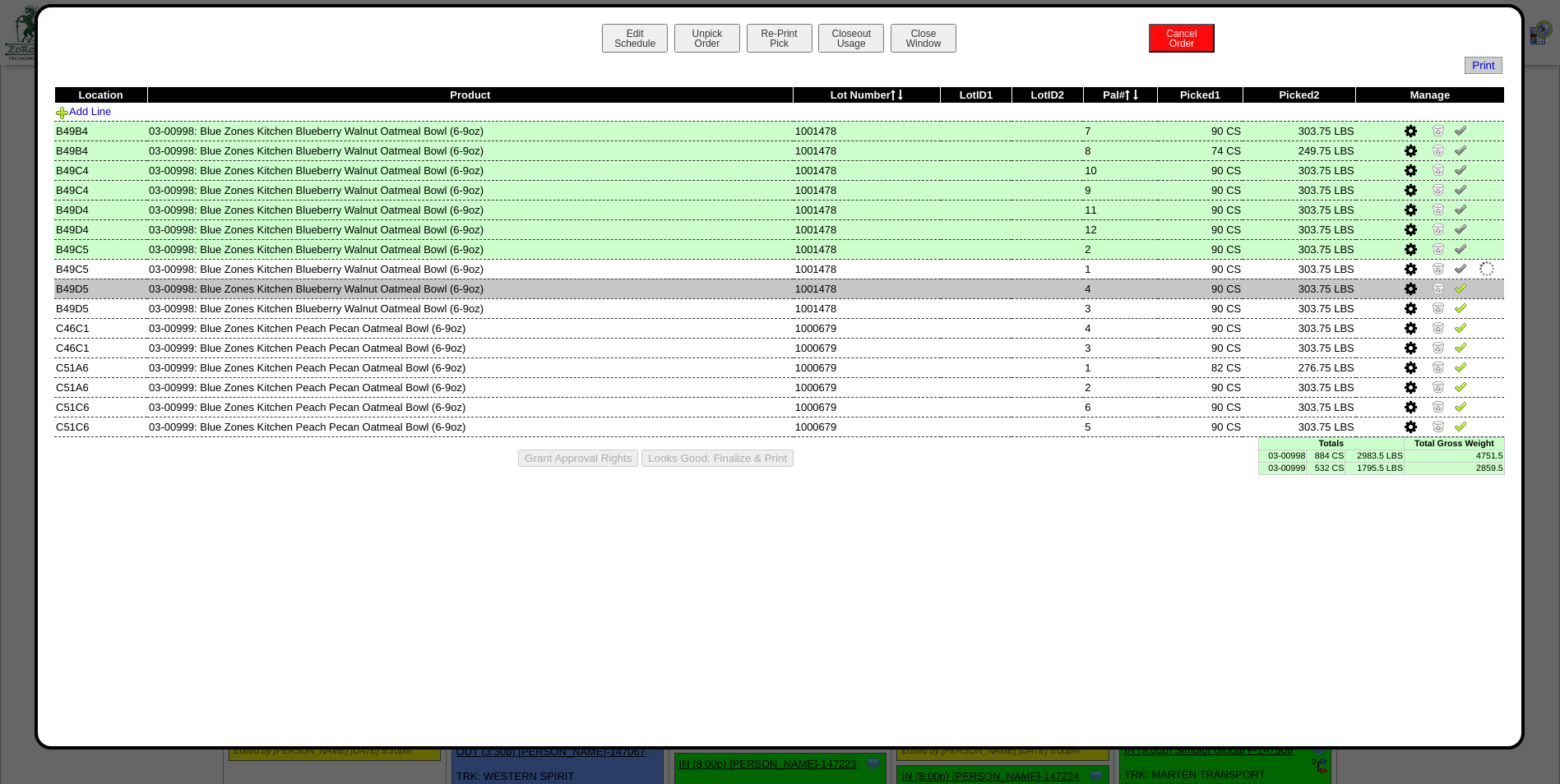
click at [1464, 288] on img at bounding box center [1460, 288] width 13 height 13
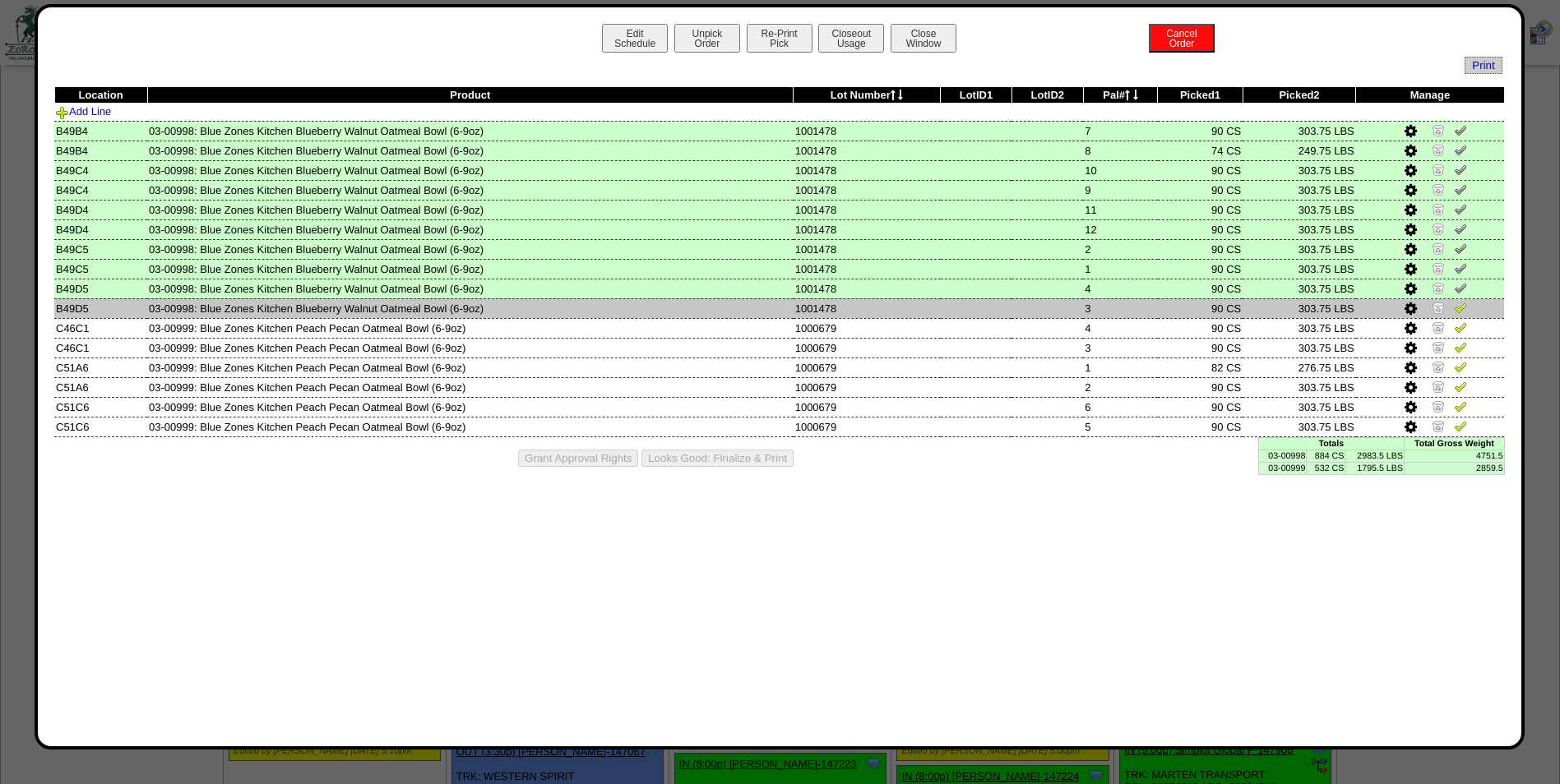
click at [1464, 301] on img at bounding box center [1460, 307] width 13 height 13
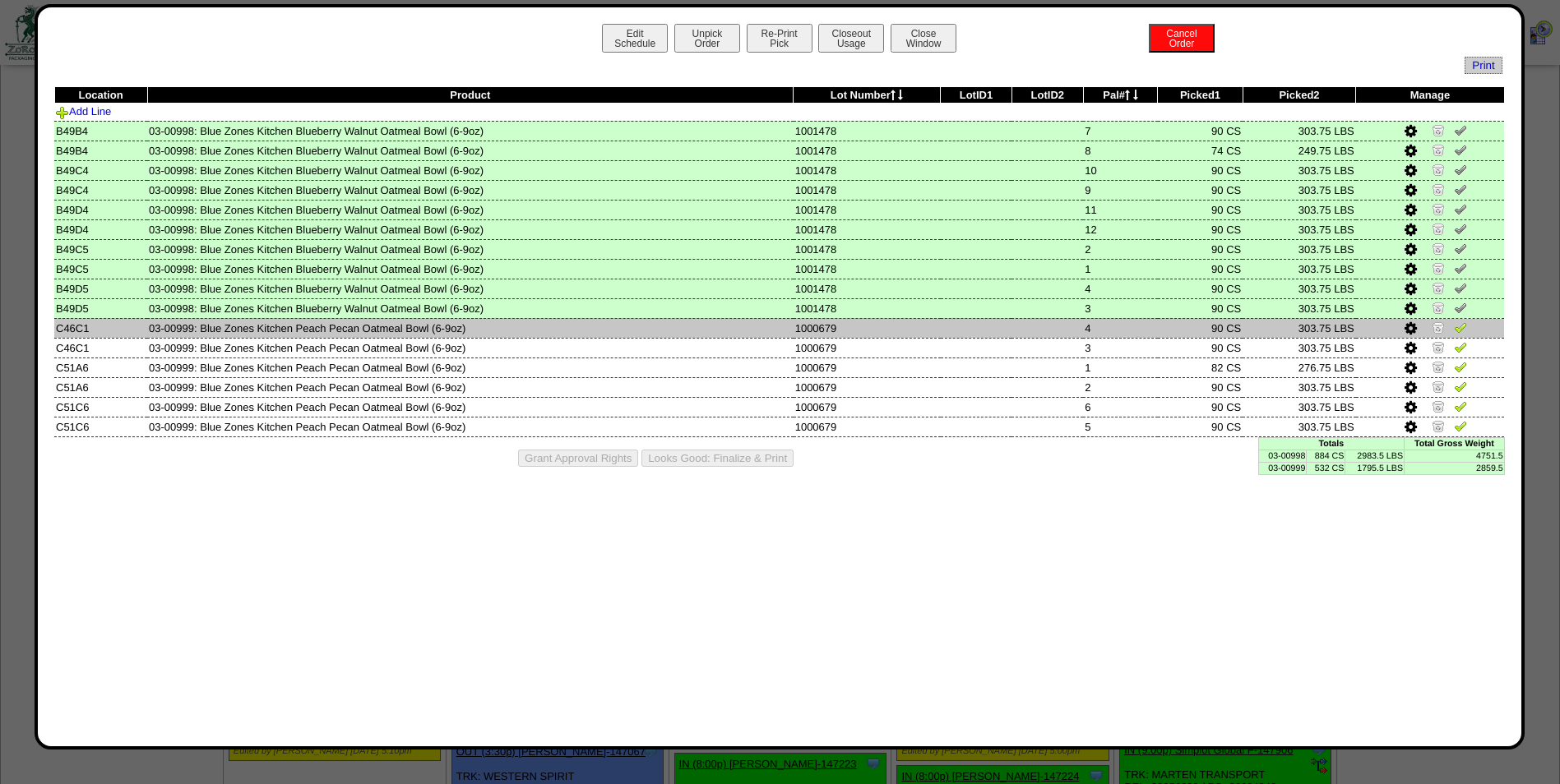
click at [1464, 325] on img at bounding box center [1460, 327] width 13 height 13
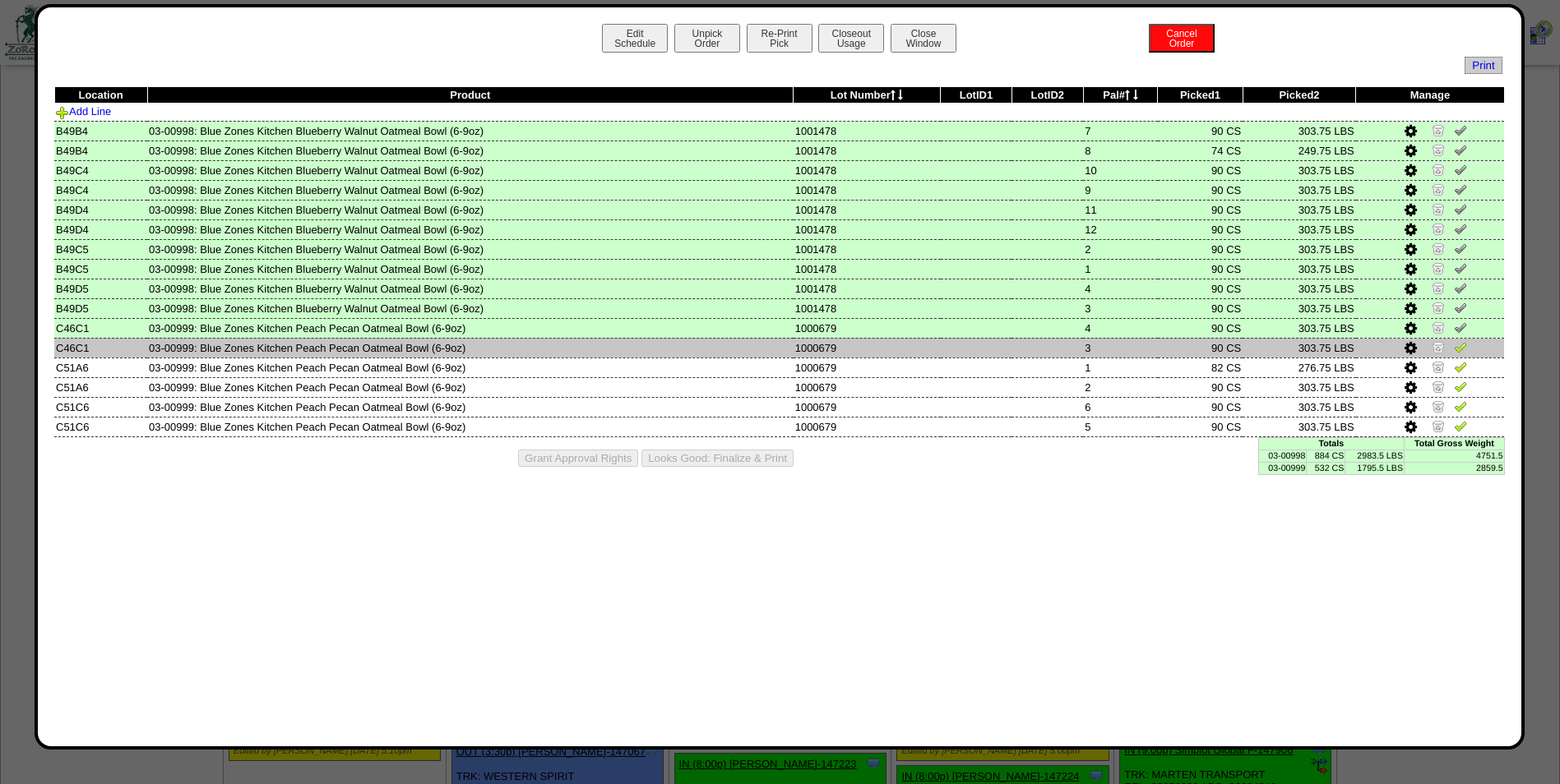
click at [1462, 347] on img at bounding box center [1460, 347] width 13 height 13
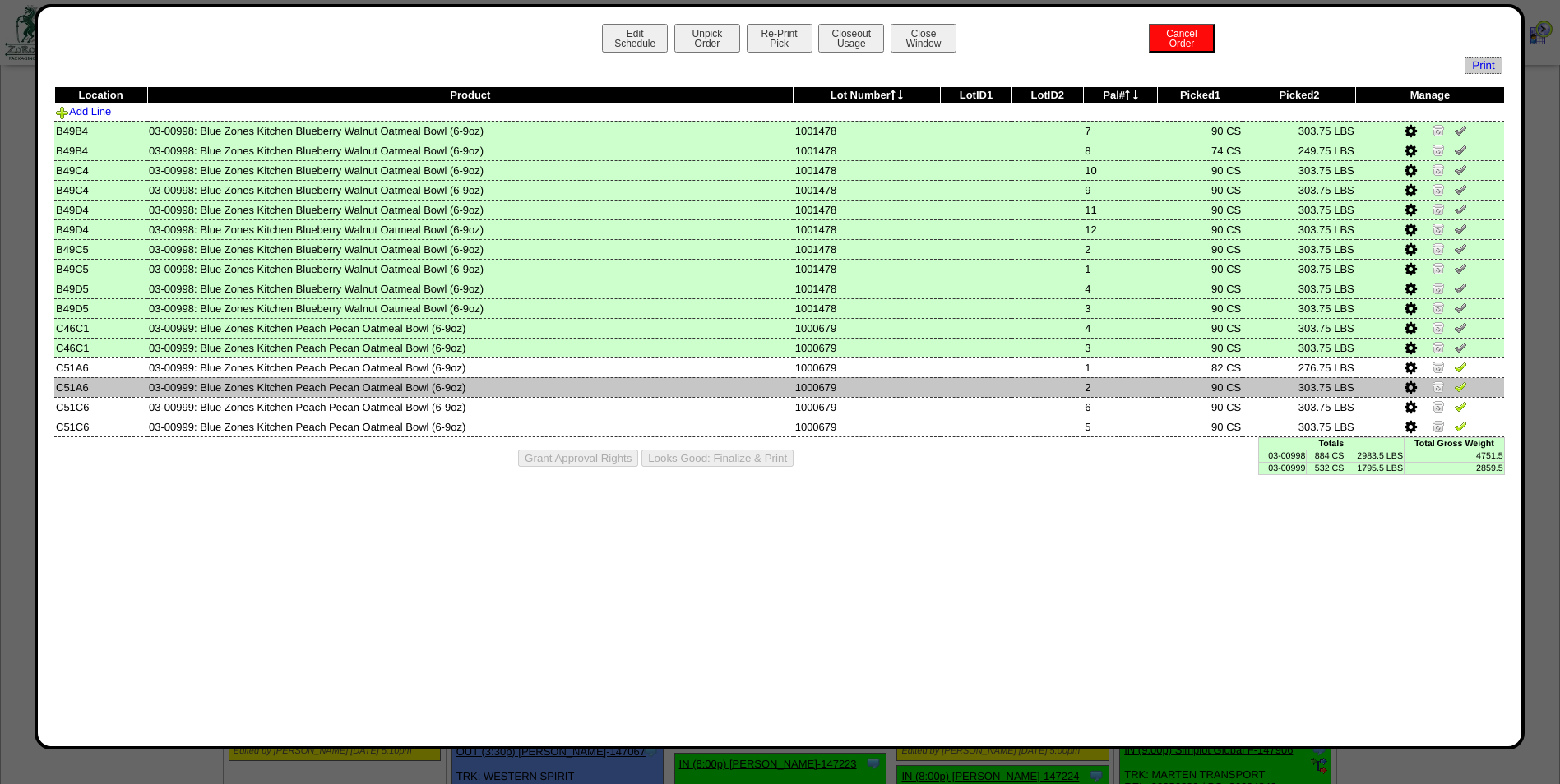
click at [1459, 387] on img at bounding box center [1460, 387] width 13 height 13
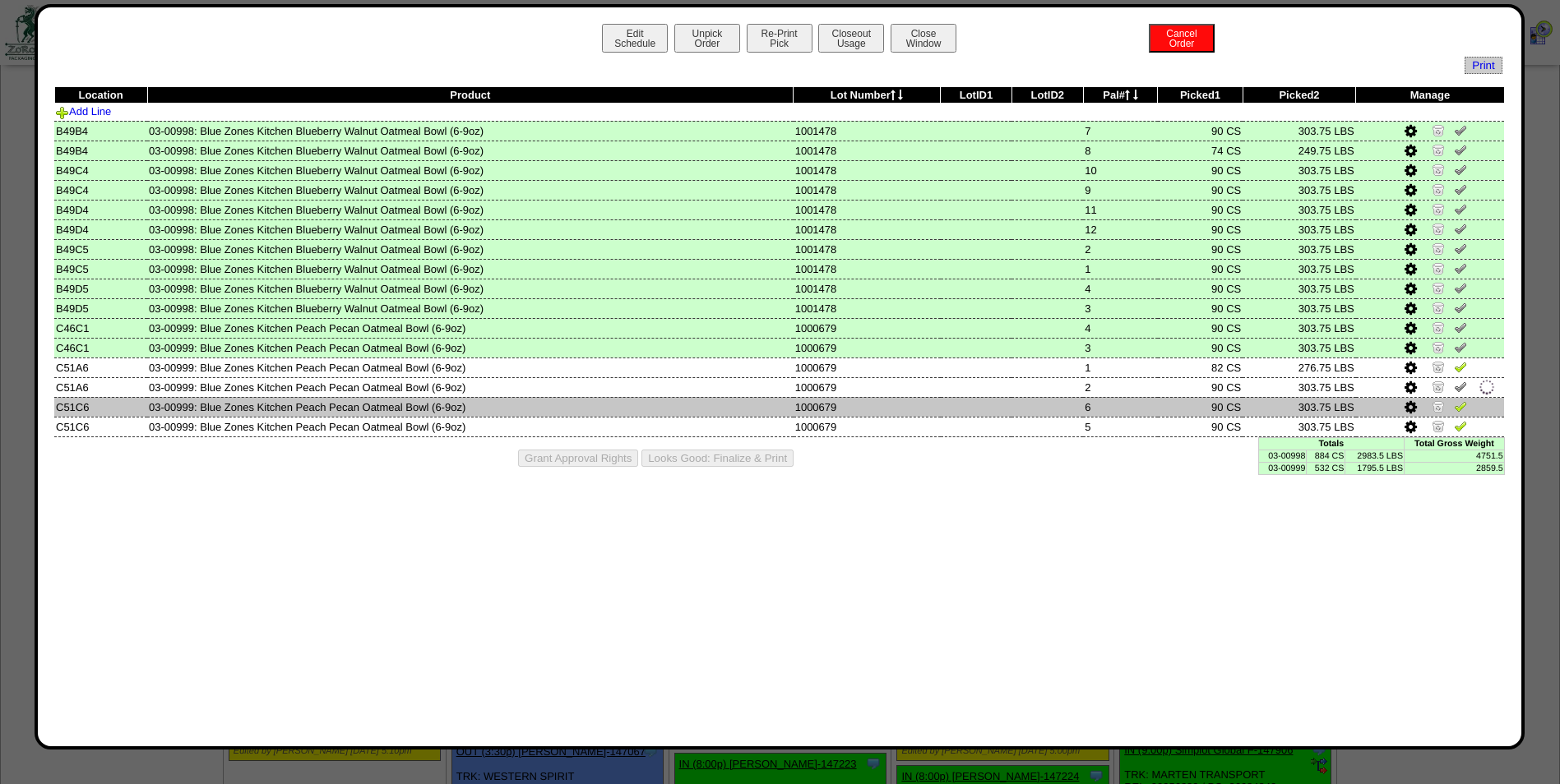
click at [1459, 406] on img at bounding box center [1460, 406] width 13 height 13
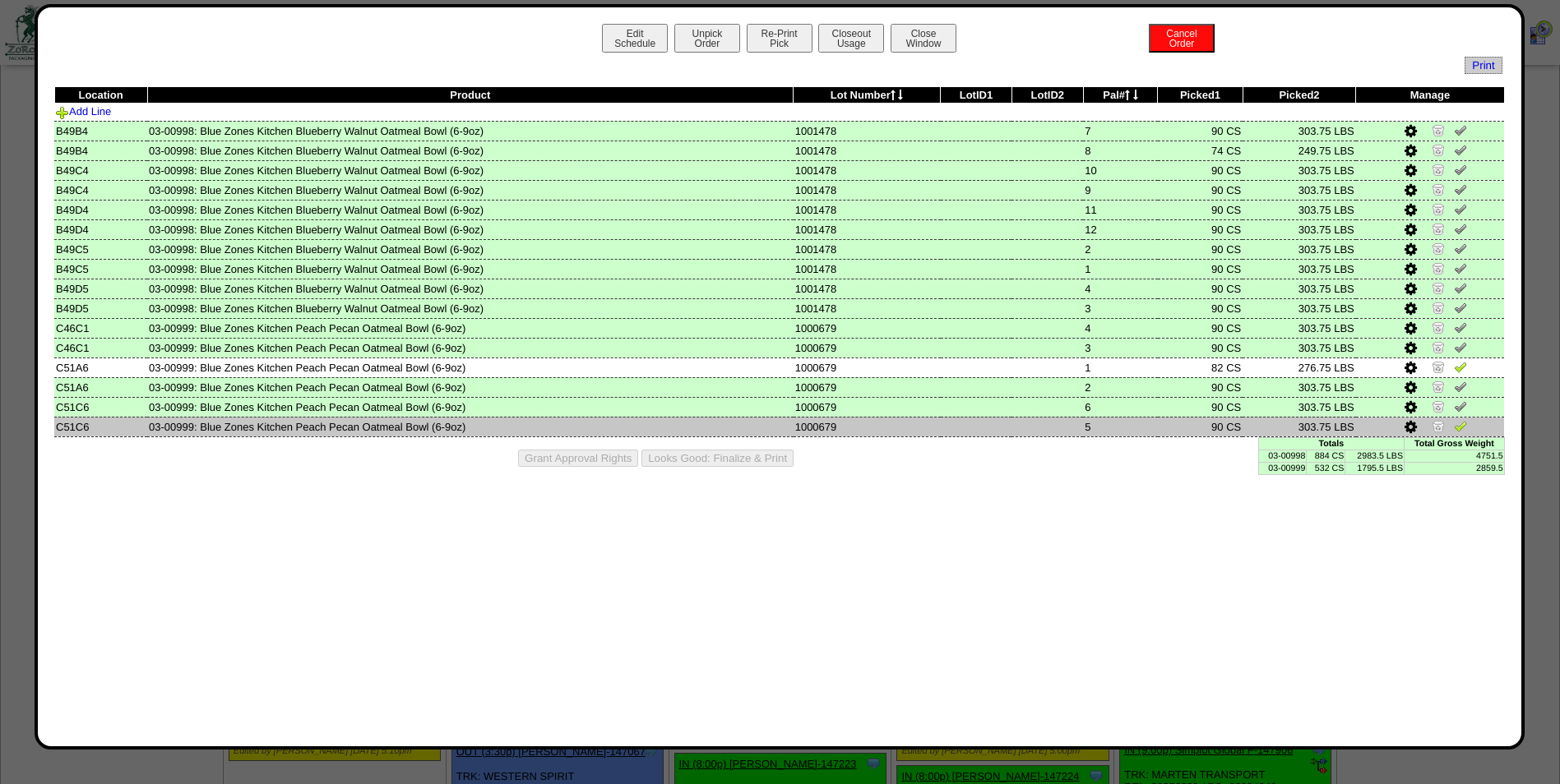
click at [1464, 423] on img at bounding box center [1460, 426] width 13 height 13
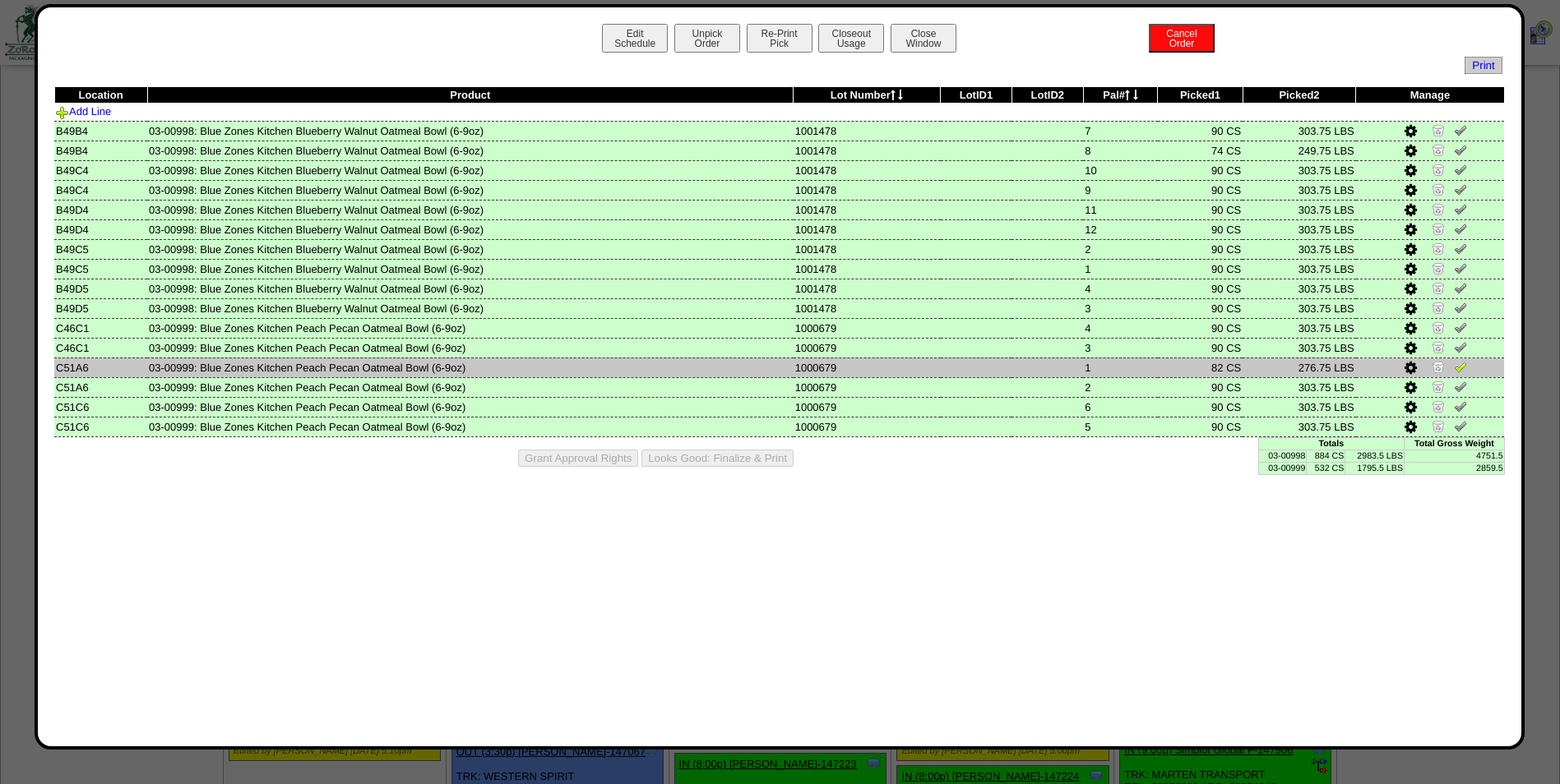
click at [1412, 370] on icon at bounding box center [1410, 369] width 12 height 15
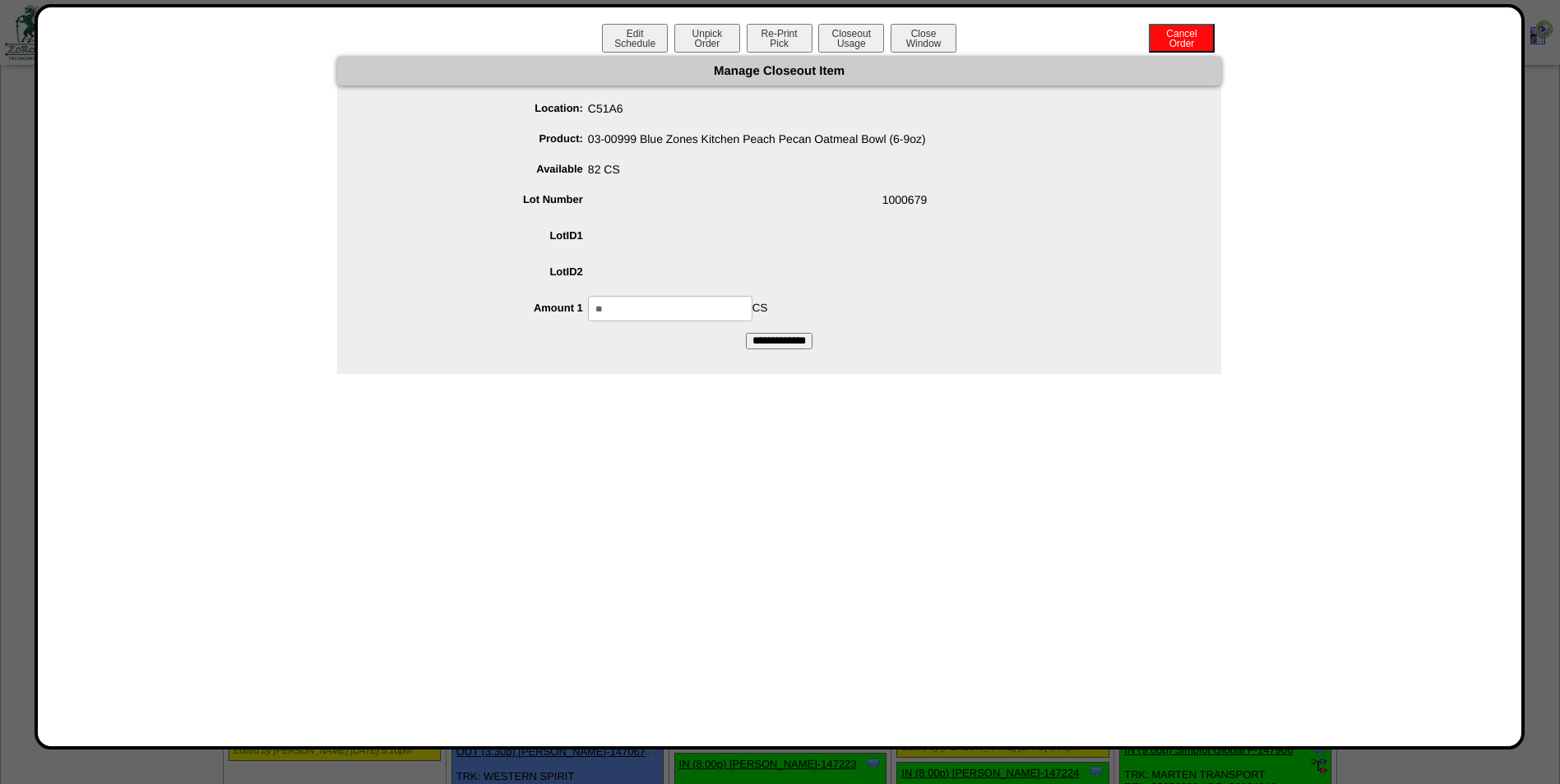
click at [633, 309] on input "**" at bounding box center [670, 308] width 164 height 26
type input "**"
click at [788, 344] on input "**********" at bounding box center [780, 340] width 66 height 16
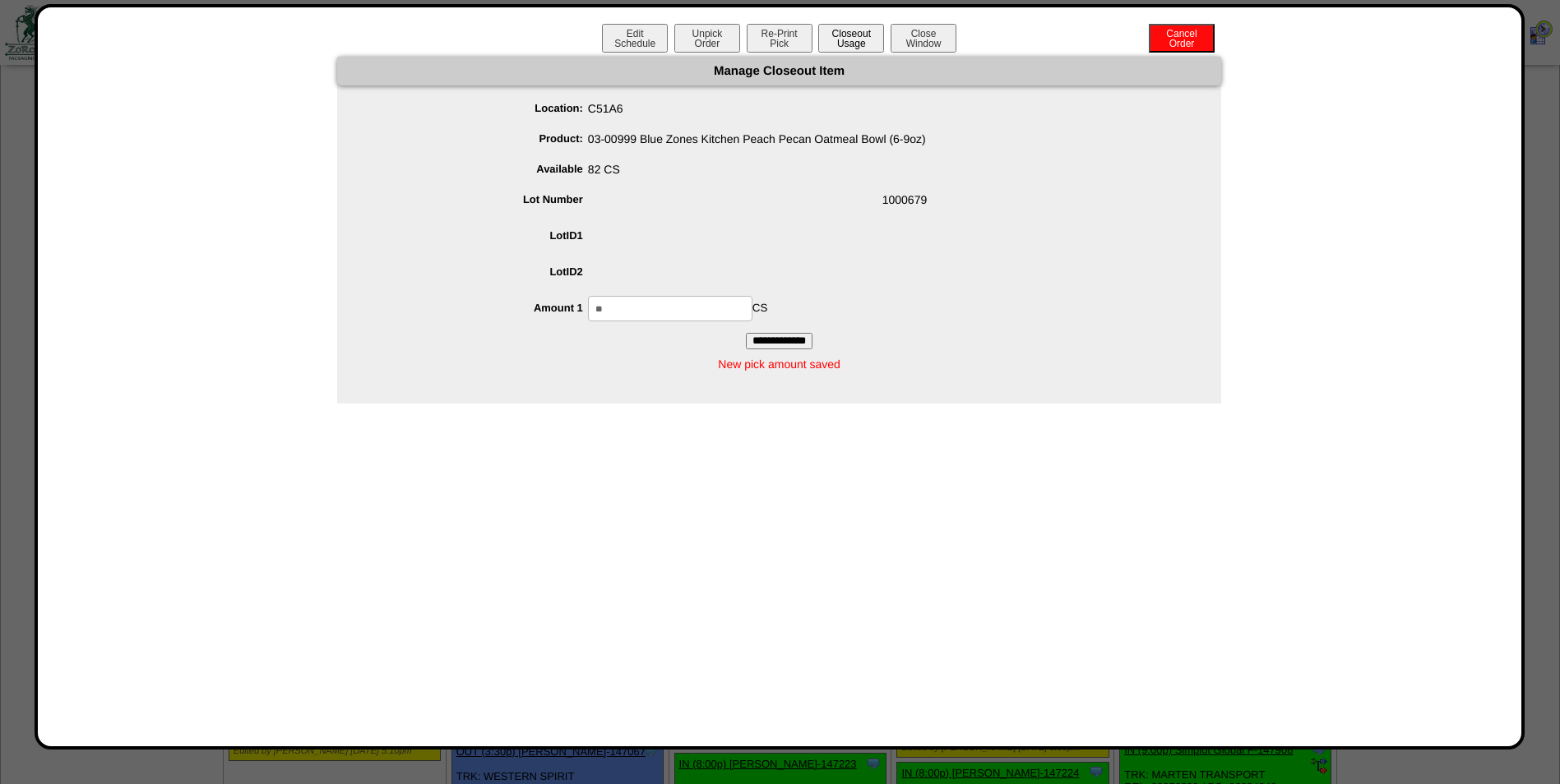
click at [862, 45] on button "Closeout Usage" at bounding box center [851, 38] width 65 height 28
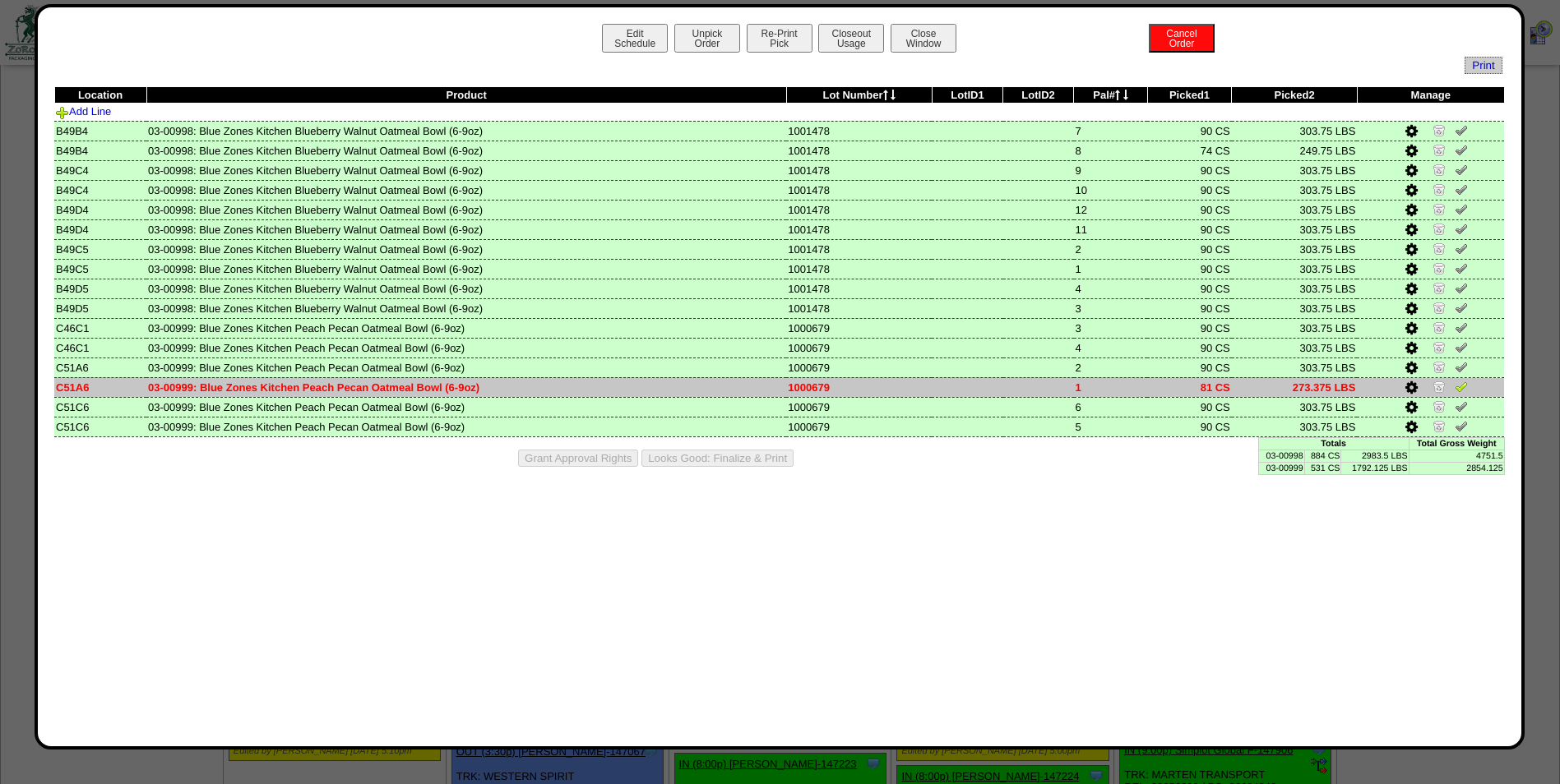
click at [1462, 388] on img at bounding box center [1461, 387] width 13 height 13
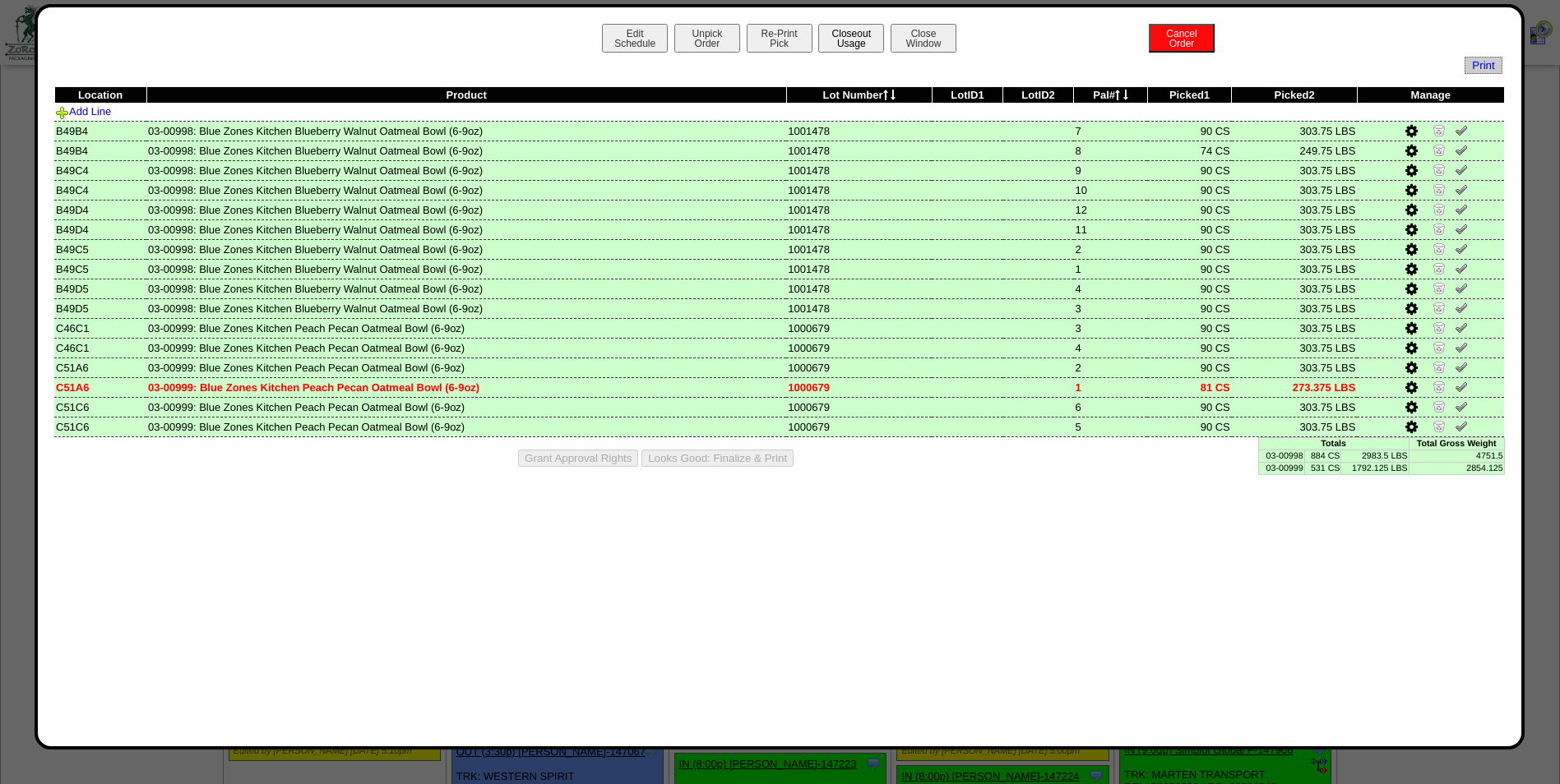
click at [853, 39] on button "Closeout Usage" at bounding box center [851, 38] width 65 height 28
click at [734, 455] on button "Looks Good: Finalize & Print" at bounding box center [717, 458] width 152 height 17
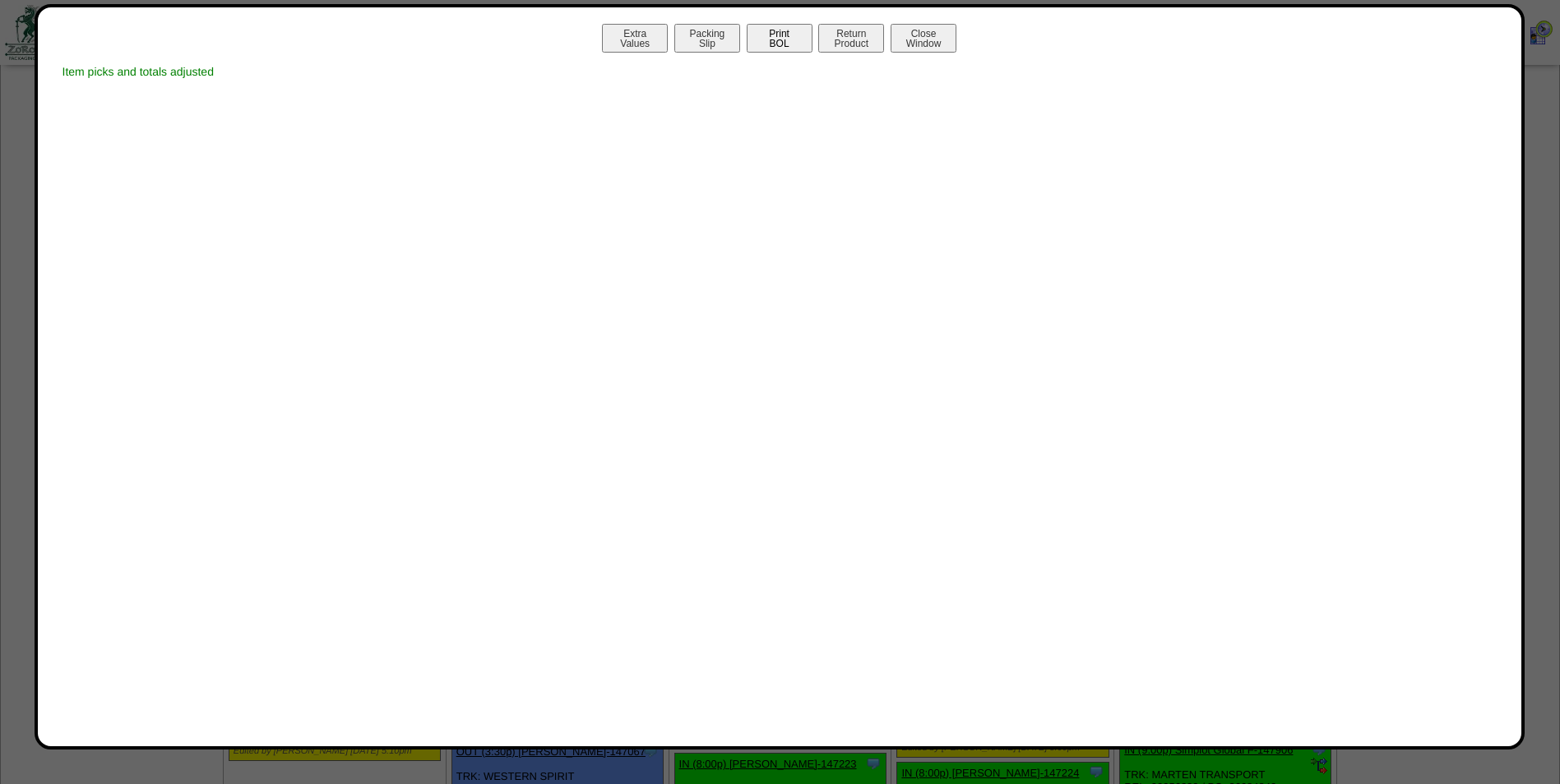
click at [783, 42] on button "Print BOL" at bounding box center [779, 38] width 65 height 28
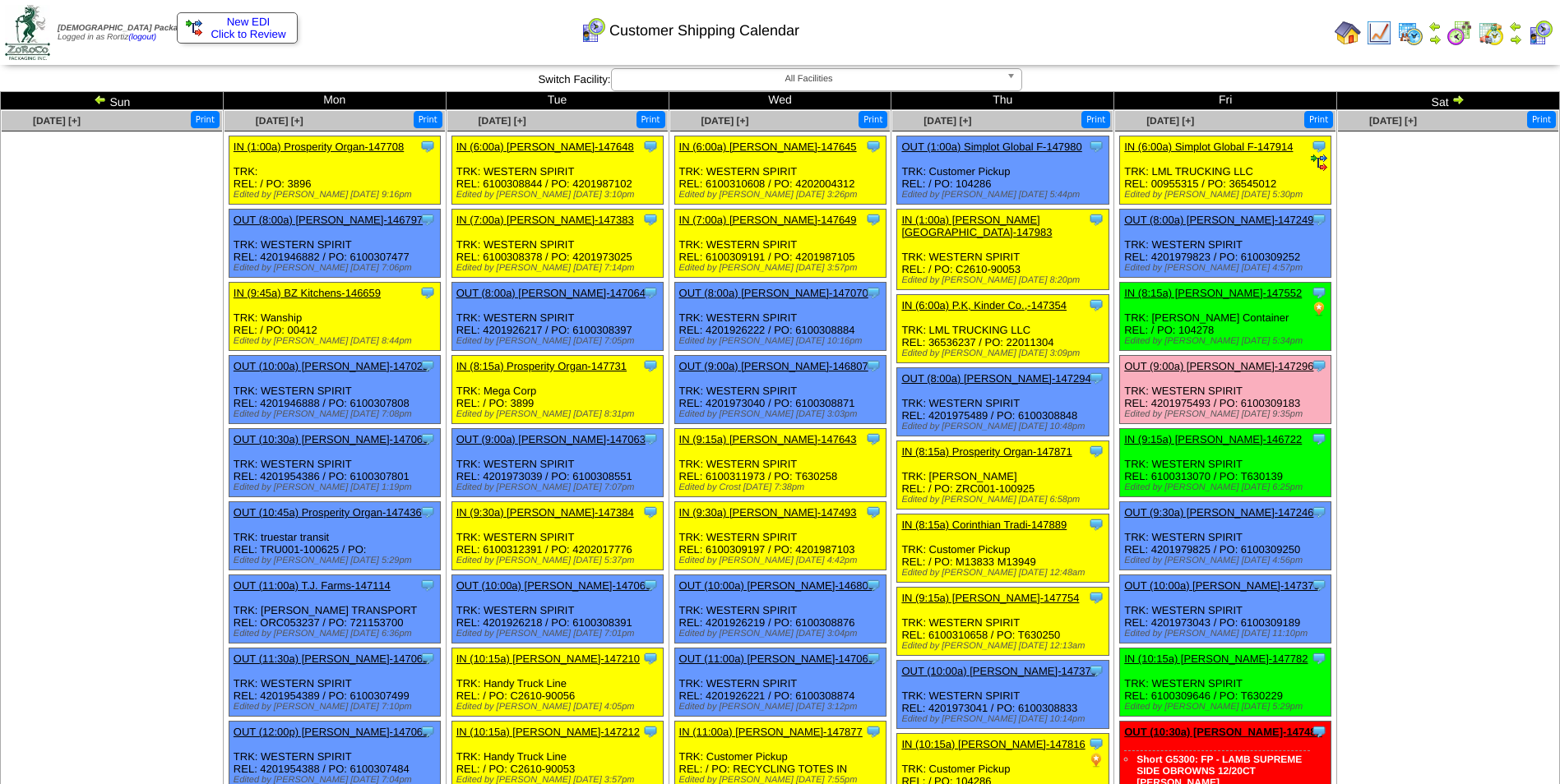
click at [1137, 45] on td "Print All" at bounding box center [863, 32] width 928 height 62
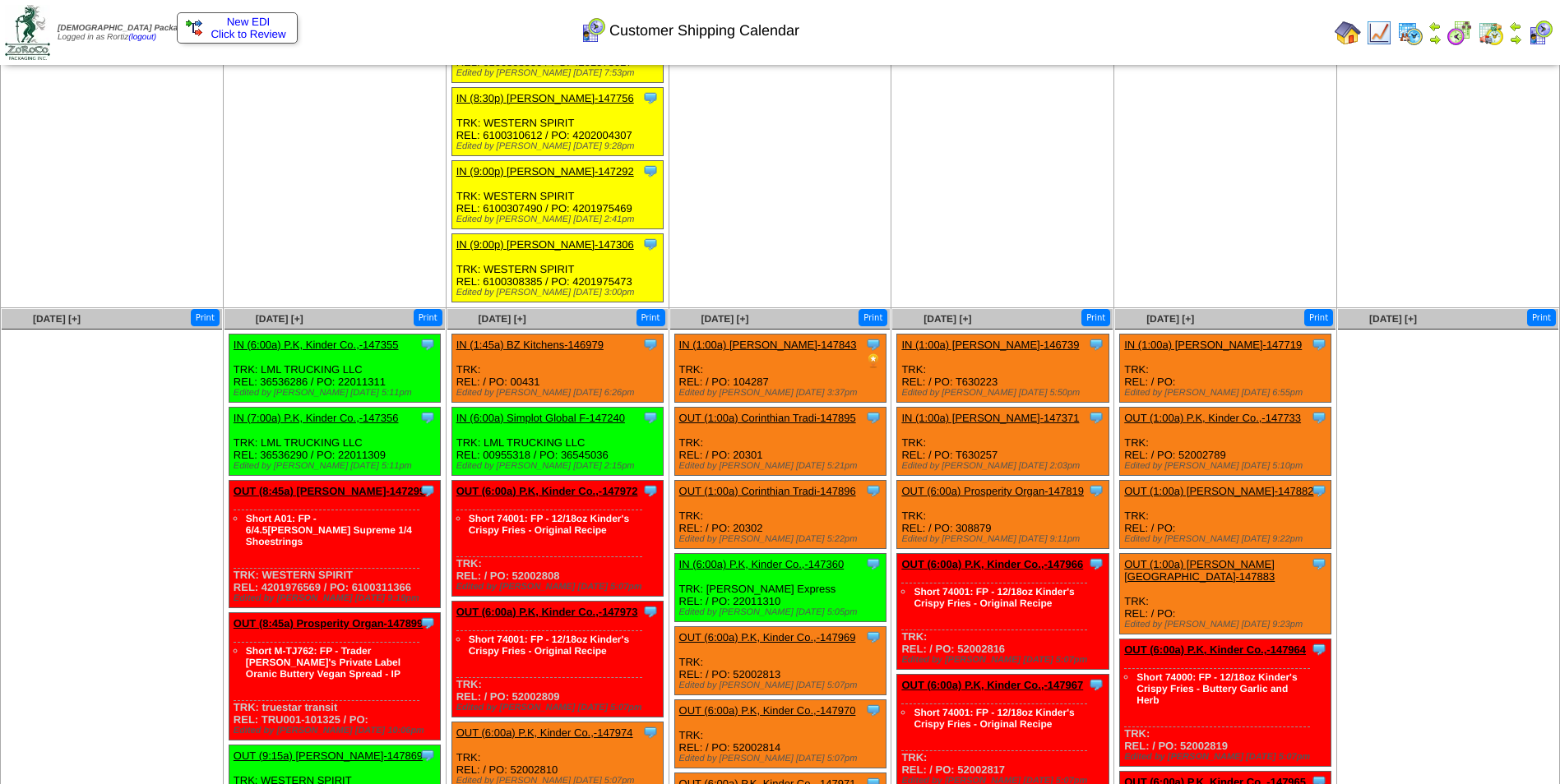
scroll to position [2302, 0]
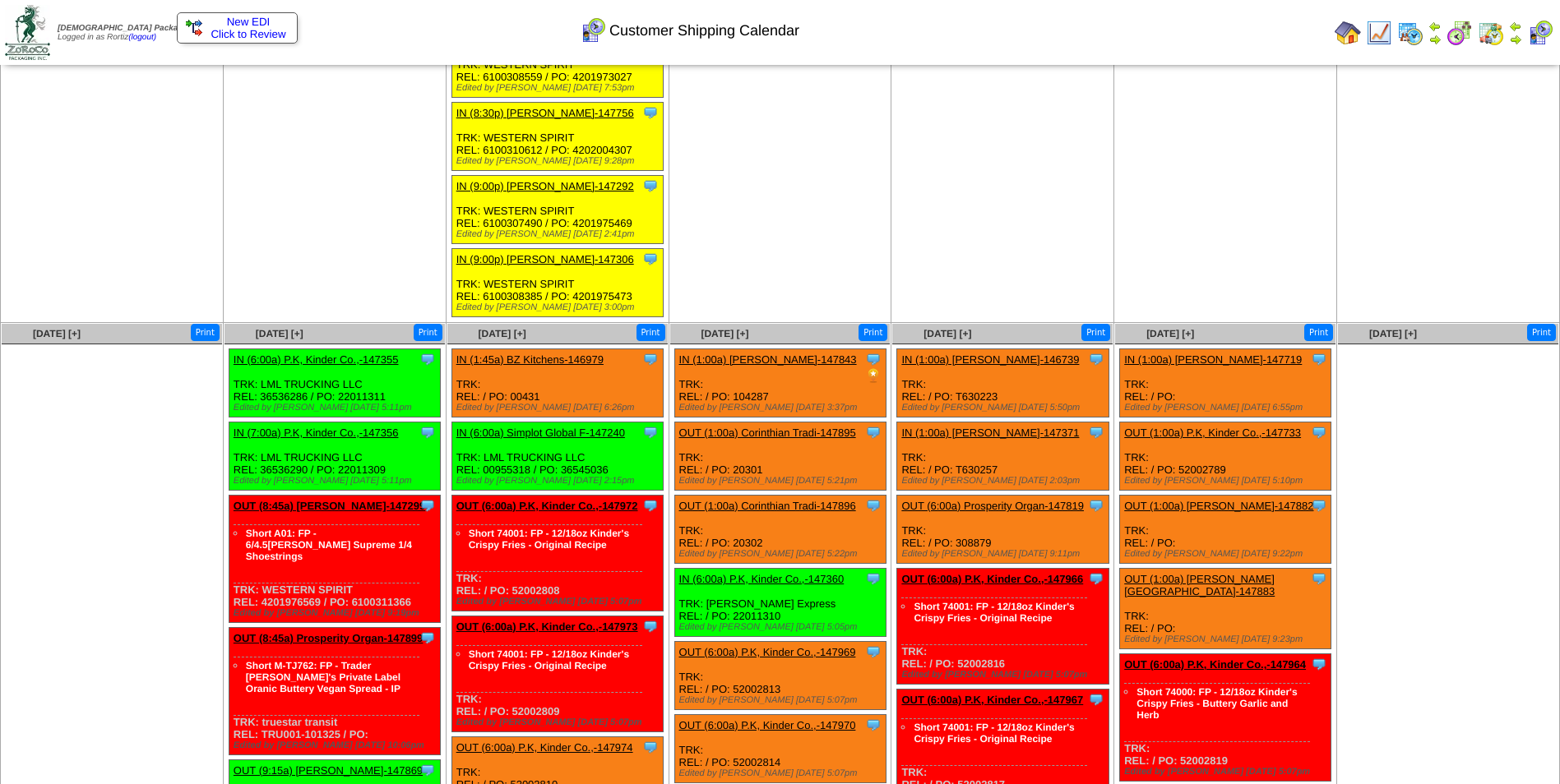
click at [1185, 39] on td "Print All" at bounding box center [863, 32] width 928 height 62
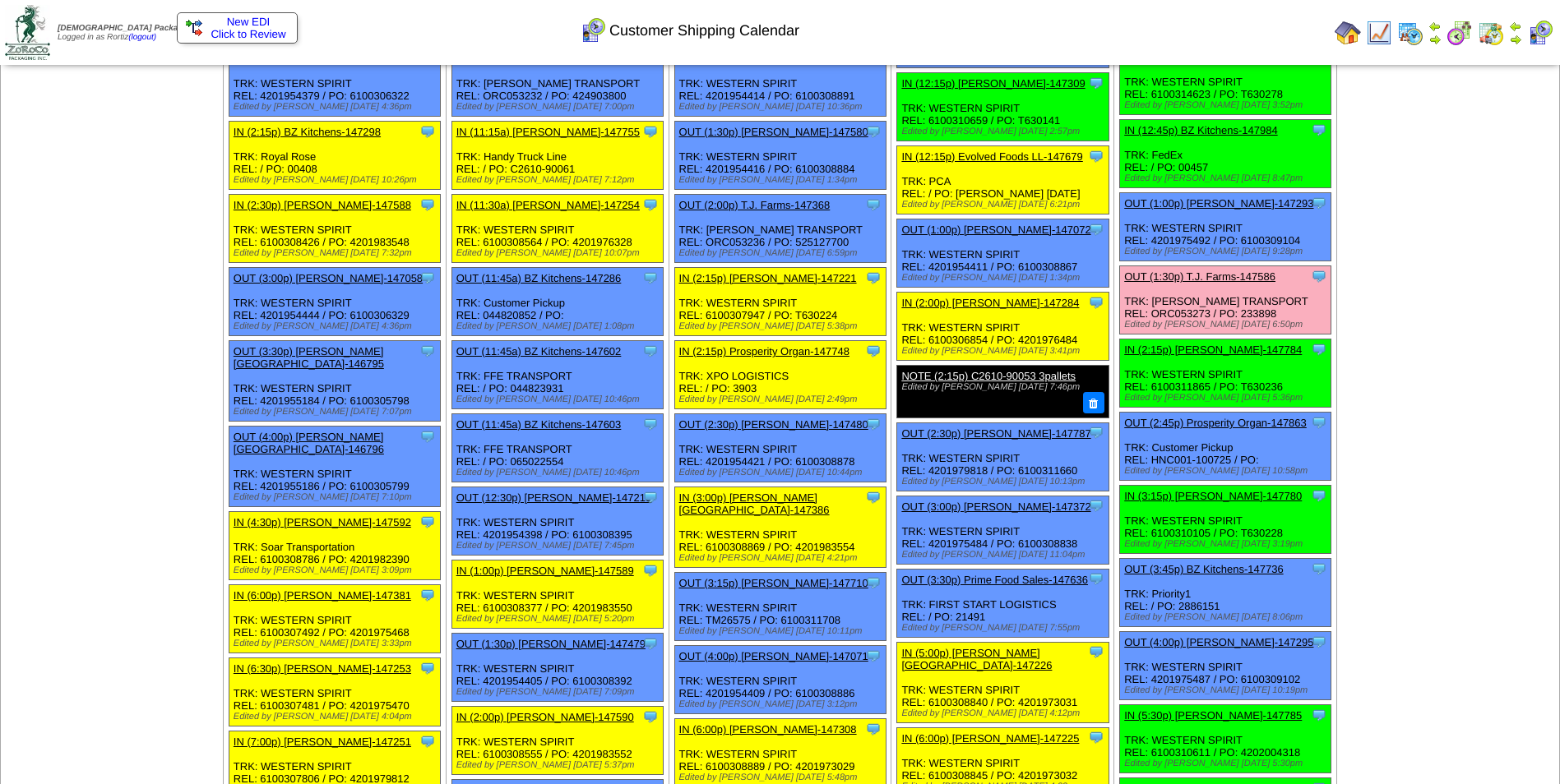
scroll to position [658, 0]
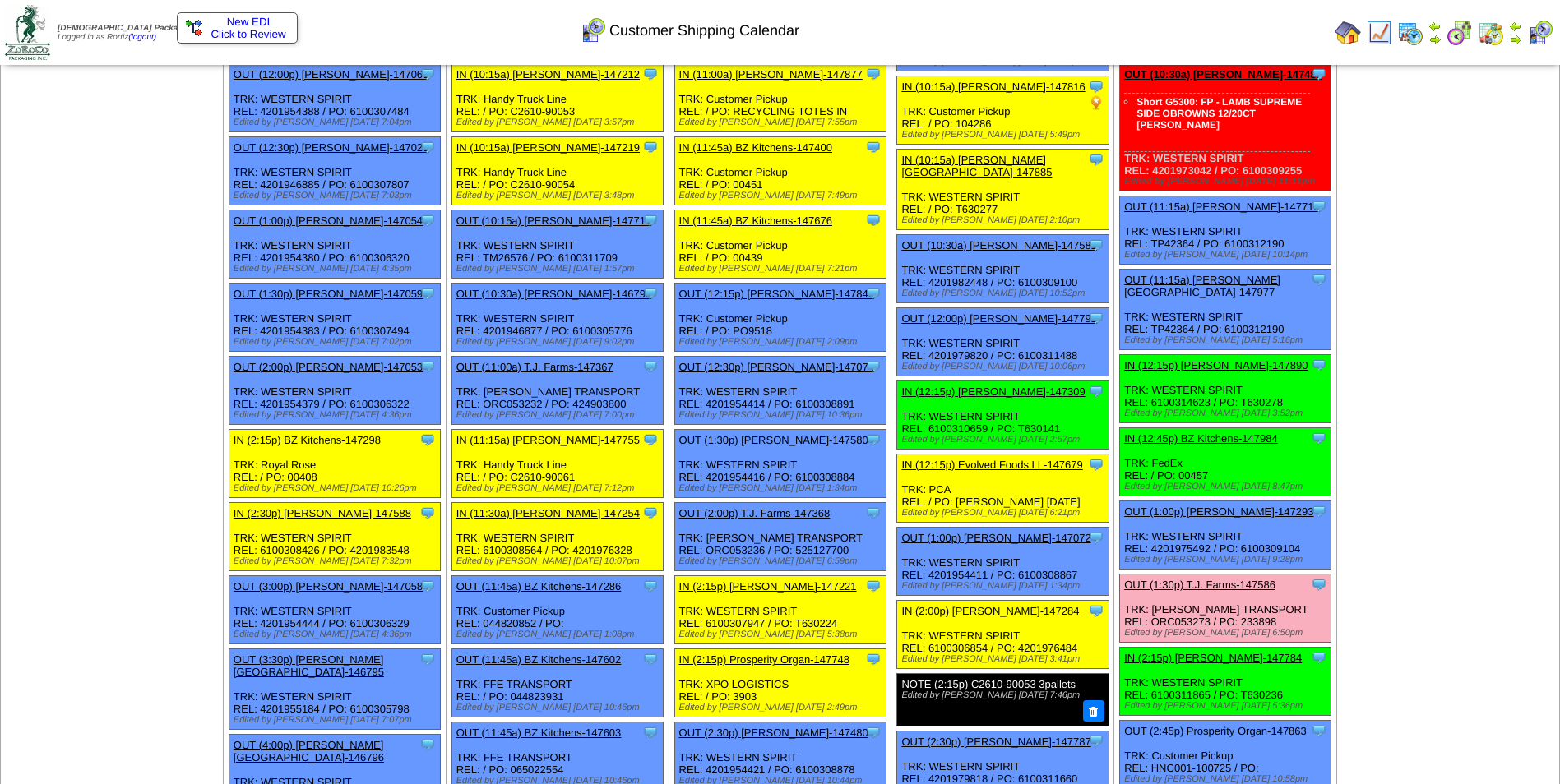
click at [1216, 578] on link "OUT (1:30p) T.J. Farms-147586" at bounding box center [1200, 584] width 152 height 12
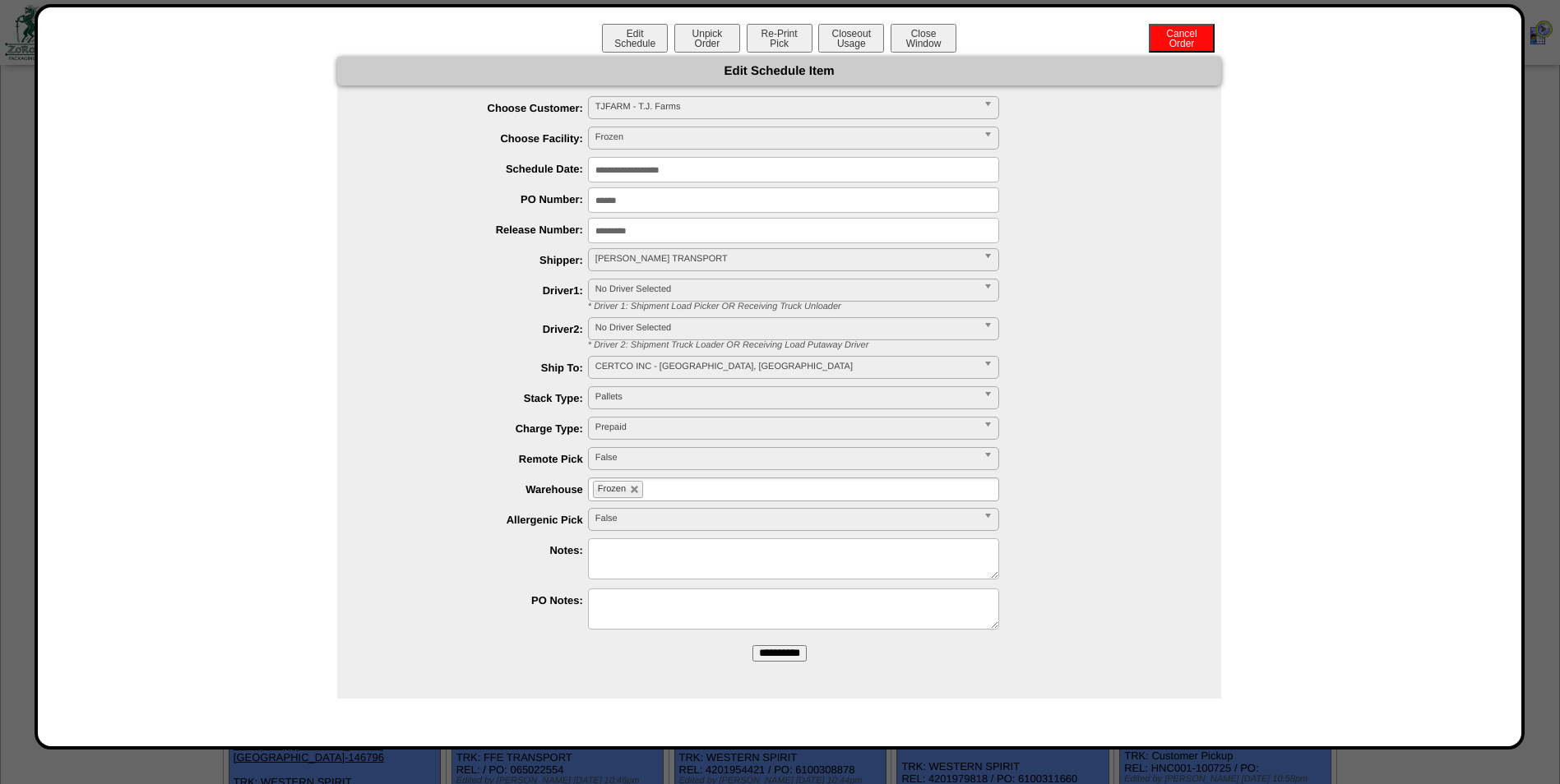
click at [523, 40] on div "Edit Schedule Unpick Order Re-Print Pick Closeout Usage Cancel Order Close Wind…" at bounding box center [780, 40] width 1451 height 33
click at [868, 42] on button "Closeout Usage" at bounding box center [851, 38] width 65 height 28
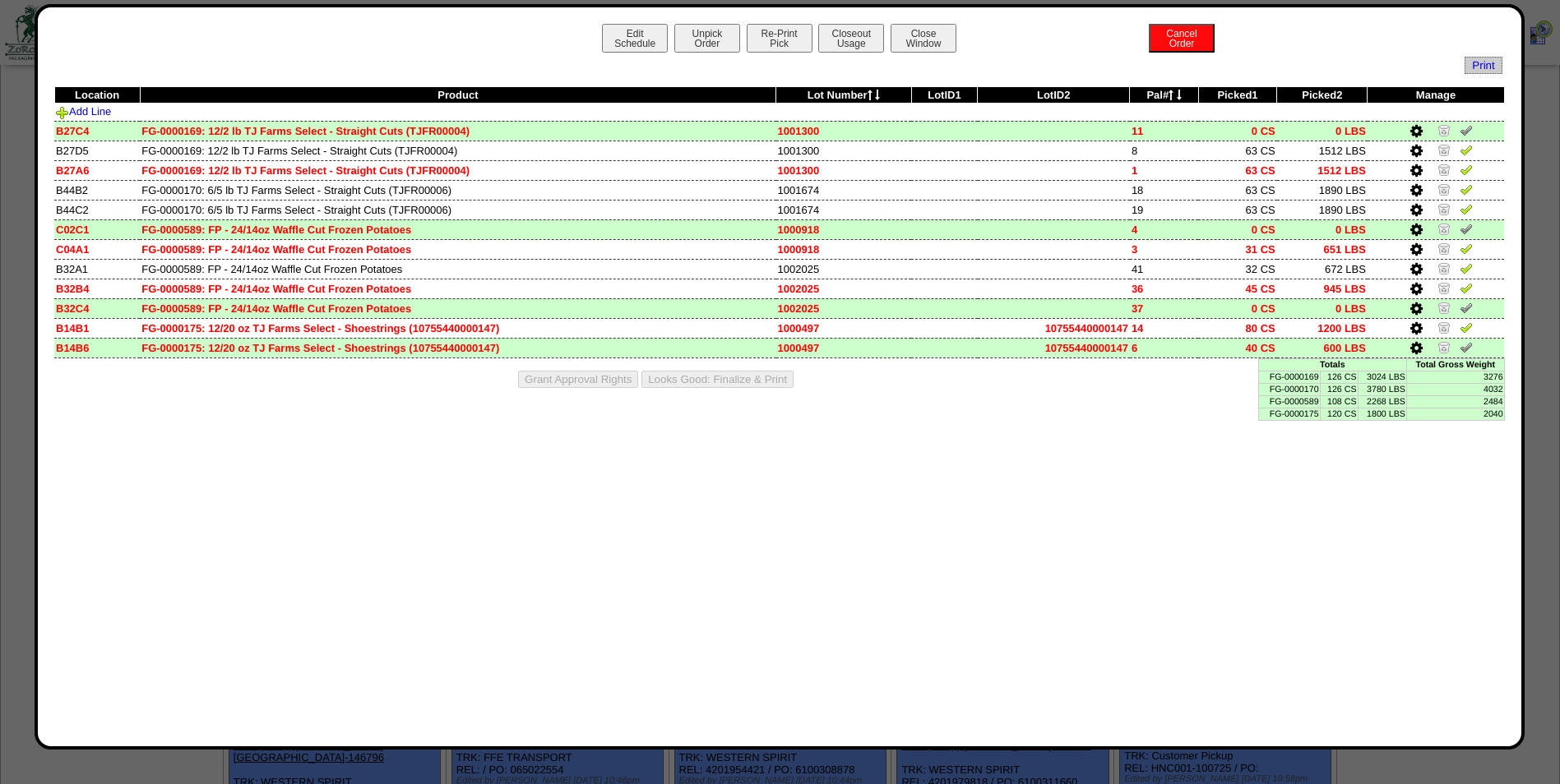
click at [1414, 343] on icon at bounding box center [1416, 349] width 12 height 15
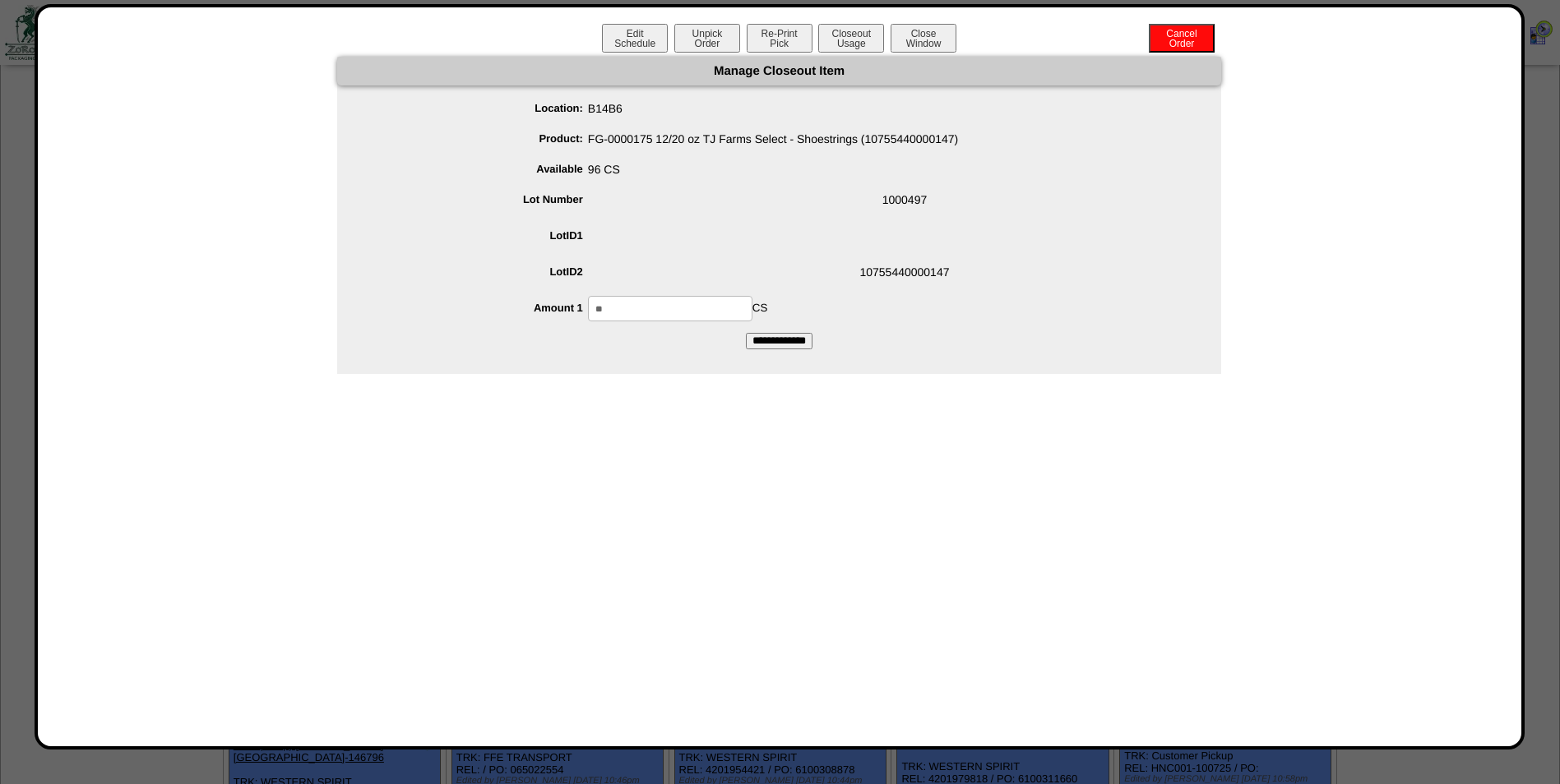
click at [622, 302] on input "**" at bounding box center [670, 308] width 164 height 26
type input "*"
click at [715, 272] on span "10755440000147" at bounding box center [796, 275] width 852 height 31
click at [777, 345] on input "**********" at bounding box center [780, 340] width 66 height 16
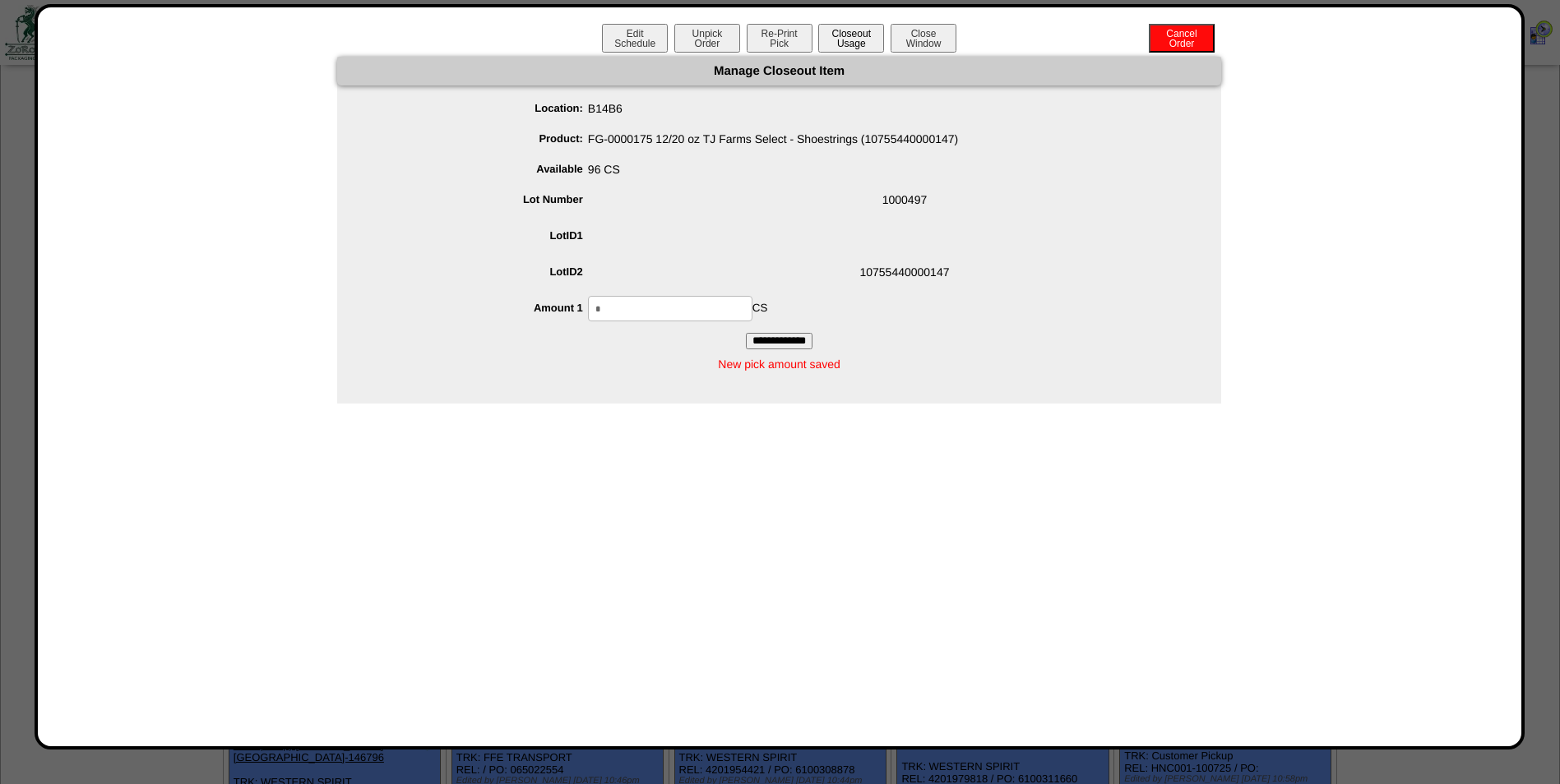
click at [855, 46] on button "Closeout Usage" at bounding box center [851, 38] width 65 height 28
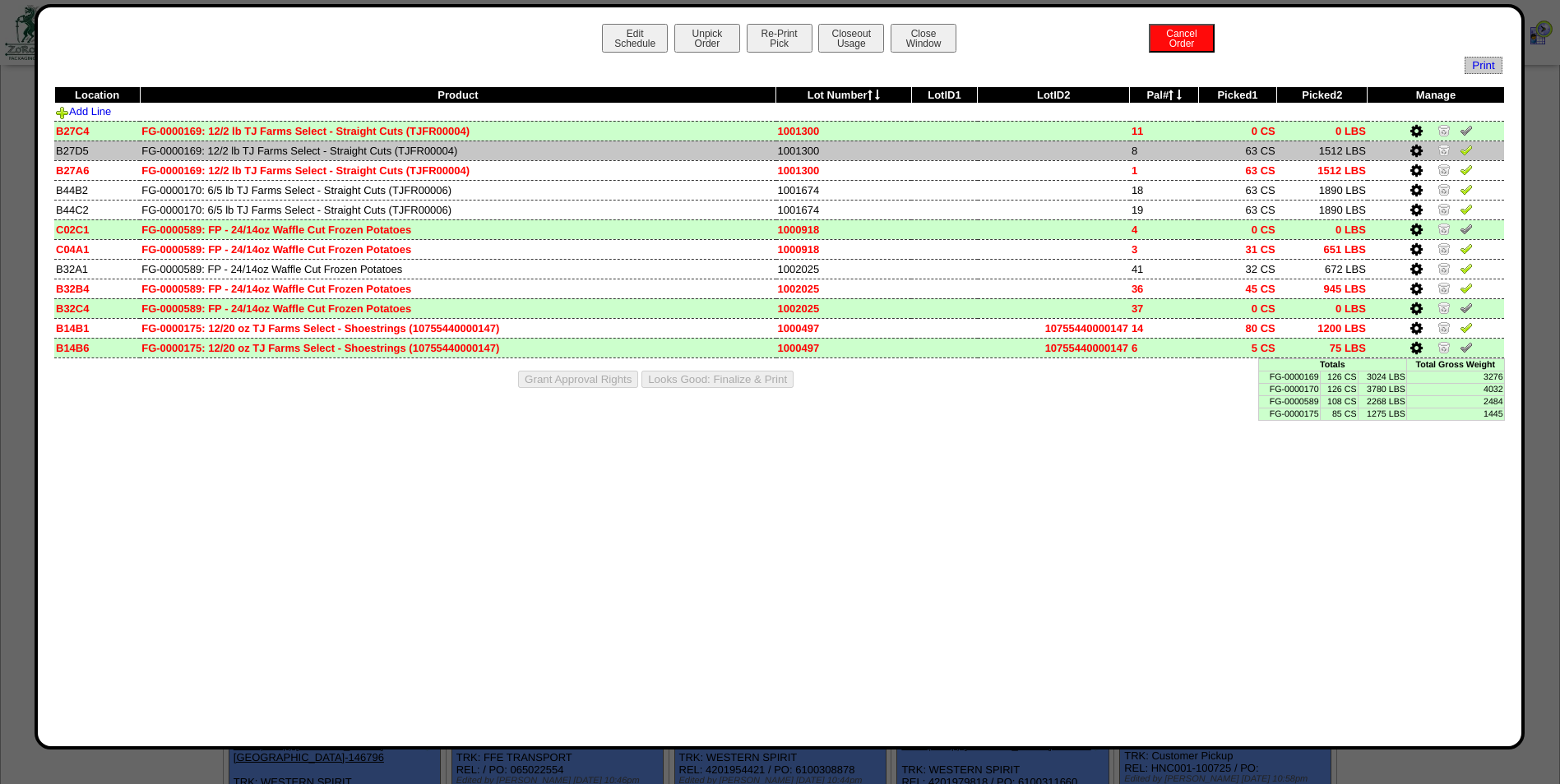
click at [1467, 147] on img at bounding box center [1466, 150] width 13 height 13
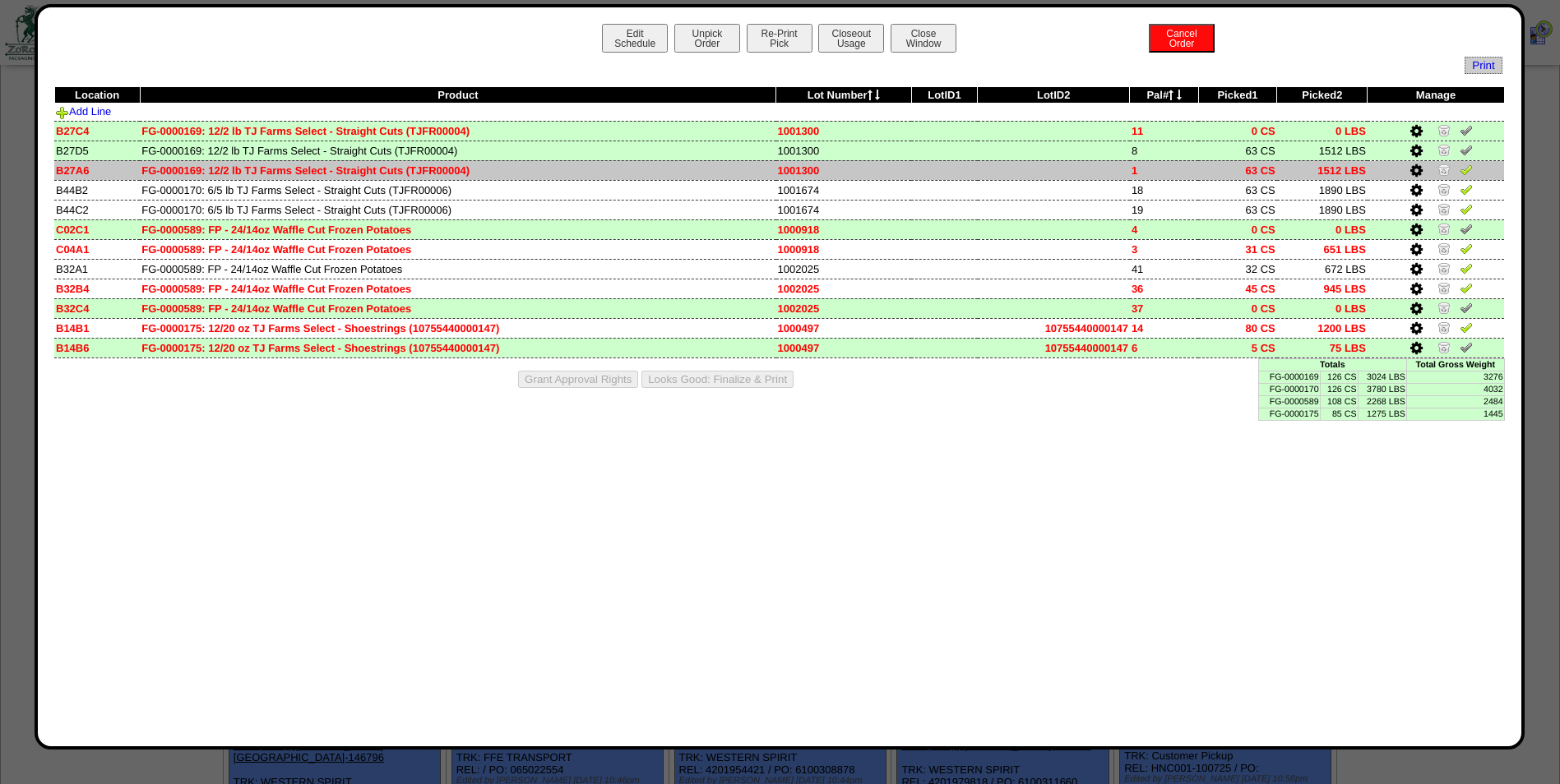
click at [1464, 169] on img at bounding box center [1466, 170] width 13 height 13
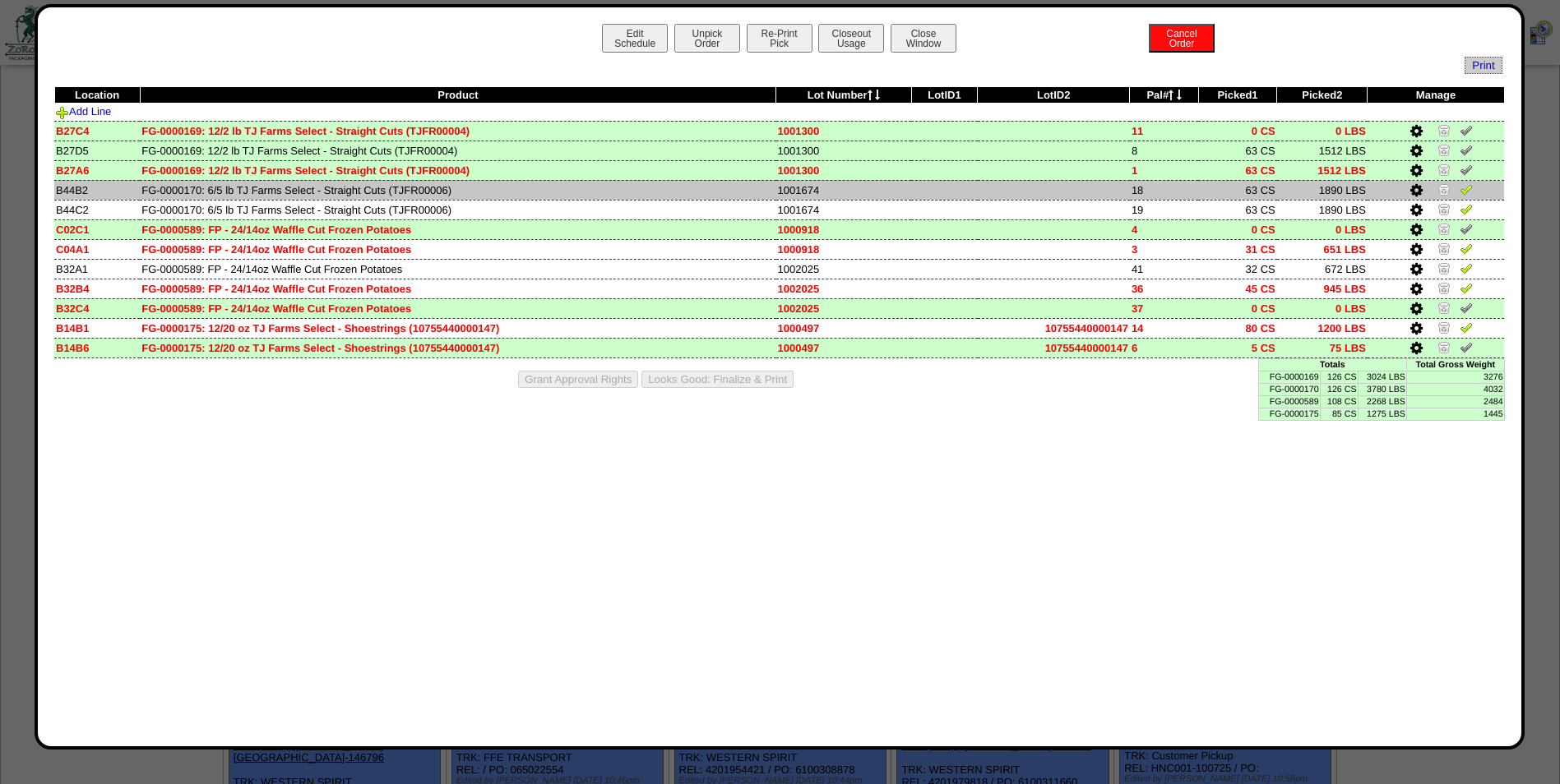
click at [1466, 189] on img at bounding box center [1466, 190] width 13 height 13
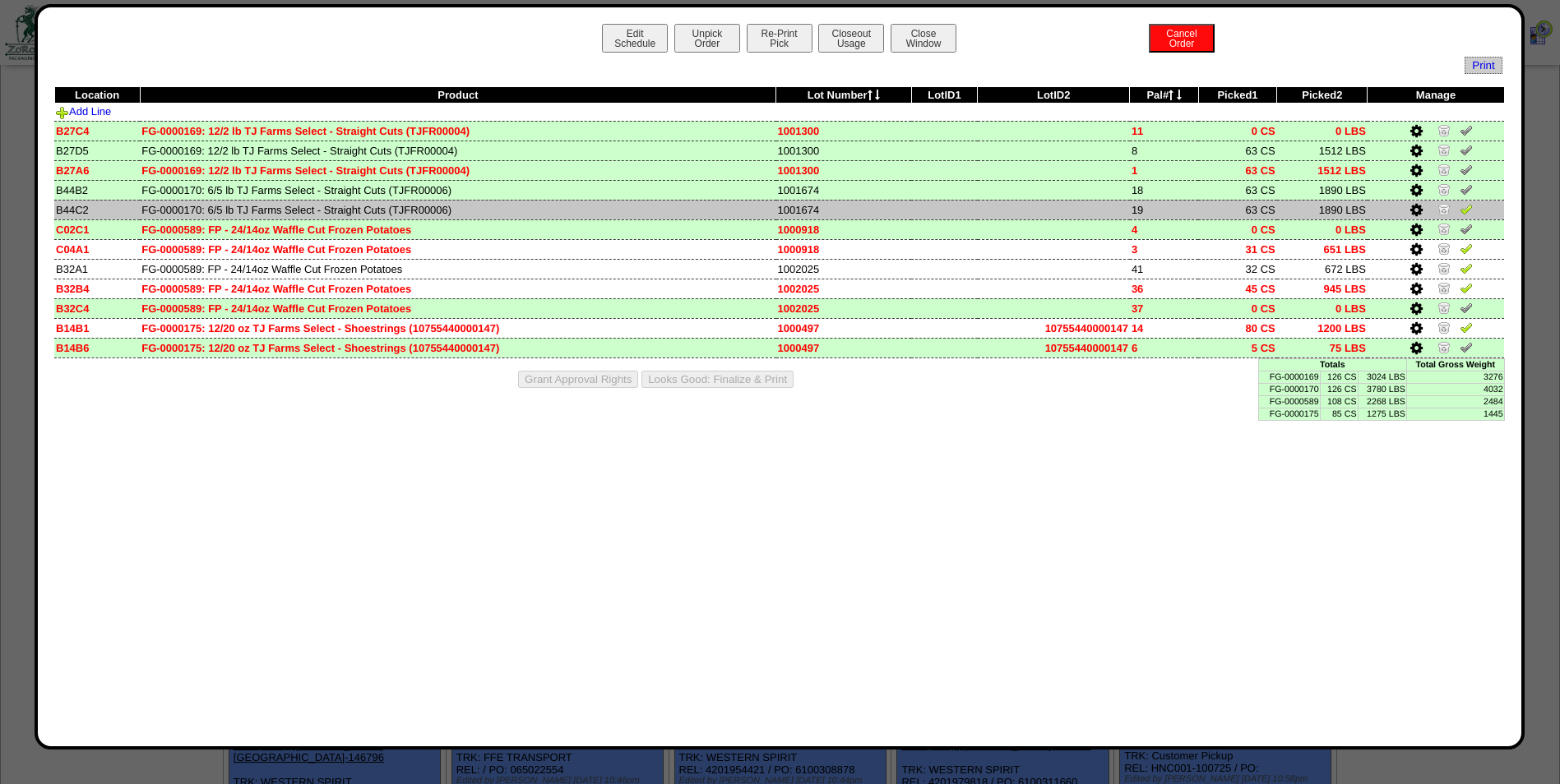
click at [1469, 206] on img at bounding box center [1466, 209] width 13 height 13
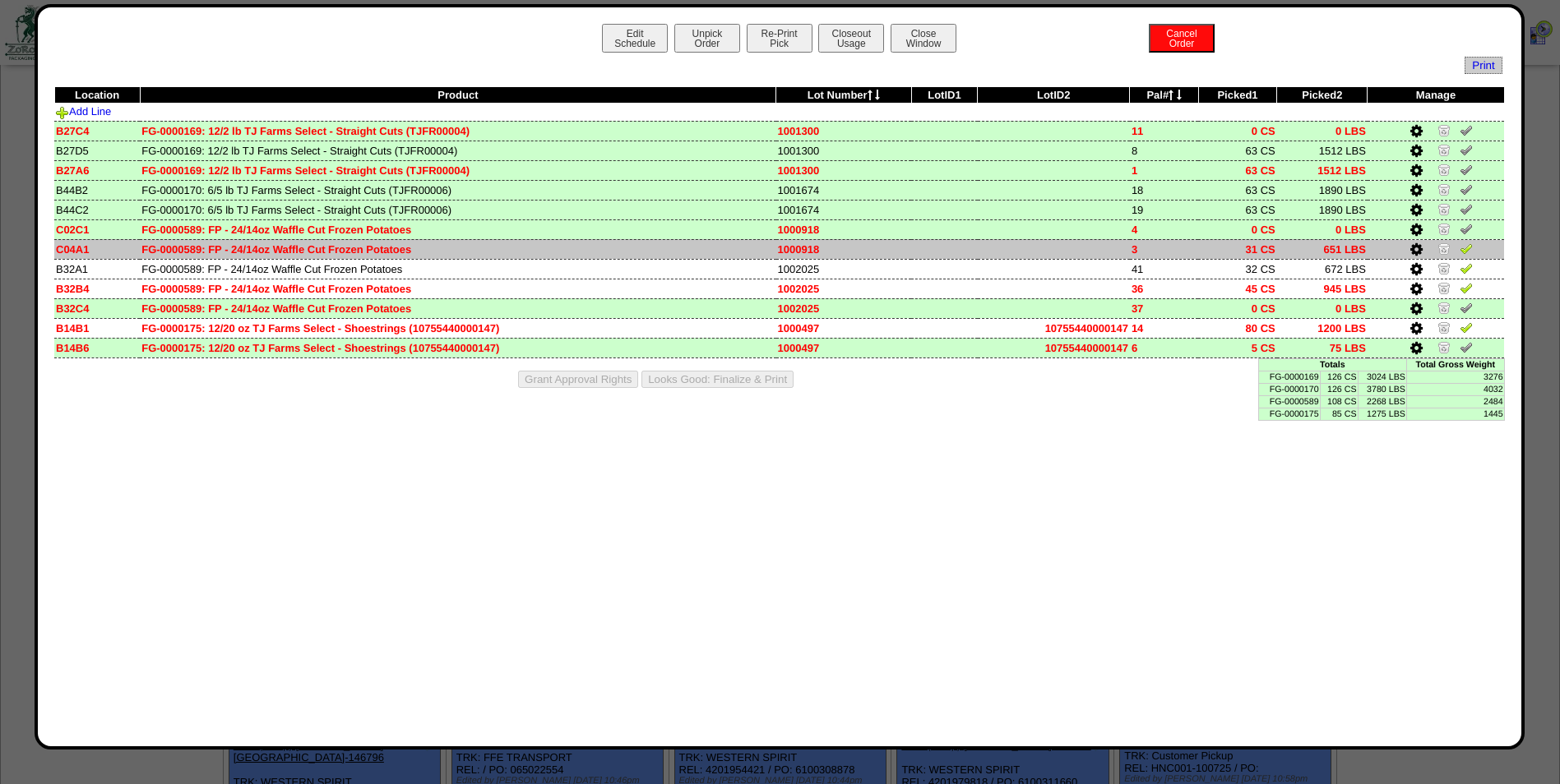
click at [1467, 253] on img at bounding box center [1466, 248] width 13 height 13
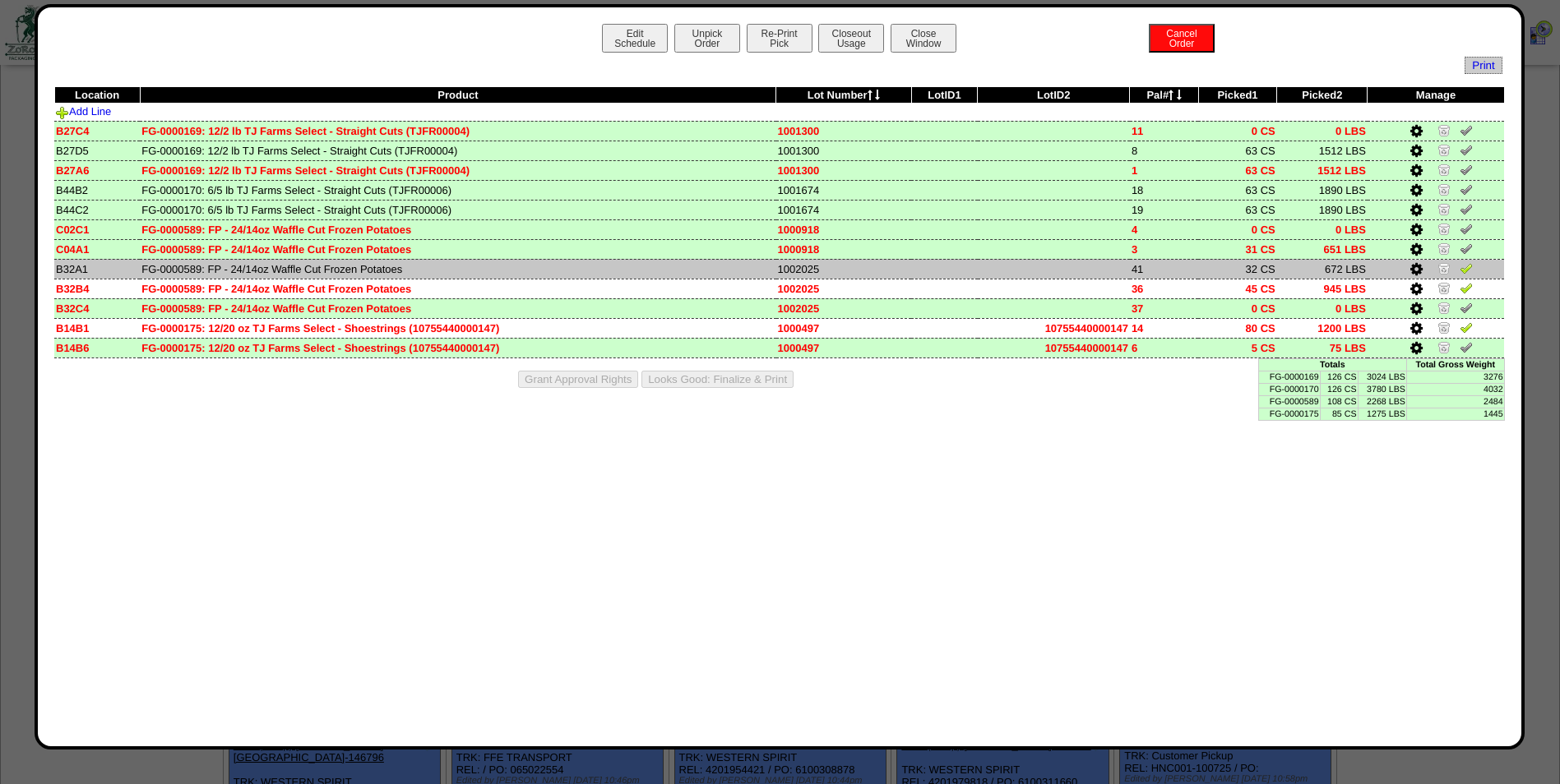
click at [1467, 268] on img at bounding box center [1466, 268] width 13 height 13
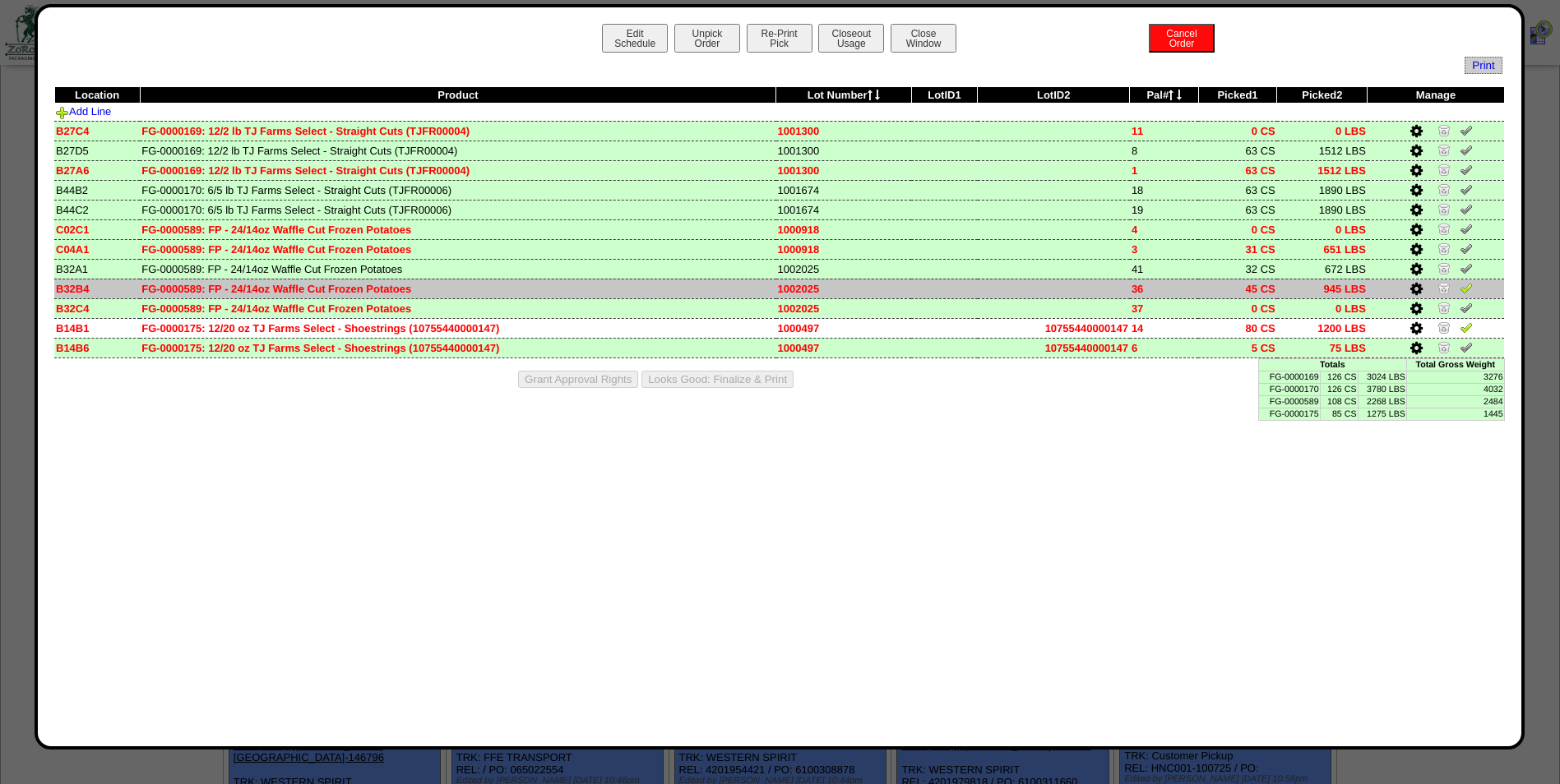
click at [1468, 287] on img at bounding box center [1466, 288] width 13 height 13
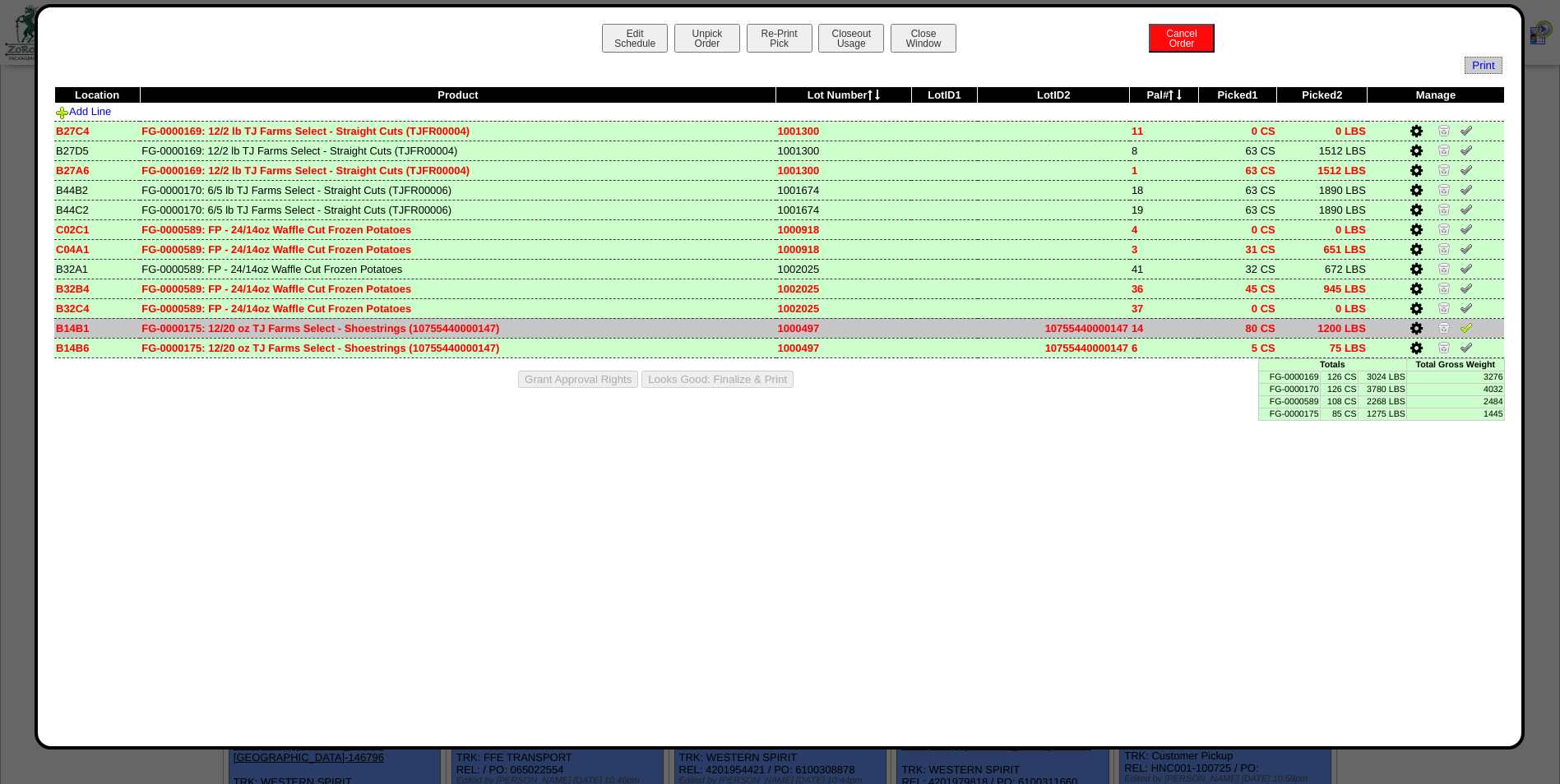
click at [1468, 324] on img at bounding box center [1466, 327] width 13 height 13
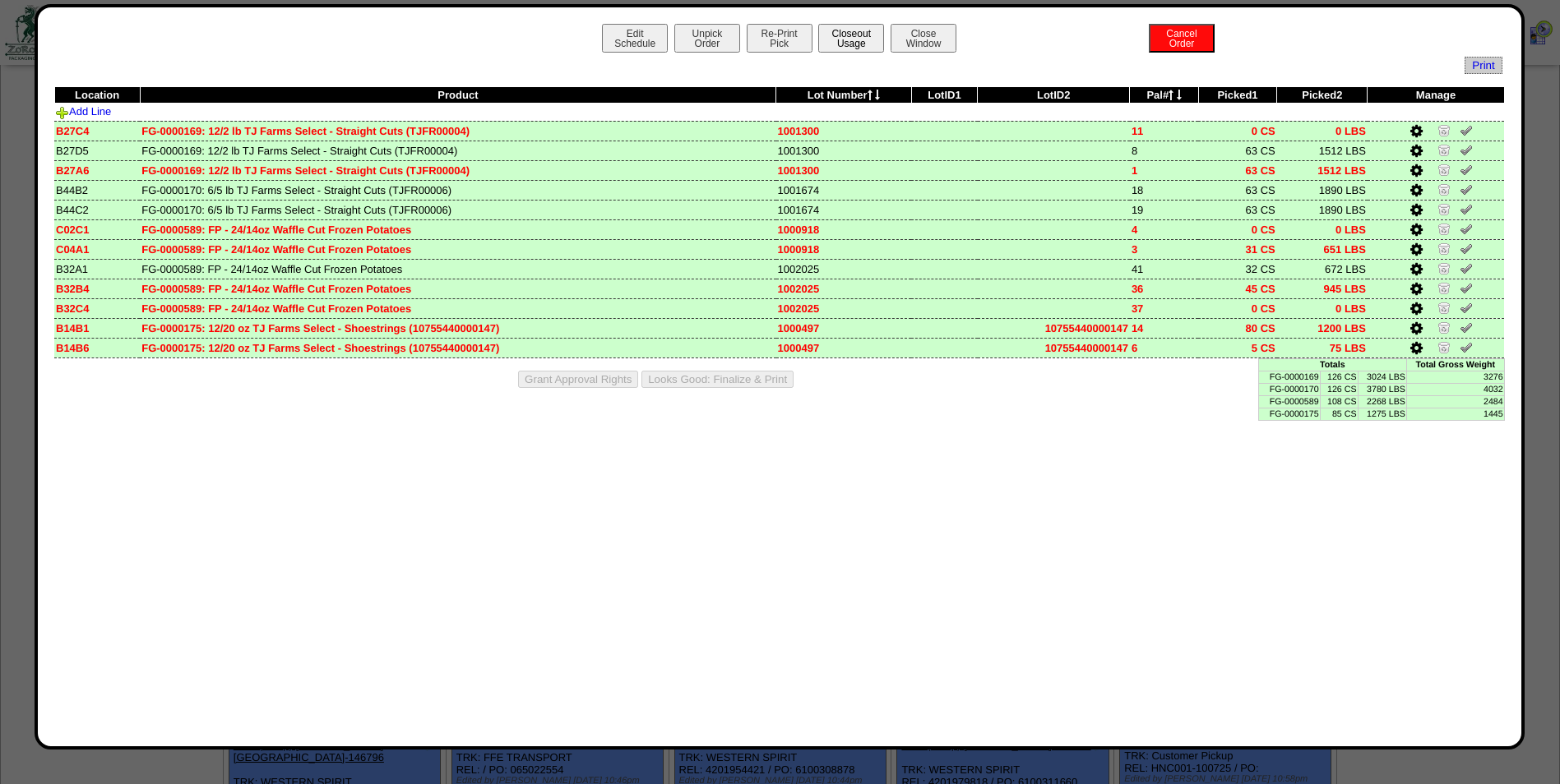
click at [852, 40] on button "Closeout Usage" at bounding box center [851, 38] width 65 height 28
click at [762, 379] on button "Looks Good: Finalize & Print" at bounding box center [717, 379] width 152 height 17
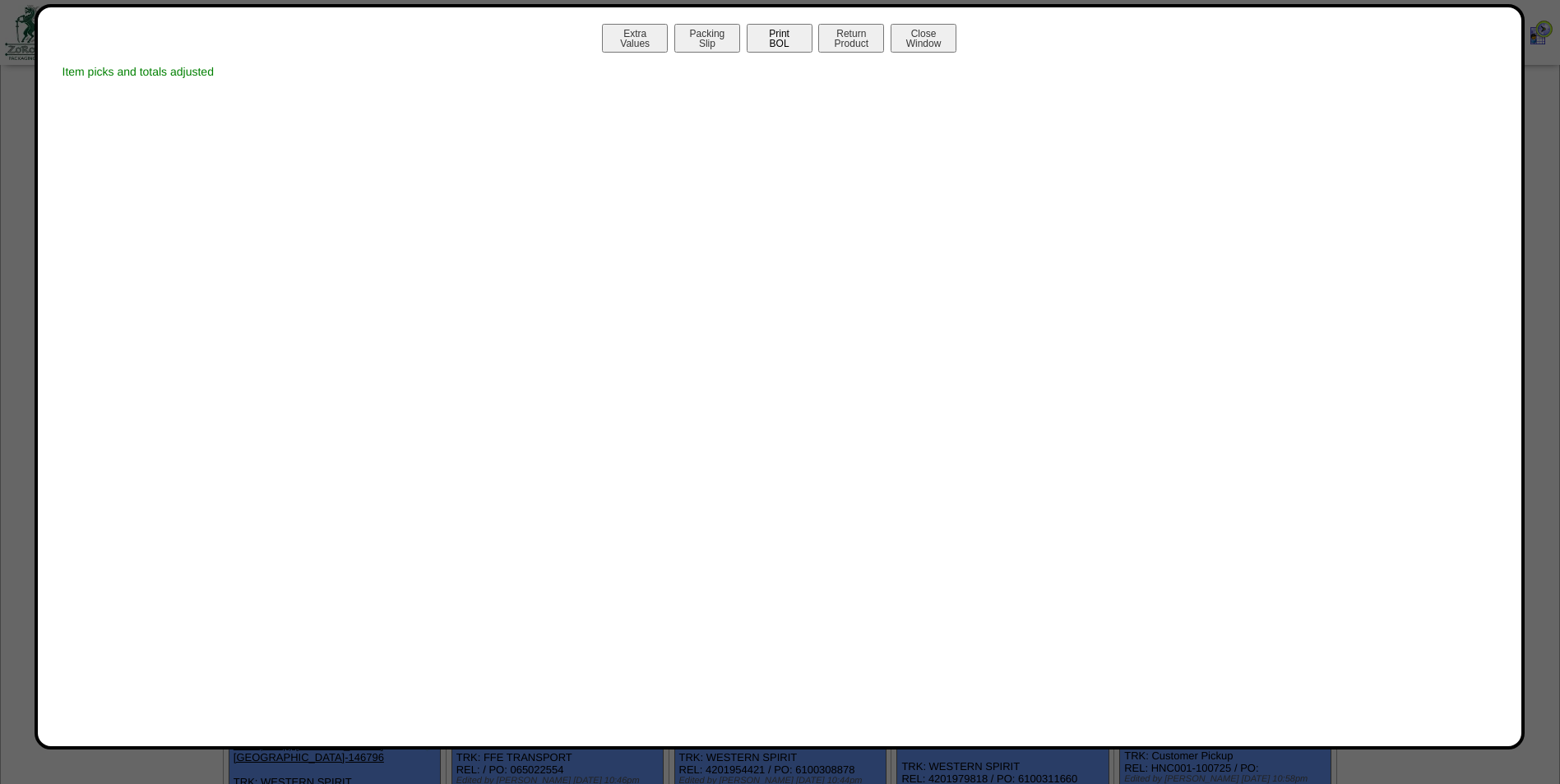
click at [777, 38] on button "Print BOL" at bounding box center [779, 38] width 65 height 28
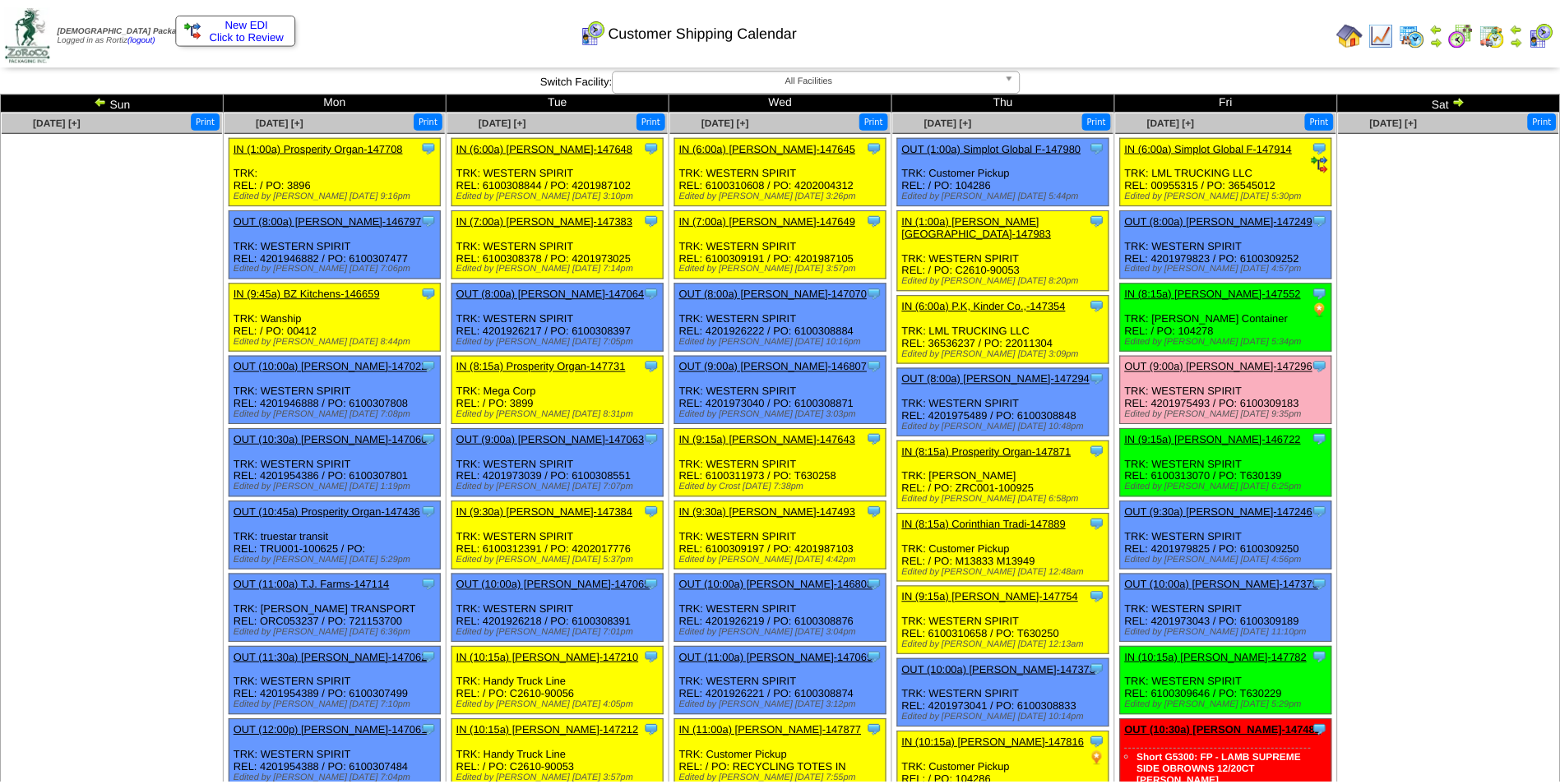
scroll to position [658, 0]
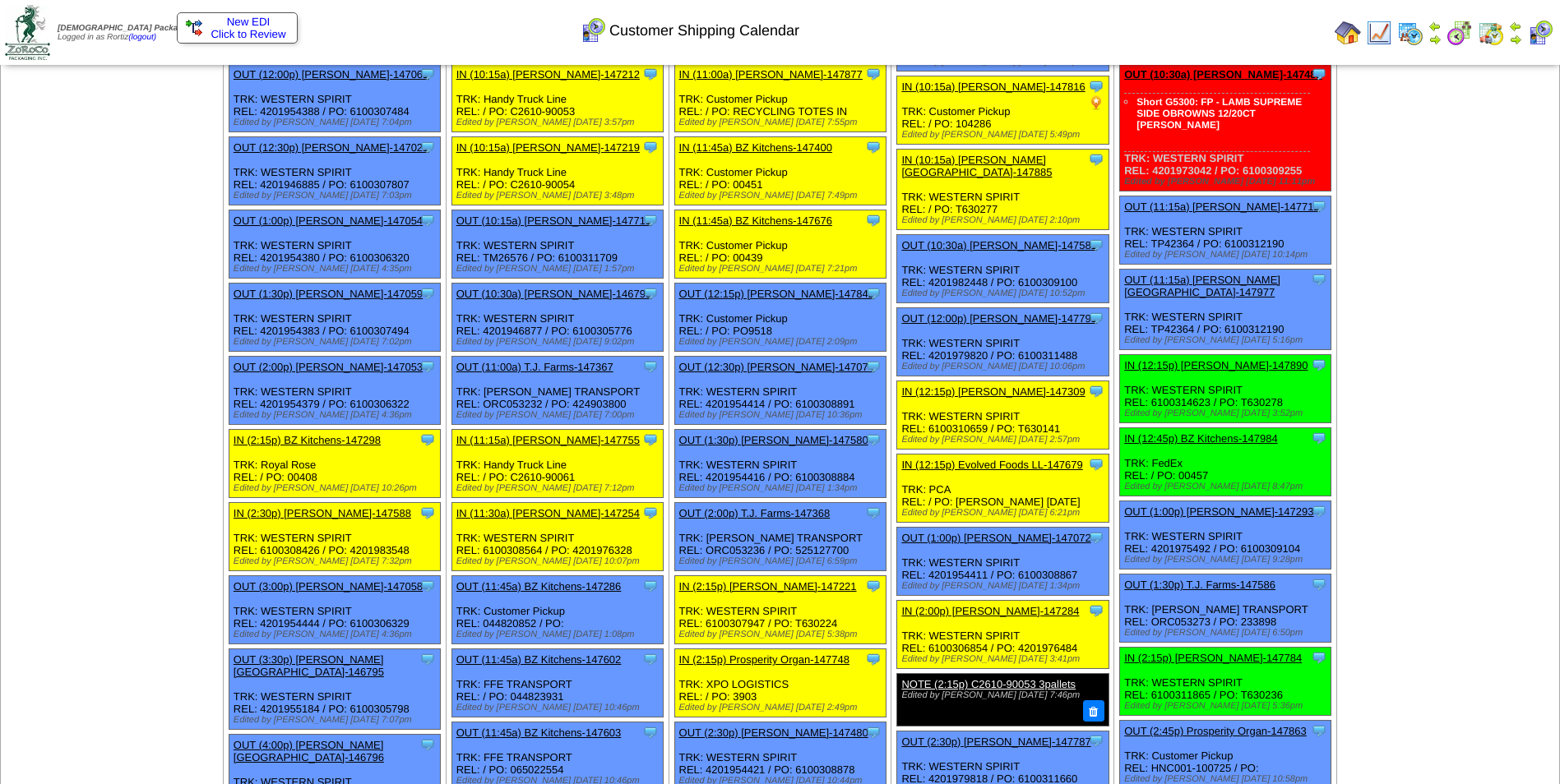
click at [229, 27] on span "New EDI" at bounding box center [248, 21] width 44 height 12
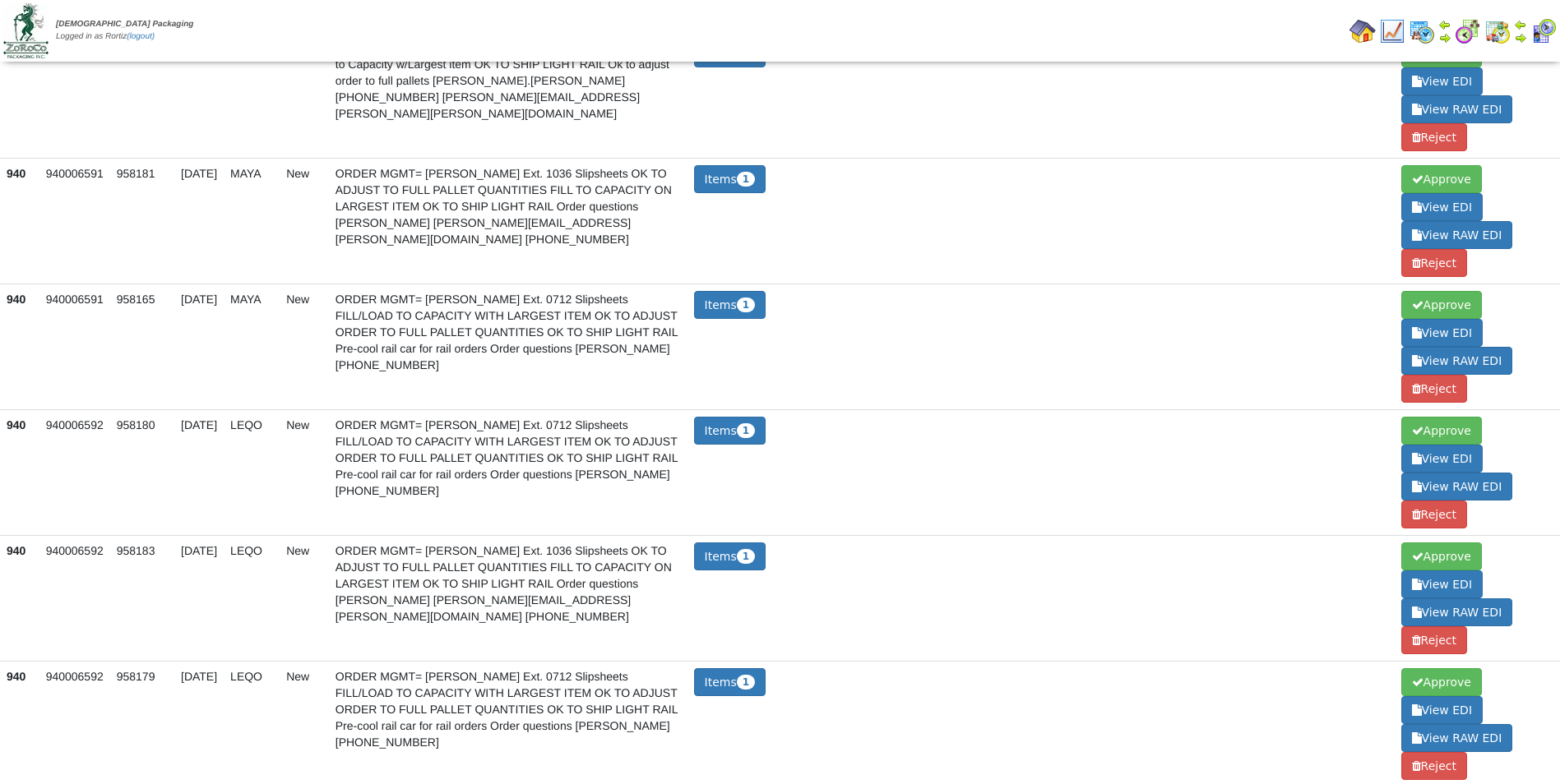
scroll to position [2017, 0]
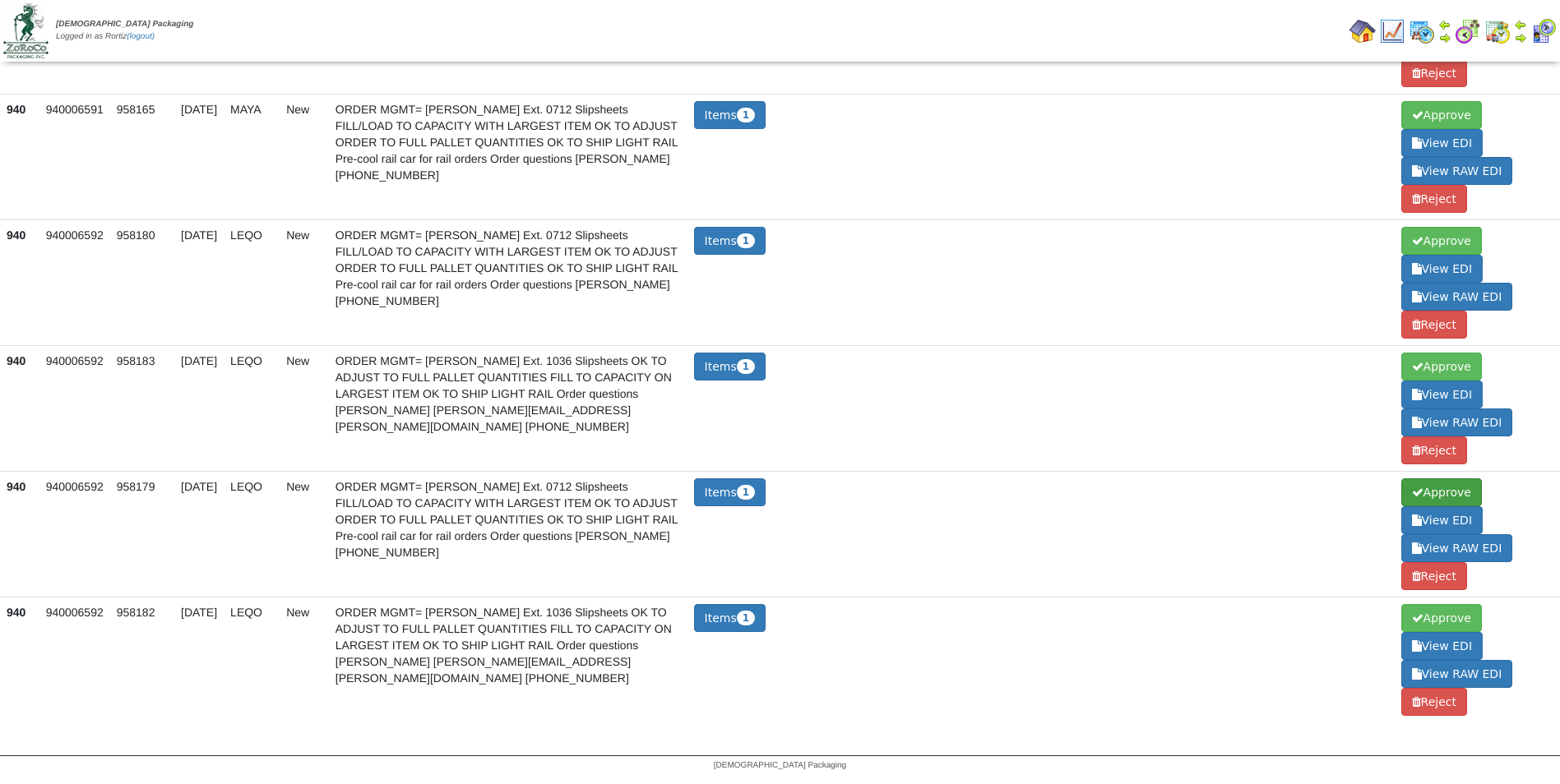
click at [1458, 492] on span "Approve" at bounding box center [1441, 492] width 81 height 27
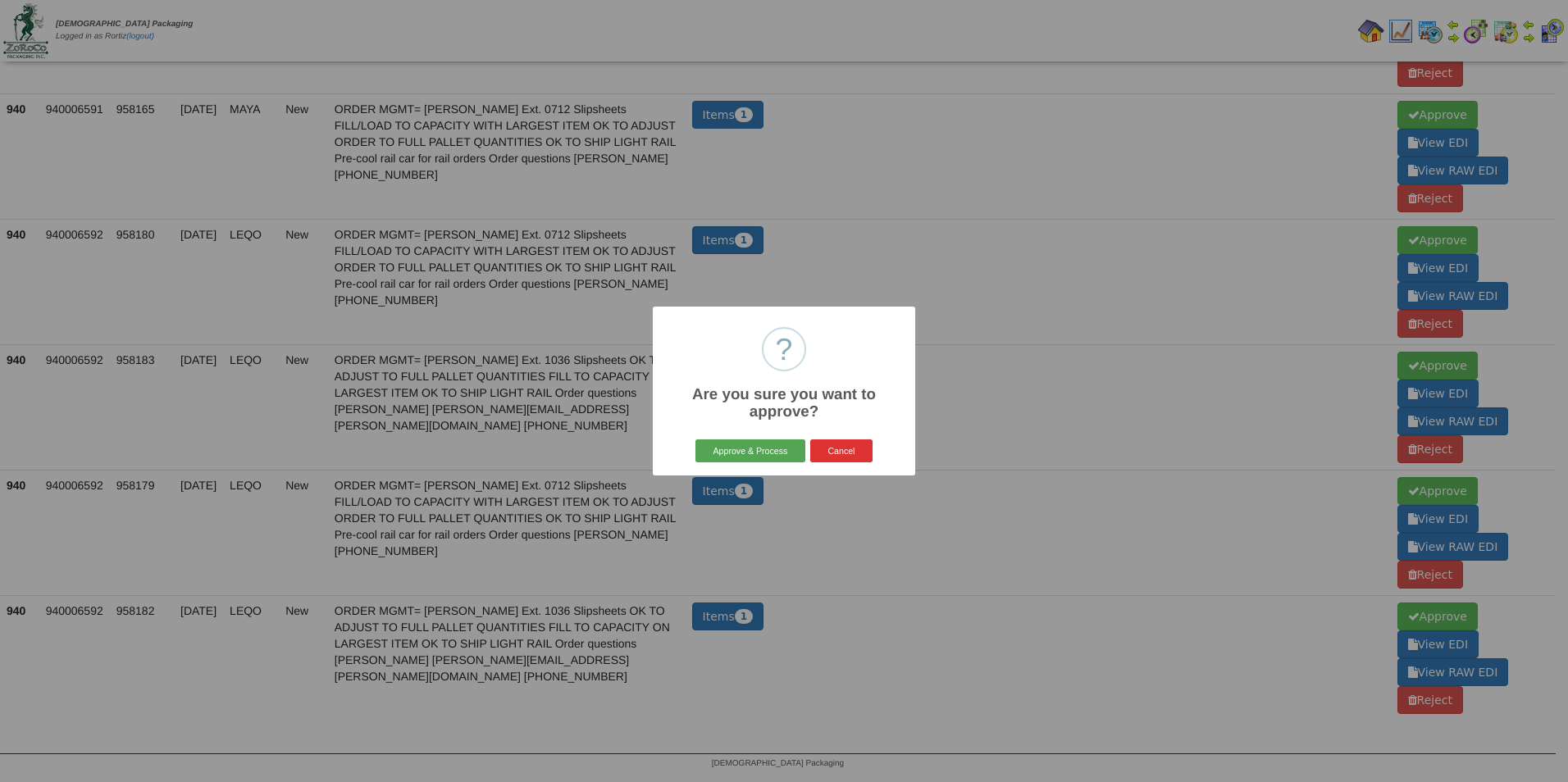
click at [700, 443] on button "Approve & Process" at bounding box center [749, 451] width 109 height 23
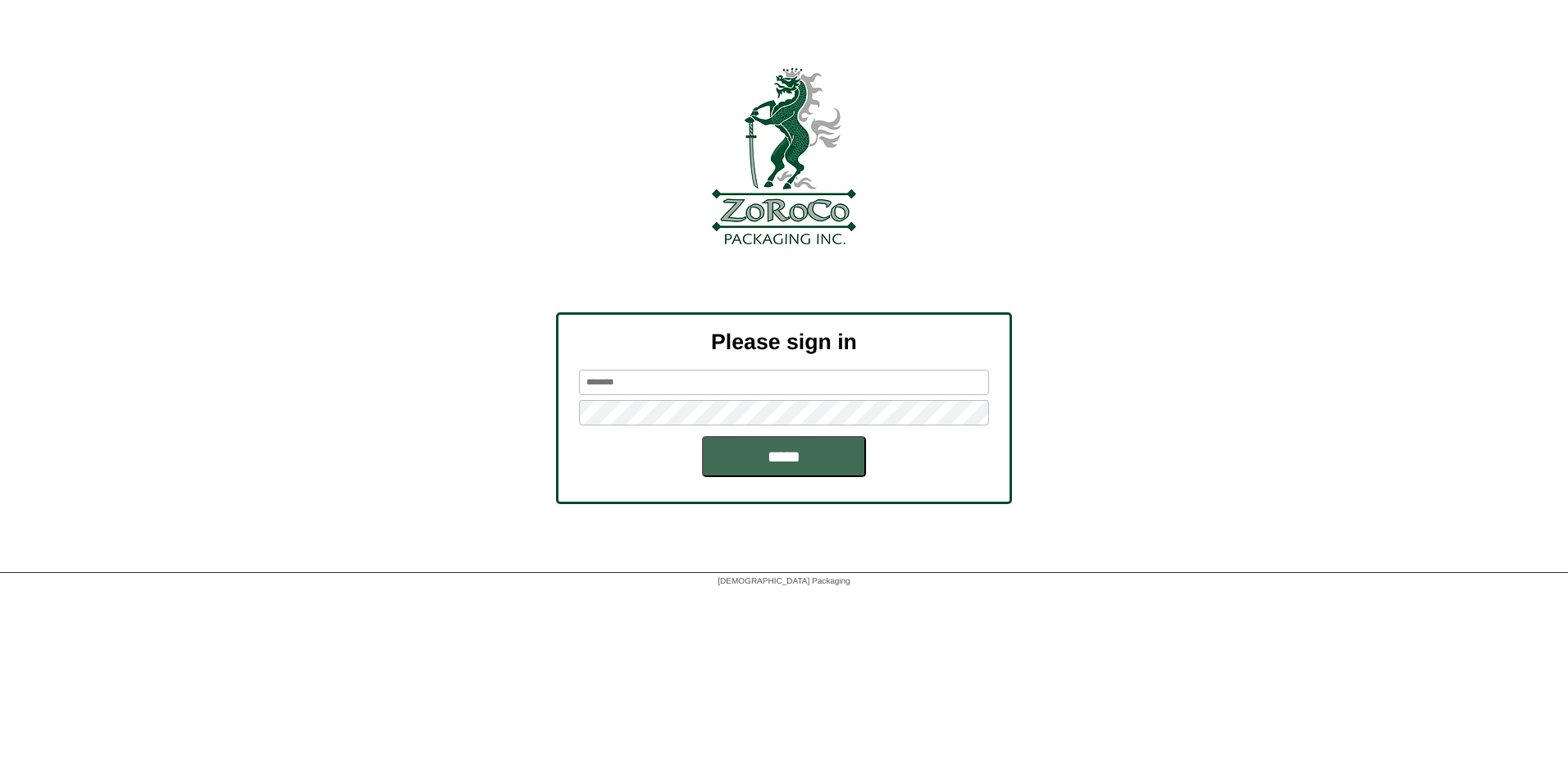
type input "******"
click at [792, 449] on input "*****" at bounding box center [783, 456] width 164 height 41
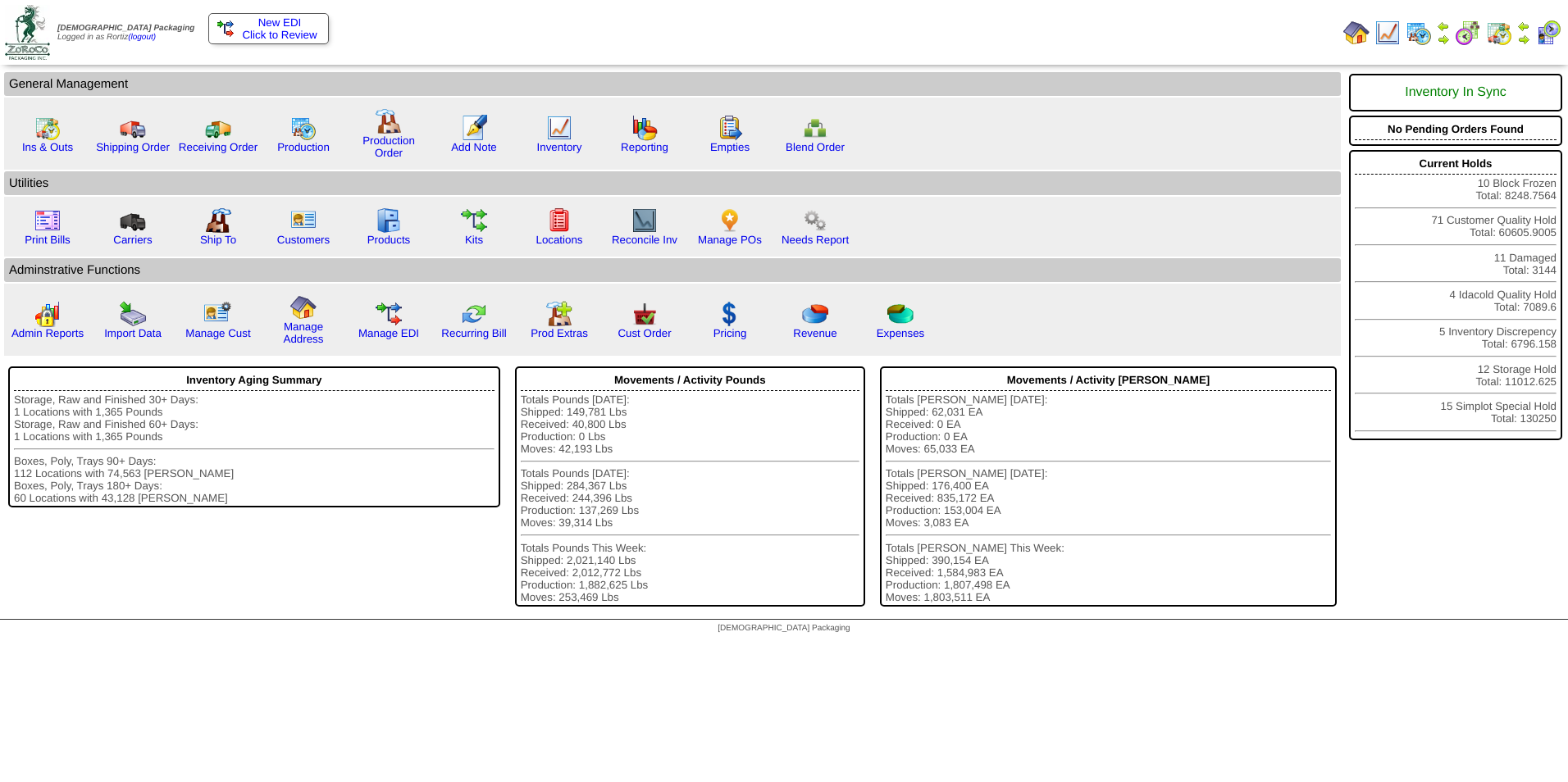
click at [280, 34] on span "Click to Review" at bounding box center [269, 34] width 102 height 12
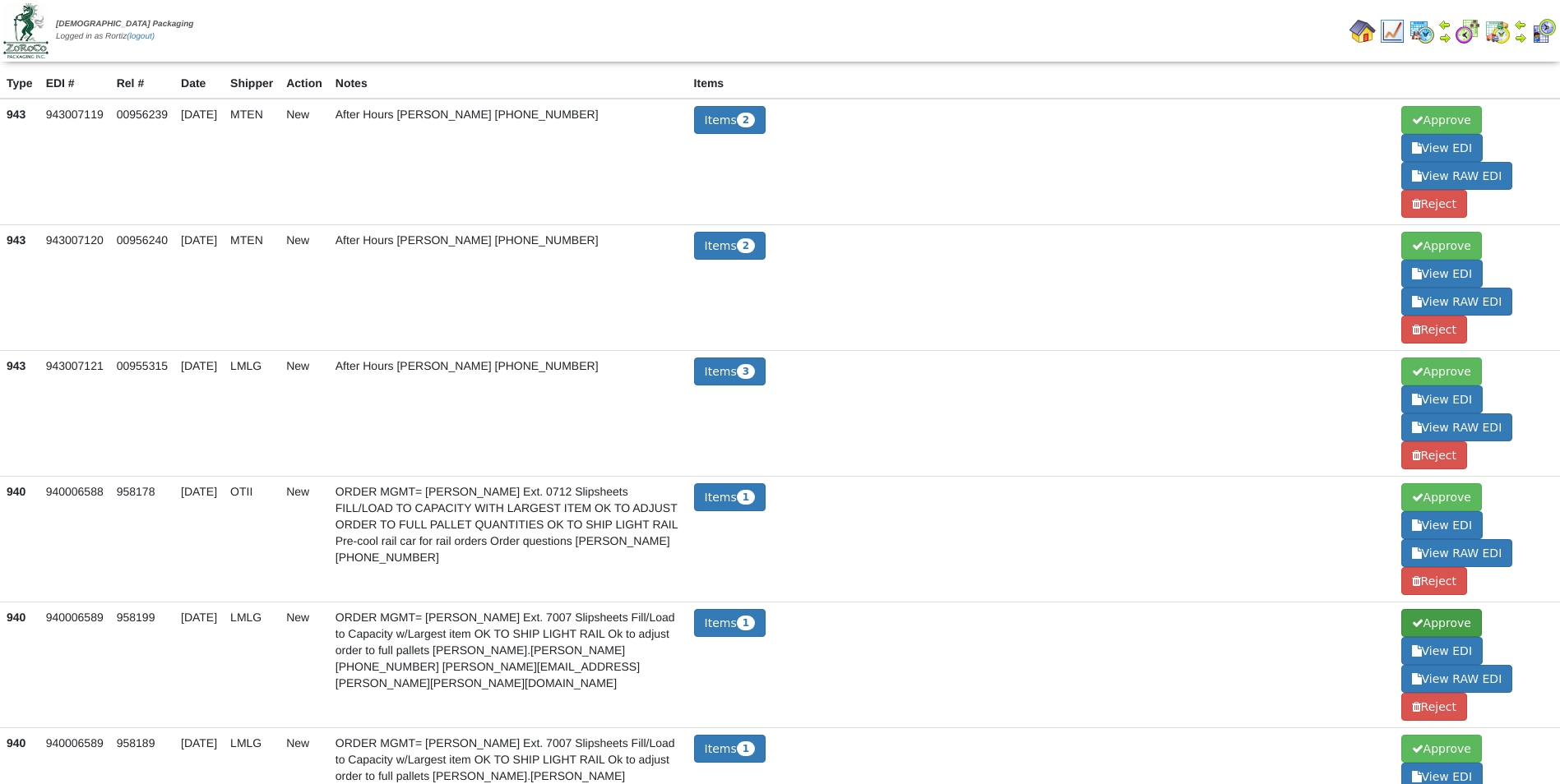
click at [1440, 620] on span "Approve" at bounding box center [1441, 623] width 81 height 27
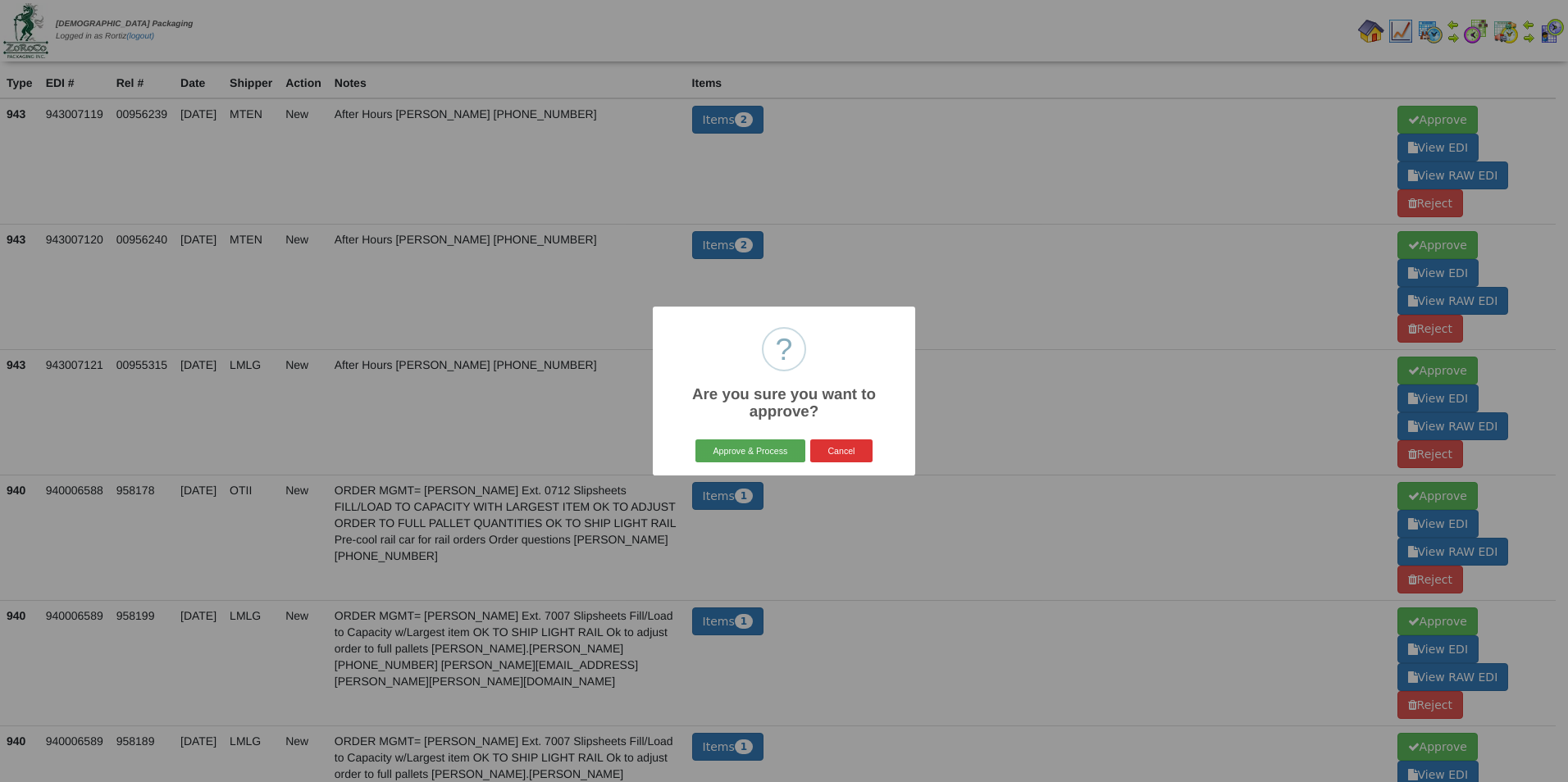
click at [723, 443] on button "Approve & Process" at bounding box center [749, 451] width 109 height 23
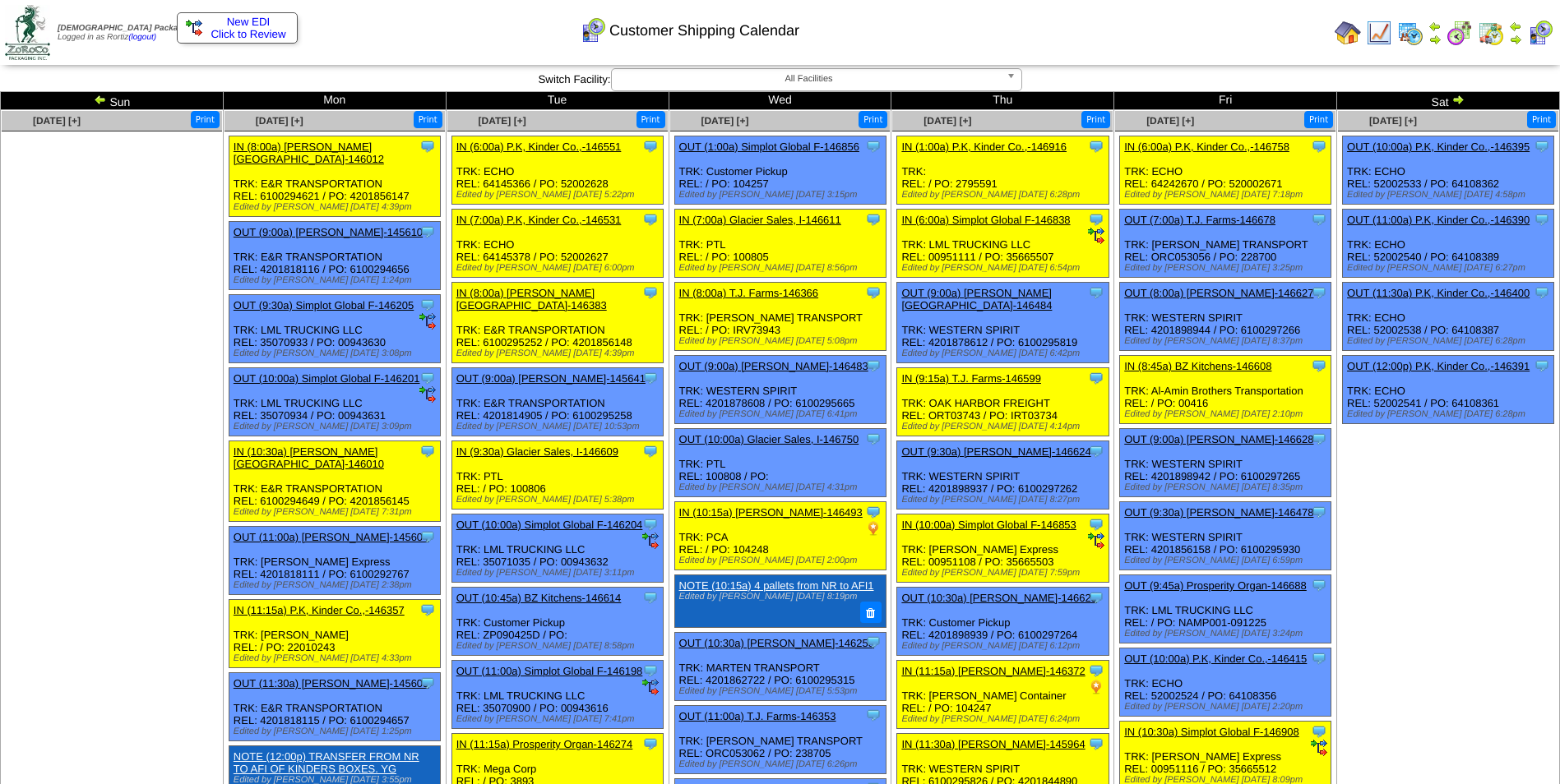
click at [1462, 97] on img at bounding box center [1459, 100] width 13 height 13
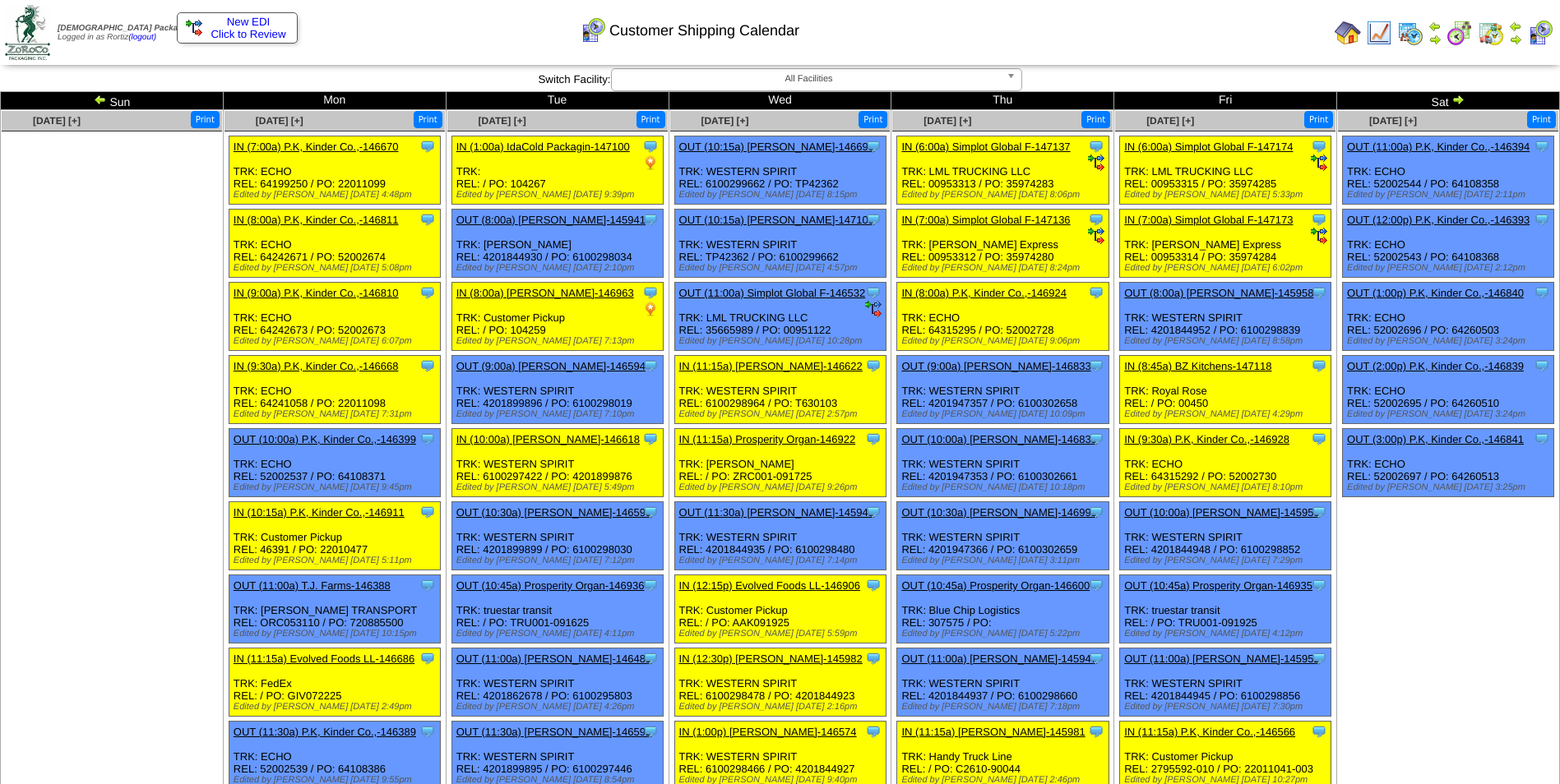
click at [1462, 97] on img at bounding box center [1459, 100] width 13 height 13
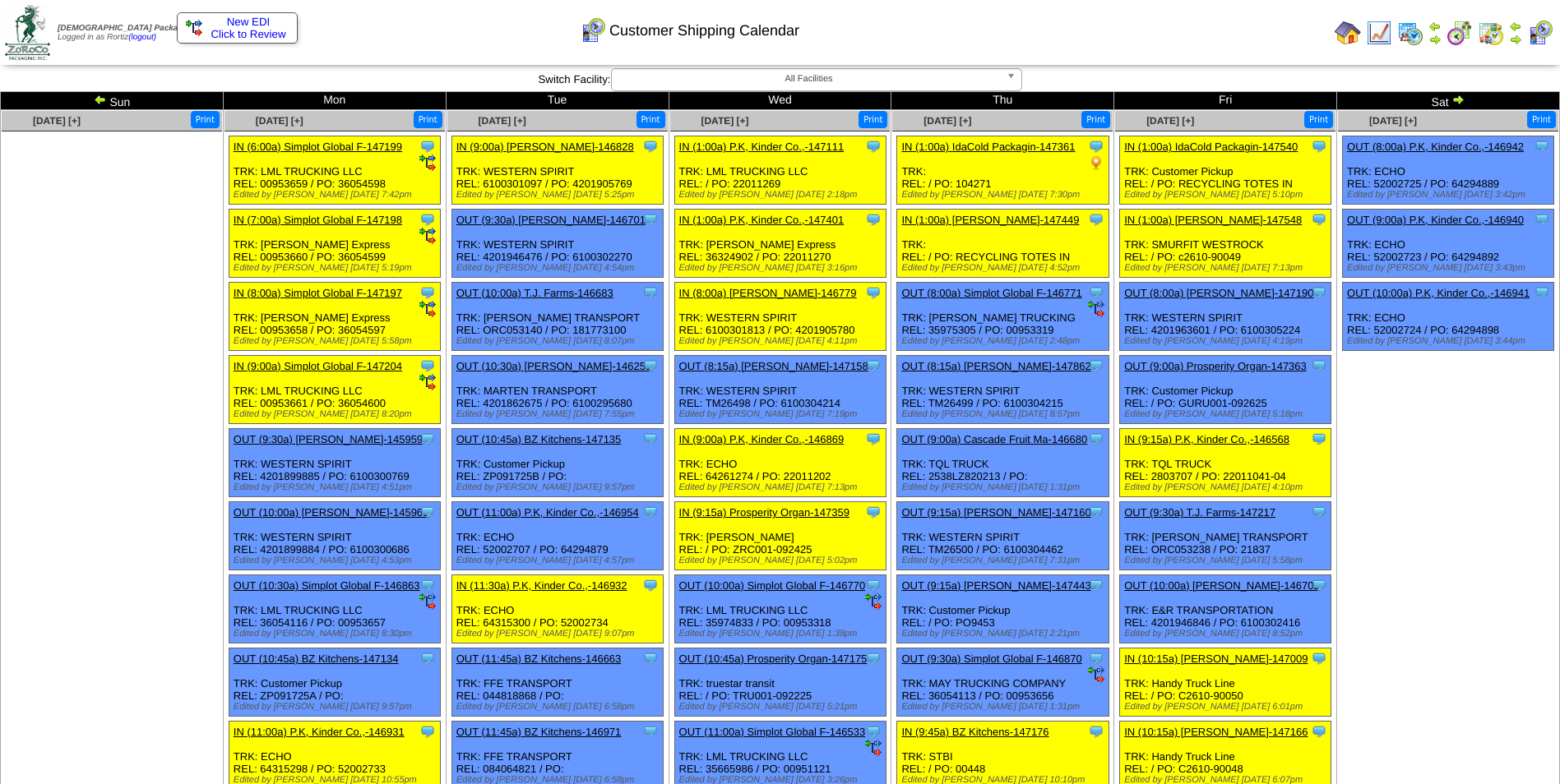
click at [1462, 97] on img at bounding box center [1459, 100] width 13 height 13
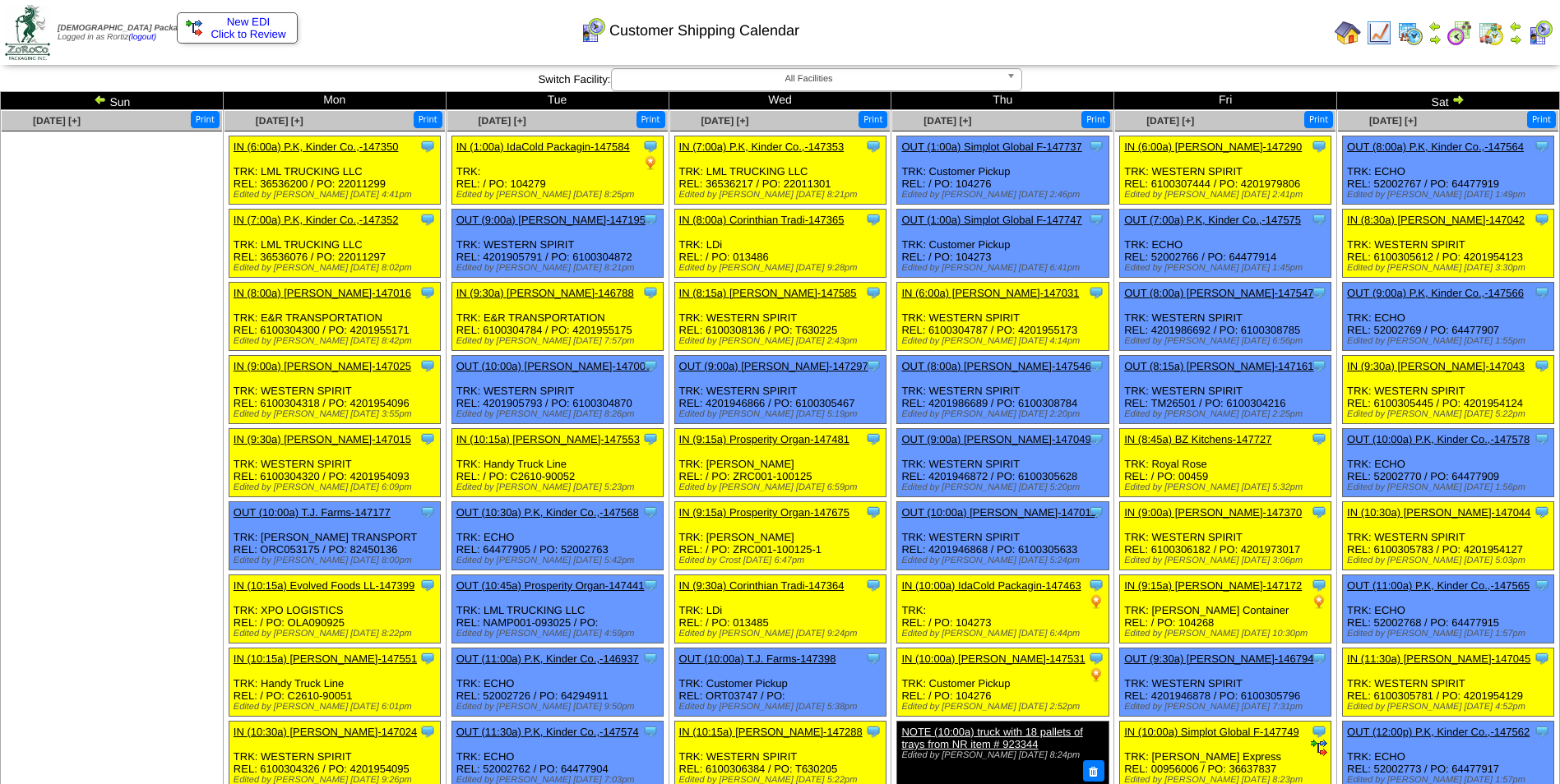
click at [1462, 97] on img at bounding box center [1459, 100] width 13 height 13
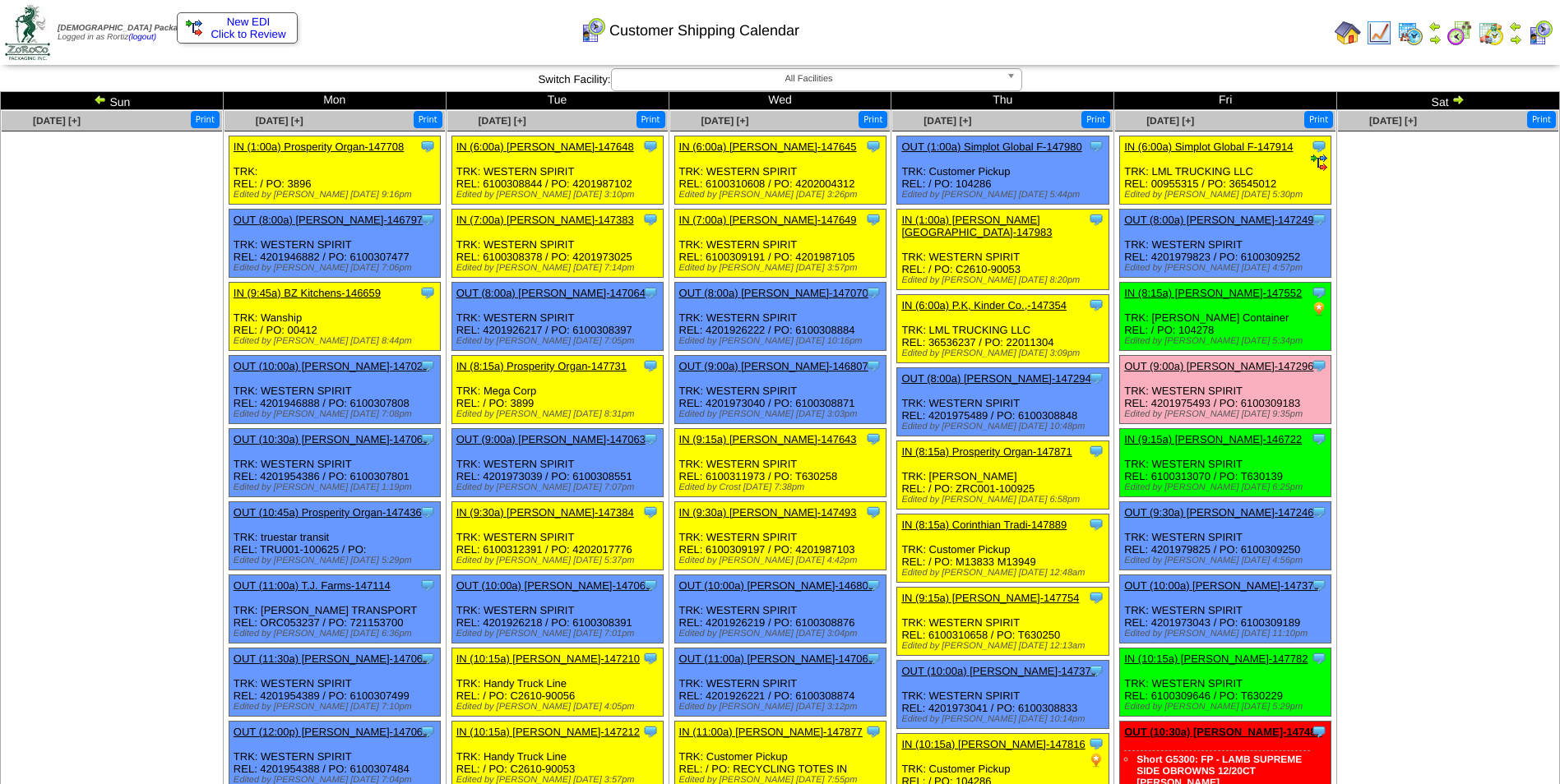
click at [1462, 97] on img at bounding box center [1459, 100] width 13 height 13
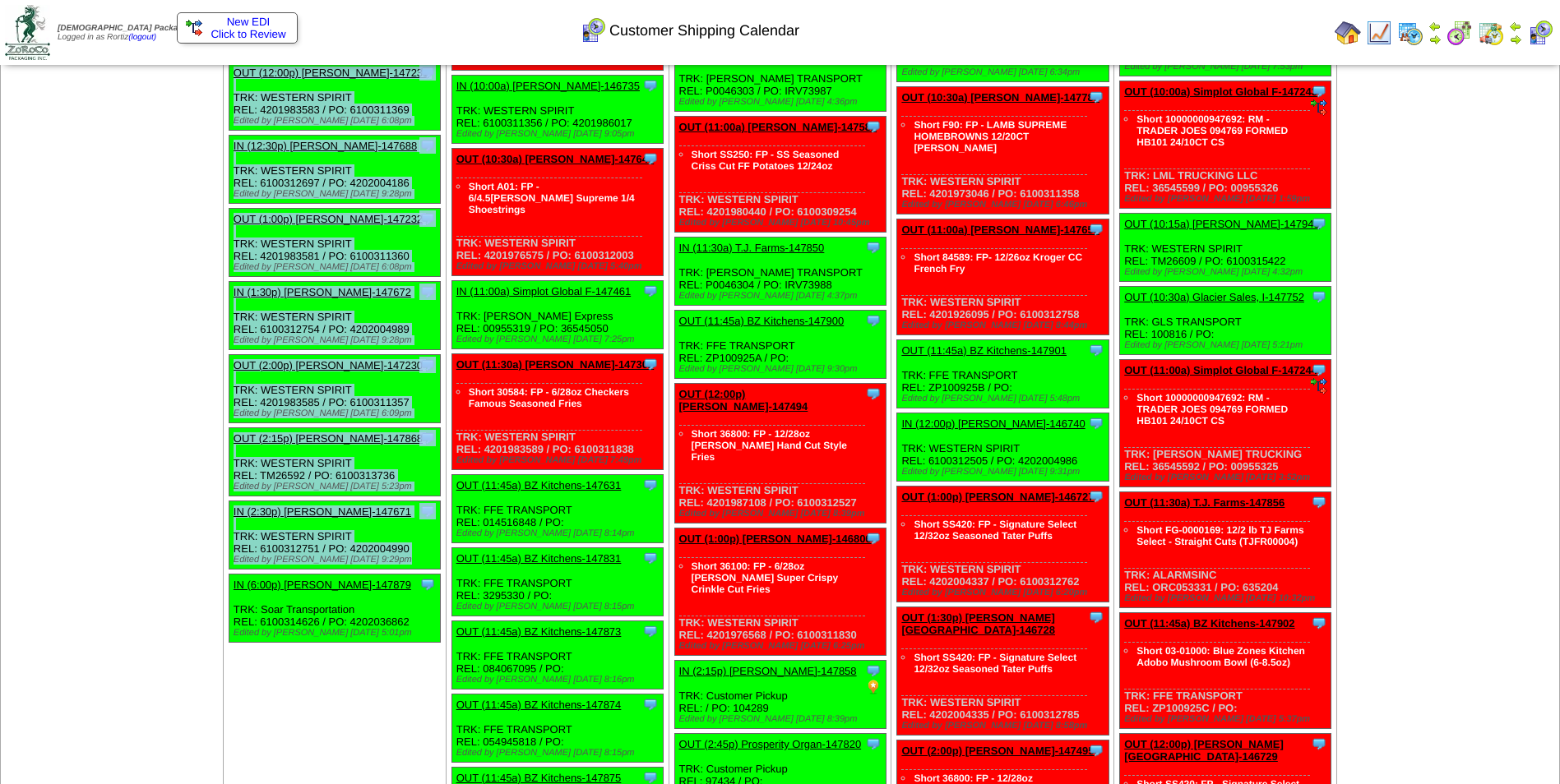
scroll to position [1370, 0]
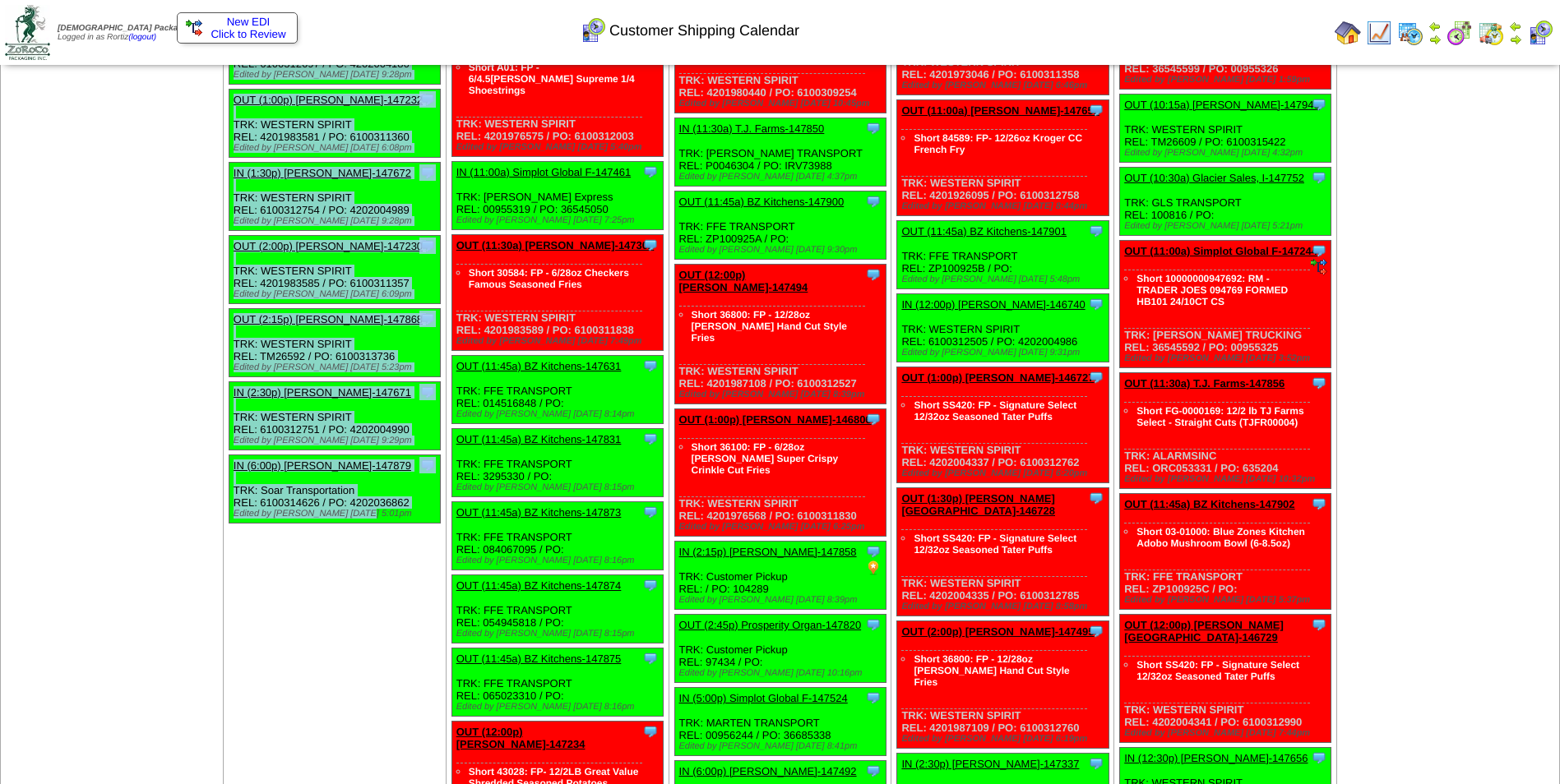
drag, startPoint x: 232, startPoint y: 139, endPoint x: 386, endPoint y: 501, distance: 393.4
click at [386, 501] on td "[DATE] [+] Print Clone Item IN (6:00a) P.K, Kinder Co.,-147355 P.K, Kinder Co.,…" at bounding box center [334, 574] width 223 height 3669
copy ul "IN (6:00a) P.K, Kinder Co.,-147355 P.K, Kinder Co., Inc. ScheduleID: 147355 45 …"
click at [320, 536] on td "[DATE] [+] Print Clone Item IN (6:00a) P.K, Kinder Co.,-147355 P.K, Kinder Co.,…" at bounding box center [334, 574] width 223 height 3669
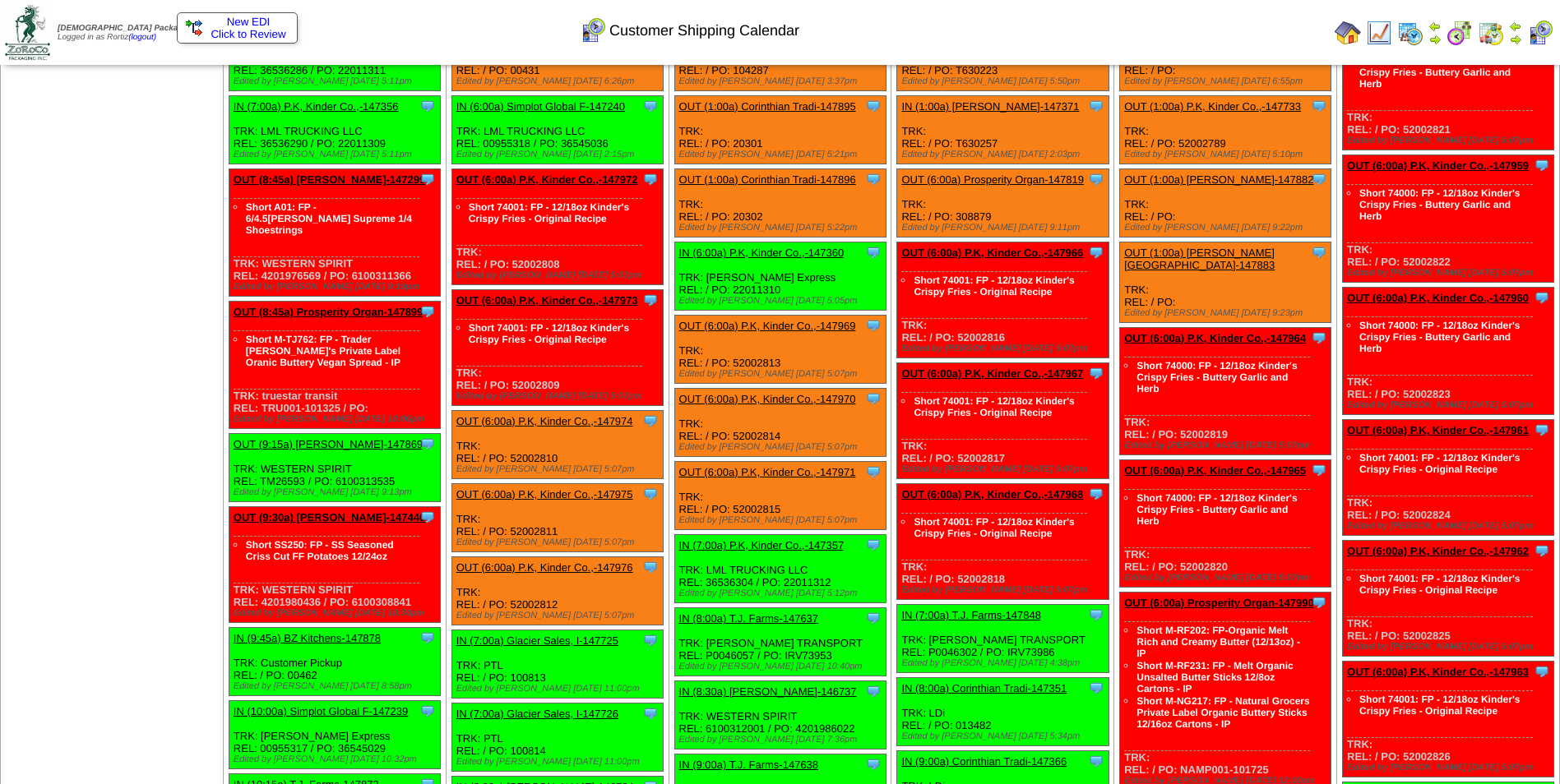
scroll to position [0, 0]
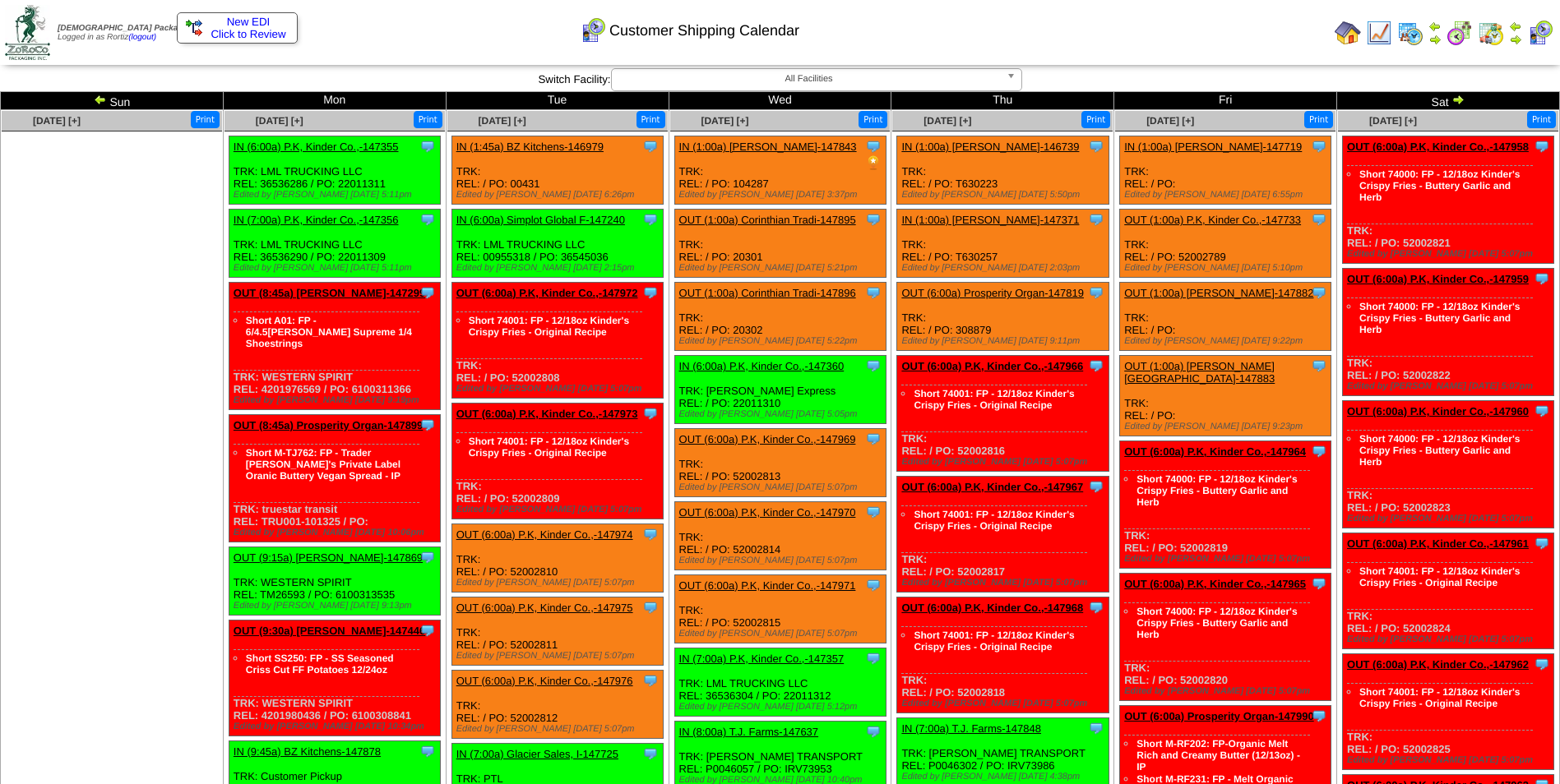
click at [431, 118] on button "Print" at bounding box center [428, 119] width 28 height 17
